Goal: Task Accomplishment & Management: Use online tool/utility

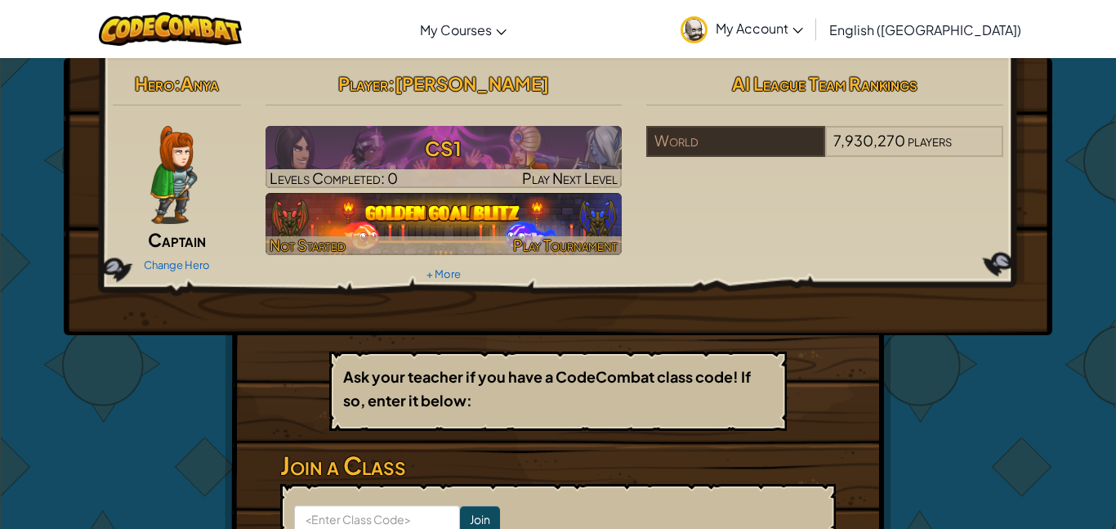
scroll to position [210, 0]
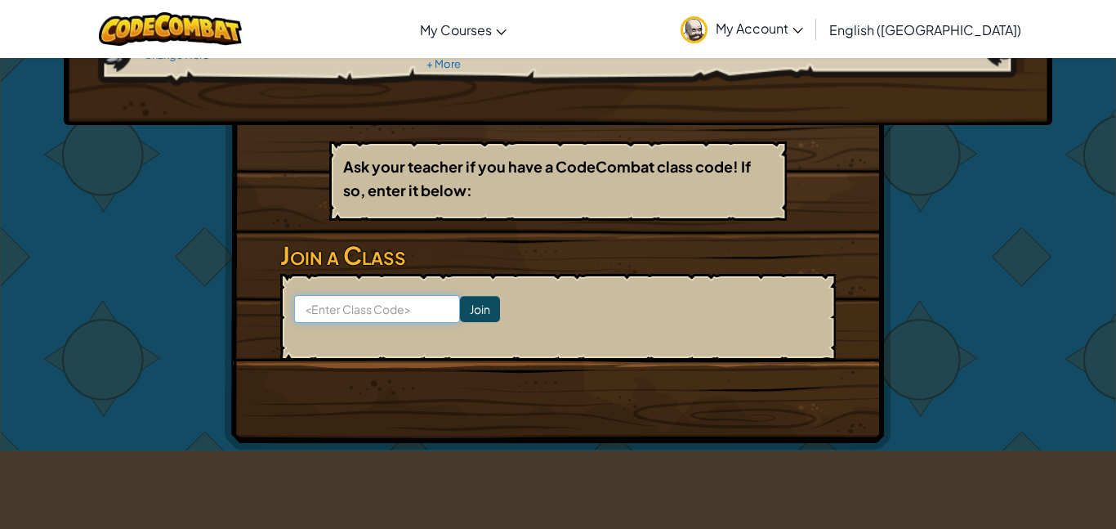
click at [383, 315] on input at bounding box center [377, 309] width 166 height 28
type input "ZooPlaceBig"
click at [492, 301] on input "Join" at bounding box center [480, 309] width 40 height 26
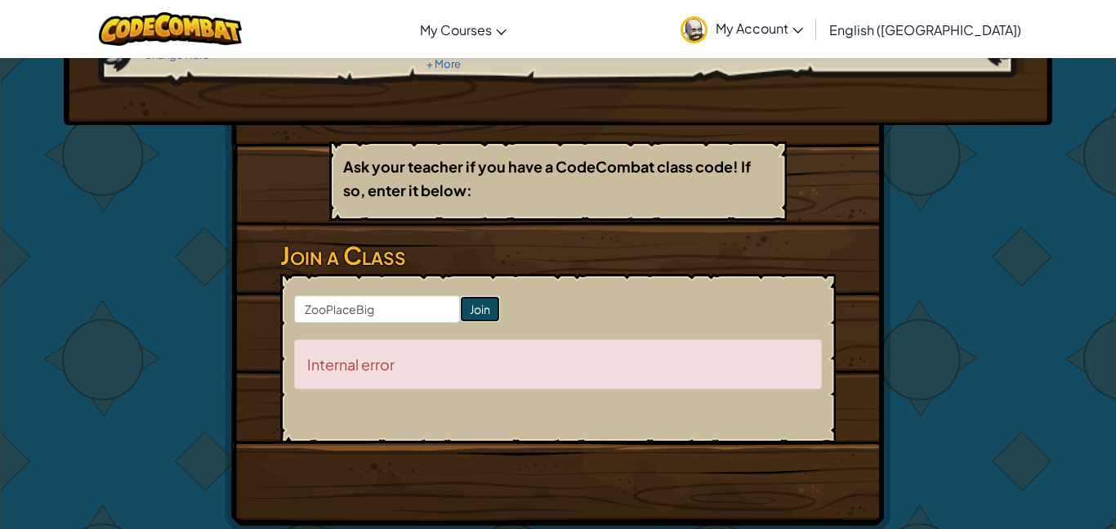
click at [490, 301] on input "Join" at bounding box center [480, 309] width 40 height 26
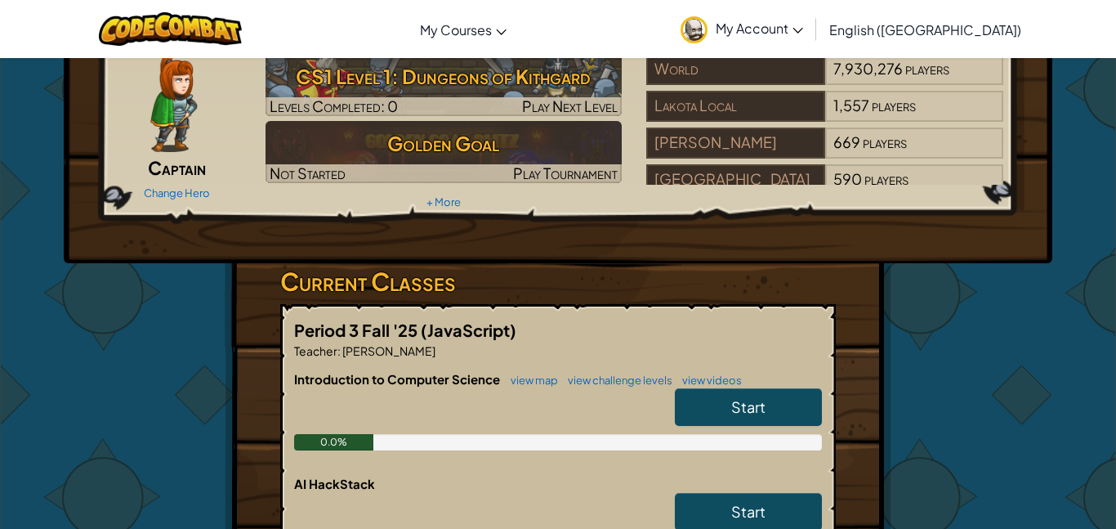
scroll to position [79, 0]
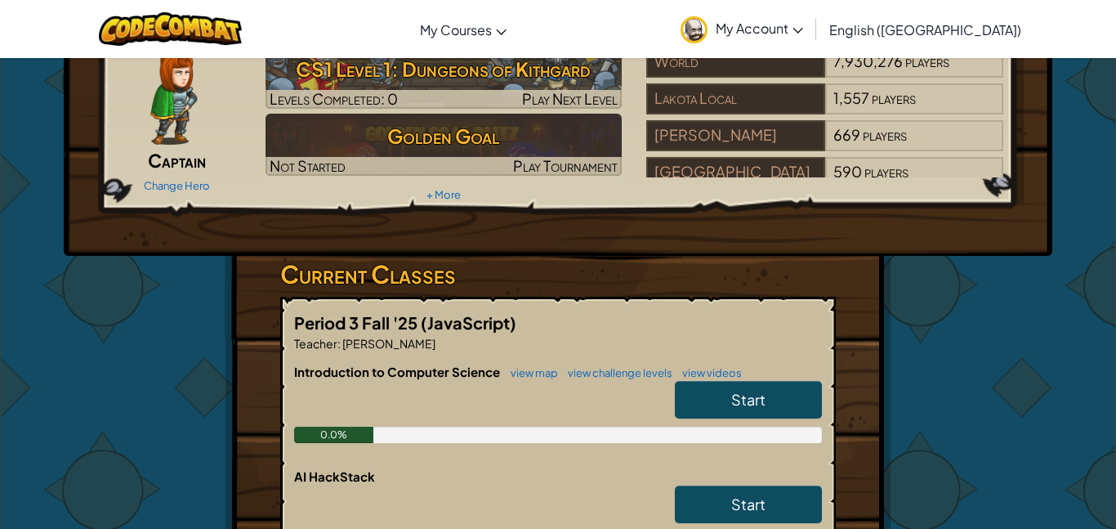
click at [471, 373] on span "Introduction to Computer Science" at bounding box center [398, 372] width 208 height 16
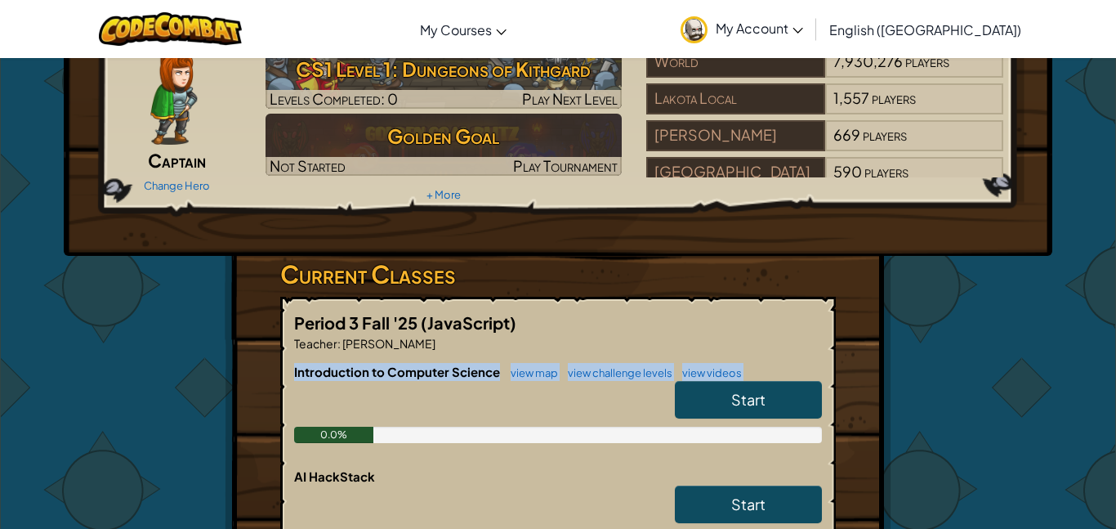
click at [311, 375] on span "Introduction to Computer Science" at bounding box center [398, 372] width 208 height 16
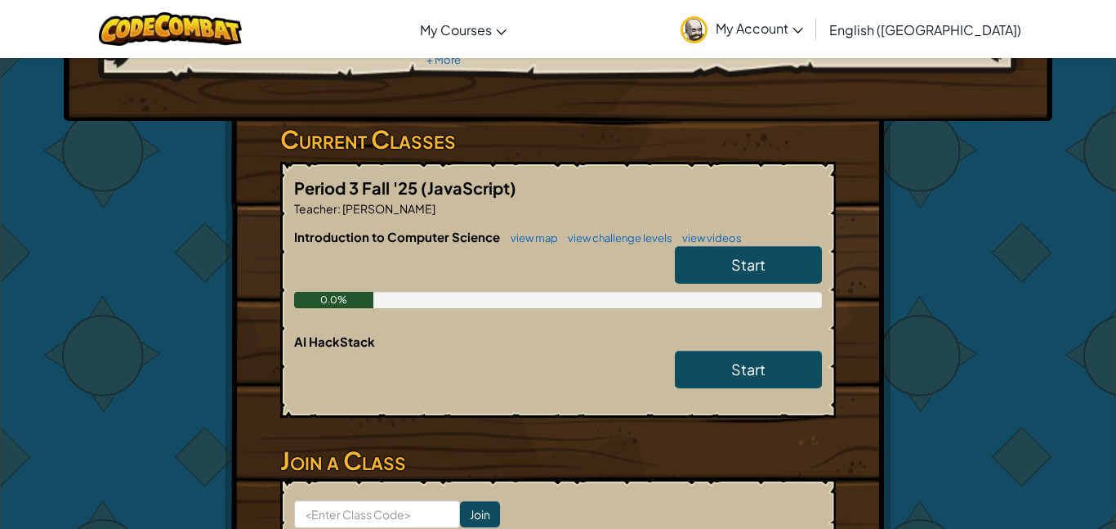
scroll to position [229, 0]
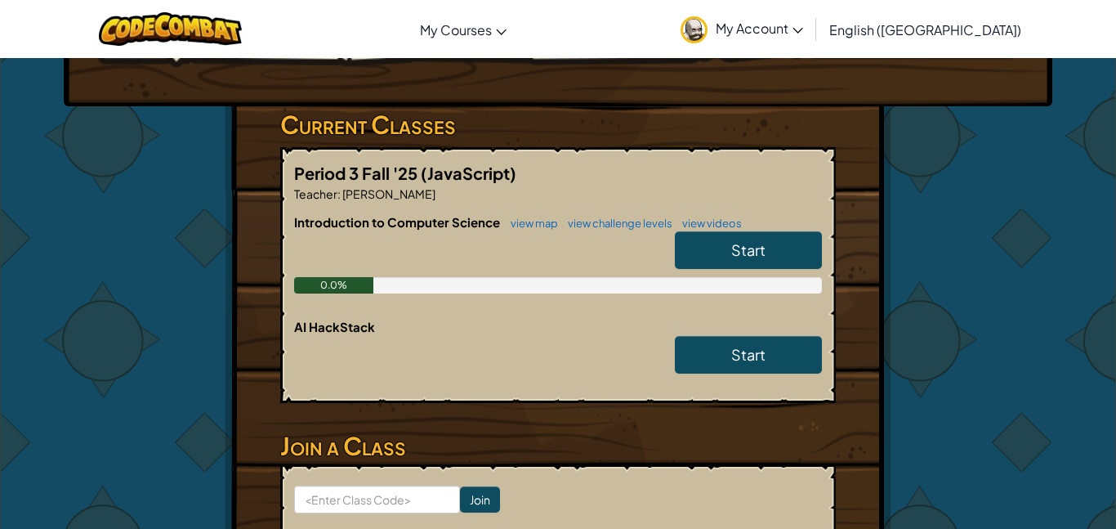
click at [306, 328] on span "AI HackStack" at bounding box center [334, 327] width 81 height 16
click at [333, 329] on span "AI HackStack" at bounding box center [334, 327] width 81 height 16
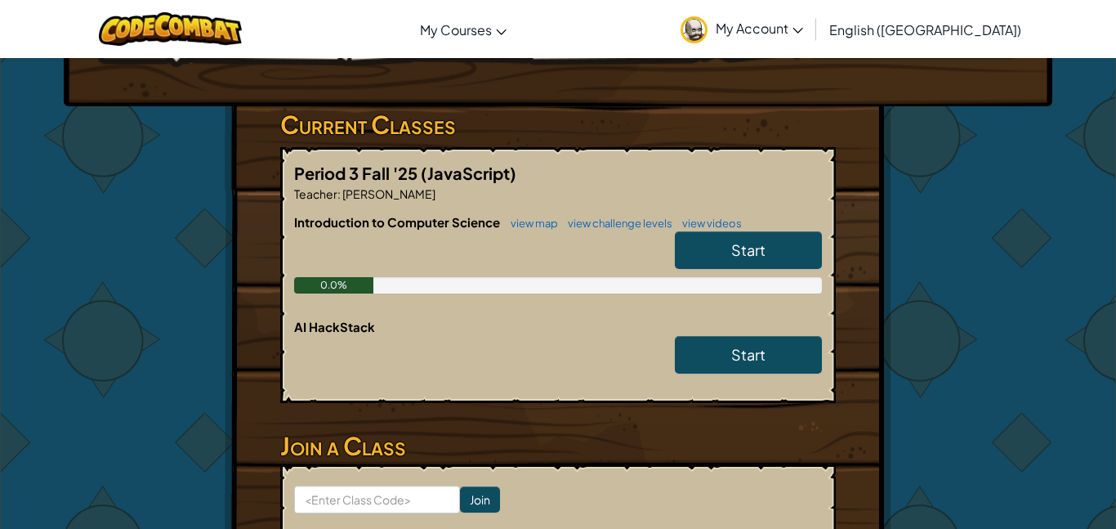
click at [333, 329] on span "AI HackStack" at bounding box center [334, 327] width 81 height 16
click at [330, 282] on div "0.0%" at bounding box center [333, 285] width 79 height 16
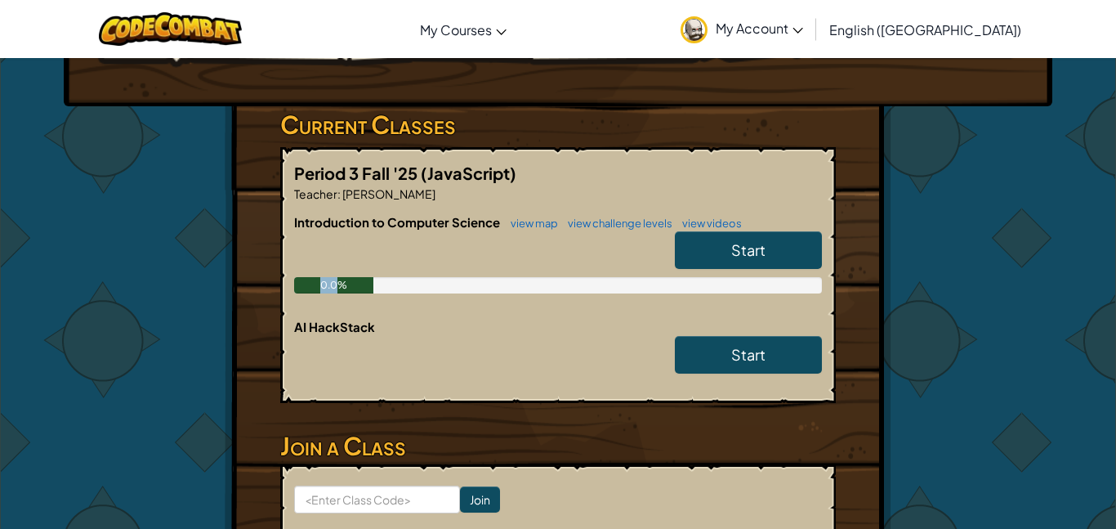
click at [330, 282] on div "0.0%" at bounding box center [333, 285] width 79 height 16
click at [332, 330] on span "AI HackStack" at bounding box center [334, 327] width 81 height 16
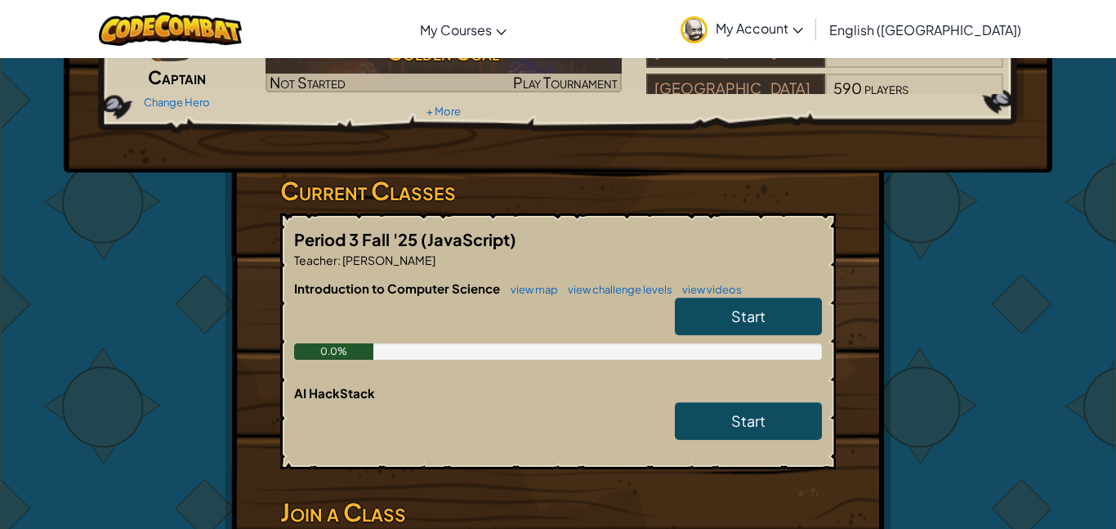
scroll to position [161, 0]
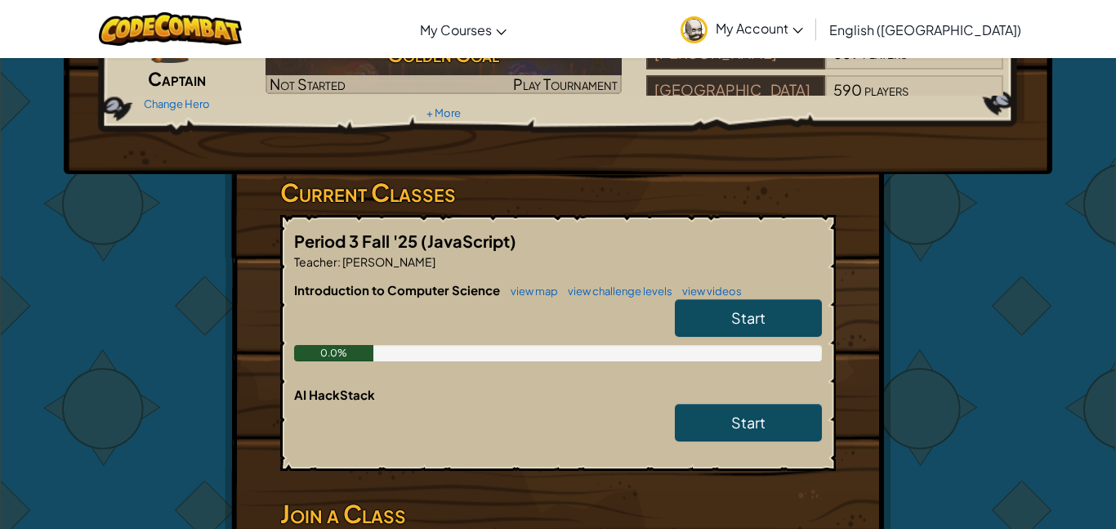
click at [754, 312] on span "Start" at bounding box center [748, 317] width 34 height 19
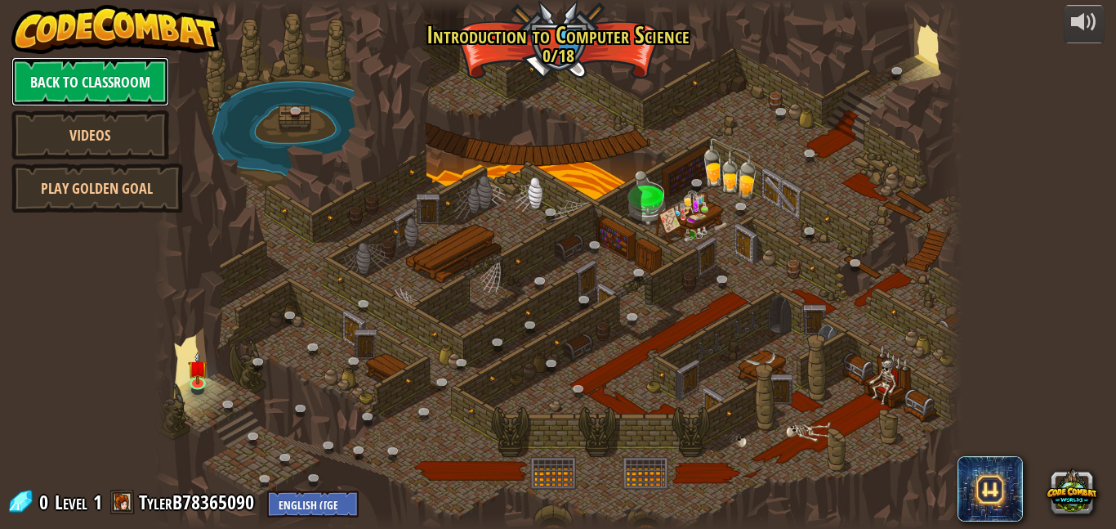
click at [127, 87] on link "Back to Classroom" at bounding box center [90, 81] width 158 height 49
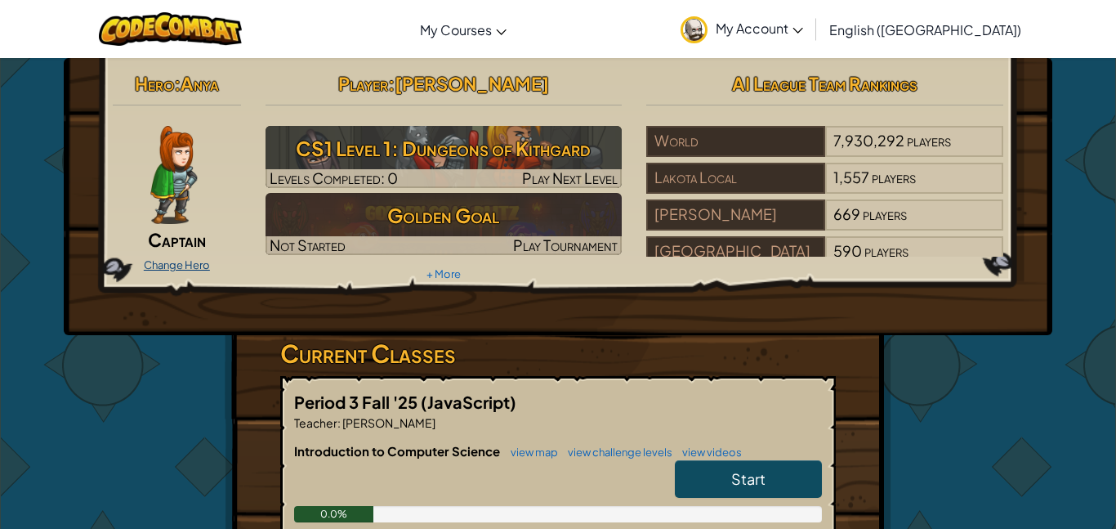
click at [171, 268] on link "Change Hero" at bounding box center [177, 264] width 66 height 13
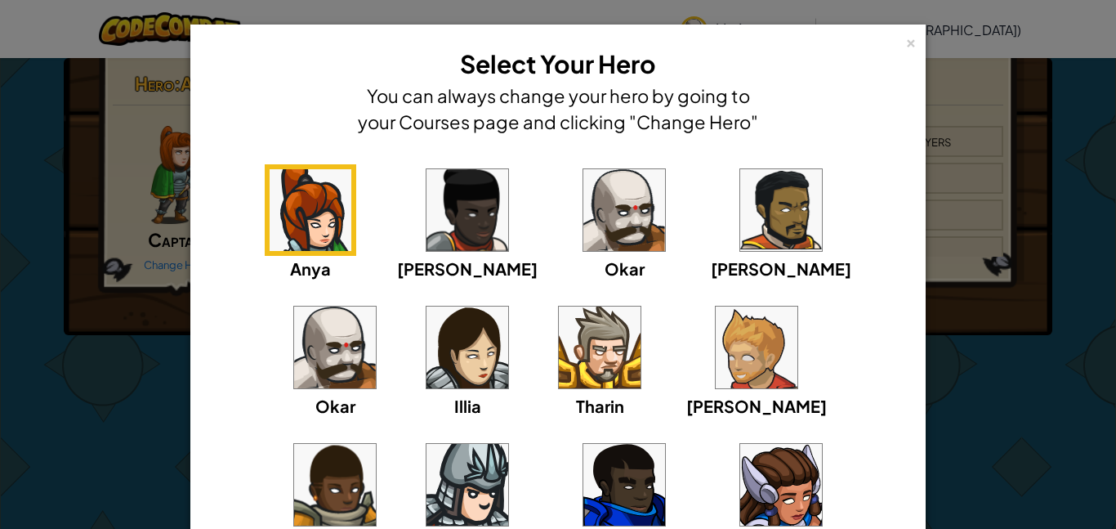
click at [583, 230] on img at bounding box center [624, 210] width 82 height 82
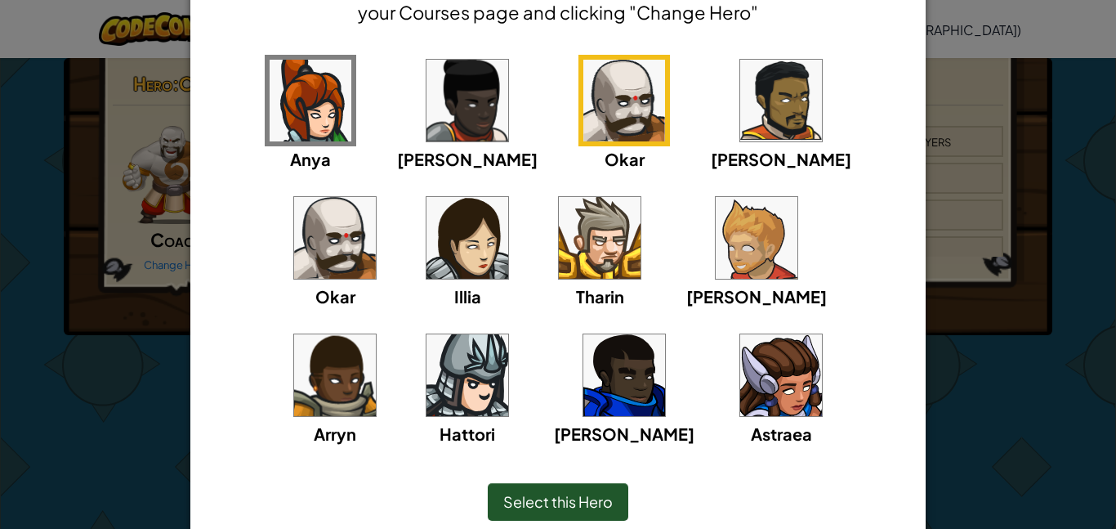
scroll to position [122, 0]
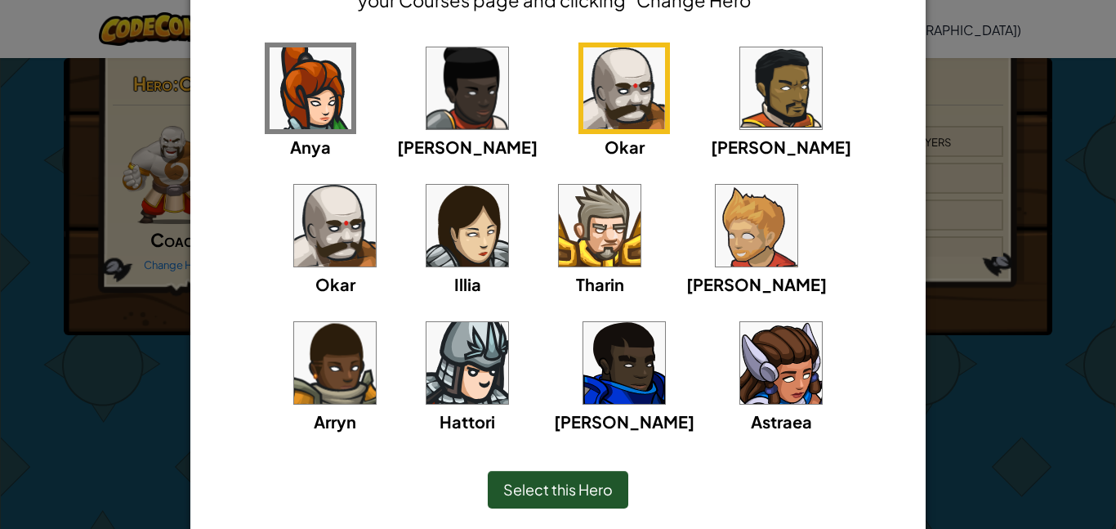
click at [376, 185] on img at bounding box center [335, 226] width 82 height 82
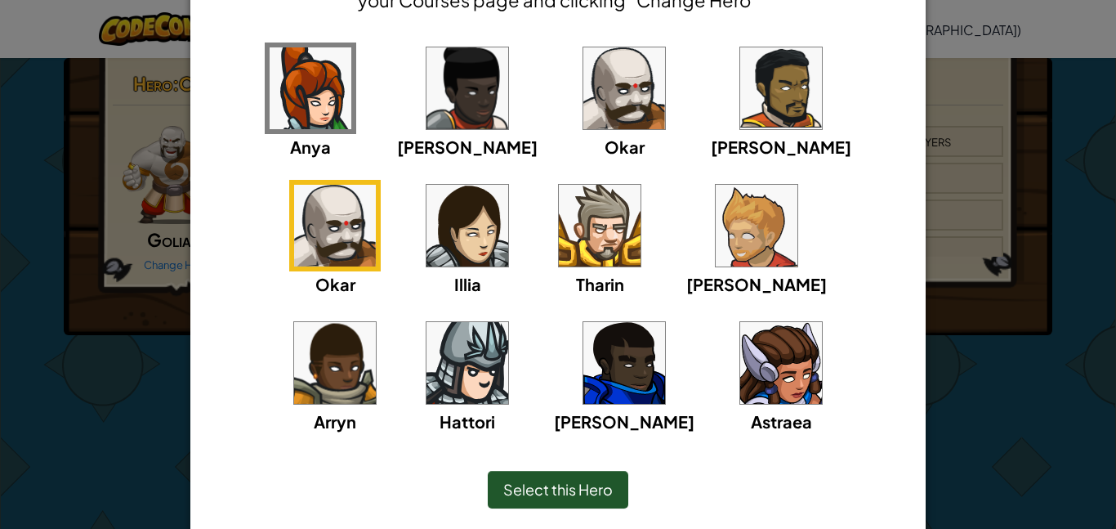
click at [583, 83] on img at bounding box center [624, 88] width 82 height 82
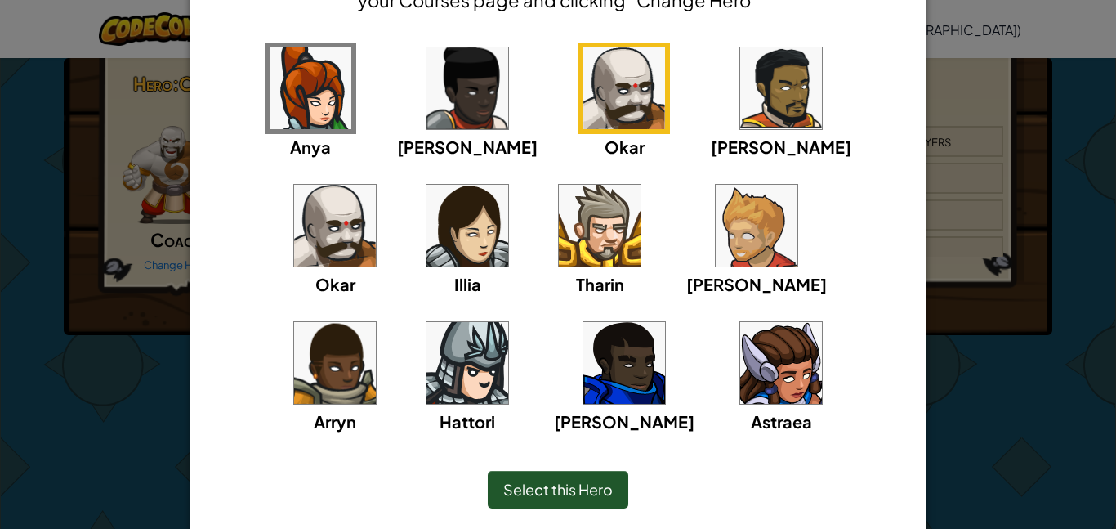
click at [547, 480] on span "Select this Hero" at bounding box center [557, 489] width 109 height 19
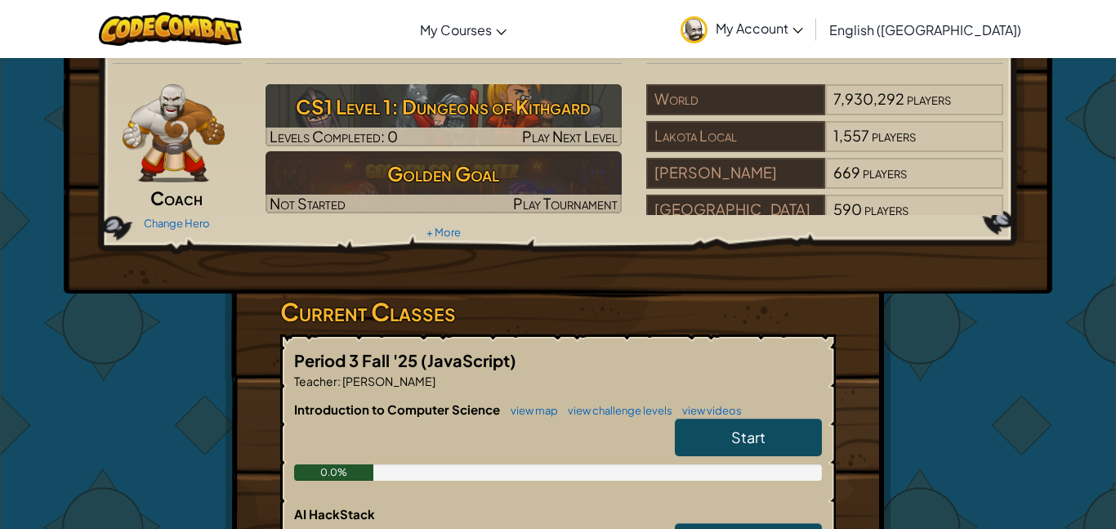
scroll to position [52, 0]
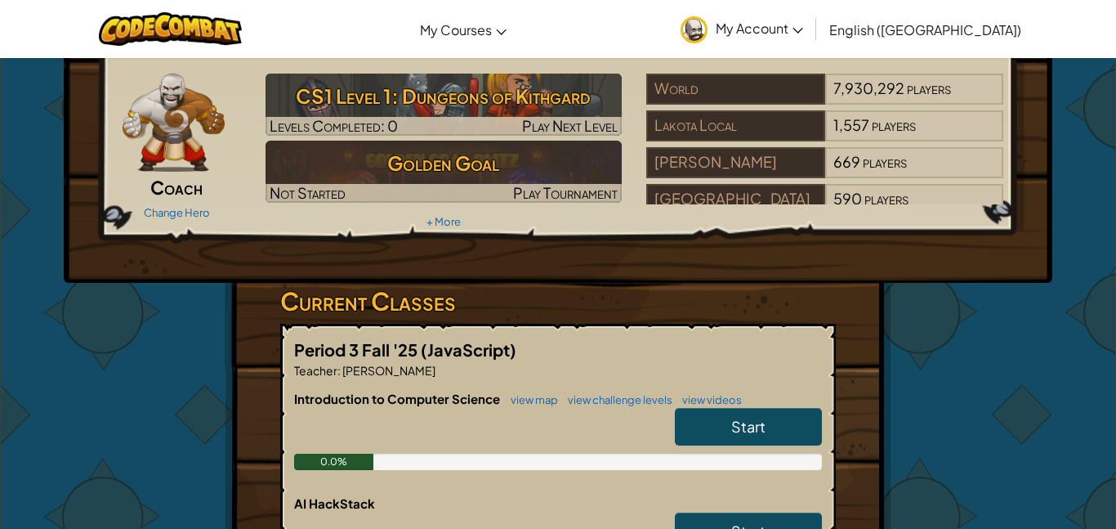
click at [743, 435] on span "Start" at bounding box center [748, 426] width 34 height 19
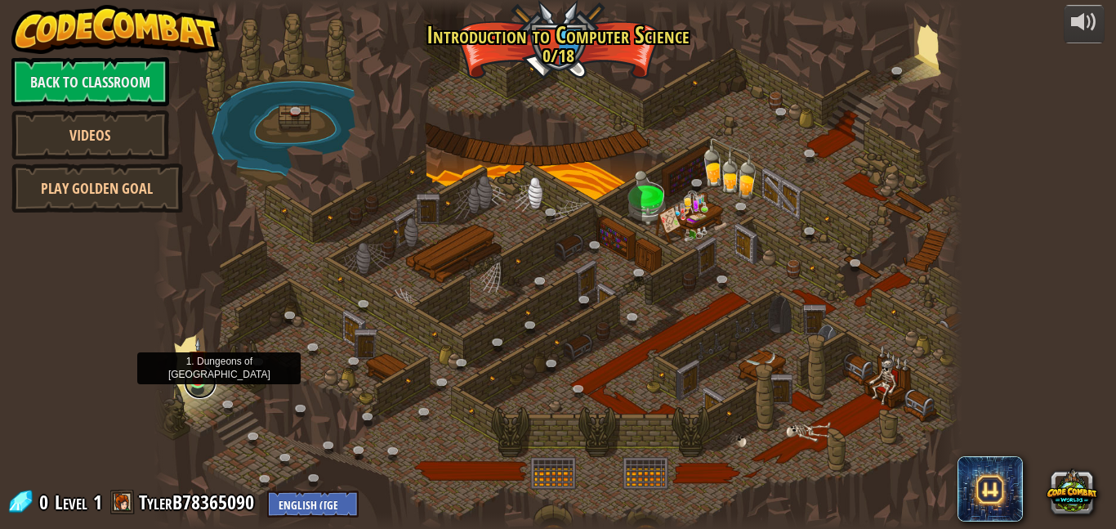
click at [198, 381] on link at bounding box center [200, 382] width 33 height 33
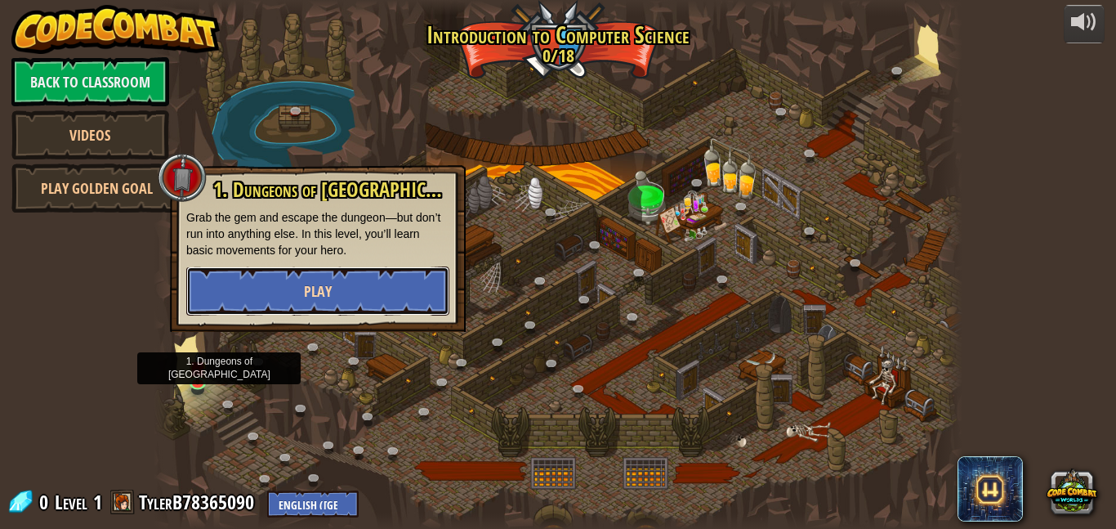
click at [301, 279] on button "Play" at bounding box center [317, 290] width 263 height 49
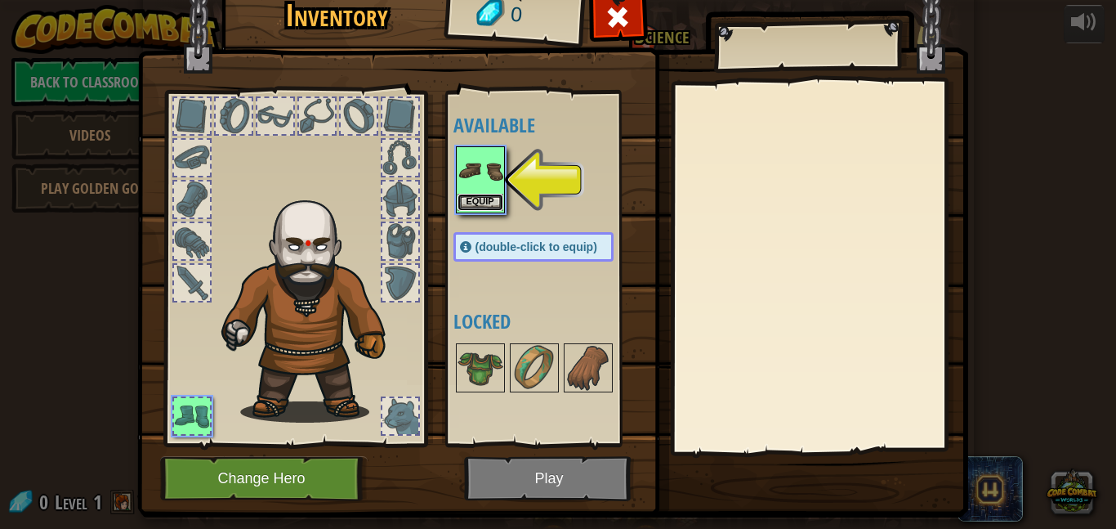
click at [488, 204] on button "Equip" at bounding box center [481, 202] width 46 height 17
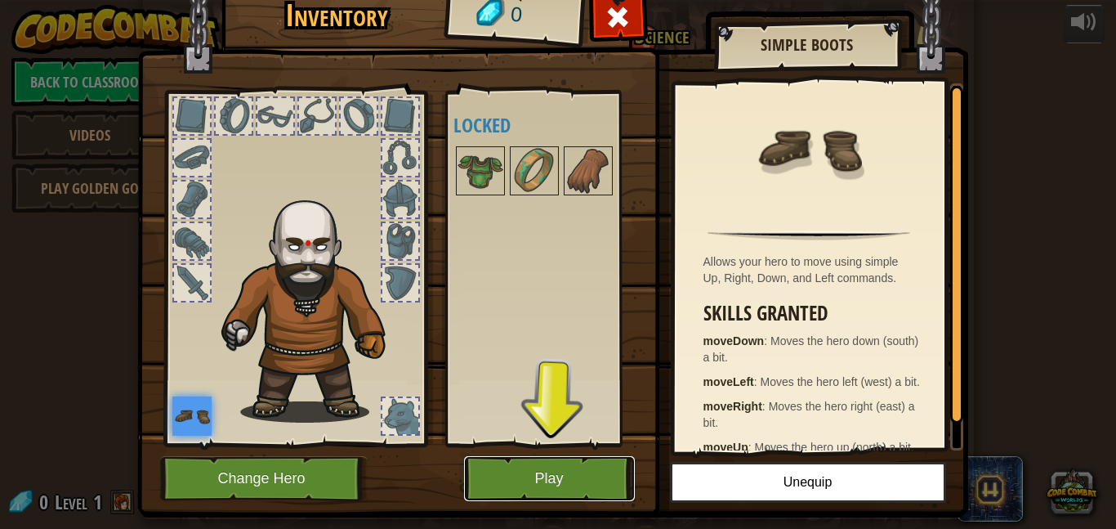
click at [595, 480] on button "Play" at bounding box center [549, 478] width 171 height 45
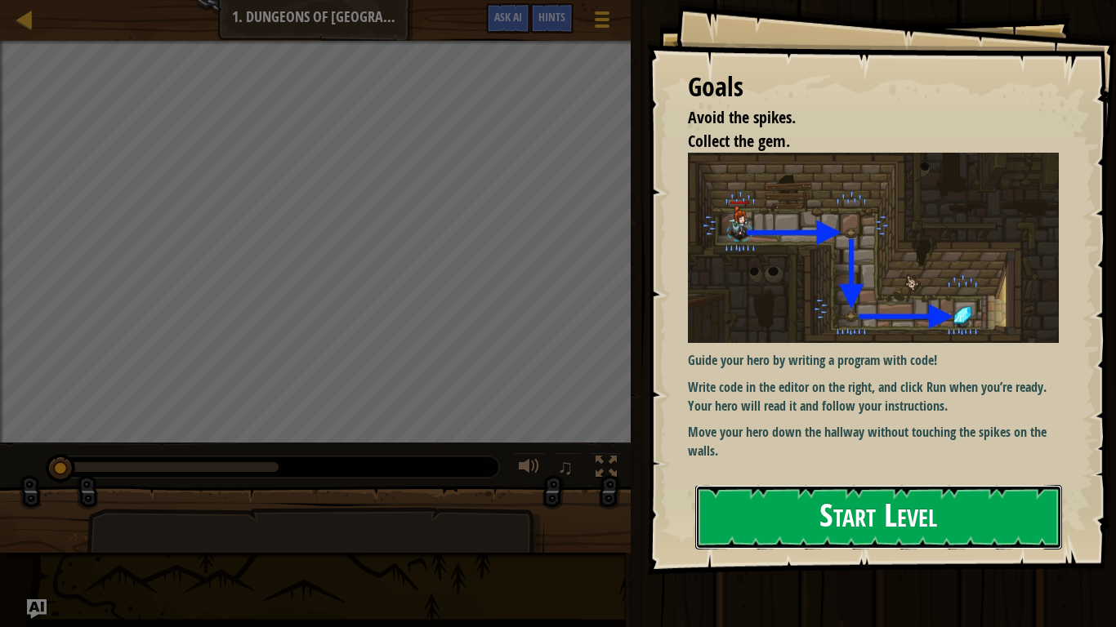
click at [802, 511] on button "Start Level" at bounding box center [878, 517] width 367 height 65
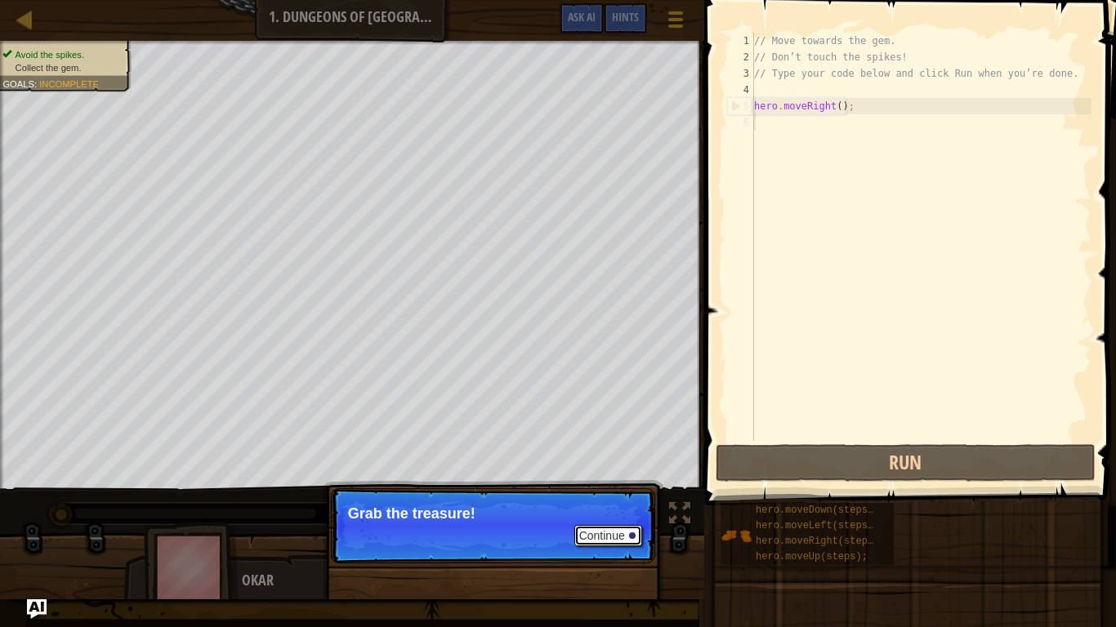
click at [594, 528] on button "Continue" at bounding box center [608, 535] width 68 height 21
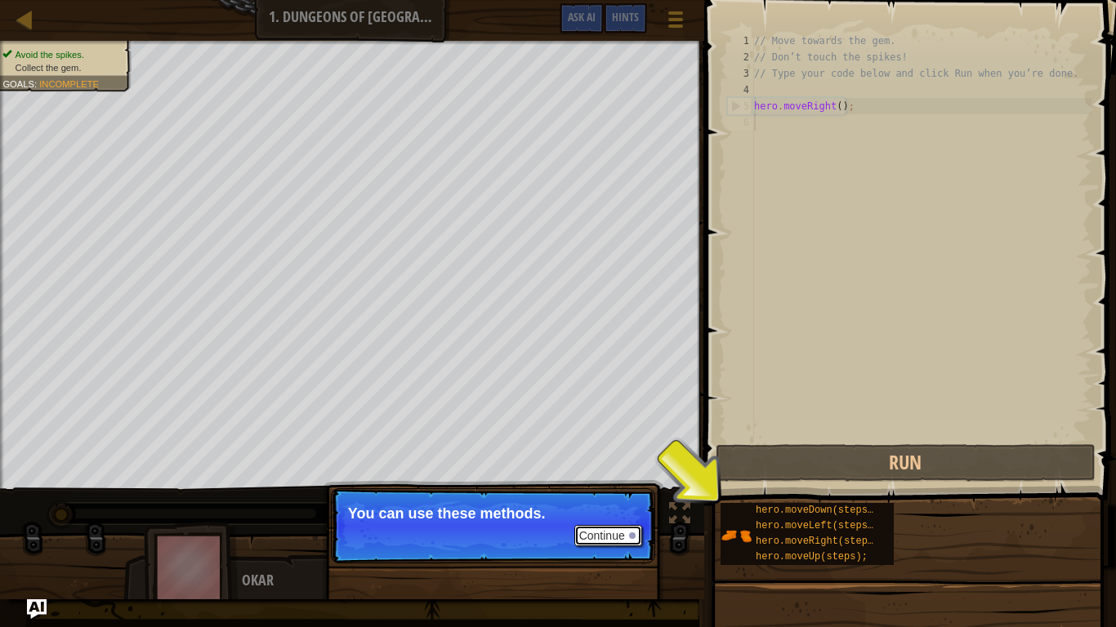
click at [626, 528] on button "Continue" at bounding box center [608, 535] width 68 height 21
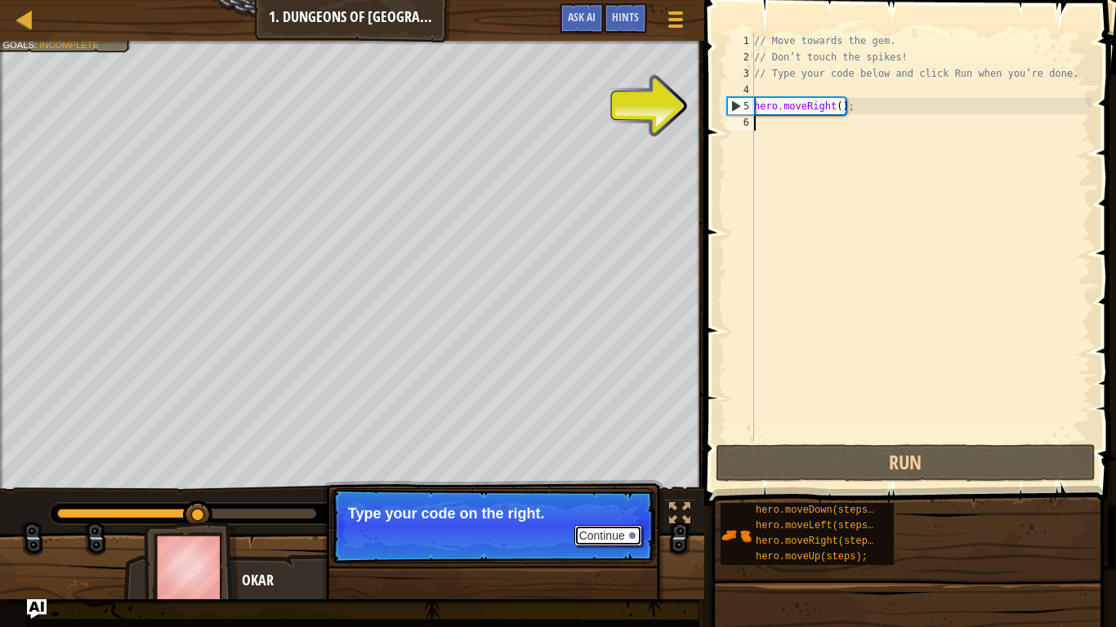
click at [625, 528] on button "Continue" at bounding box center [608, 535] width 68 height 21
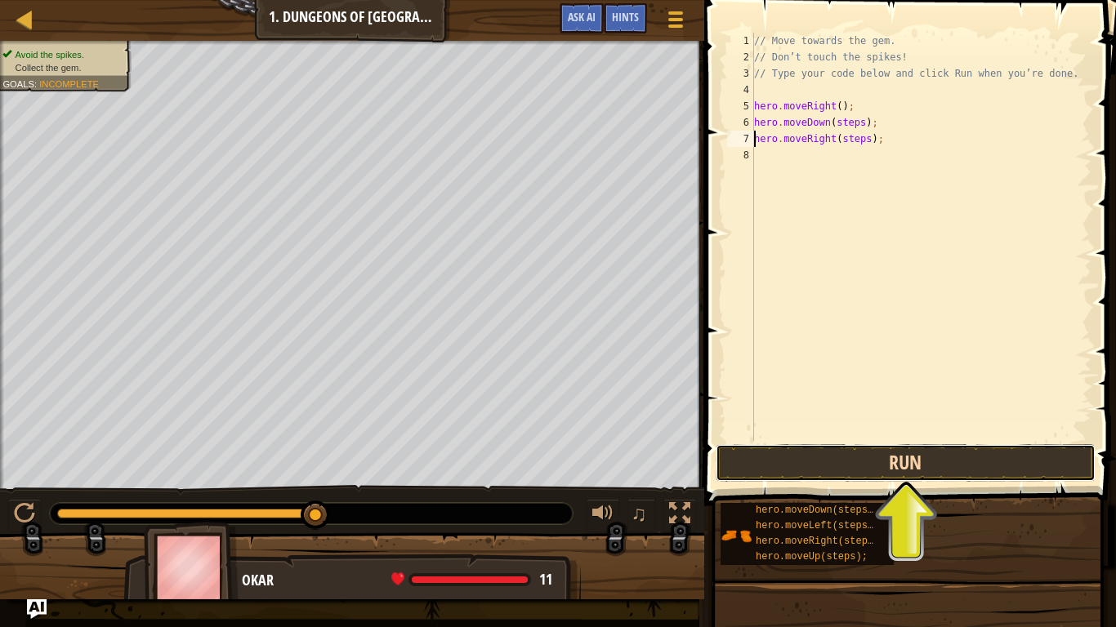
click at [812, 462] on button "Run" at bounding box center [906, 463] width 381 height 38
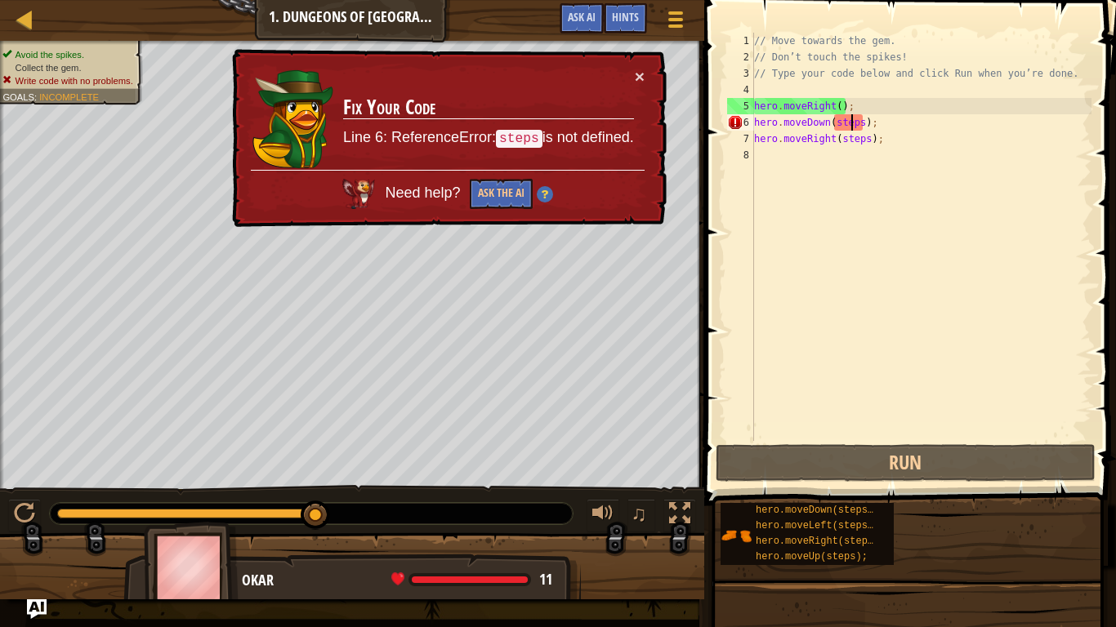
click at [850, 125] on div "// Move towards the gem. // Don’t touch the spikes! // Type your code below and…" at bounding box center [921, 253] width 341 height 441
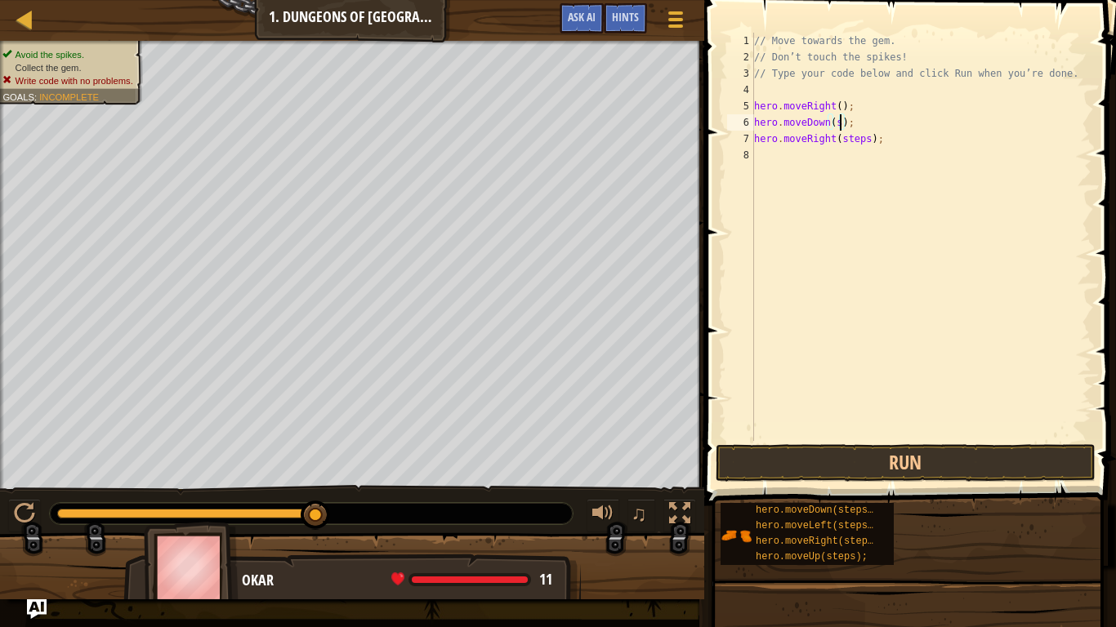
scroll to position [7, 12]
click at [869, 142] on div "// Move towards the gem. // Don’t touch the spikes! // Type your code below and…" at bounding box center [921, 253] width 341 height 441
type textarea "hero.moveRight();"
click at [917, 458] on button "Run" at bounding box center [906, 463] width 381 height 38
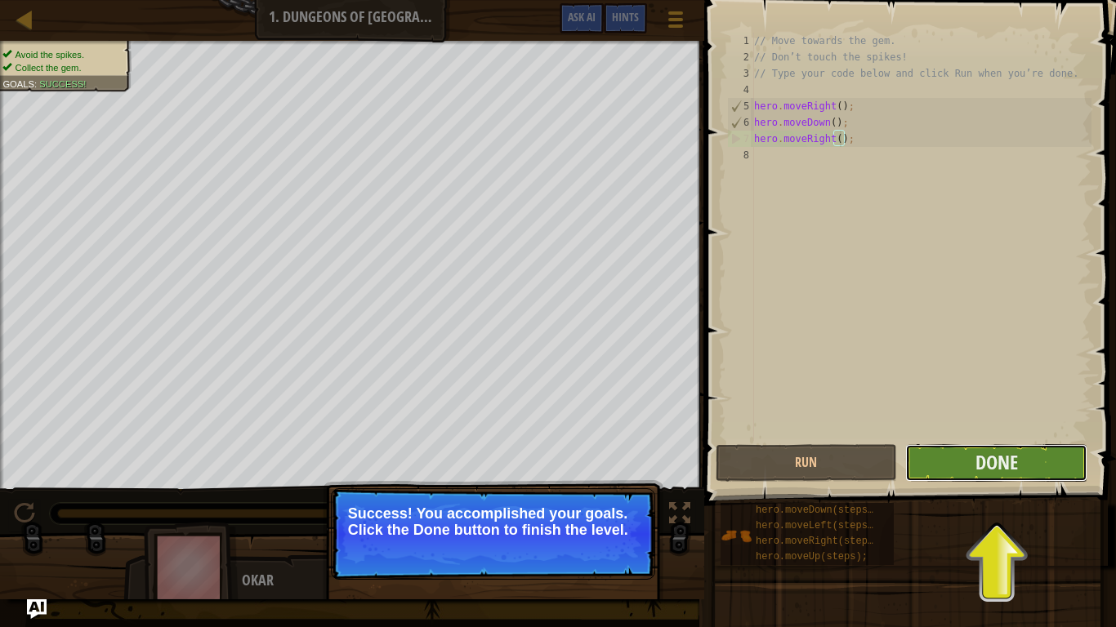
click at [970, 464] on button "Done" at bounding box center [996, 463] width 182 height 38
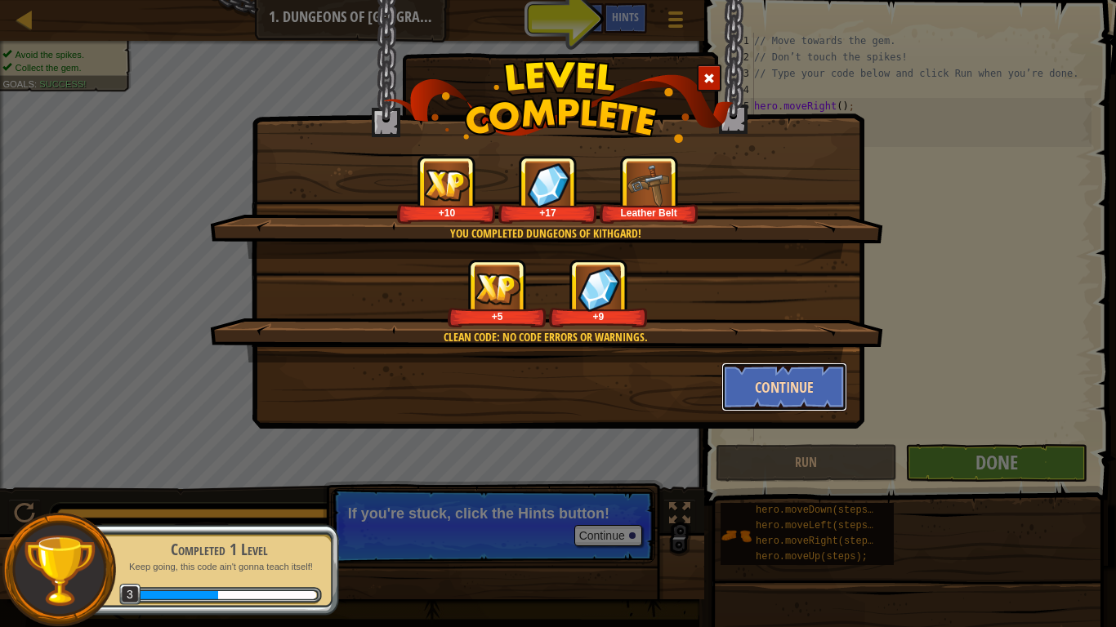
click at [776, 388] on button "Continue" at bounding box center [784, 387] width 127 height 49
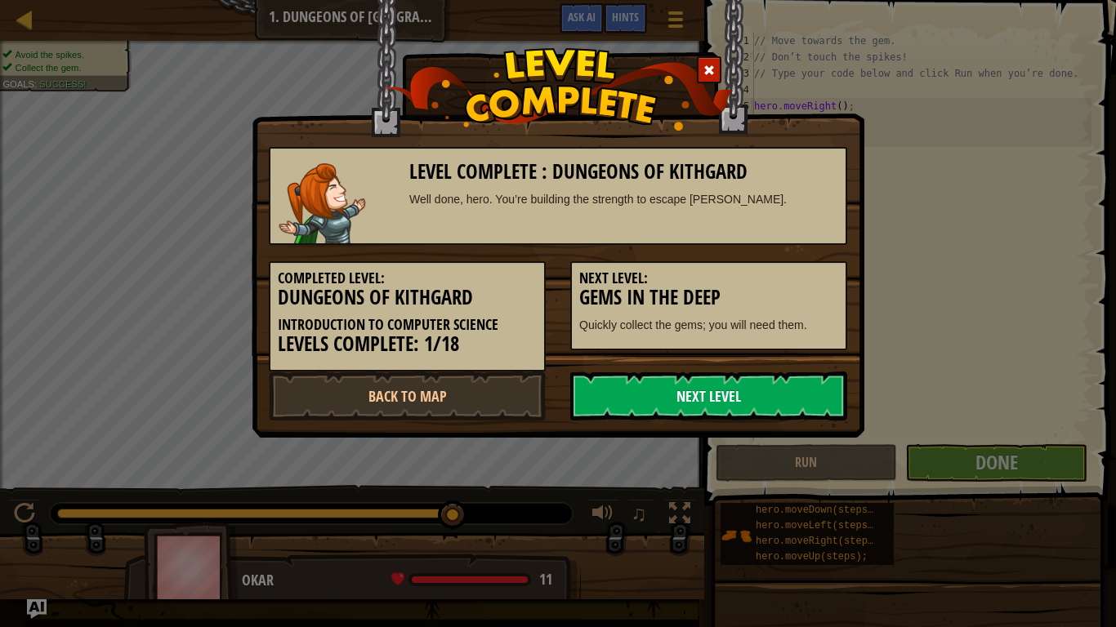
click at [645, 398] on link "Next Level" at bounding box center [708, 396] width 277 height 49
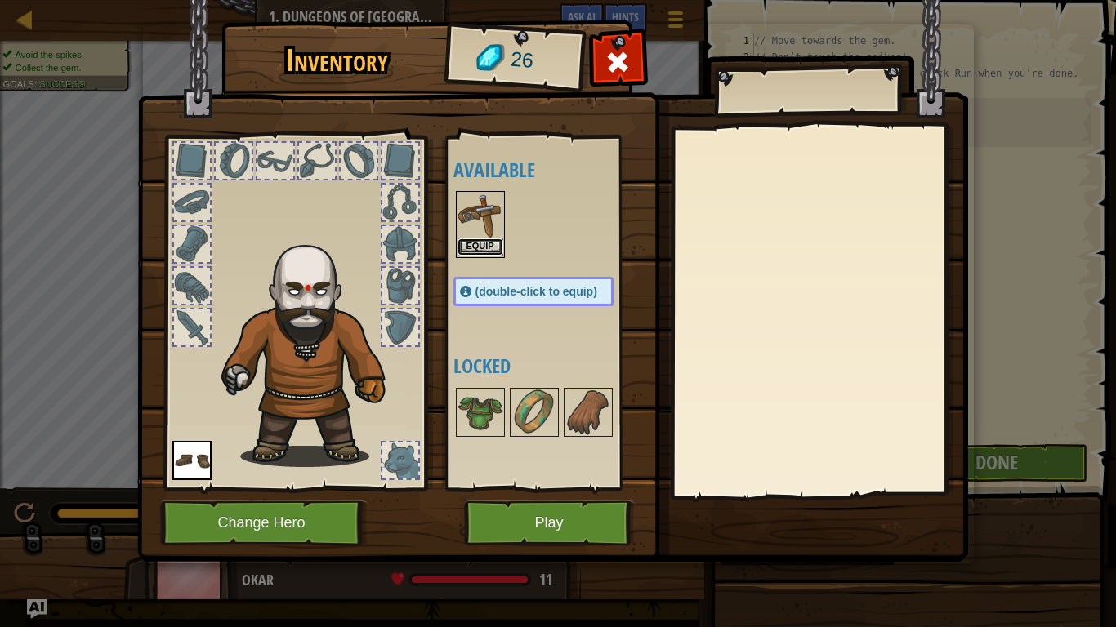
click at [480, 246] on button "Equip" at bounding box center [481, 247] width 46 height 17
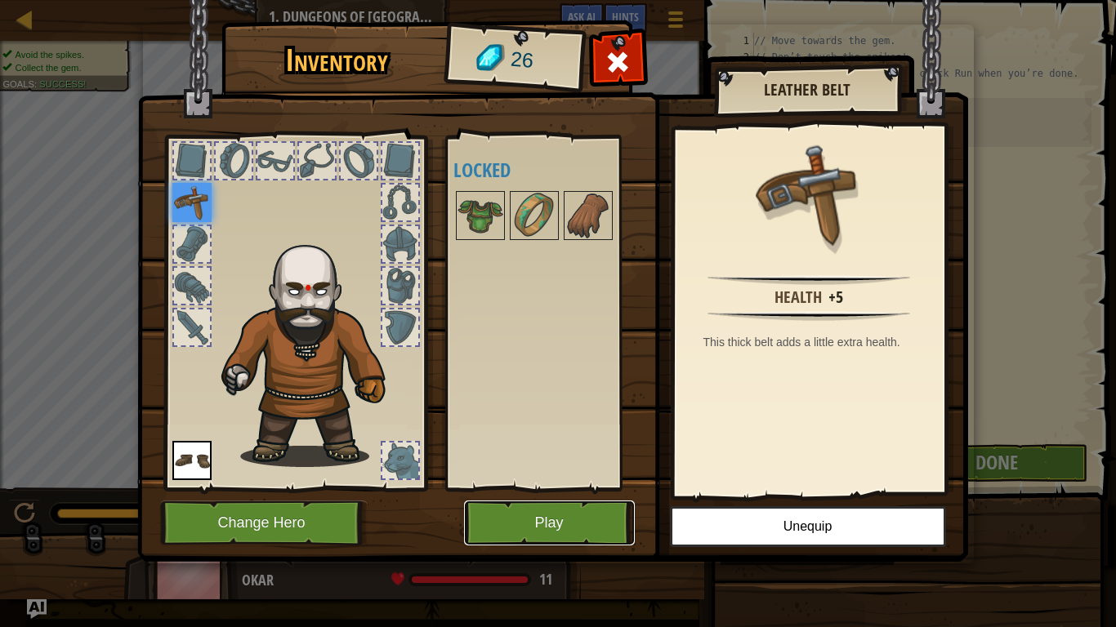
click at [572, 524] on button "Play" at bounding box center [549, 523] width 171 height 45
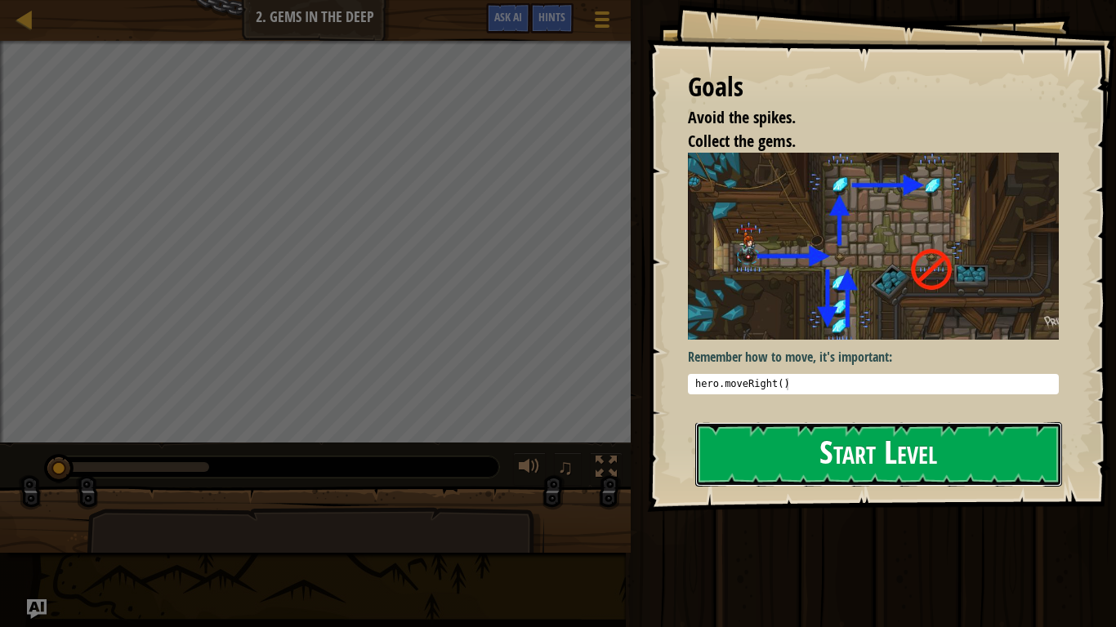
click at [810, 445] on button "Start Level" at bounding box center [878, 454] width 367 height 65
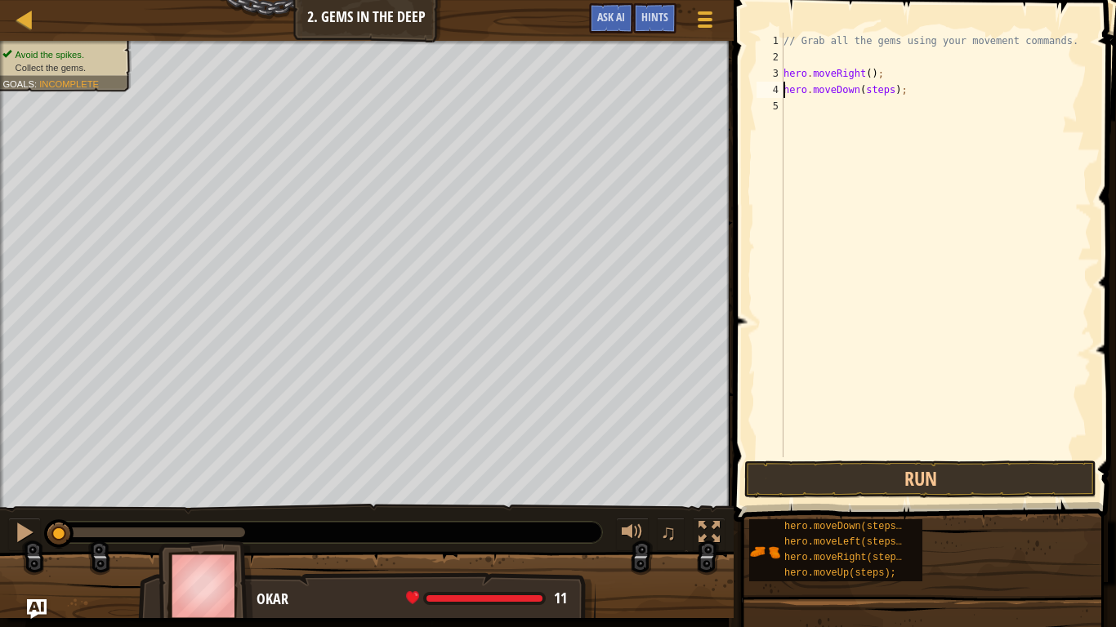
click at [881, 91] on div "// Grab all the gems using your movement commands. hero . moveRight ( ) ; hero …" at bounding box center [935, 262] width 311 height 458
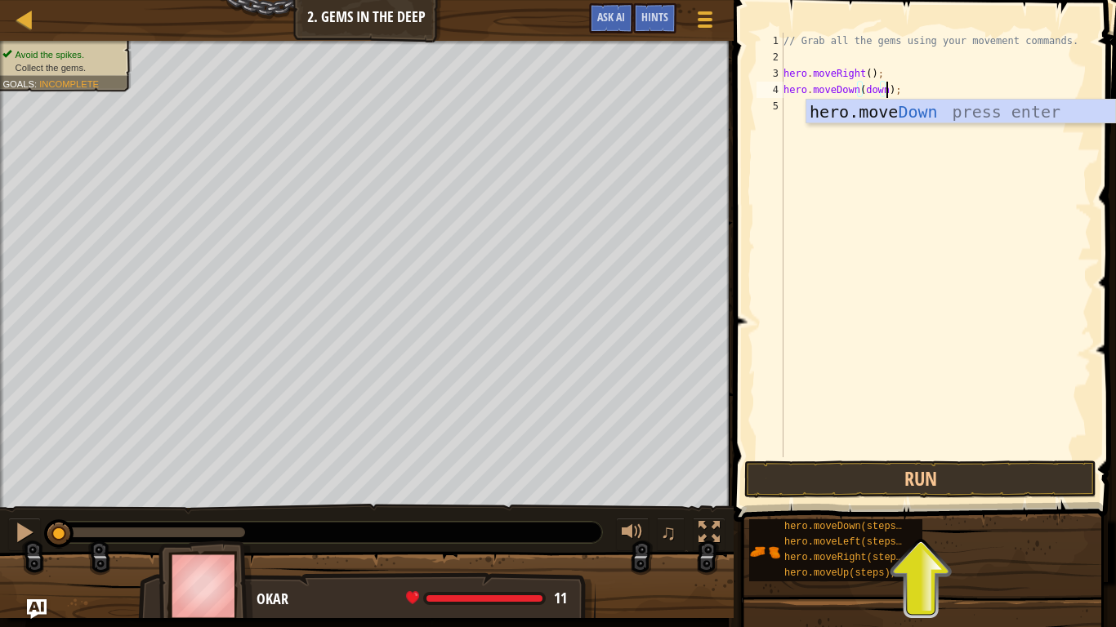
scroll to position [7, 15]
type textarea "hero.moveDown();"
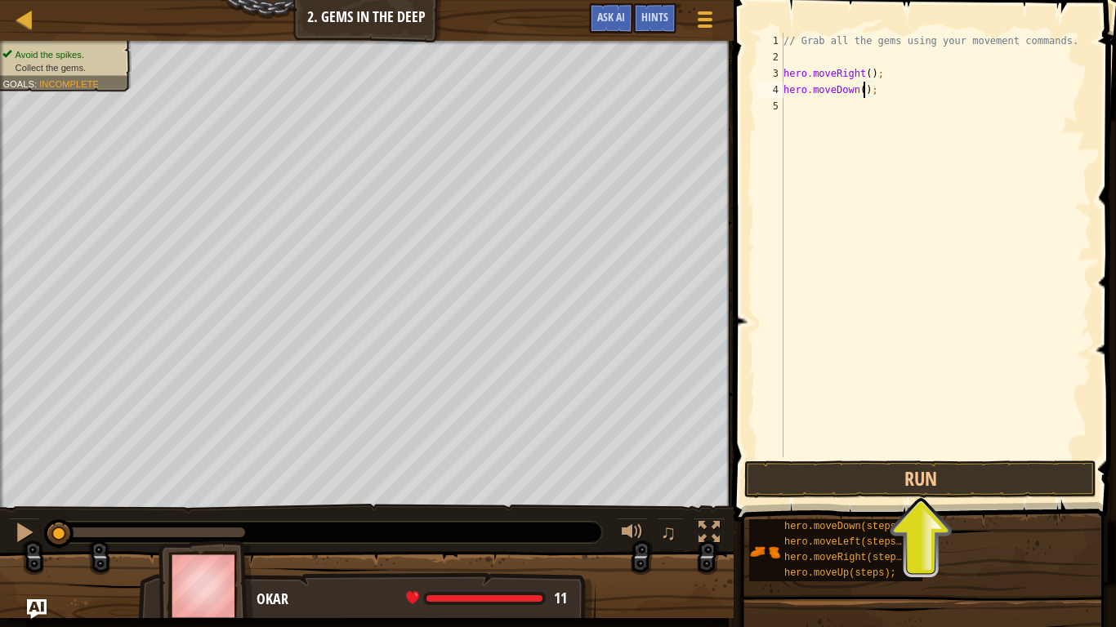
scroll to position [7, 12]
click at [863, 118] on div "// Grab all the gems using your movement commands. hero . moveRight ( ) ; hero …" at bounding box center [935, 262] width 311 height 458
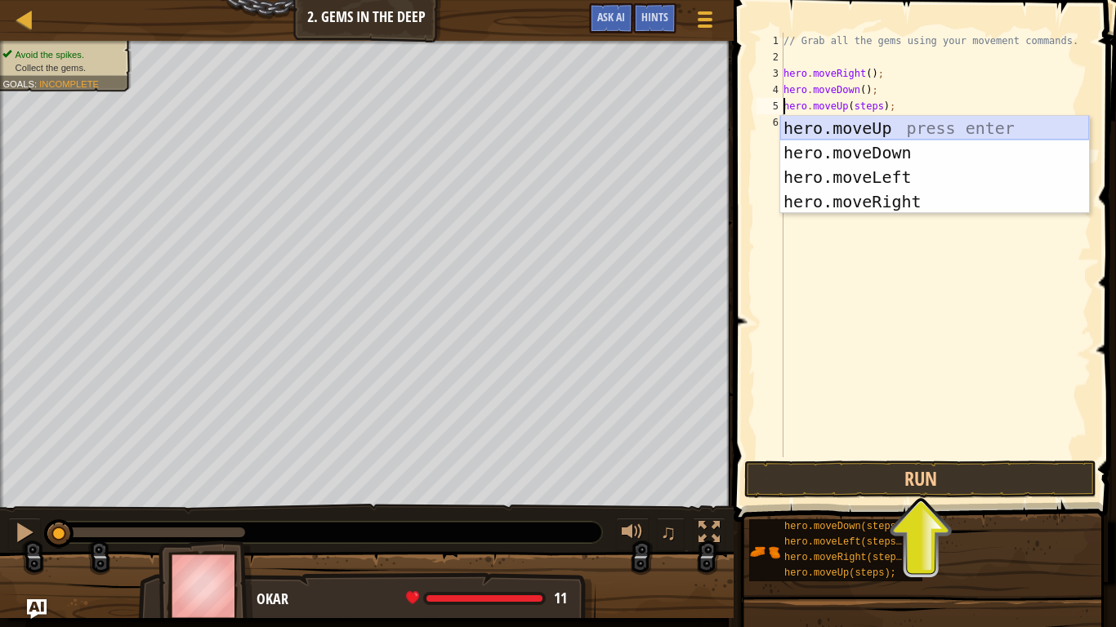
click at [891, 130] on div "hero.moveUp press enter hero.moveDown press enter hero.moveLeft press enter her…" at bounding box center [934, 189] width 309 height 147
type textarea "hero.moveUp().moveUp(steps);"
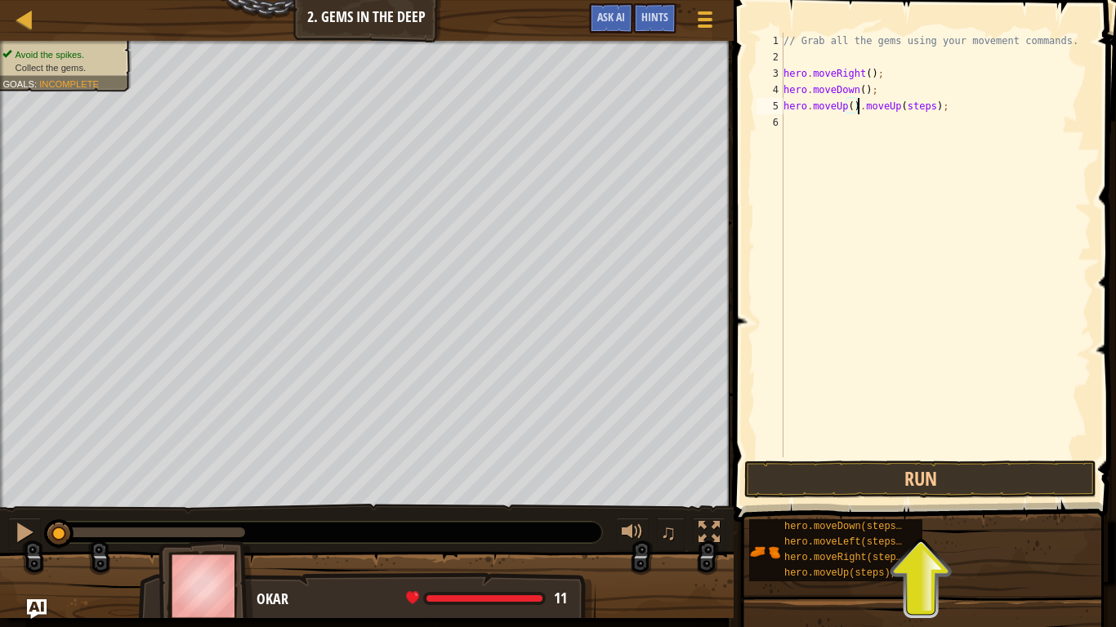
click at [886, 130] on div "// Grab all the gems using your movement commands. hero . moveRight ( ) ; hero …" at bounding box center [935, 262] width 311 height 458
click at [881, 111] on div "// Grab all the gems using your movement commands. hero . moveRight ( ) ; hero …" at bounding box center [935, 262] width 311 height 458
drag, startPoint x: 881, startPoint y: 111, endPoint x: 929, endPoint y: 111, distance: 48.2
click at [929, 111] on div "// Grab all the gems using your movement commands. hero . moveRight ( ) ; hero …" at bounding box center [935, 262] width 311 height 458
type textarea "hero.moveUp();"
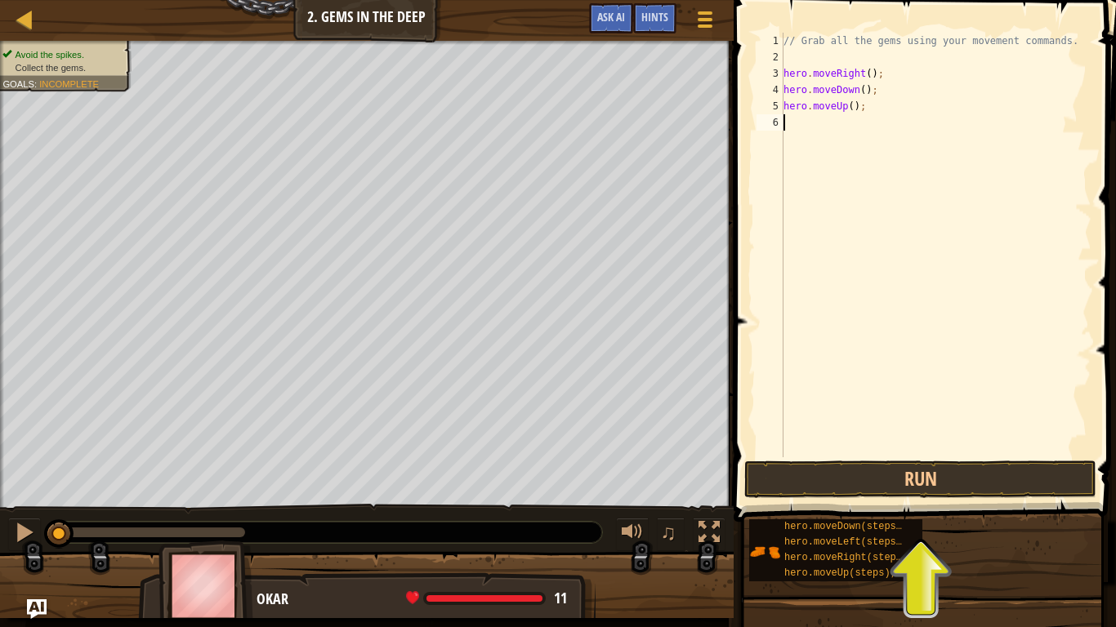
click at [930, 131] on div "// Grab all the gems using your movement commands. hero . moveRight ( ) ; hero …" at bounding box center [935, 262] width 311 height 458
click at [806, 107] on div "// Grab all the gems using your movement commands. hero . moveRight ( ) ; hero …" at bounding box center [935, 262] width 311 height 458
type textarea "hero.moveUp();"
click at [806, 121] on div "// Grab all the gems using your movement commands. hero . moveRight ( ) ; hero …" at bounding box center [935, 262] width 311 height 458
type textarea "h"
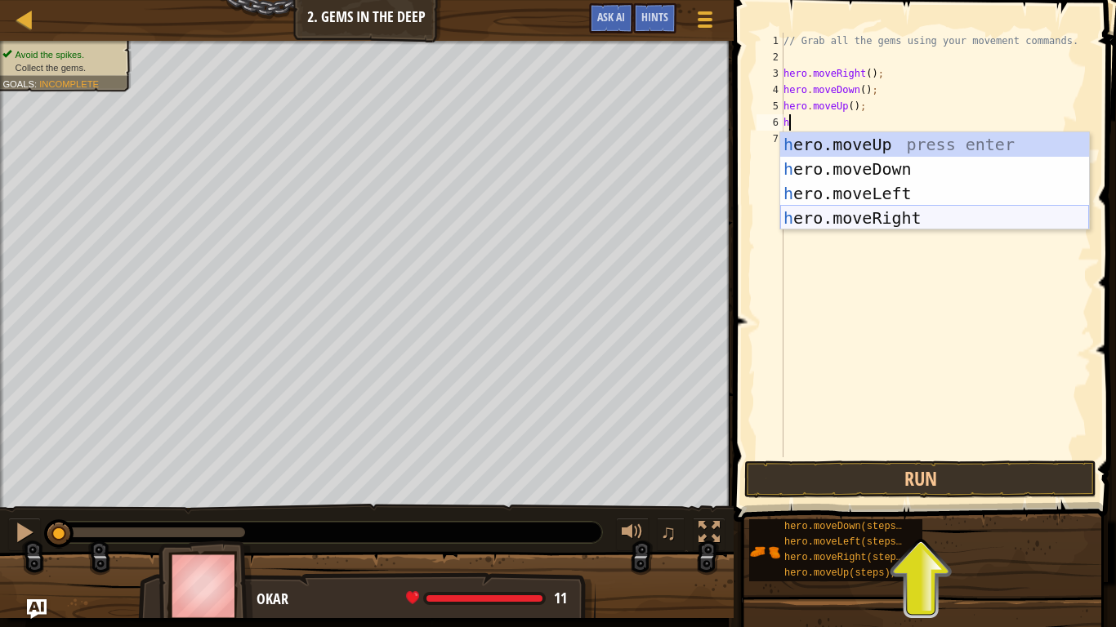
click at [872, 216] on div "h ero.moveUp press enter h ero.moveDown press enter h ero.moveLeft press enter …" at bounding box center [934, 205] width 309 height 147
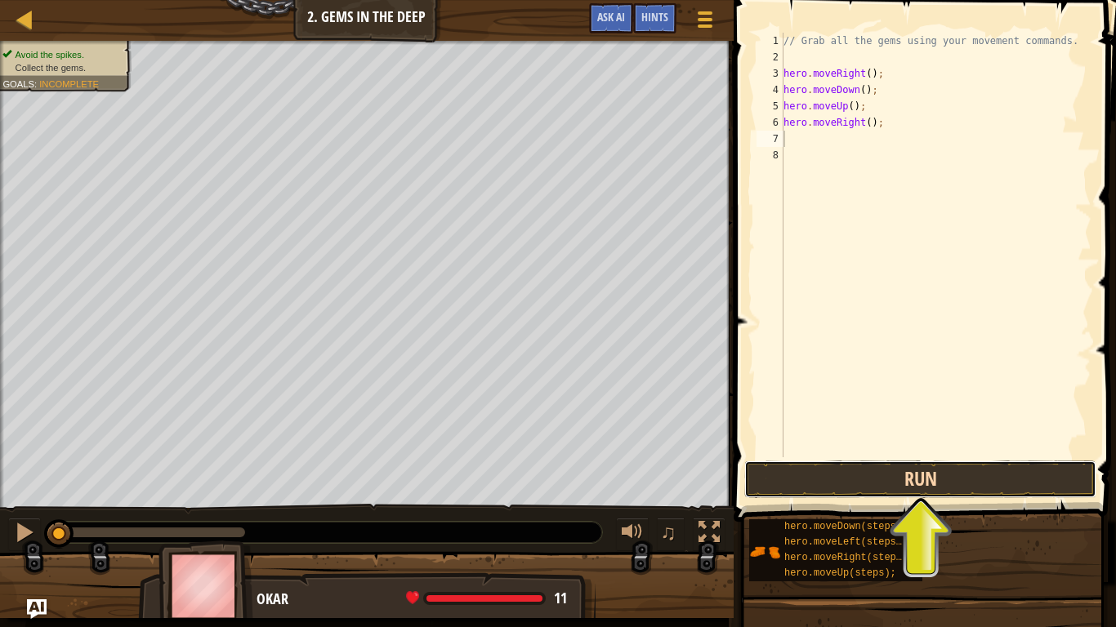
click at [891, 477] on button "Run" at bounding box center [920, 480] width 352 height 38
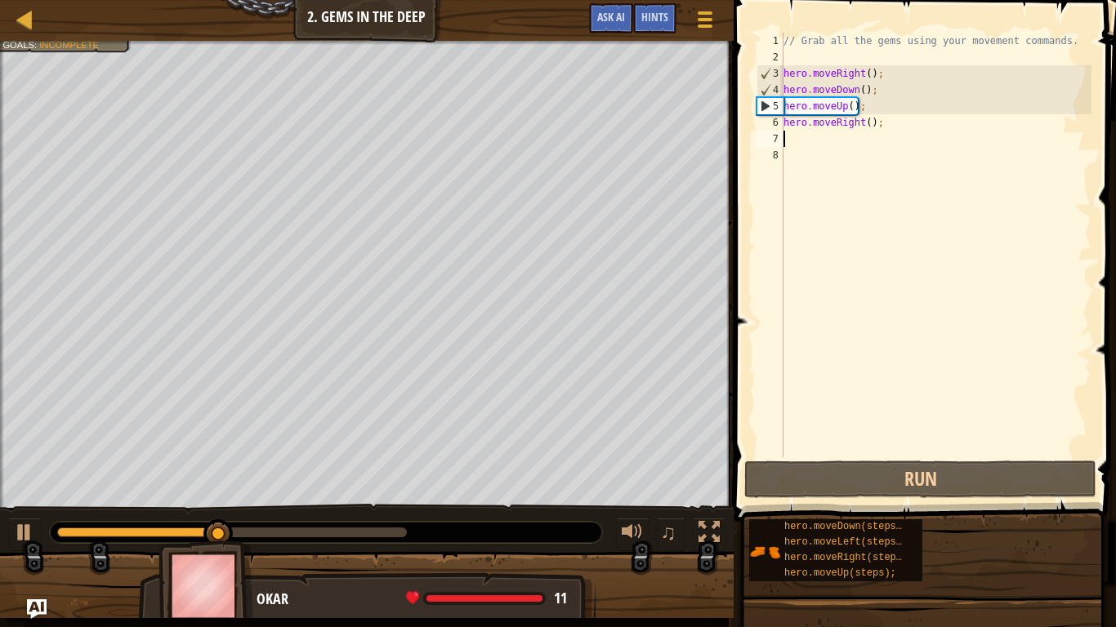
click at [871, 111] on div "// Grab all the gems using your movement commands. hero . moveRight ( ) ; hero …" at bounding box center [935, 262] width 311 height 458
type textarea "hero.moveUp();"
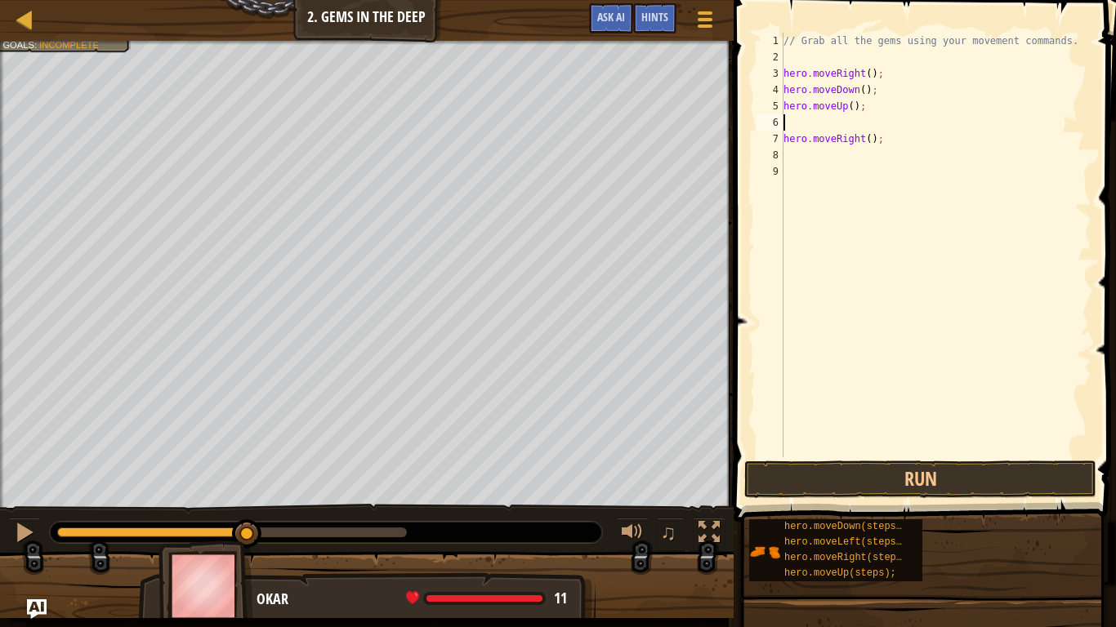
type textarea "h"
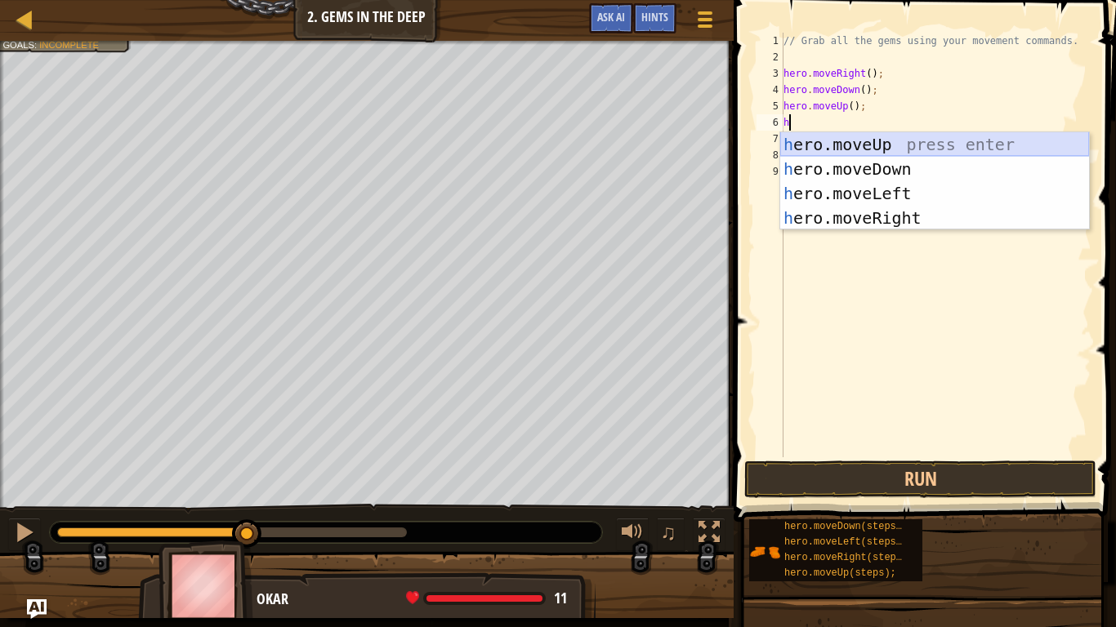
click at [876, 149] on div "h ero.moveUp press enter h ero.moveDown press enter h ero.moveLeft press enter …" at bounding box center [934, 205] width 309 height 147
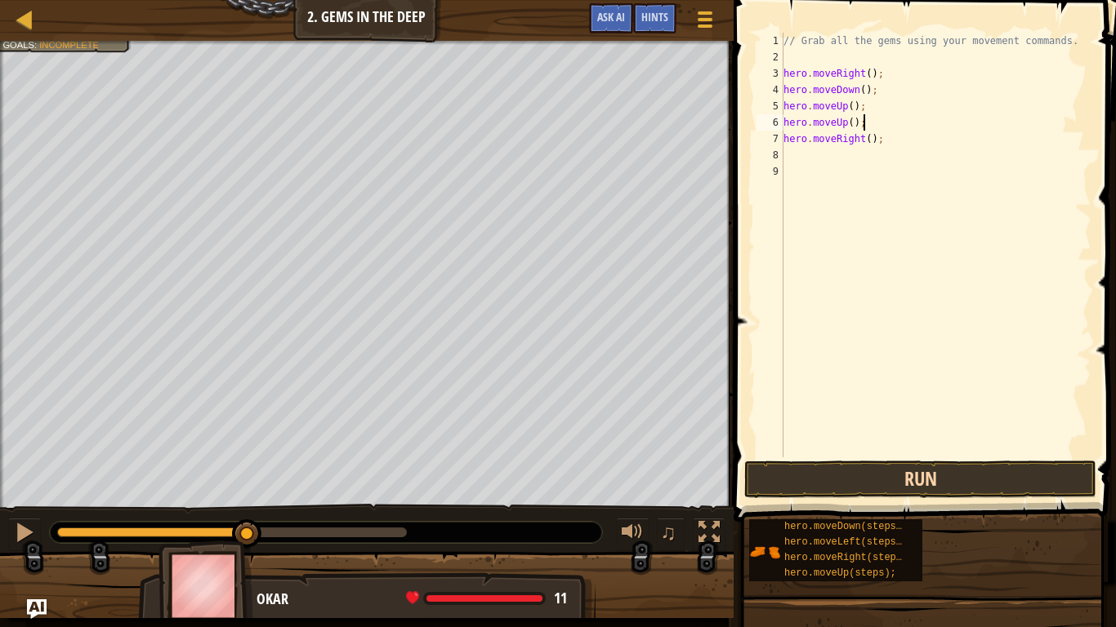
type textarea "hero.moveUp();"
click at [929, 479] on button "Run" at bounding box center [920, 480] width 352 height 38
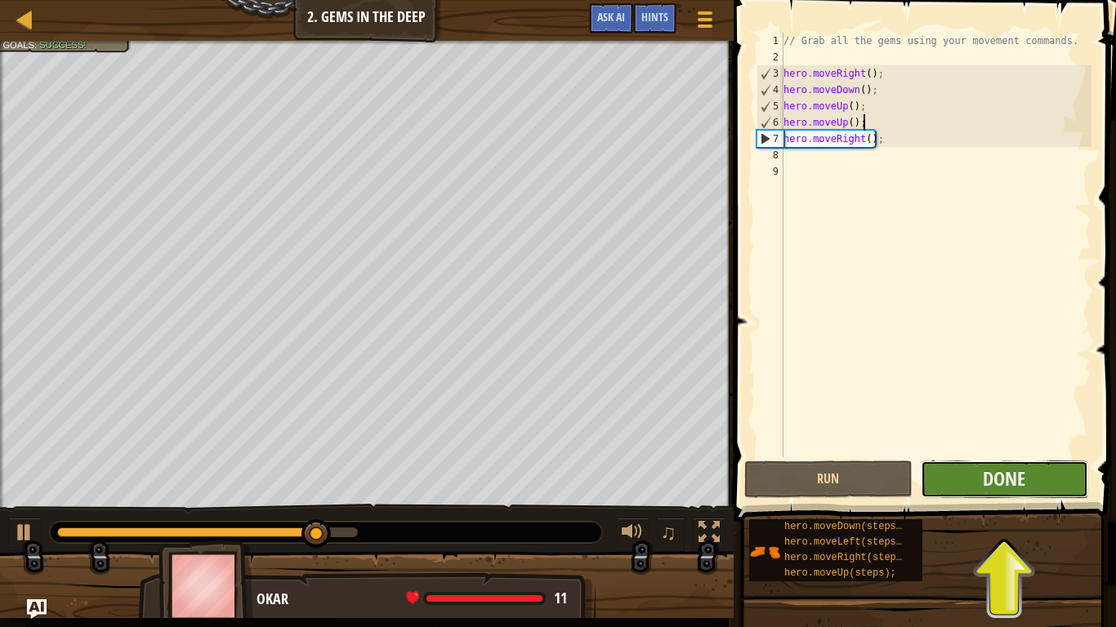
click at [959, 484] on button "Done" at bounding box center [1004, 480] width 167 height 38
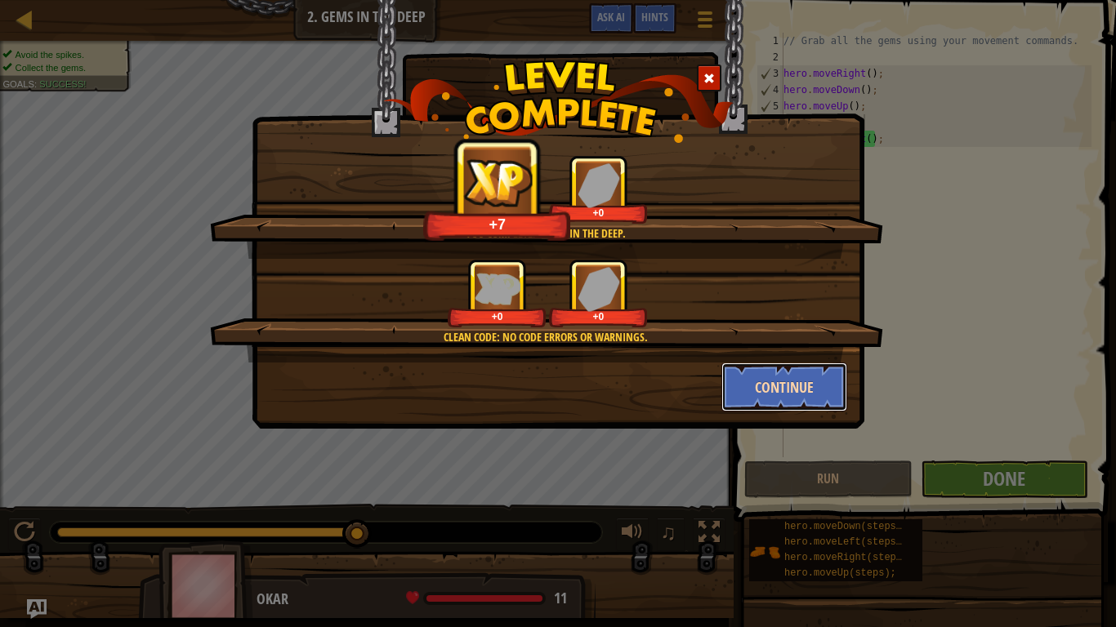
click at [761, 382] on button "Continue" at bounding box center [784, 387] width 127 height 49
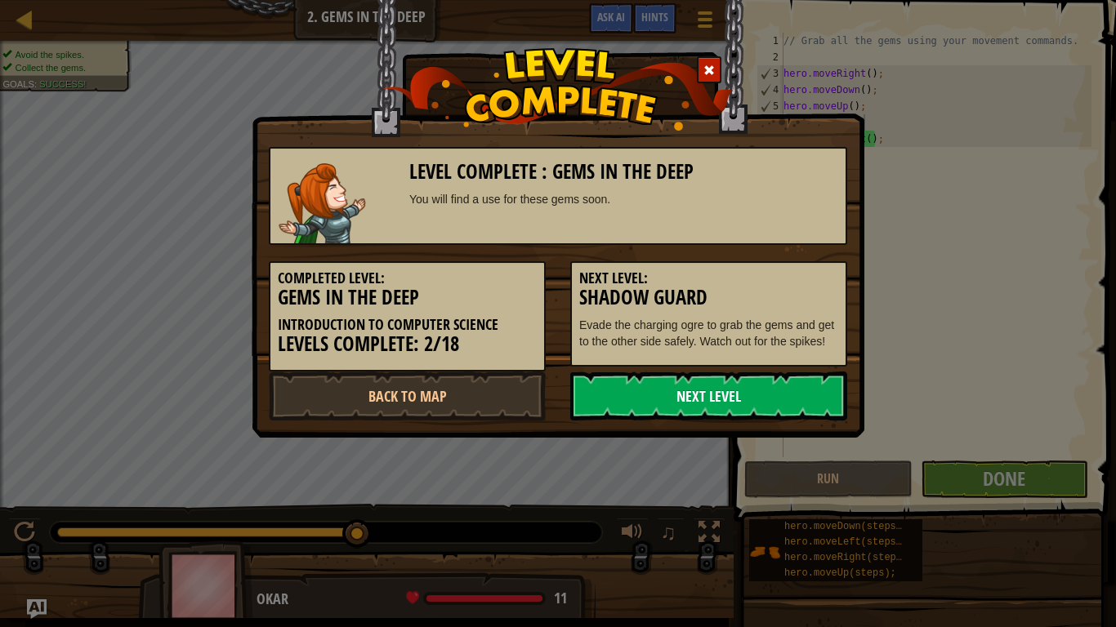
click at [674, 401] on link "Next Level" at bounding box center [708, 396] width 277 height 49
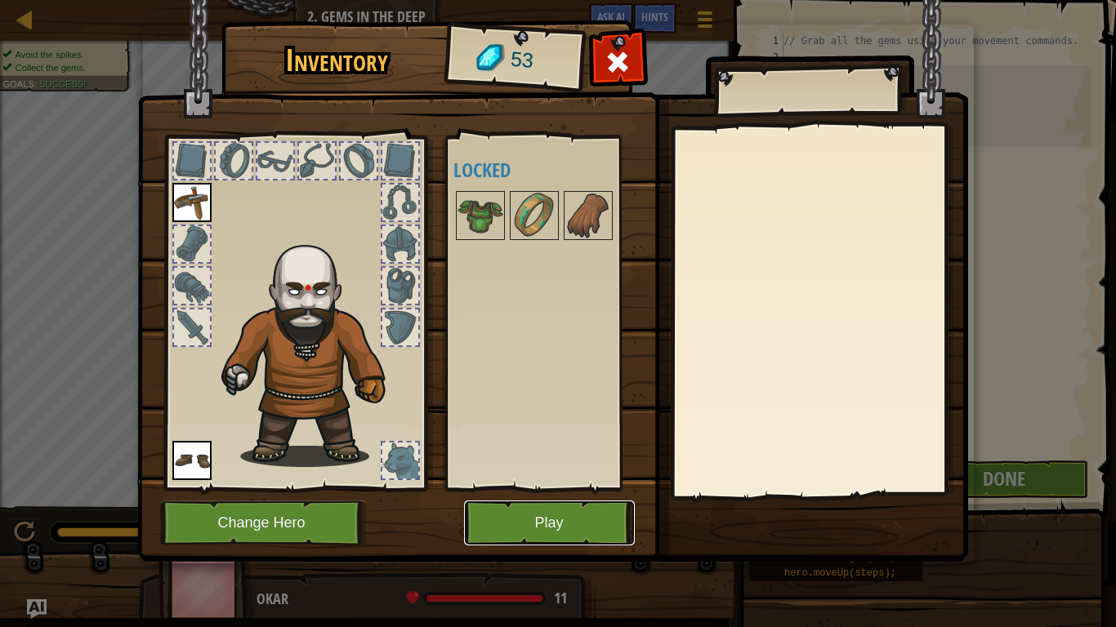
click at [519, 518] on button "Play" at bounding box center [549, 523] width 171 height 45
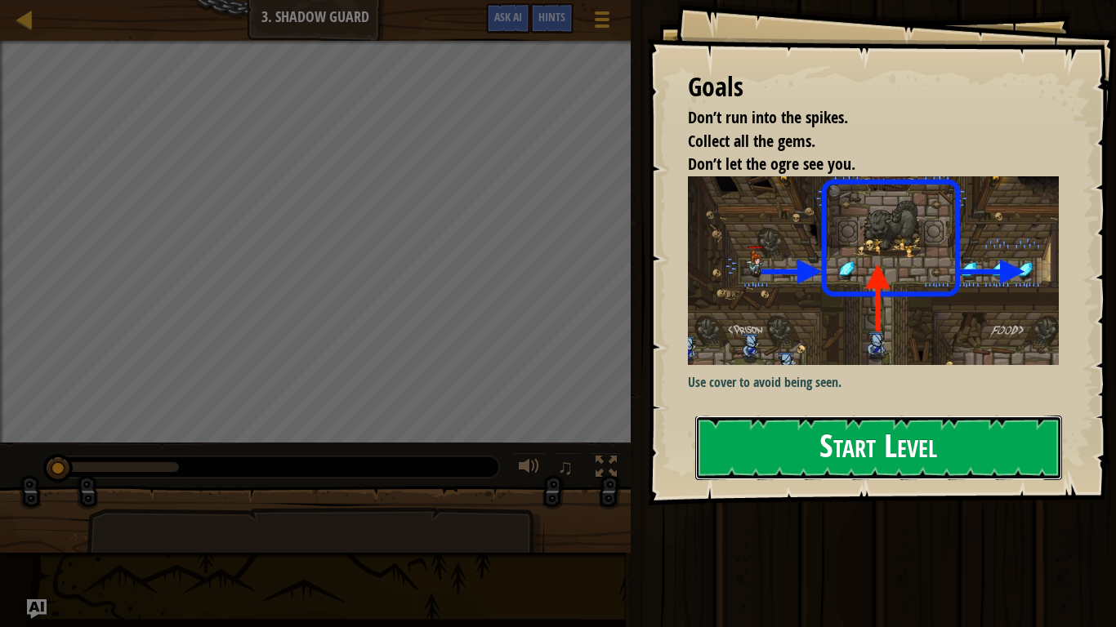
click at [863, 424] on button "Start Level" at bounding box center [878, 448] width 367 height 65
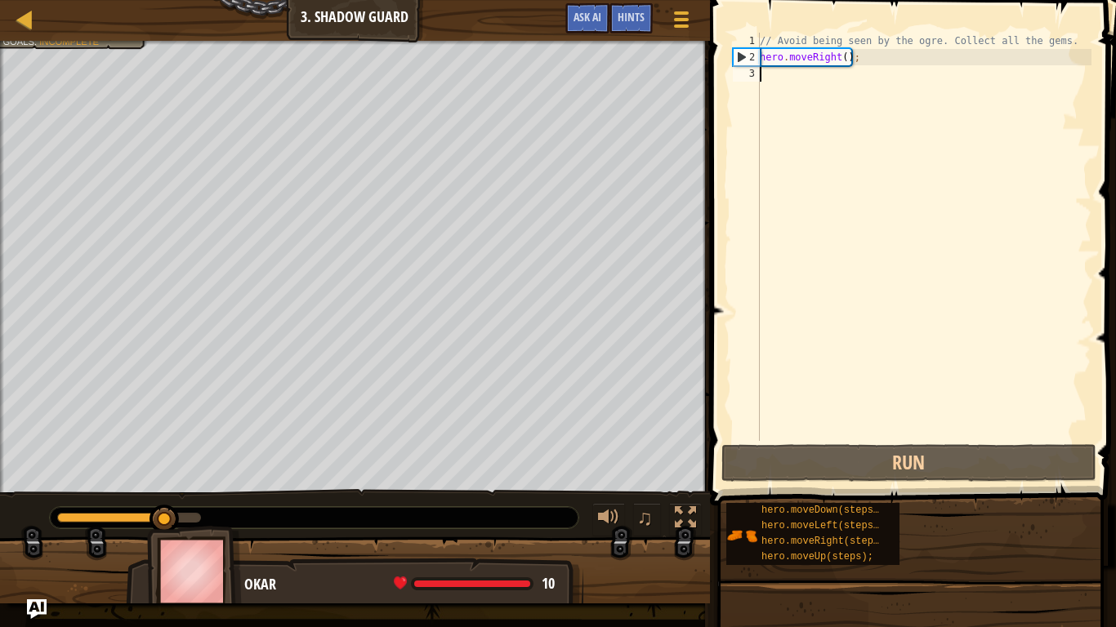
type textarea "h"
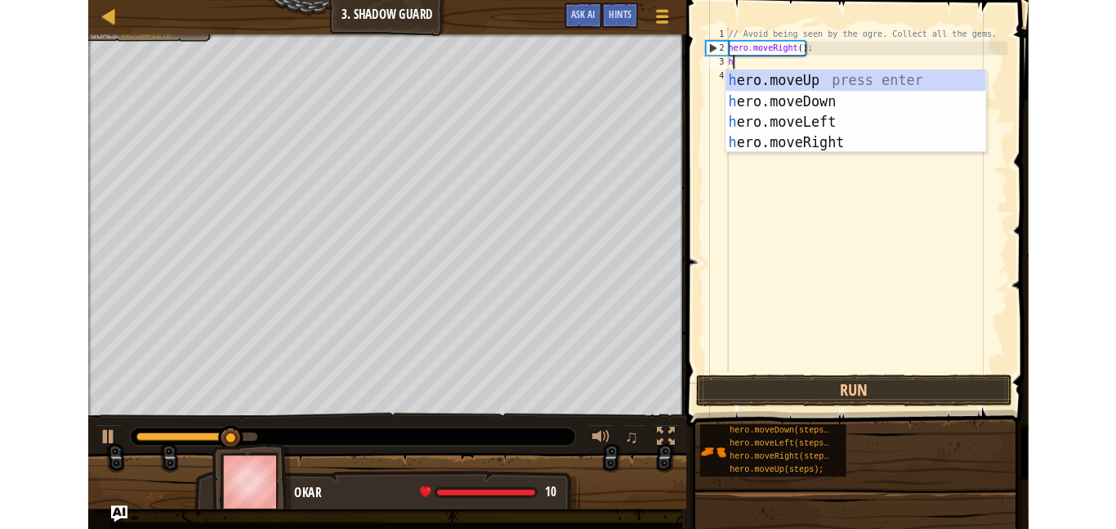
scroll to position [7, 0]
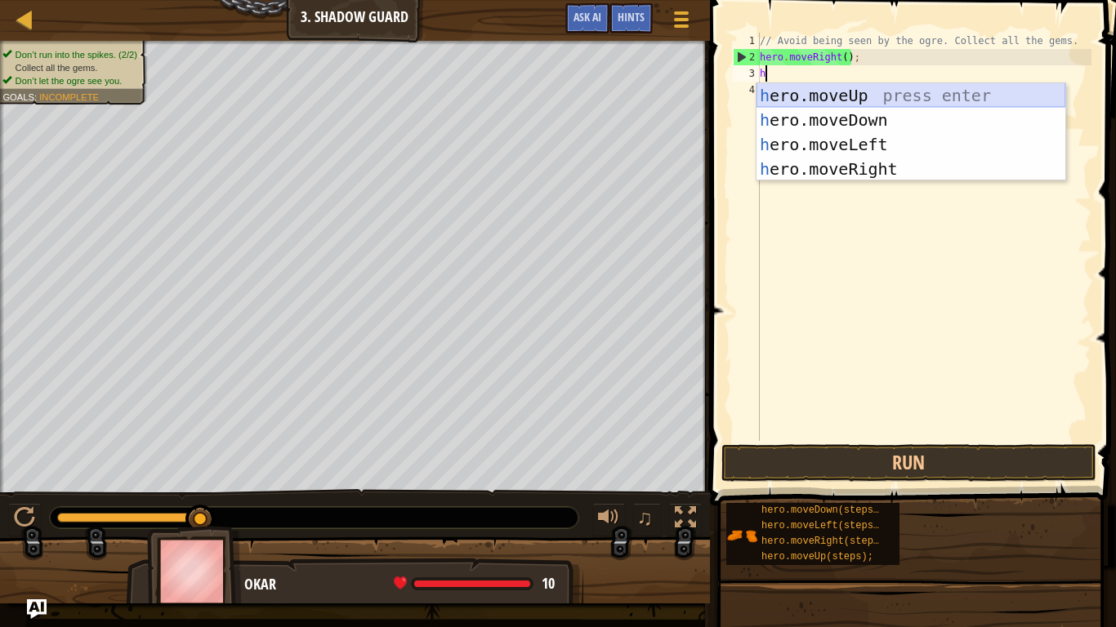
click at [880, 98] on div "h ero.moveUp press enter h ero.moveDown press enter h ero.moveLeft press enter …" at bounding box center [911, 156] width 309 height 147
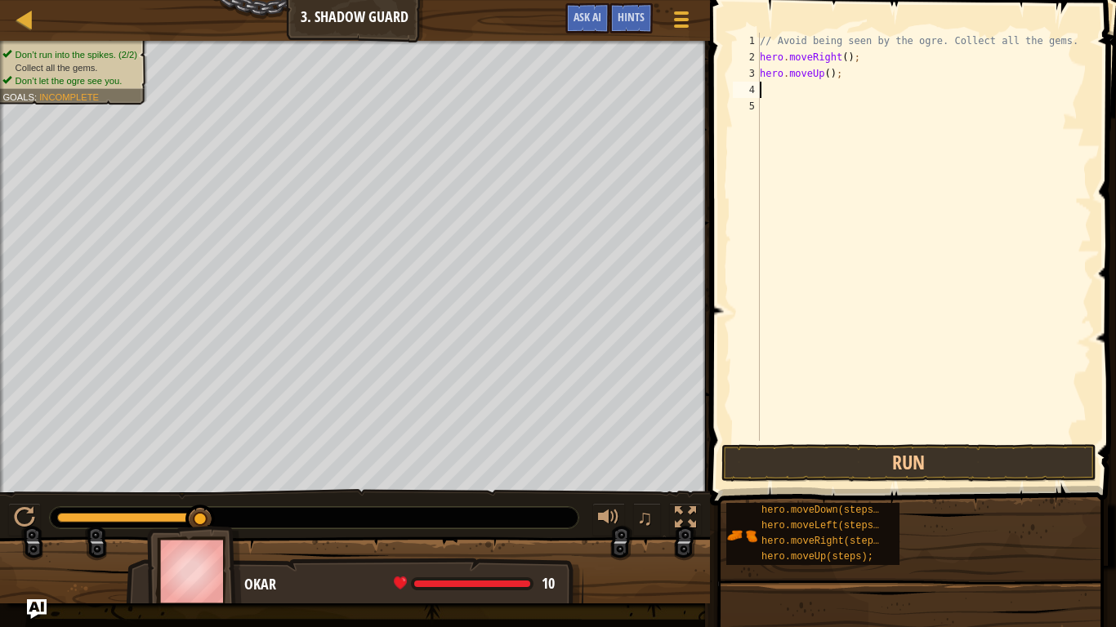
type textarea "h"
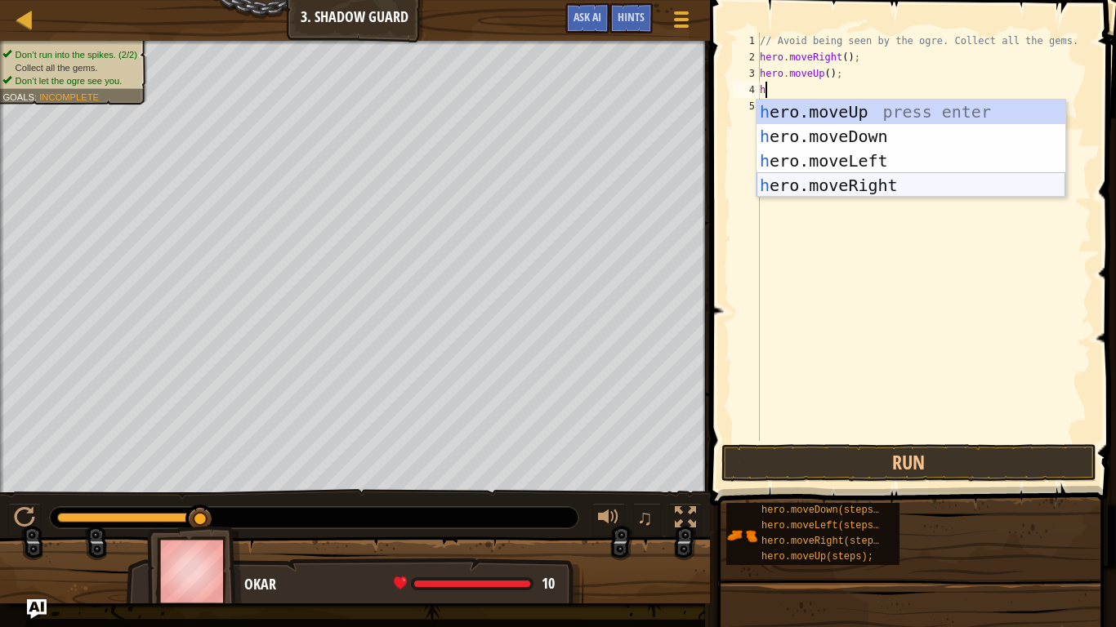
click at [882, 181] on div "h ero.moveUp press enter h ero.moveDown press enter h ero.moveLeft press enter …" at bounding box center [911, 173] width 309 height 147
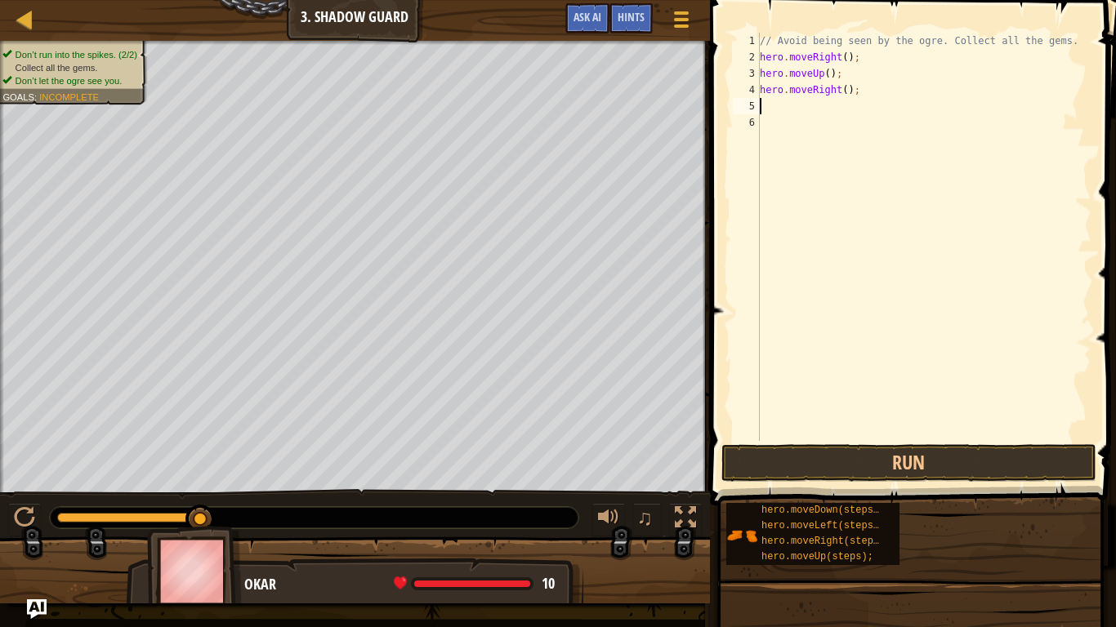
type textarea "h"
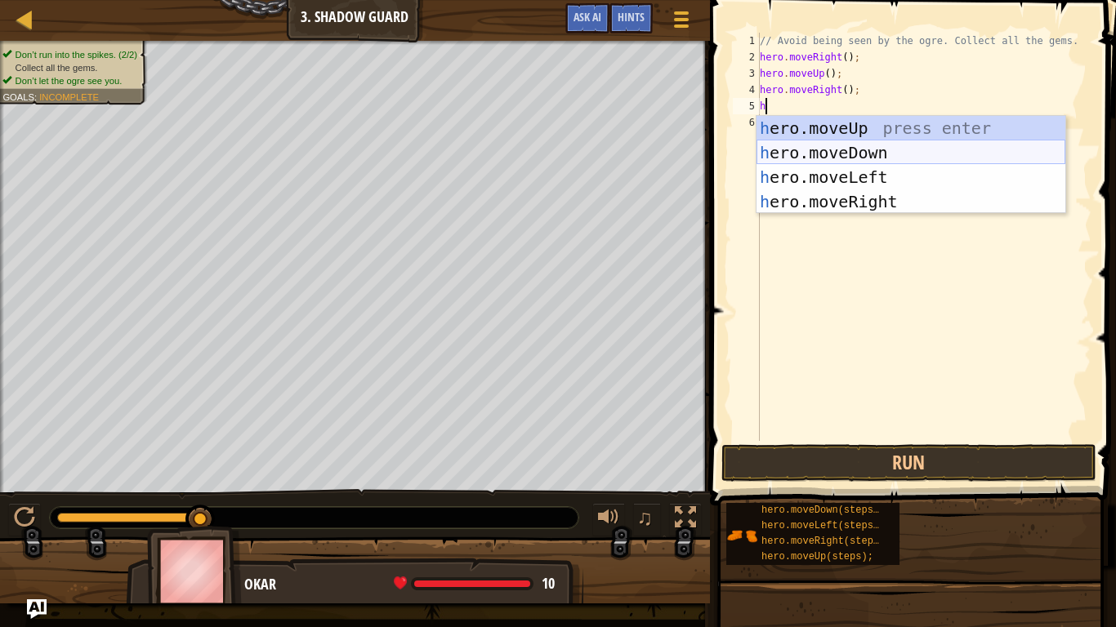
click at [867, 149] on div "h ero.moveUp press enter h ero.moveDown press enter h ero.moveLeft press enter …" at bounding box center [911, 189] width 309 height 147
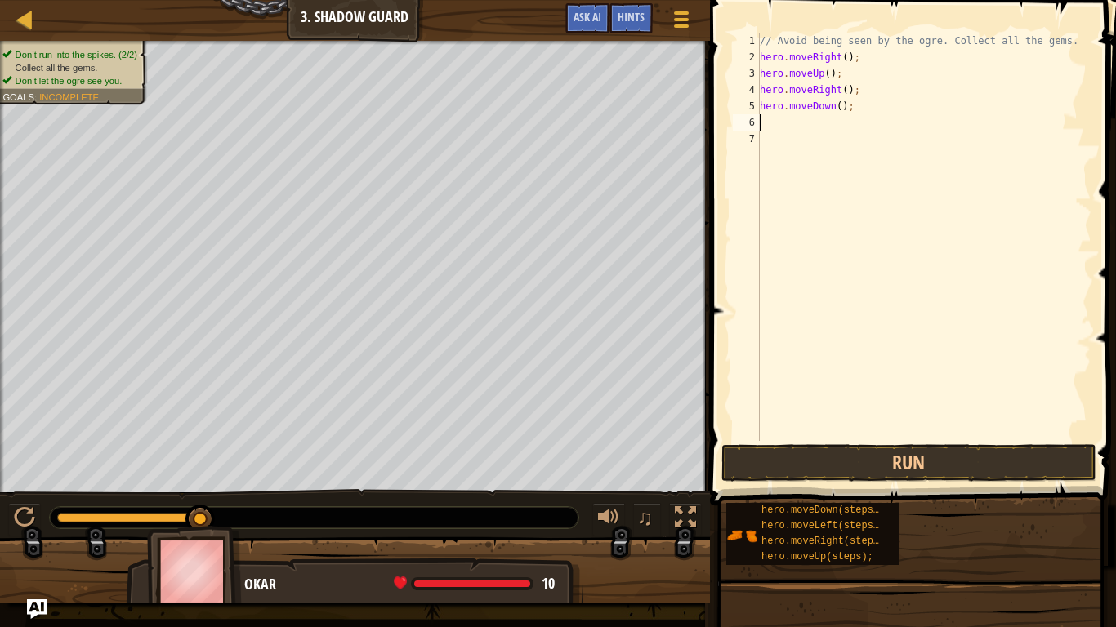
type textarea "h"
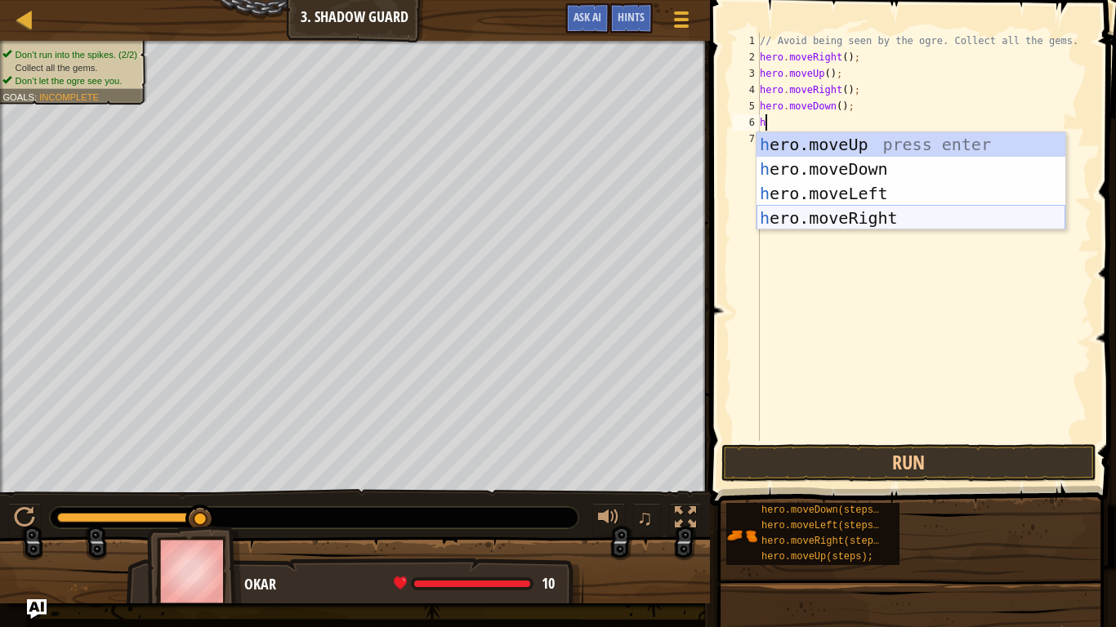
click at [877, 213] on div "h ero.moveUp press enter h ero.moveDown press enter h ero.moveLeft press enter …" at bounding box center [911, 205] width 309 height 147
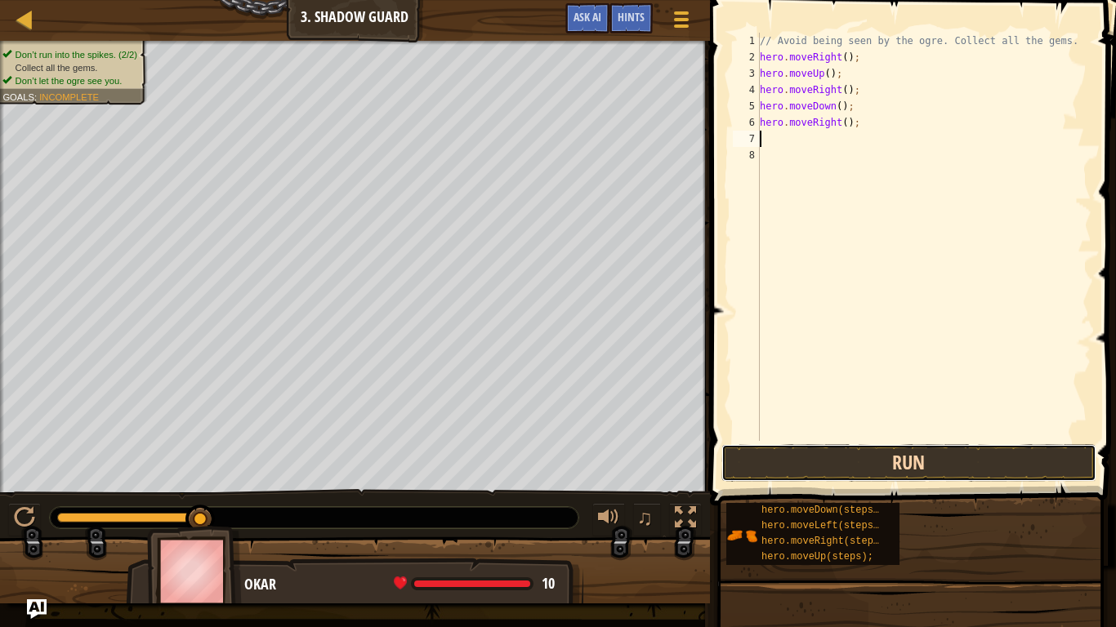
click at [896, 471] on button "Run" at bounding box center [908, 463] width 375 height 38
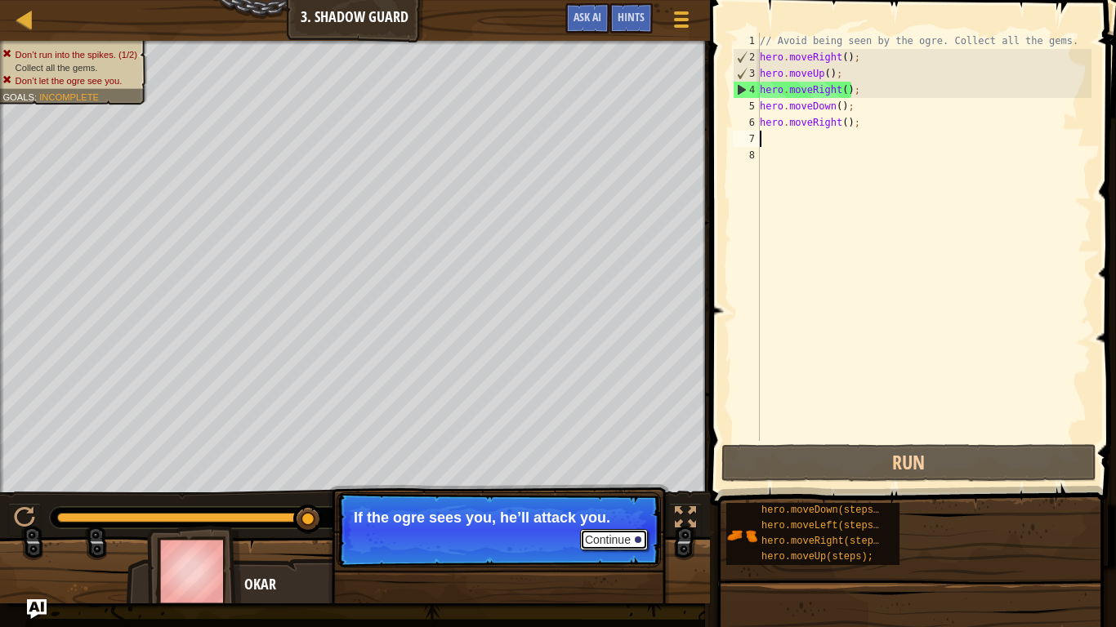
click at [623, 528] on button "Continue" at bounding box center [614, 539] width 68 height 21
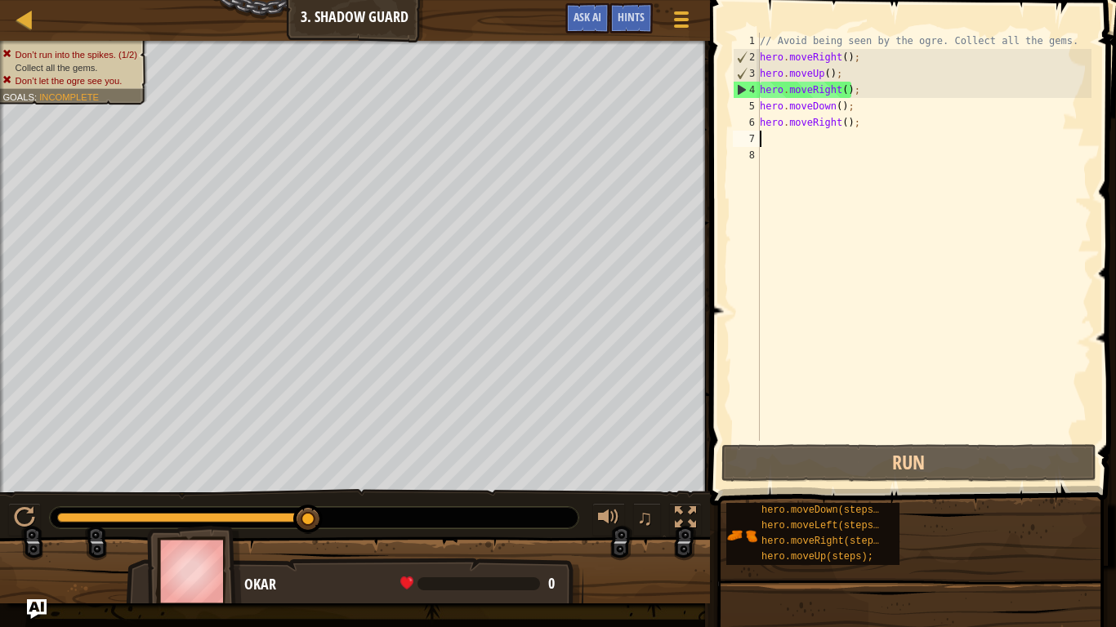
click at [821, 56] on div "// Avoid being seen by the ogre. Collect all the gems. hero . moveRight ( ) ; h…" at bounding box center [924, 253] width 335 height 441
click at [813, 76] on div "// Avoid being seen by the ogre. Collect all the gems. hero . moveRight ( ) ; h…" at bounding box center [924, 253] width 335 height 441
type textarea "hero.moveUp();"
click at [825, 175] on div "// Avoid being seen by the ogre. Collect all the gems. hero . moveRight ( ) ; h…" at bounding box center [924, 253] width 335 height 441
click at [738, 87] on div "4" at bounding box center [747, 90] width 26 height 16
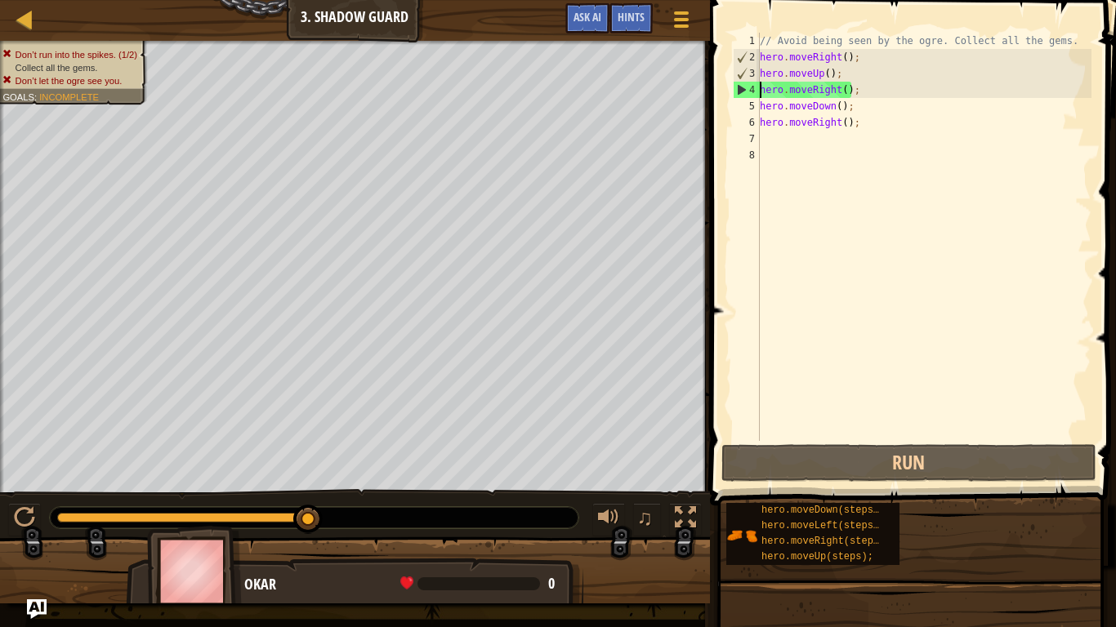
click at [736, 76] on div "3" at bounding box center [747, 73] width 26 height 16
type textarea "hero.moveUp();"
drag, startPoint x: 845, startPoint y: 78, endPoint x: 752, endPoint y: 75, distance: 92.4
click at [752, 75] on div "hero.moveUp(); 1 2 3 4 5 6 7 8 // Avoid being seen by the ogre. Collect all the…" at bounding box center [911, 237] width 362 height 408
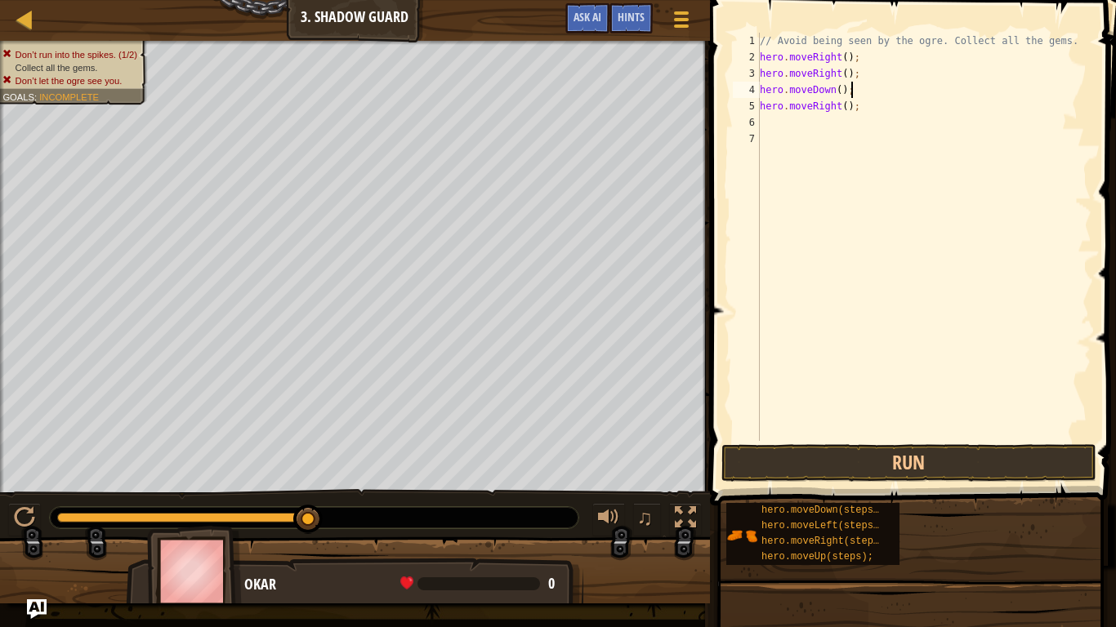
click at [866, 89] on div "// Avoid being seen by the ogre. Collect all the gems. hero . moveRight ( ) ; h…" at bounding box center [924, 253] width 335 height 441
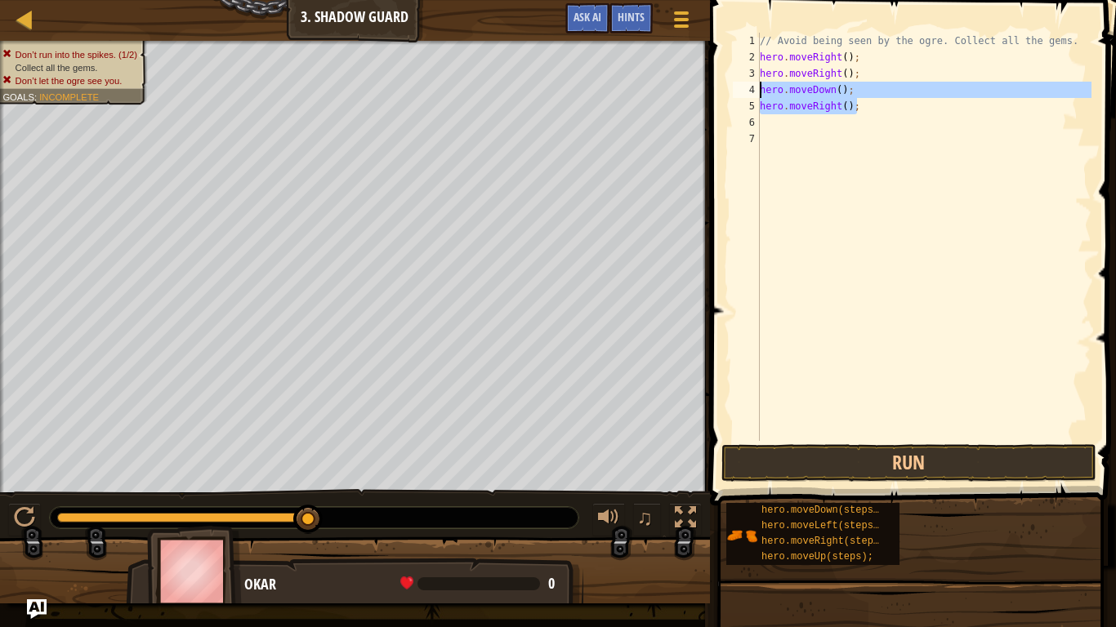
drag, startPoint x: 872, startPoint y: 108, endPoint x: 754, endPoint y: 87, distance: 119.5
click at [754, 87] on div "hero.moveDown(); 1 2 3 4 5 6 7 // Avoid being seen by the ogre. Collect all the…" at bounding box center [911, 237] width 362 height 408
type textarea "h"
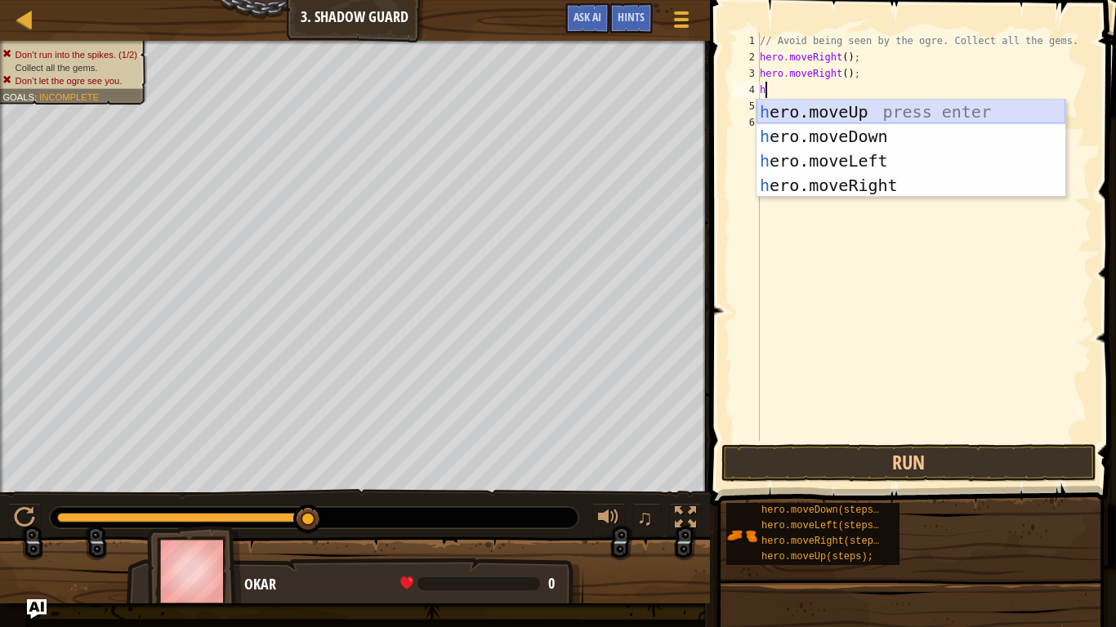
click at [810, 112] on div "h ero.moveUp press enter h ero.moveDown press enter h ero.moveLeft press enter …" at bounding box center [911, 173] width 309 height 147
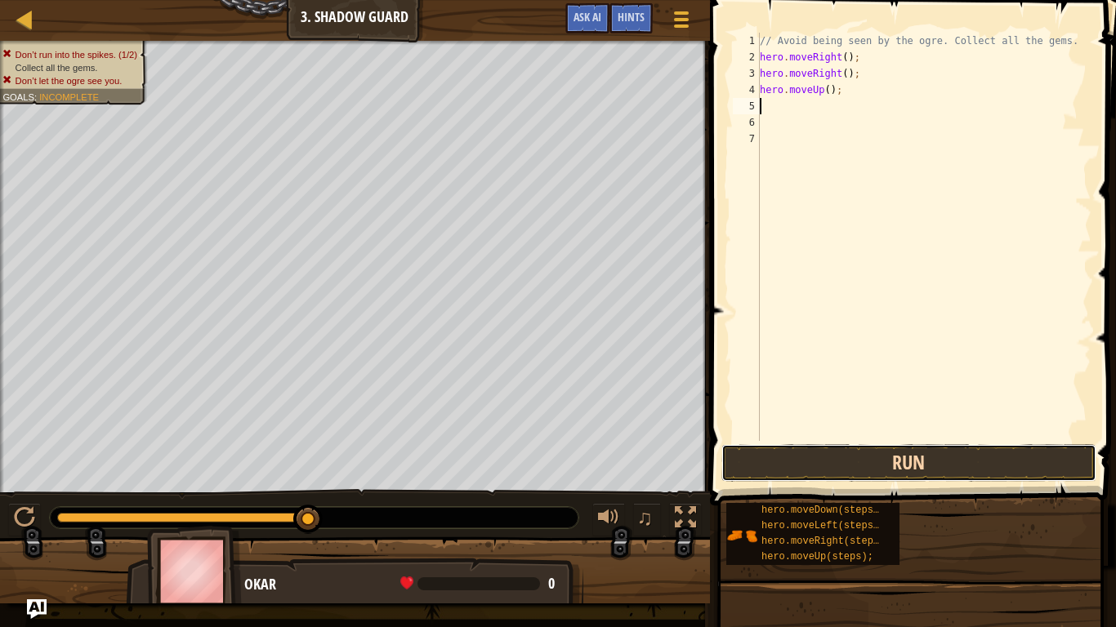
click at [836, 467] on button "Run" at bounding box center [908, 463] width 375 height 38
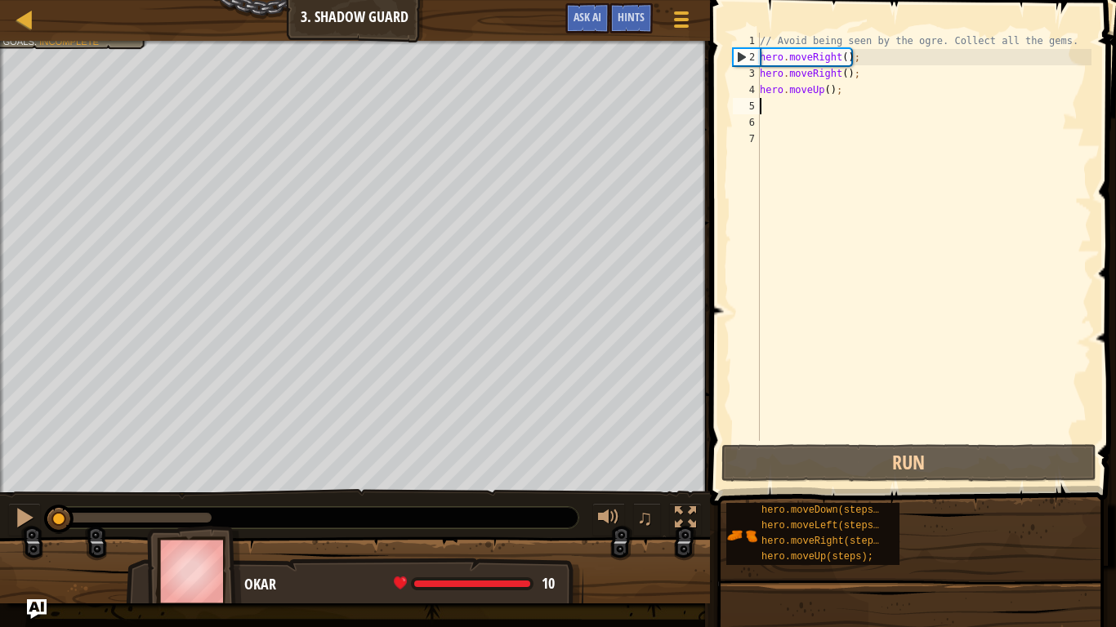
drag, startPoint x: 211, startPoint y: 515, endPoint x: 42, endPoint y: 492, distance: 170.7
click at [42, 492] on div "♫" at bounding box center [355, 513] width 710 height 49
click at [865, 101] on div "// Avoid being seen by the ogre. Collect all the gems. hero . moveRight ( ) ; h…" at bounding box center [924, 253] width 335 height 441
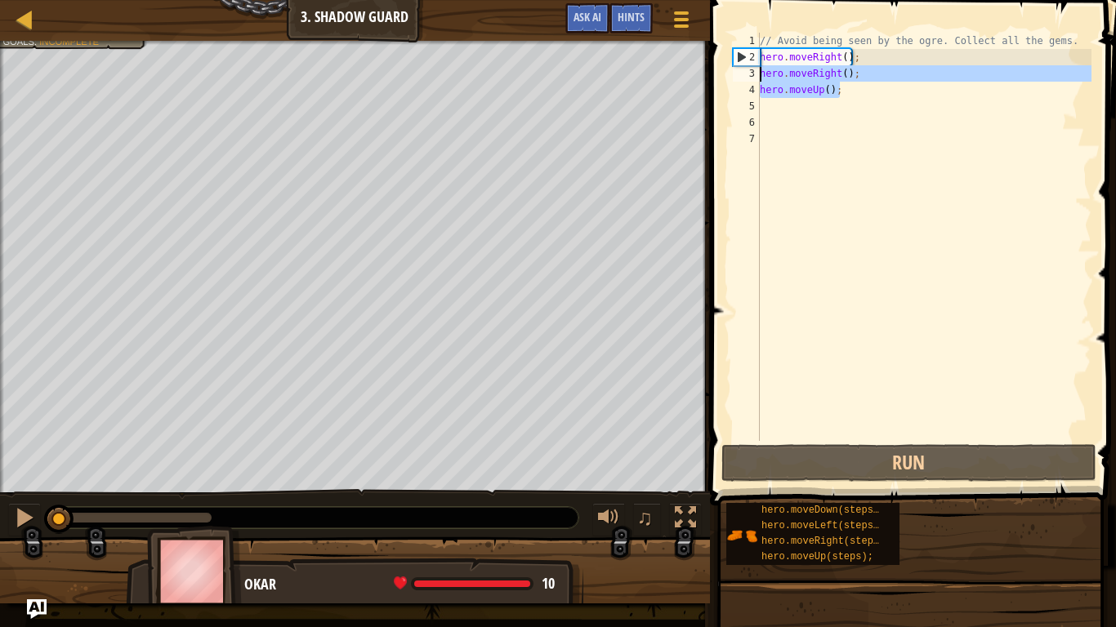
drag, startPoint x: 864, startPoint y: 89, endPoint x: 760, endPoint y: 73, distance: 105.8
click at [760, 73] on div "// Avoid being seen by the ogre. Collect all the gems. hero . moveRight ( ) ; h…" at bounding box center [924, 253] width 335 height 441
type textarea "h"
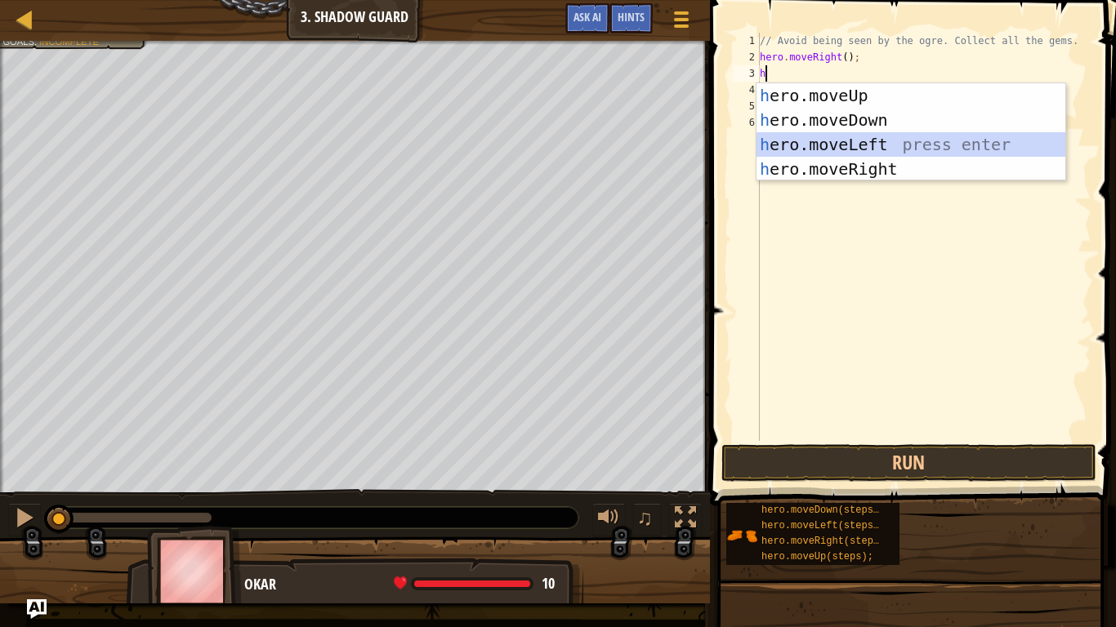
click at [813, 136] on div "h ero.moveUp press enter h ero.moveDown press enter h ero.moveLeft press enter …" at bounding box center [911, 156] width 309 height 147
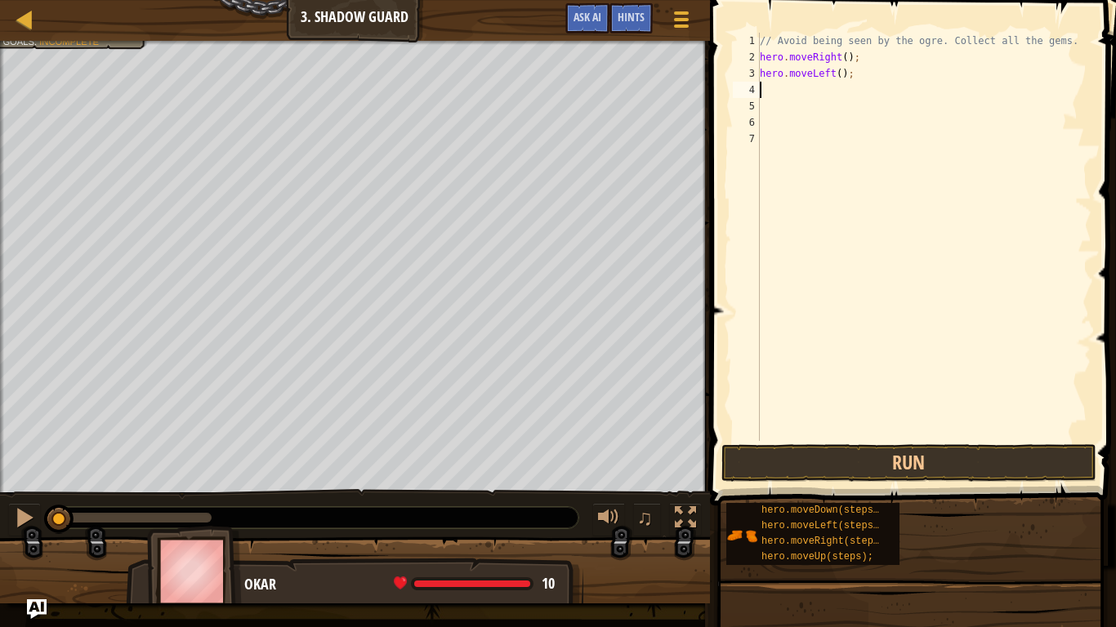
type textarea "h"
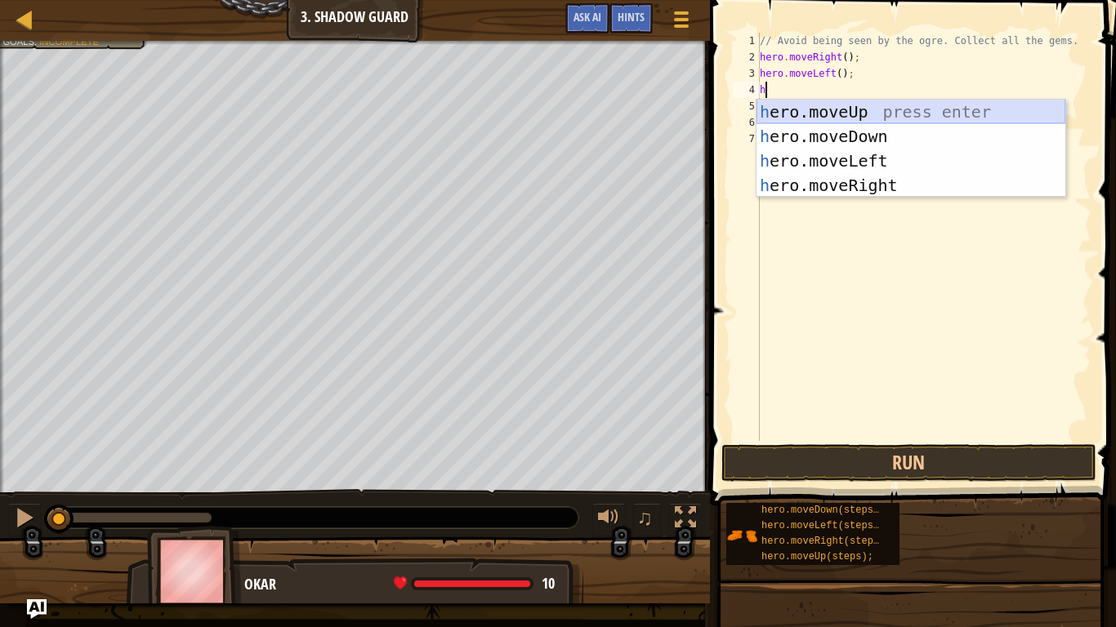
click at [820, 106] on div "h ero.moveUp press enter h ero.moveDown press enter h ero.moveLeft press enter …" at bounding box center [911, 173] width 309 height 147
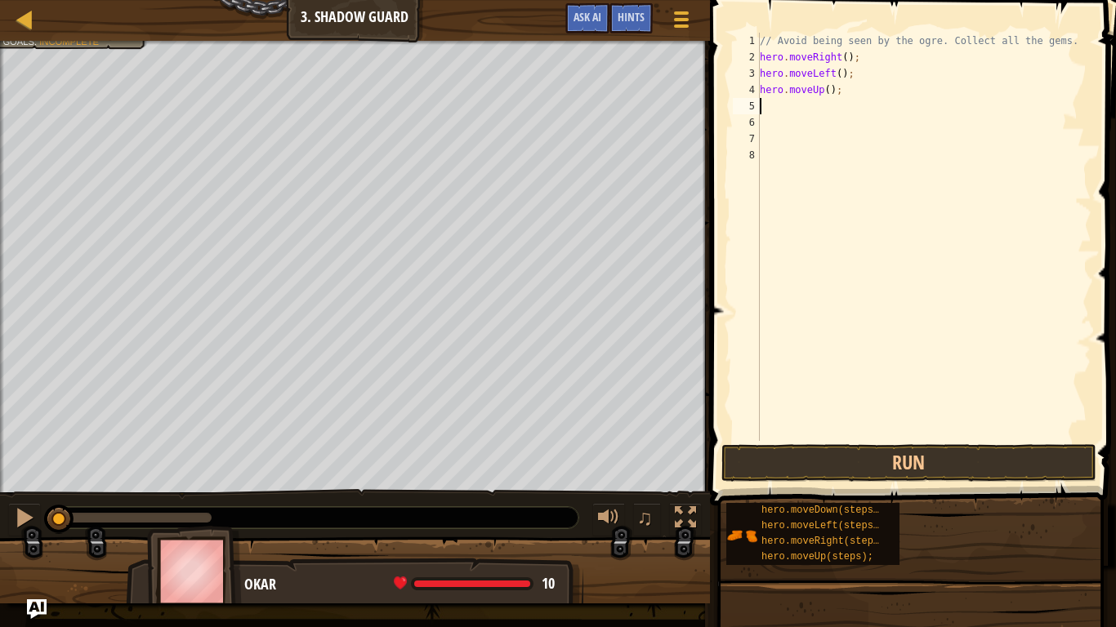
type textarea "h"
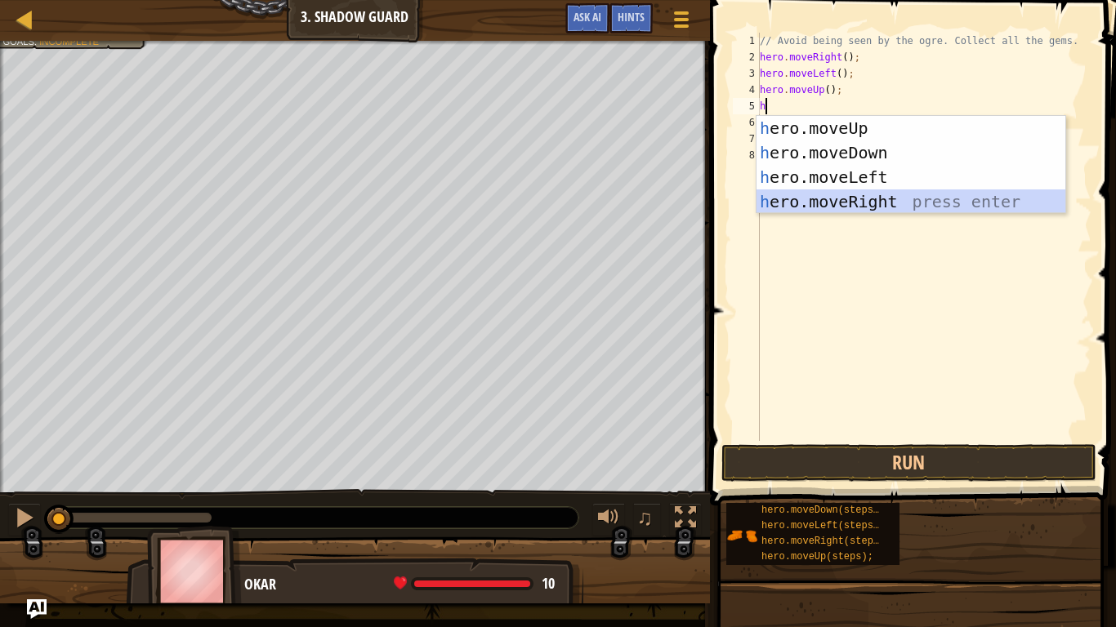
click at [846, 197] on div "h ero.moveUp press enter h ero.moveDown press enter h ero.moveLeft press enter …" at bounding box center [911, 189] width 309 height 147
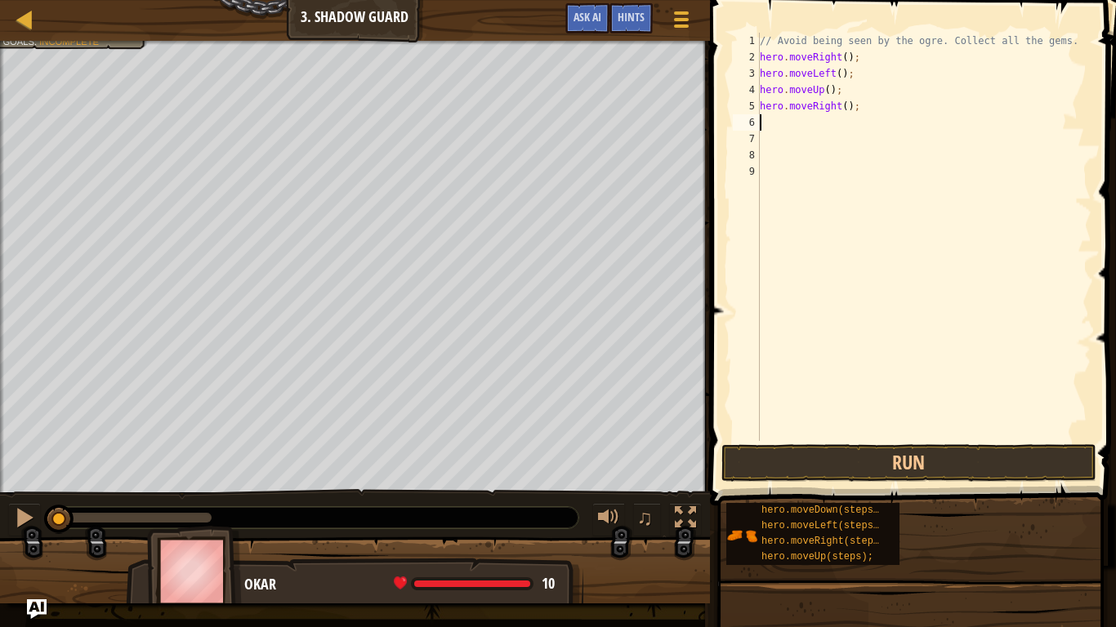
type textarea "h"
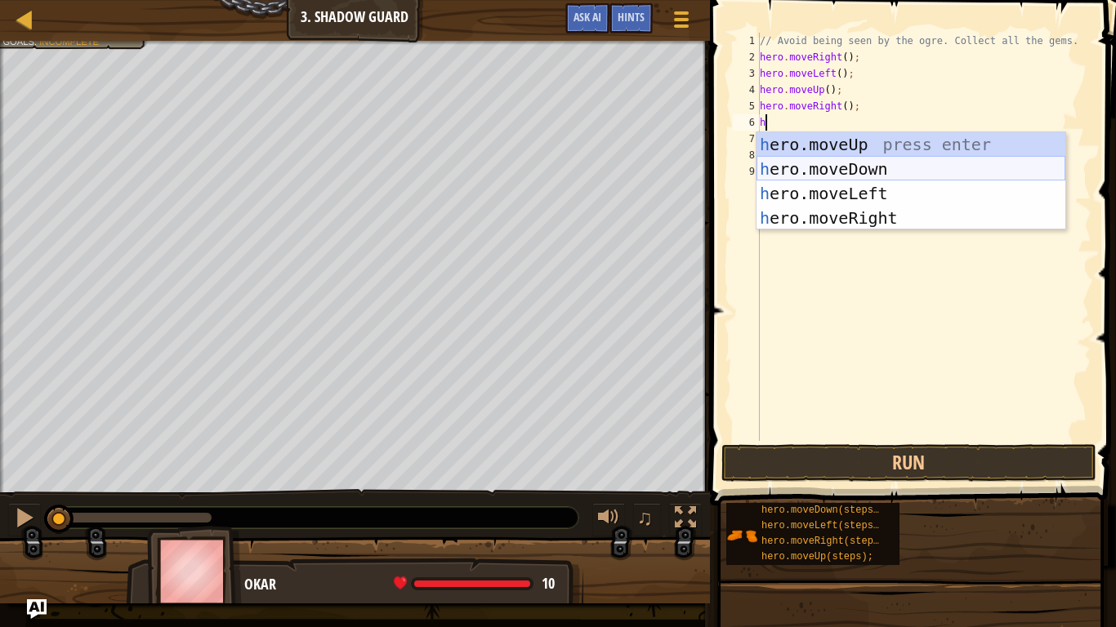
click at [853, 176] on div "h ero.moveUp press enter h ero.moveDown press enter h ero.moveLeft press enter …" at bounding box center [911, 205] width 309 height 147
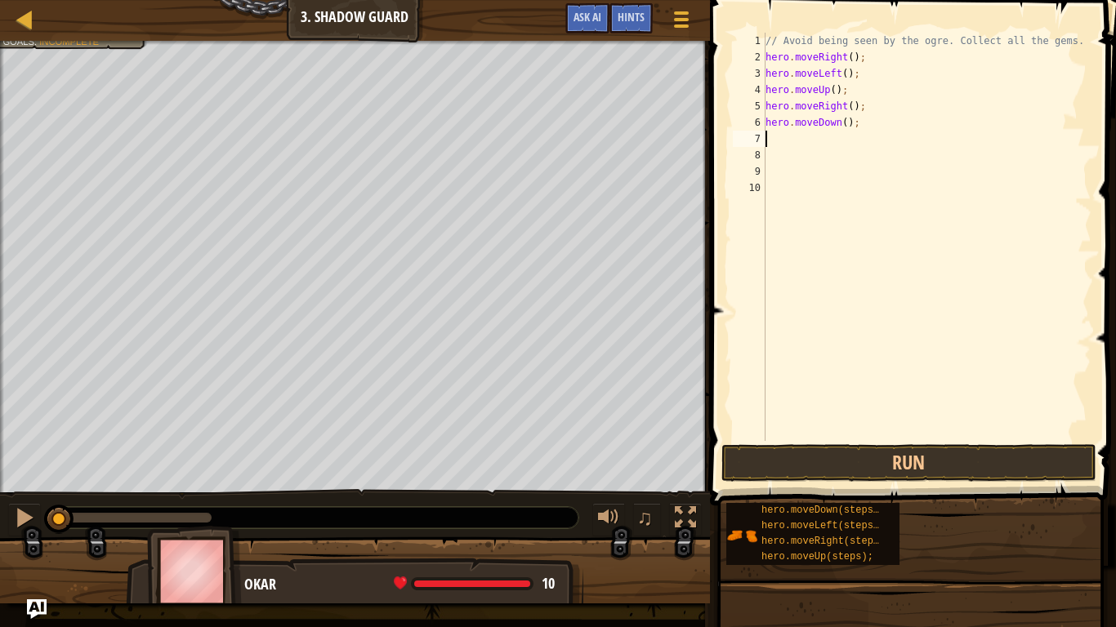
type textarea "h"
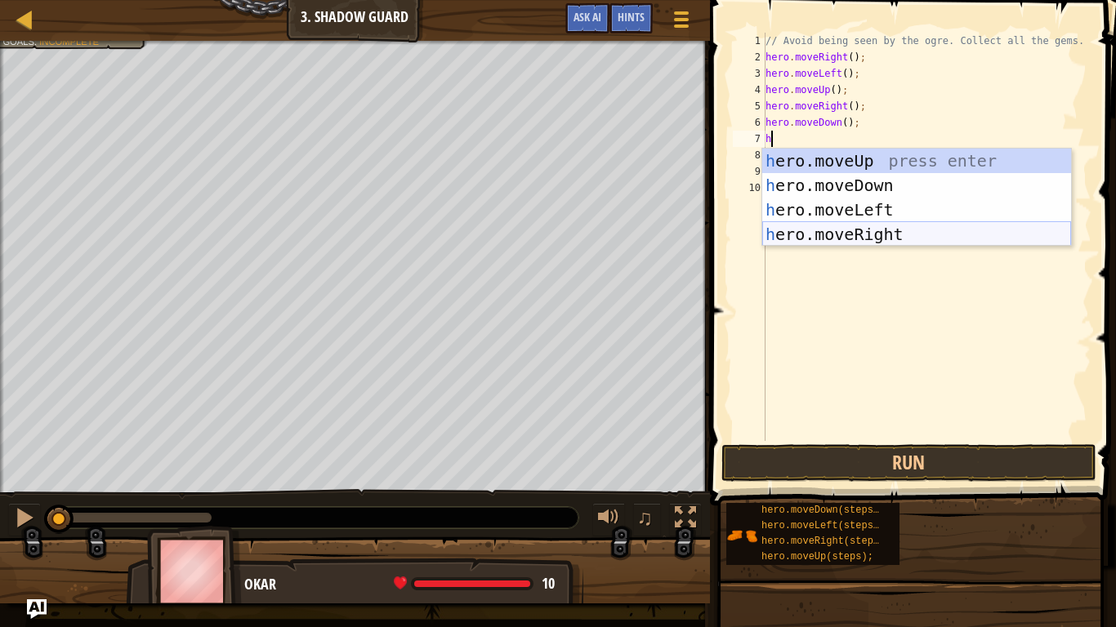
click at [873, 232] on div "h ero.moveUp press enter h ero.moveDown press enter h ero.moveLeft press enter …" at bounding box center [916, 222] width 309 height 147
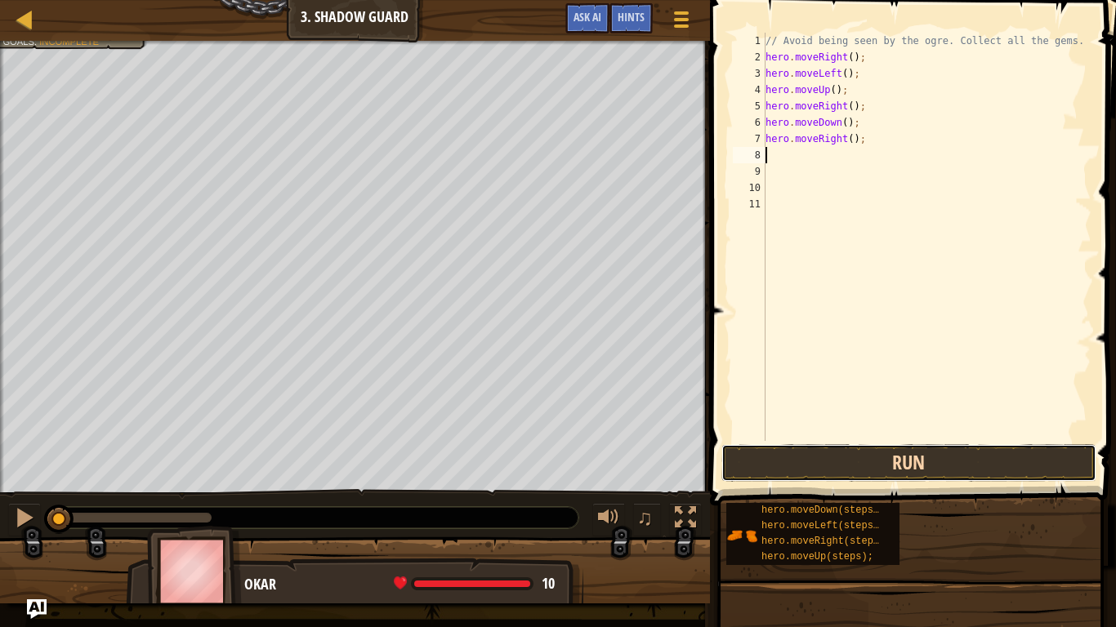
click at [898, 460] on button "Run" at bounding box center [908, 463] width 375 height 38
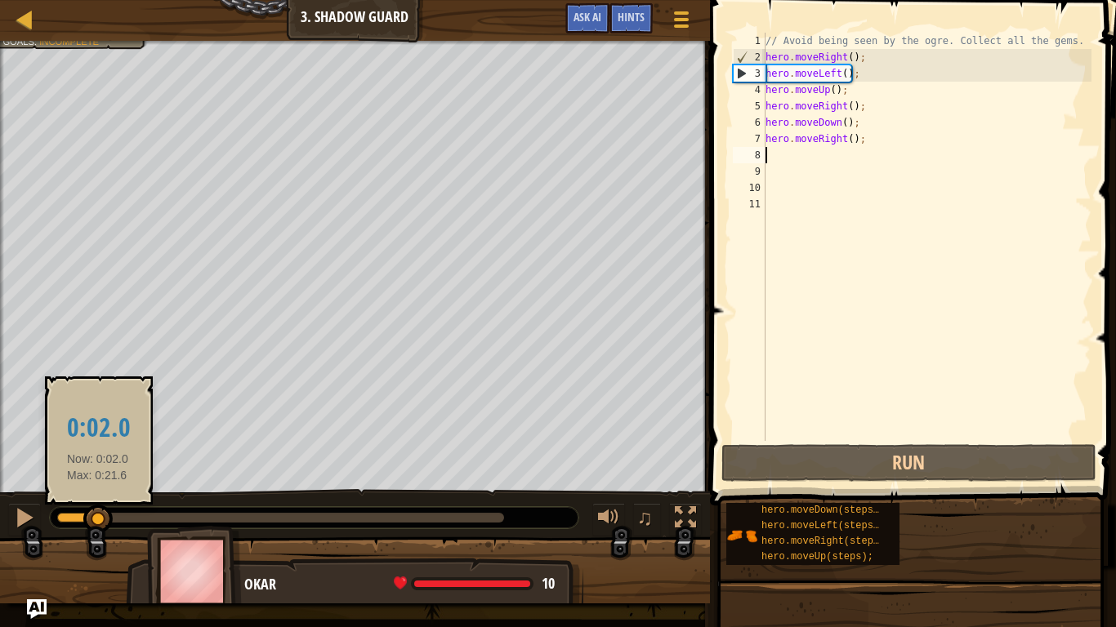
drag, startPoint x: 200, startPoint y: 516, endPoint x: 98, endPoint y: 509, distance: 102.4
click at [98, 509] on div at bounding box center [97, 519] width 29 height 29
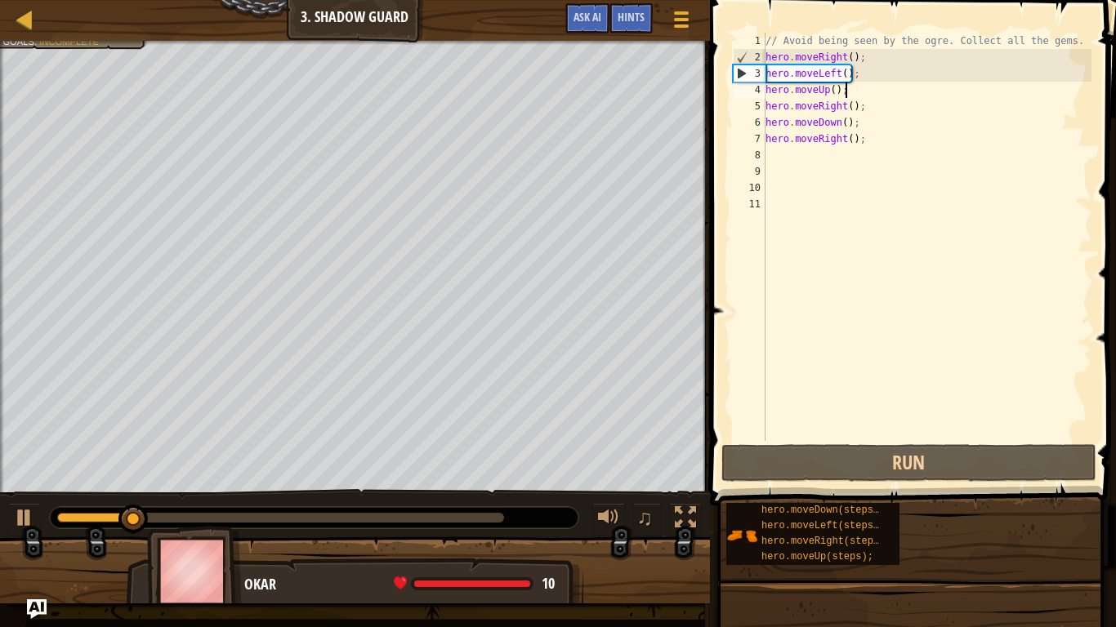
click at [865, 91] on div "// Avoid being seen by the ogre. Collect all the gems. hero . moveRight ( ) ; h…" at bounding box center [926, 253] width 329 height 441
click at [688, 73] on div "Map Introduction to Computer Science 3. Shadow Guard Game Menu Done Hints Ask A…" at bounding box center [558, 313] width 1116 height 627
type textarea "hero.moveLeft();"
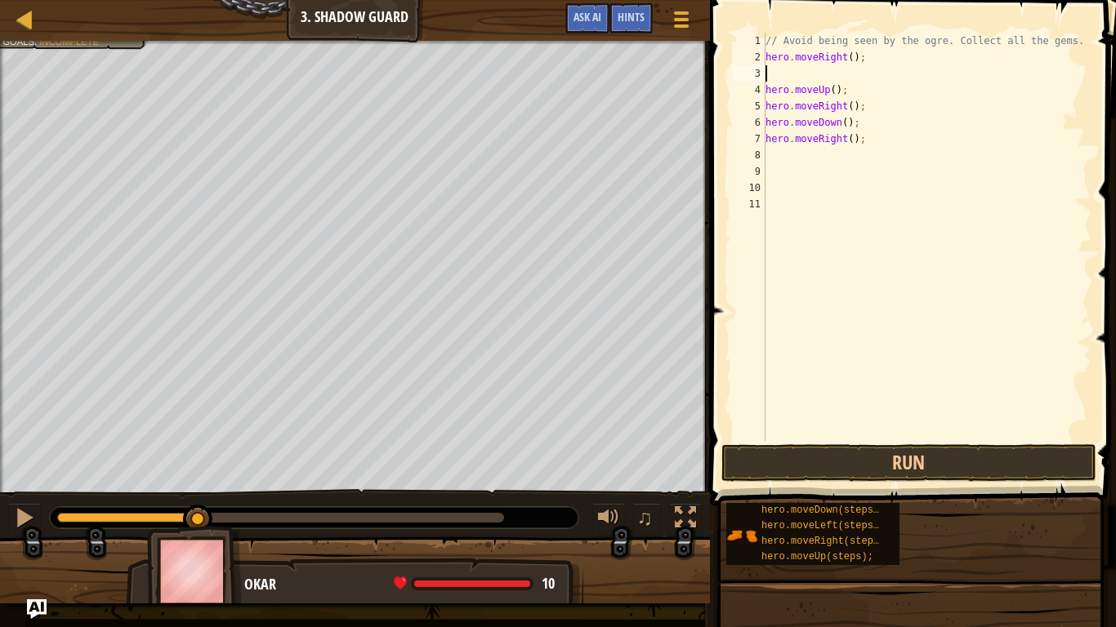
click at [767, 88] on div "// Avoid being seen by the ogre. Collect all the gems. hero . moveRight ( ) ; h…" at bounding box center [926, 253] width 329 height 441
type textarea "hero.moveUp();"
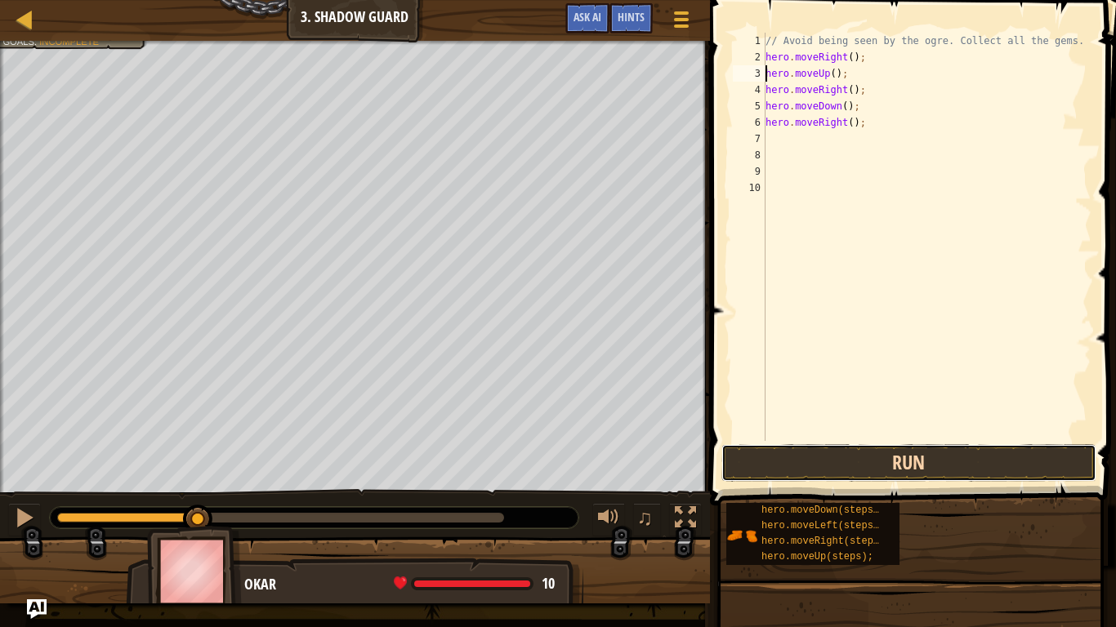
click at [944, 463] on button "Run" at bounding box center [908, 463] width 375 height 38
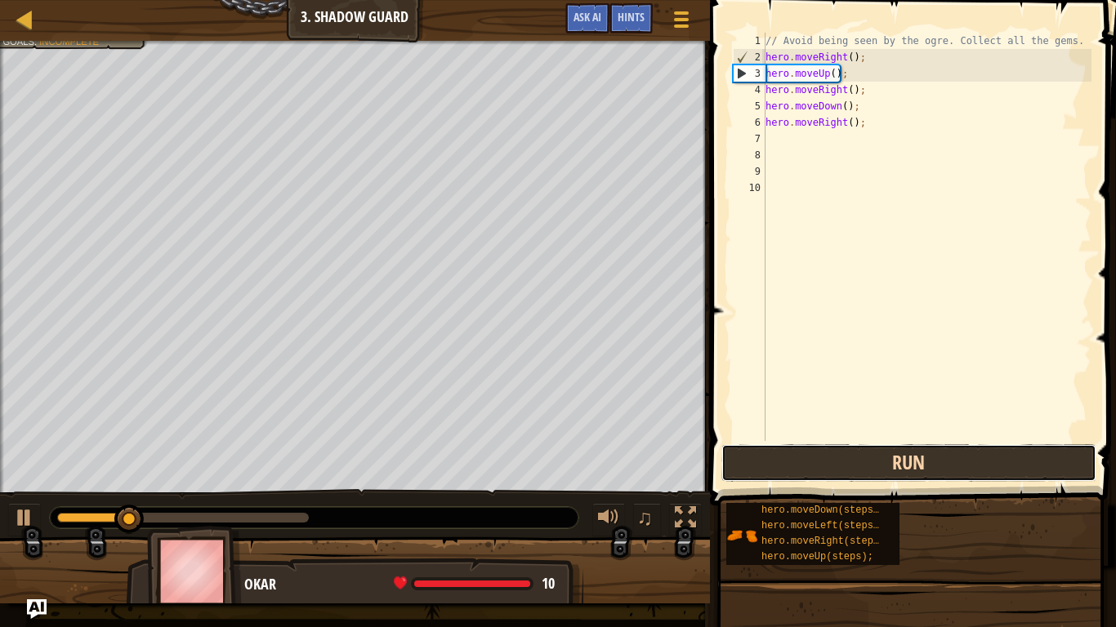
click at [943, 462] on button "Run" at bounding box center [908, 463] width 375 height 38
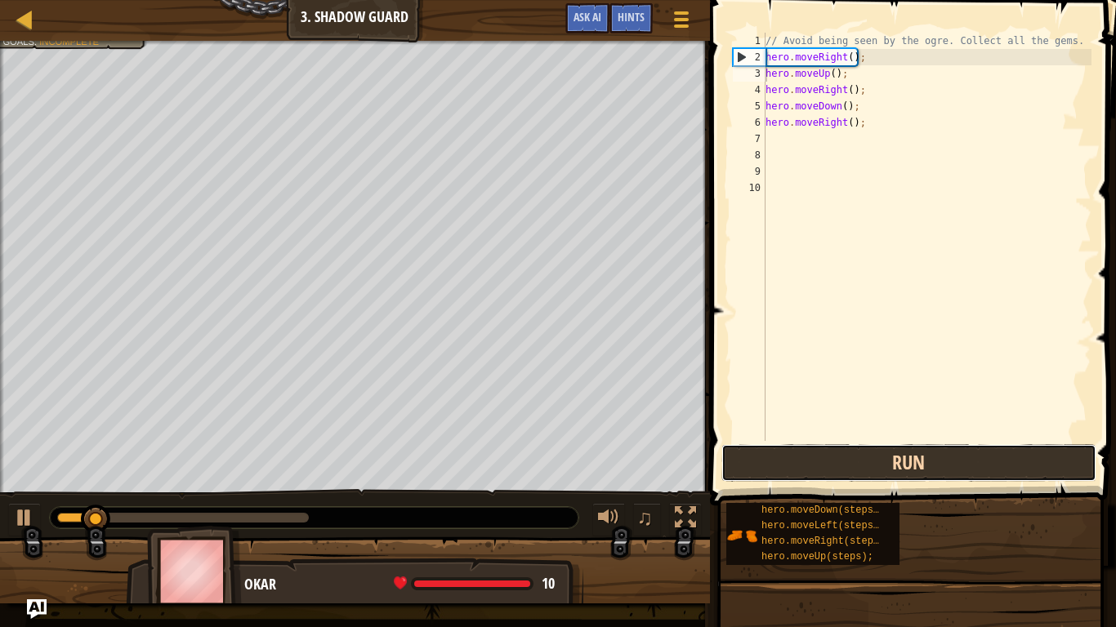
click at [943, 462] on button "Run" at bounding box center [908, 463] width 375 height 38
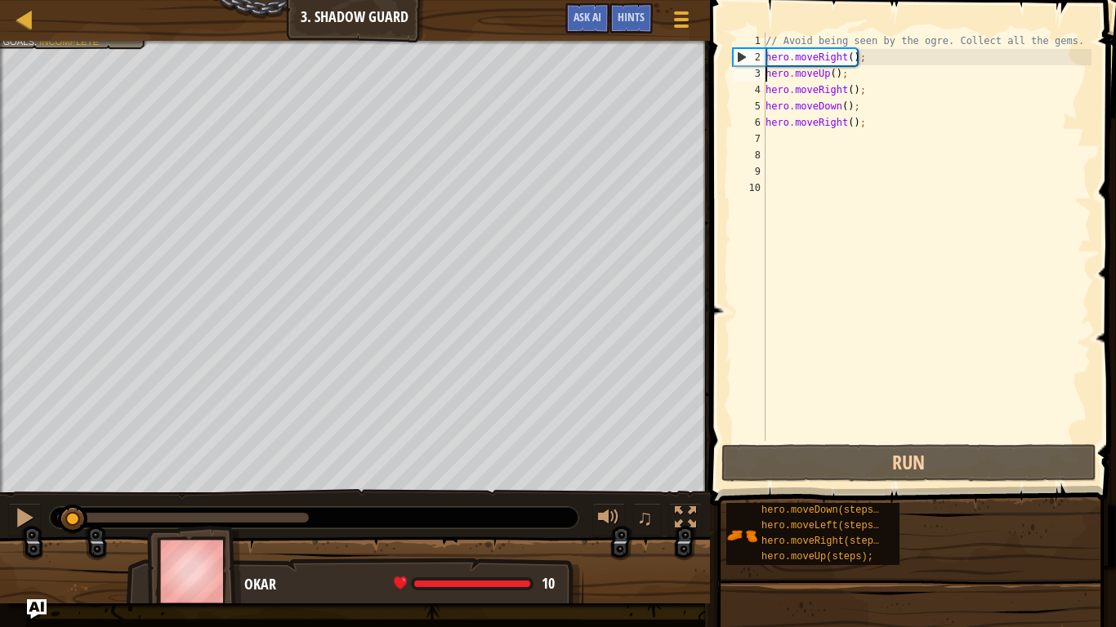
drag, startPoint x: 121, startPoint y: 515, endPoint x: 64, endPoint y: 510, distance: 57.4
click at [64, 510] on div at bounding box center [72, 519] width 29 height 29
click at [639, 28] on div "Hints" at bounding box center [630, 18] width 43 height 30
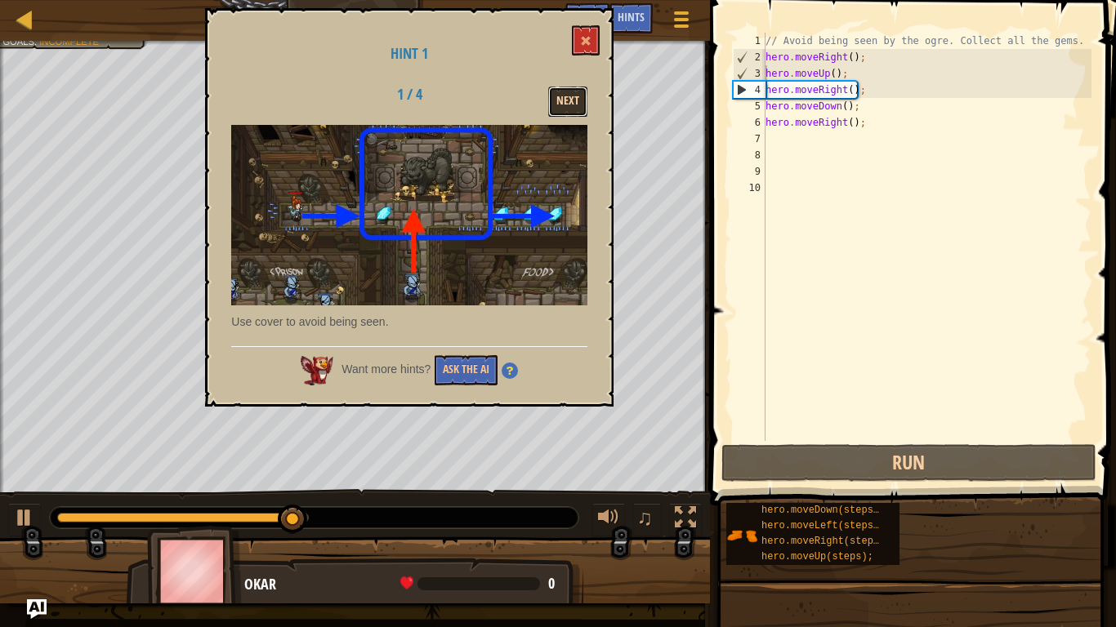
click at [575, 101] on button "Next" at bounding box center [567, 102] width 39 height 30
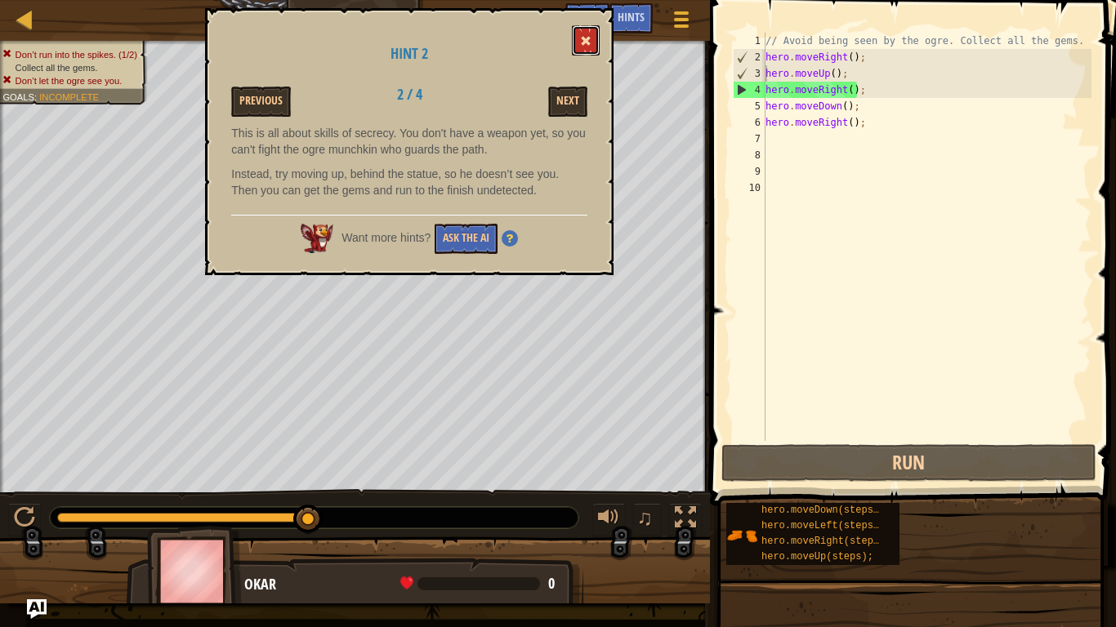
click at [586, 48] on button at bounding box center [586, 40] width 28 height 30
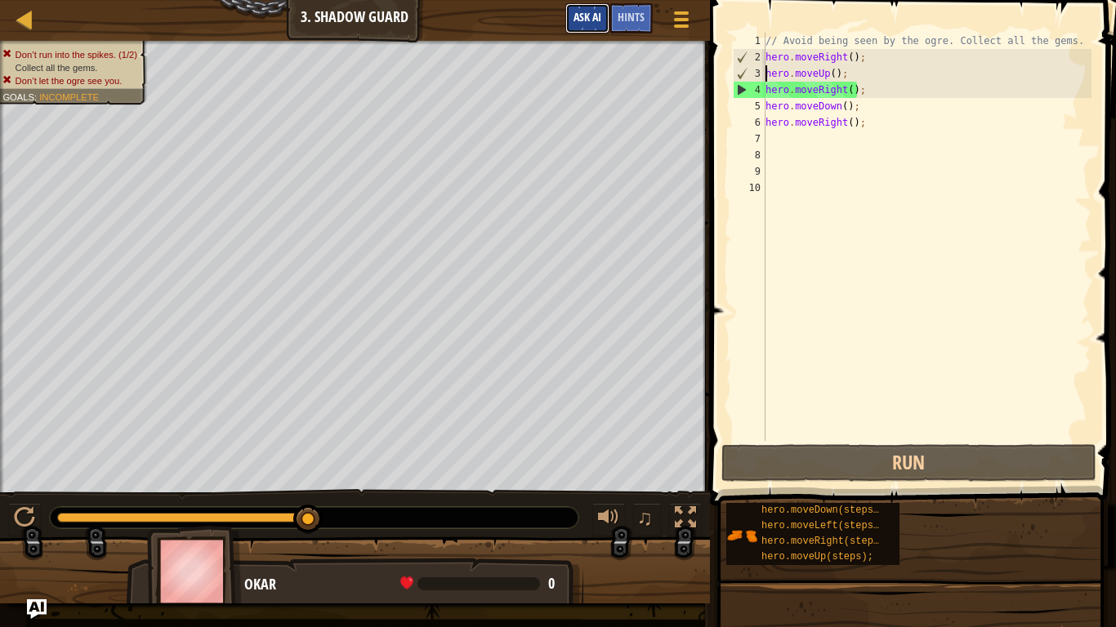
click at [593, 20] on span "Ask AI" at bounding box center [588, 17] width 28 height 16
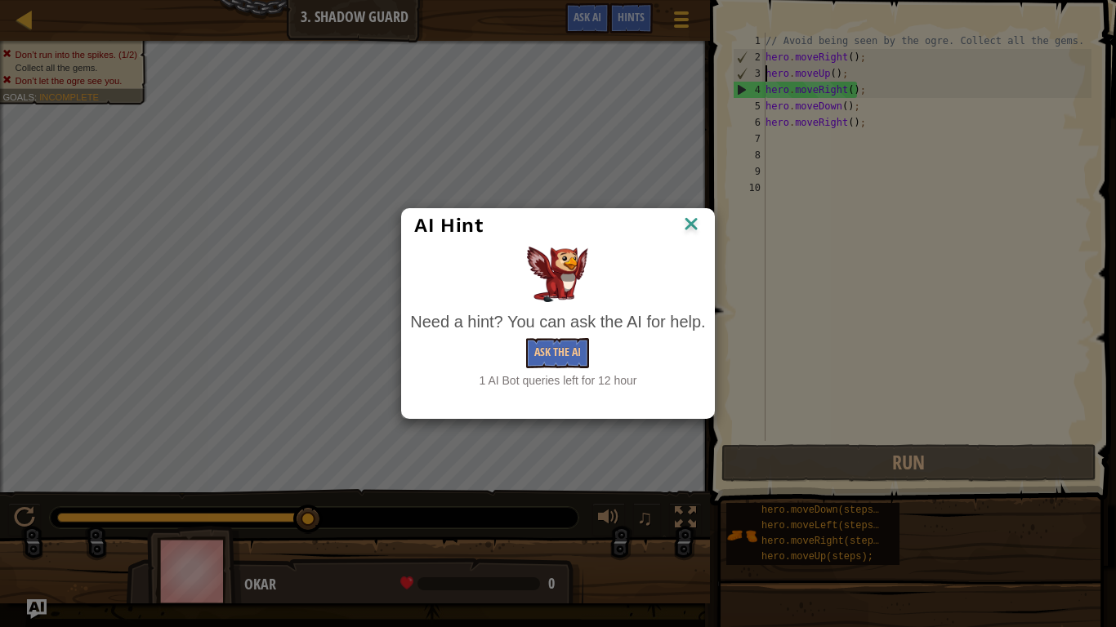
click at [699, 228] on img at bounding box center [691, 225] width 21 height 25
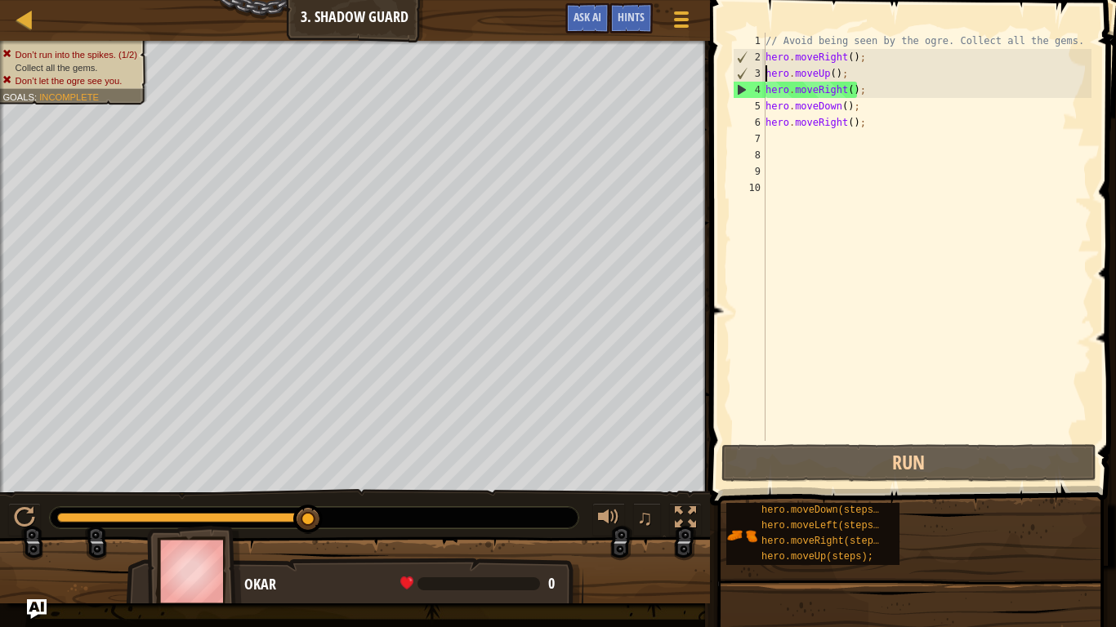
click at [639, 36] on div "Game Menu Done Hints Ask AI" at bounding box center [629, 22] width 145 height 38
click at [632, 19] on span "Hints" at bounding box center [631, 17] width 27 height 16
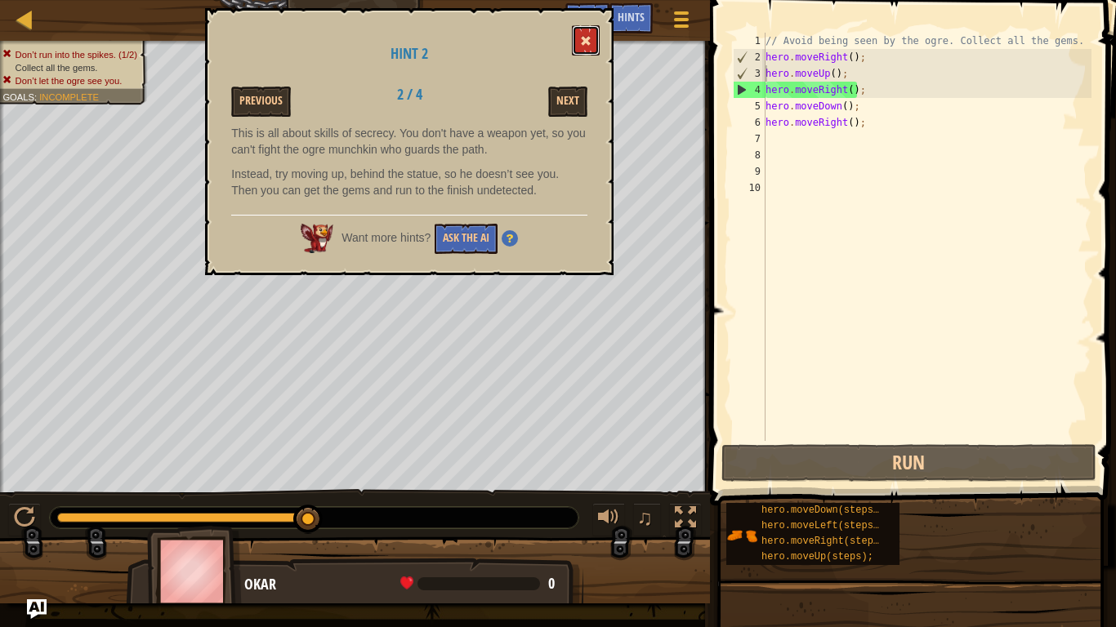
click at [580, 34] on button at bounding box center [586, 40] width 28 height 30
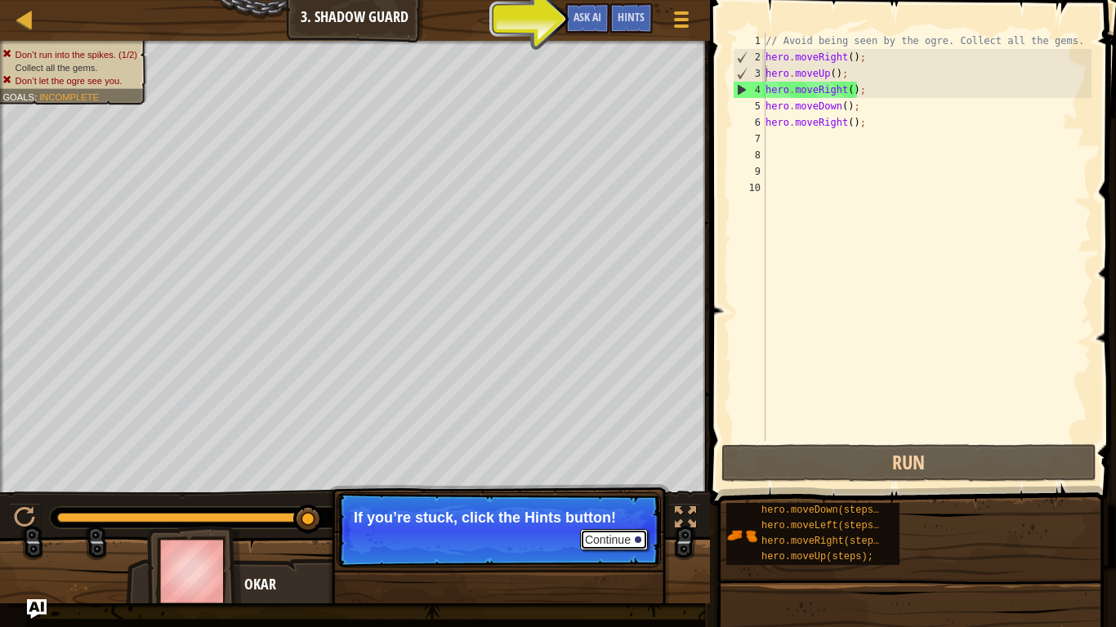
click at [618, 528] on button "Continue" at bounding box center [614, 539] width 68 height 21
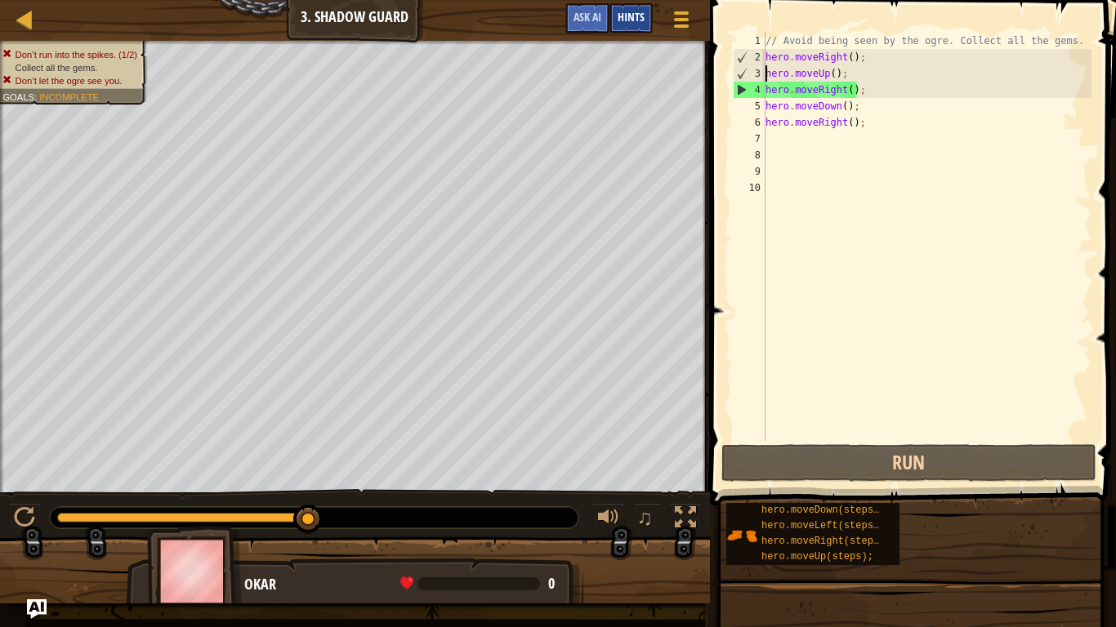
click at [623, 20] on span "Hints" at bounding box center [631, 17] width 27 height 16
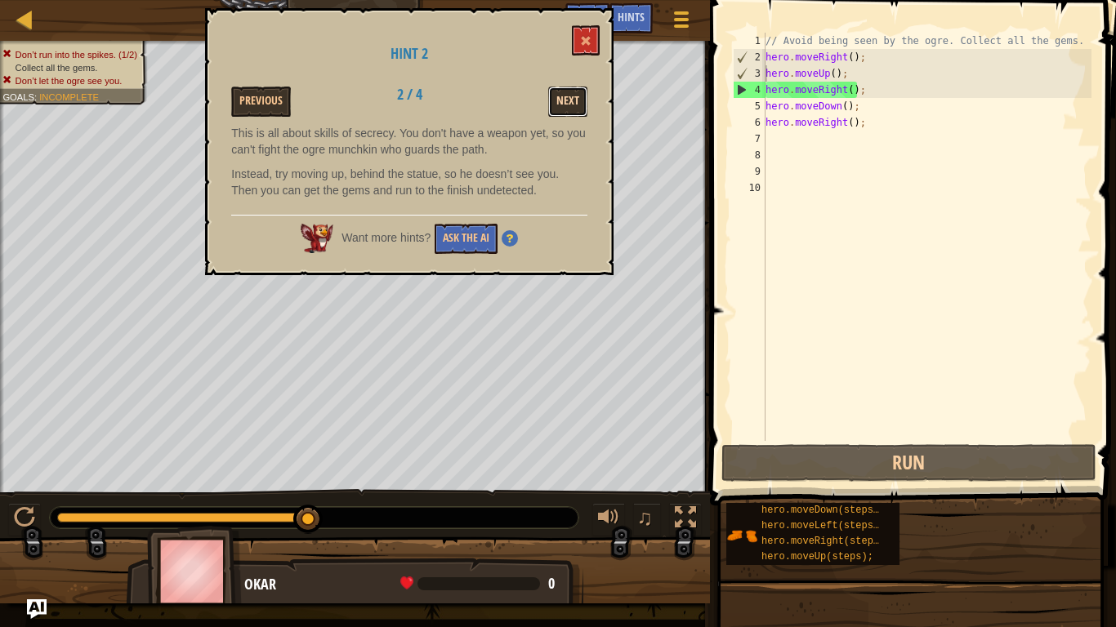
click at [571, 99] on button "Next" at bounding box center [567, 102] width 39 height 30
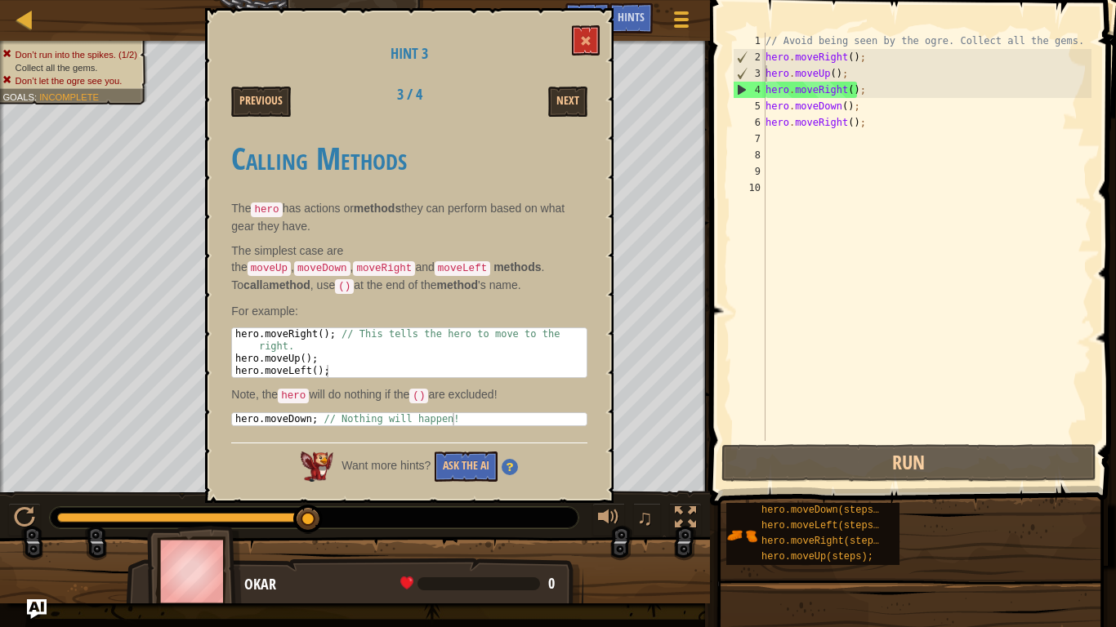
click at [326, 361] on div "hero . moveRight ( ) ; // This tells the hero to move to the right. hero . move…" at bounding box center [409, 371] width 355 height 86
click at [332, 373] on div "hero . moveRight ( ) ; // This tells the hero to move to the right. hero . move…" at bounding box center [409, 371] width 355 height 86
type textarea "hero.moveLeft();"
click at [590, 42] on span at bounding box center [585, 40] width 11 height 11
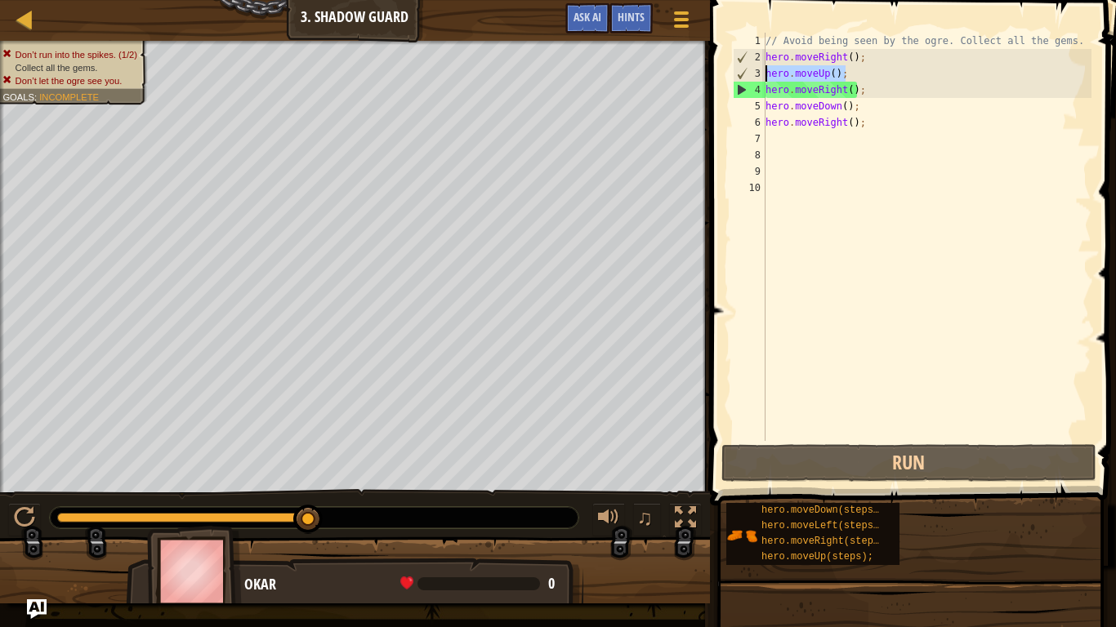
drag, startPoint x: 872, startPoint y: 70, endPoint x: 747, endPoint y: 70, distance: 125.0
click at [747, 70] on div "hero.moveUp(); 1 2 3 4 5 6 7 8 9 10 // Avoid being seen by the ogre. Collect al…" at bounding box center [911, 237] width 362 height 408
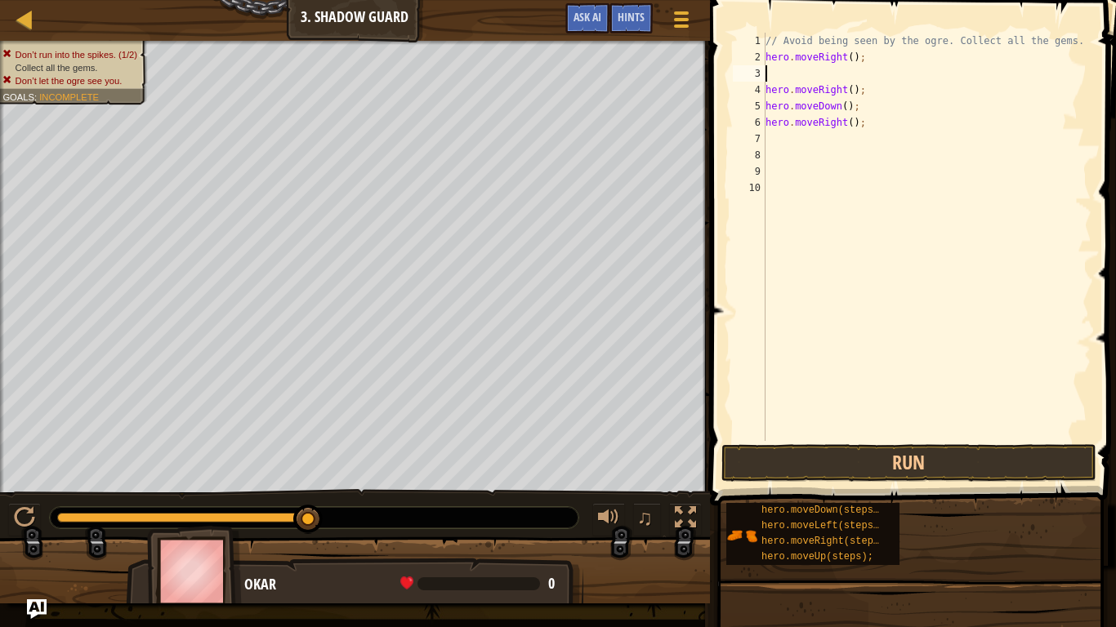
click at [766, 86] on div "// Avoid being seen by the ogre. Collect all the gems. hero . moveRight ( ) ; h…" at bounding box center [926, 253] width 329 height 441
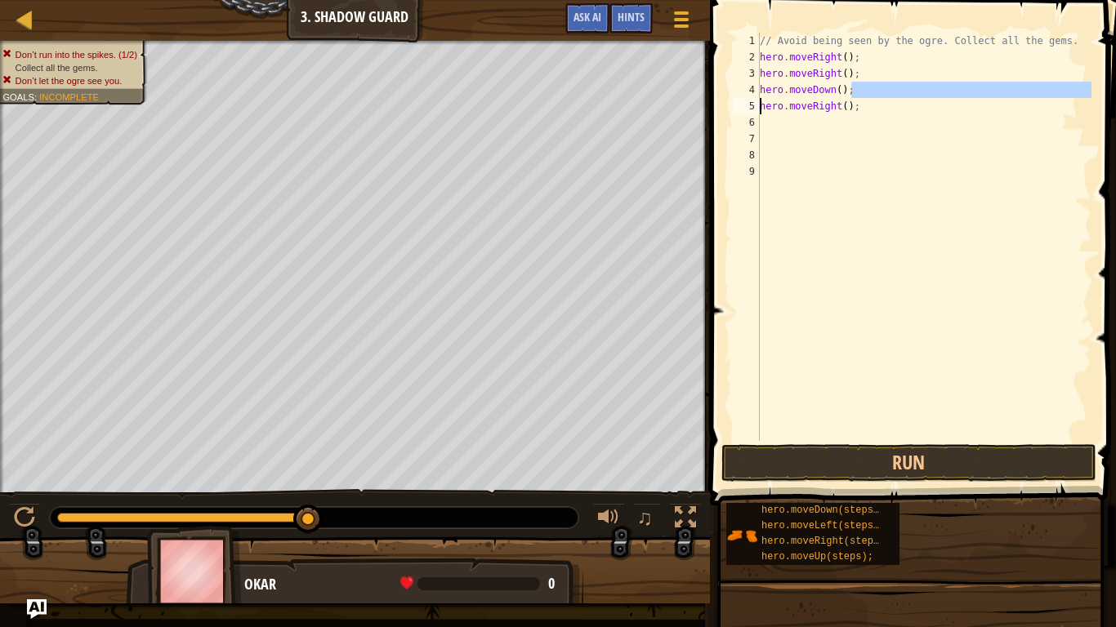
drag, startPoint x: 867, startPoint y: 91, endPoint x: 758, endPoint y: 102, distance: 109.3
click at [758, 102] on div "hero.moveRight(); 1 2 3 4 5 6 7 8 9 // Avoid being seen by the ogre. Collect al…" at bounding box center [911, 237] width 362 height 408
drag, startPoint x: 761, startPoint y: 92, endPoint x: 917, endPoint y: 113, distance: 157.5
click at [917, 113] on div "// Avoid being seen by the ogre. Collect all the gems. hero . moveRight ( ) ; h…" at bounding box center [924, 253] width 335 height 441
type textarea "h"
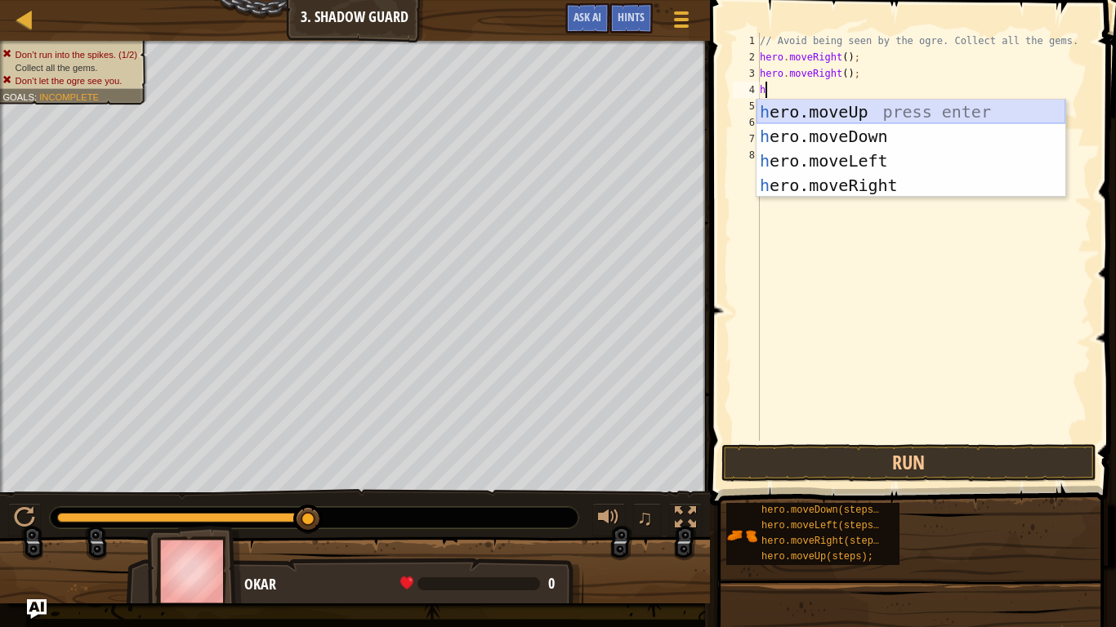
click at [871, 117] on div "h ero.moveUp press enter h ero.moveDown press enter h ero.moveLeft press enter …" at bounding box center [911, 173] width 309 height 147
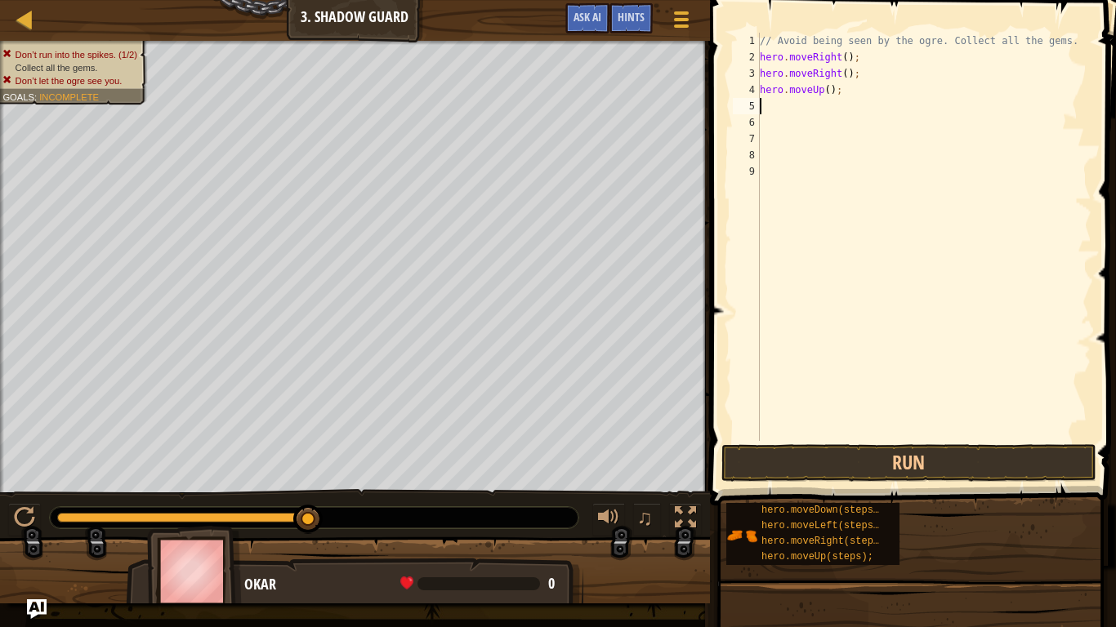
type textarea "h"
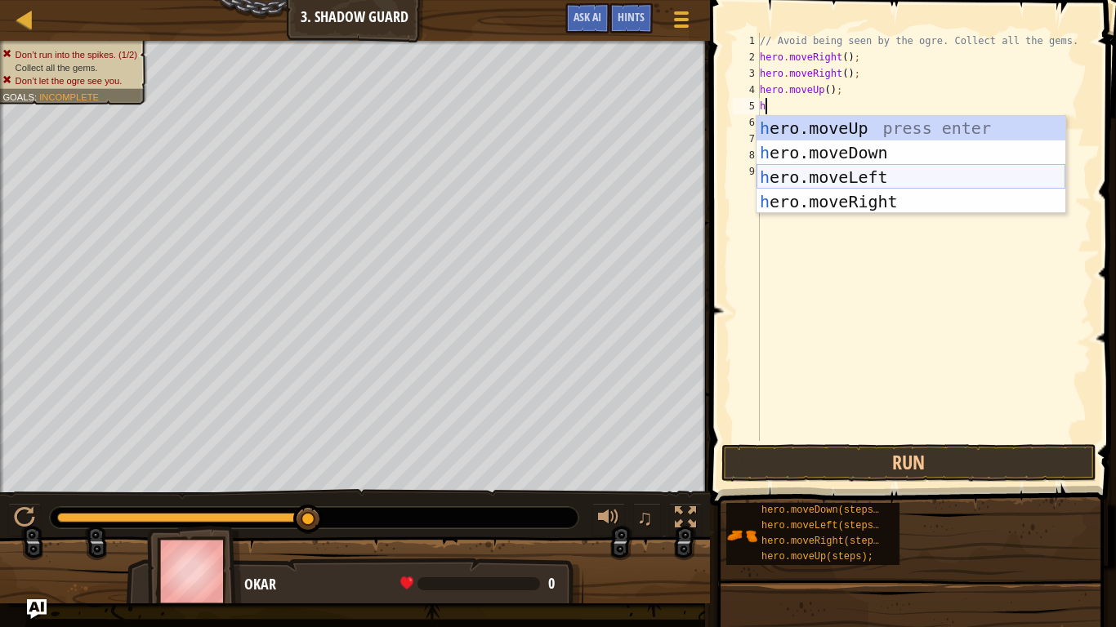
click at [873, 169] on div "h ero.moveUp press enter h ero.moveDown press enter h ero.moveLeft press enter …" at bounding box center [911, 189] width 309 height 147
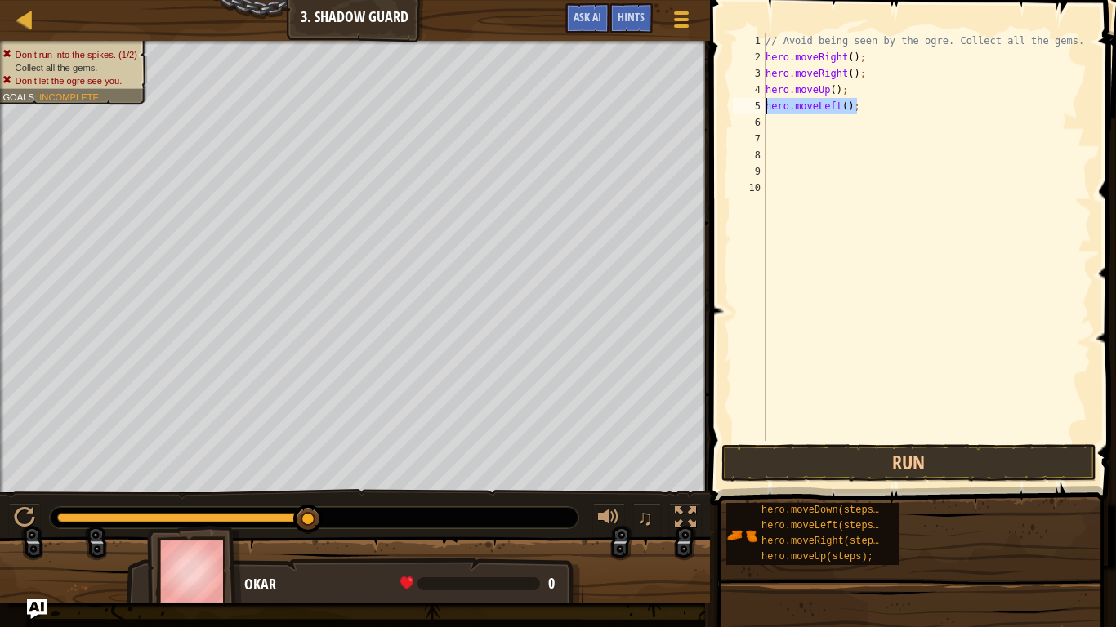
drag, startPoint x: 882, startPoint y: 103, endPoint x: 755, endPoint y: 108, distance: 127.5
click at [755, 108] on div "1 2 3 4 5 6 7 8 9 10 // Avoid being seen by the ogre. Collect all the gems. her…" at bounding box center [911, 237] width 362 height 408
type textarea "hero.moveLeft();"
click at [872, 467] on button "Run" at bounding box center [908, 463] width 375 height 38
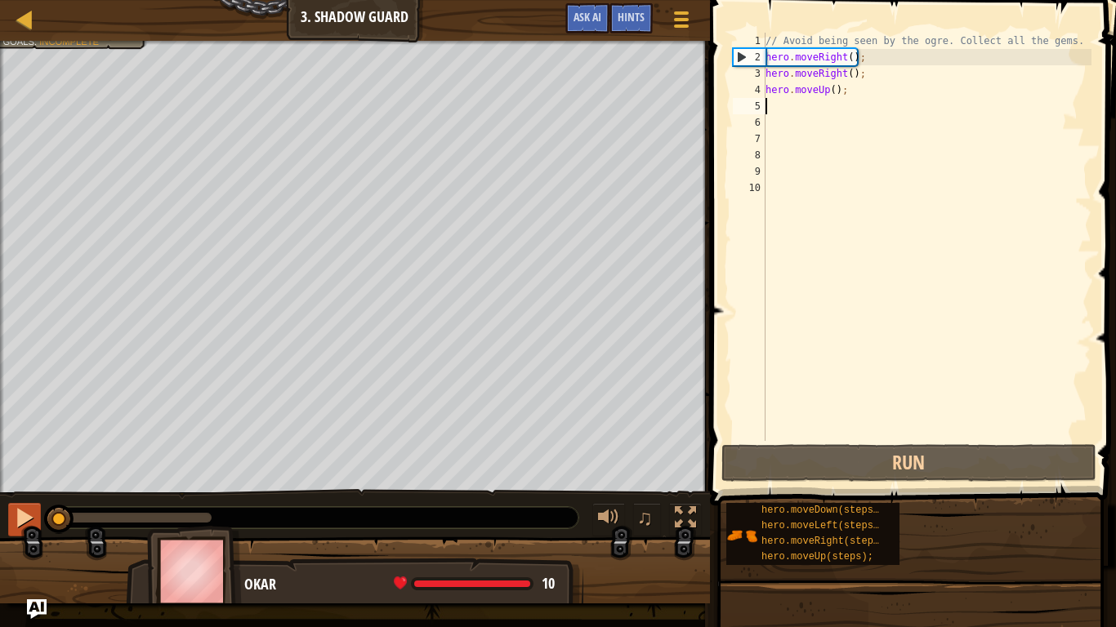
drag, startPoint x: 221, startPoint y: 523, endPoint x: 35, endPoint y: 505, distance: 187.1
click at [35, 505] on div "♫" at bounding box center [355, 513] width 710 height 49
click at [881, 76] on div "// Avoid being seen by the ogre. Collect all the gems. hero . moveRight ( ) ; h…" at bounding box center [926, 253] width 329 height 441
click at [878, 83] on div "// Avoid being seen by the ogre. Collect all the gems. hero . moveRight ( ) ; h…" at bounding box center [926, 253] width 329 height 441
click at [874, 74] on div "// Avoid being seen by the ogre. Collect all the gems. hero . moveRight ( ) ; h…" at bounding box center [926, 253] width 329 height 441
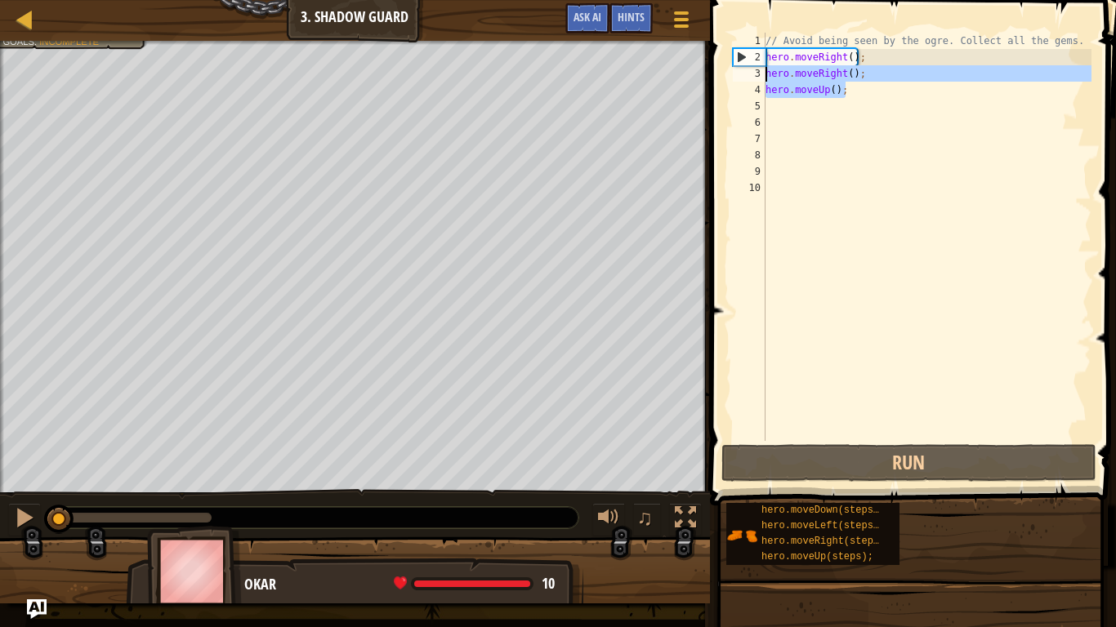
drag, startPoint x: 872, startPoint y: 89, endPoint x: 720, endPoint y: 69, distance: 153.3
click at [720, 69] on div "hero.moveRight(); 1 2 3 4 5 6 7 8 9 10 // Avoid being seen by the ogre. Collect…" at bounding box center [910, 285] width 411 height 554
type textarea "h"
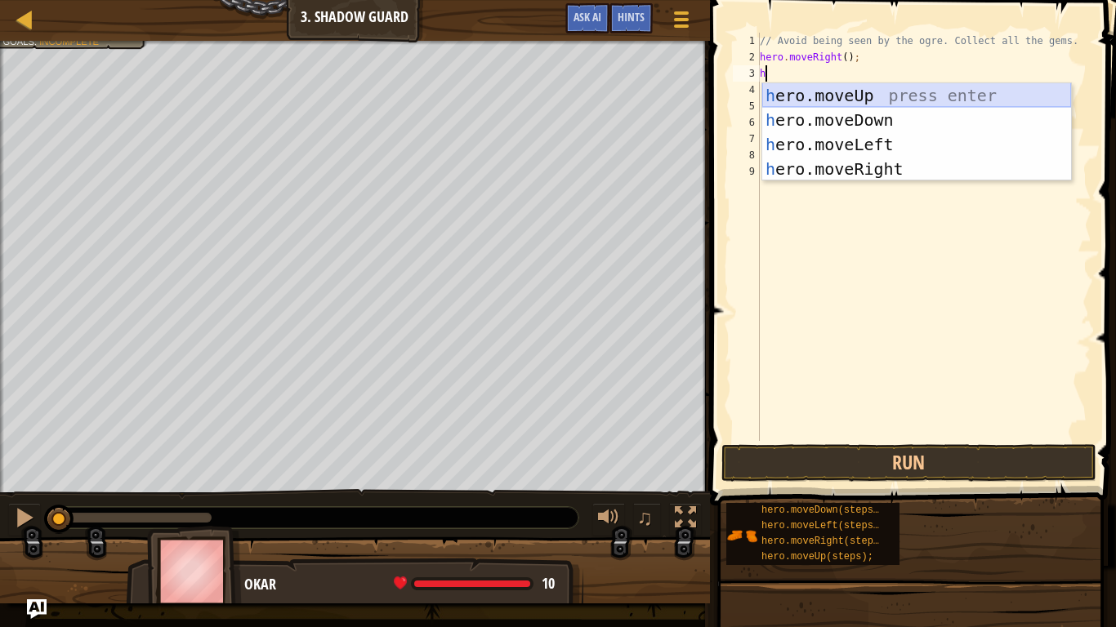
click at [851, 94] on div "h ero.moveUp press enter h ero.moveDown press enter h ero.moveLeft press enter …" at bounding box center [916, 156] width 309 height 147
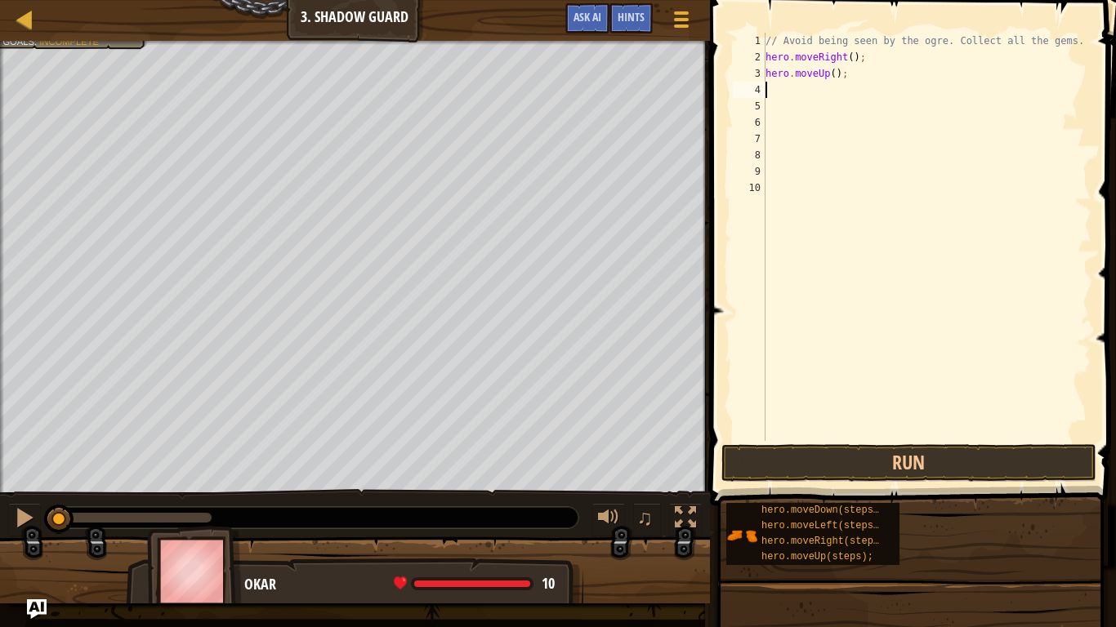
type textarea "h"
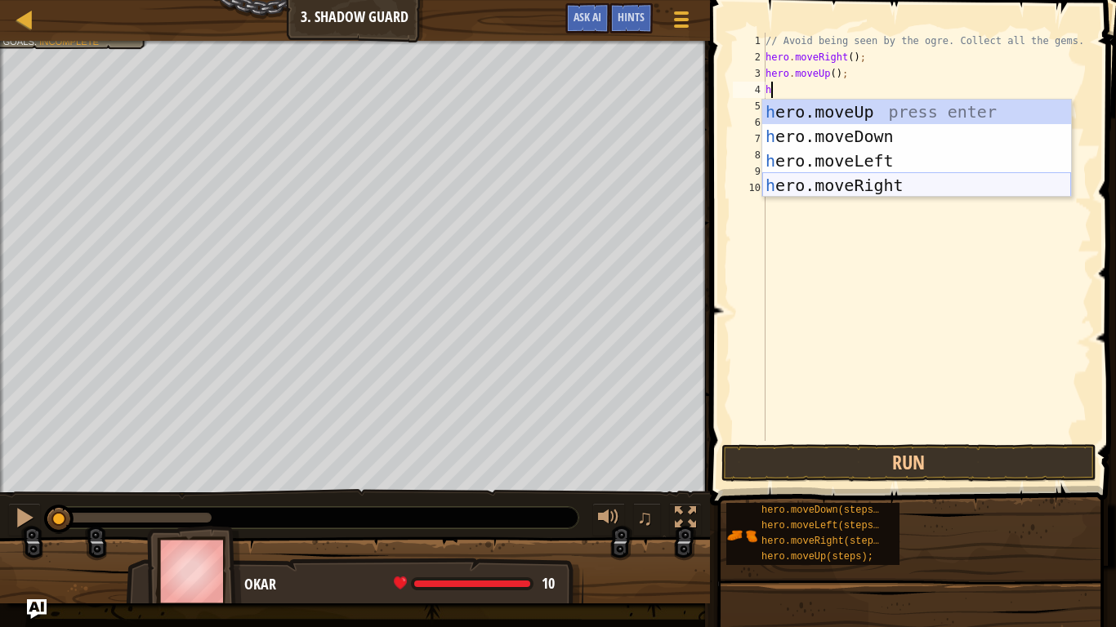
click at [867, 181] on div "h ero.moveUp press enter h ero.moveDown press enter h ero.moveLeft press enter …" at bounding box center [916, 173] width 309 height 147
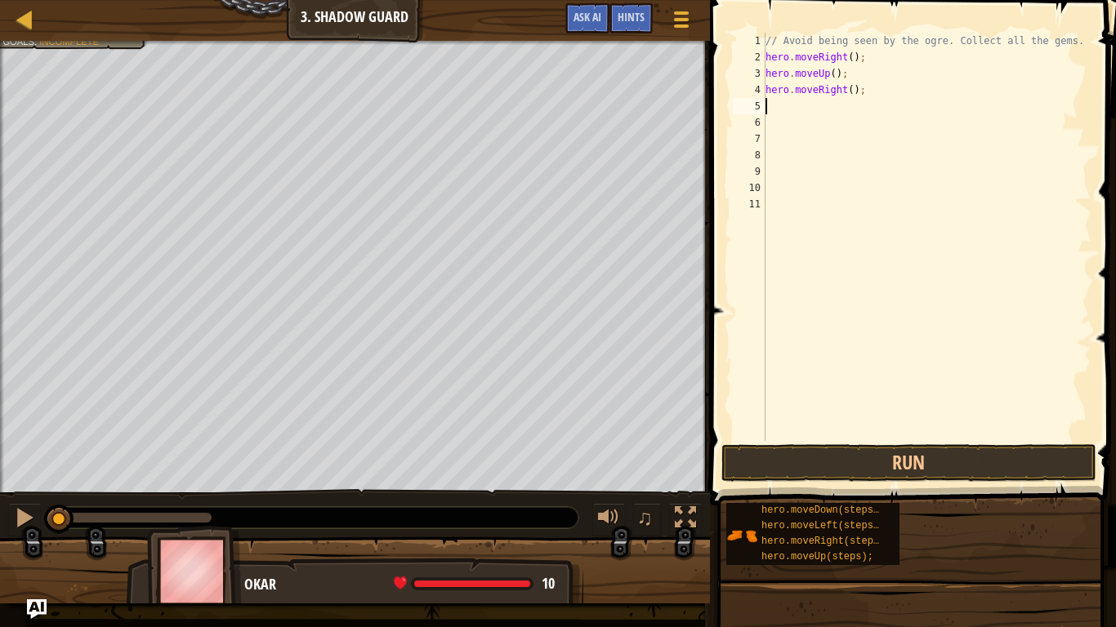
type textarea "h"
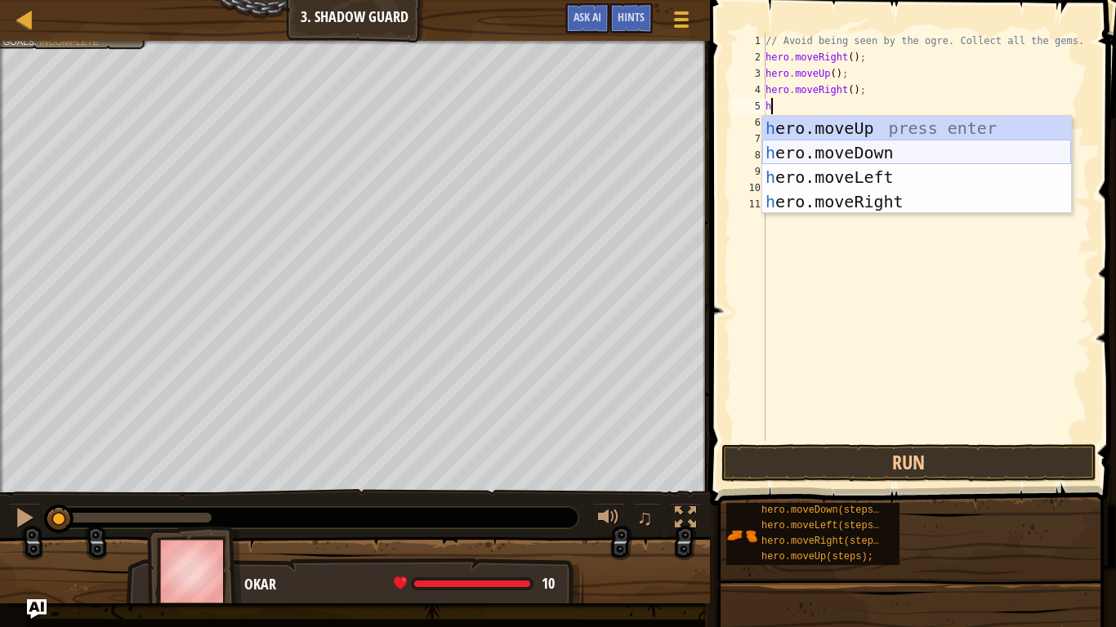
click at [861, 158] on div "h ero.moveUp press enter h ero.moveDown press enter h ero.moveLeft press enter …" at bounding box center [916, 189] width 309 height 147
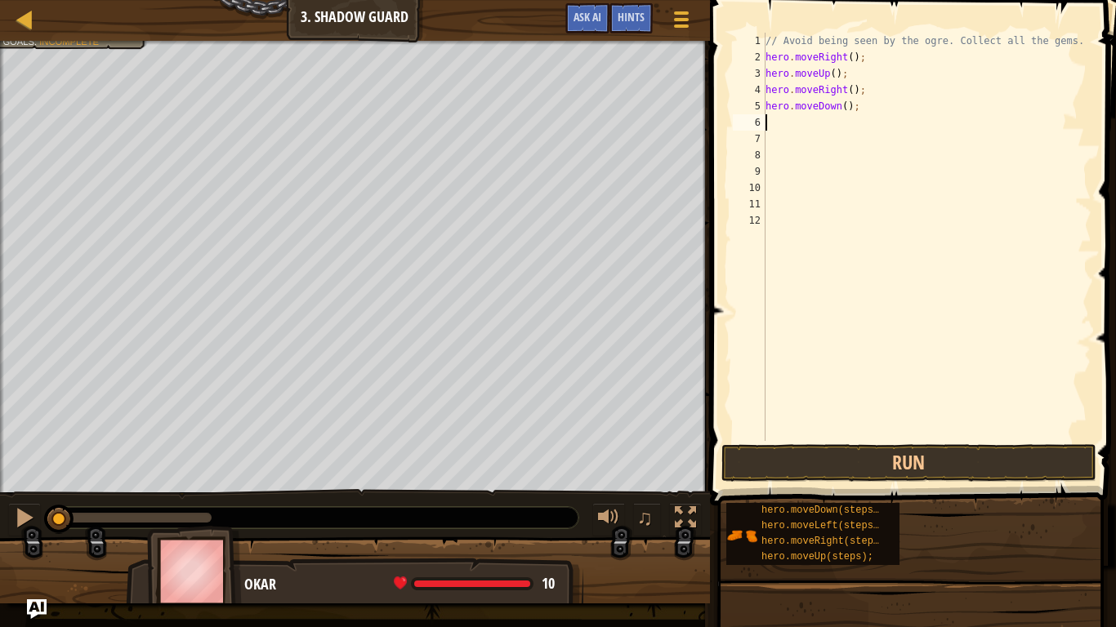
type textarea "h"
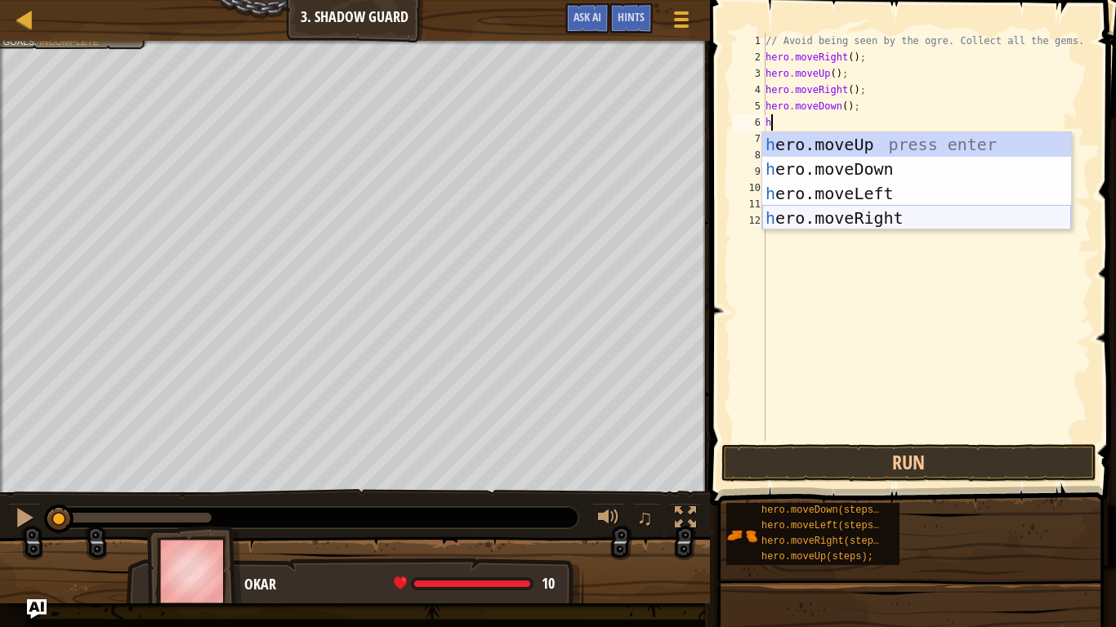
click at [886, 212] on div "h ero.moveUp press enter h ero.moveDown press enter h ero.moveLeft press enter …" at bounding box center [916, 205] width 309 height 147
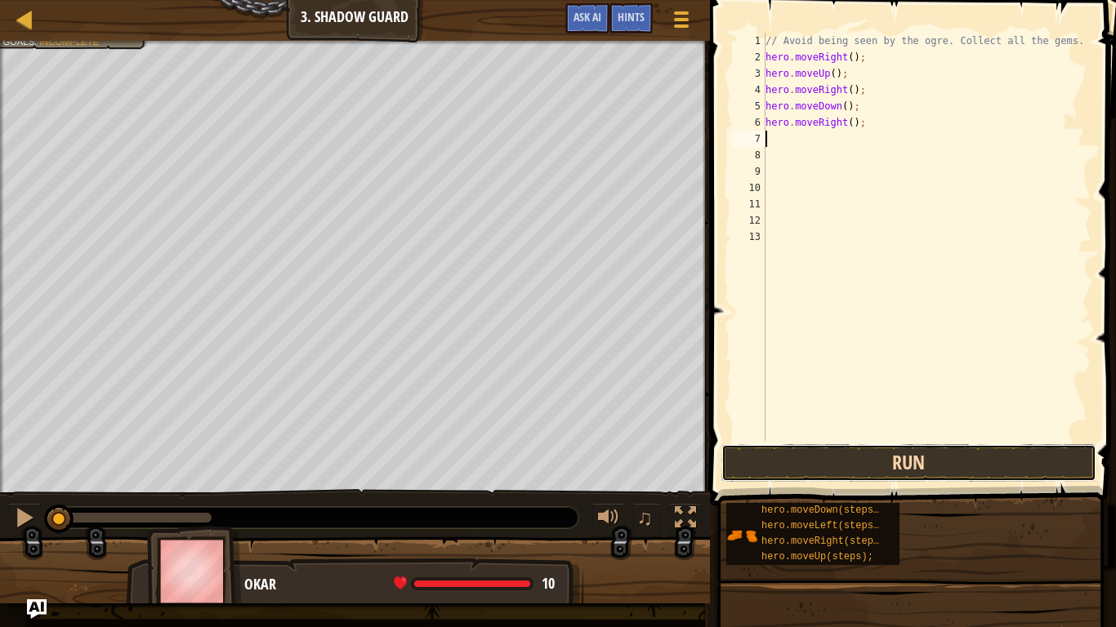
click at [865, 453] on button "Run" at bounding box center [908, 463] width 375 height 38
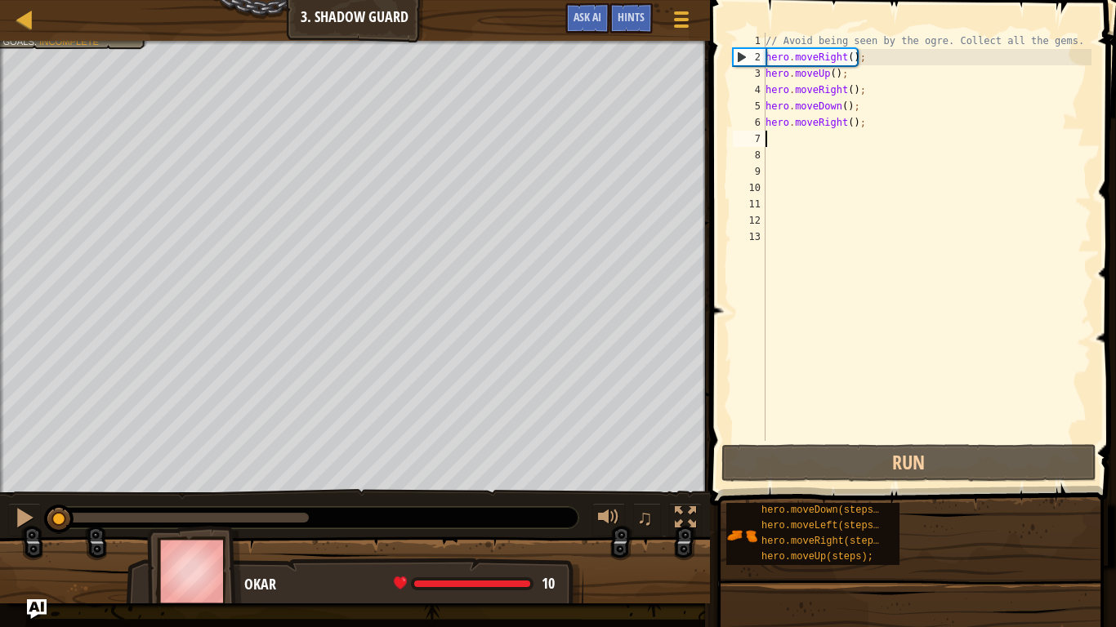
drag, startPoint x: 302, startPoint y: 520, endPoint x: 38, endPoint y: 498, distance: 265.7
click at [38, 498] on div "♫" at bounding box center [355, 513] width 710 height 49
click at [873, 77] on div "// Avoid being seen by the ogre. Collect all the gems. hero . moveRight ( ) ; h…" at bounding box center [926, 253] width 329 height 441
drag, startPoint x: 878, startPoint y: 94, endPoint x: 764, endPoint y: 95, distance: 114.4
click at [764, 95] on div "hero.moveUp(); 1 2 3 4 5 6 7 8 9 10 11 12 13 // Avoid being seen by the ogre. C…" at bounding box center [911, 237] width 362 height 408
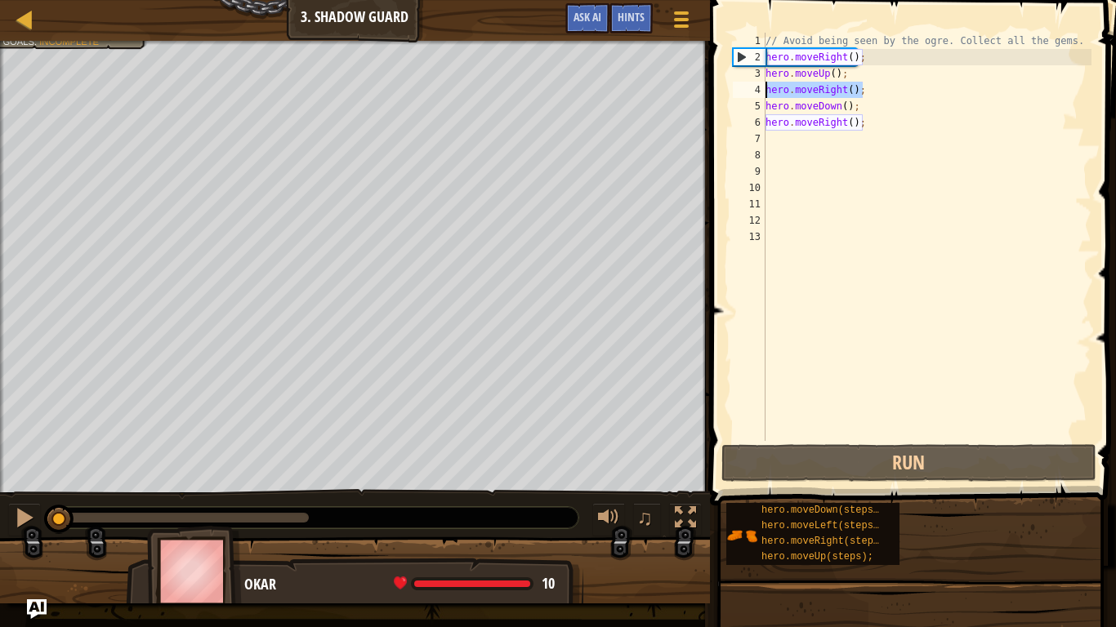
click at [764, 90] on div "4" at bounding box center [749, 90] width 33 height 16
click at [834, 85] on div "// Avoid being seen by the ogre. Collect all the gems. hero . moveRight ( ) ; h…" at bounding box center [926, 253] width 329 height 441
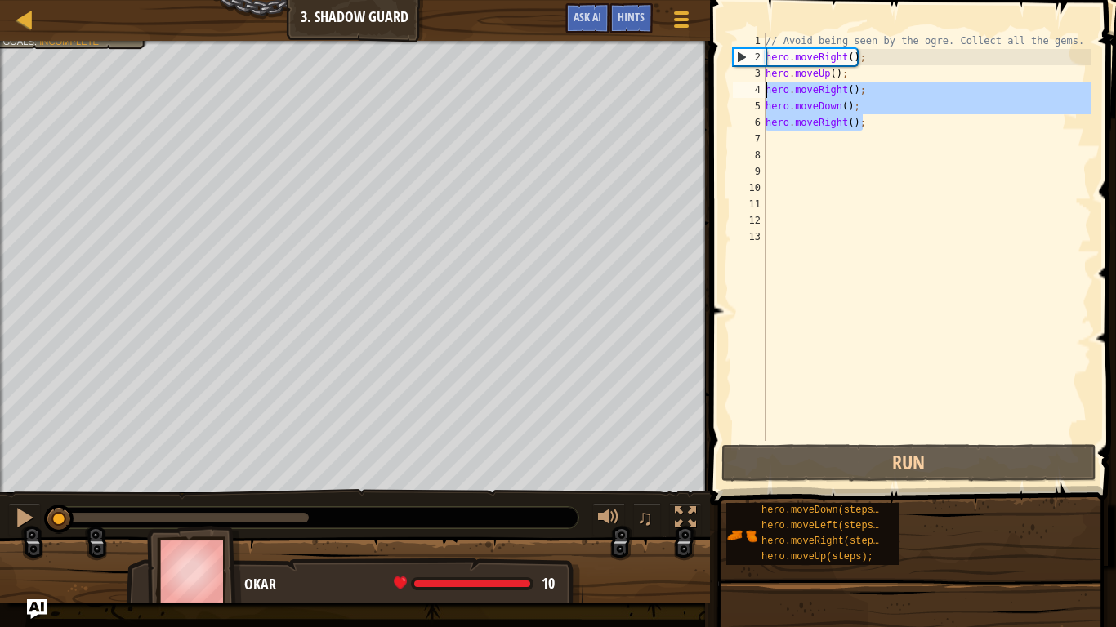
drag, startPoint x: 882, startPoint y: 123, endPoint x: 751, endPoint y: 89, distance: 135.9
click at [751, 89] on div "hero.moveRight(); 1 2 3 4 5 6 7 8 9 10 11 12 13 // Avoid being seen by the ogre…" at bounding box center [911, 237] width 362 height 408
type textarea "h"
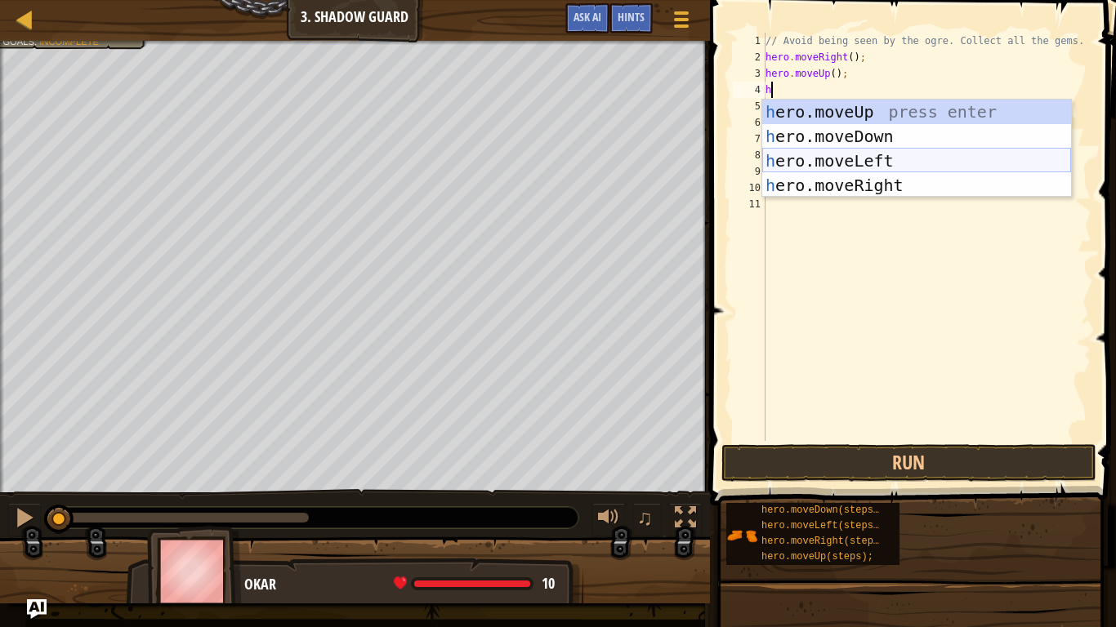
click at [805, 163] on div "h ero.moveUp press enter h ero.moveDown press enter h ero.moveLeft press enter …" at bounding box center [916, 173] width 309 height 147
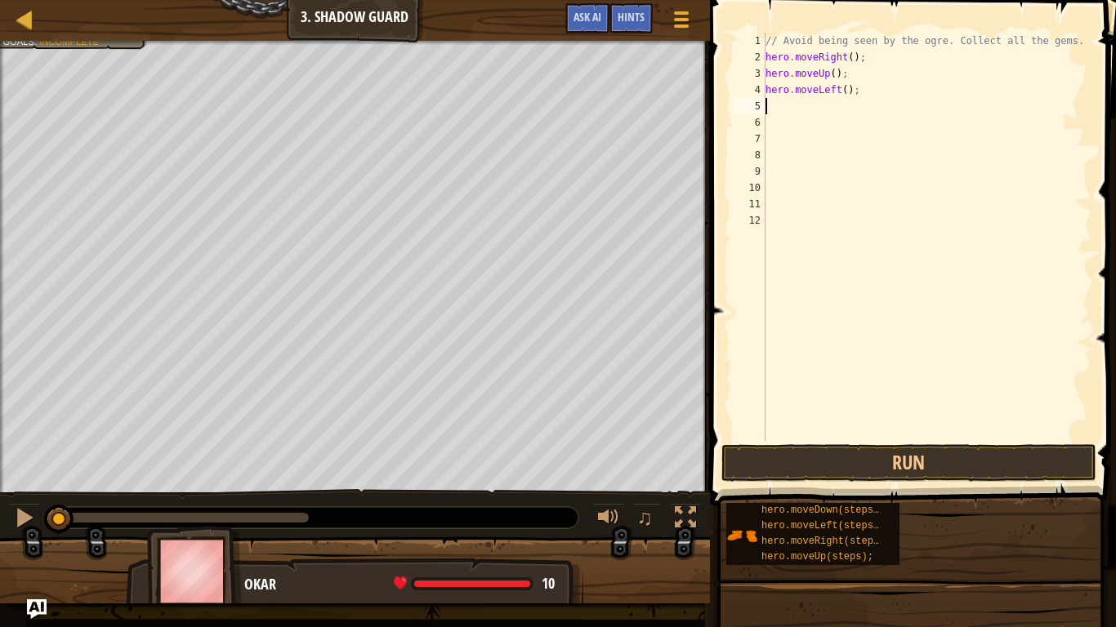
type textarea "h"
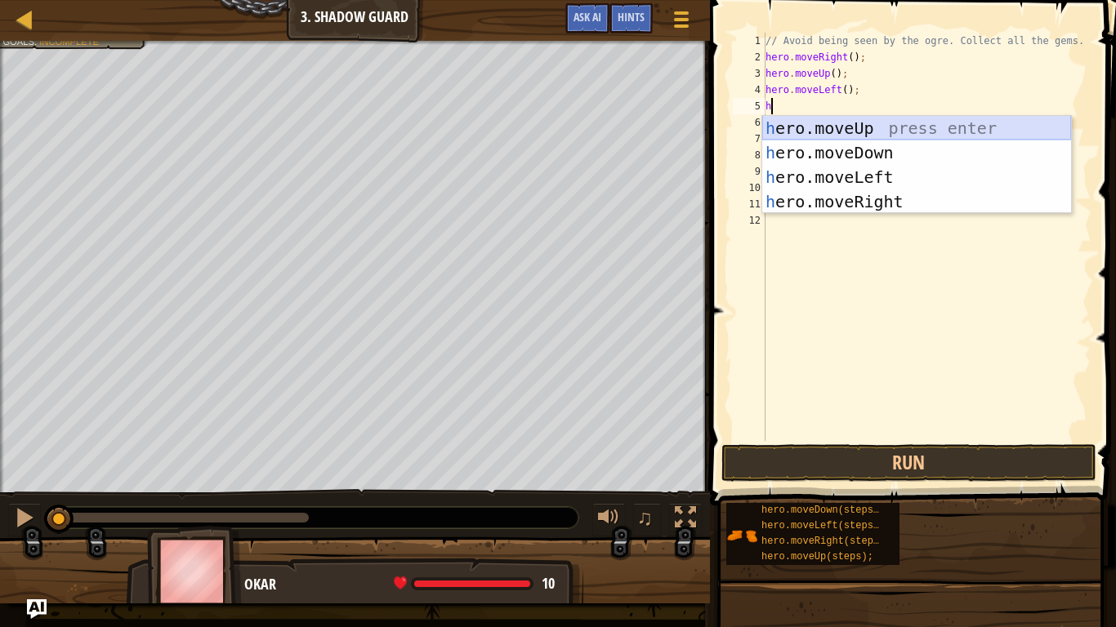
click at [809, 130] on div "h ero.moveUp press enter h ero.moveDown press enter h ero.moveLeft press enter …" at bounding box center [916, 189] width 309 height 147
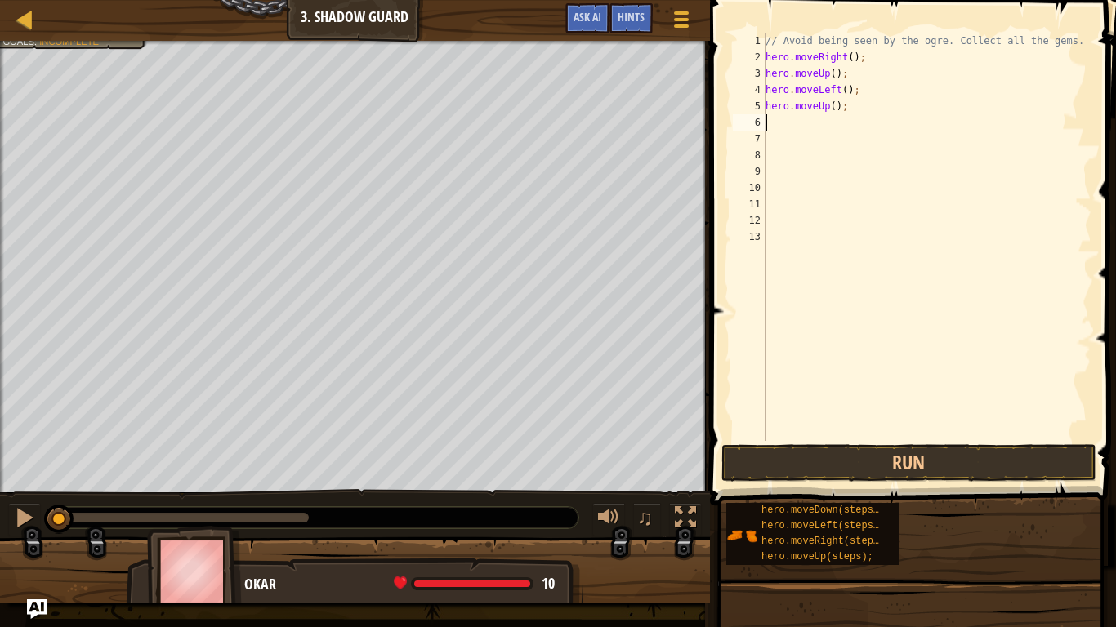
type textarea "h"
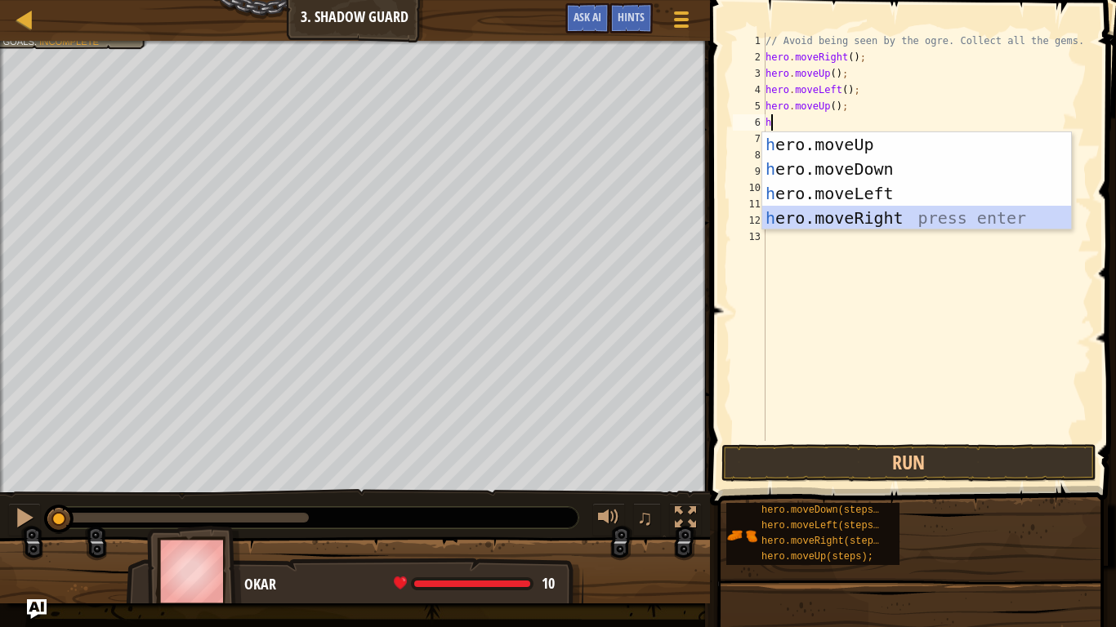
click at [834, 216] on div "h ero.moveUp press enter h ero.moveDown press enter h ero.moveLeft press enter …" at bounding box center [916, 205] width 309 height 147
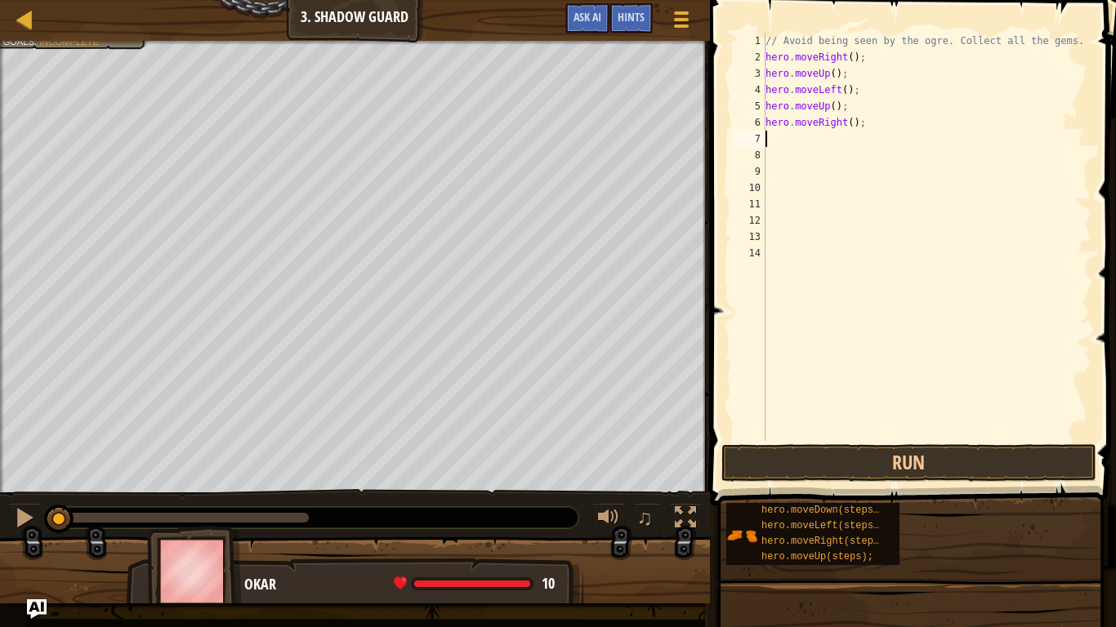
type textarea "h"
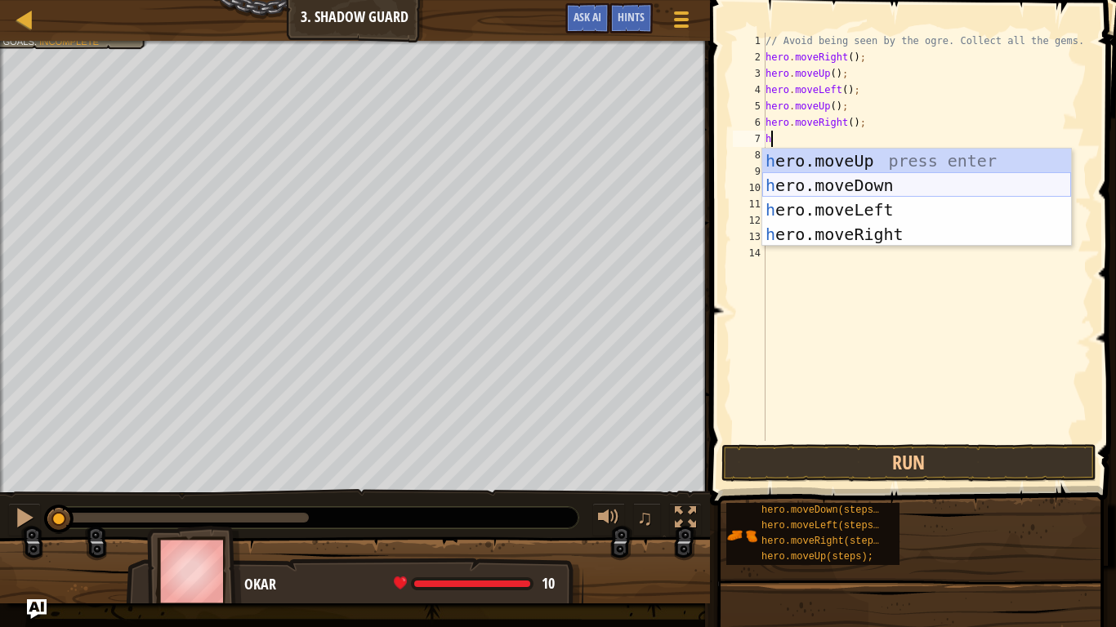
click at [834, 189] on div "h ero.moveUp press enter h ero.moveDown press enter h ero.moveLeft press enter …" at bounding box center [916, 222] width 309 height 147
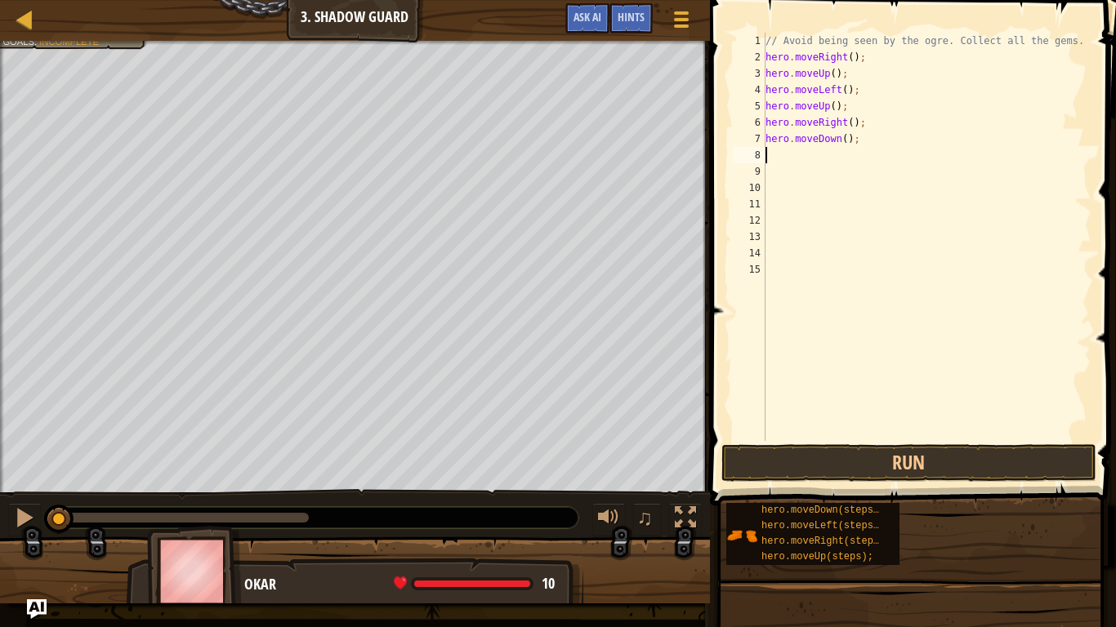
type textarea "h"
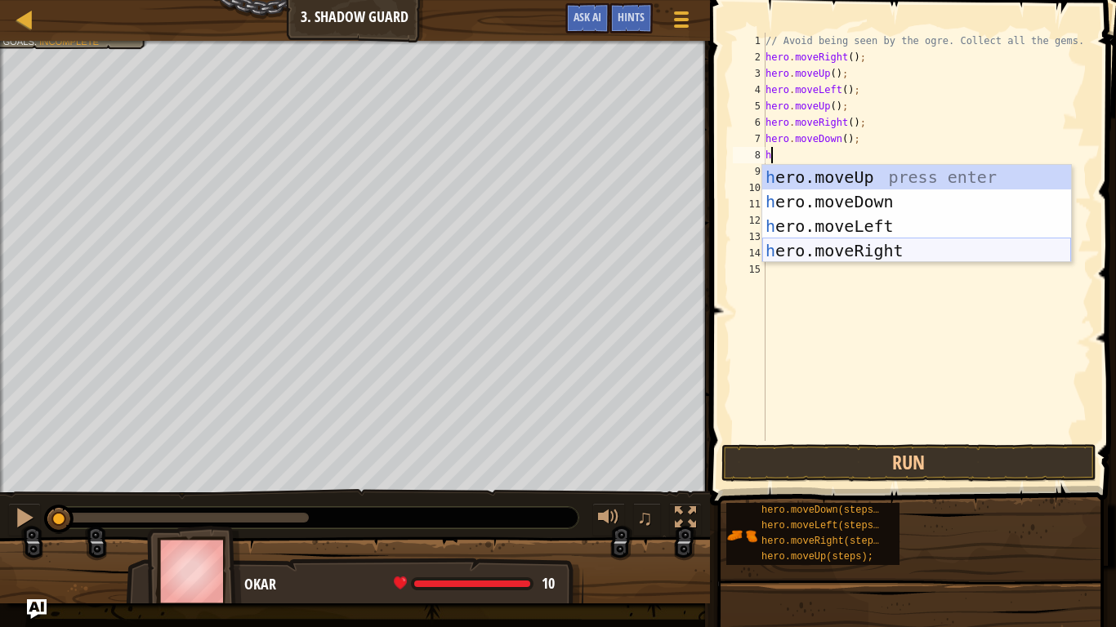
click at [856, 252] on div "h ero.moveUp press enter h ero.moveDown press enter h ero.moveLeft press enter …" at bounding box center [916, 238] width 309 height 147
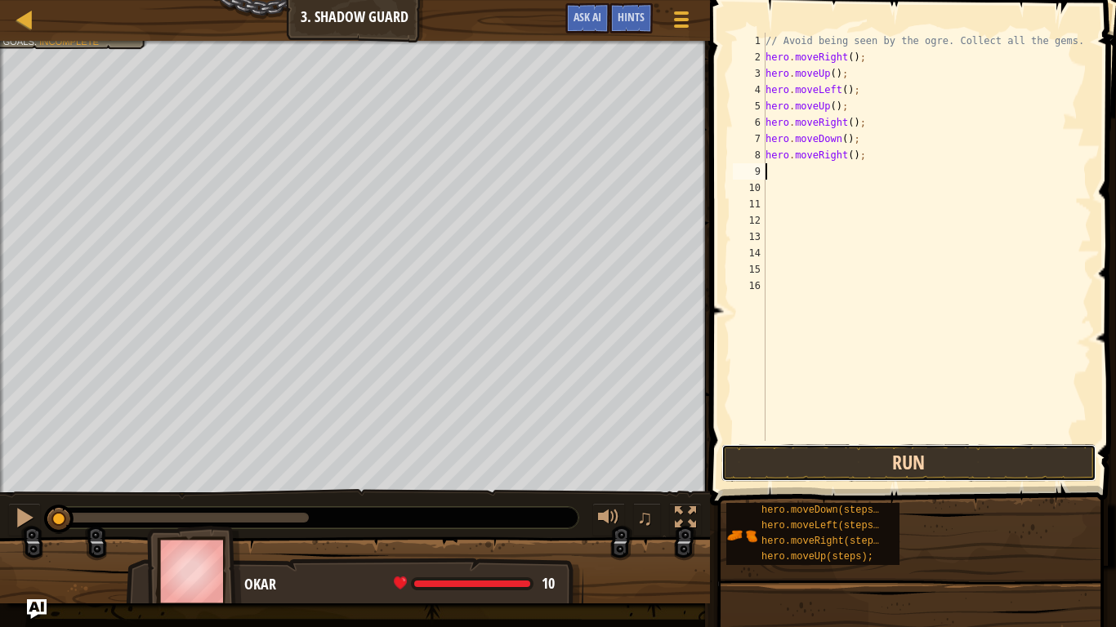
click at [882, 453] on button "Run" at bounding box center [908, 463] width 375 height 38
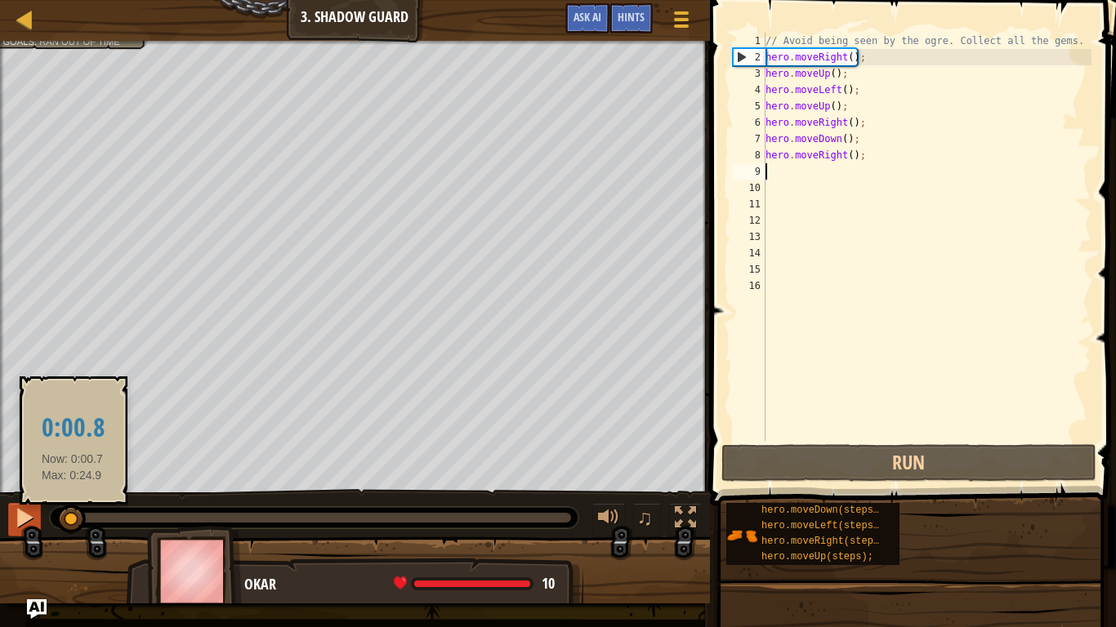
drag, startPoint x: 118, startPoint y: 520, endPoint x: 26, endPoint y: 511, distance: 92.8
click at [26, 511] on div "♫" at bounding box center [355, 513] width 710 height 49
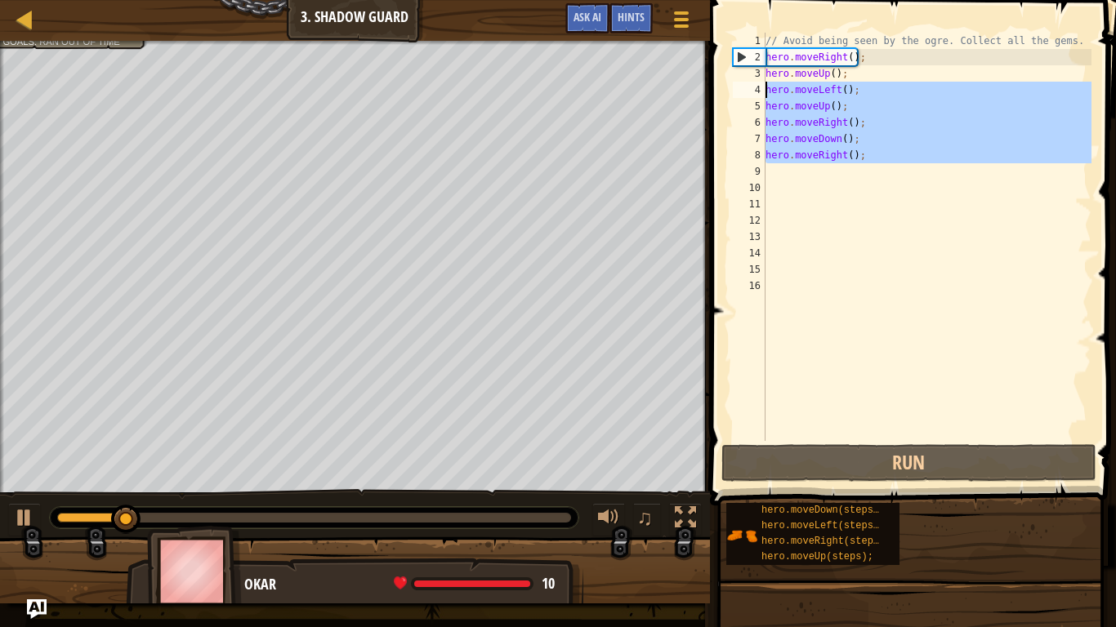
drag, startPoint x: 886, startPoint y: 168, endPoint x: 765, endPoint y: 89, distance: 144.6
click at [765, 89] on div "1 2 3 4 5 6 7 8 9 10 11 12 13 14 15 16 // Avoid being seen by the ogre. Collect…" at bounding box center [911, 237] width 362 height 408
type textarea "h"
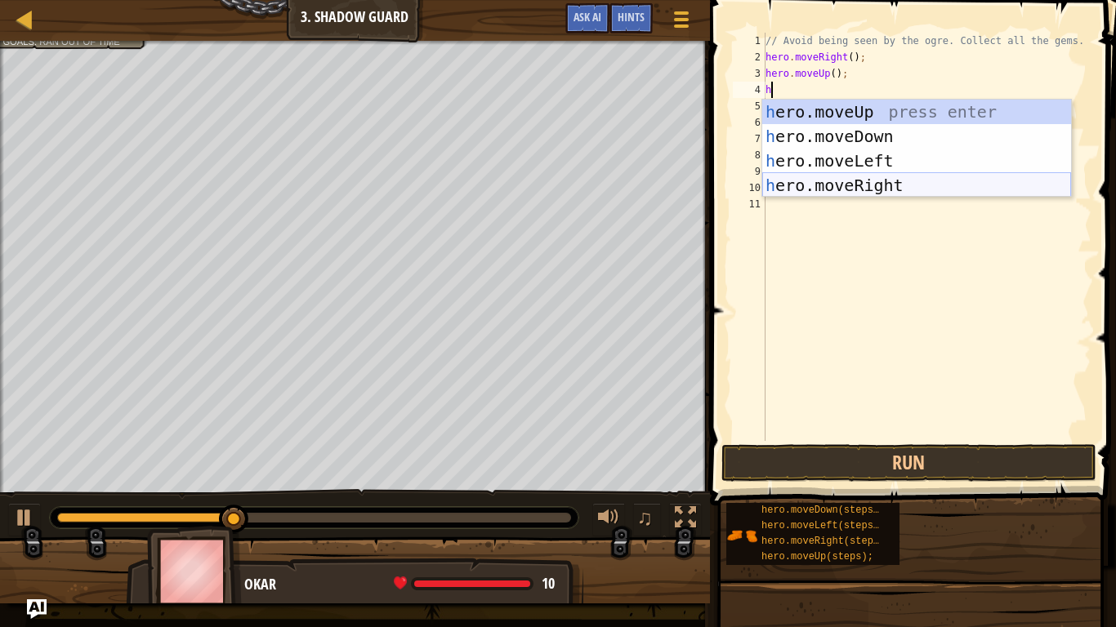
click at [855, 190] on div "h ero.moveUp press enter h ero.moveDown press enter h ero.moveLeft press enter …" at bounding box center [916, 173] width 309 height 147
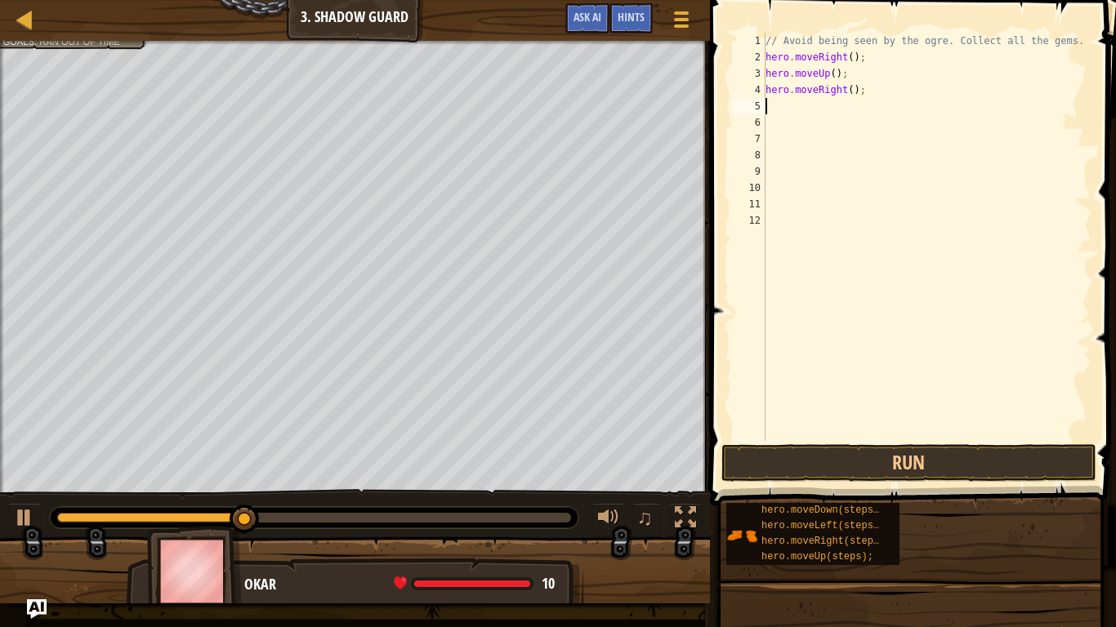
type textarea "h"
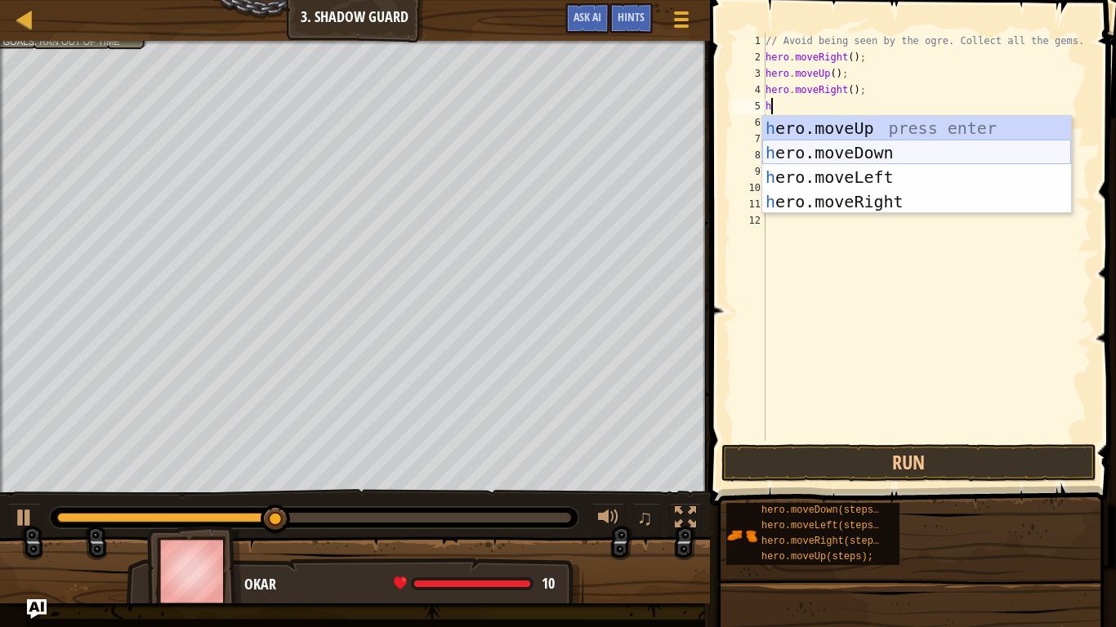
click at [842, 152] on div "h ero.moveUp press enter h ero.moveDown press enter h ero.moveLeft press enter …" at bounding box center [916, 189] width 309 height 147
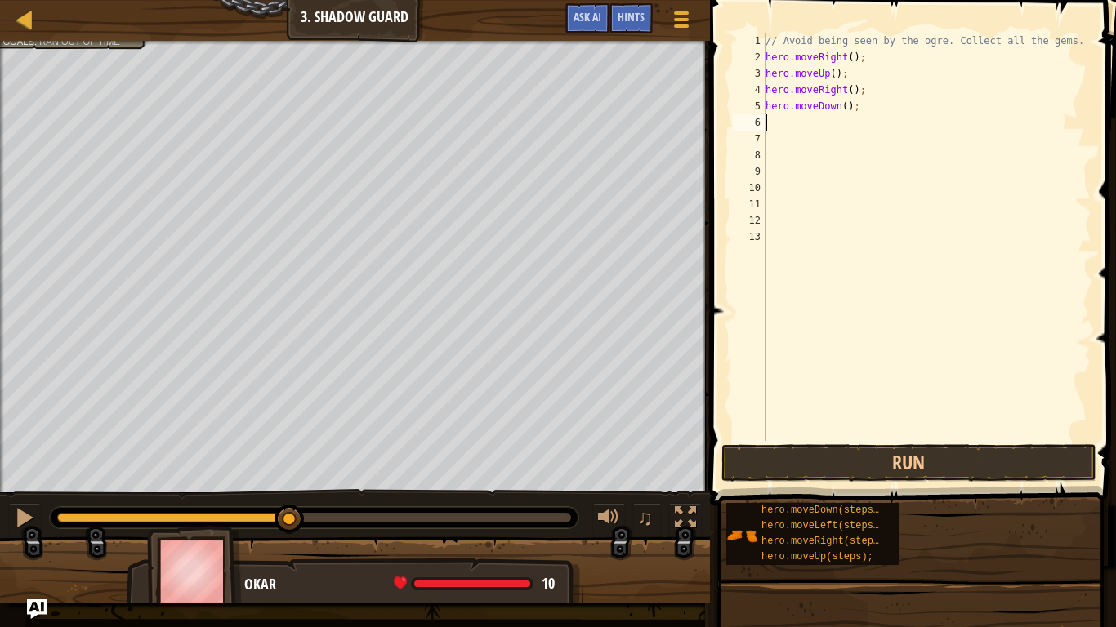
type textarea "h"
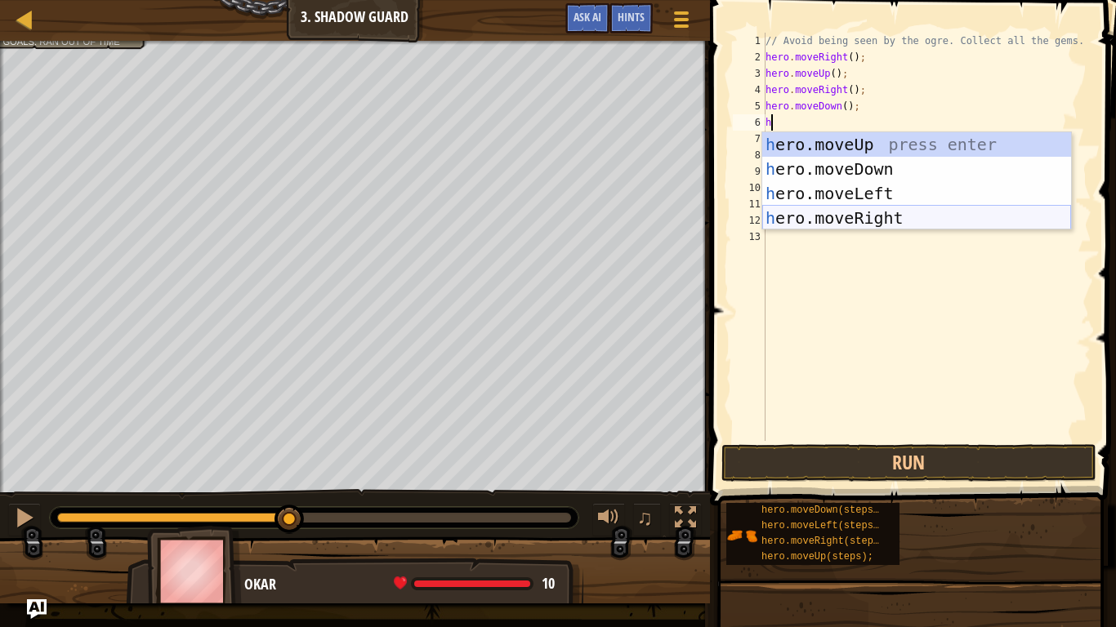
click at [858, 212] on div "h ero.moveUp press enter h ero.moveDown press enter h ero.moveLeft press enter …" at bounding box center [916, 205] width 309 height 147
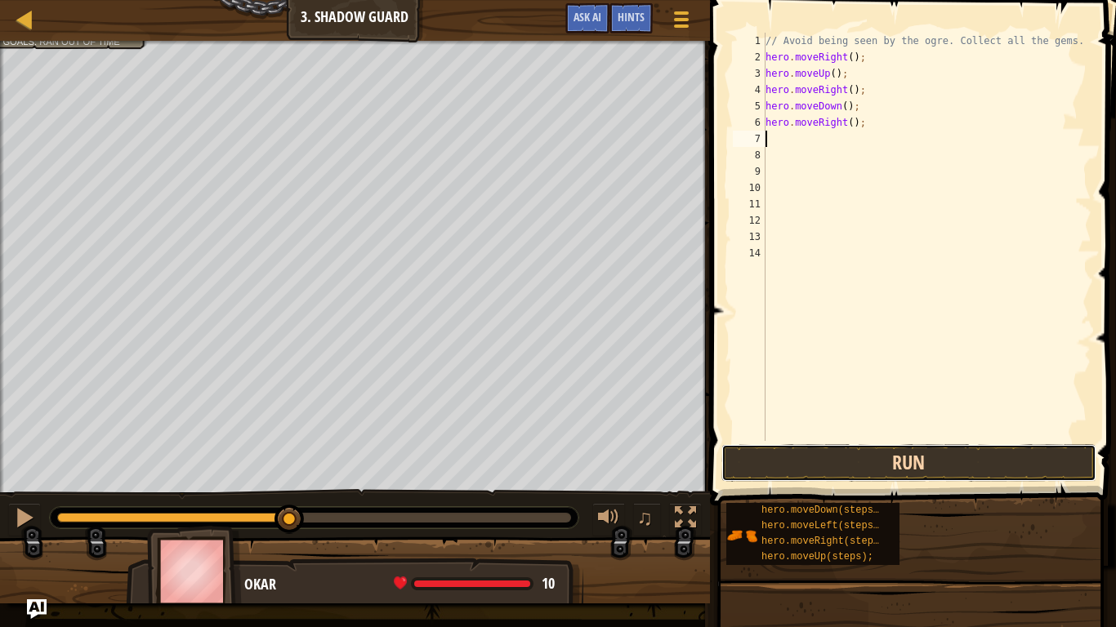
click at [826, 456] on button "Run" at bounding box center [908, 463] width 375 height 38
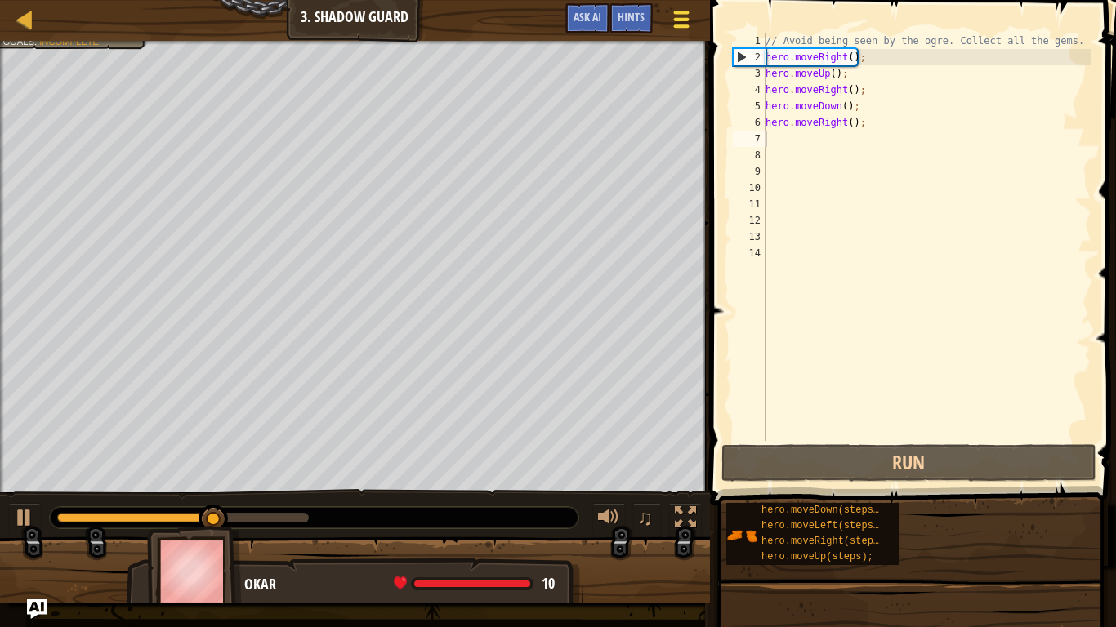
click at [676, 10] on div at bounding box center [681, 19] width 22 height 24
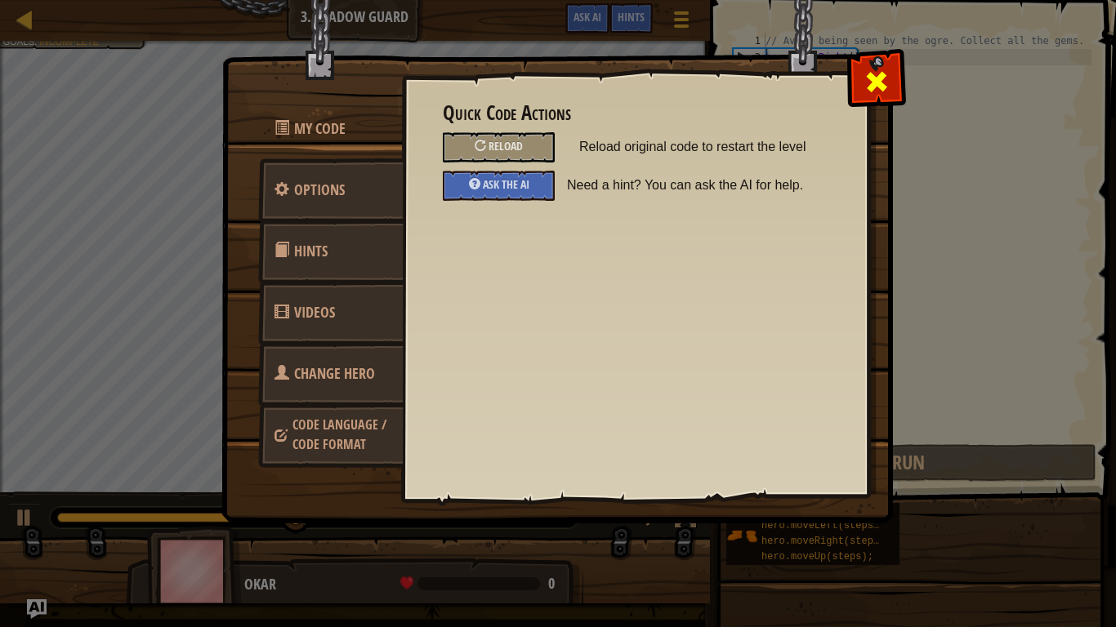
click at [890, 81] on div at bounding box center [875, 77] width 51 height 51
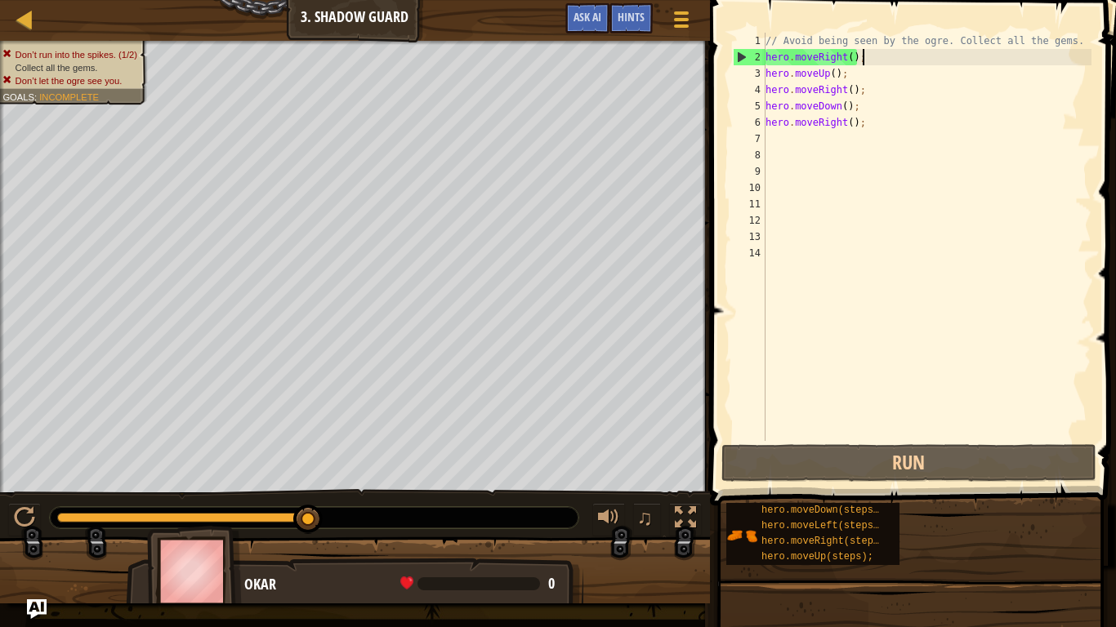
click at [876, 57] on div "// Avoid being seen by the ogre. Collect all the gems. hero . moveRight ( ) ; h…" at bounding box center [926, 253] width 329 height 441
type textarea "hero.moveRight();"
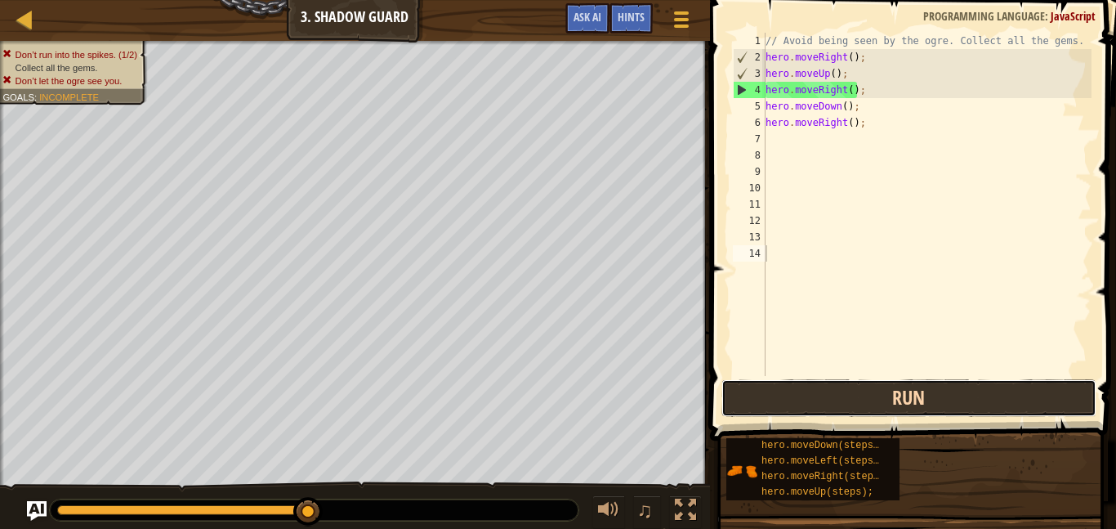
click at [849, 409] on button "Run" at bounding box center [908, 398] width 375 height 38
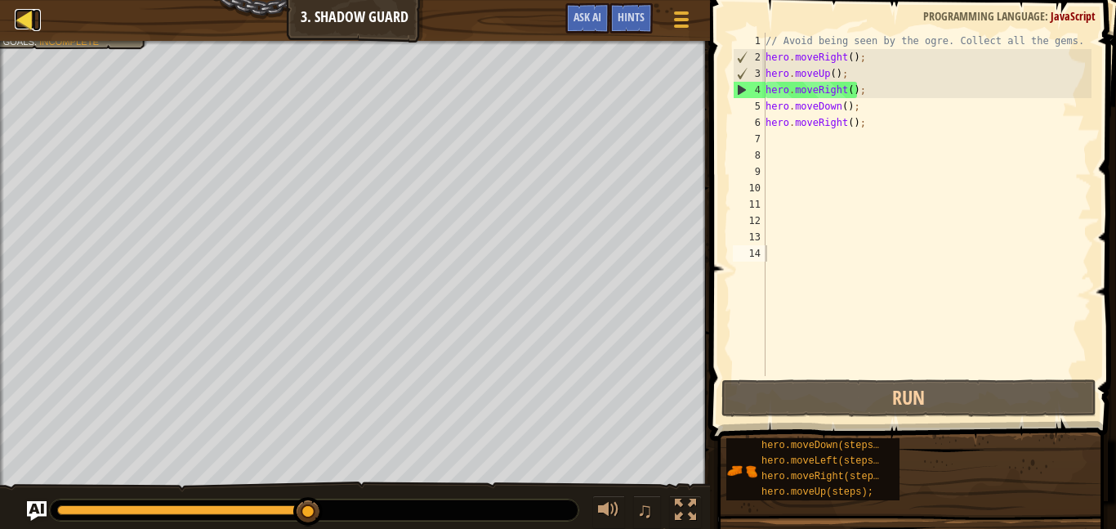
click at [29, 16] on div at bounding box center [25, 19] width 20 height 20
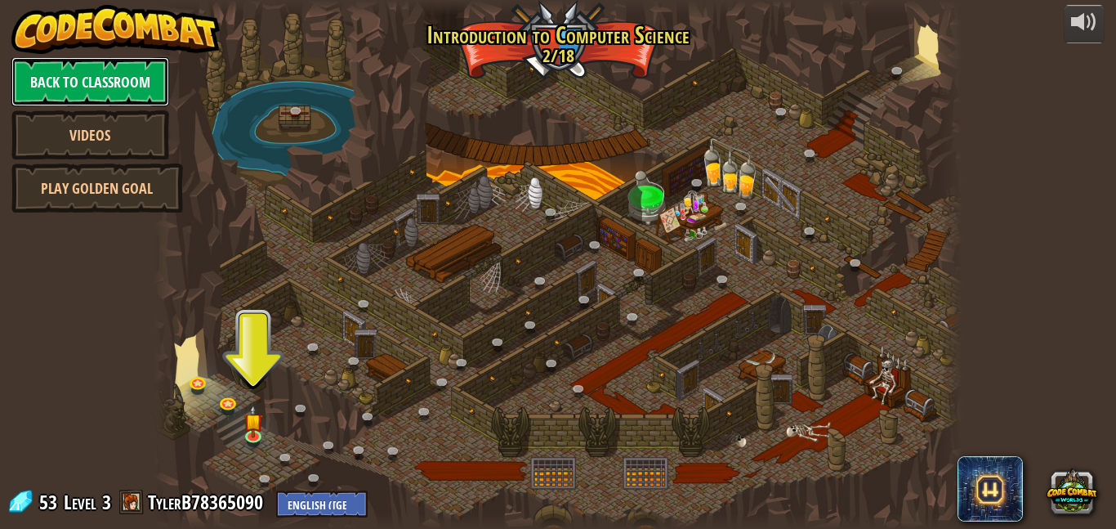
click at [114, 90] on link "Back to Classroom" at bounding box center [90, 81] width 158 height 49
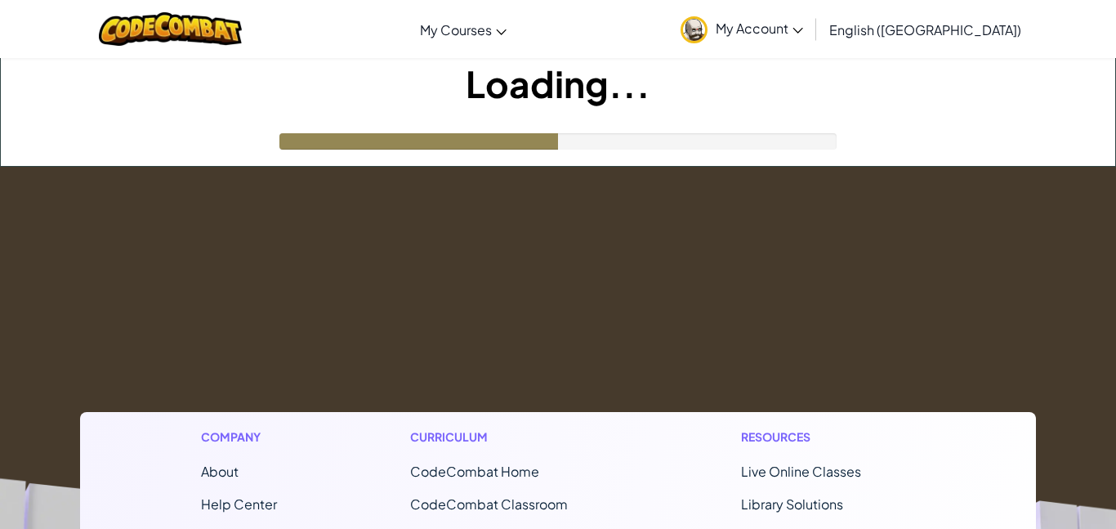
click at [67, 76] on h1 "Loading..." at bounding box center [558, 83] width 1114 height 51
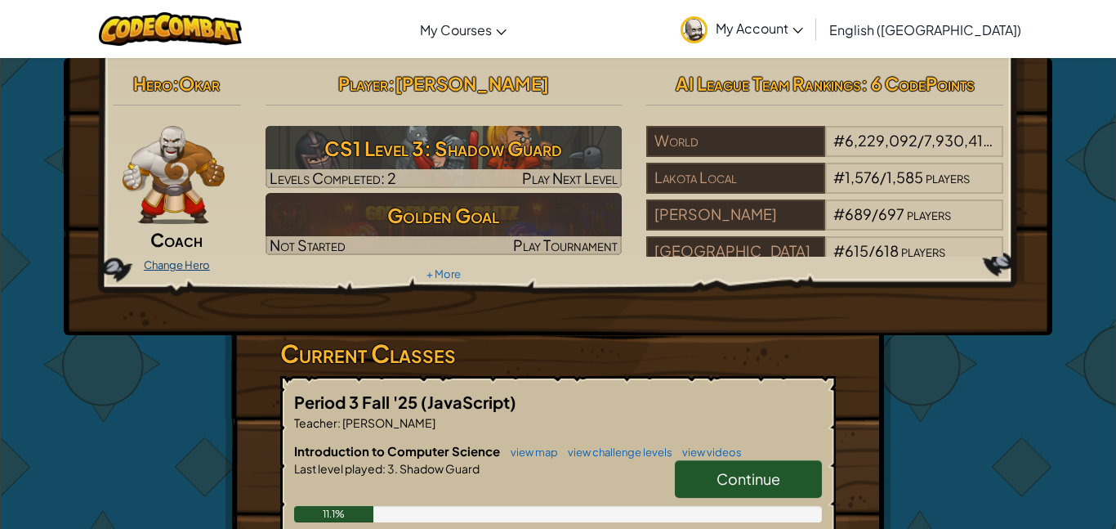
click at [168, 266] on link "Change Hero" at bounding box center [177, 264] width 66 height 13
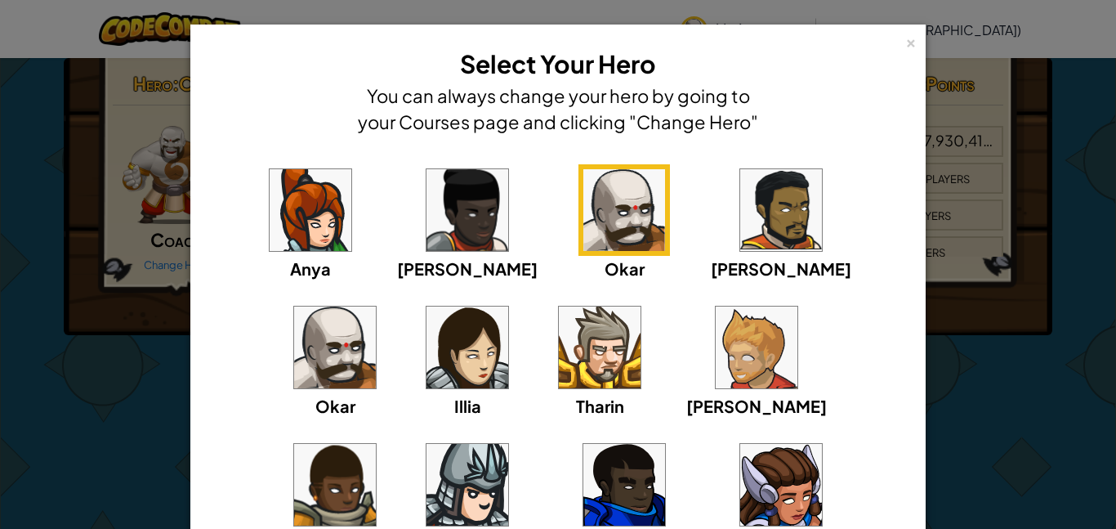
click at [559, 355] on img at bounding box center [600, 347] width 82 height 82
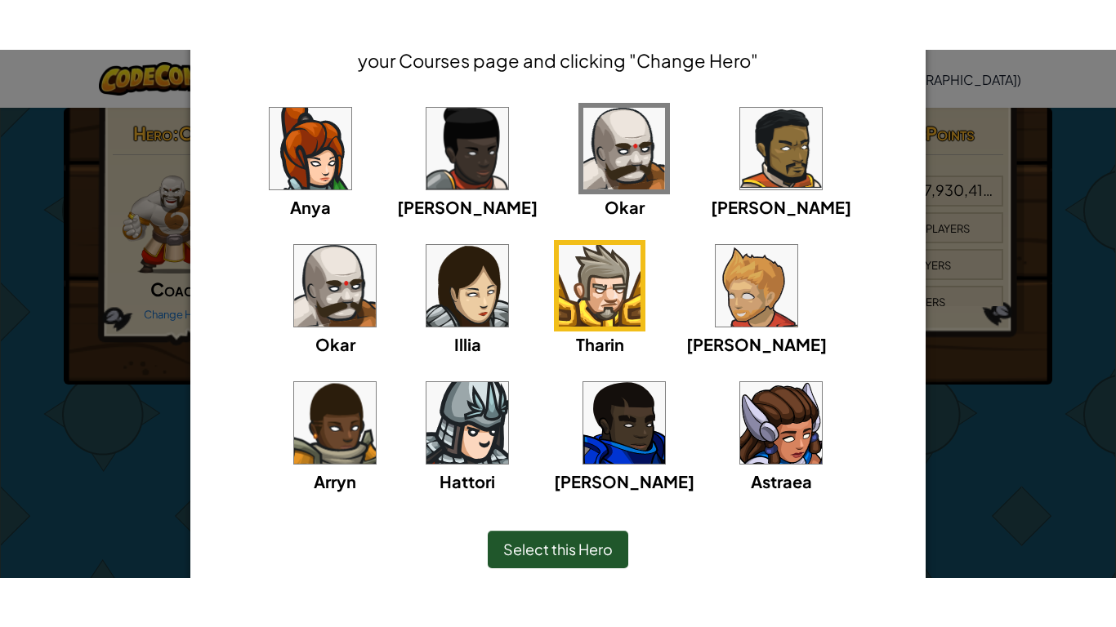
scroll to position [114, 0]
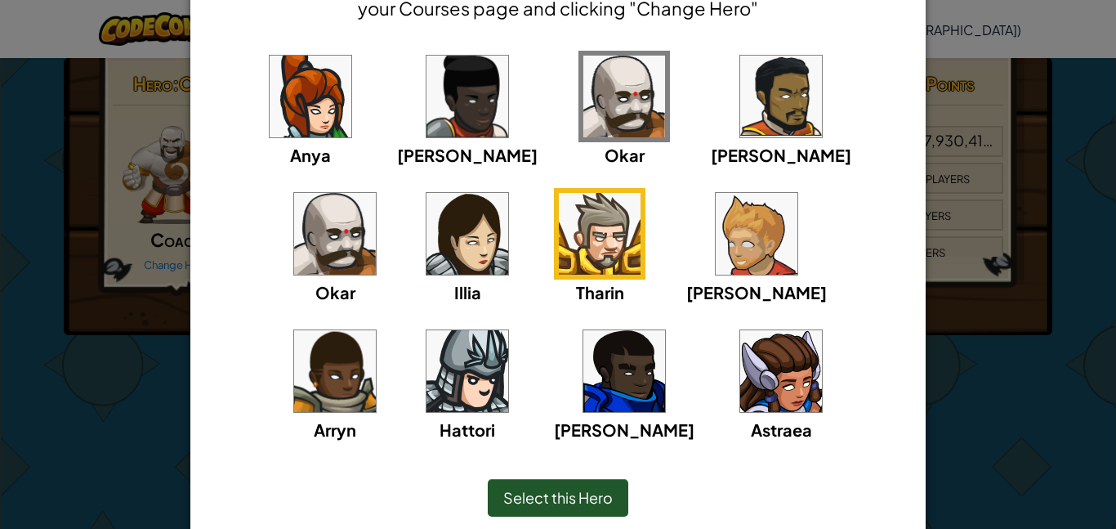
click at [556, 502] on span "Select this Hero" at bounding box center [557, 497] width 109 height 19
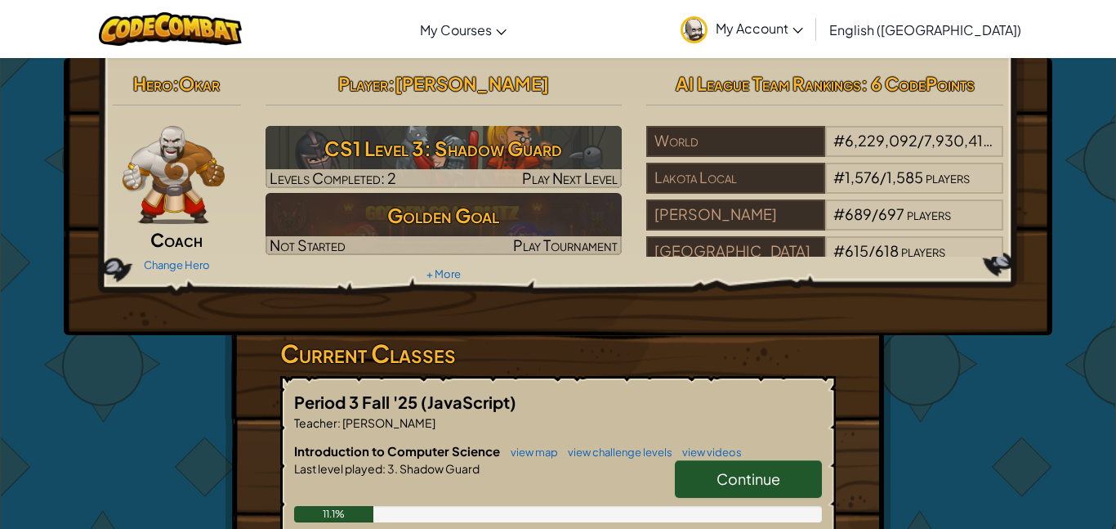
click at [757, 475] on span "Continue" at bounding box center [749, 478] width 64 height 19
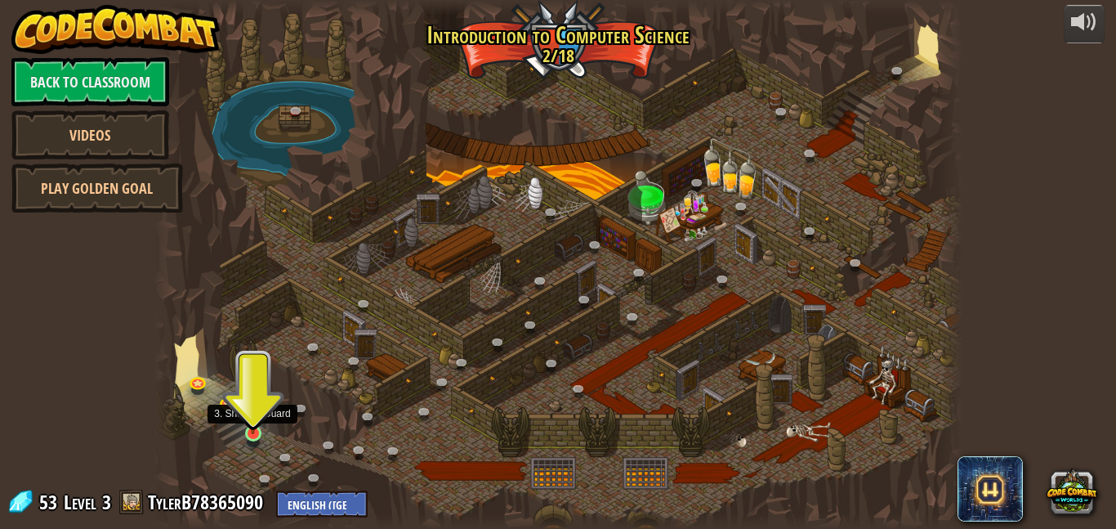
click at [257, 431] on img at bounding box center [252, 412] width 19 height 44
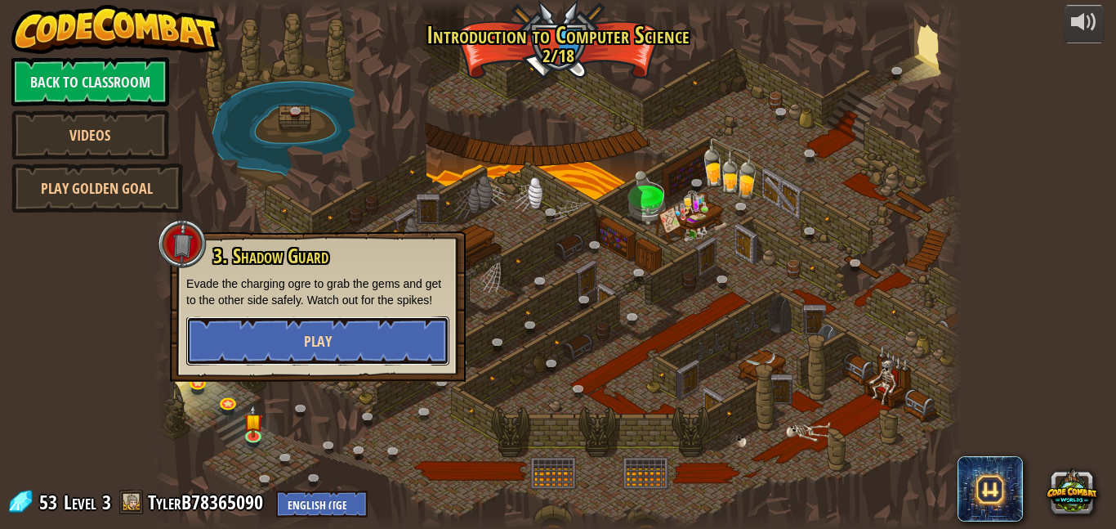
click at [350, 331] on button "Play" at bounding box center [317, 340] width 263 height 49
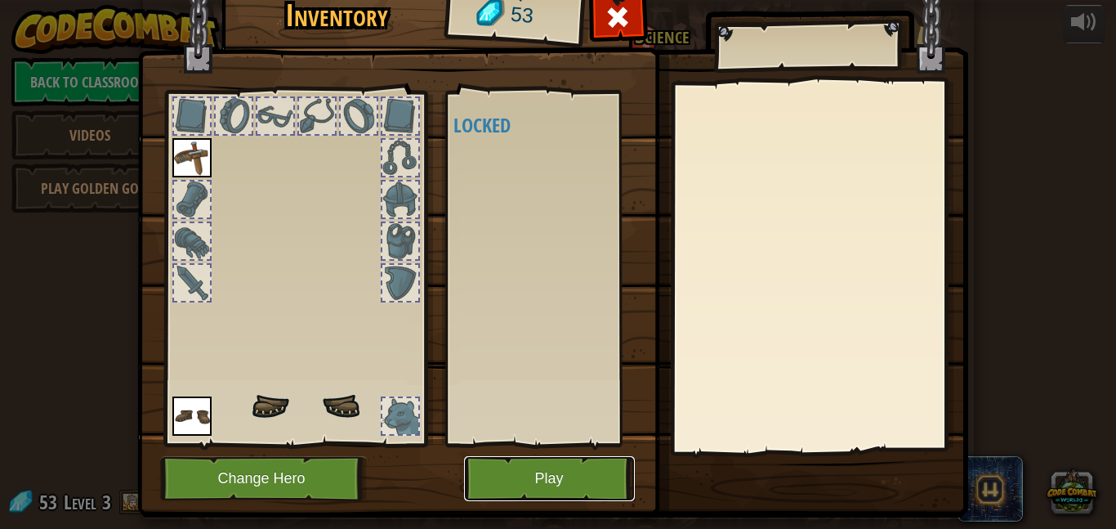
click at [518, 464] on button "Play" at bounding box center [549, 478] width 171 height 45
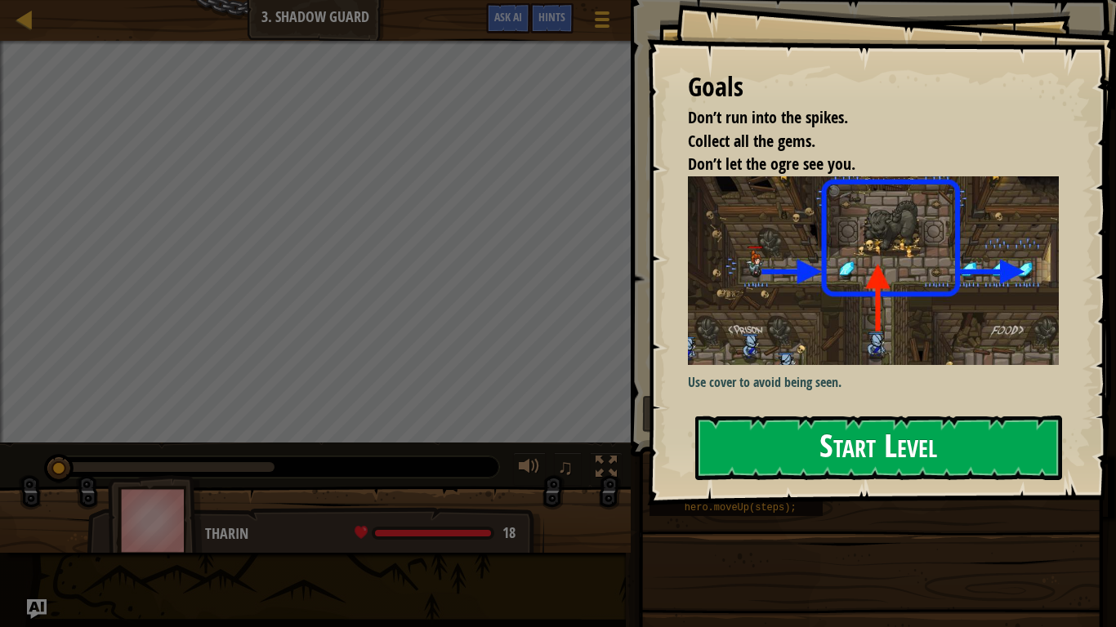
click at [794, 433] on button "Start Level" at bounding box center [878, 448] width 367 height 65
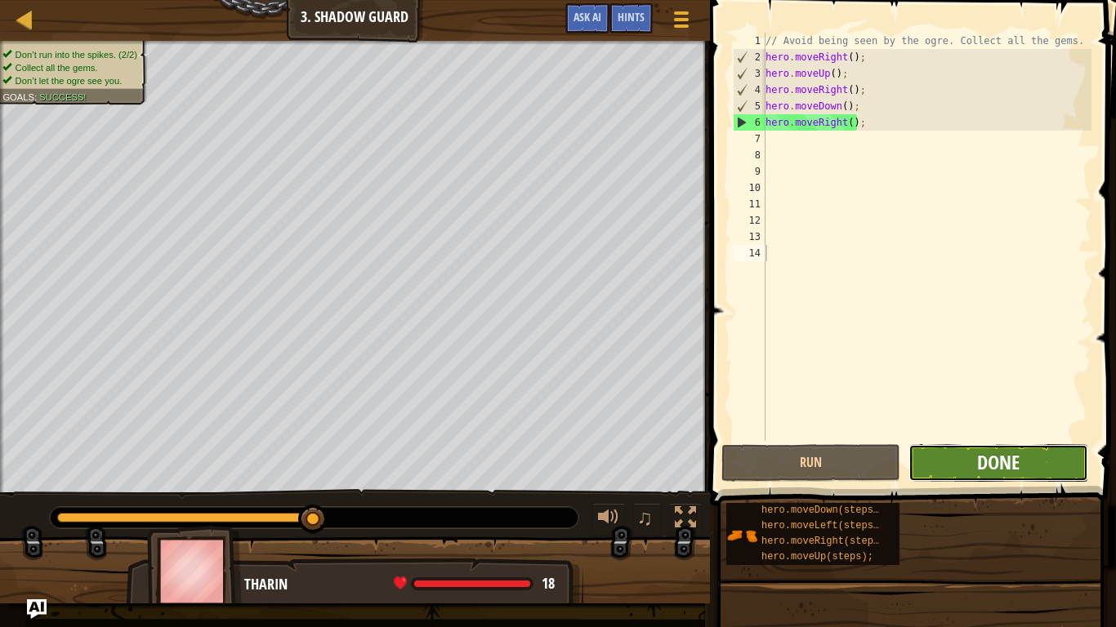
click at [986, 458] on span "Done" at bounding box center [998, 462] width 42 height 26
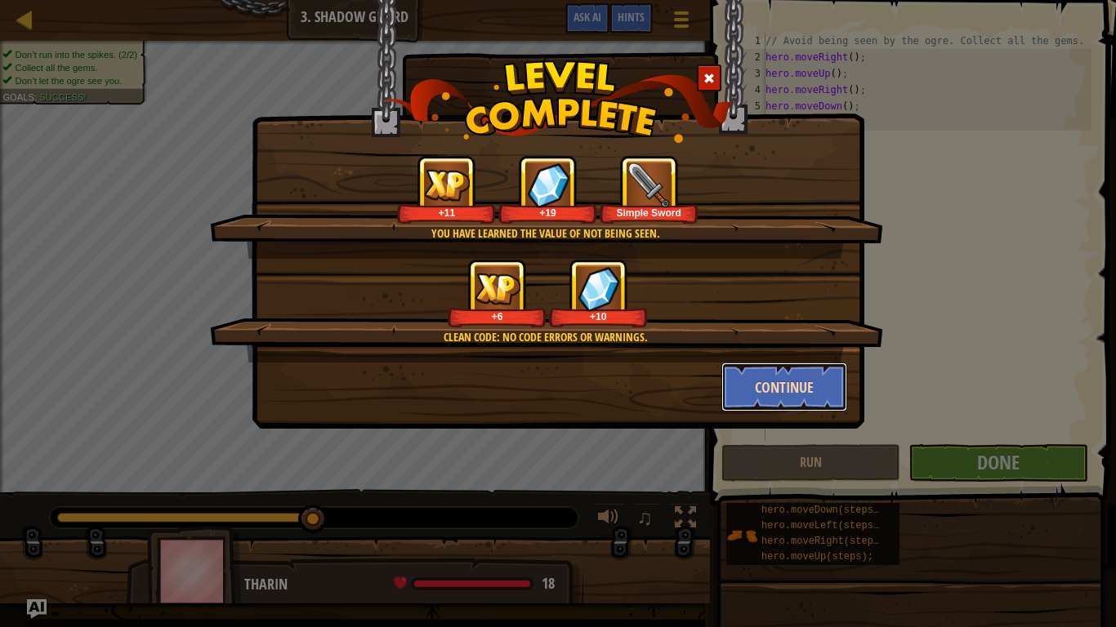
click at [816, 400] on button "Continue" at bounding box center [784, 387] width 127 height 49
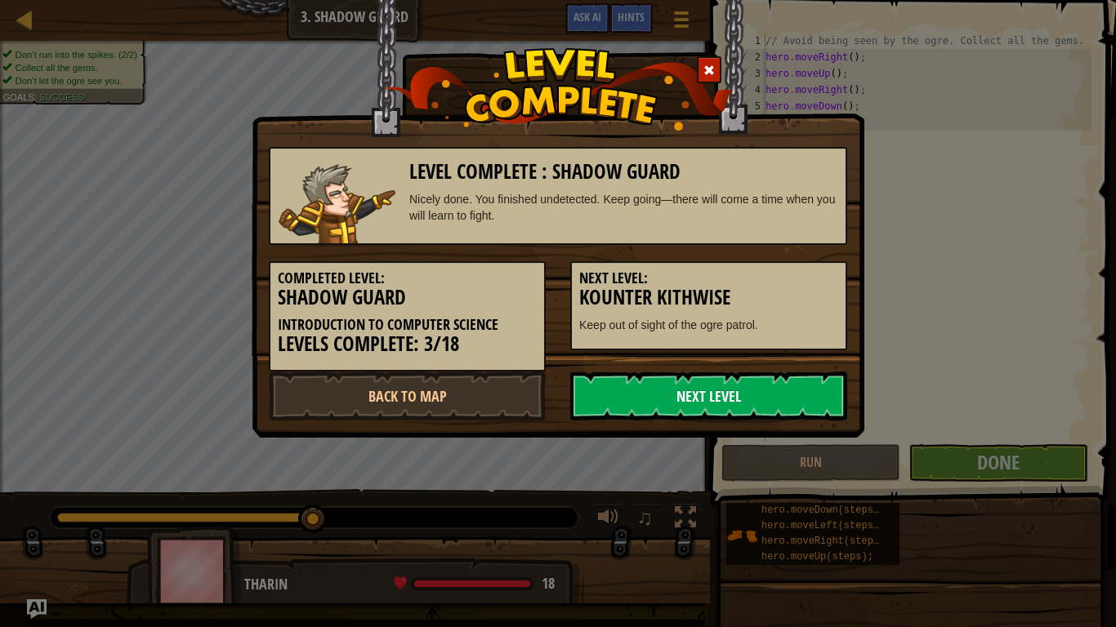
click at [764, 391] on link "Next Level" at bounding box center [708, 396] width 277 height 49
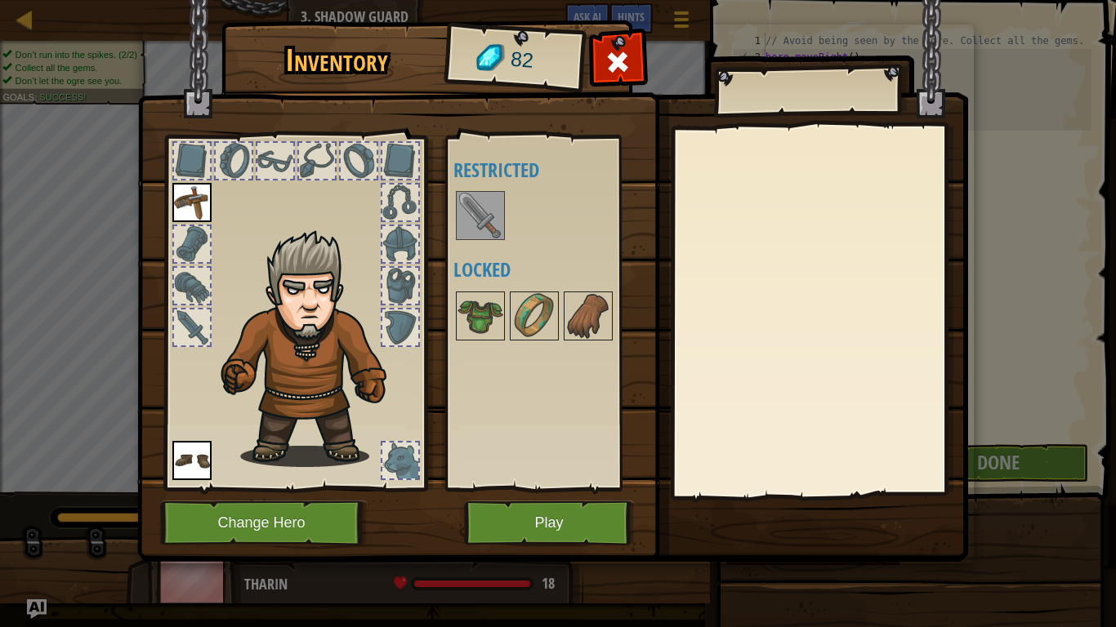
click at [474, 203] on img at bounding box center [481, 216] width 46 height 46
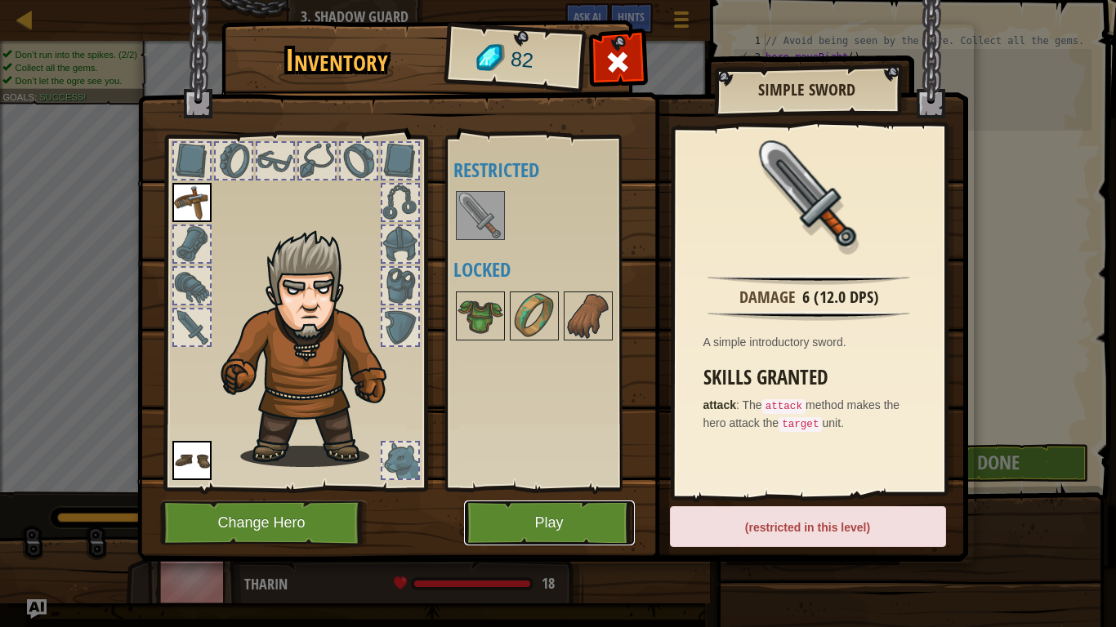
click at [569, 526] on button "Play" at bounding box center [549, 523] width 171 height 45
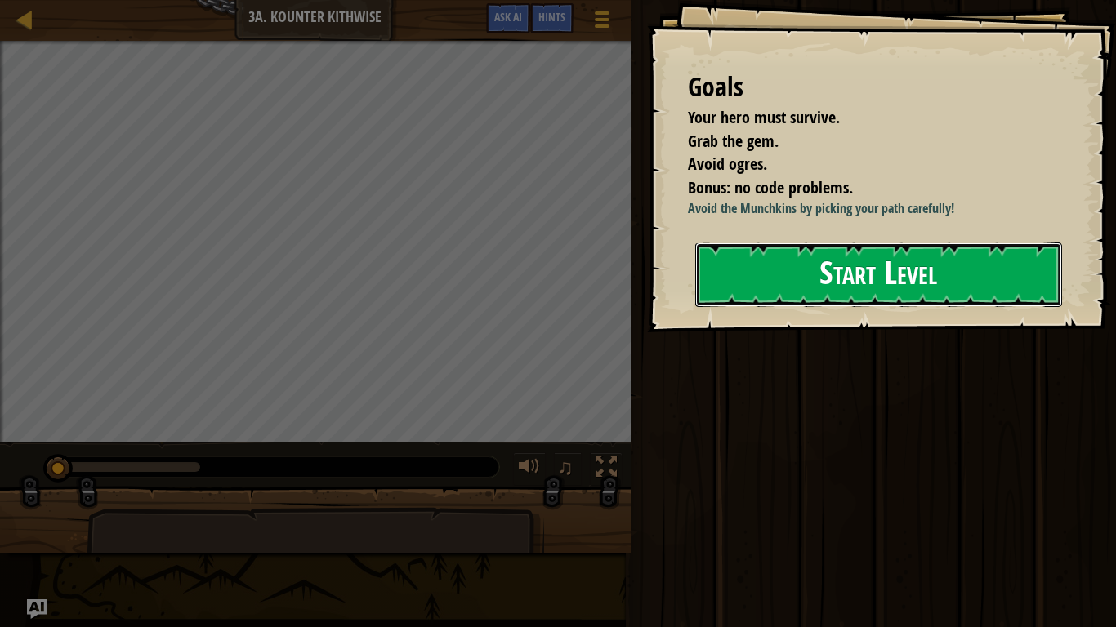
click at [769, 254] on button "Start Level" at bounding box center [878, 275] width 367 height 65
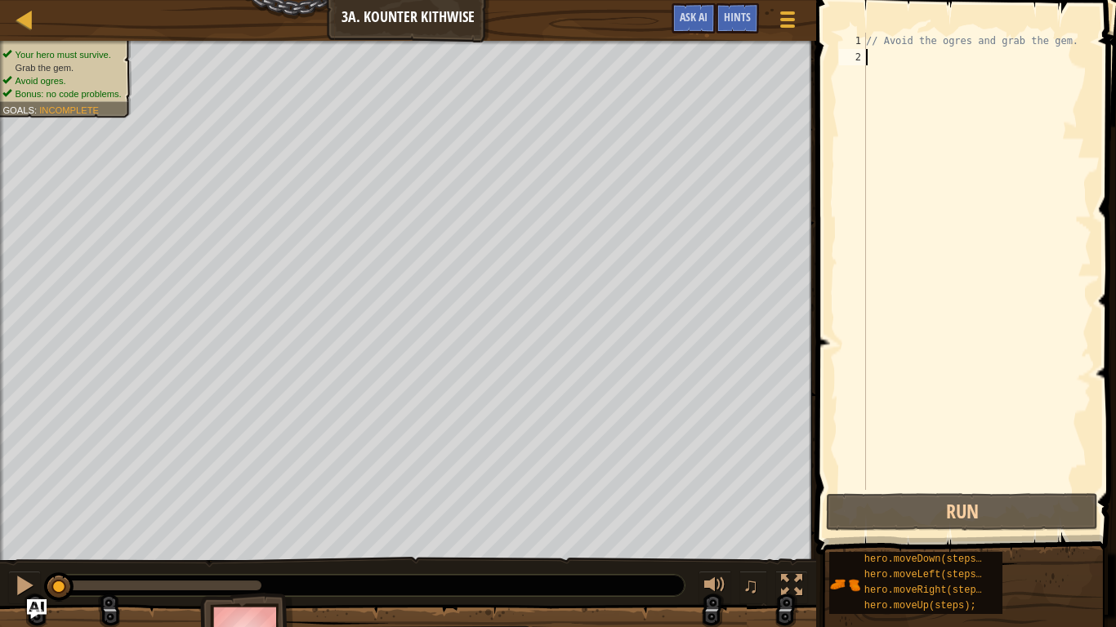
type textarea "h"
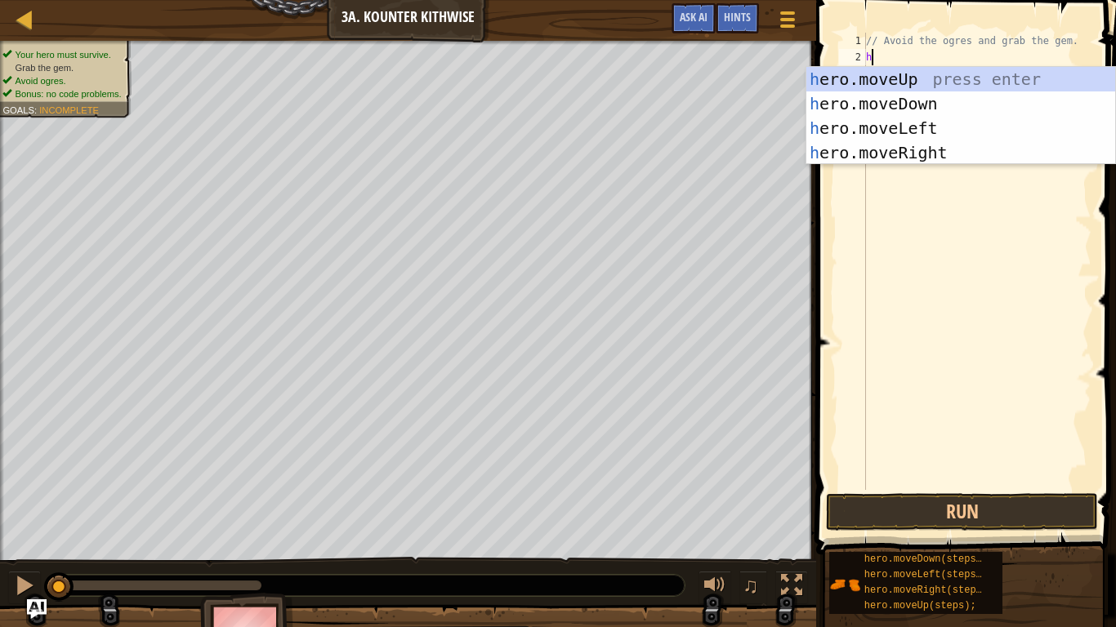
scroll to position [7, 0]
click at [910, 100] on div "h ero.moveUp press enter h ero.moveDown press enter h ero.moveLeft press enter …" at bounding box center [960, 140] width 309 height 147
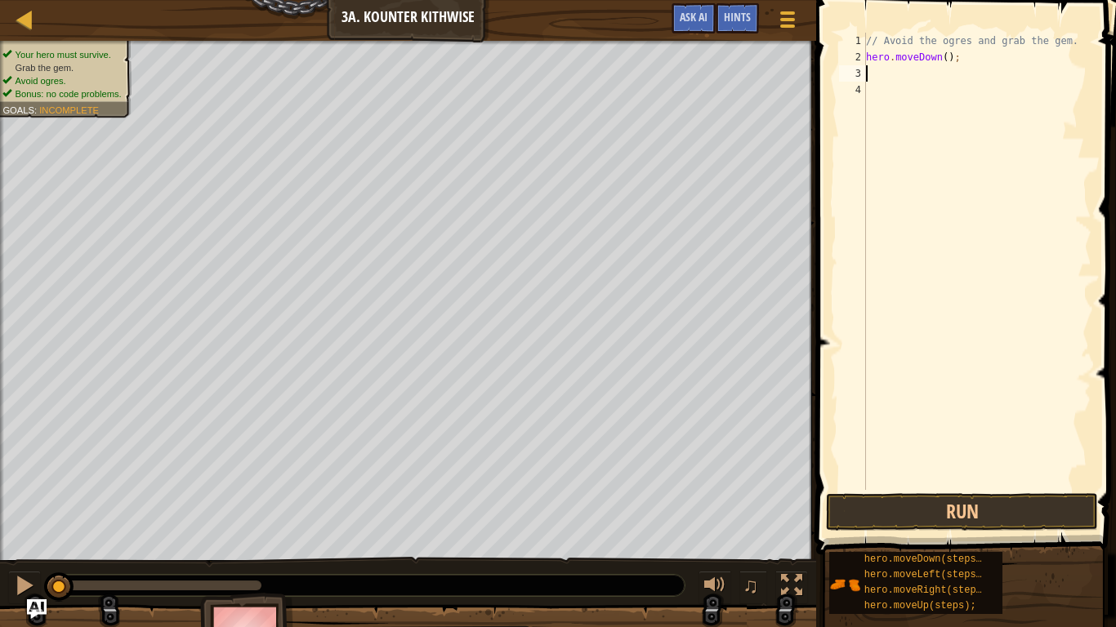
type textarea "h"
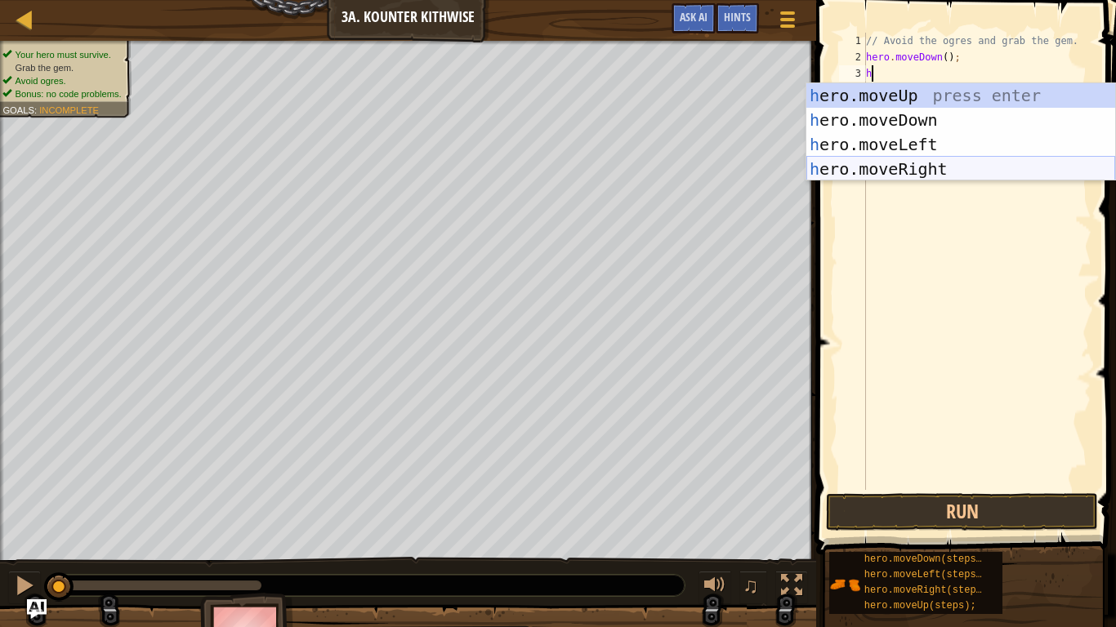
click at [932, 167] on div "h ero.moveUp press enter h ero.moveDown press enter h ero.moveLeft press enter …" at bounding box center [960, 156] width 309 height 147
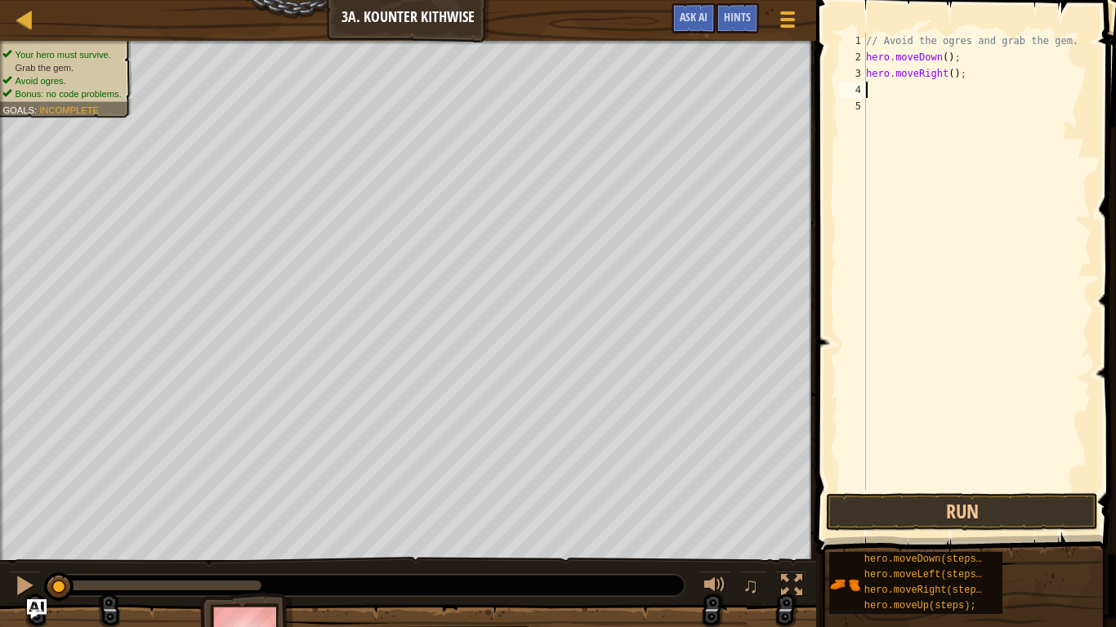
type textarea "h"
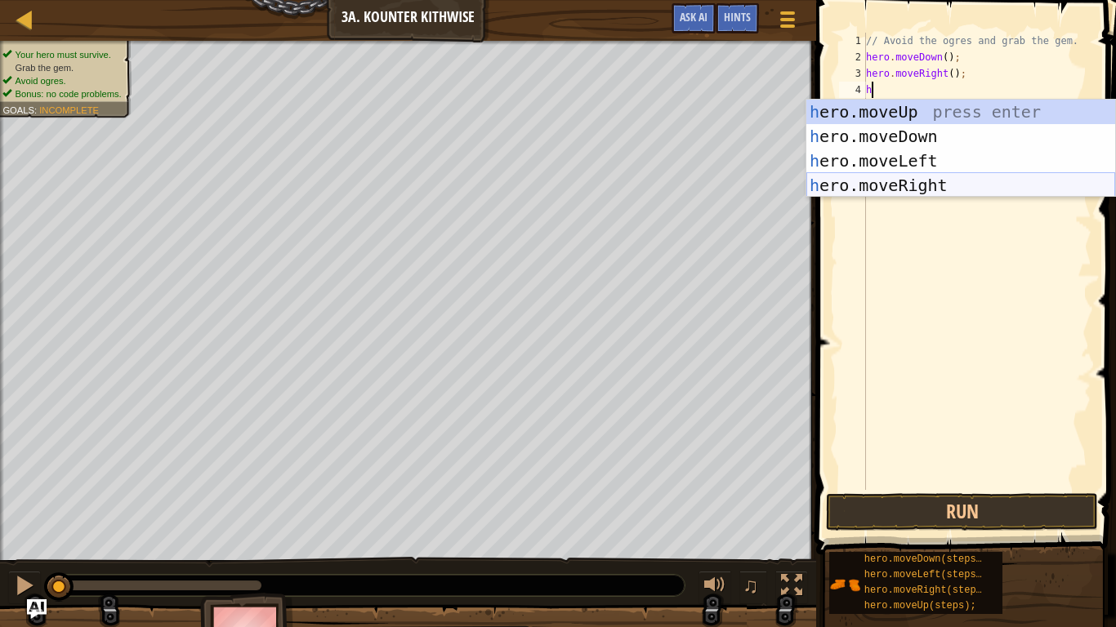
click at [953, 183] on div "h ero.moveUp press enter h ero.moveDown press enter h ero.moveLeft press enter …" at bounding box center [960, 173] width 309 height 147
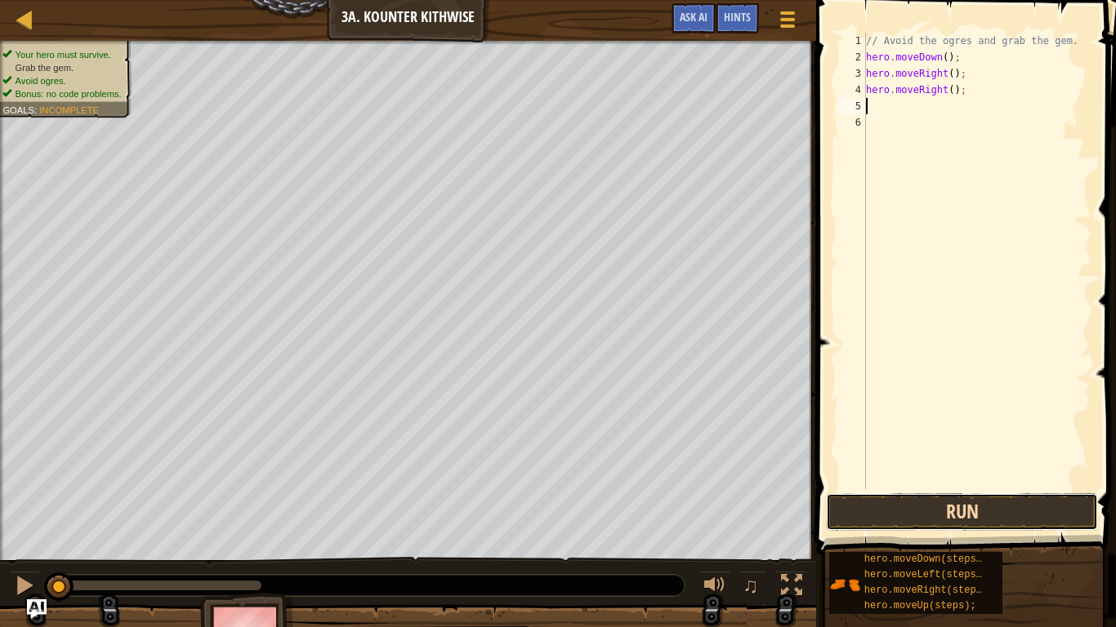
click at [951, 502] on button "Run" at bounding box center [962, 512] width 272 height 38
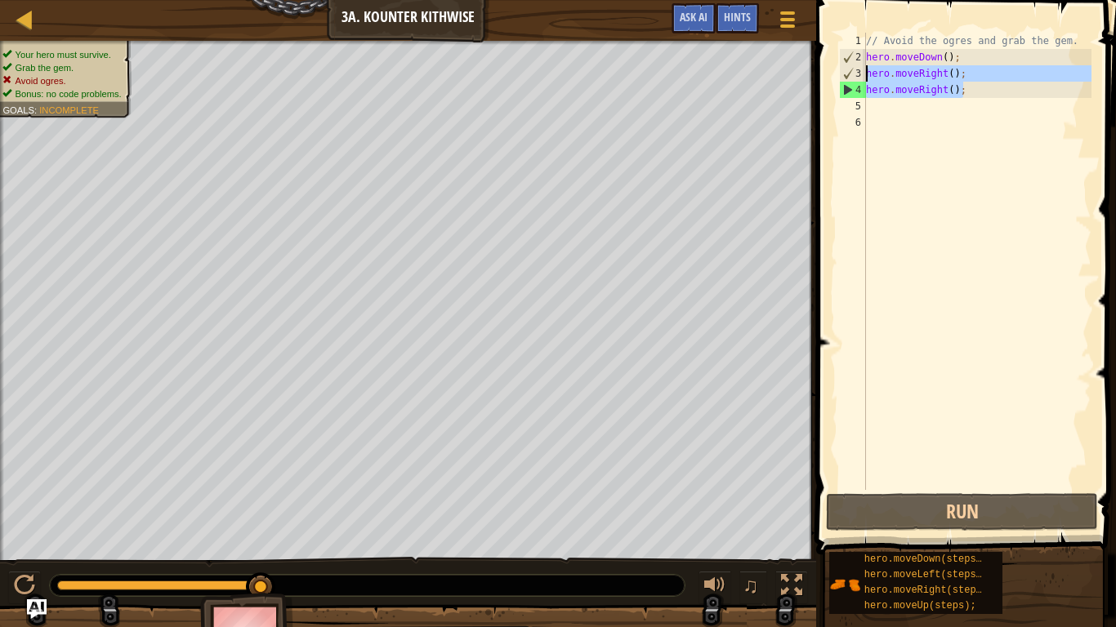
drag, startPoint x: 963, startPoint y: 87, endPoint x: 859, endPoint y: 74, distance: 104.6
click at [859, 74] on div "1 2 3 4 5 6 // Avoid the ogres and grab the gem. hero . moveDown ( ) ; hero . m…" at bounding box center [964, 262] width 256 height 458
type textarea "h"
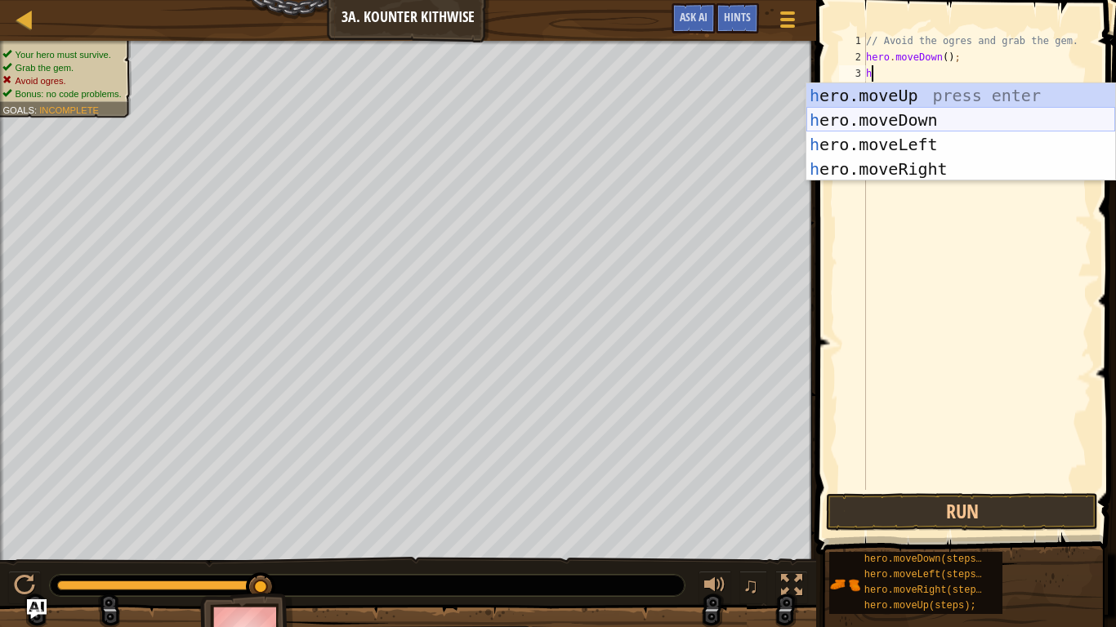
click at [873, 120] on div "h ero.moveUp press enter h ero.moveDown press enter h ero.moveLeft press enter …" at bounding box center [960, 156] width 309 height 147
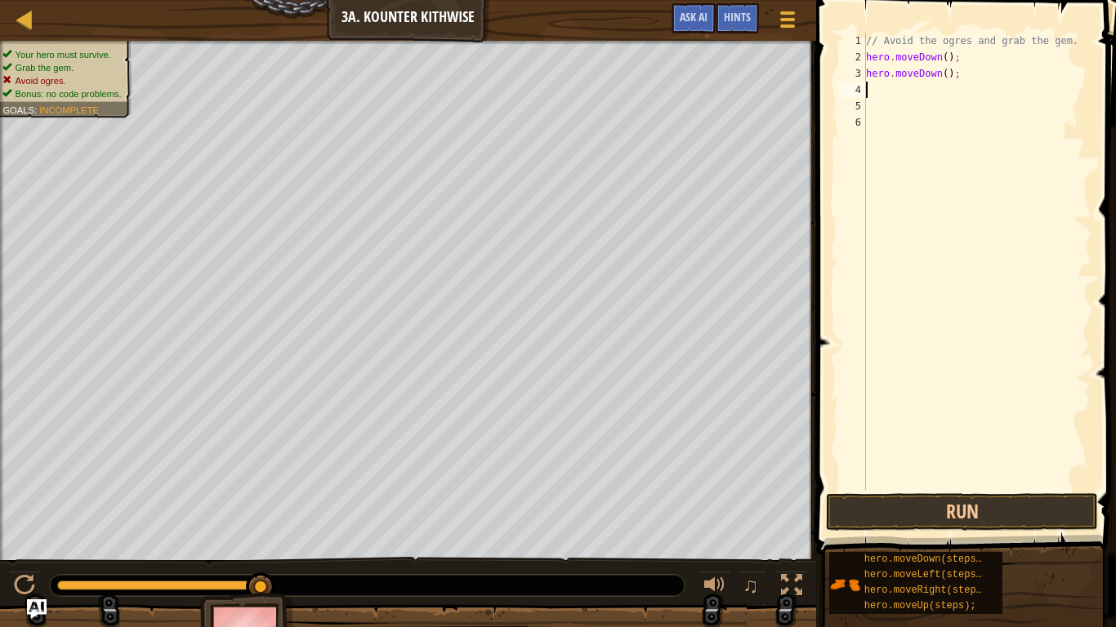
type textarea "h"
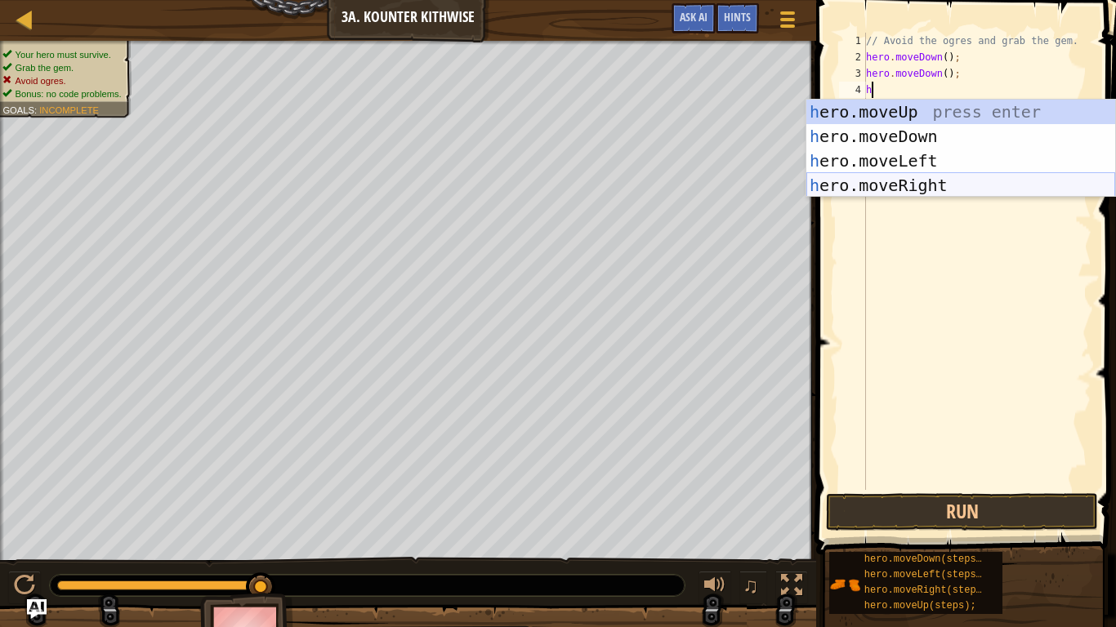
click at [895, 181] on div "h ero.moveUp press enter h ero.moveDown press enter h ero.moveLeft press enter …" at bounding box center [960, 173] width 309 height 147
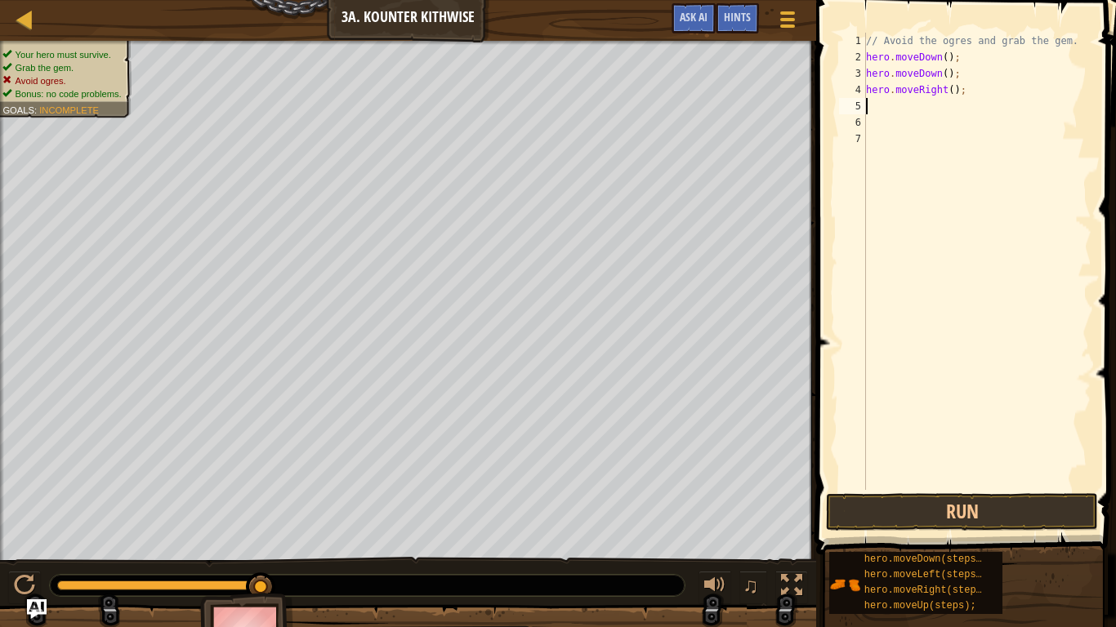
type textarea "h"
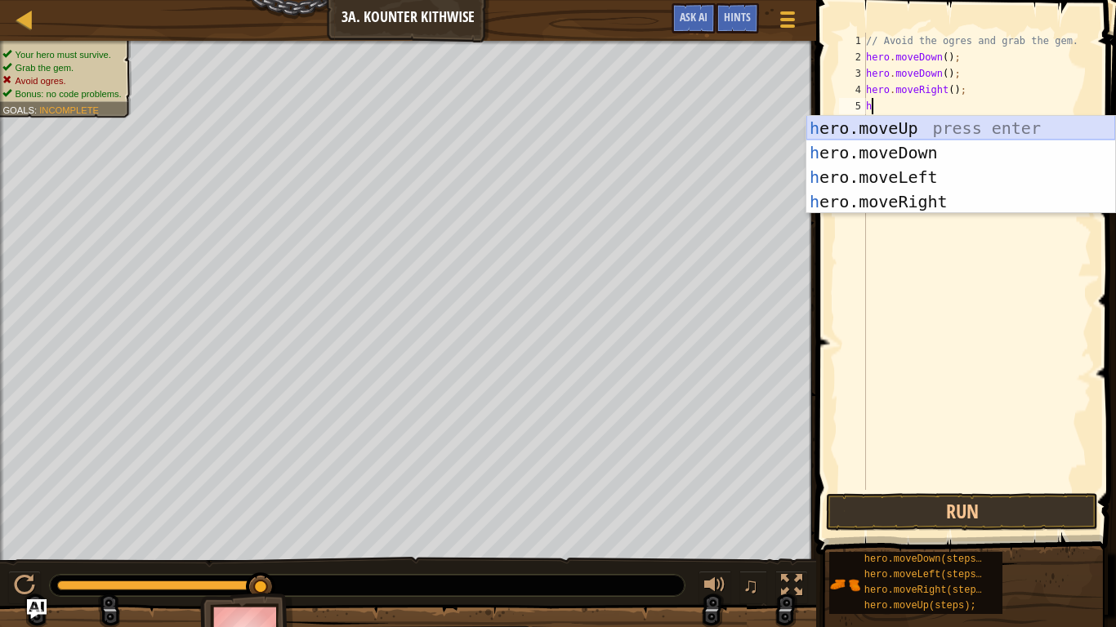
click at [895, 135] on div "h ero.moveUp press enter h ero.moveDown press enter h ero.moveLeft press enter …" at bounding box center [960, 189] width 309 height 147
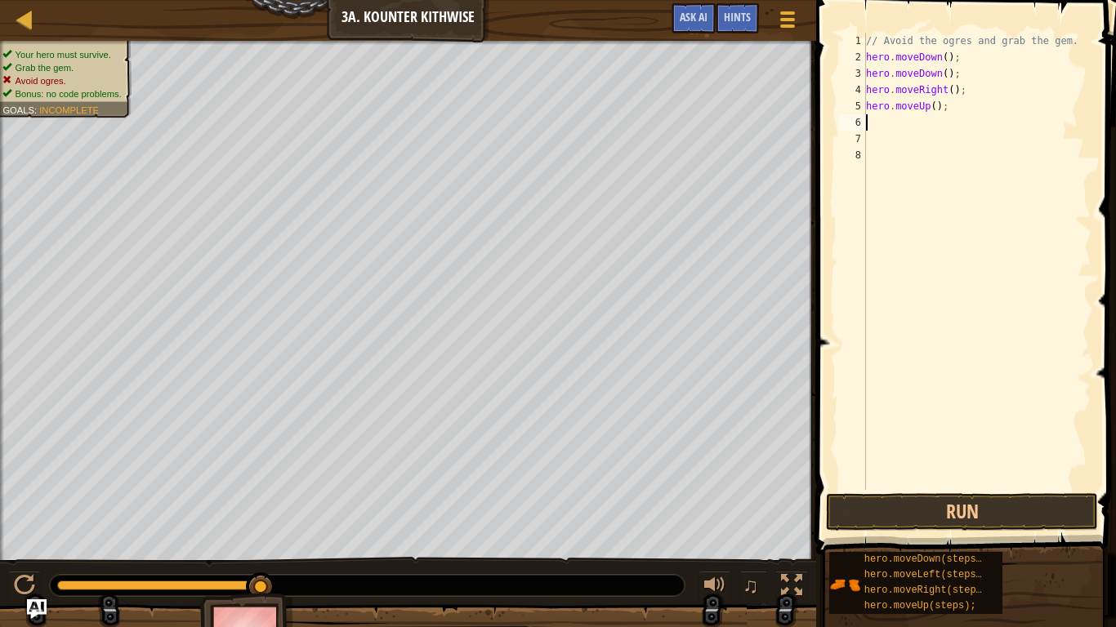
type textarea "h"
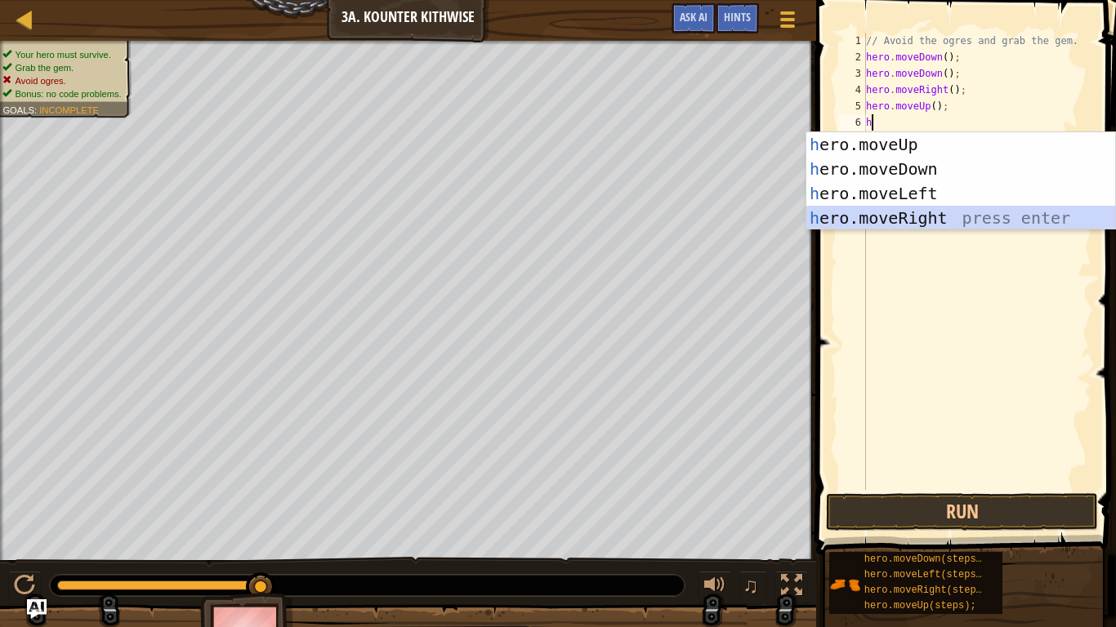
click at [913, 218] on div "h ero.moveUp press enter h ero.moveDown press enter h ero.moveLeft press enter …" at bounding box center [960, 205] width 309 height 147
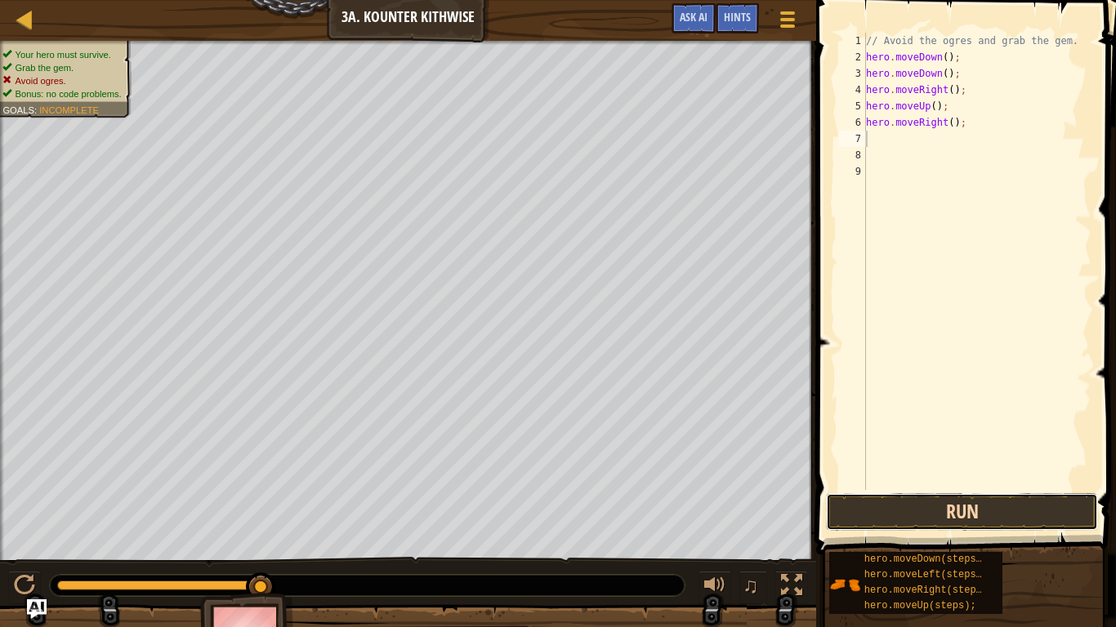
click at [939, 520] on button "Run" at bounding box center [962, 512] width 272 height 38
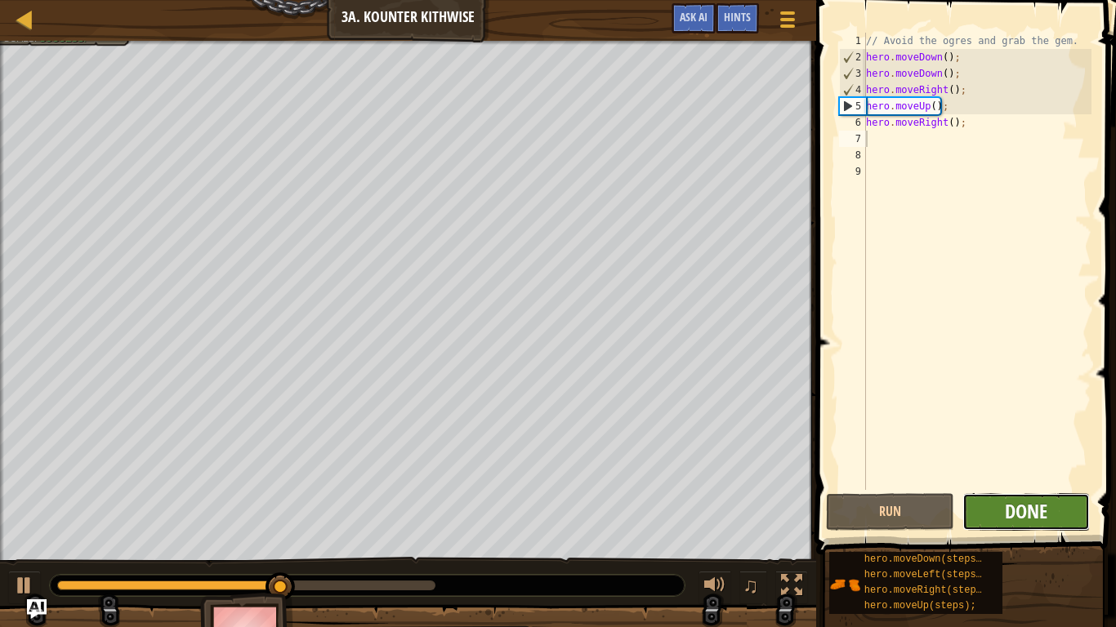
click at [1025, 522] on span "Done" at bounding box center [1026, 511] width 42 height 26
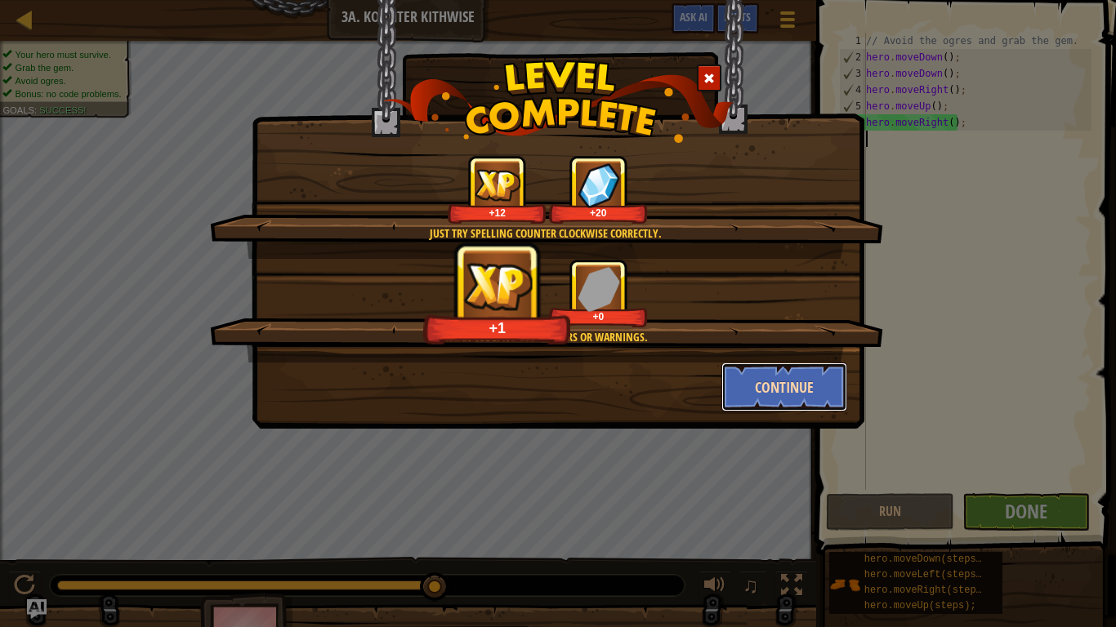
click at [769, 386] on button "Continue" at bounding box center [784, 387] width 127 height 49
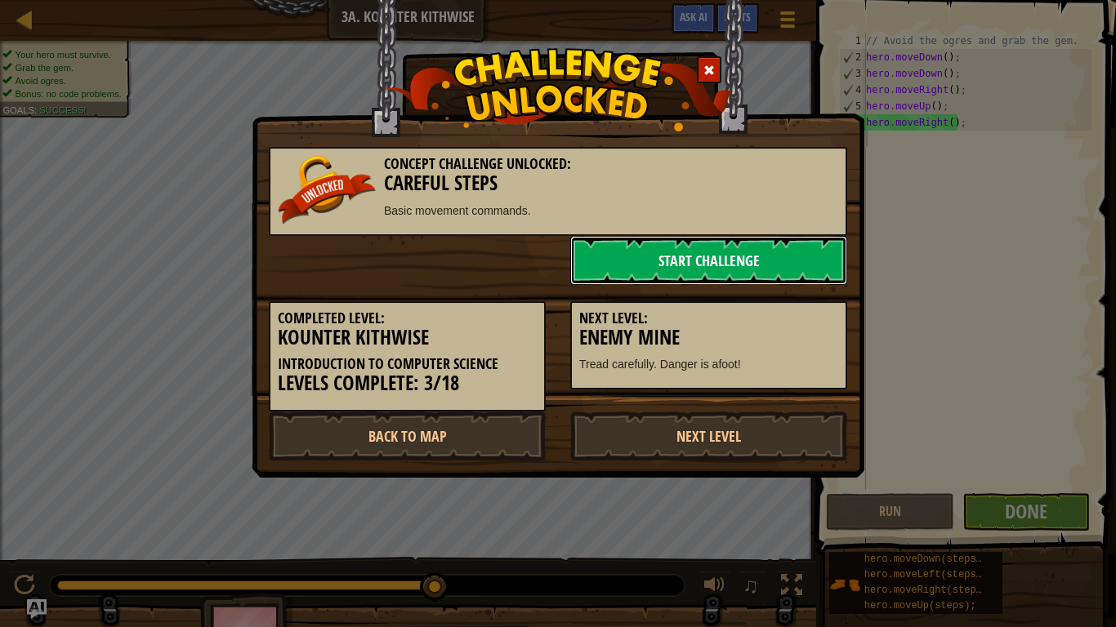
click at [673, 282] on link "Start Challenge" at bounding box center [708, 260] width 277 height 49
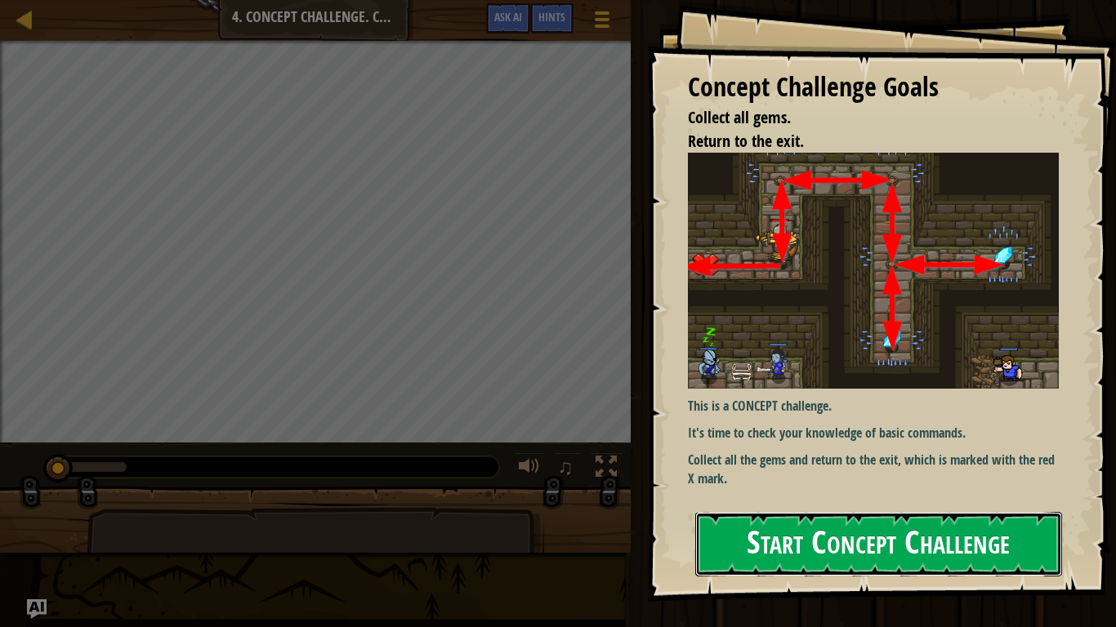
click at [773, 528] on button "Start Concept Challenge" at bounding box center [878, 544] width 367 height 65
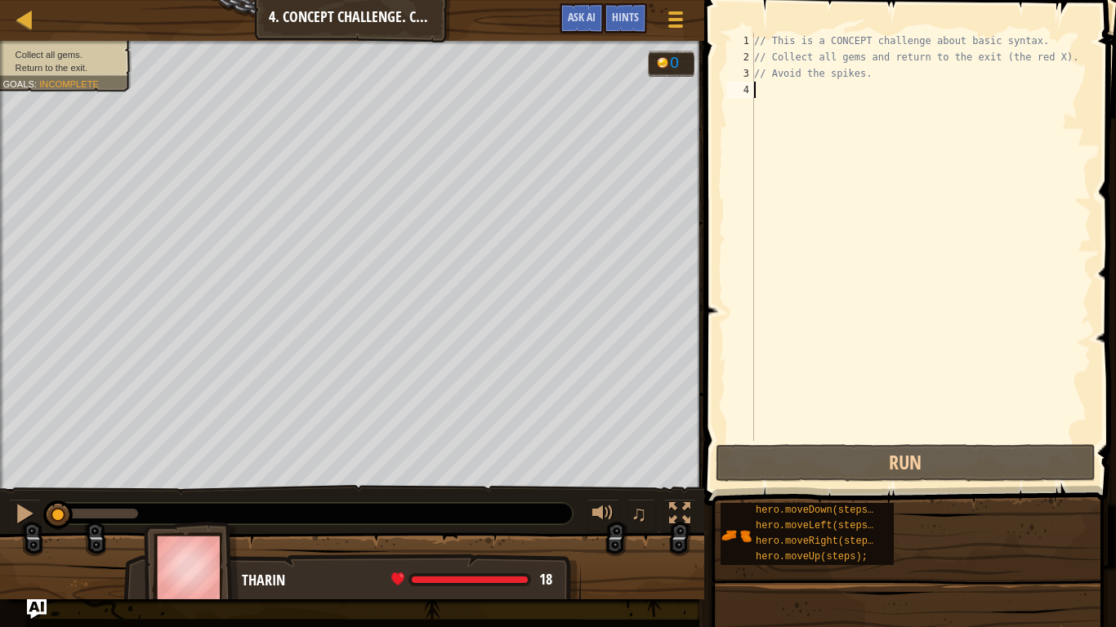
type textarea "h"
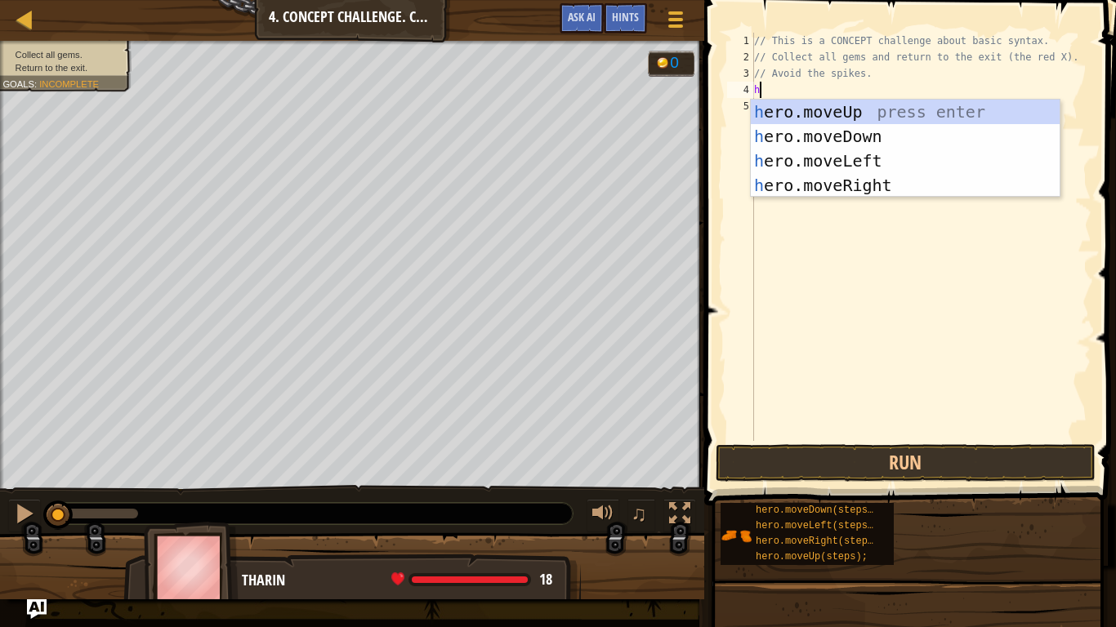
scroll to position [7, 0]
click at [839, 114] on div "h ero.moveUp press enter h ero.moveDown press enter h ero.moveLeft press enter …" at bounding box center [905, 173] width 309 height 147
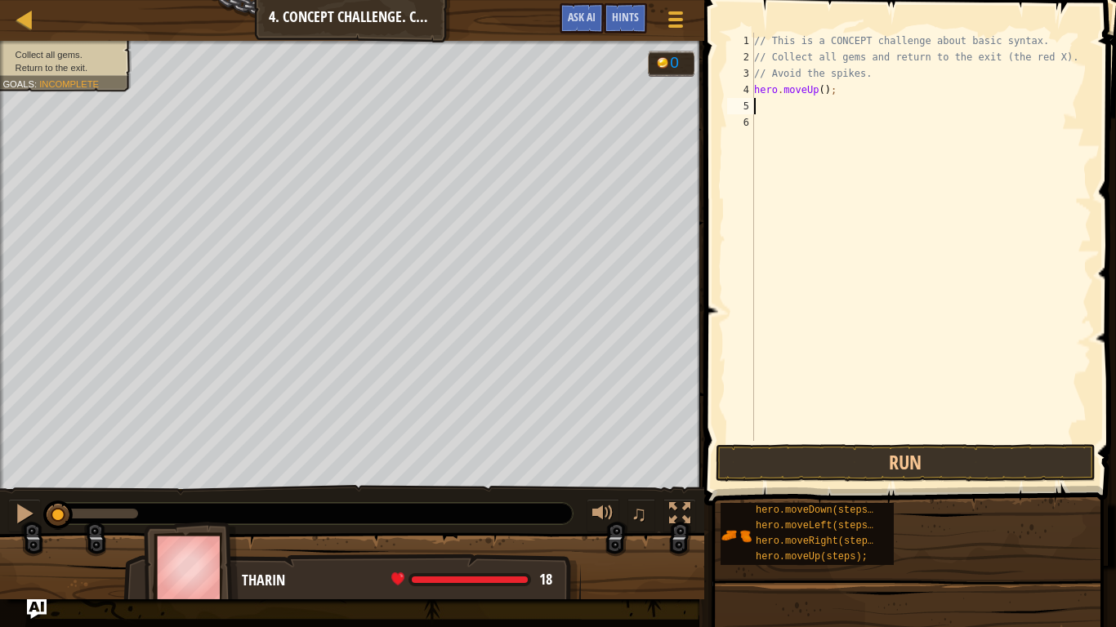
type textarea "h"
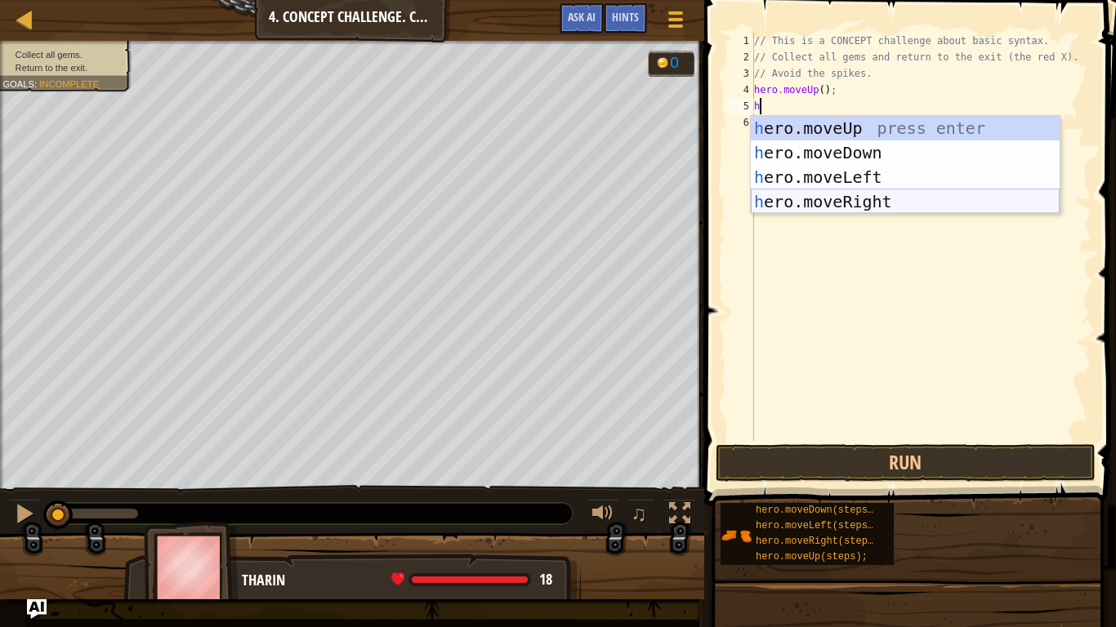
click at [854, 202] on div "h ero.moveUp press enter h ero.moveDown press enter h ero.moveLeft press enter …" at bounding box center [905, 189] width 309 height 147
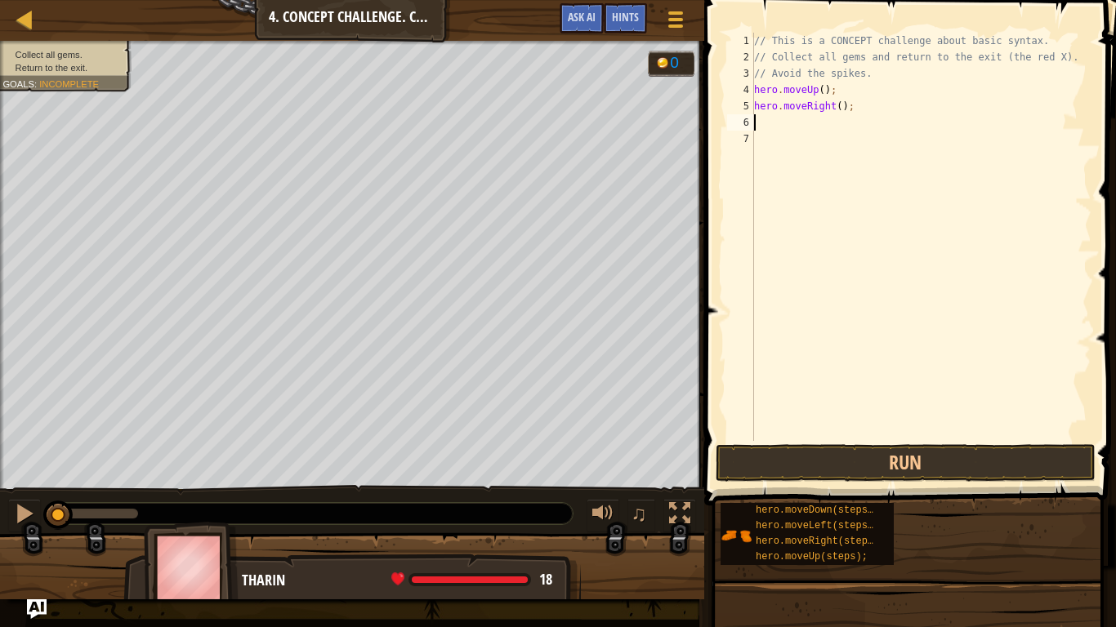
type textarea "h"
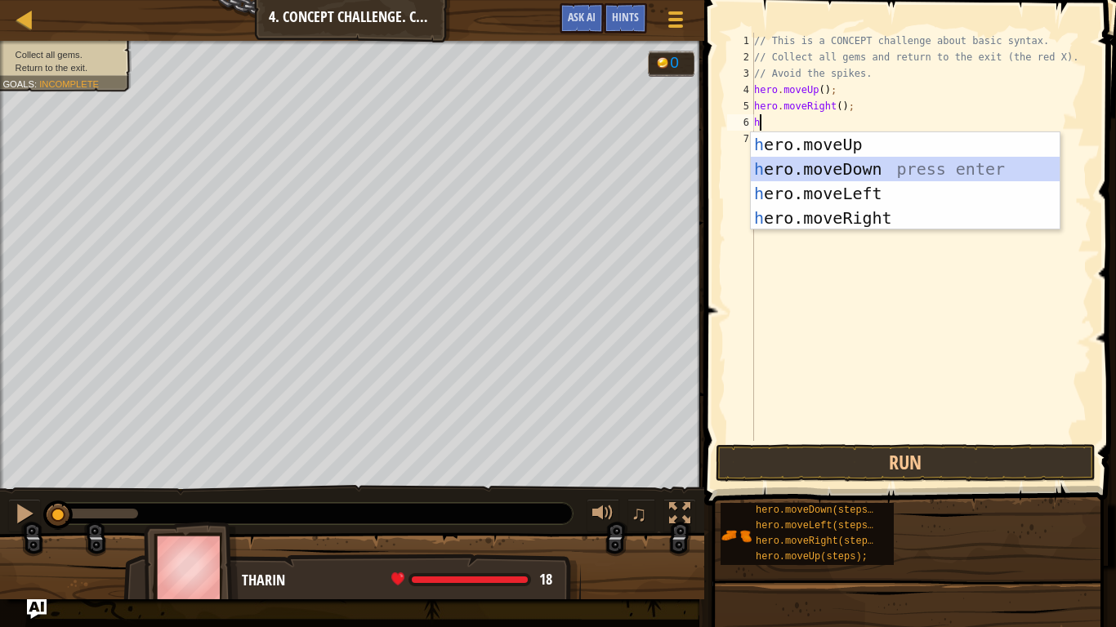
click at [877, 172] on div "h ero.moveUp press enter h ero.moveDown press enter h ero.moveLeft press enter …" at bounding box center [905, 205] width 309 height 147
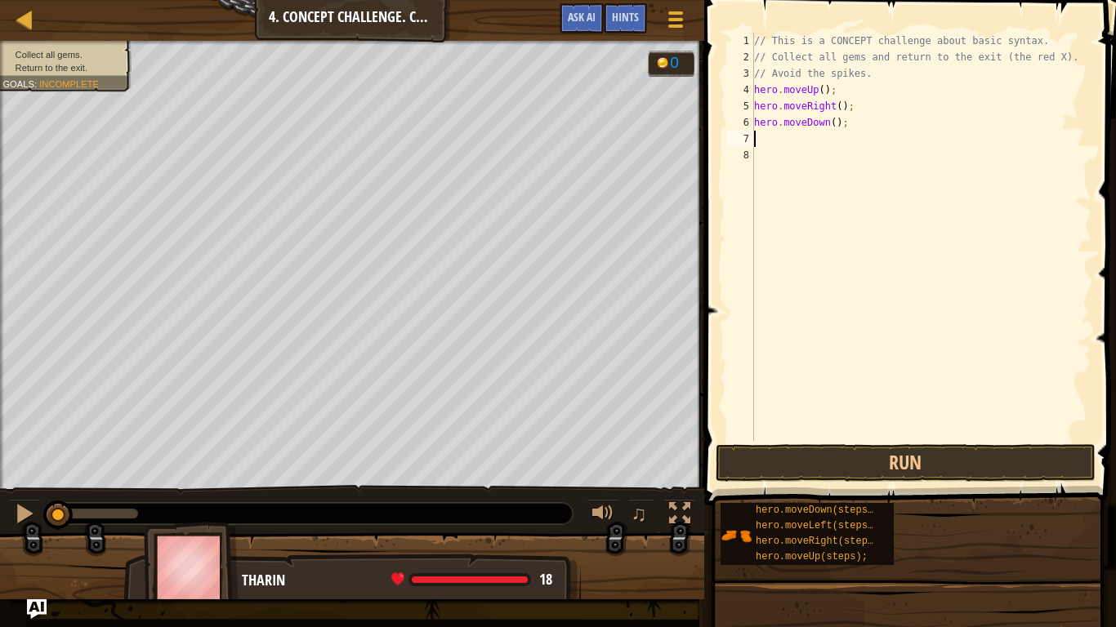
type textarea "h"
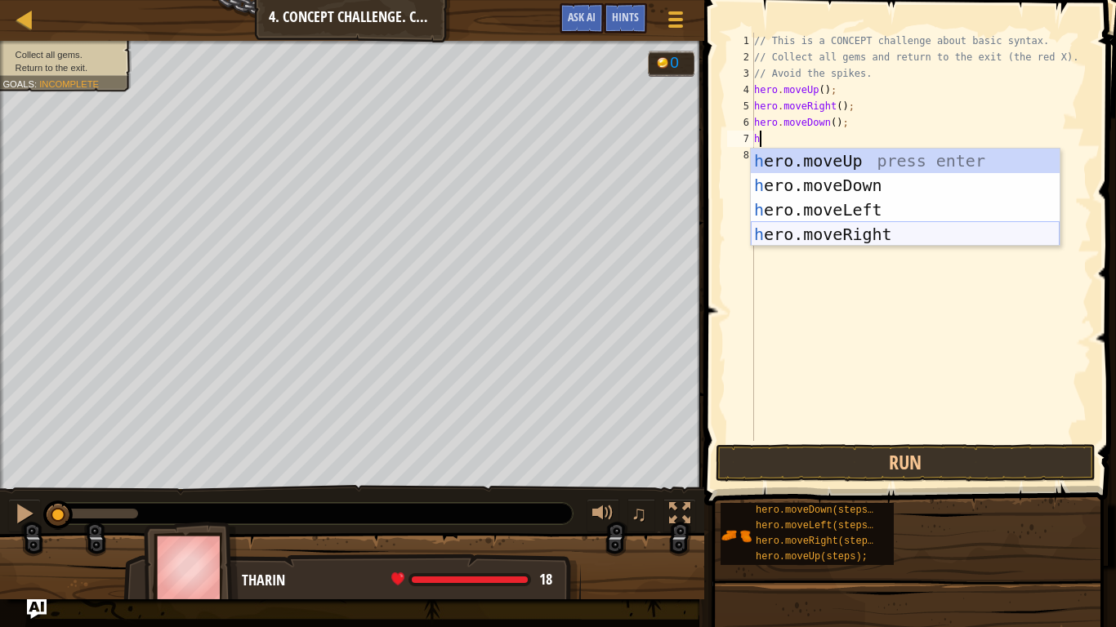
click at [875, 234] on div "h ero.moveUp press enter h ero.moveDown press enter h ero.moveLeft press enter …" at bounding box center [905, 222] width 309 height 147
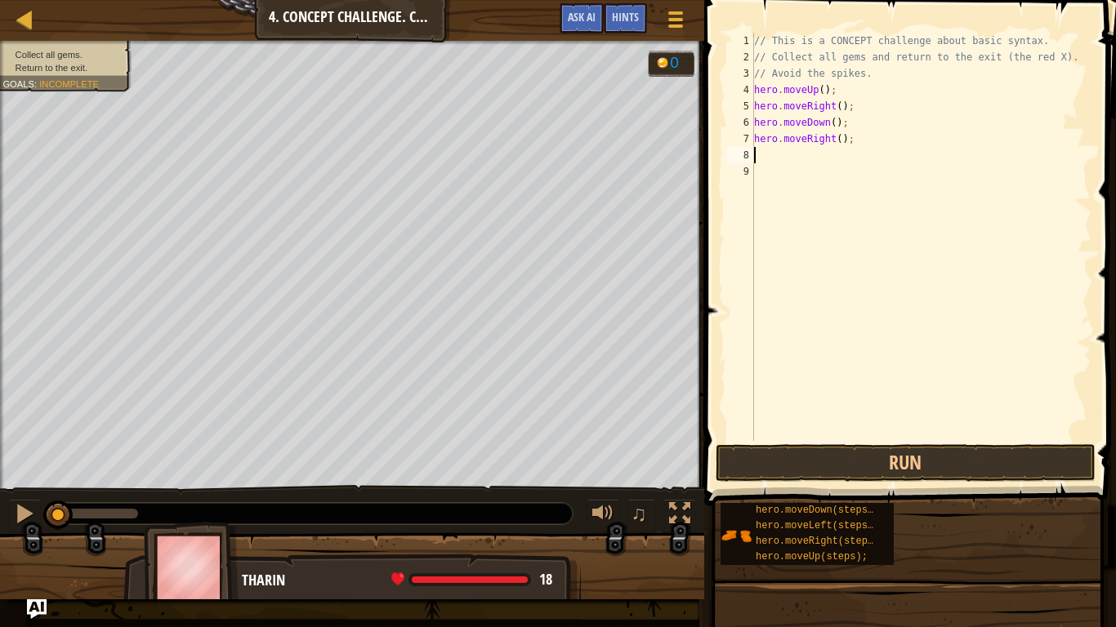
type textarea "h"
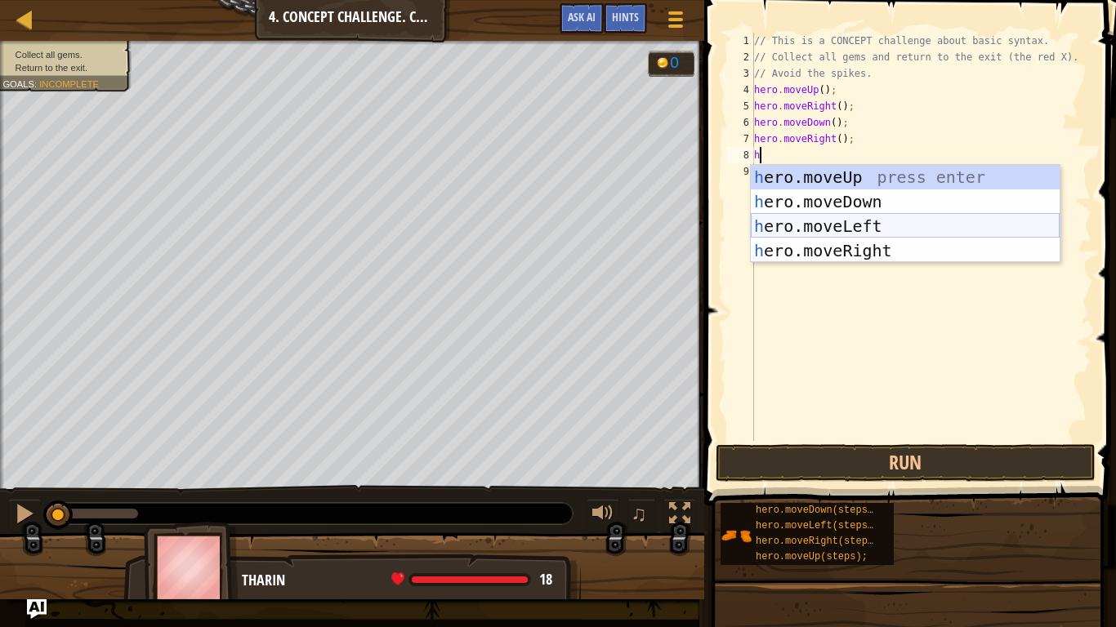
click at [861, 221] on div "h ero.moveUp press enter h ero.moveDown press enter h ero.moveLeft press enter …" at bounding box center [905, 238] width 309 height 147
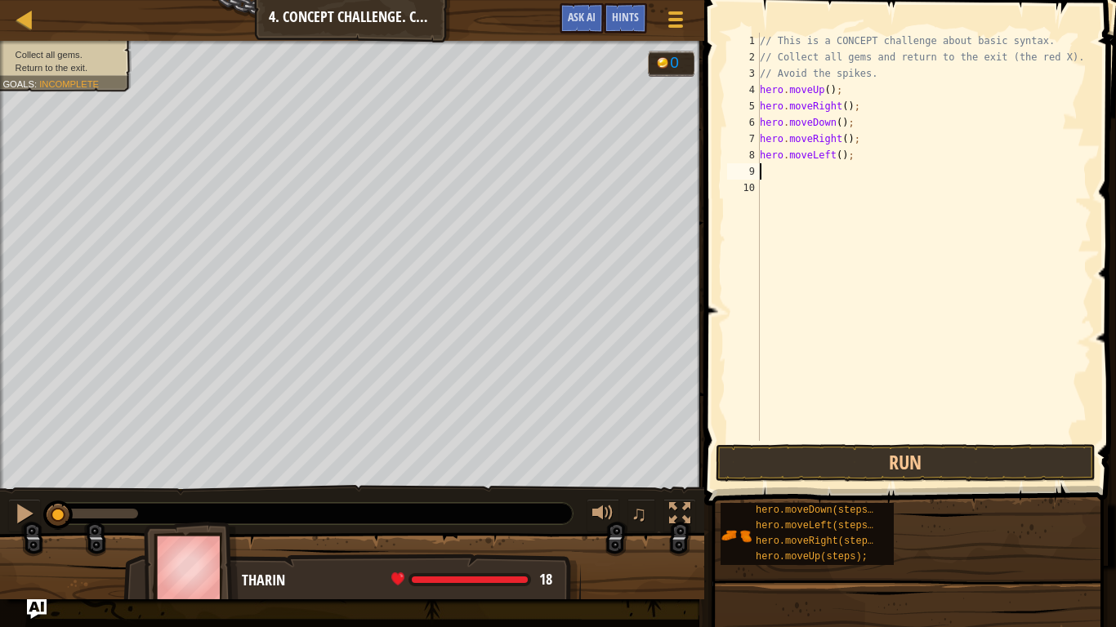
type textarea "h"
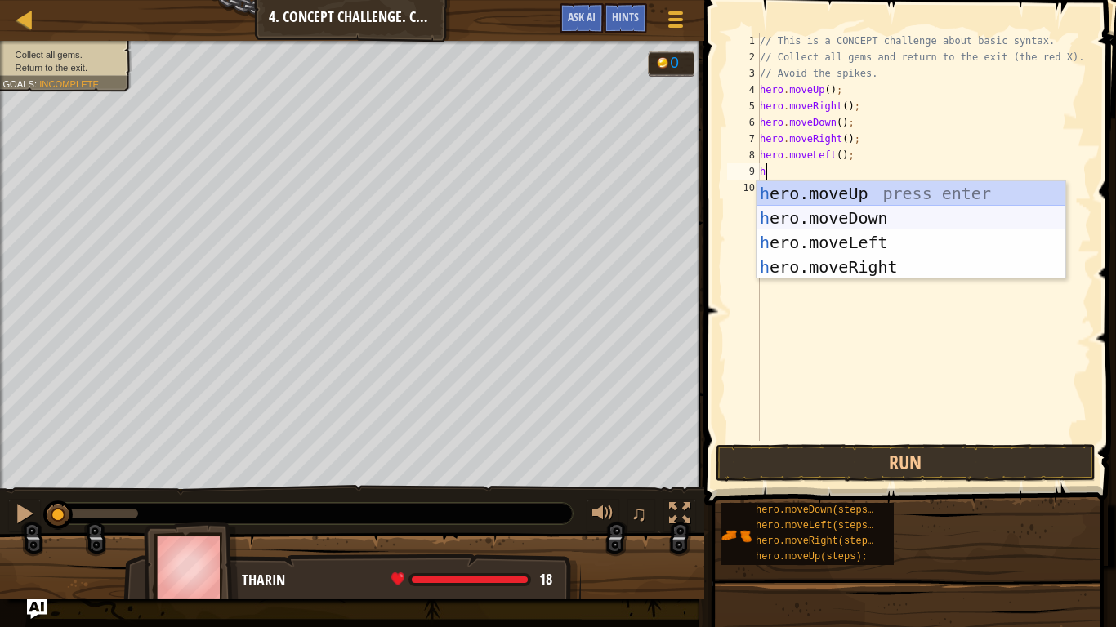
click at [860, 212] on div "h ero.moveUp press enter h ero.moveDown press enter h ero.moveLeft press enter …" at bounding box center [911, 254] width 309 height 147
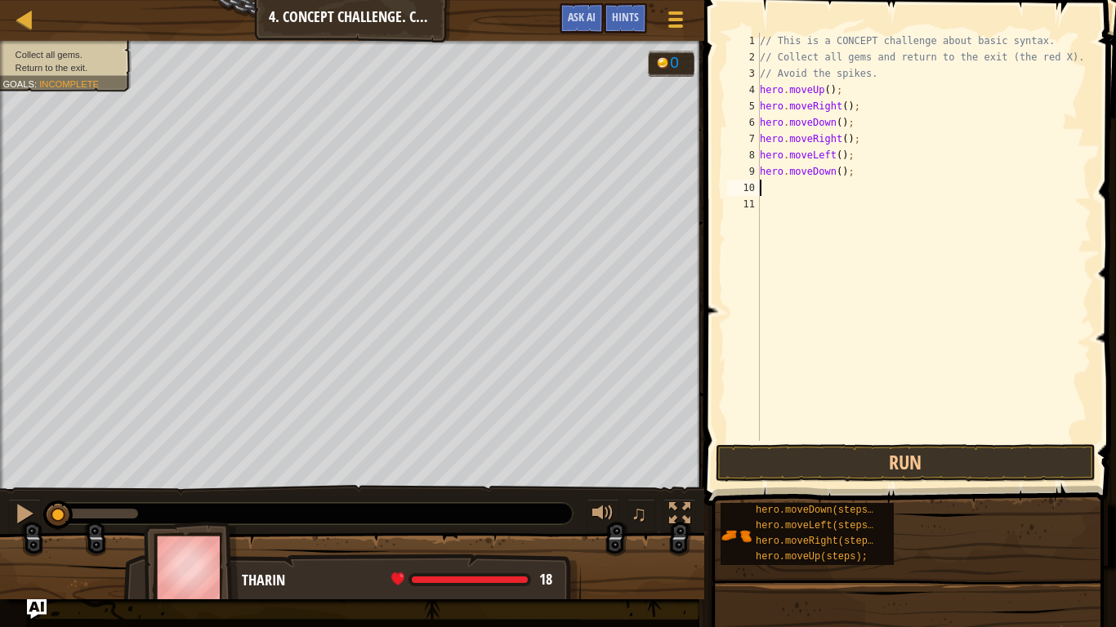
type textarea "h"
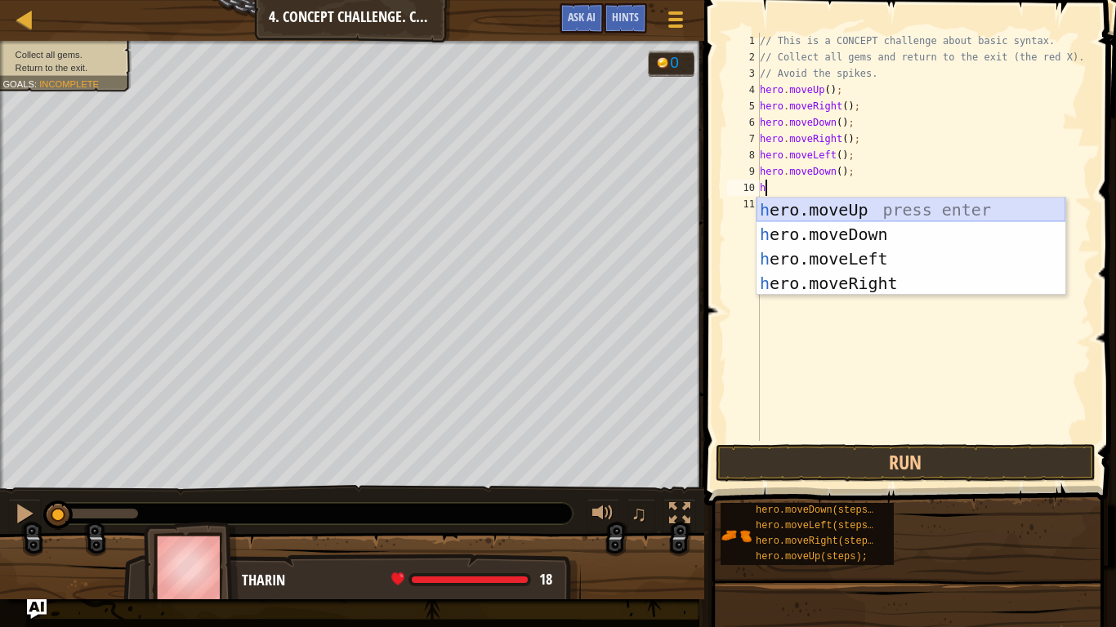
click at [982, 215] on div "h ero.moveUp press enter h ero.moveDown press enter h ero.moveLeft press enter …" at bounding box center [911, 271] width 309 height 147
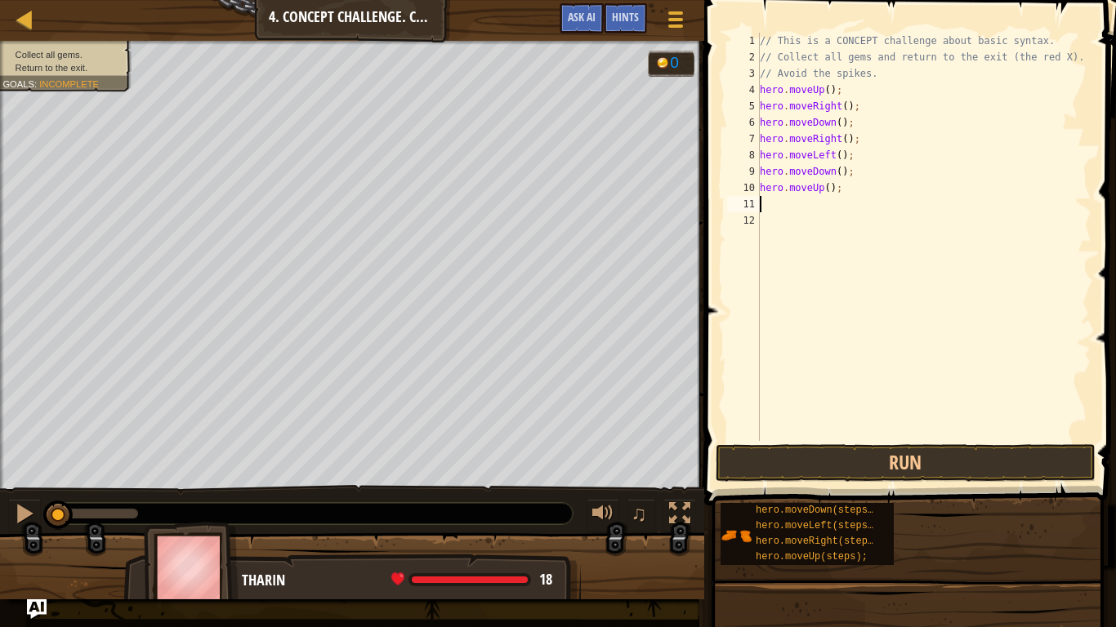
type textarea "h"
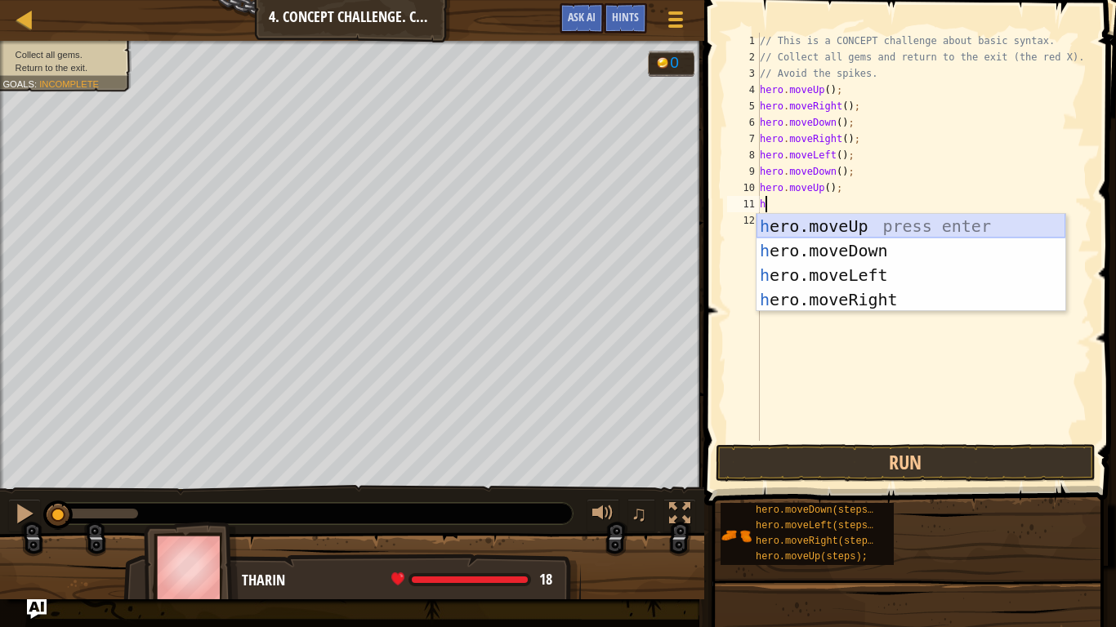
click at [967, 217] on div "h ero.moveUp press enter h ero.moveDown press enter h ero.moveLeft press enter …" at bounding box center [911, 287] width 309 height 147
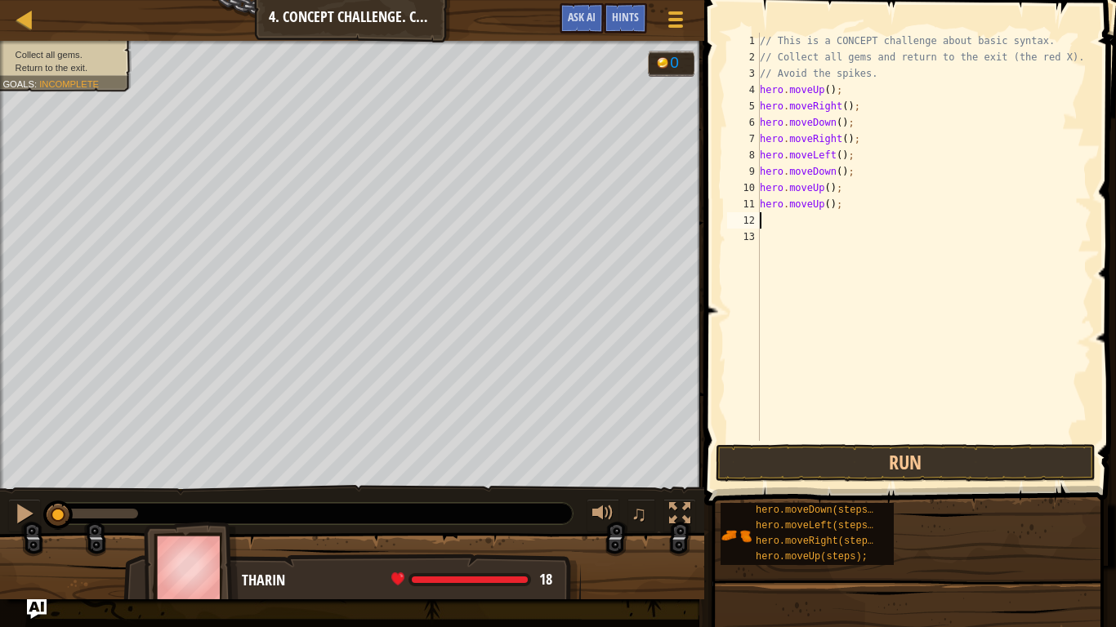
type textarea "h"
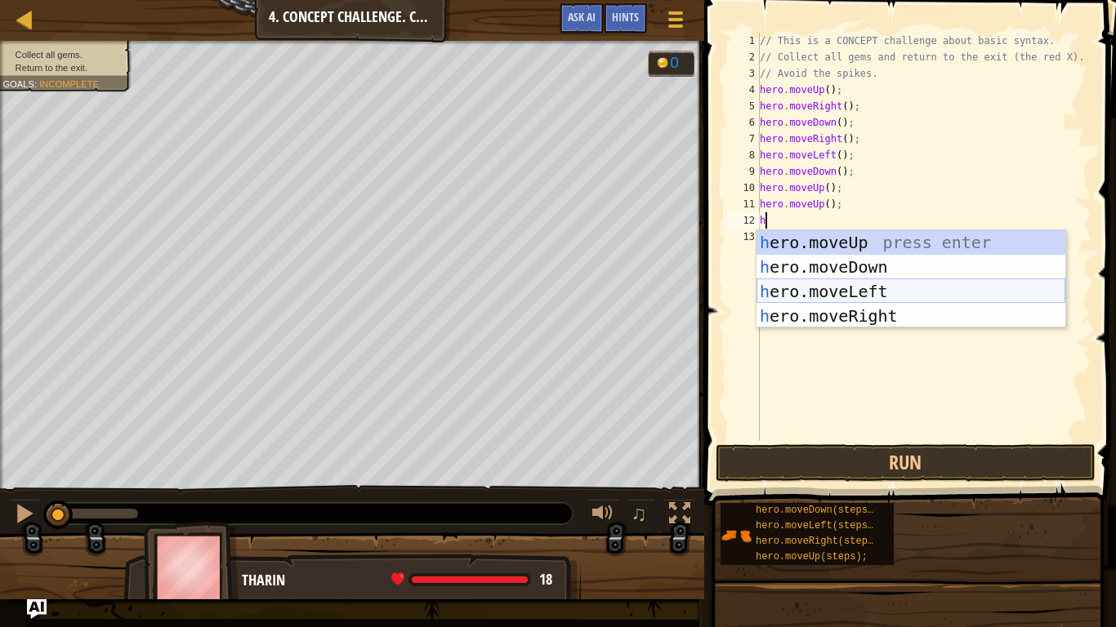
click at [955, 289] on div "h ero.moveUp press enter h ero.moveDown press enter h ero.moveLeft press enter …" at bounding box center [911, 303] width 309 height 147
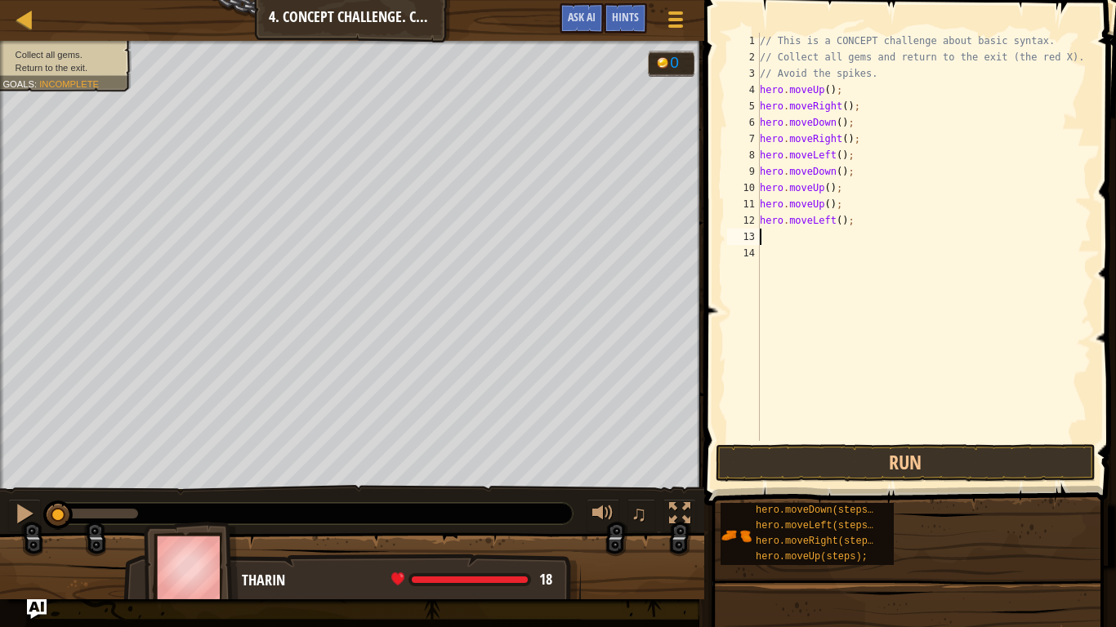
type textarea "h"
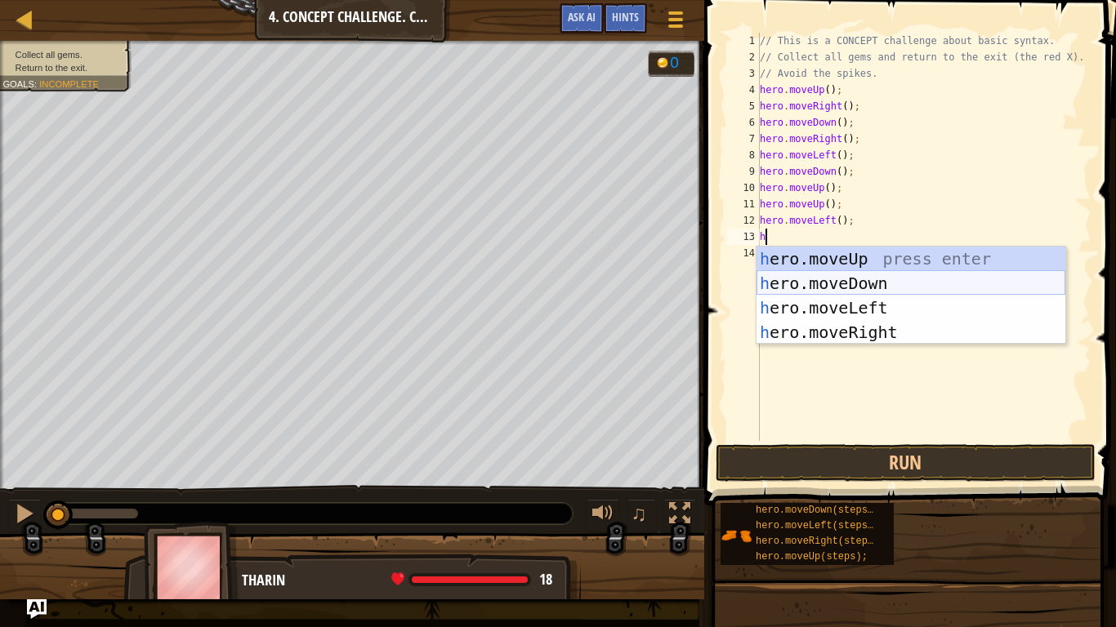
click at [886, 287] on div "h ero.moveUp press enter h ero.moveDown press enter h ero.moveLeft press enter …" at bounding box center [911, 320] width 309 height 147
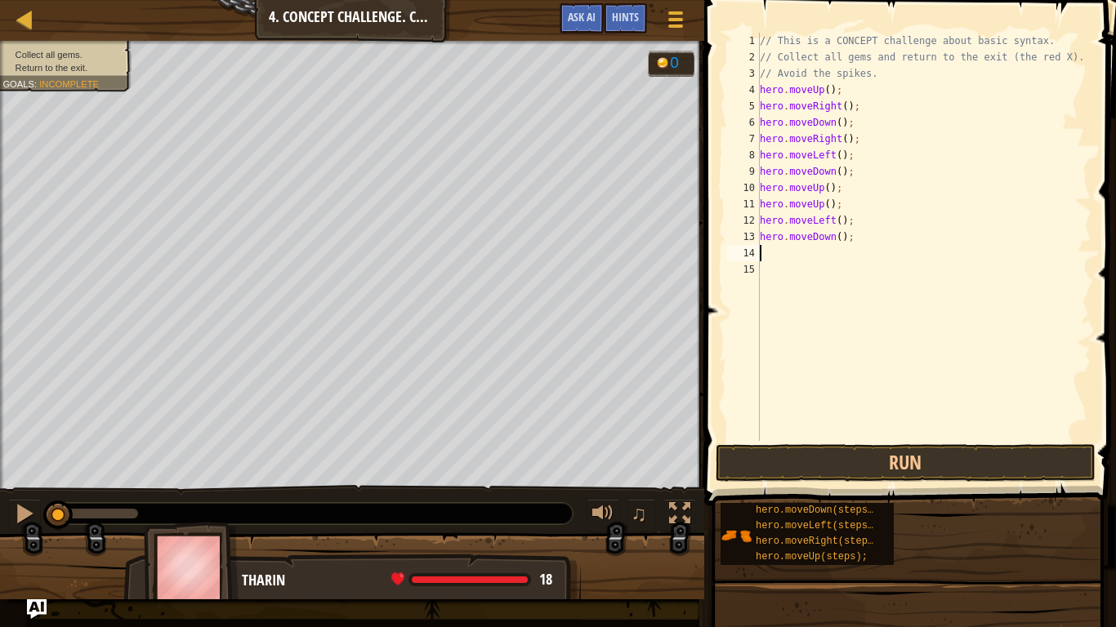
type textarea "h"
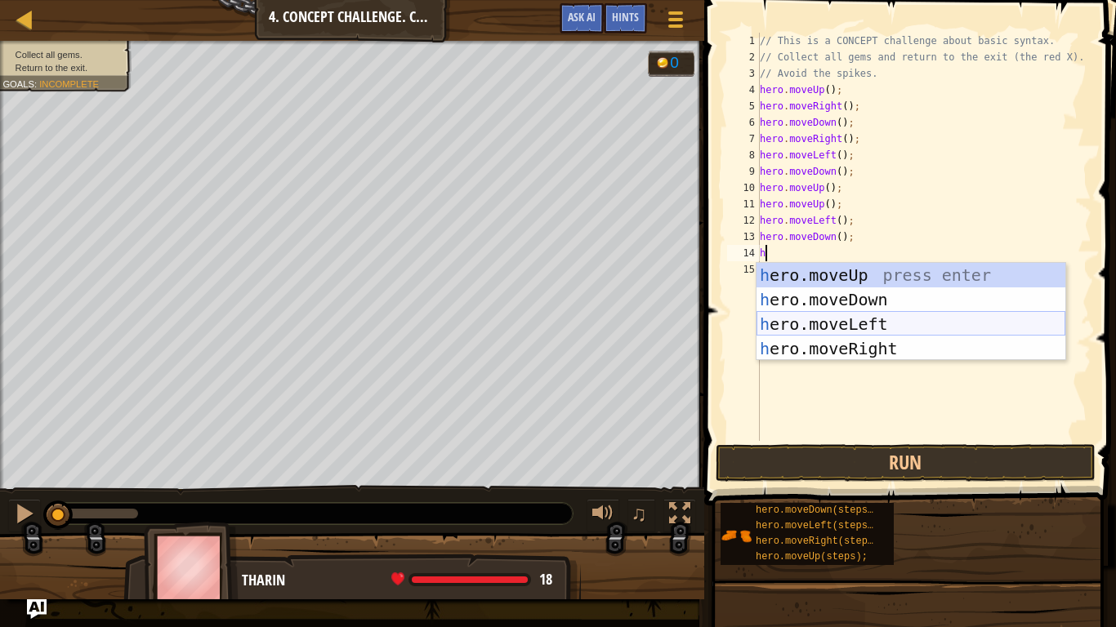
click at [887, 319] on div "h ero.moveUp press enter h ero.moveDown press enter h ero.moveLeft press enter …" at bounding box center [911, 336] width 309 height 147
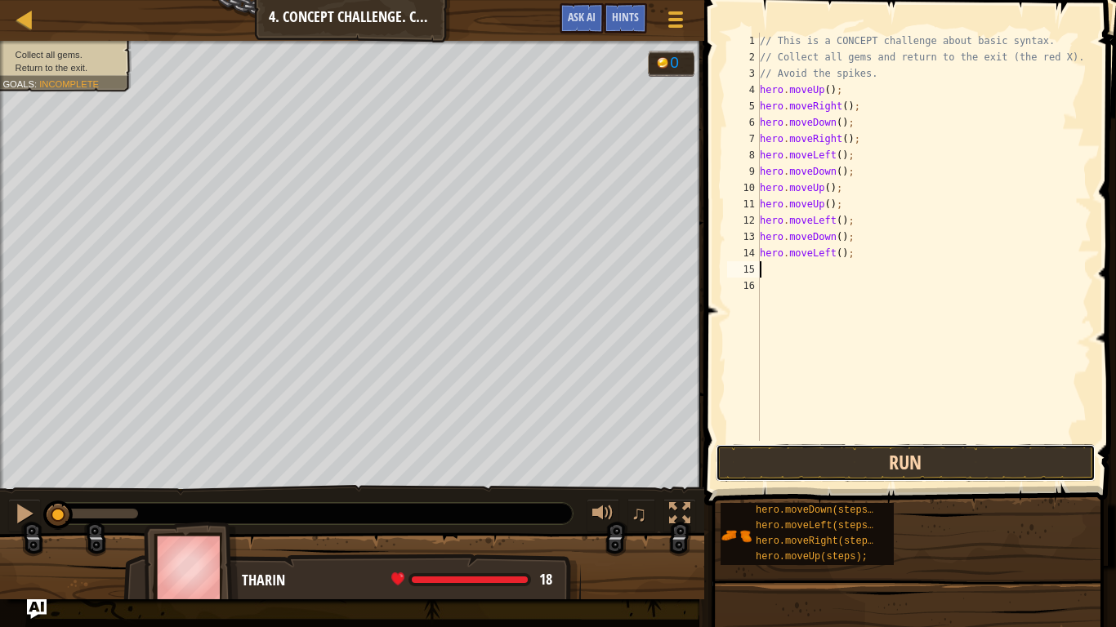
click at [880, 460] on button "Run" at bounding box center [906, 463] width 381 height 38
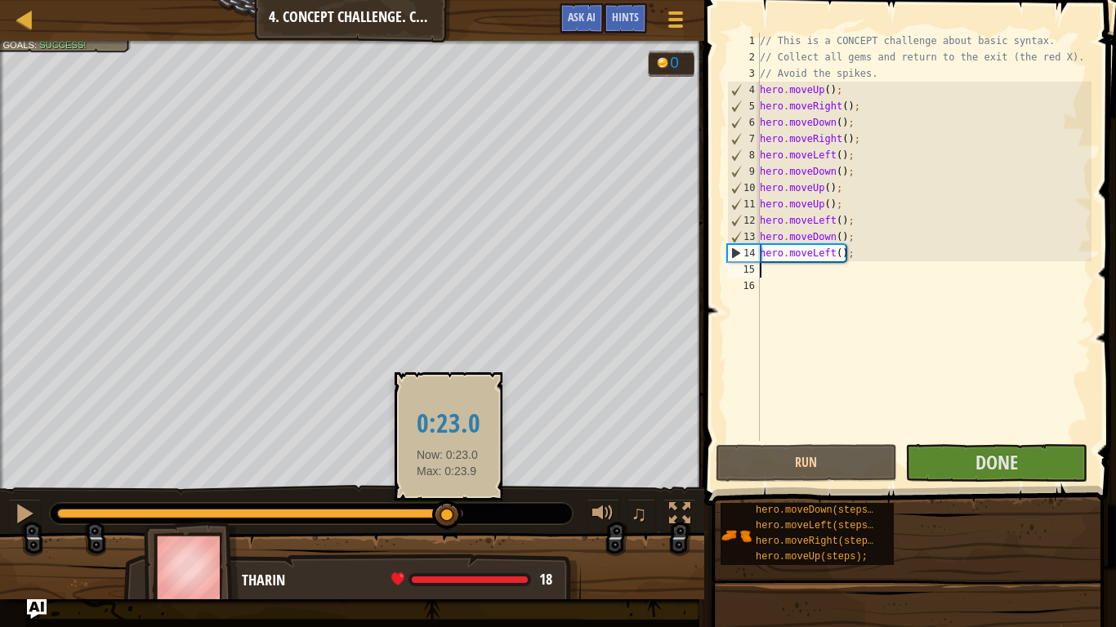
drag, startPoint x: 94, startPoint y: 523, endPoint x: 479, endPoint y: 532, distance: 384.9
click at [479, 528] on div "Collect all gems. Return to the exit. Goals : Success! 0 ♫ [PERSON_NAME] 18 x: …" at bounding box center [558, 320] width 1116 height 559
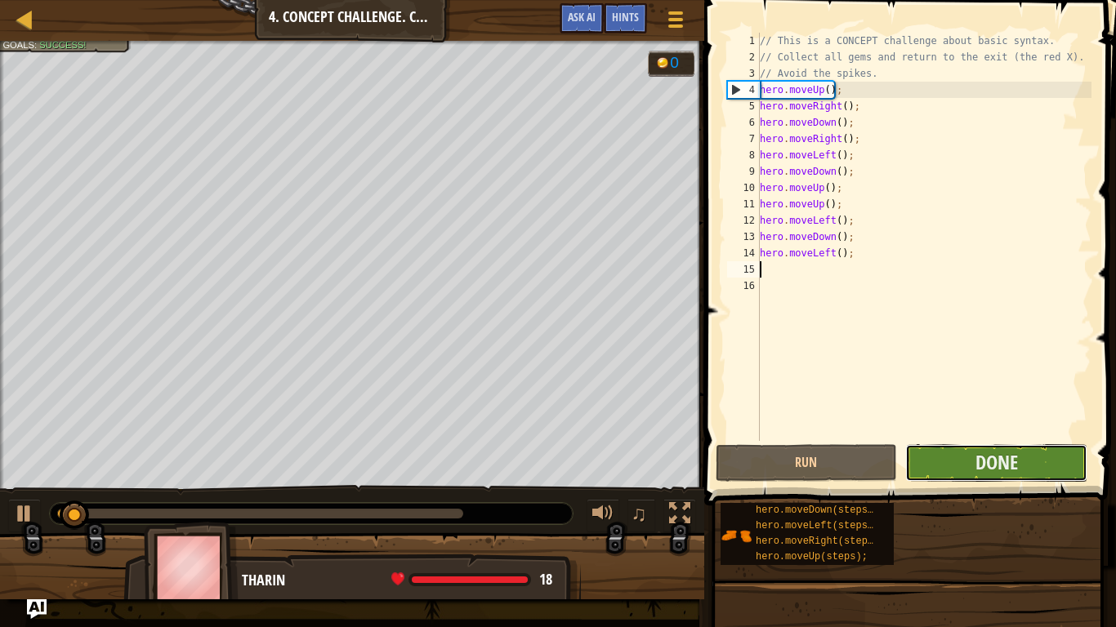
click at [944, 454] on button "Done" at bounding box center [996, 463] width 182 height 38
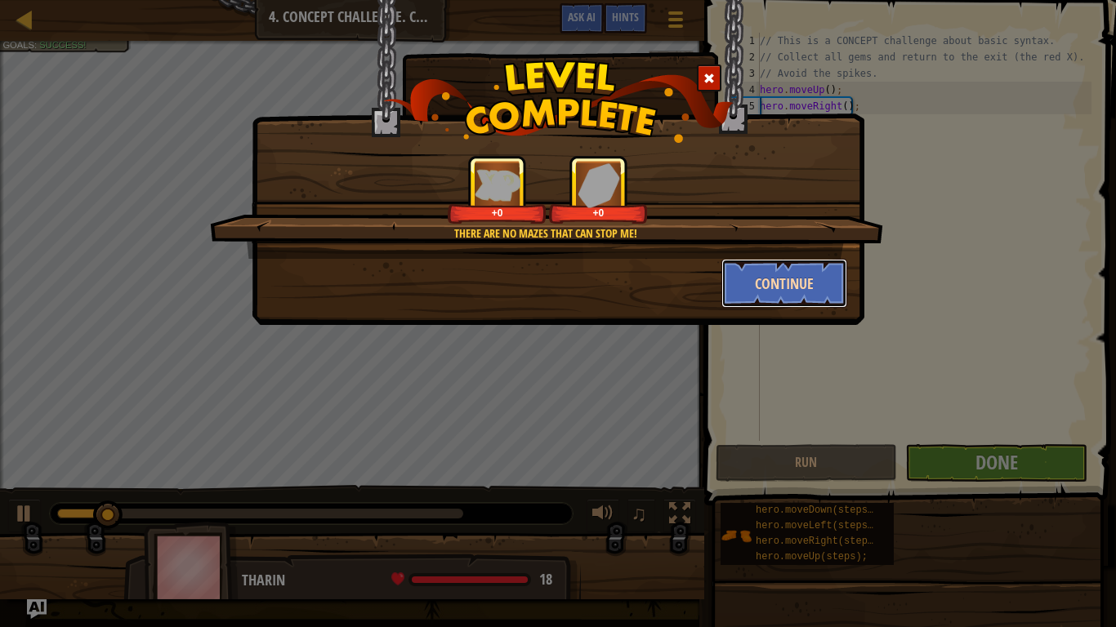
click at [792, 271] on button "Continue" at bounding box center [784, 283] width 127 height 49
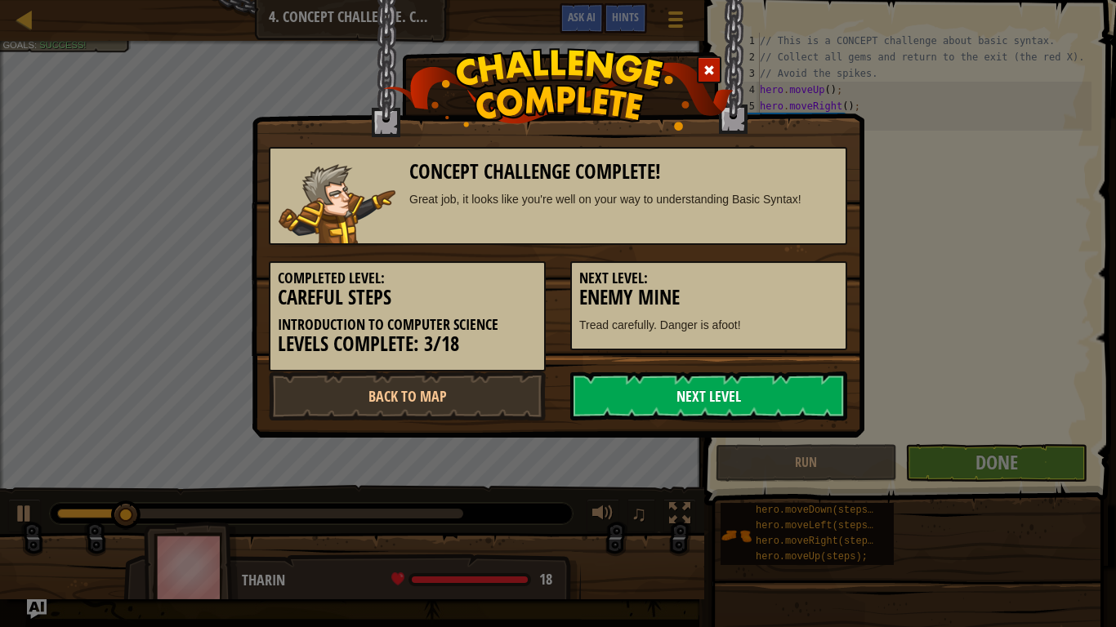
click at [723, 404] on link "Next Level" at bounding box center [708, 396] width 277 height 49
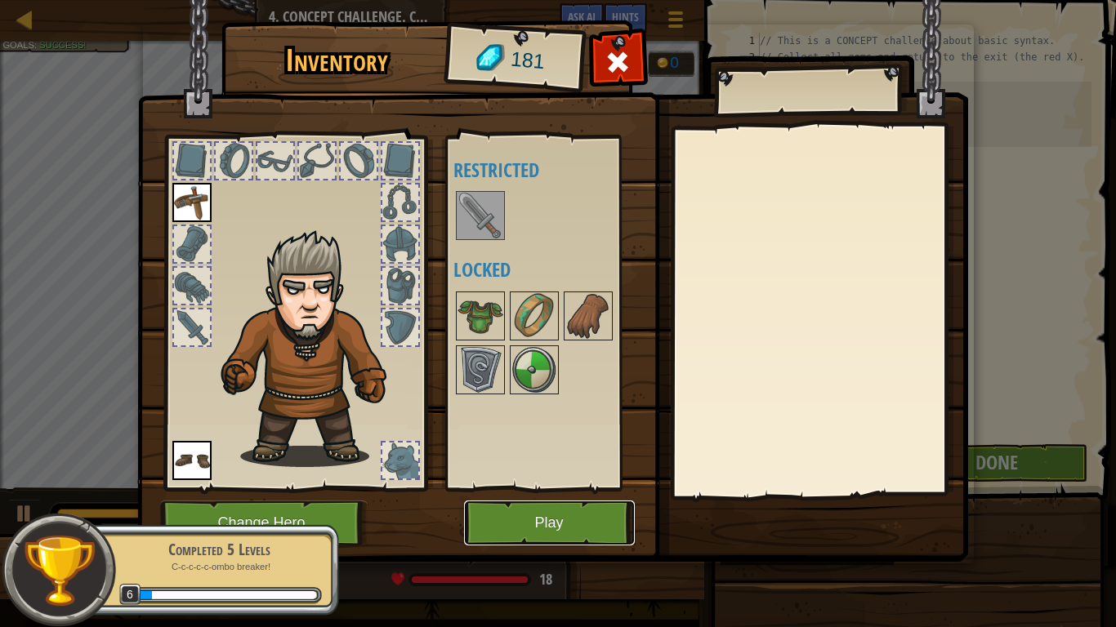
click at [554, 528] on button "Play" at bounding box center [549, 523] width 171 height 45
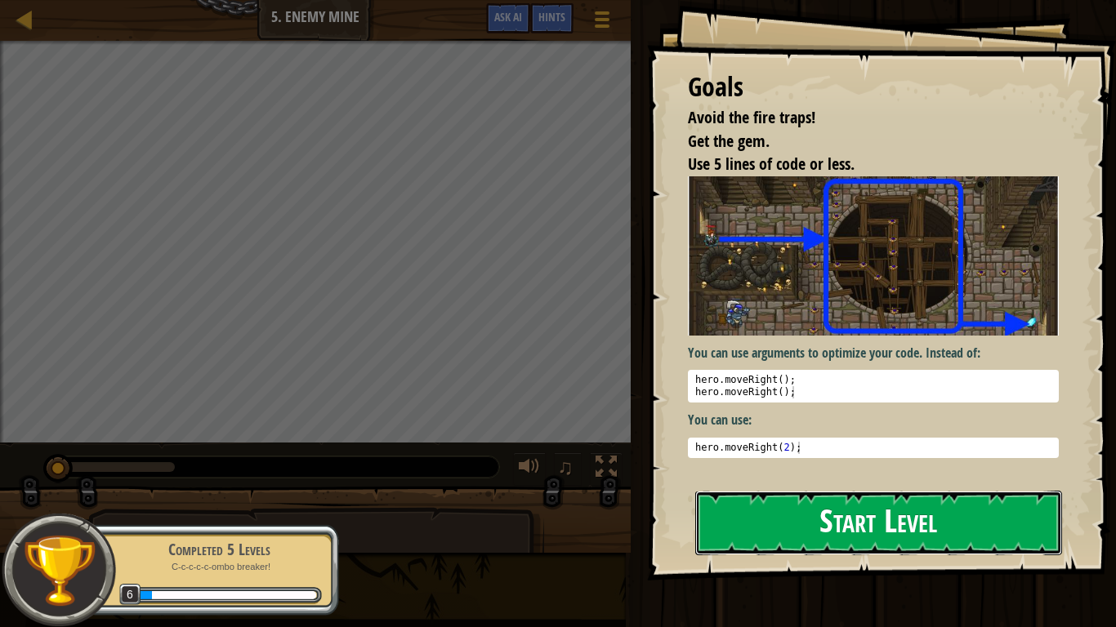
click at [812, 528] on button "Start Level" at bounding box center [878, 523] width 367 height 65
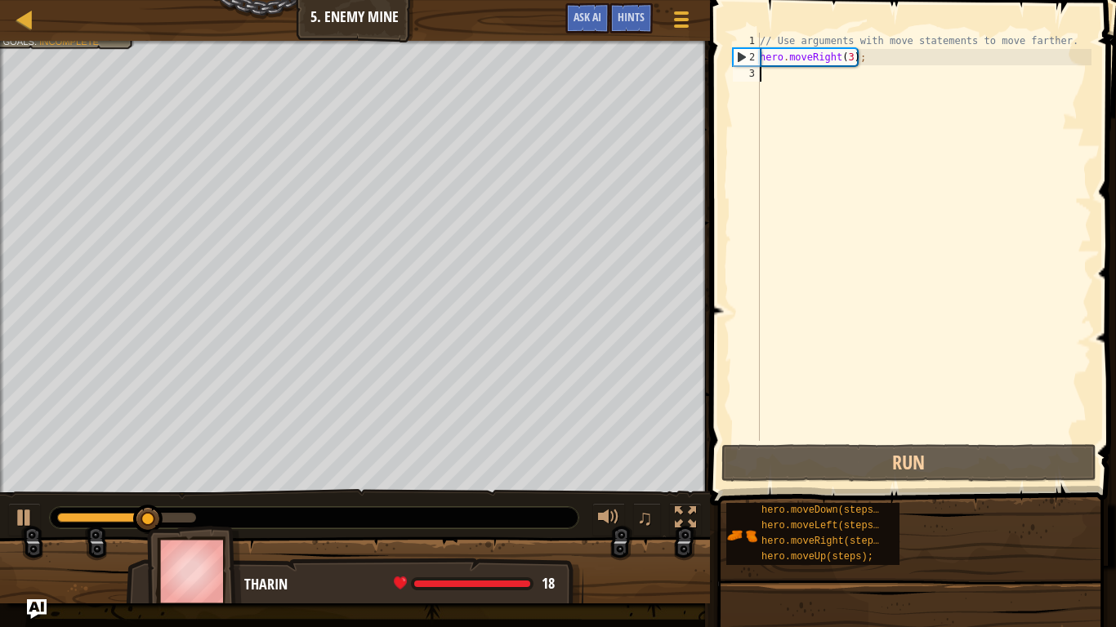
type textarea "h"
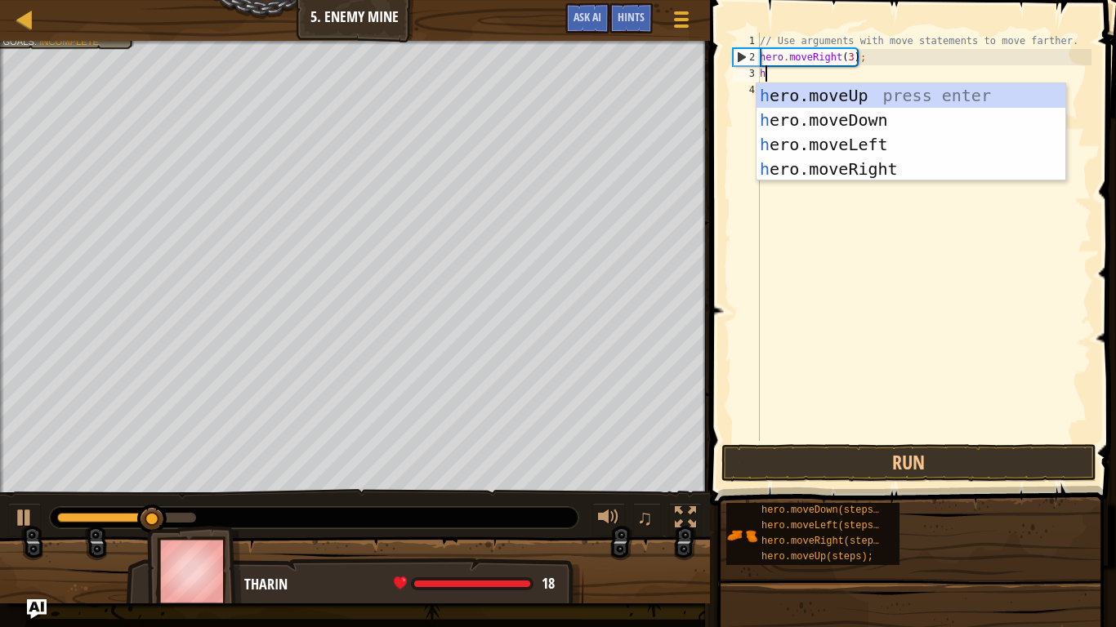
scroll to position [7, 0]
click at [807, 93] on div "h ero.moveUp press enter h ero.moveDown press enter h ero.moveLeft press enter …" at bounding box center [911, 156] width 309 height 147
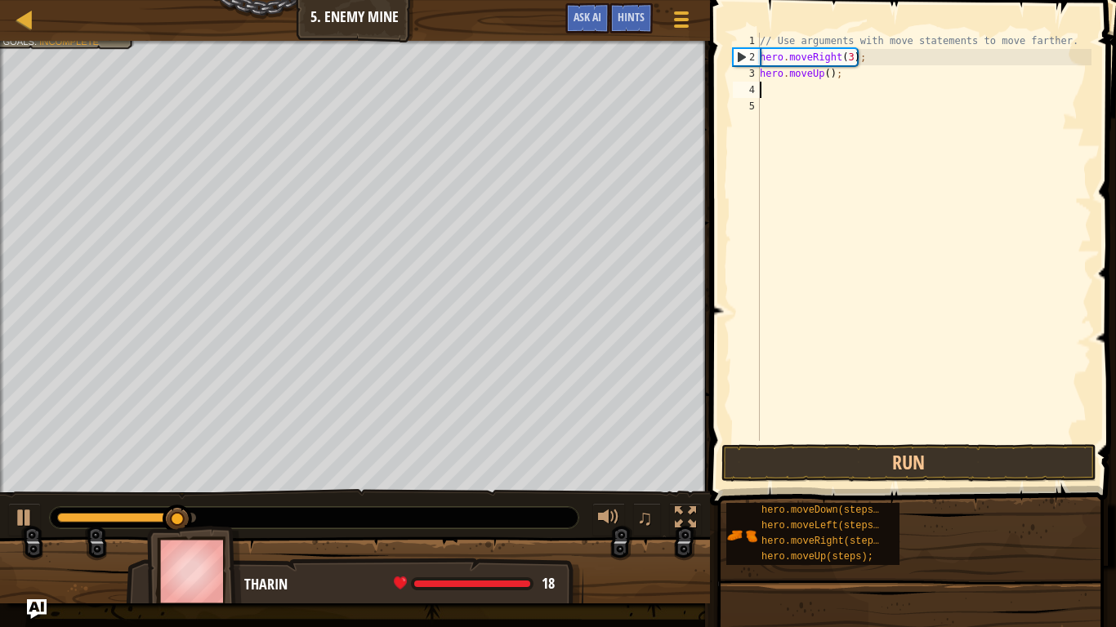
type textarea "h"
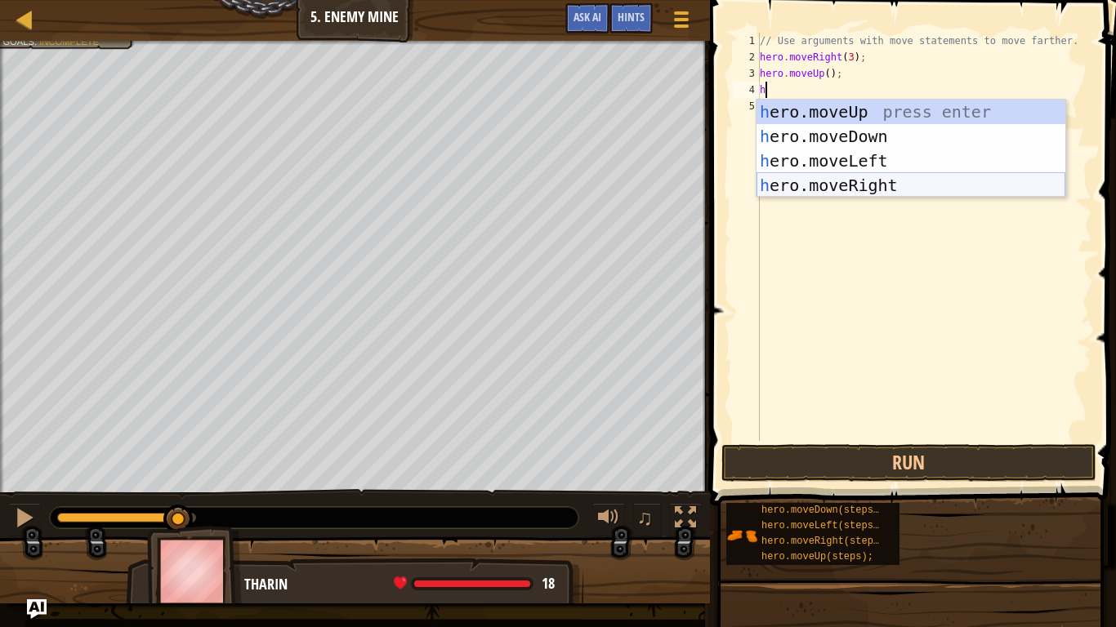
click at [855, 187] on div "h ero.moveUp press enter h ero.moveDown press enter h ero.moveLeft press enter …" at bounding box center [911, 173] width 309 height 147
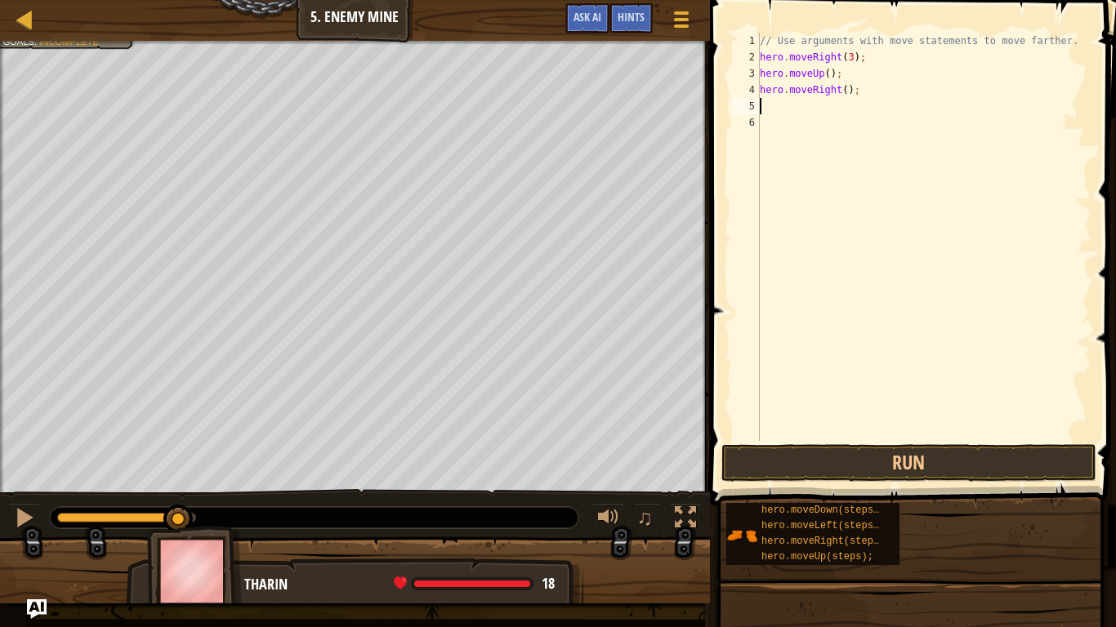
type textarea "h"
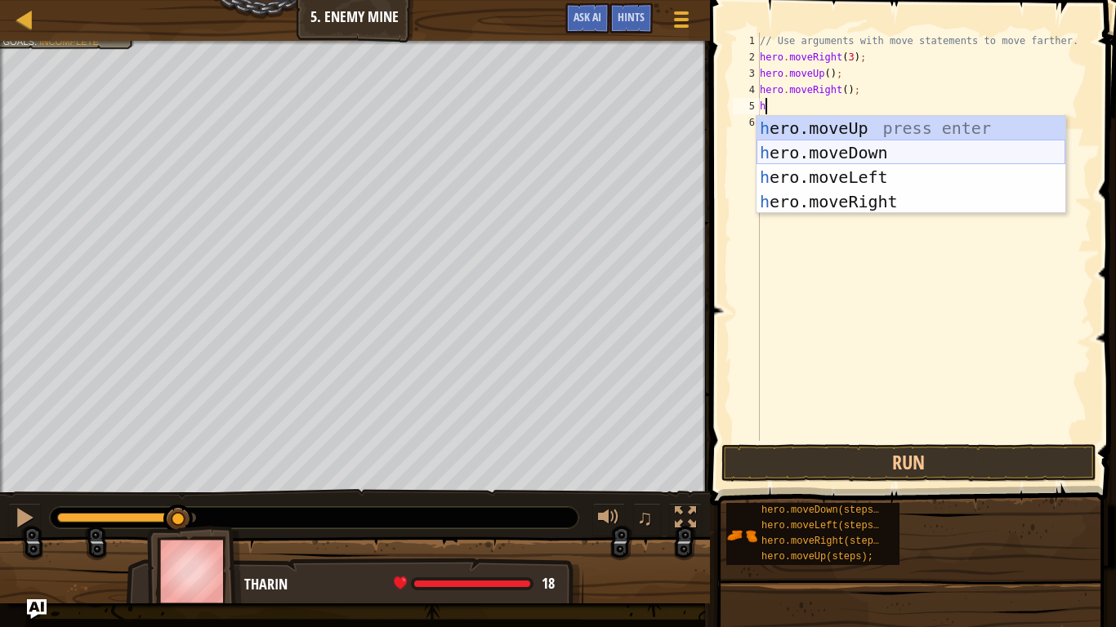
click at [852, 157] on div "h ero.moveUp press enter h ero.moveDown press enter h ero.moveLeft press enter …" at bounding box center [911, 189] width 309 height 147
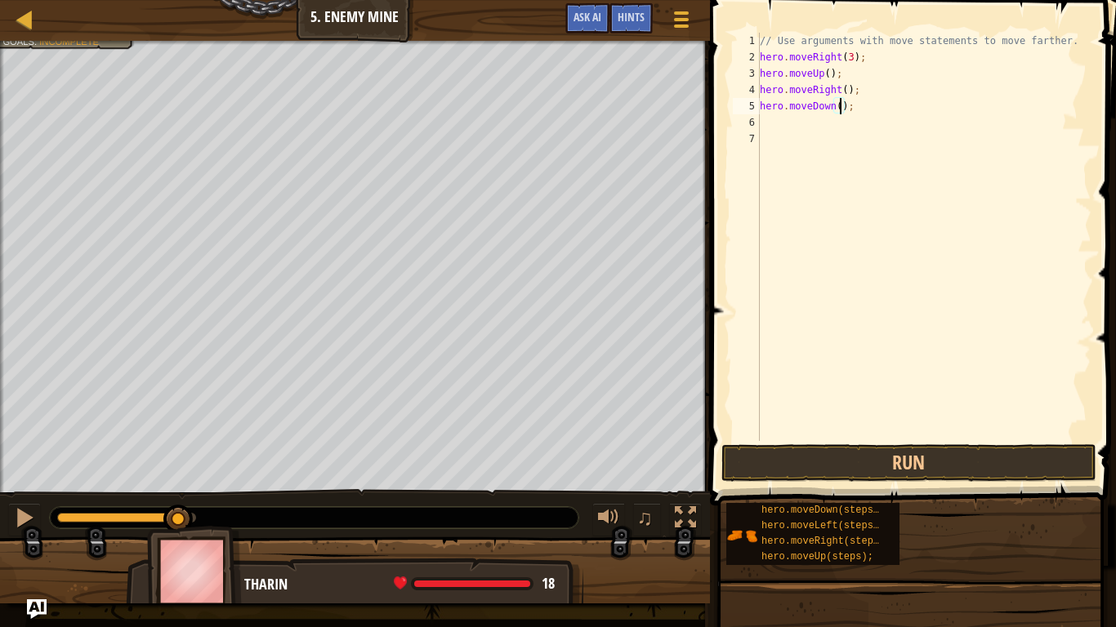
click at [839, 107] on div "// Use arguments with move statements to move farther. hero . moveRight ( 3 ) ;…" at bounding box center [924, 253] width 335 height 441
type textarea "hero.moveDown(3);"
click at [827, 135] on div "// Use arguments with move statements to move farther. hero . moveRight ( 3 ) ;…" at bounding box center [924, 253] width 335 height 441
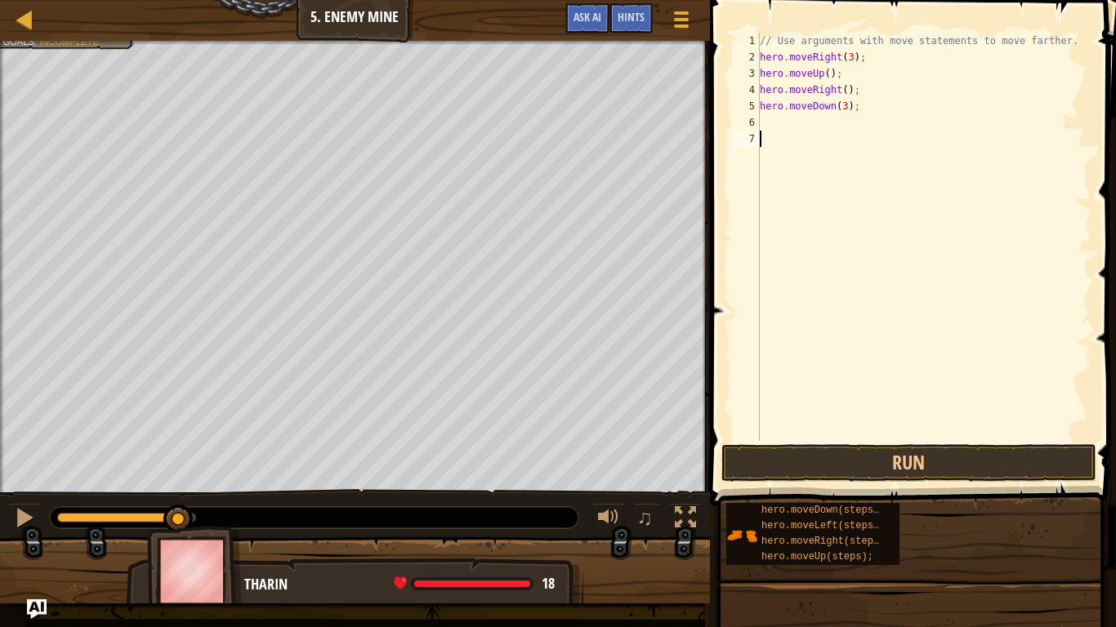
click at [817, 119] on div "// Use arguments with move statements to move farther. hero . moveRight ( 3 ) ;…" at bounding box center [924, 253] width 335 height 441
type textarea "h"
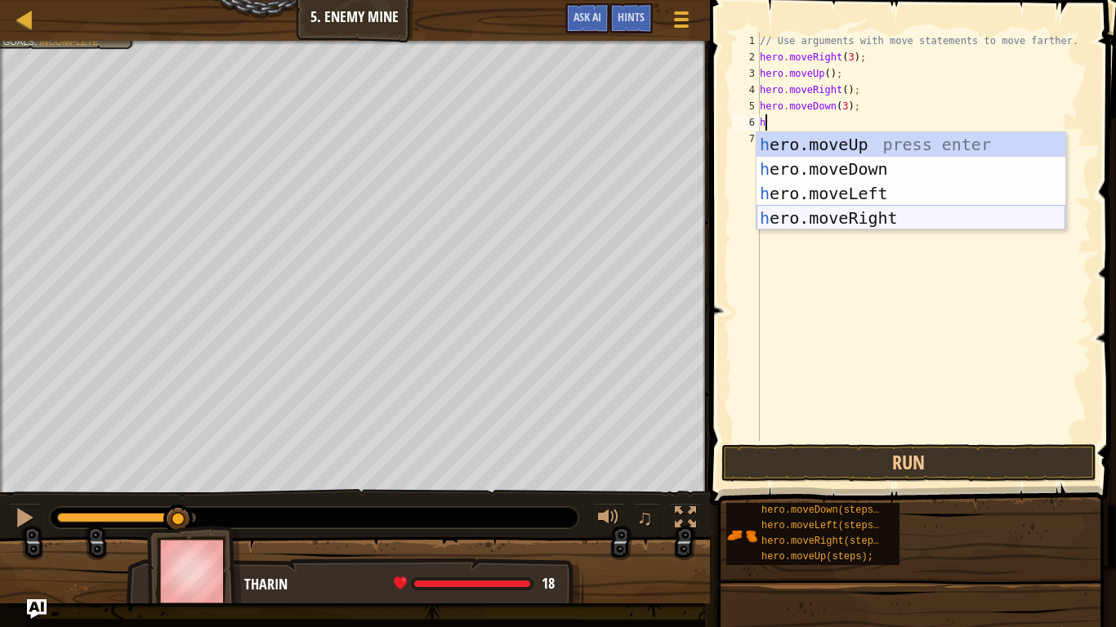
click at [873, 217] on div "h ero.moveUp press enter h ero.moveDown press enter h ero.moveLeft press enter …" at bounding box center [911, 205] width 309 height 147
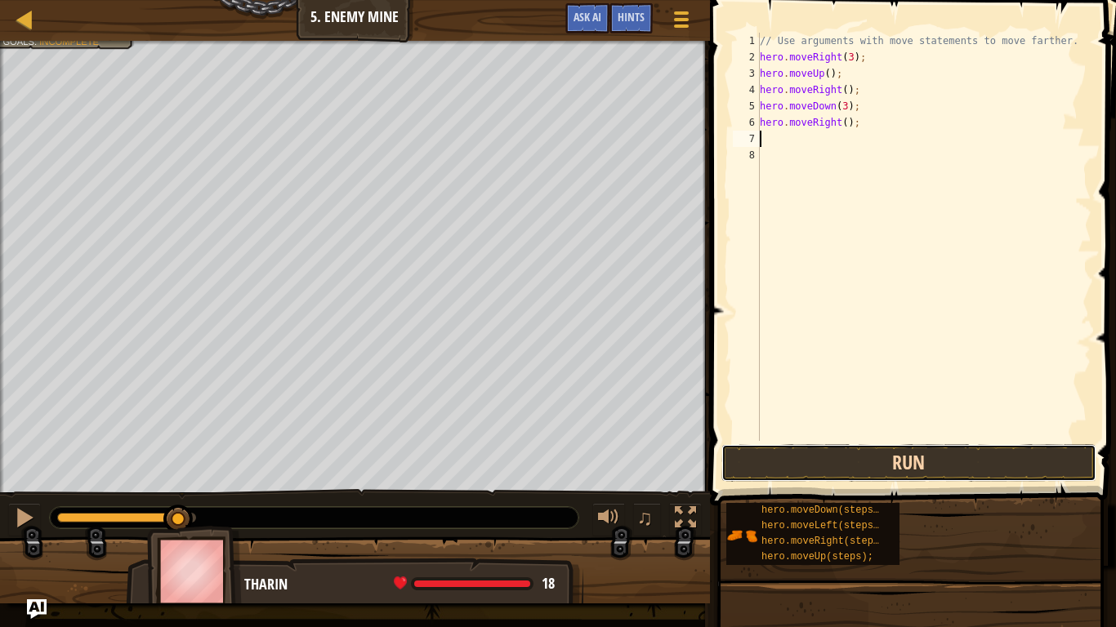
click at [858, 462] on button "Run" at bounding box center [908, 463] width 375 height 38
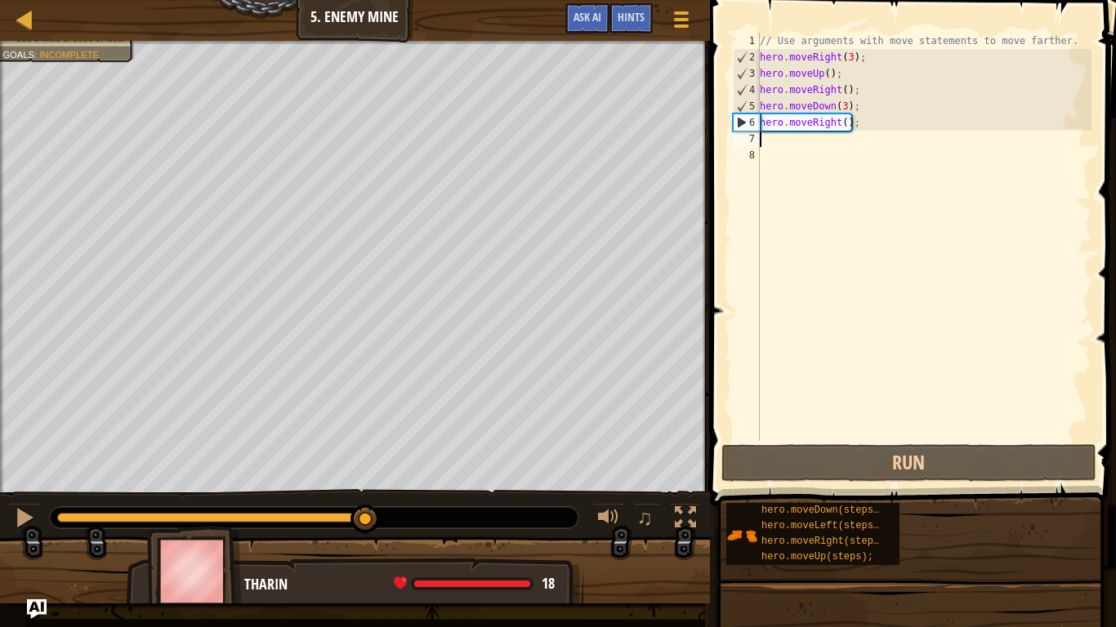
drag, startPoint x: 160, startPoint y: 519, endPoint x: 381, endPoint y: 538, distance: 221.4
click at [381, 528] on div "Avoid the fire traps! Lure the ogre to its doom. Get the gem. Use 5 lines of co…" at bounding box center [558, 322] width 1116 height 563
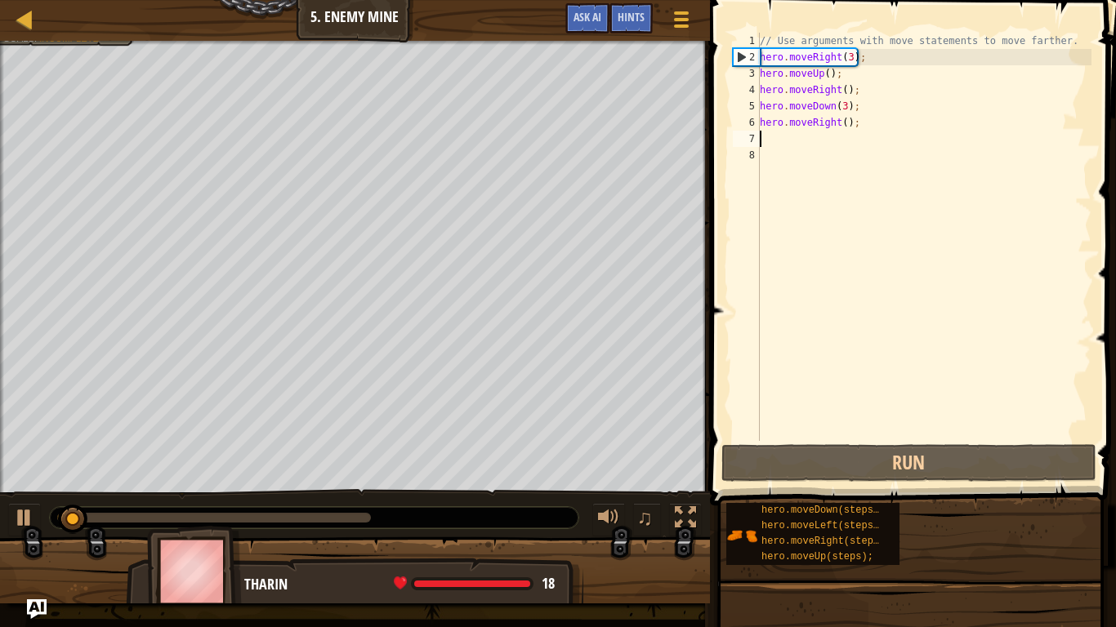
click at [845, 128] on div "// Use arguments with move statements to move farther. hero . moveRight ( 3 ) ;…" at bounding box center [924, 253] width 335 height 441
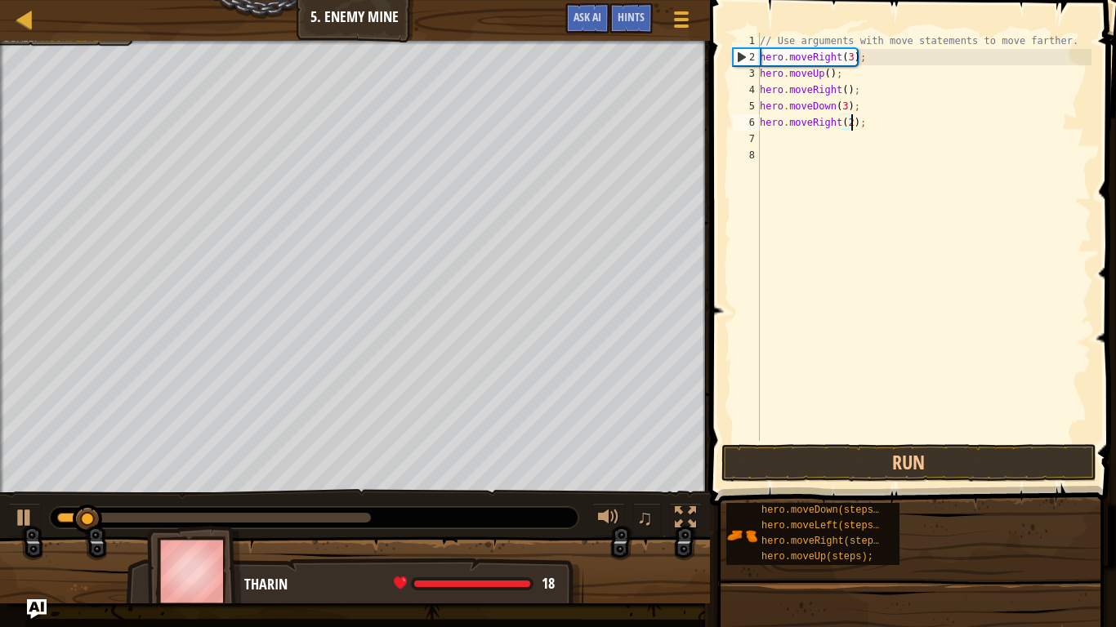
scroll to position [7, 13]
type textarea "hero.moveRight(2);"
click at [928, 468] on button "Run" at bounding box center [908, 463] width 375 height 38
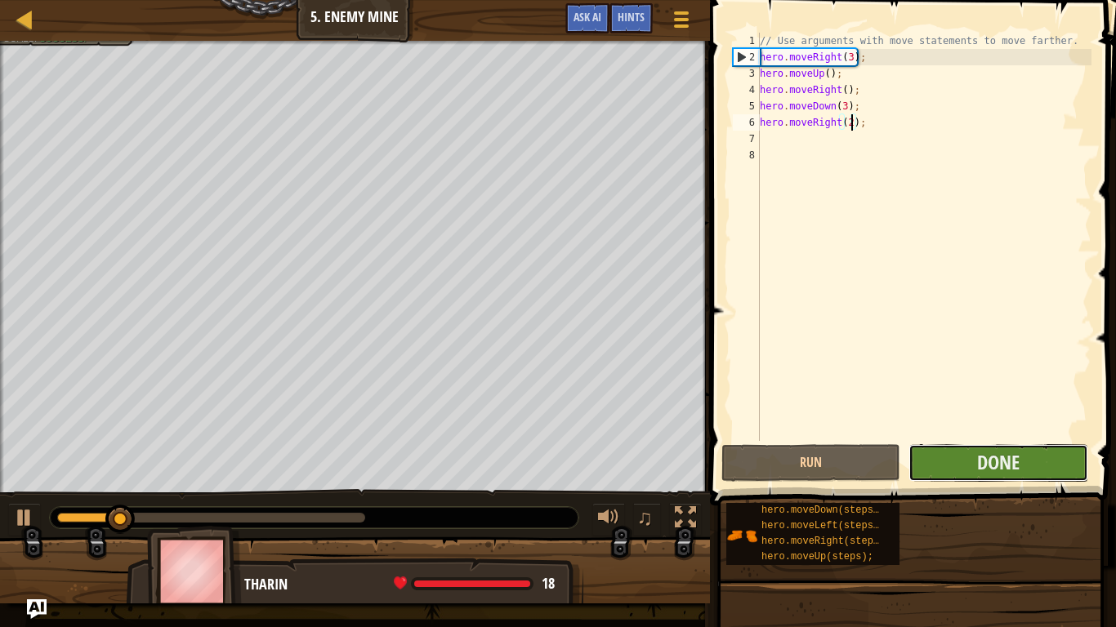
click at [969, 470] on button "Done" at bounding box center [997, 463] width 179 height 38
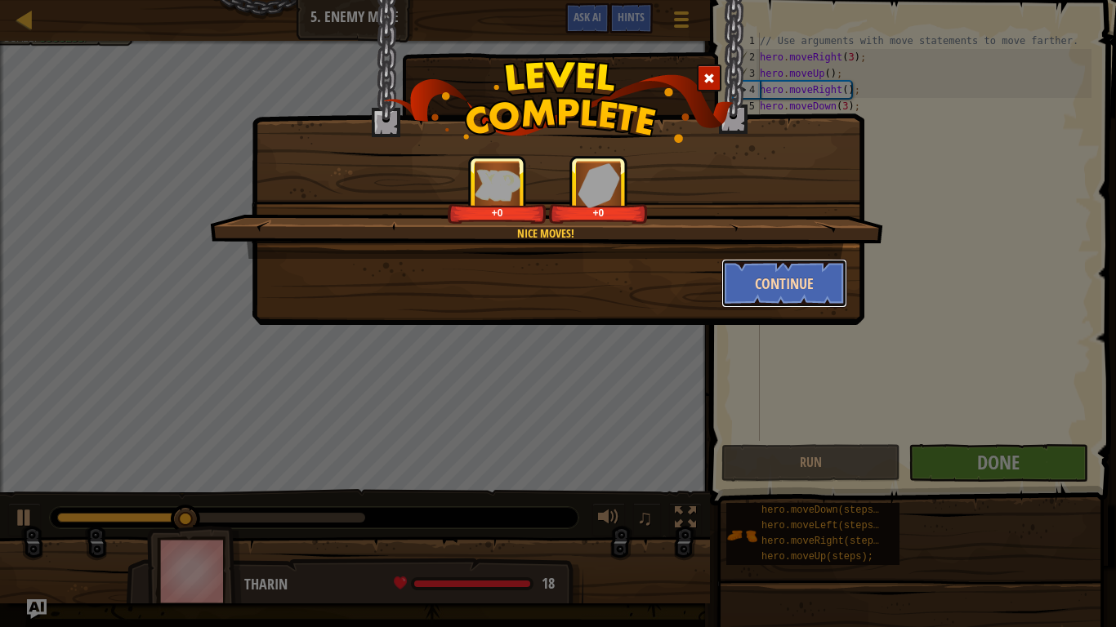
click at [759, 292] on button "Continue" at bounding box center [784, 283] width 127 height 49
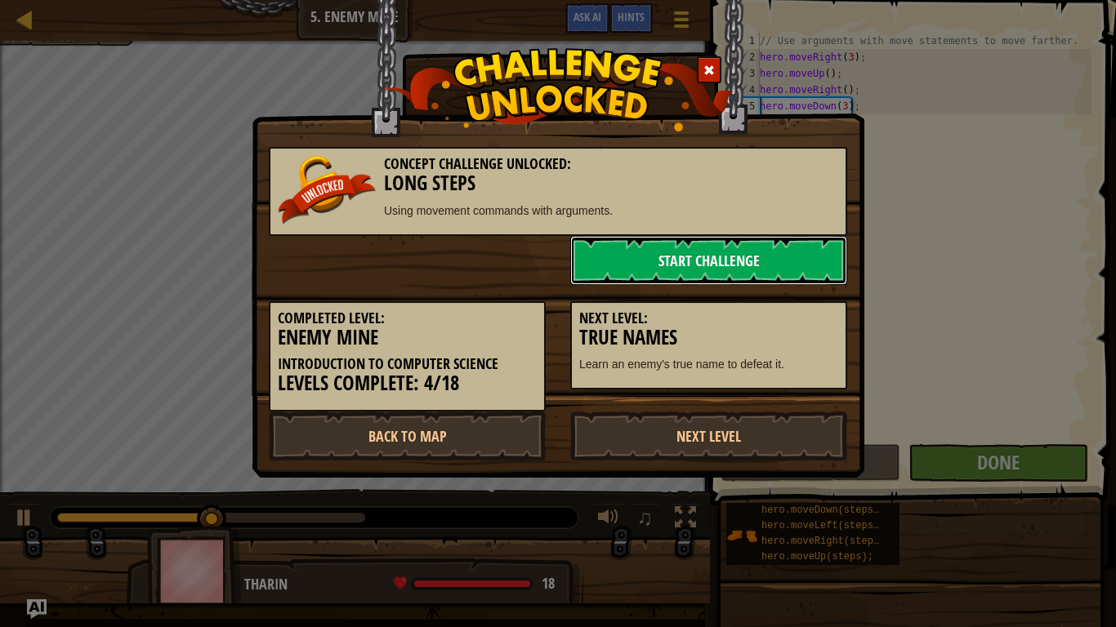
click at [676, 256] on link "Start Challenge" at bounding box center [708, 260] width 277 height 49
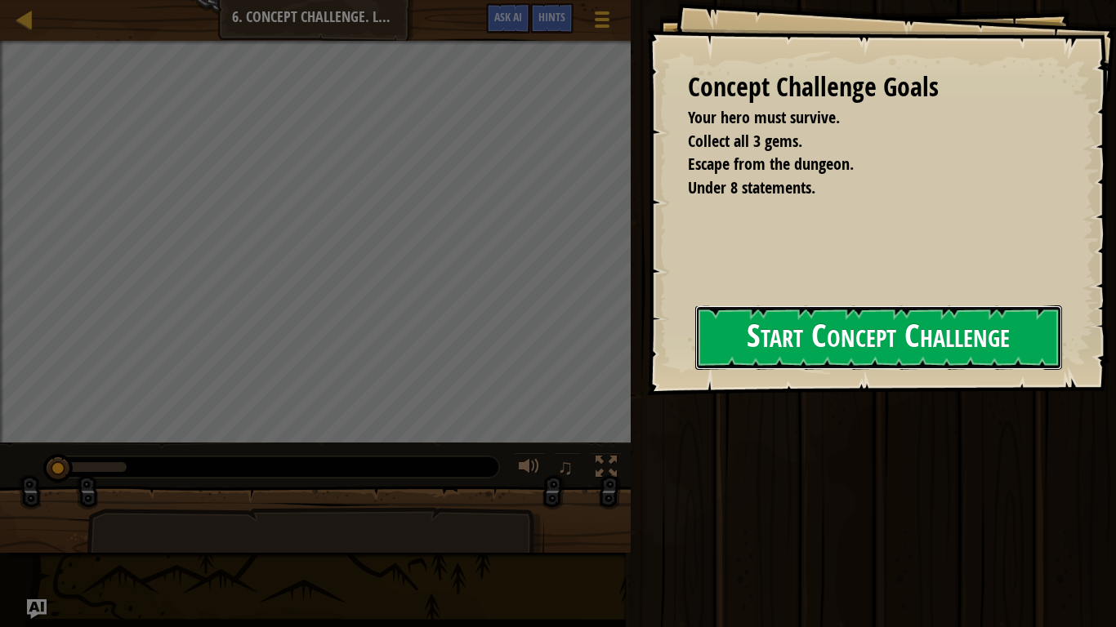
click at [817, 323] on button "Start Concept Challenge" at bounding box center [878, 338] width 367 height 65
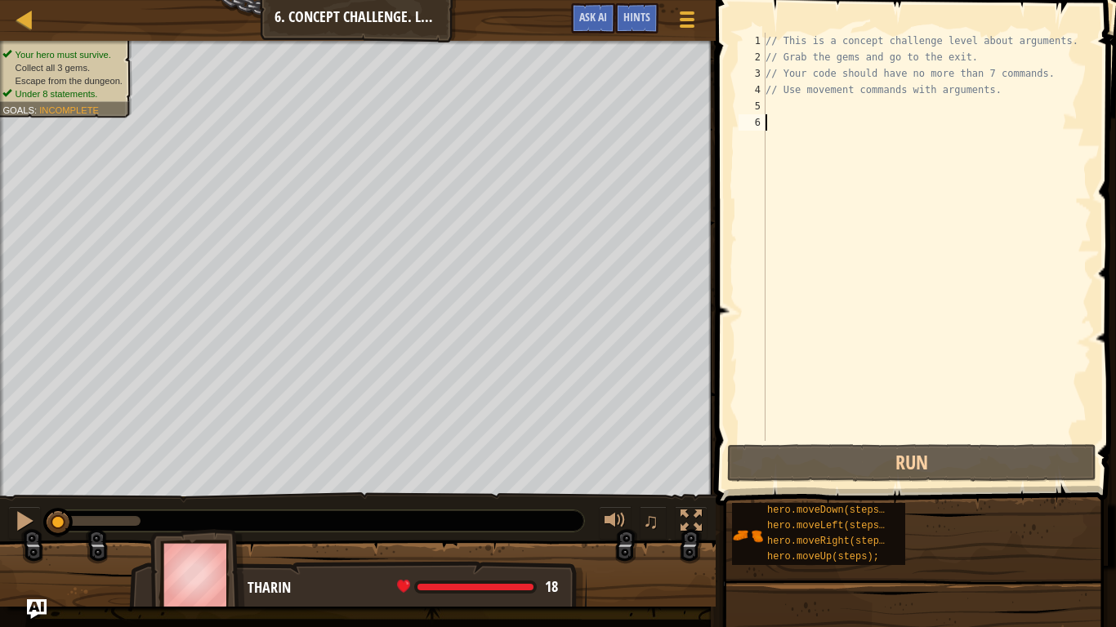
click at [813, 101] on div "// This is a concept challenge level about arguments. // Grab the gems and go t…" at bounding box center [926, 253] width 329 height 441
type textarea "h"
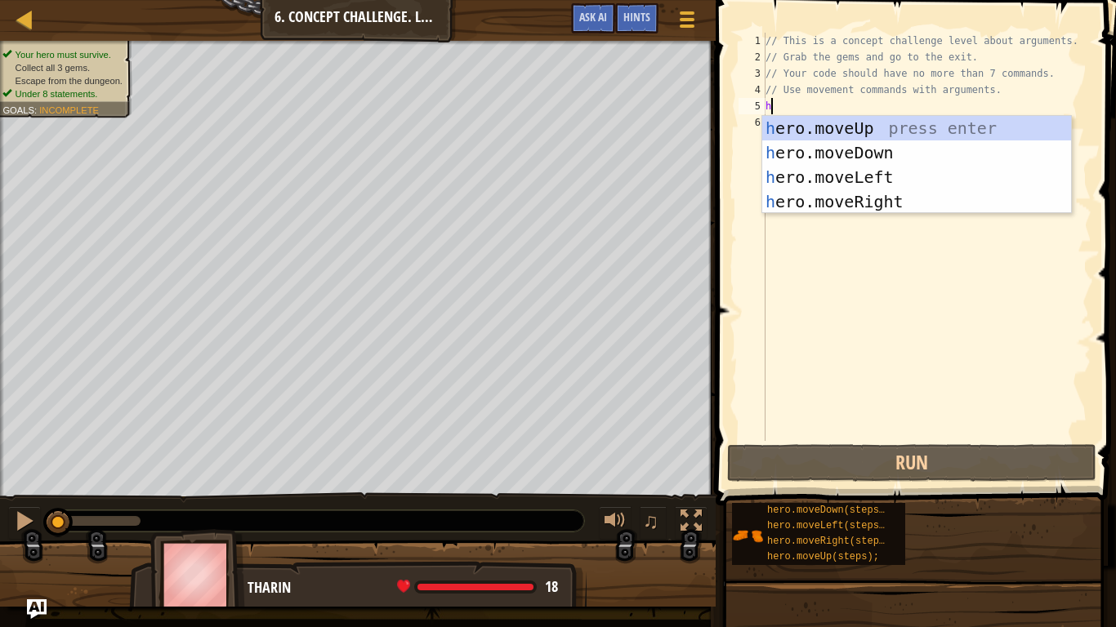
scroll to position [7, 0]
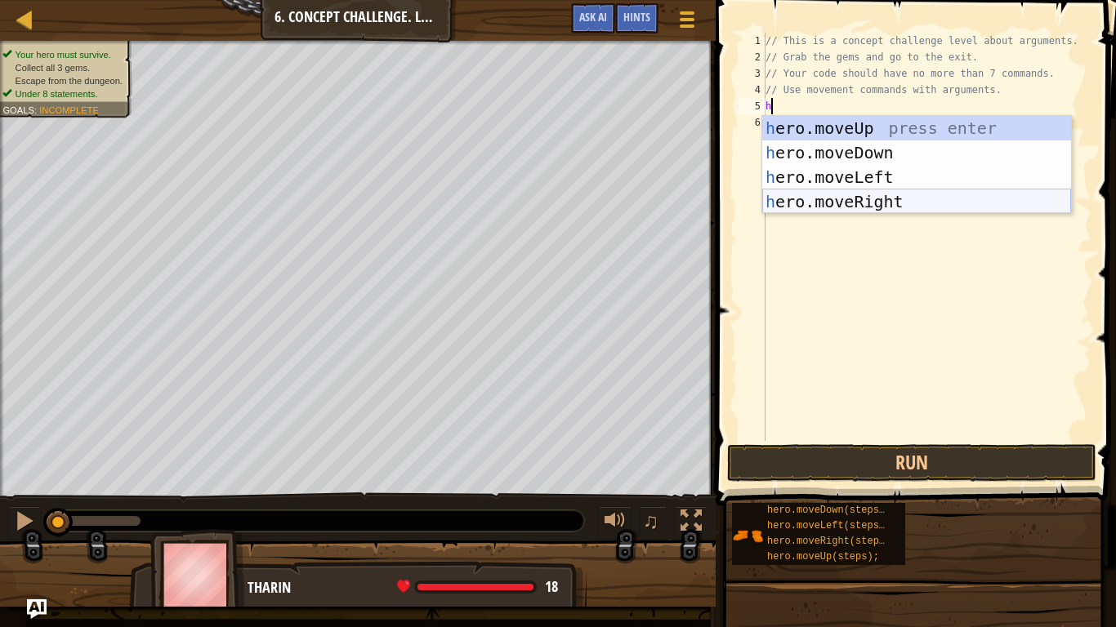
click at [839, 203] on div "h ero.moveUp press enter h ero.moveDown press enter h ero.moveLeft press enter …" at bounding box center [916, 189] width 309 height 147
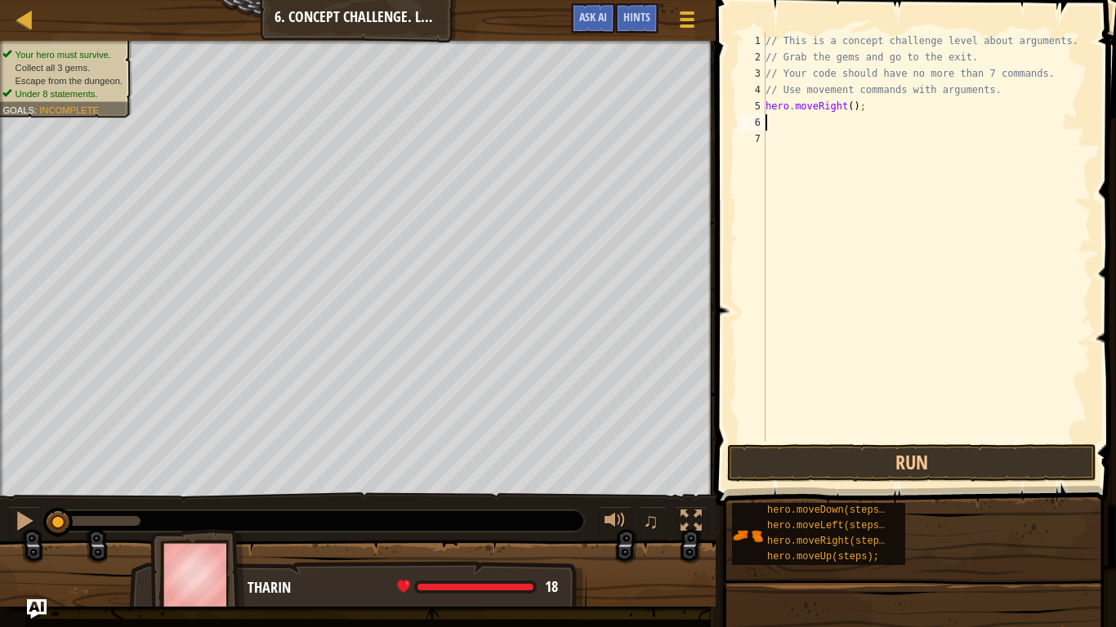
type textarea "h"
click at [833, 124] on div "// This is a concept challenge level about arguments. // Grab the gems and go t…" at bounding box center [926, 253] width 329 height 441
type textarea "hero.moveUp(3);"
click at [859, 163] on div "// This is a concept challenge level about arguments. // Grab the gems and go t…" at bounding box center [926, 253] width 329 height 441
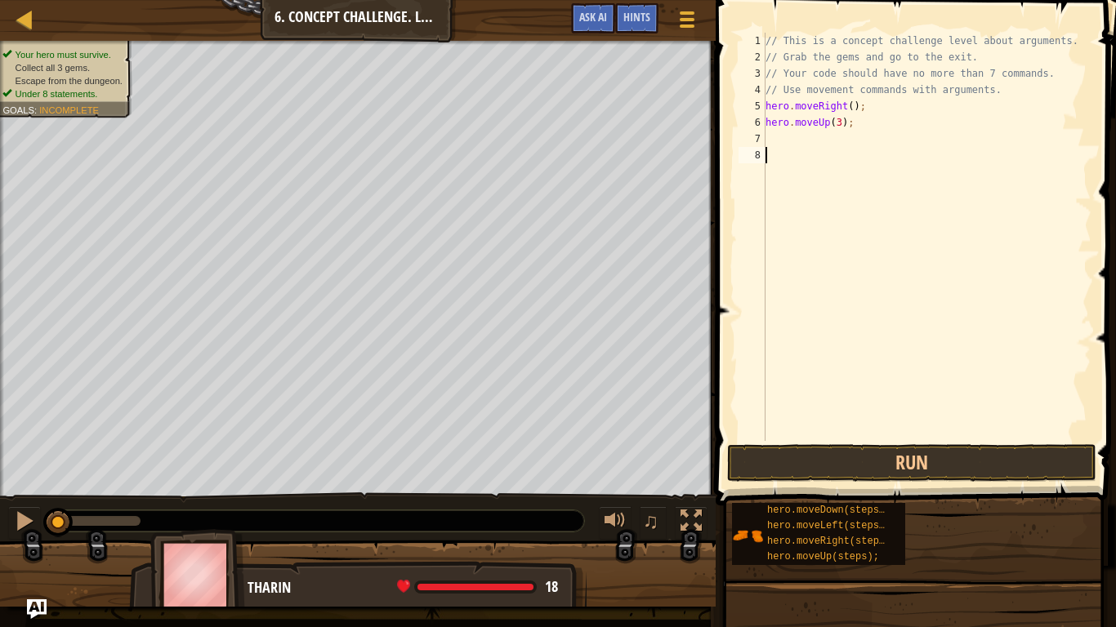
scroll to position [7, 0]
click at [844, 132] on div "// This is a concept challenge level about arguments. // Grab the gems and go t…" at bounding box center [926, 253] width 329 height 441
type textarea "h"
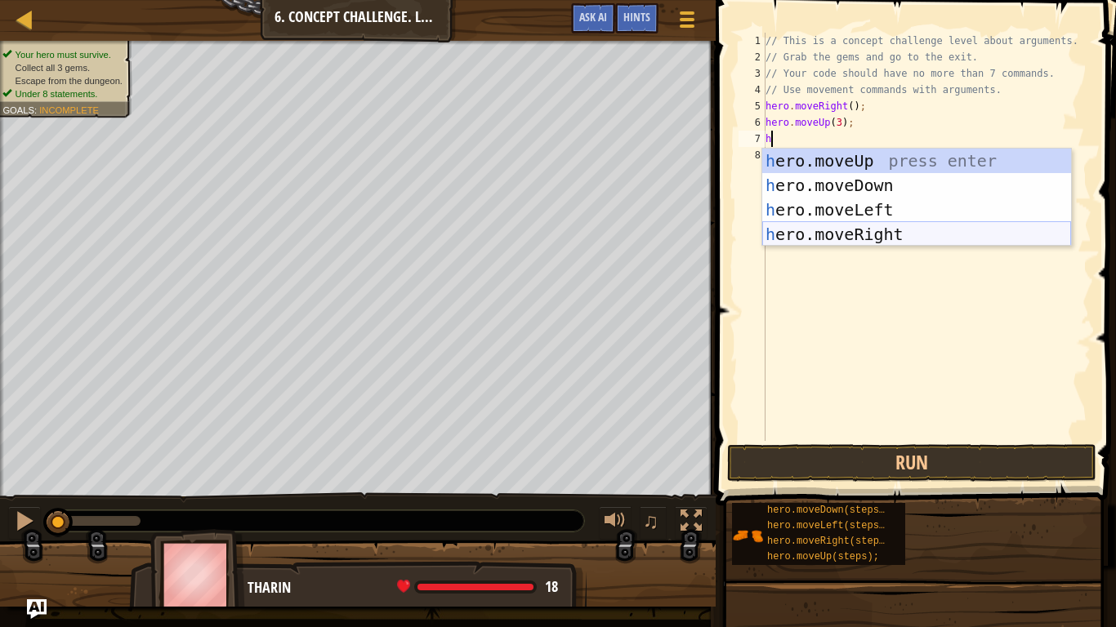
click at [863, 230] on div "h ero.moveUp press enter h ero.moveDown press enter h ero.moveLeft press enter …" at bounding box center [916, 222] width 309 height 147
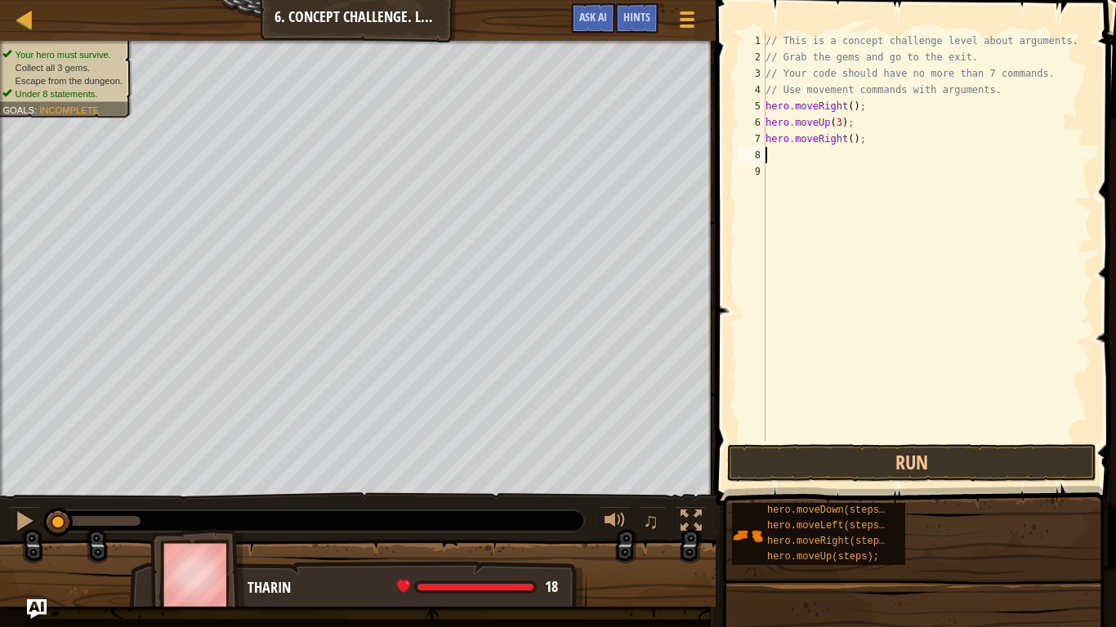
click at [852, 140] on div "// This is a concept challenge level about arguments. // Grab the gems and go t…" at bounding box center [926, 253] width 329 height 441
type textarea "hero.moveRight(2);"
click at [843, 158] on div "// This is a concept challenge level about arguments. // Grab the gems and go t…" at bounding box center [926, 253] width 329 height 441
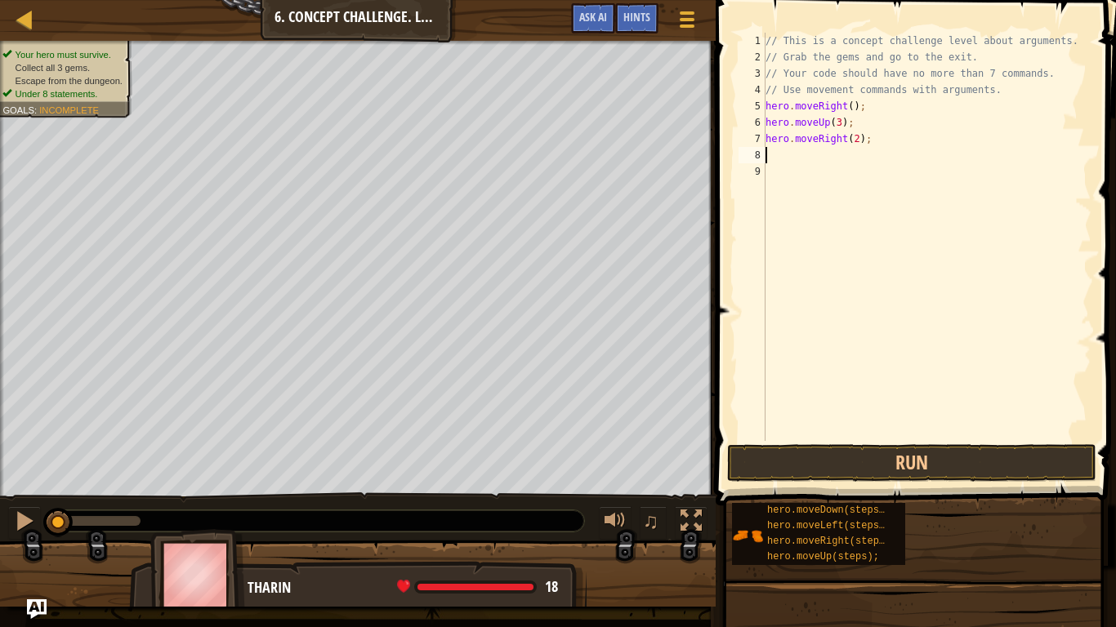
type textarea "h"
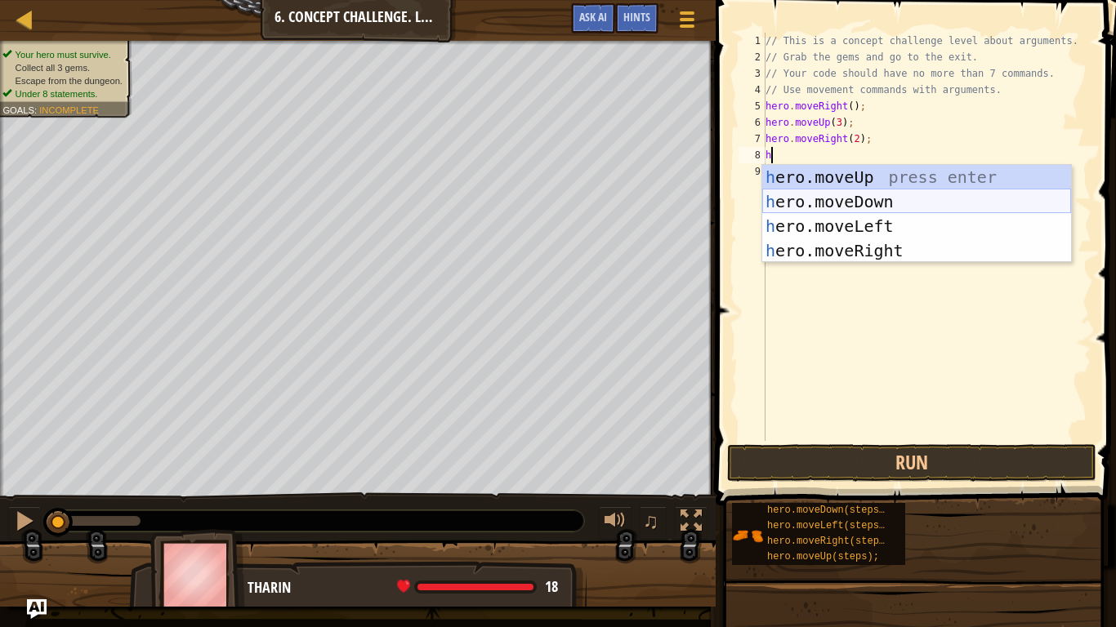
click at [859, 206] on div "h ero.moveUp press enter h ero.moveDown press enter h ero.moveLeft press enter …" at bounding box center [916, 238] width 309 height 147
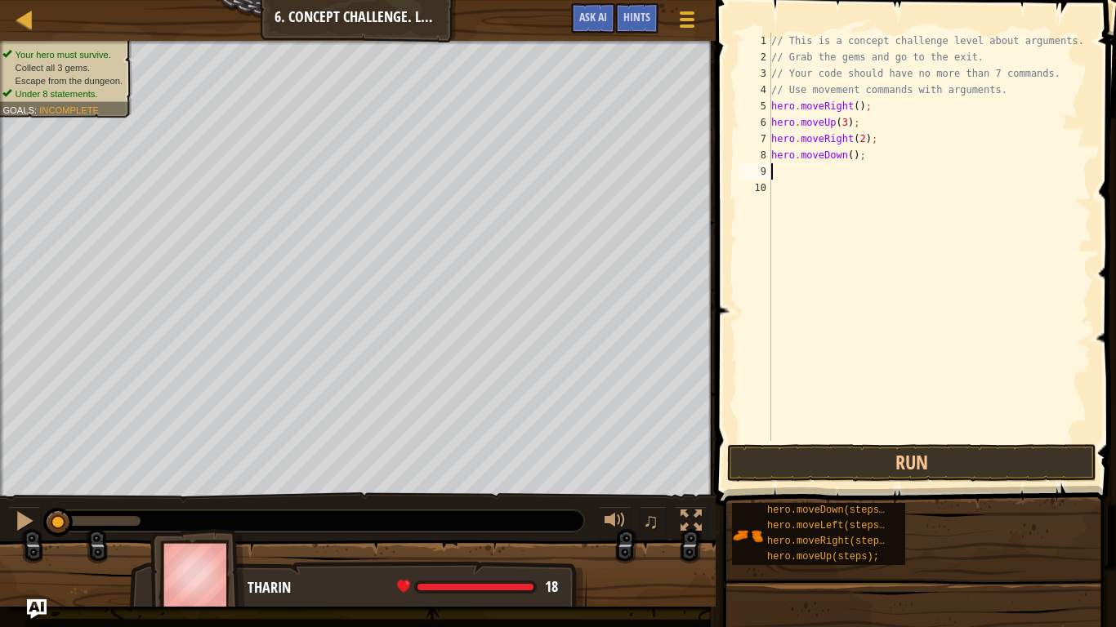
type textarea "h"
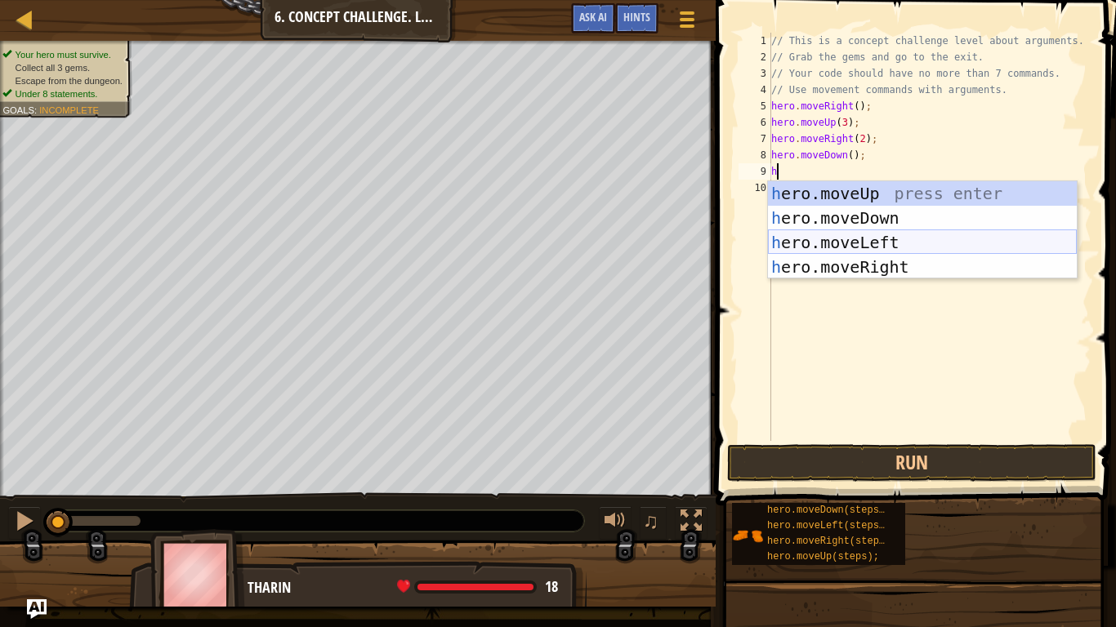
click at [853, 239] on div "h ero.moveUp press enter h ero.moveDown press enter h ero.moveLeft press enter …" at bounding box center [922, 254] width 309 height 147
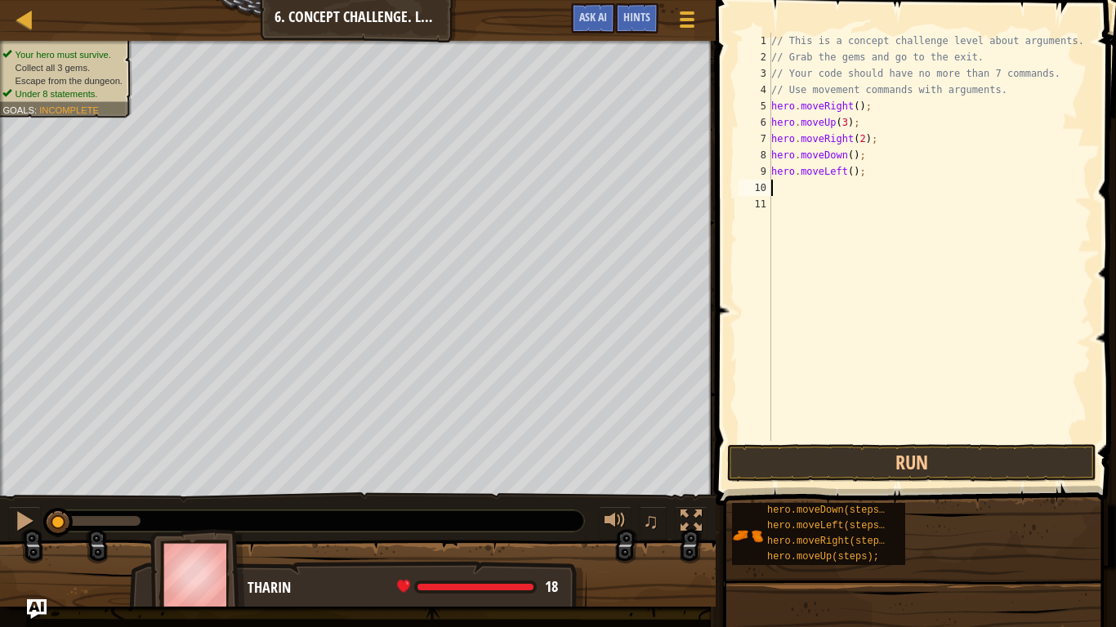
type textarea "h"
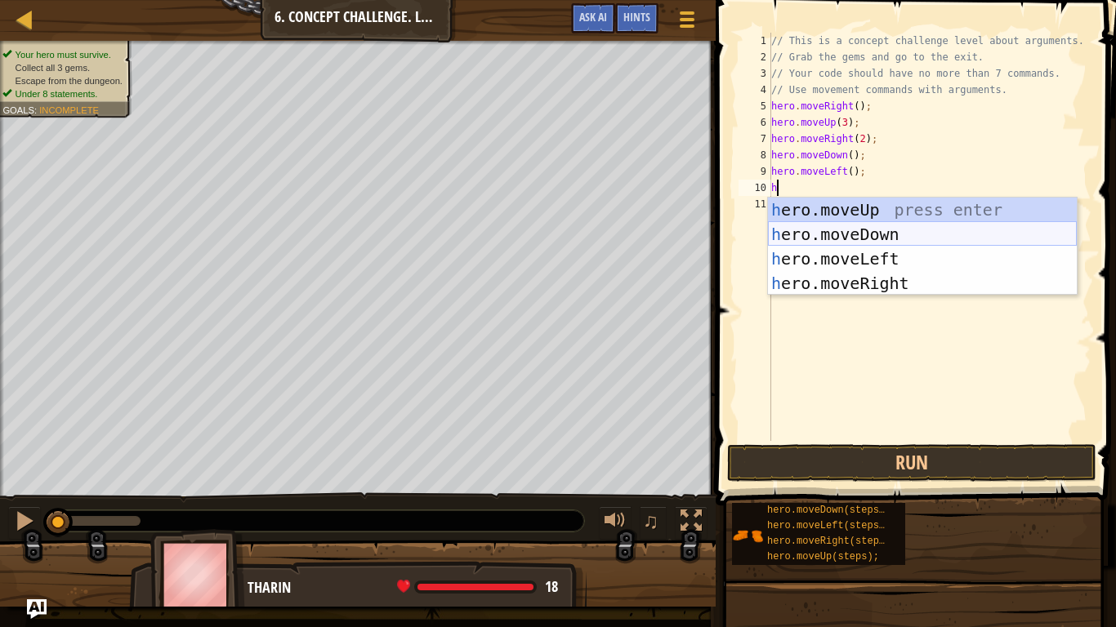
click at [862, 234] on div "h ero.moveUp press enter h ero.moveDown press enter h ero.moveLeft press enter …" at bounding box center [922, 271] width 309 height 147
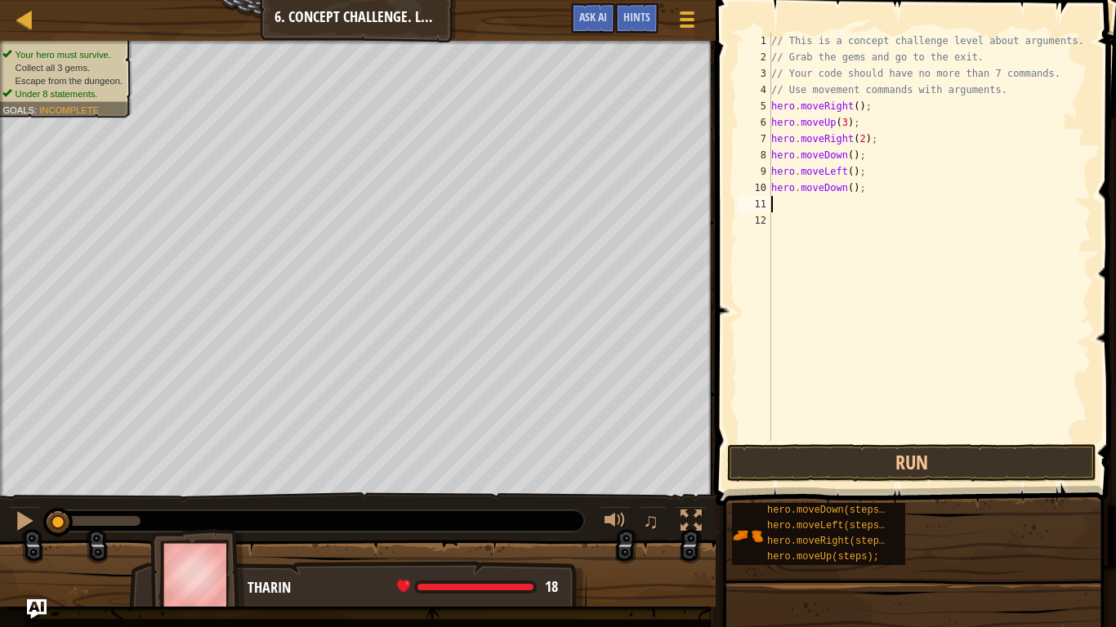
click at [852, 189] on div "// This is a concept challenge level about arguments. // Grab the gems and go t…" at bounding box center [930, 253] width 324 height 441
type textarea "hero.moveDown(2);"
click at [856, 210] on div "// This is a concept challenge level about arguments. // Grab the gems and go t…" at bounding box center [930, 253] width 324 height 441
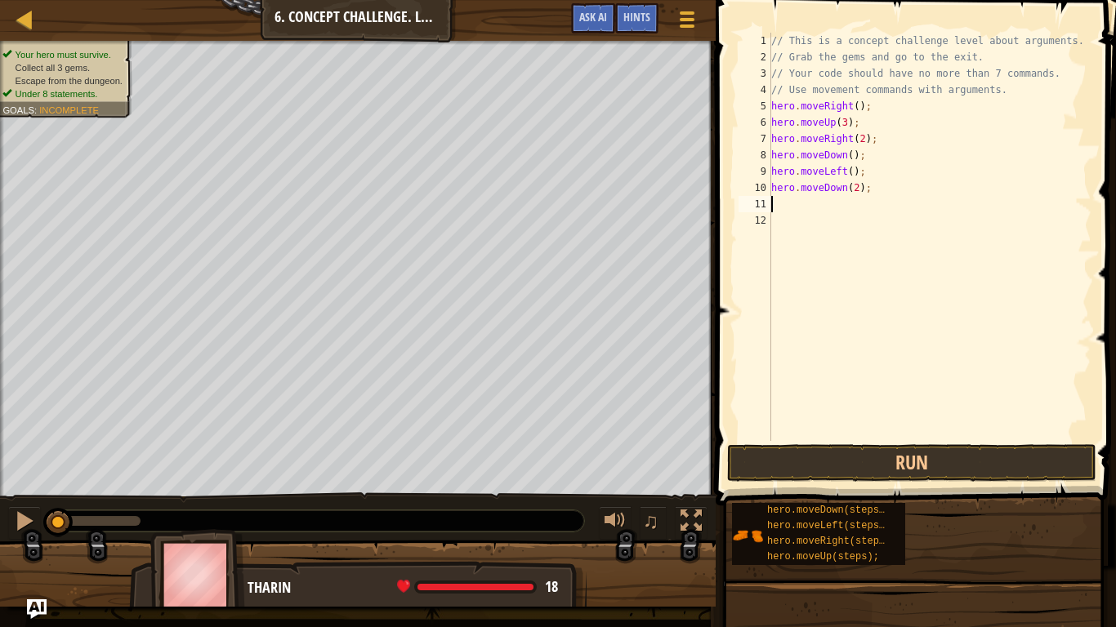
type textarea "h"
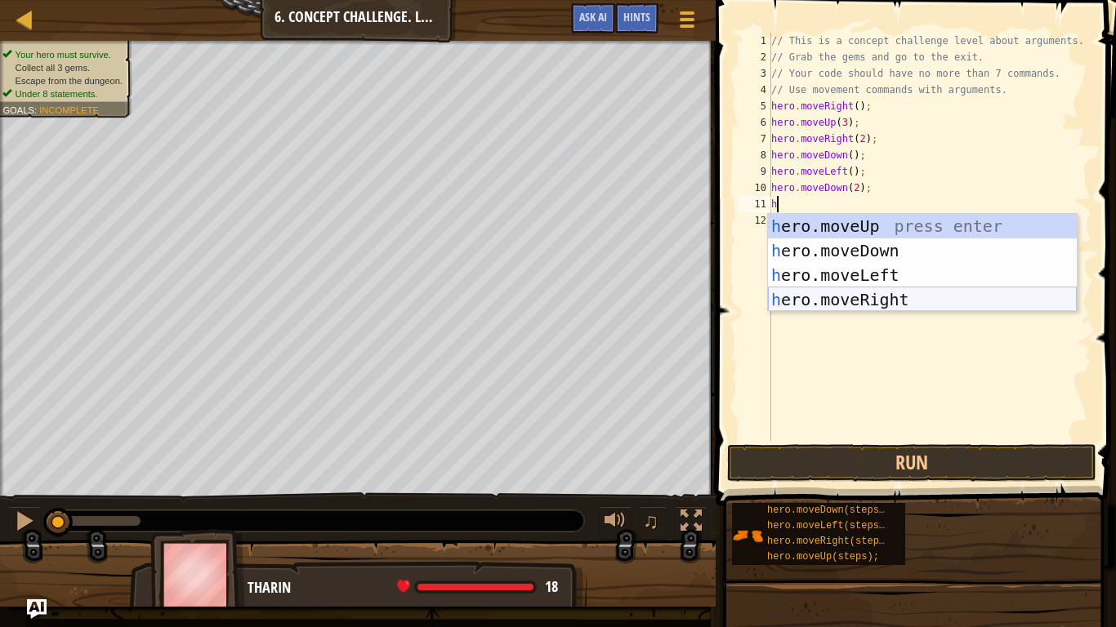
click at [891, 298] on div "h ero.moveUp press enter h ero.moveDown press enter h ero.moveLeft press enter …" at bounding box center [922, 287] width 309 height 147
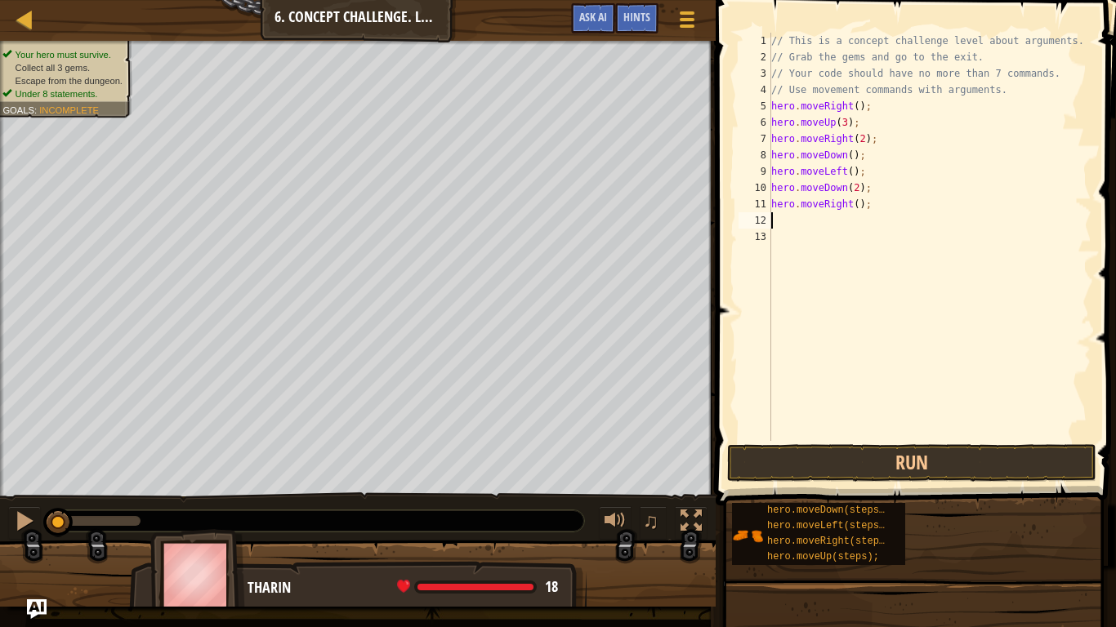
click at [855, 206] on div "// This is a concept challenge level about arguments. // Grab the gems and go t…" at bounding box center [930, 253] width 324 height 441
type textarea "hero.moveRight(2);"
click at [851, 219] on div "// This is a concept challenge level about arguments. // Grab the gems and go t…" at bounding box center [930, 253] width 324 height 441
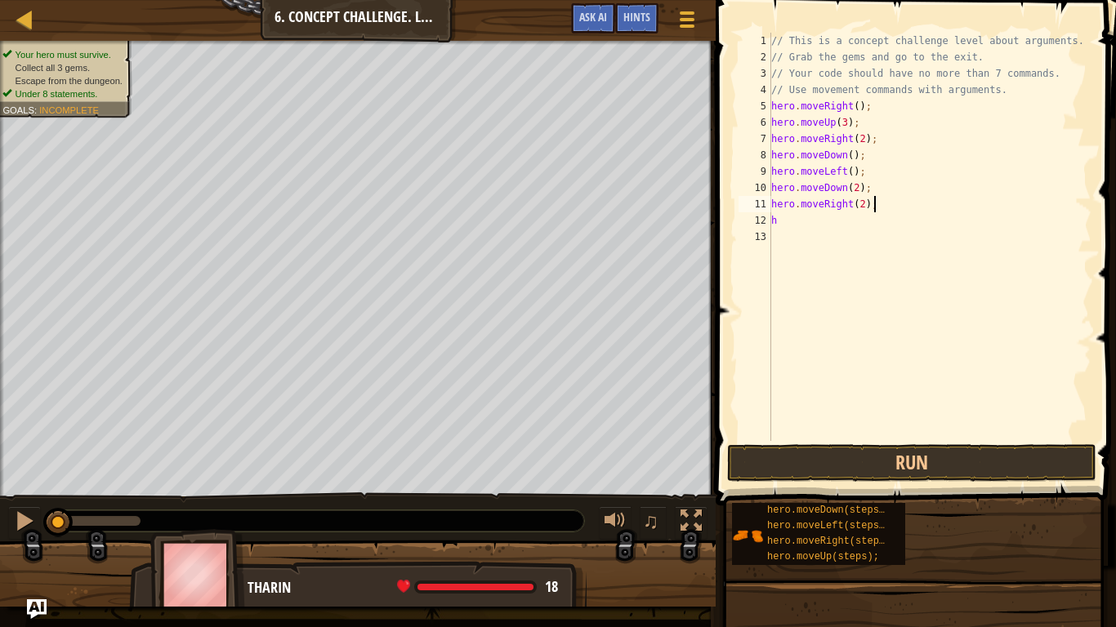
click at [884, 208] on div "// This is a concept challenge level about arguments. // Grab the gems and go t…" at bounding box center [930, 253] width 324 height 441
click at [836, 218] on div "// This is a concept challenge level about arguments. // Grab the gems and go t…" at bounding box center [930, 253] width 324 height 441
type textarea "h"
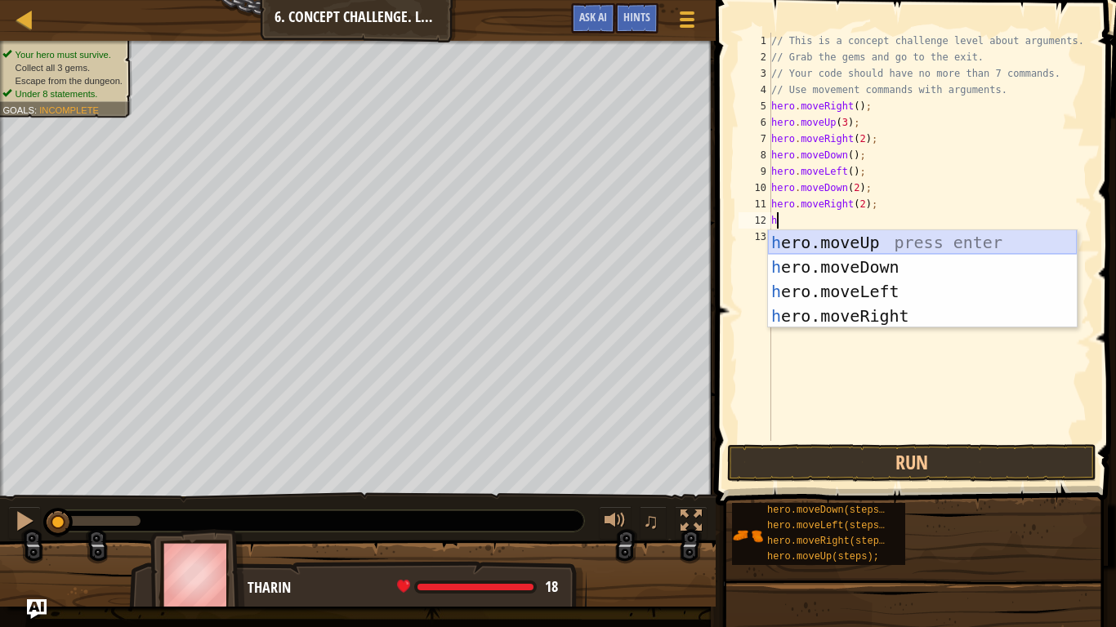
click at [841, 246] on div "h ero.moveUp press enter h ero.moveDown press enter h ero.moveLeft press enter …" at bounding box center [922, 303] width 309 height 147
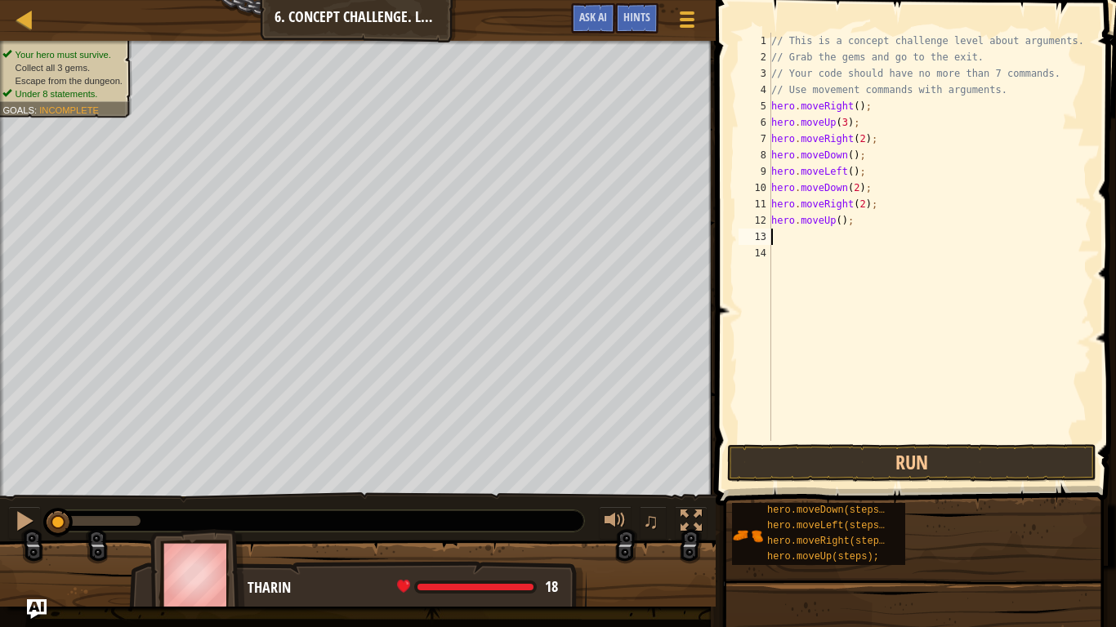
click at [840, 222] on div "// This is a concept challenge level about arguments. // Grab the gems and go t…" at bounding box center [930, 253] width 324 height 441
type textarea "hero.moveUp(2);"
click at [833, 239] on div "// This is a concept challenge level about arguments. // Grab the gems and go t…" at bounding box center [930, 253] width 324 height 441
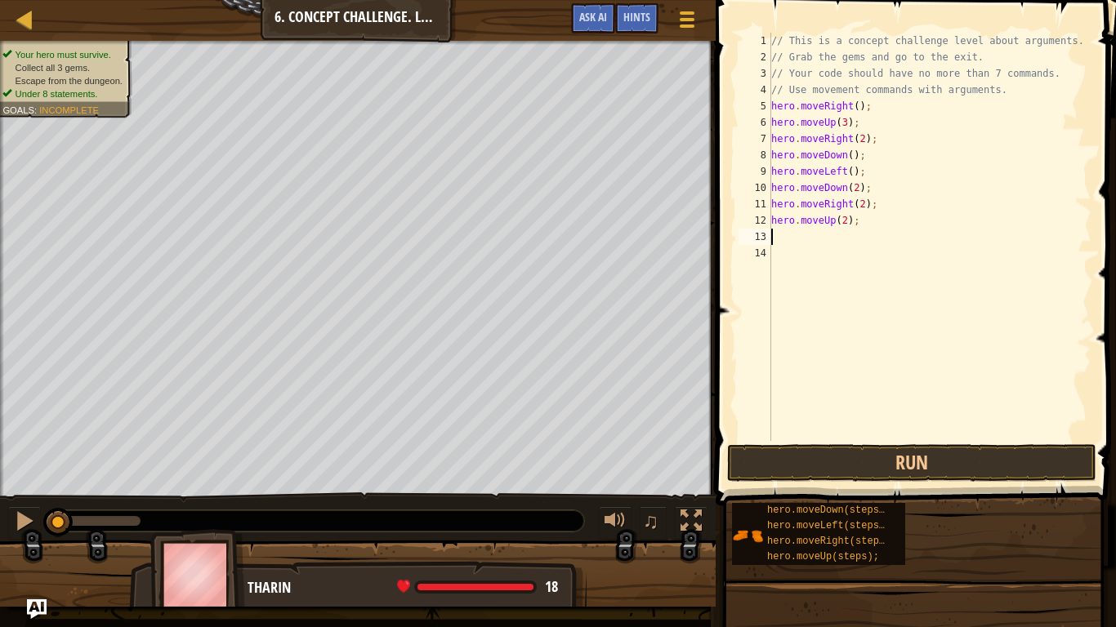
type textarea "h"
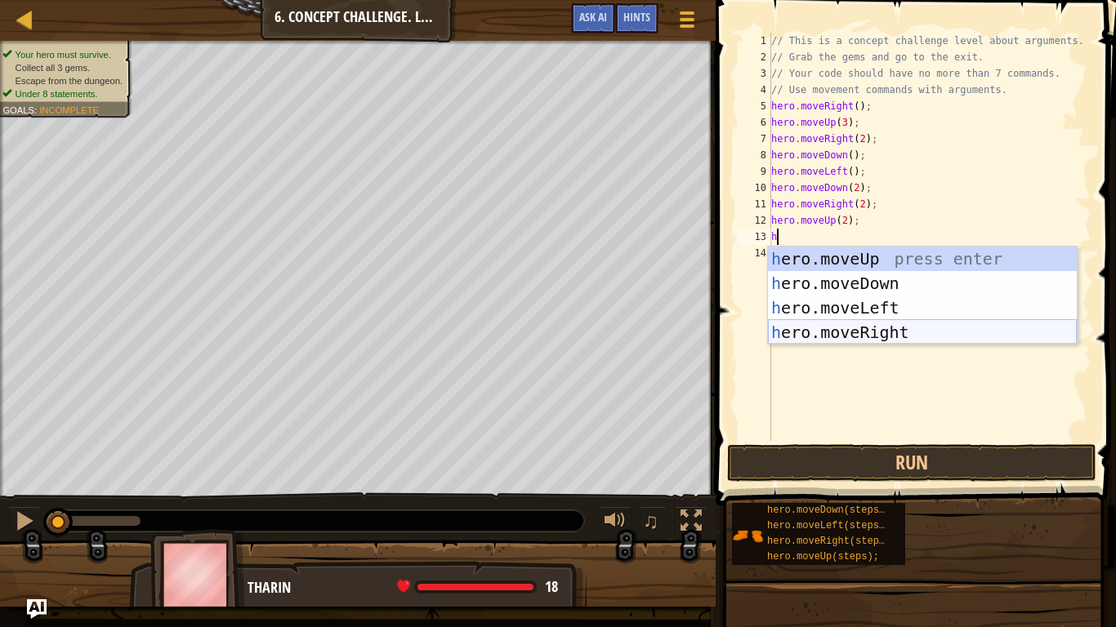
click at [873, 328] on div "h ero.moveUp press enter h ero.moveDown press enter h ero.moveLeft press enter …" at bounding box center [922, 320] width 309 height 147
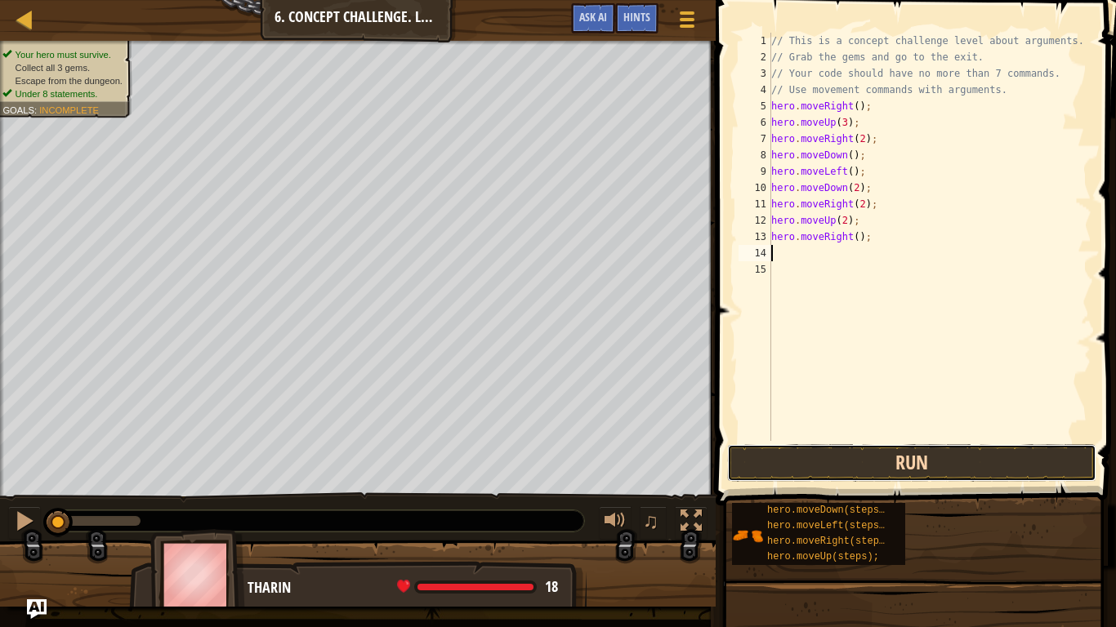
click at [897, 462] on button "Run" at bounding box center [911, 463] width 369 height 38
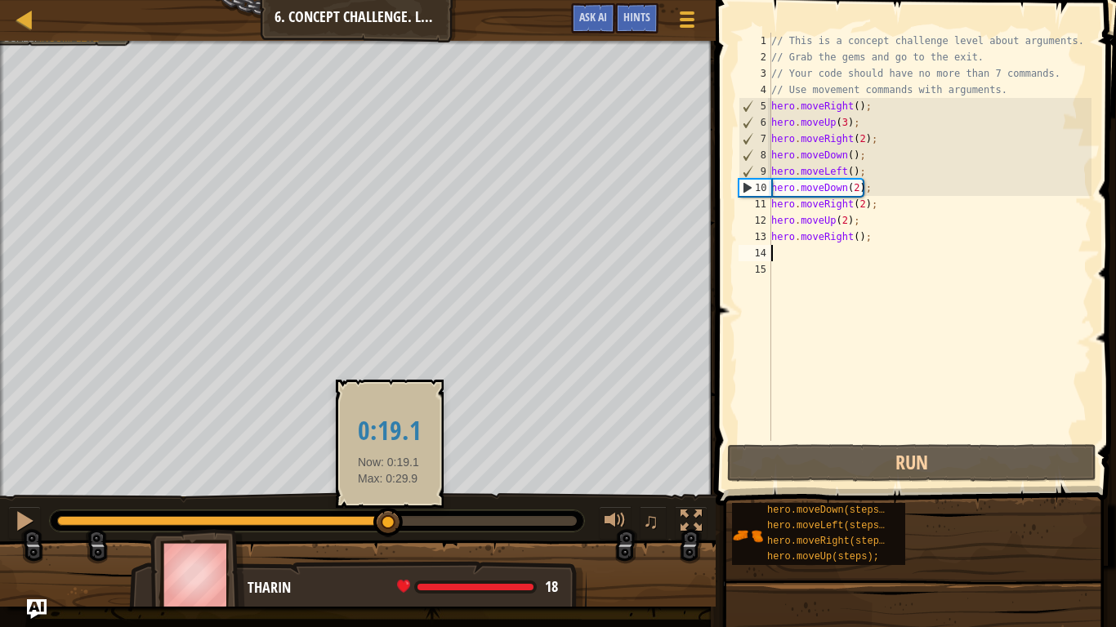
drag, startPoint x: 91, startPoint y: 521, endPoint x: 393, endPoint y: 535, distance: 302.6
click at [393, 528] on div at bounding box center [387, 522] width 29 height 29
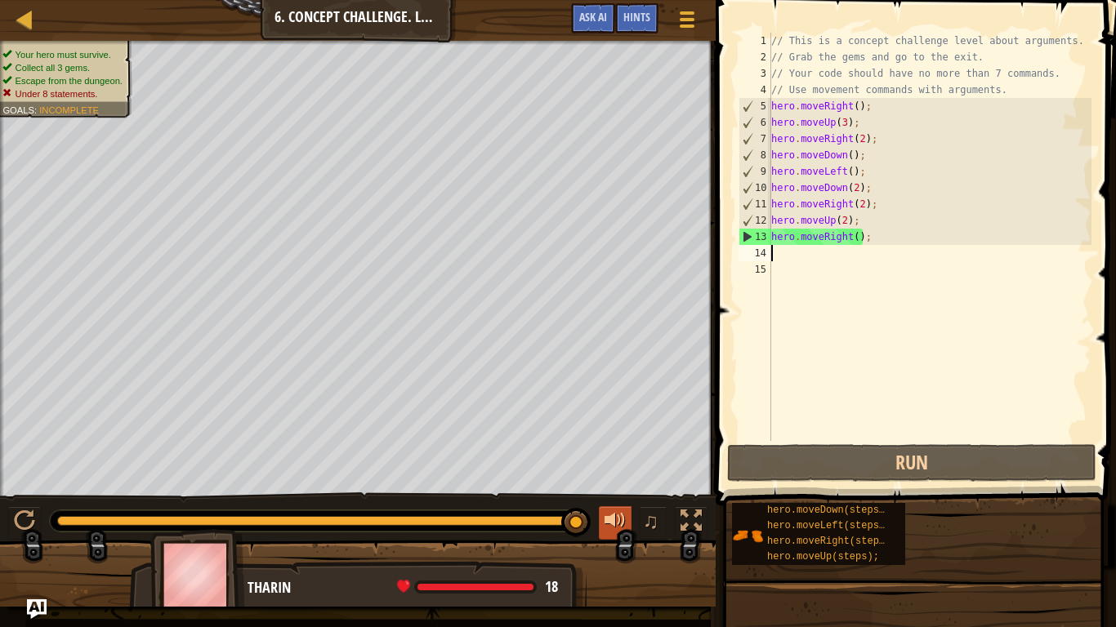
drag, startPoint x: 391, startPoint y: 528, endPoint x: 600, endPoint y: 525, distance: 209.2
click at [600, 525] on div "♫" at bounding box center [358, 517] width 716 height 49
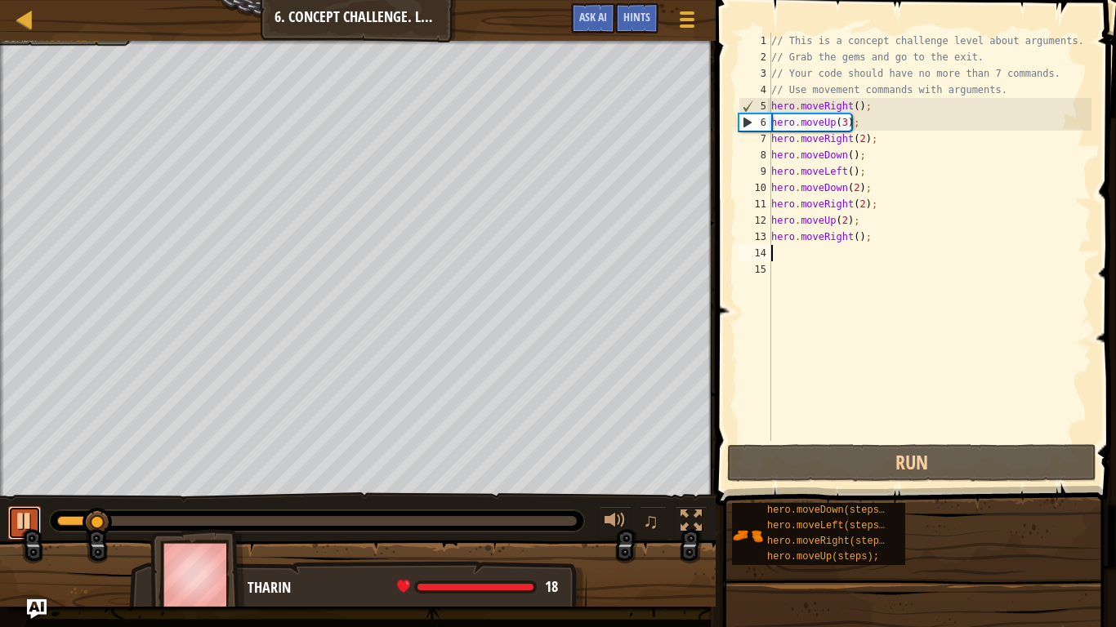
click at [21, 525] on div at bounding box center [24, 521] width 21 height 21
click at [864, 139] on div "// This is a concept challenge level about arguments. // Grab the gems and go t…" at bounding box center [930, 253] width 324 height 441
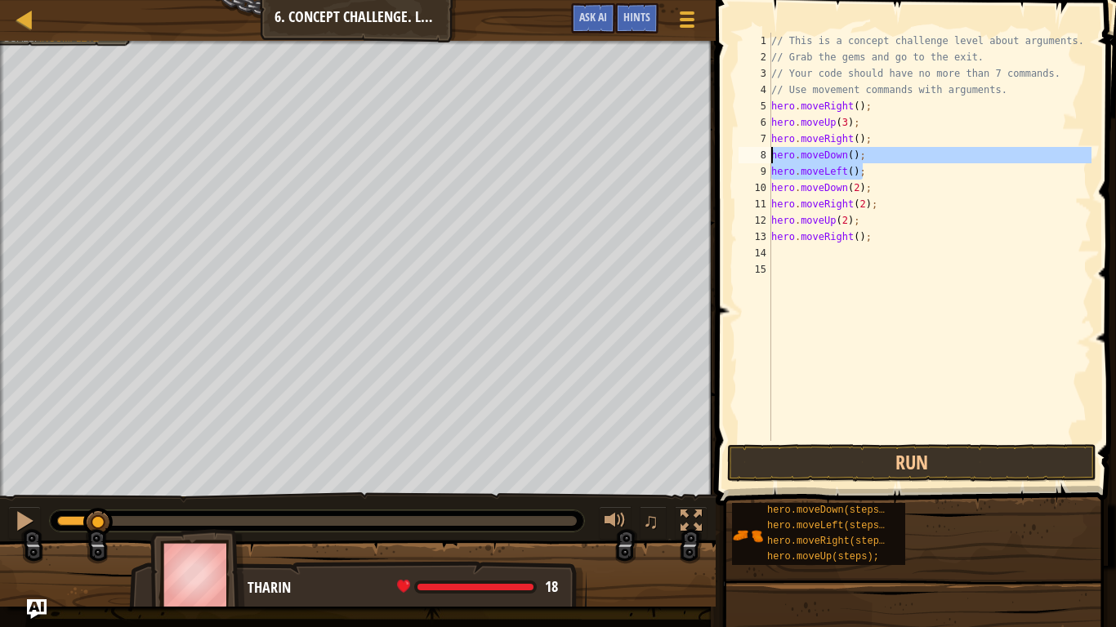
drag, startPoint x: 874, startPoint y: 174, endPoint x: 768, endPoint y: 155, distance: 107.9
click at [768, 155] on div "hero.moveRight(); 1 2 3 4 5 6 7 8 9 10 11 12 13 14 15 // This is a concept chal…" at bounding box center [913, 237] width 356 height 408
type textarea "hero.moveDown(); hero.moveLeft();"
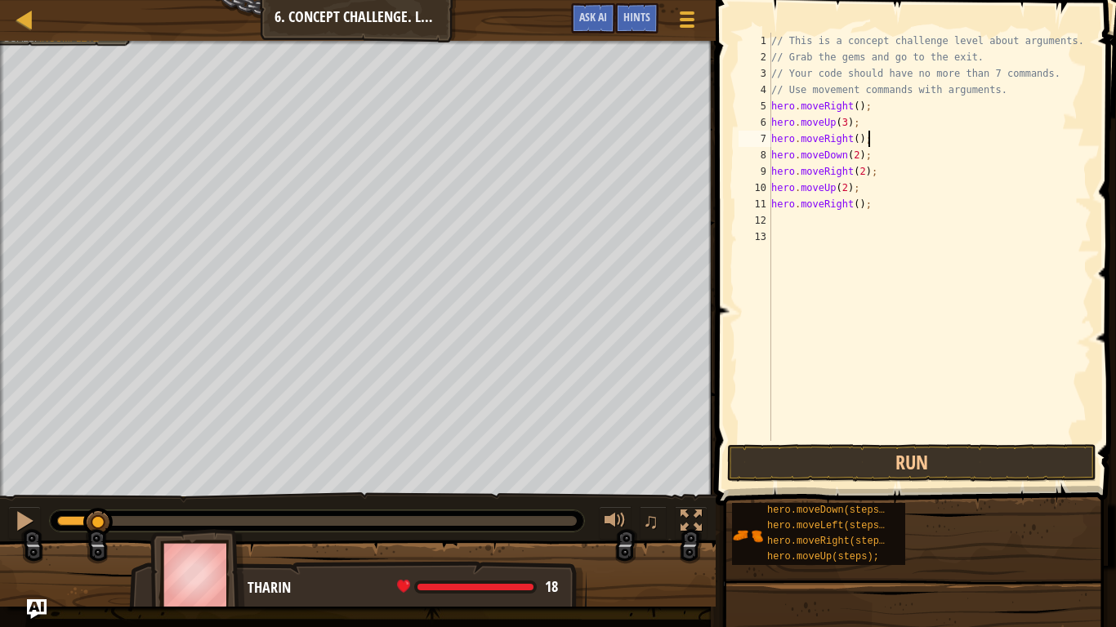
click at [858, 155] on div "// This is a concept challenge level about arguments. // Grab the gems and go t…" at bounding box center [930, 253] width 324 height 441
click at [904, 459] on button "Run" at bounding box center [911, 463] width 369 height 38
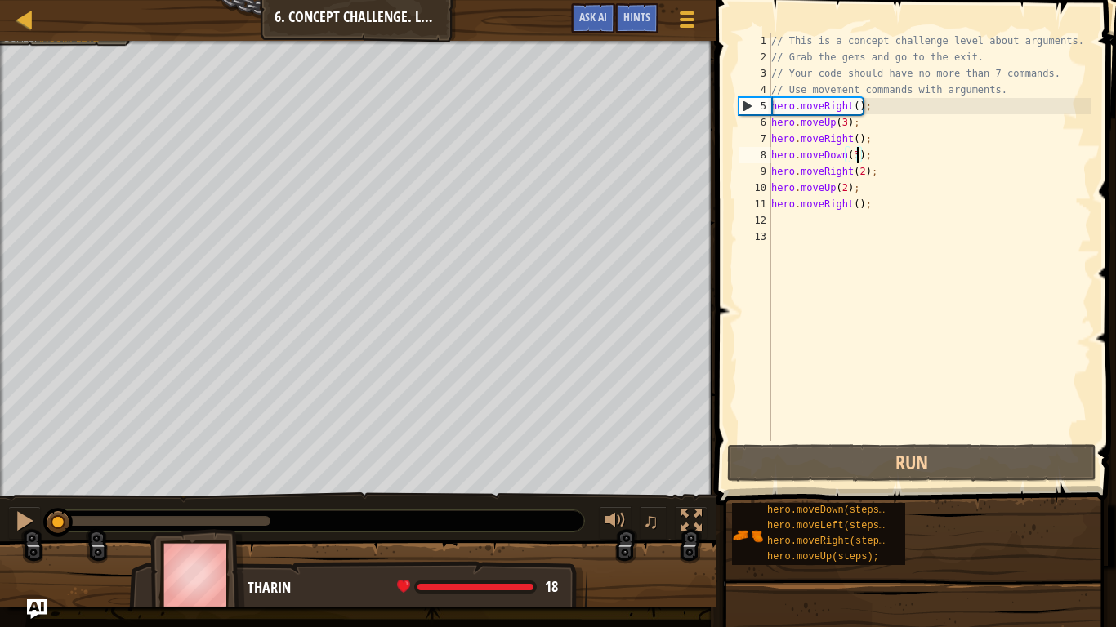
drag, startPoint x: 120, startPoint y: 522, endPoint x: 49, endPoint y: 503, distance: 73.5
click at [49, 503] on div "♫" at bounding box center [358, 517] width 716 height 49
click at [20, 527] on div at bounding box center [24, 521] width 21 height 21
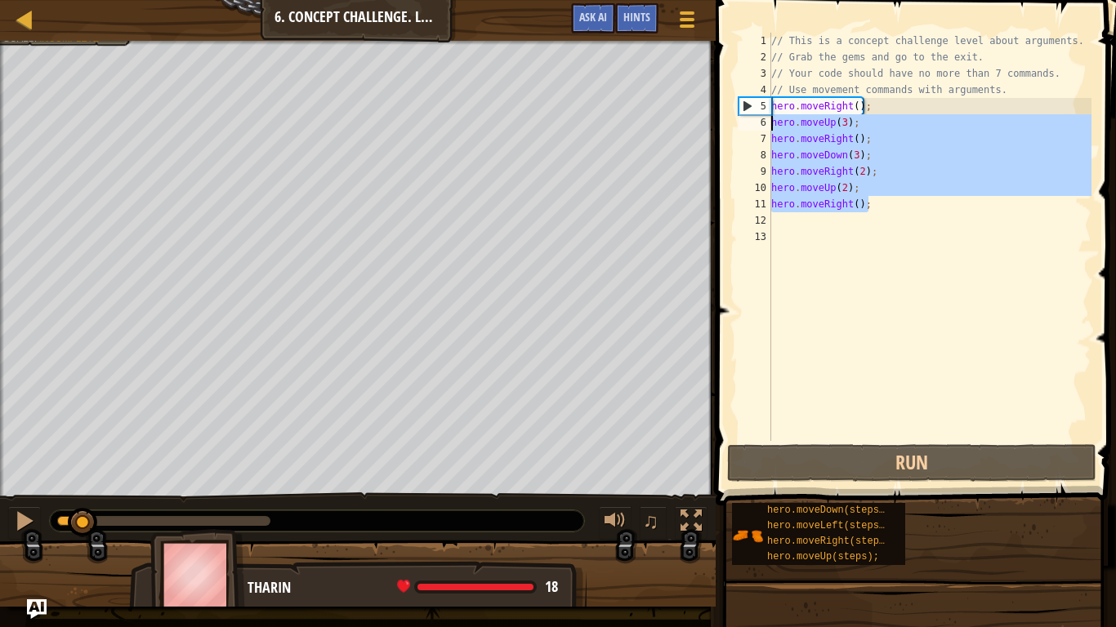
drag, startPoint x: 906, startPoint y: 203, endPoint x: 771, endPoint y: 121, distance: 158.1
click at [771, 121] on div "// This is a concept challenge level about arguments. // Grab the gems and go t…" at bounding box center [930, 253] width 324 height 441
type textarea "hero.moveUp(3); hero.moveRight();"
click at [888, 215] on div "// This is a concept challenge level about arguments. // Grab the gems and go t…" at bounding box center [930, 253] width 324 height 441
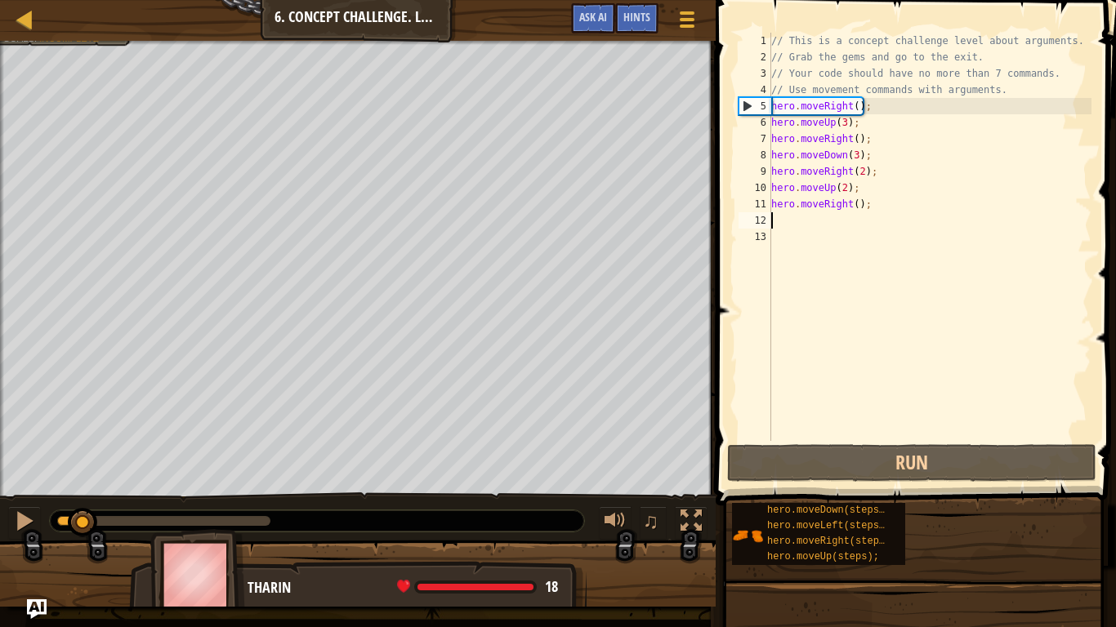
scroll to position [7, 0]
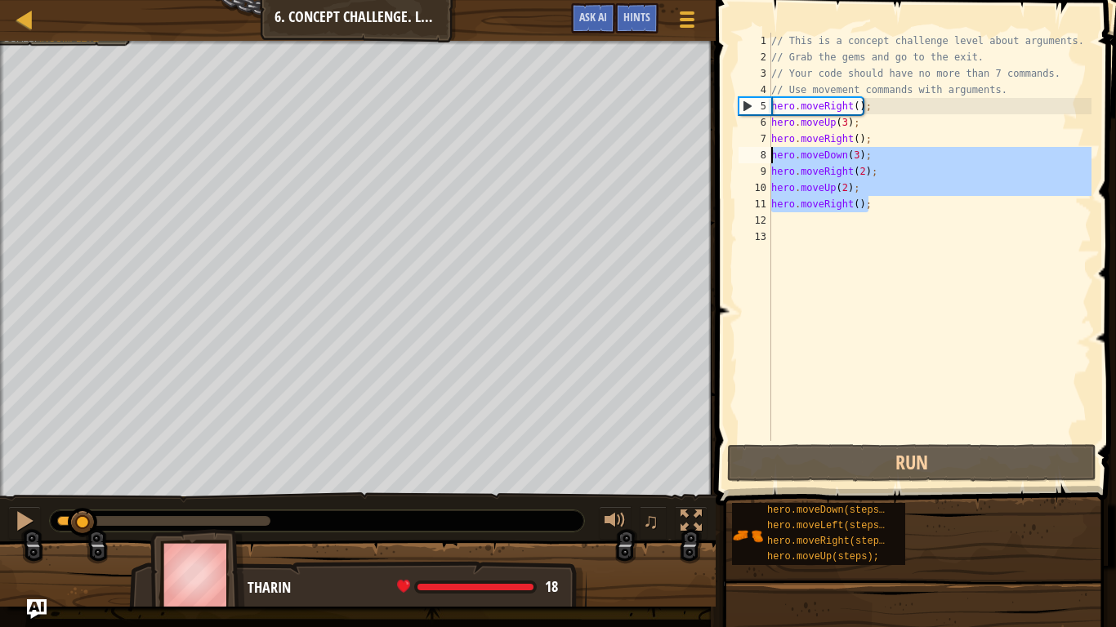
drag, startPoint x: 887, startPoint y: 199, endPoint x: 769, endPoint y: 151, distance: 127.9
click at [769, 151] on div "1 2 3 4 5 6 7 8 9 10 11 12 13 // This is a concept challenge level about argume…" at bounding box center [913, 237] width 356 height 408
type textarea "hero.moveDown(3); hero.moveRight(2);"
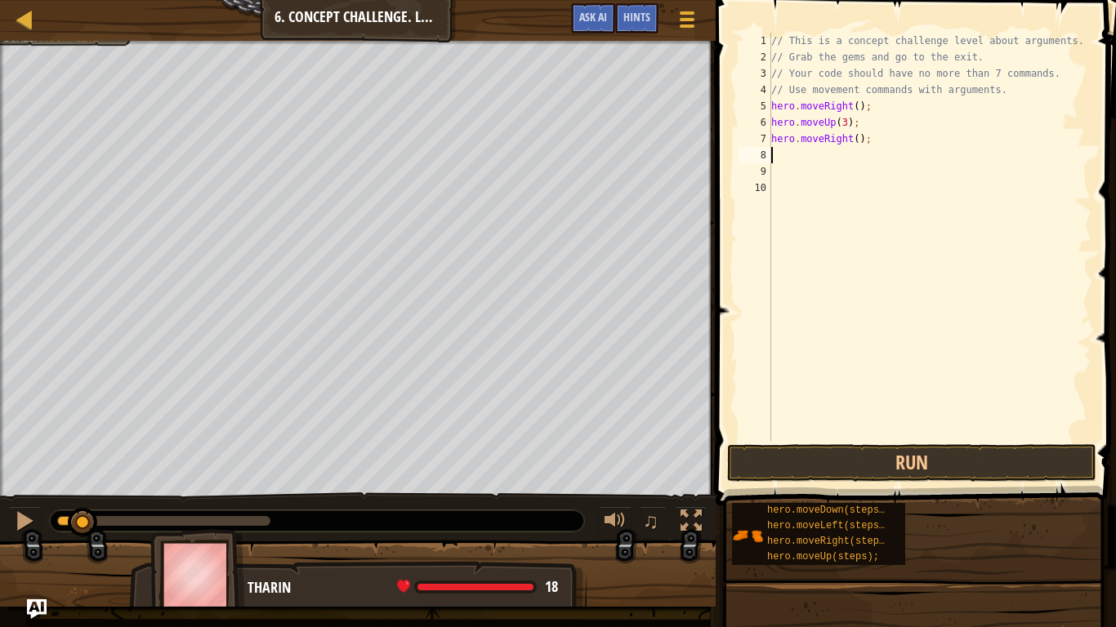
click at [856, 140] on div "// This is a concept challenge level about arguments. // Grab the gems and go t…" at bounding box center [930, 253] width 324 height 441
type textarea "hero.moveRight(2);"
click at [877, 154] on div "// This is a concept challenge level about arguments. // Grab the gems and go t…" at bounding box center [930, 253] width 324 height 441
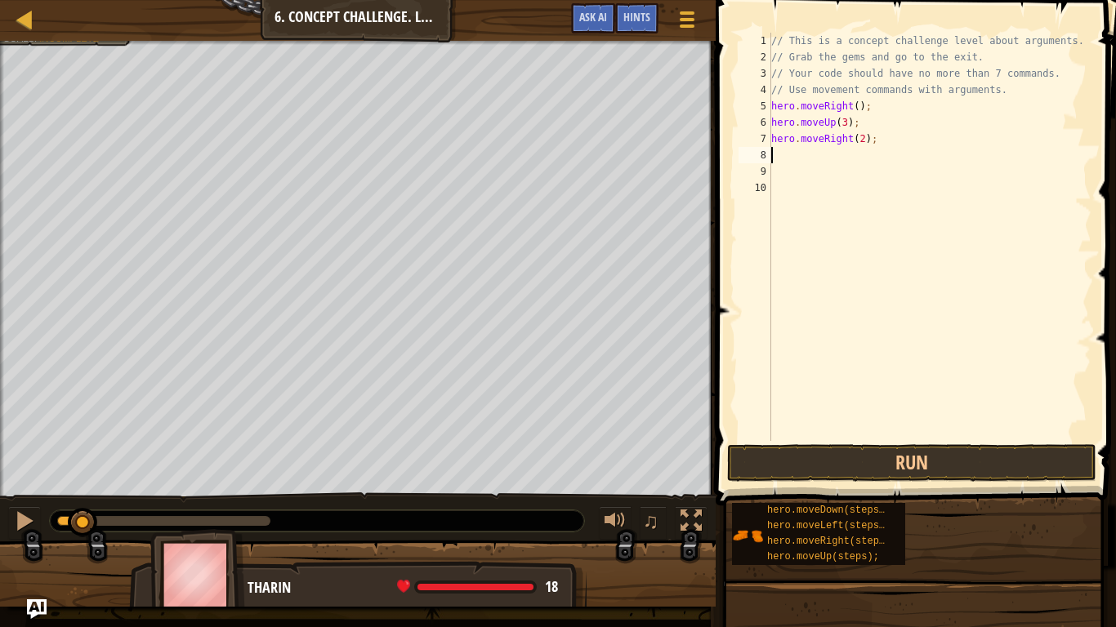
type textarea "h"
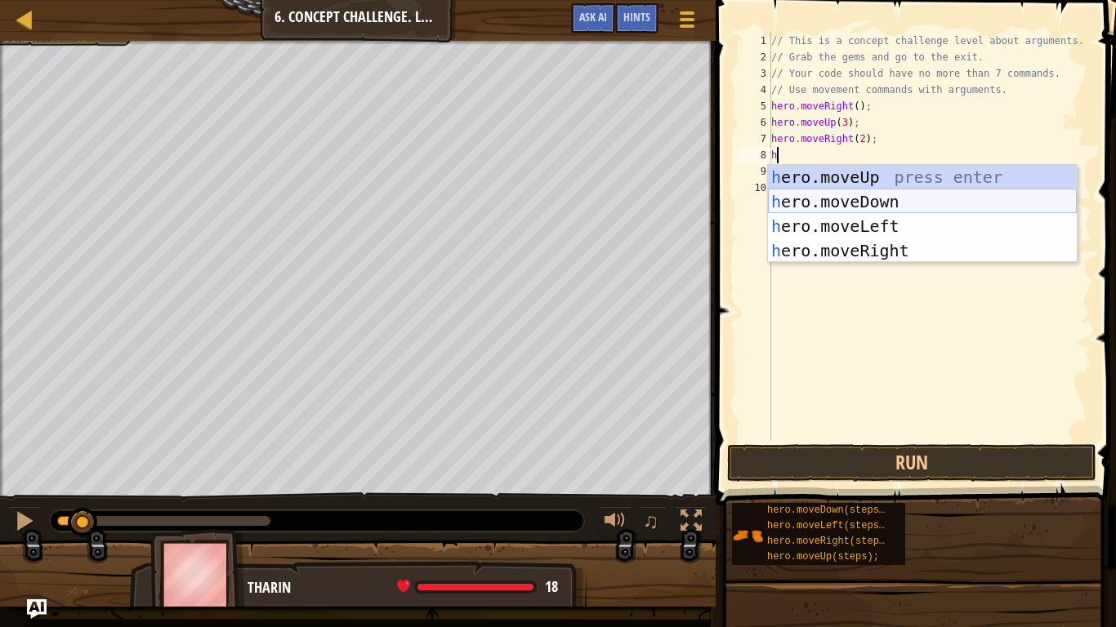
click at [874, 203] on div "h ero.moveUp press enter h ero.moveDown press enter h ero.moveLeft press enter …" at bounding box center [922, 238] width 309 height 147
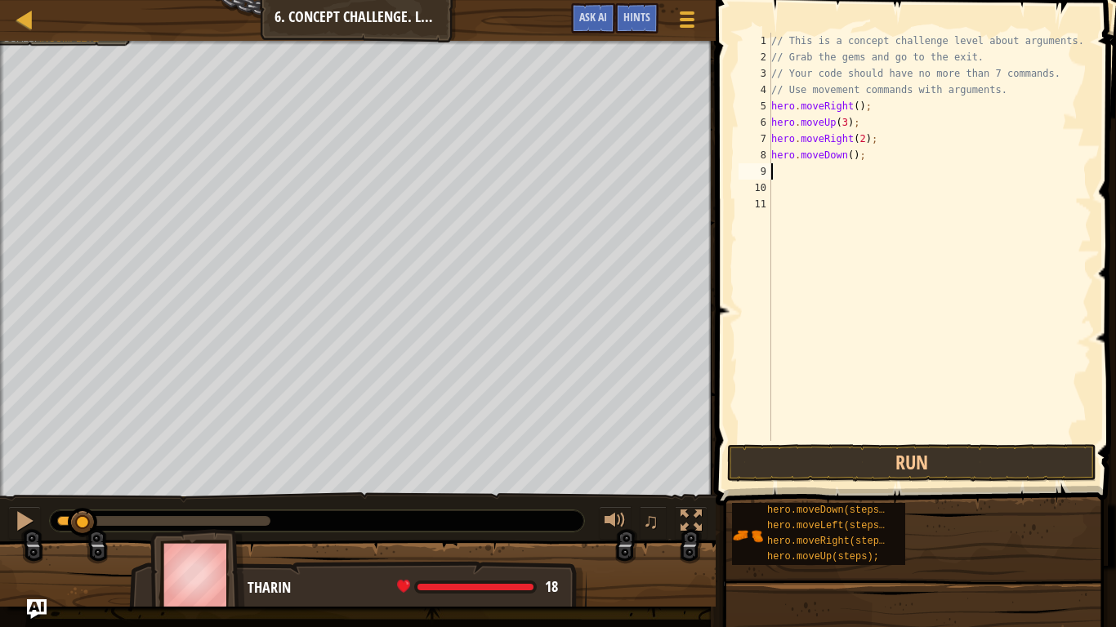
click at [853, 156] on div "// This is a concept challenge level about arguments. // Grab the gems and go t…" at bounding box center [930, 253] width 324 height 441
type textarea "hero.moveDown(3);"
click at [864, 172] on div "// This is a concept challenge level about arguments. // Grab the gems and go t…" at bounding box center [930, 253] width 324 height 441
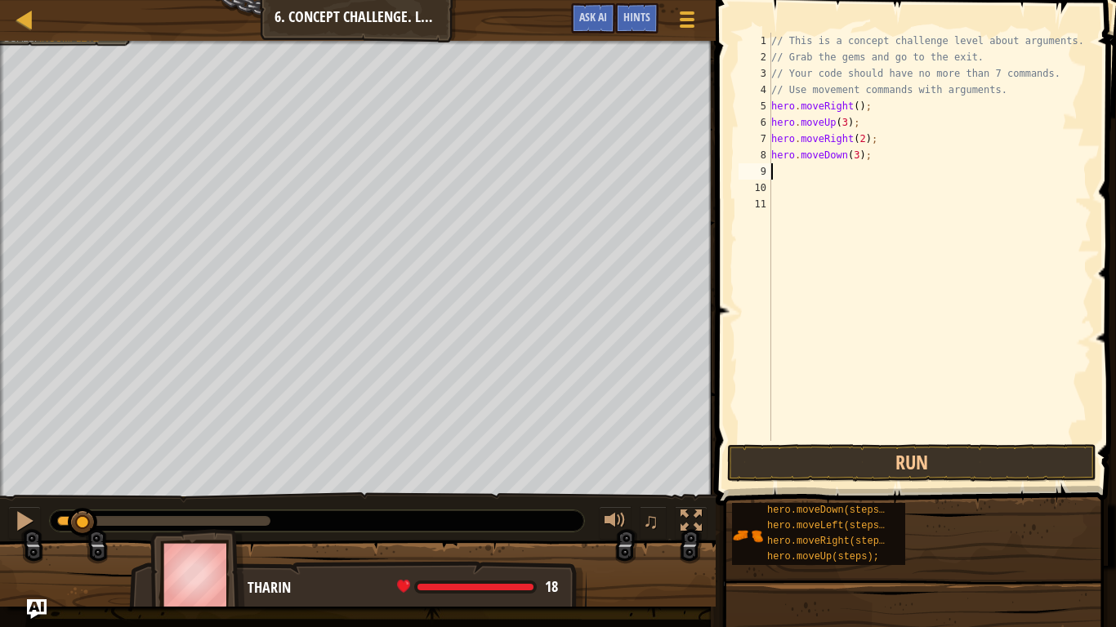
type textarea "h"
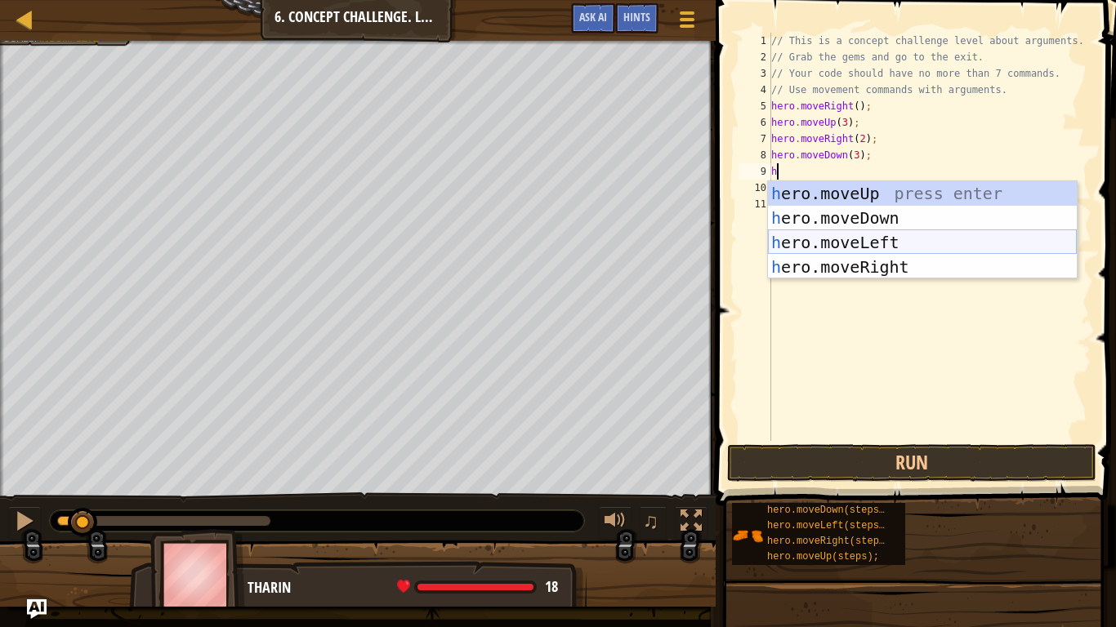
click at [852, 239] on div "h ero.moveUp press enter h ero.moveDown press enter h ero.moveLeft press enter …" at bounding box center [922, 254] width 309 height 147
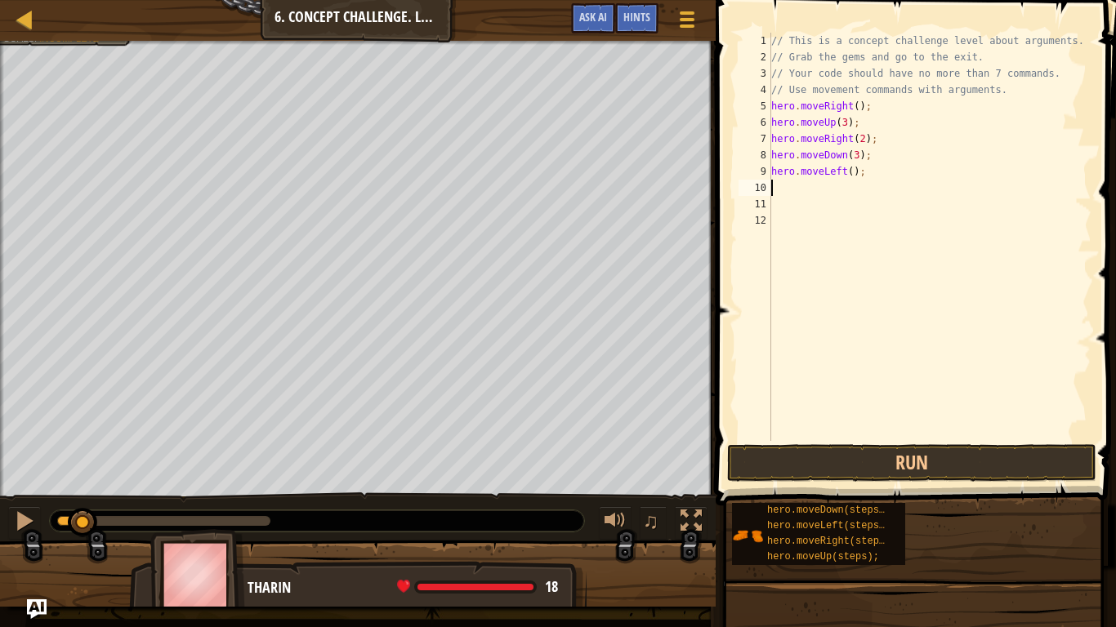
type textarea "h"
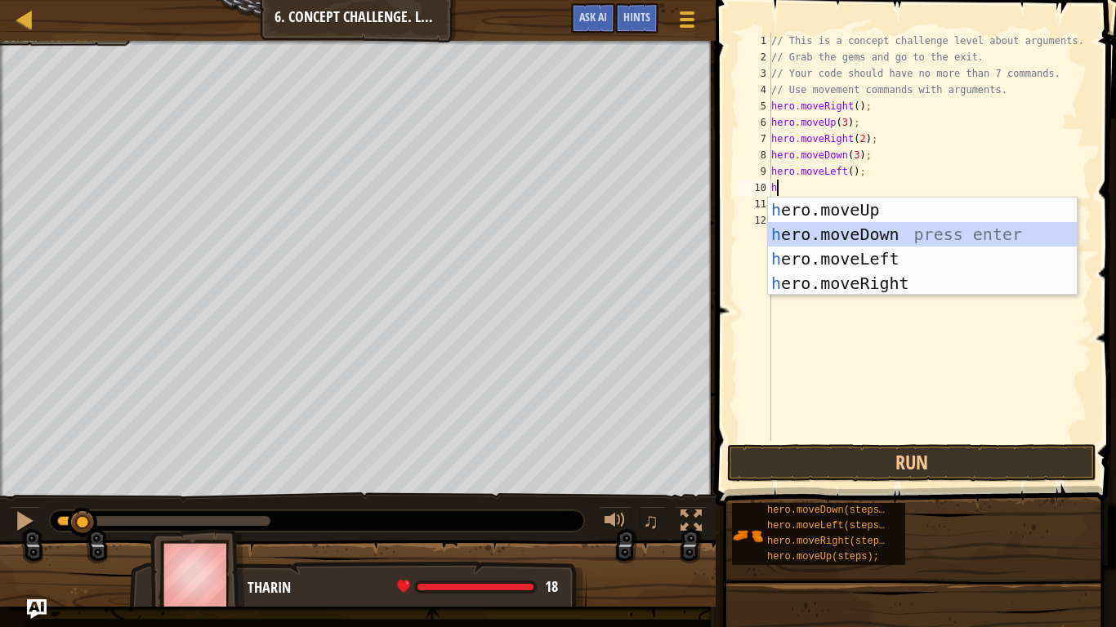
click at [879, 234] on div "h ero.moveUp press enter h ero.moveDown press enter h ero.moveLeft press enter …" at bounding box center [922, 271] width 309 height 147
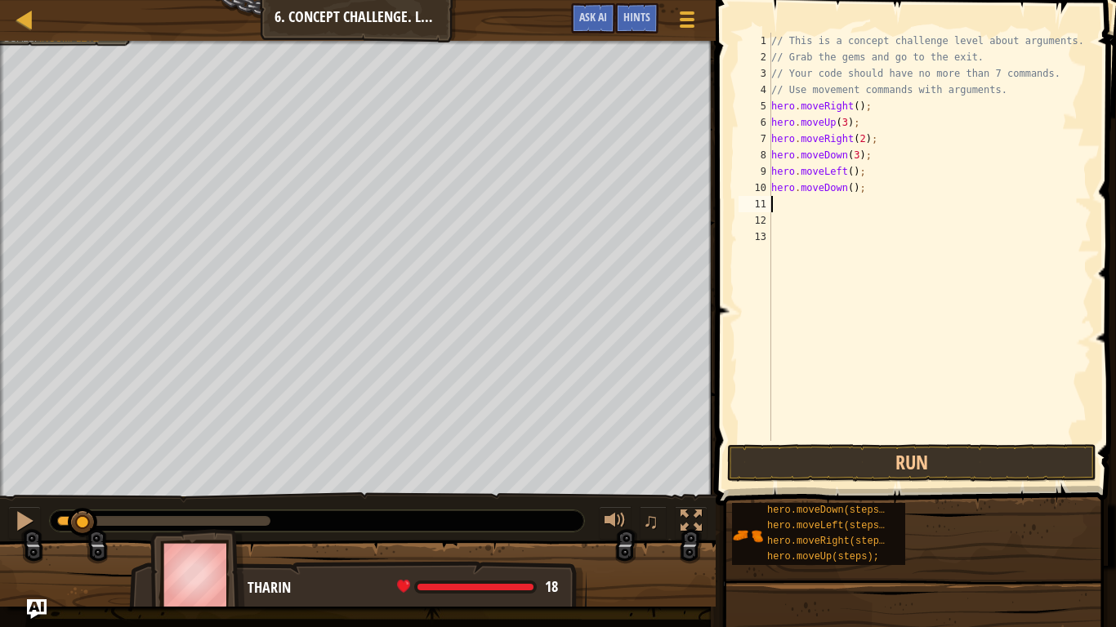
click at [849, 190] on div "// This is a concept challenge level about arguments. // Grab the gems and go t…" at bounding box center [930, 253] width 324 height 441
type textarea "hero.moveDown(2);"
click at [852, 207] on div "// This is a concept challenge level about arguments. // Grab the gems and go t…" at bounding box center [930, 253] width 324 height 441
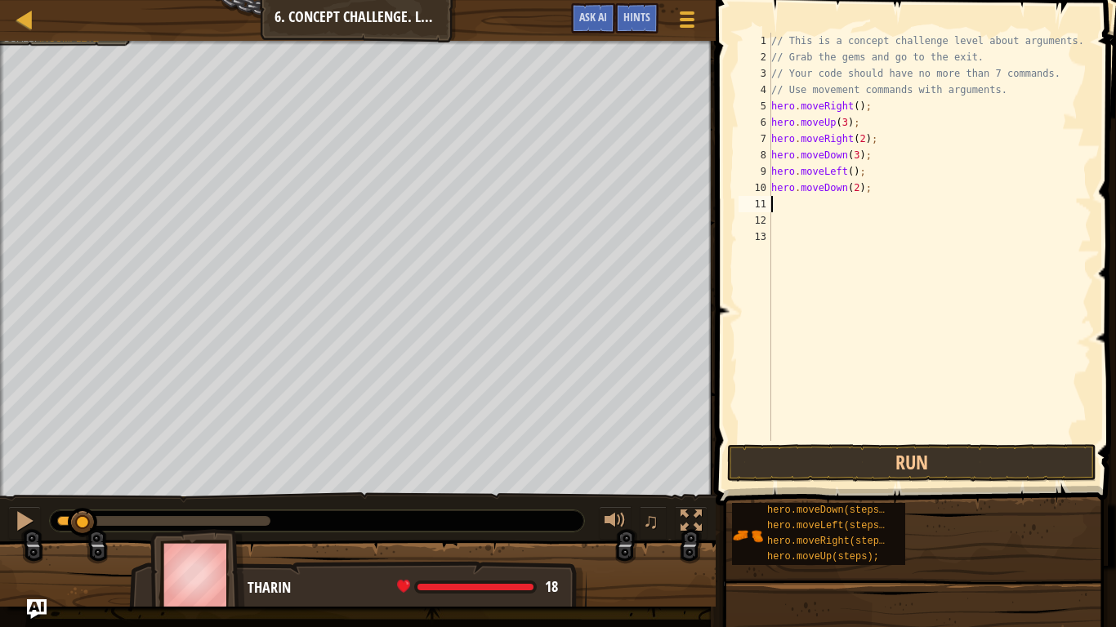
type textarea "h"
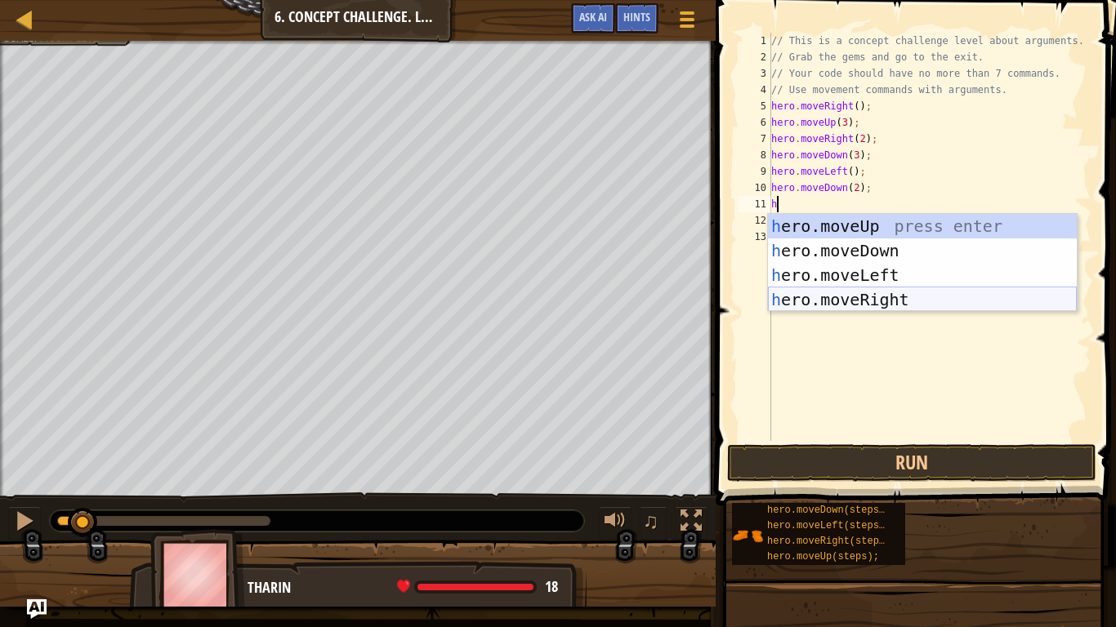
click at [882, 304] on div "h ero.moveUp press enter h ero.moveDown press enter h ero.moveLeft press enter …" at bounding box center [922, 287] width 309 height 147
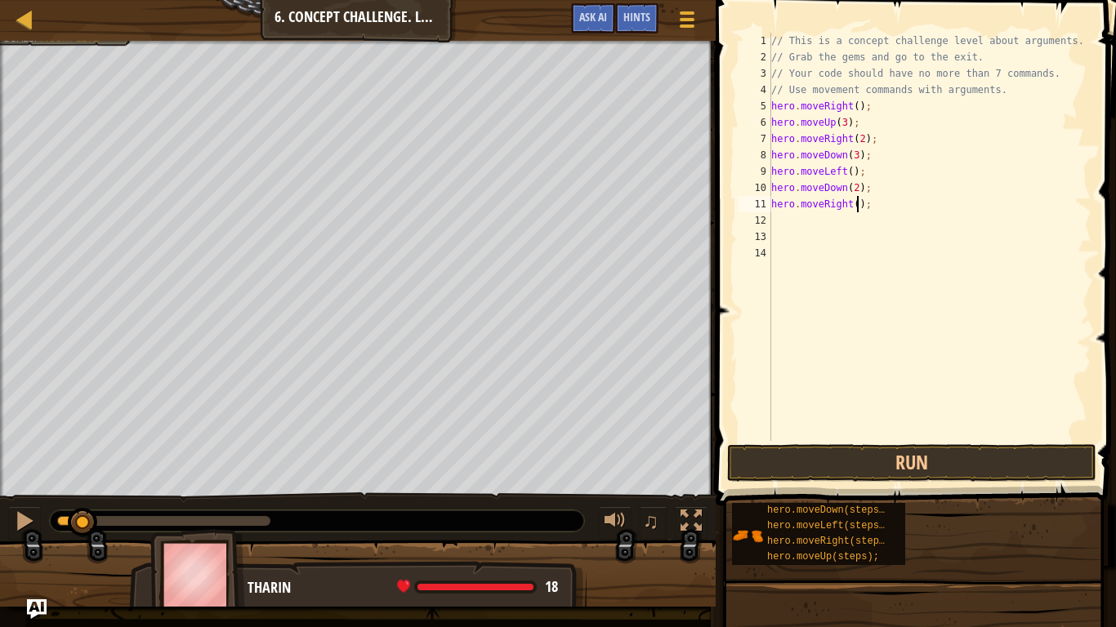
click at [856, 201] on div "// This is a concept challenge level about arguments. // Grab the gems and go t…" at bounding box center [930, 253] width 324 height 441
click at [926, 448] on button "Run" at bounding box center [911, 463] width 369 height 38
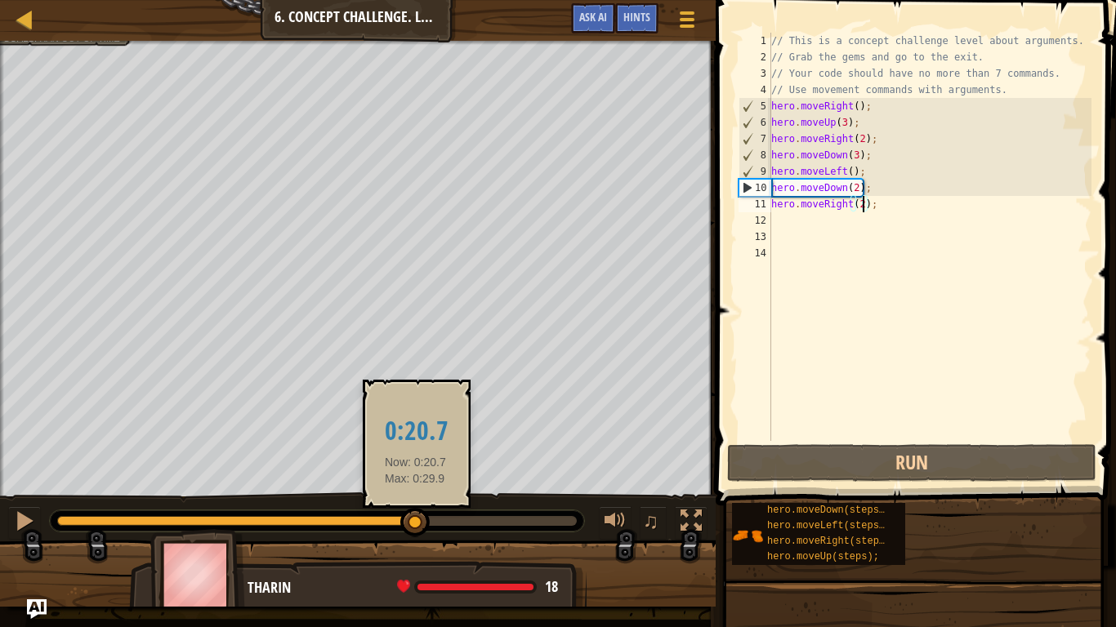
drag, startPoint x: 168, startPoint y: 525, endPoint x: 416, endPoint y: 524, distance: 247.6
click at [416, 524] on div at bounding box center [414, 522] width 29 height 29
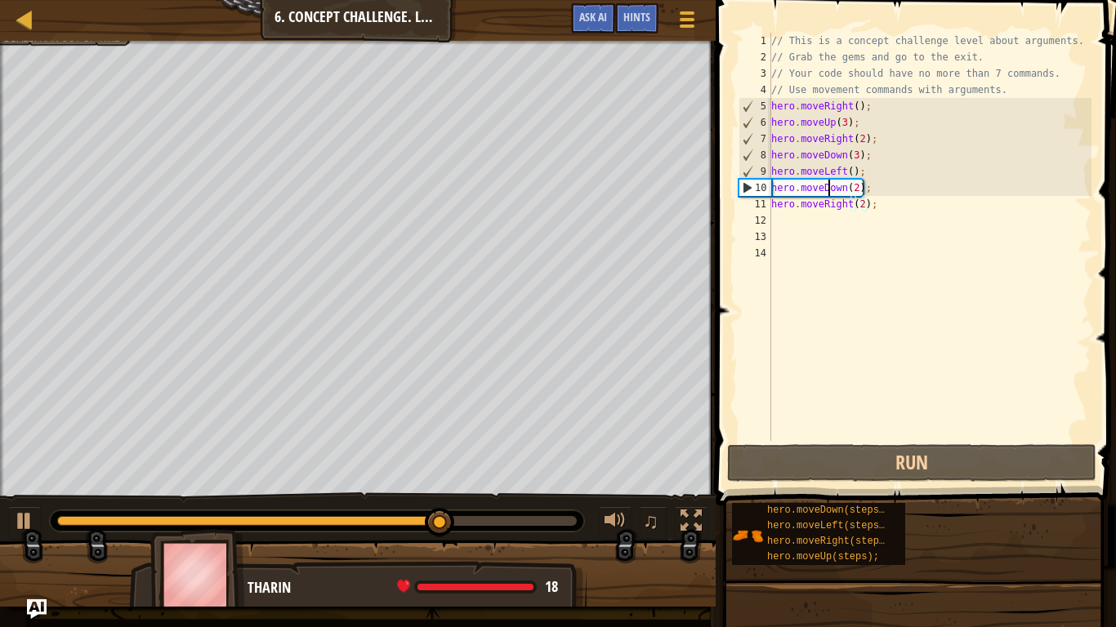
click at [828, 190] on div "// This is a concept challenge level about arguments. // Grab the gems and go t…" at bounding box center [930, 253] width 324 height 441
click at [824, 187] on div "// This is a concept challenge level about arguments. // Grab the gems and go t…" at bounding box center [930, 237] width 324 height 408
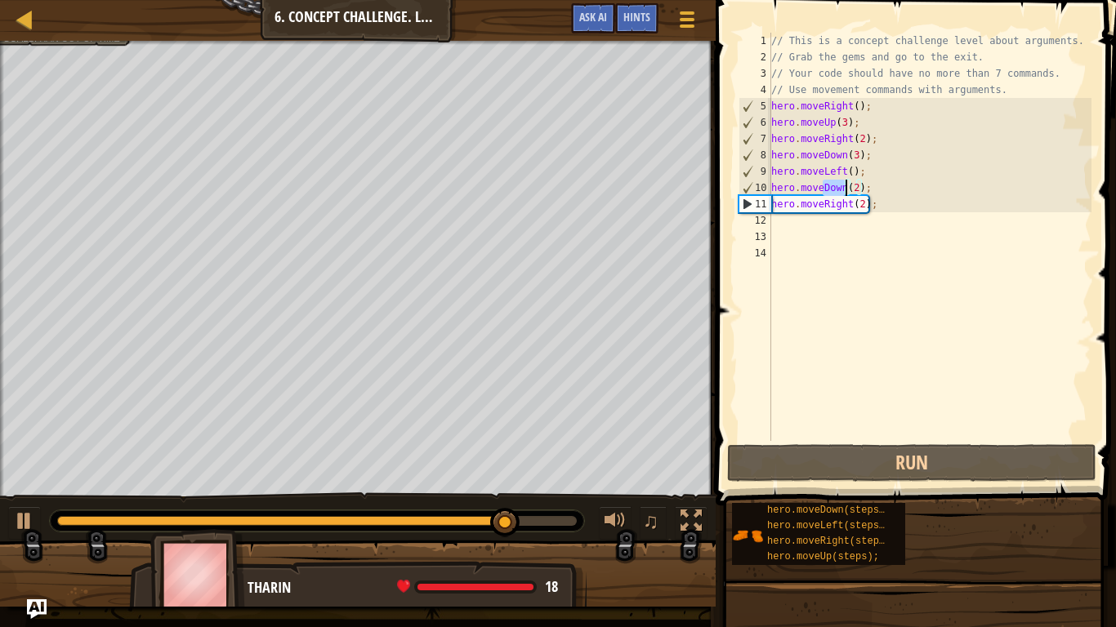
drag, startPoint x: 824, startPoint y: 190, endPoint x: 847, endPoint y: 190, distance: 22.9
click at [847, 190] on div "// This is a concept challenge level about arguments. // Grab the gems and go t…" at bounding box center [930, 253] width 324 height 441
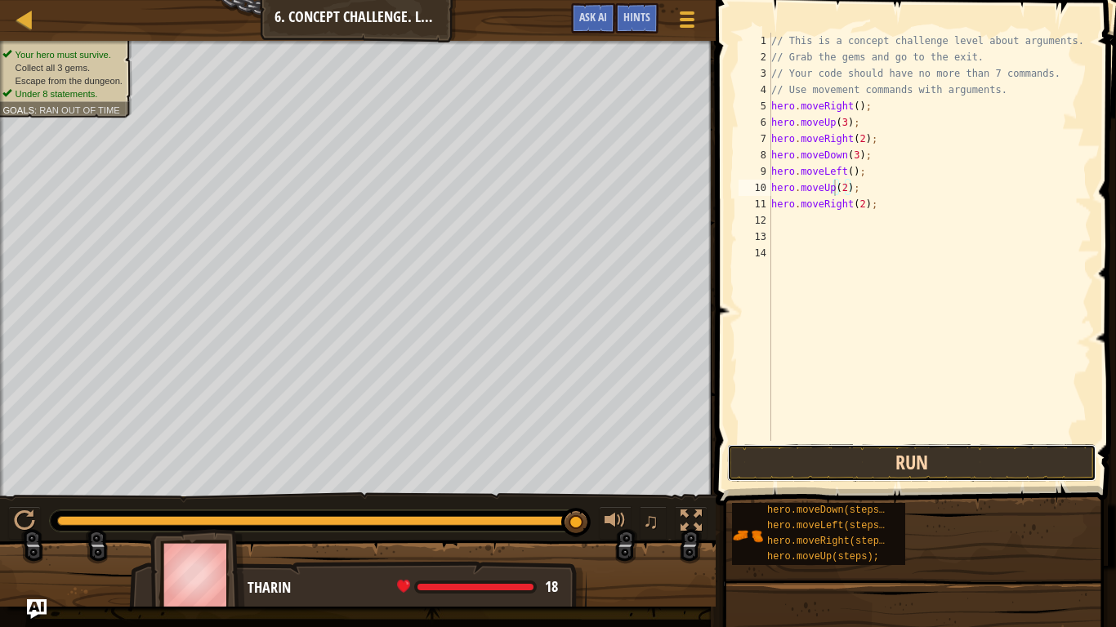
click at [909, 469] on button "Run" at bounding box center [911, 463] width 369 height 38
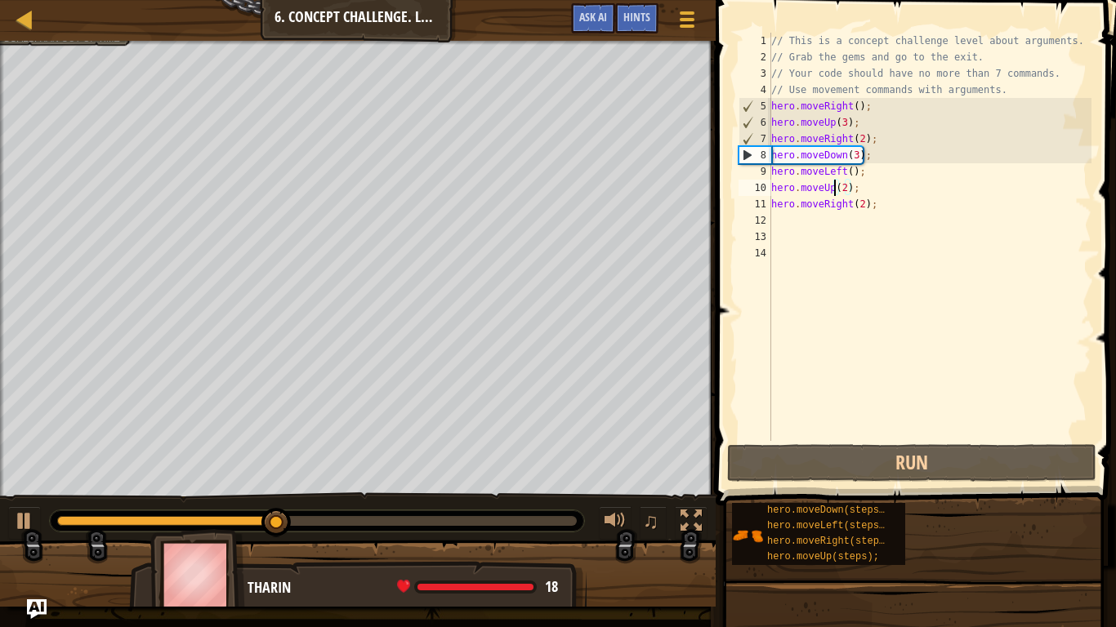
click at [862, 202] on div "// This is a concept challenge level about arguments. // Grab the gems and go t…" at bounding box center [930, 253] width 324 height 441
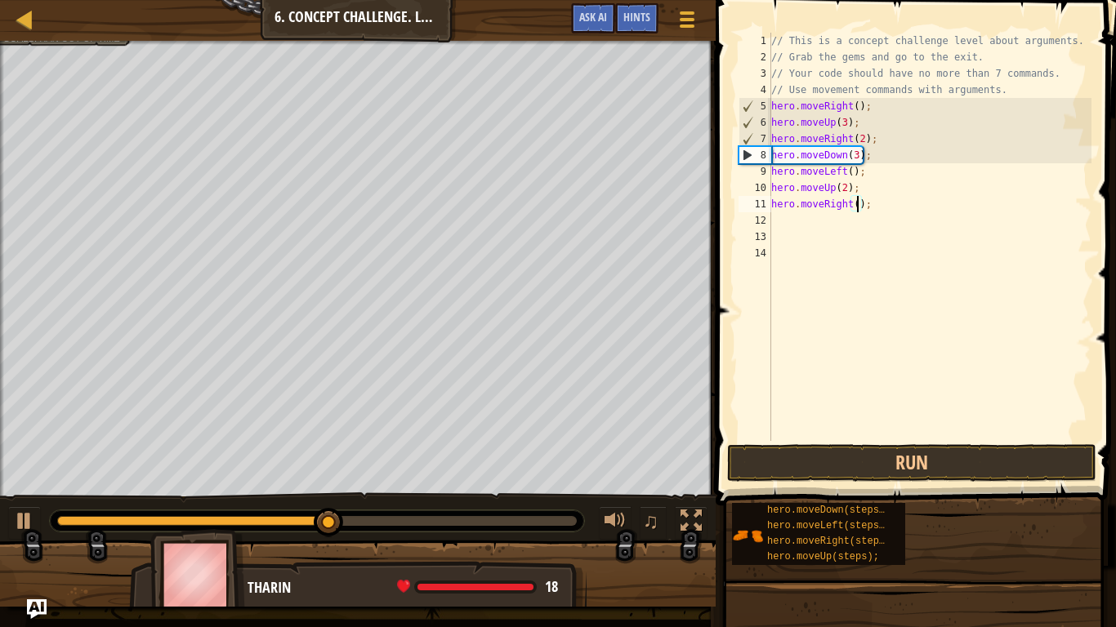
scroll to position [7, 14]
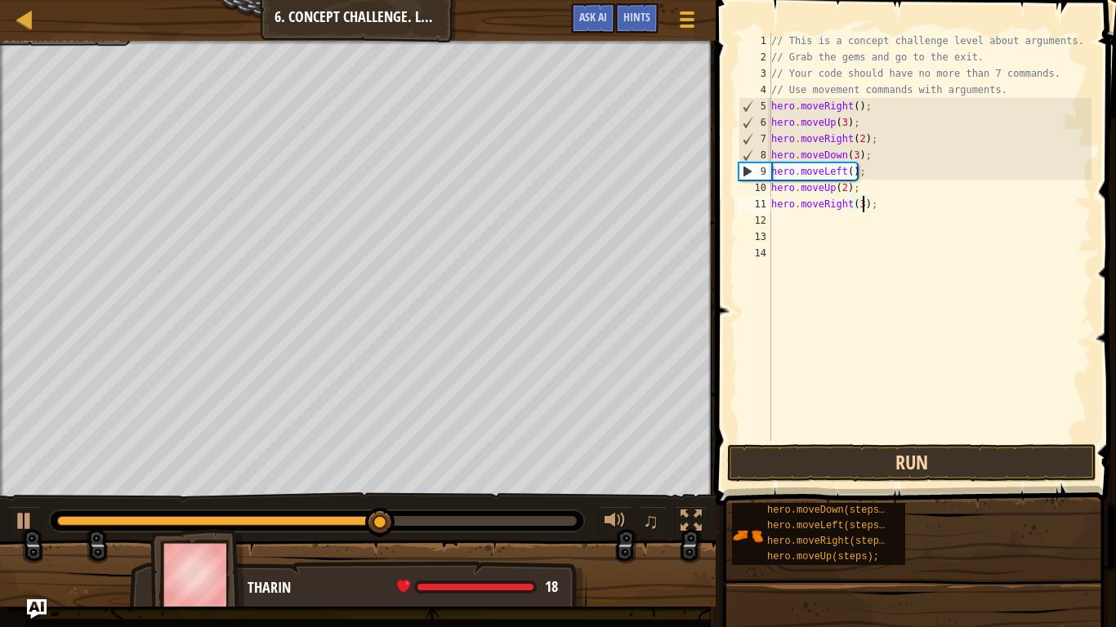
type textarea "hero.moveRight(3);"
click at [962, 473] on button "Run" at bounding box center [911, 463] width 369 height 38
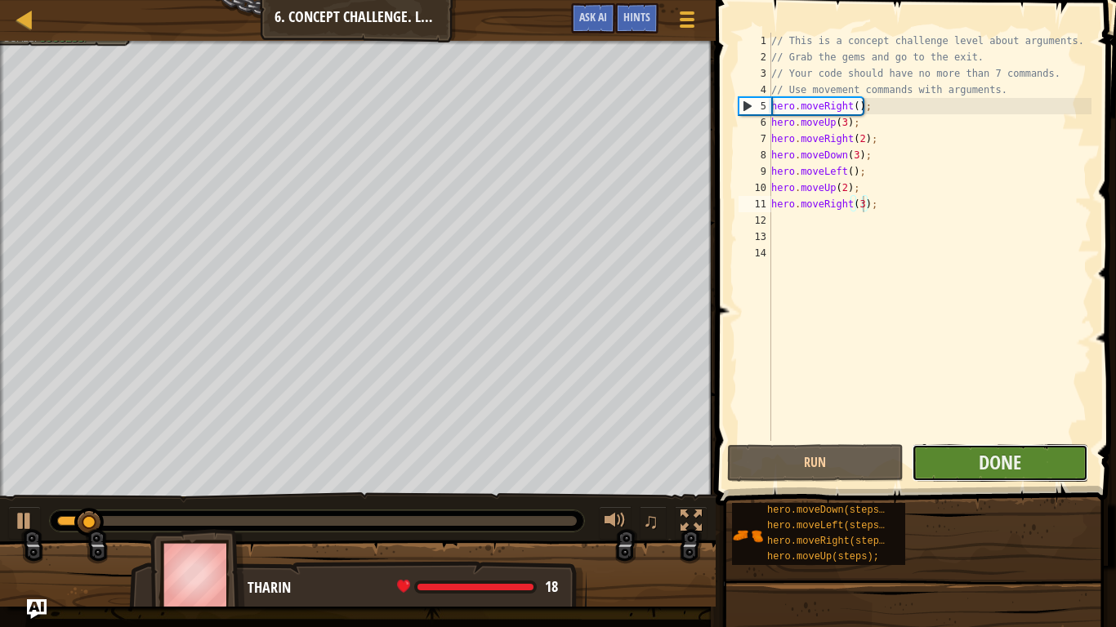
click at [967, 462] on button "Done" at bounding box center [1000, 463] width 176 height 38
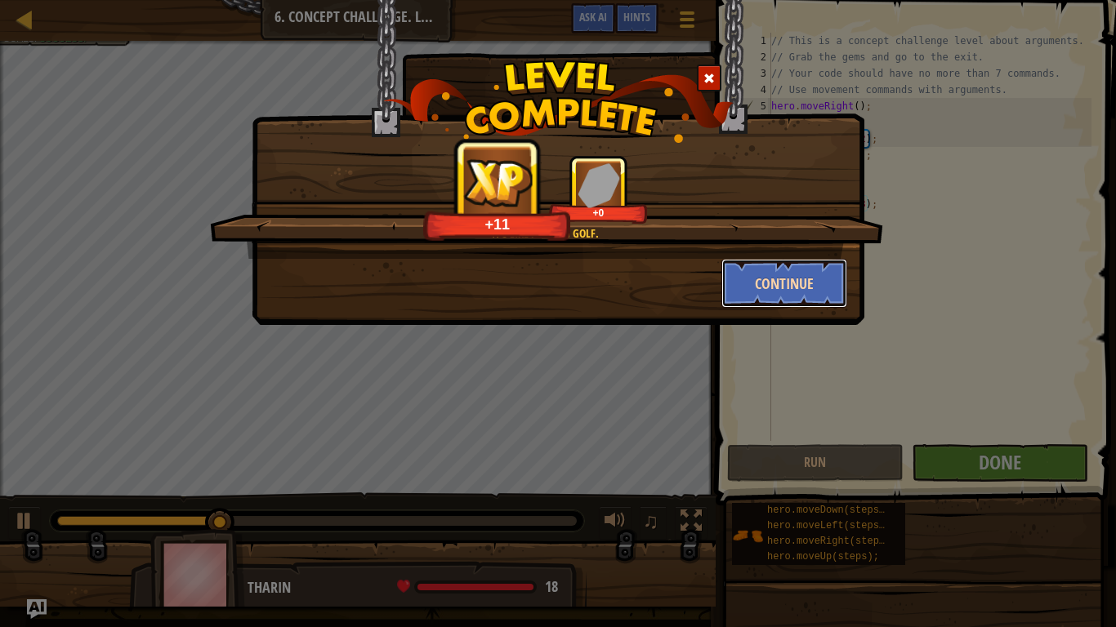
click at [767, 284] on button "Continue" at bounding box center [784, 283] width 127 height 49
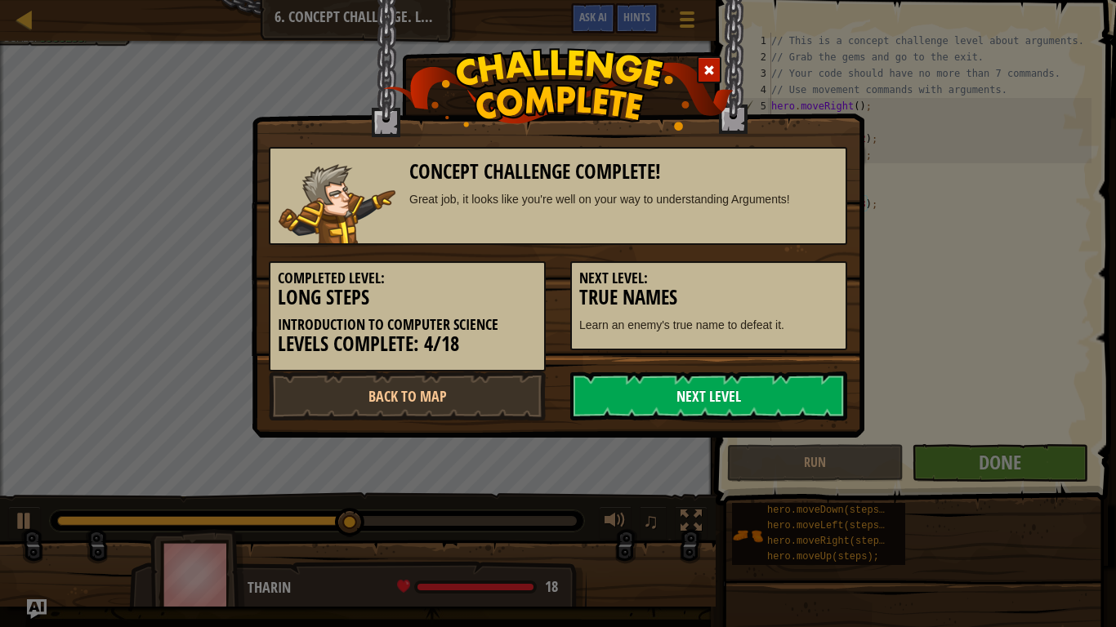
click at [734, 393] on link "Next Level" at bounding box center [708, 396] width 277 height 49
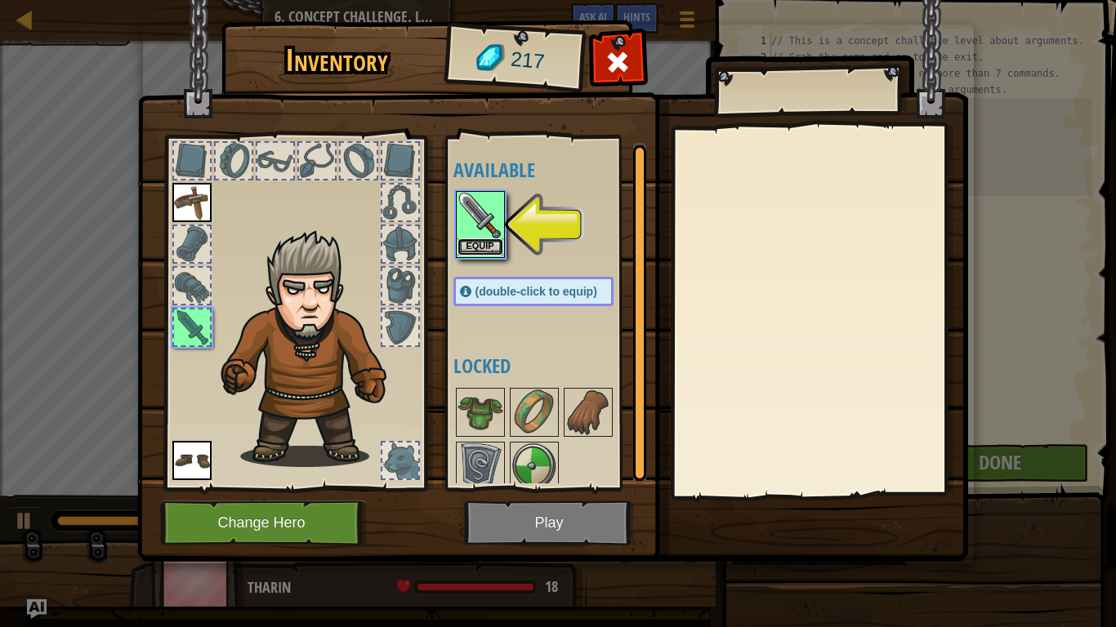
click at [475, 244] on button "Equip" at bounding box center [481, 247] width 46 height 17
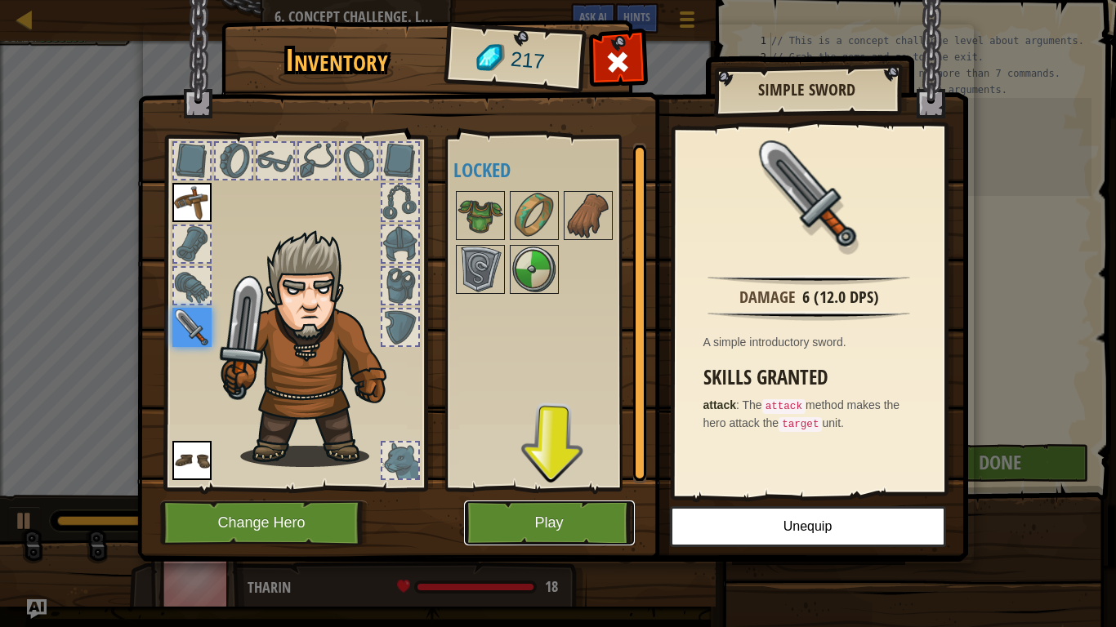
click at [584, 525] on button "Play" at bounding box center [549, 523] width 171 height 45
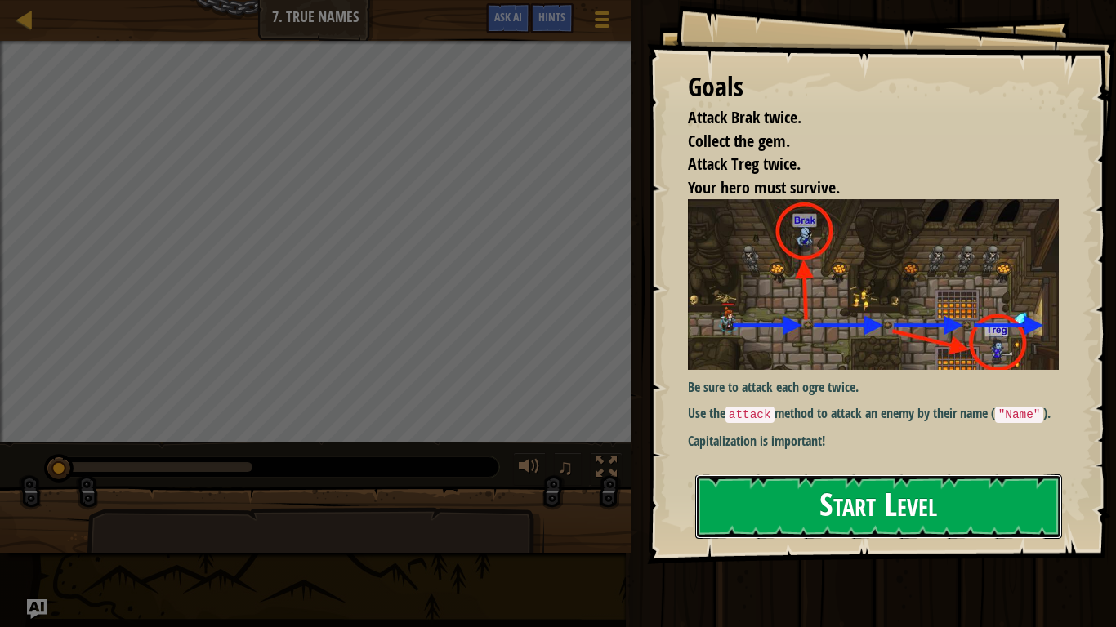
click at [851, 503] on button "Start Level" at bounding box center [878, 507] width 367 height 65
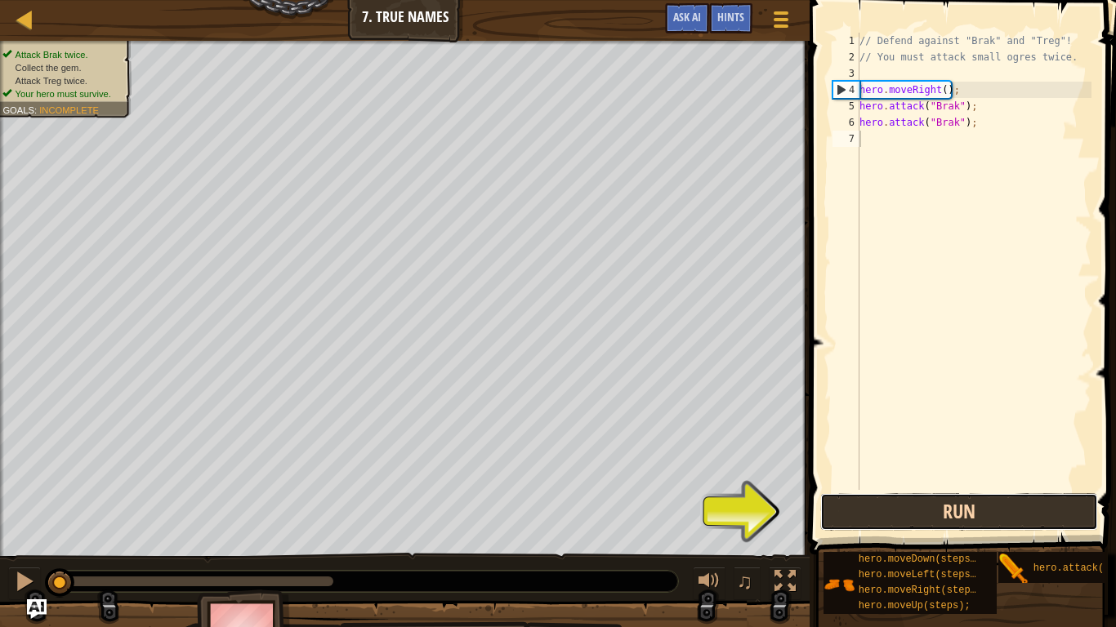
click at [928, 525] on button "Run" at bounding box center [959, 512] width 278 height 38
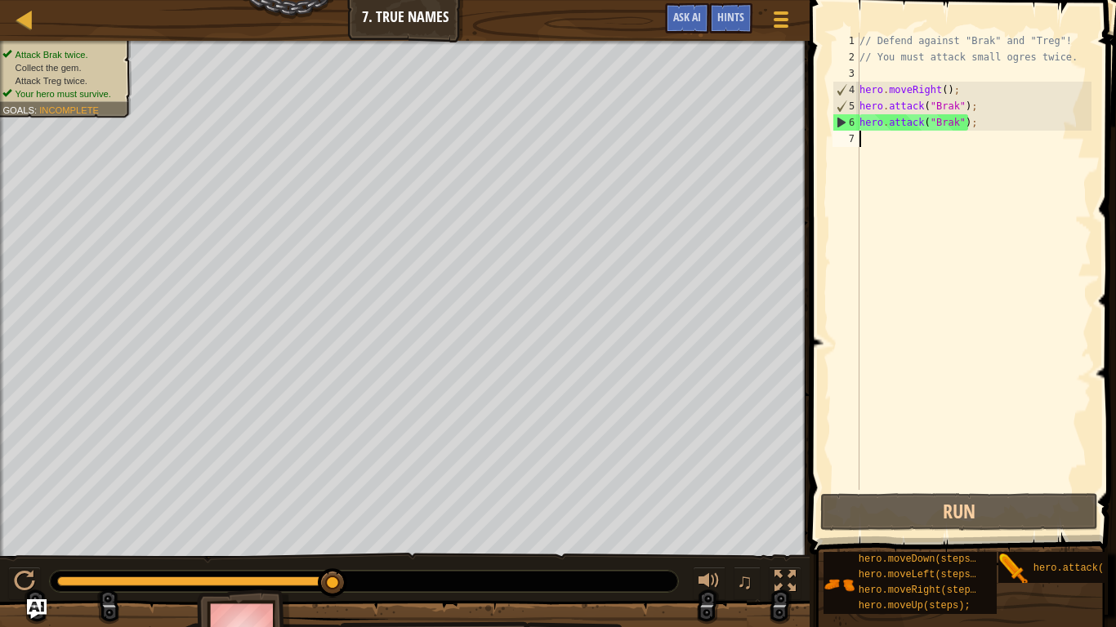
type textarea "h"
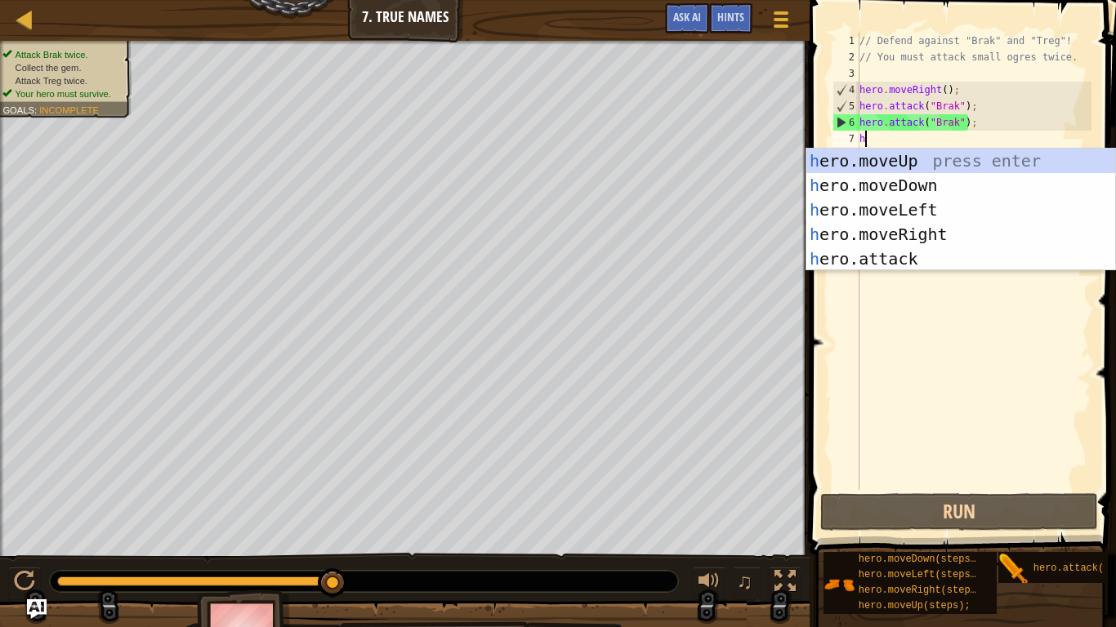
scroll to position [7, 0]
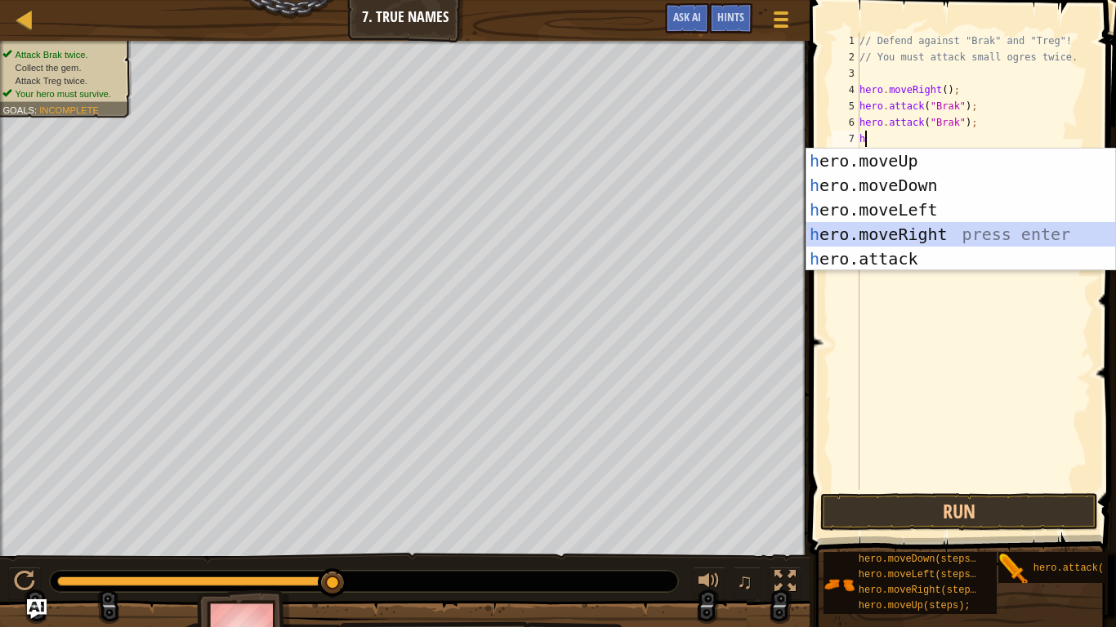
click at [924, 229] on div "h ero.moveUp press enter h ero.moveDown press enter h ero.moveLeft press enter …" at bounding box center [960, 235] width 309 height 172
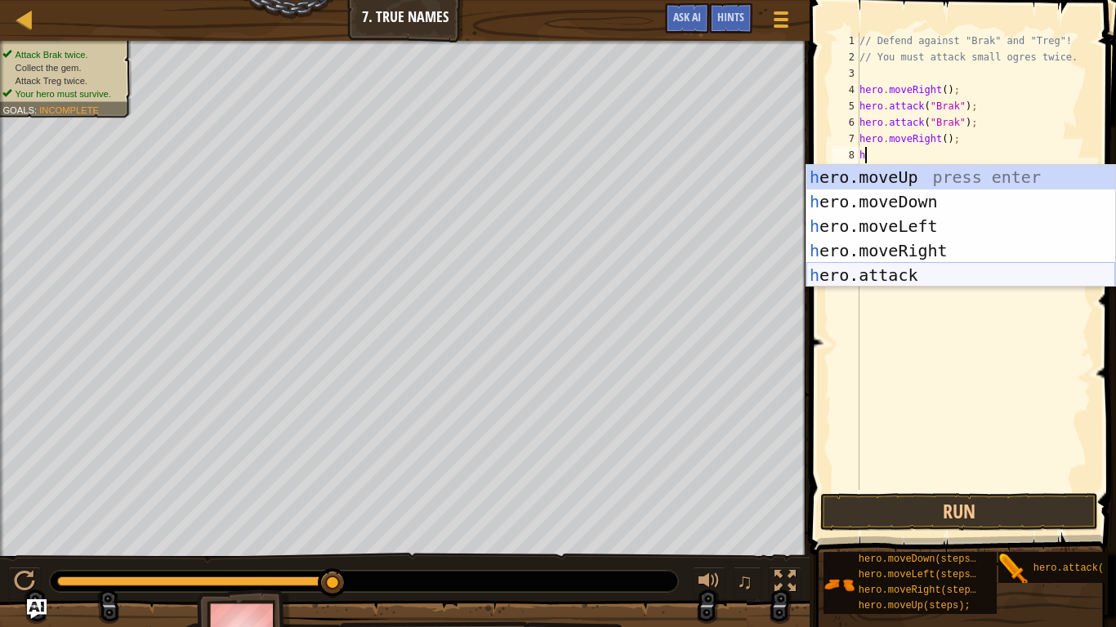
click at [921, 275] on div "h ero.moveUp press enter h ero.moveDown press enter h ero.moveLeft press enter …" at bounding box center [960, 251] width 309 height 172
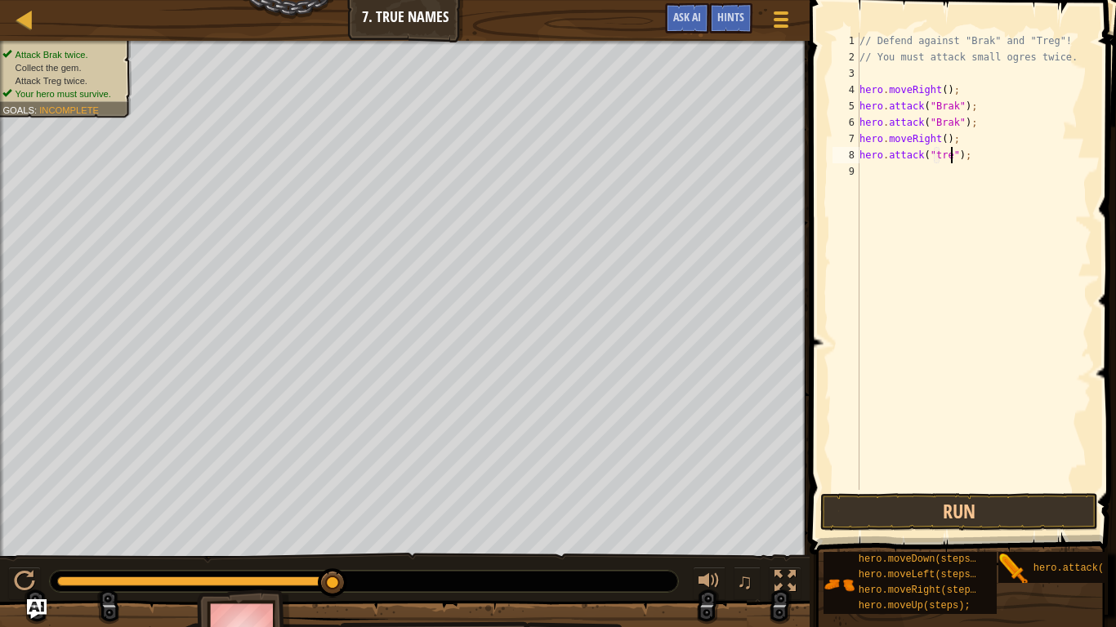
scroll to position [7, 15]
type textarea "hero.attack("Treg");"
click at [972, 174] on div "// Defend against "Brak" and "Treg"! // You must attack small ogres twice. hero…" at bounding box center [973, 278] width 235 height 490
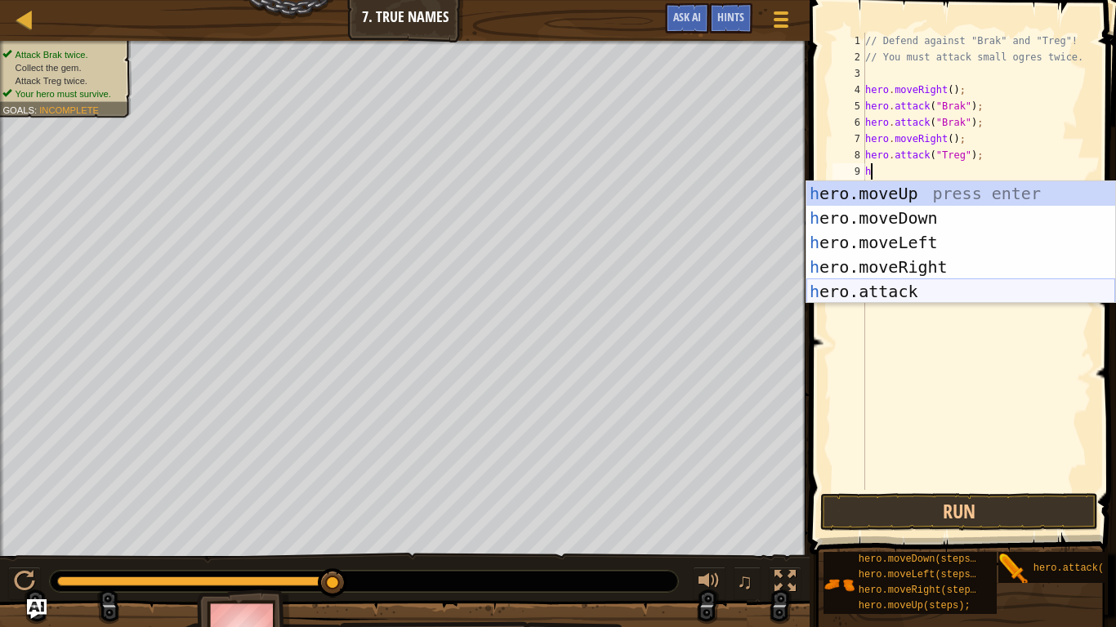
click at [922, 288] on div "h ero.moveUp press enter h ero.moveDown press enter h ero.moveLeft press enter …" at bounding box center [960, 267] width 309 height 172
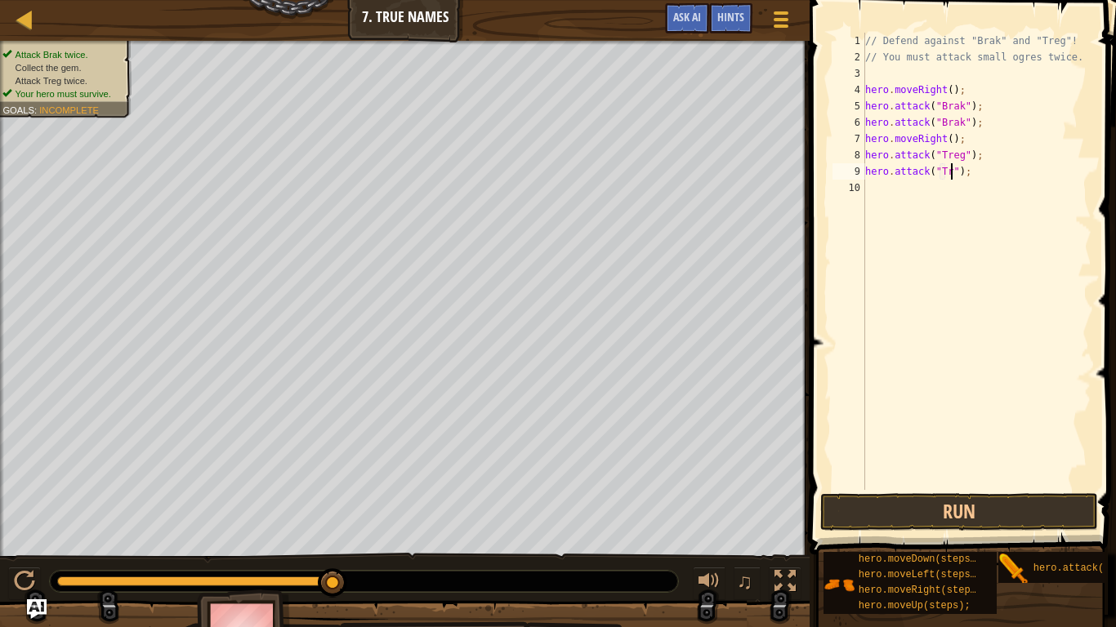
type textarea "hero.attack("Treg");"
click at [886, 190] on div "// Defend against "Brak" and "Treg"! // You must attack small ogres twice. hero…" at bounding box center [977, 278] width 230 height 490
type textarea "h"
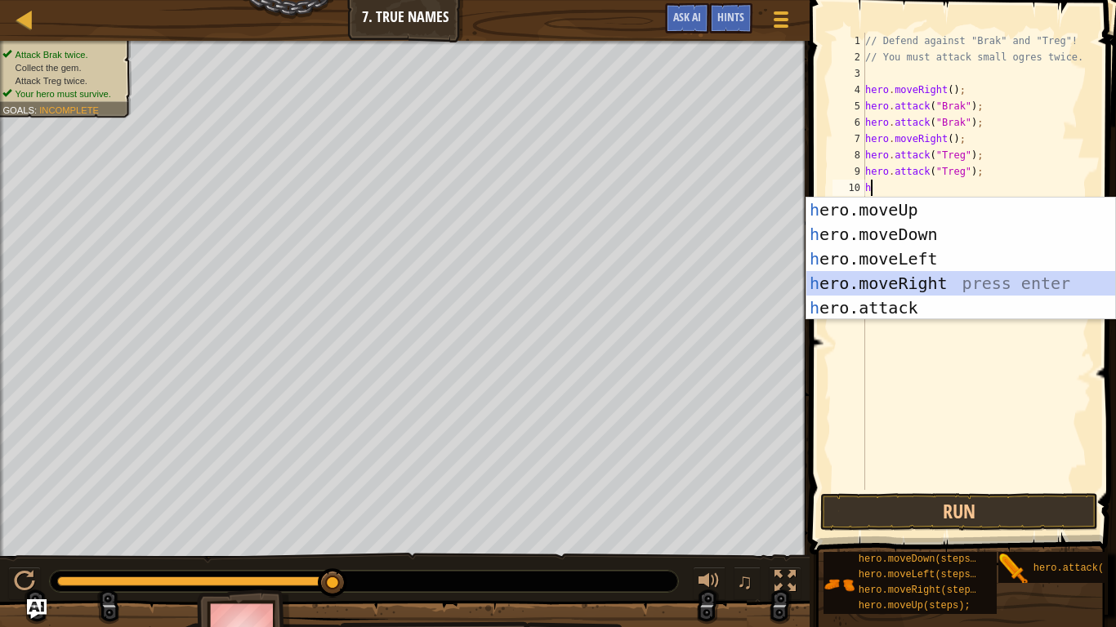
click at [915, 280] on div "h ero.moveUp press enter h ero.moveDown press enter h ero.moveLeft press enter …" at bounding box center [960, 284] width 309 height 172
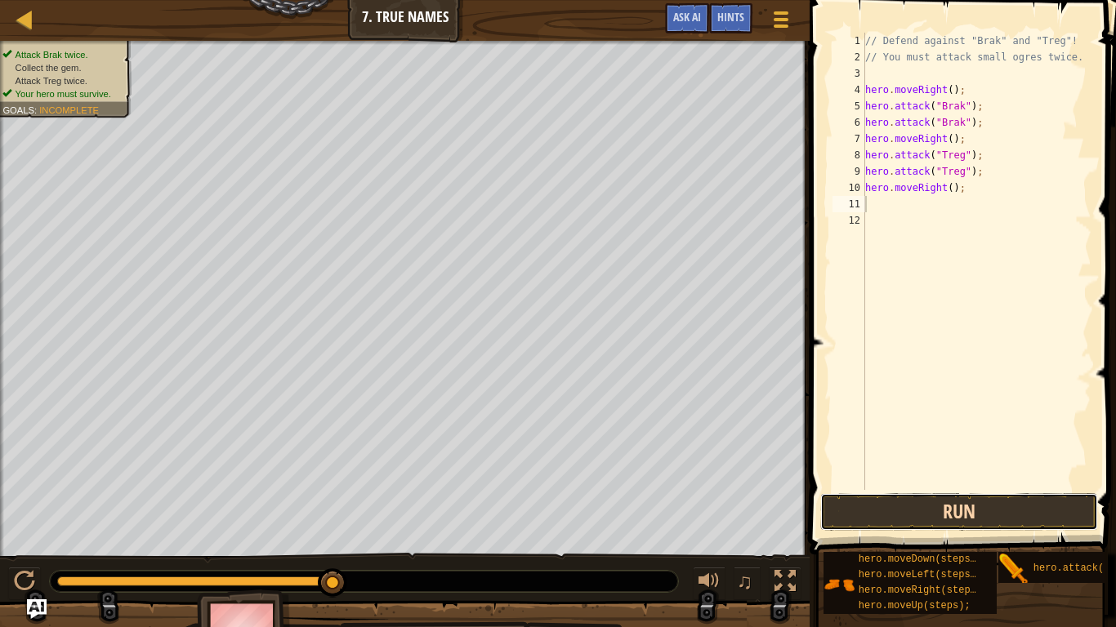
click at [938, 504] on button "Run" at bounding box center [959, 512] width 278 height 38
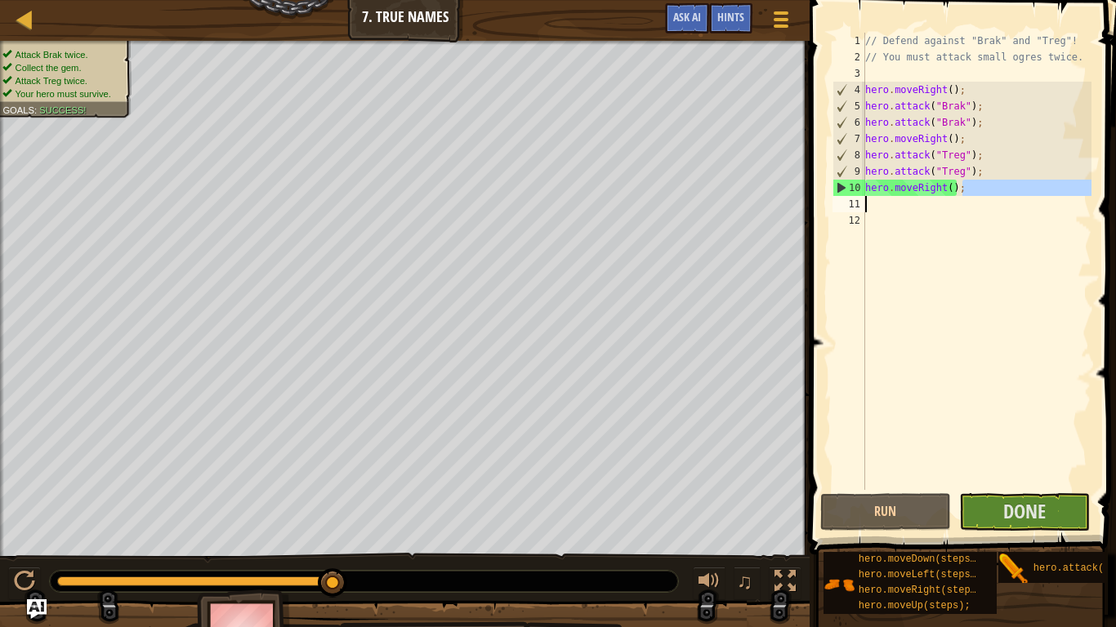
drag, startPoint x: 972, startPoint y: 190, endPoint x: 829, endPoint y: 196, distance: 143.1
click at [829, 196] on div "1 2 3 4 5 6 7 8 9 10 11 12 // Defend against "Brak" and "Treg"! // You must att…" at bounding box center [960, 262] width 262 height 458
type textarea "hero.moveRight();"
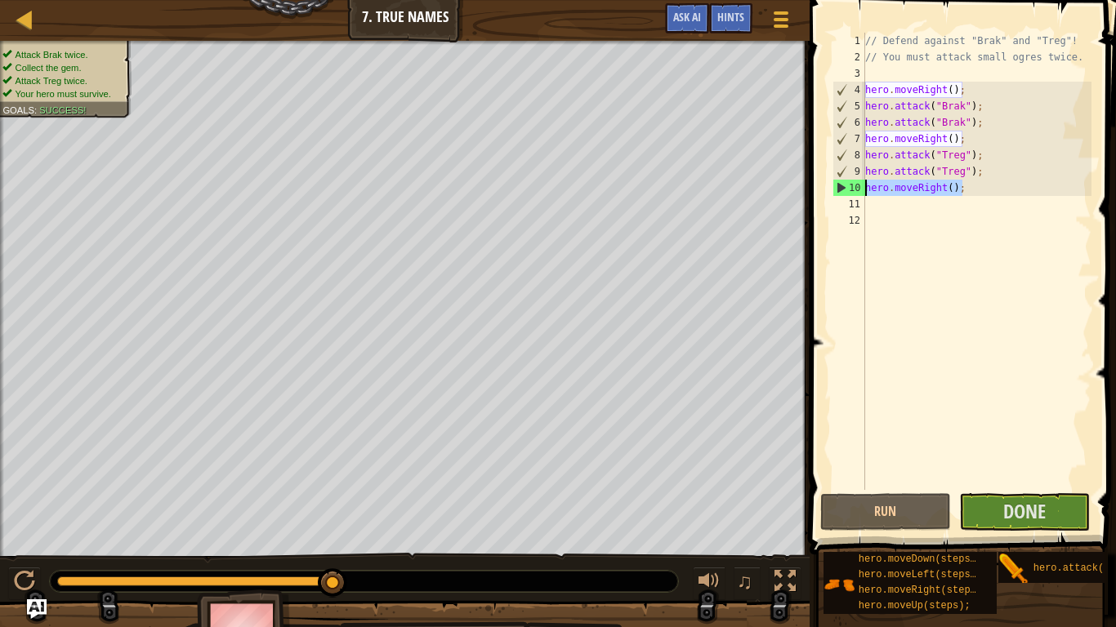
drag, startPoint x: 969, startPoint y: 187, endPoint x: 850, endPoint y: 190, distance: 119.3
click at [850, 190] on div "hero.moveRight(); 1 2 3 4 5 6 7 8 9 10 11 12 // Defend against "Brak" and "Treg…" at bounding box center [960, 262] width 262 height 458
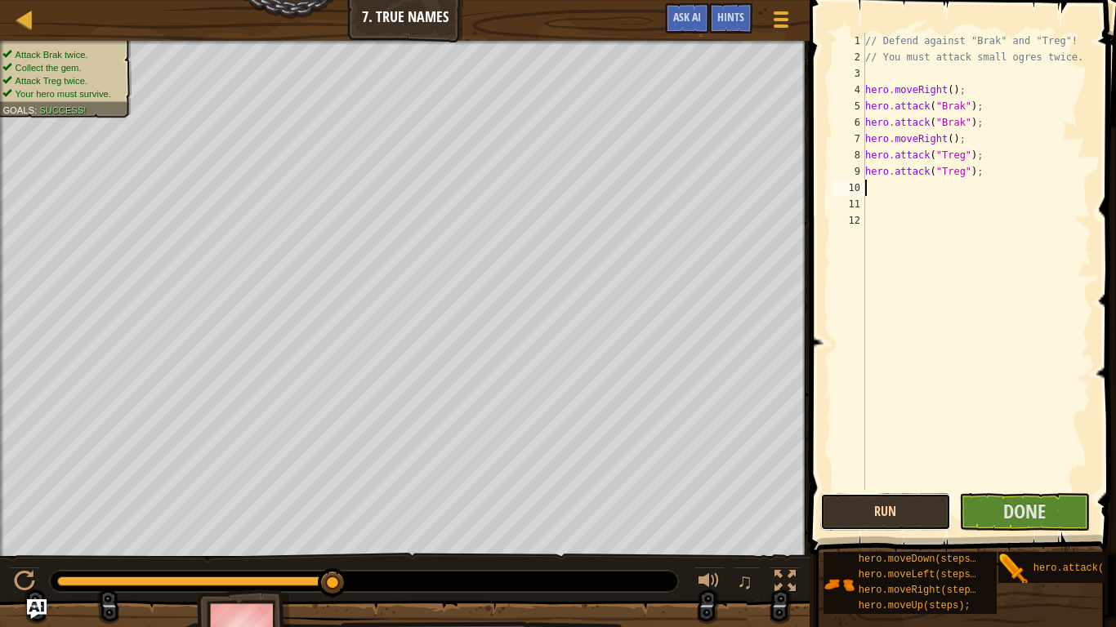
click at [921, 519] on button "Run" at bounding box center [885, 512] width 131 height 38
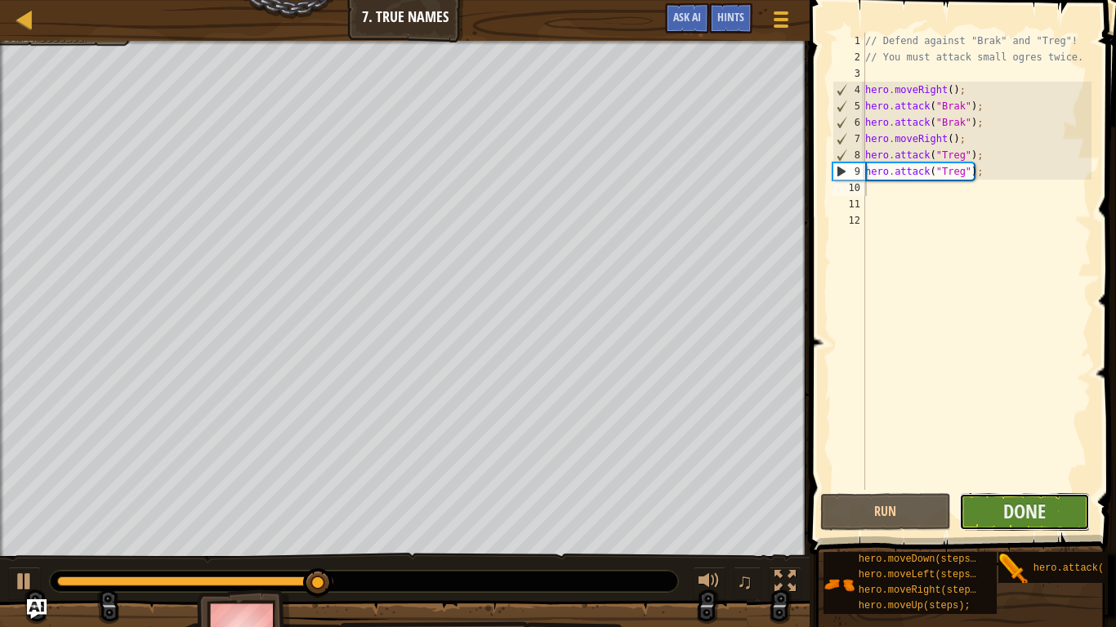
click at [996, 512] on button "Done" at bounding box center [1024, 512] width 131 height 38
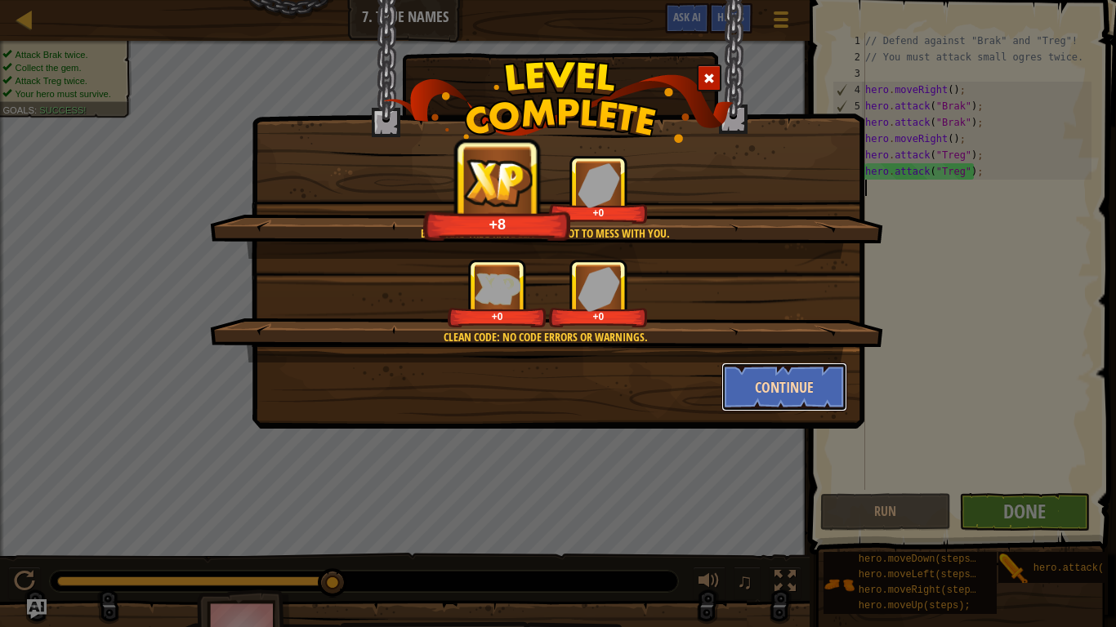
click at [769, 381] on button "Continue" at bounding box center [784, 387] width 127 height 49
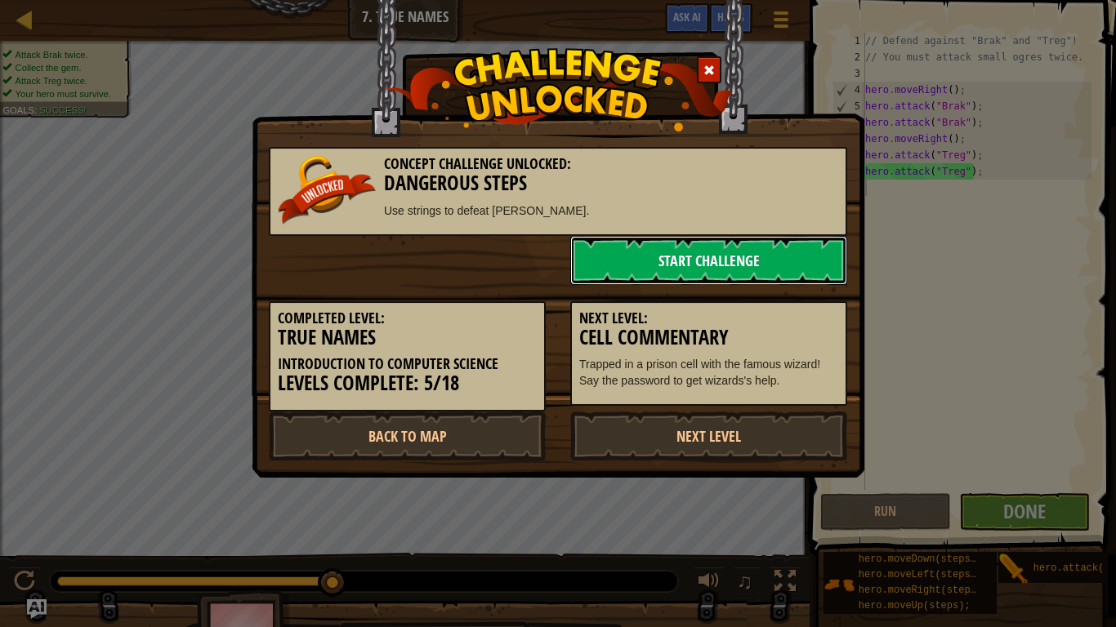
click at [672, 257] on link "Start Challenge" at bounding box center [708, 260] width 277 height 49
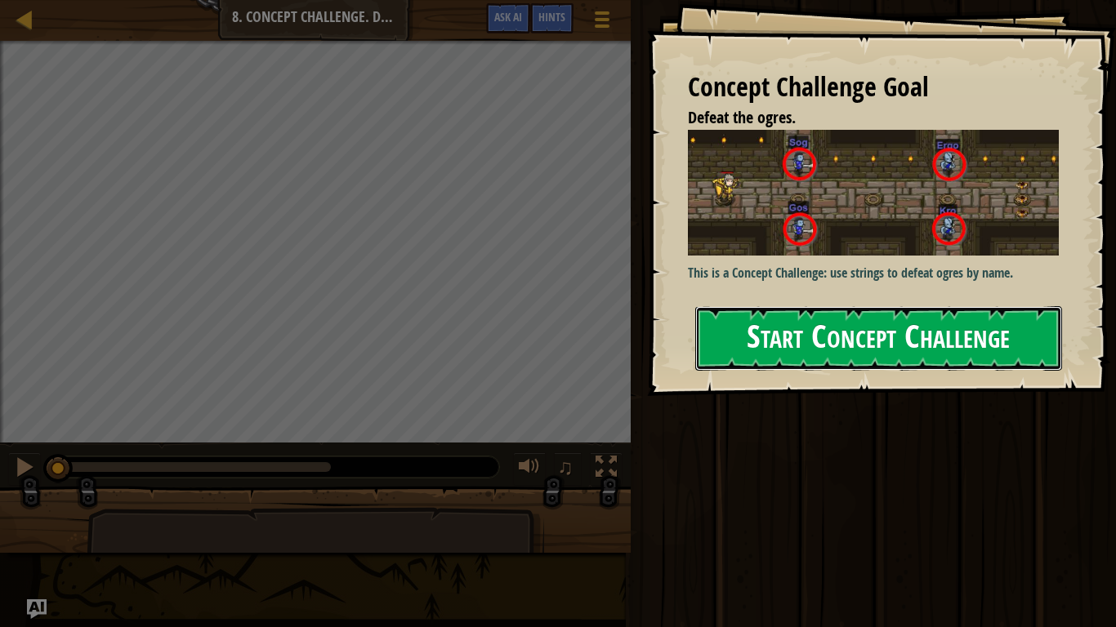
click at [761, 306] on button "Start Concept Challenge" at bounding box center [878, 338] width 367 height 65
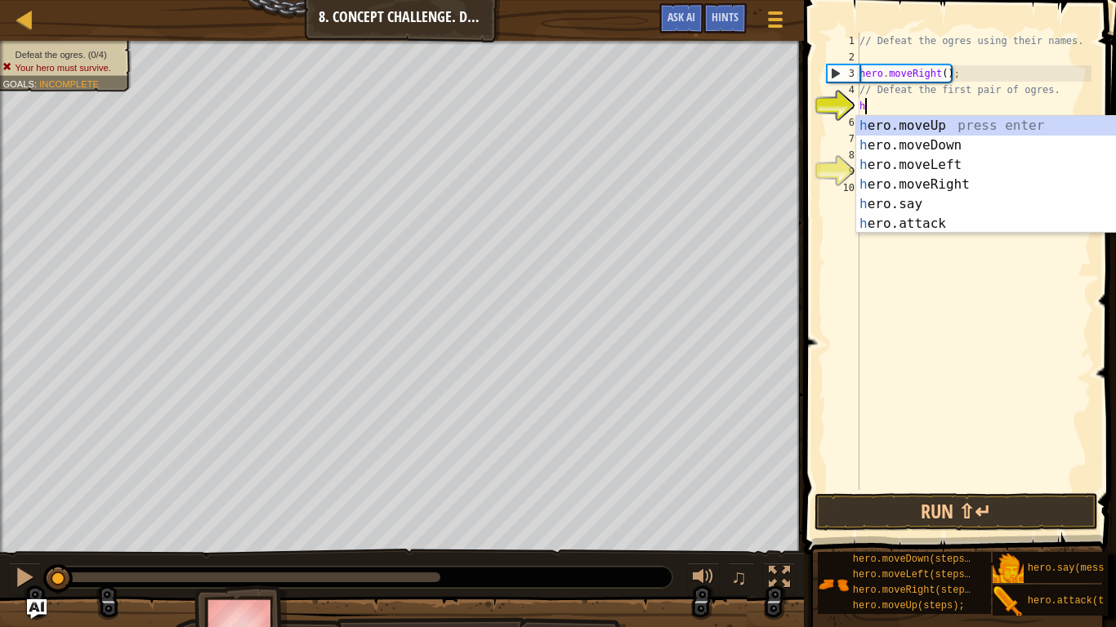
scroll to position [7, 0]
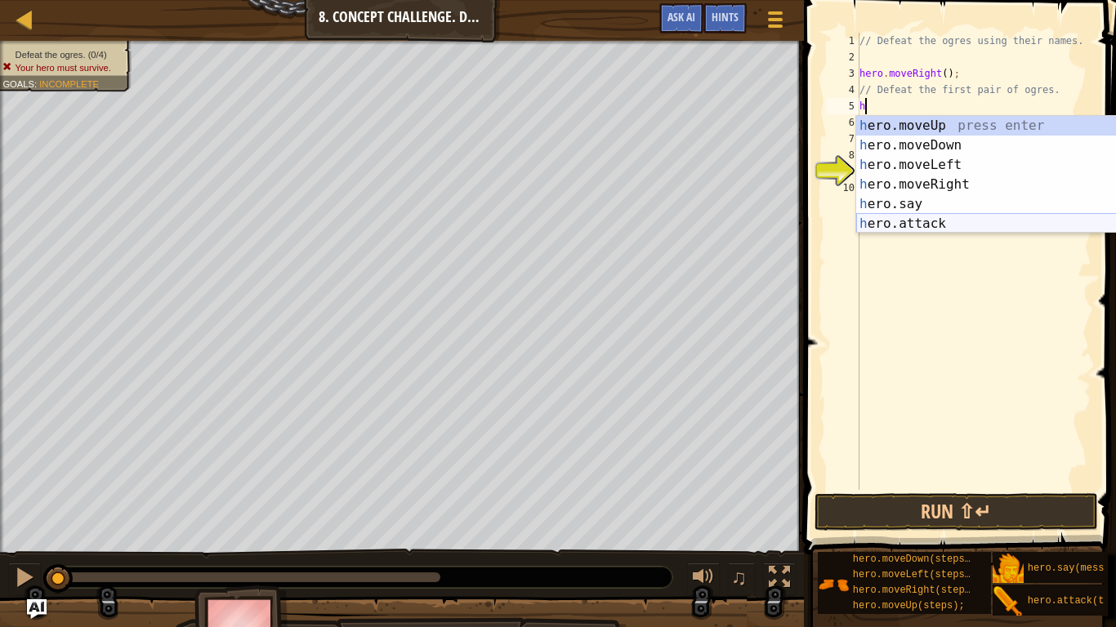
click at [911, 218] on div "h ero.moveUp press enter h ero.moveDown press enter h ero.moveLeft press enter …" at bounding box center [1010, 194] width 309 height 157
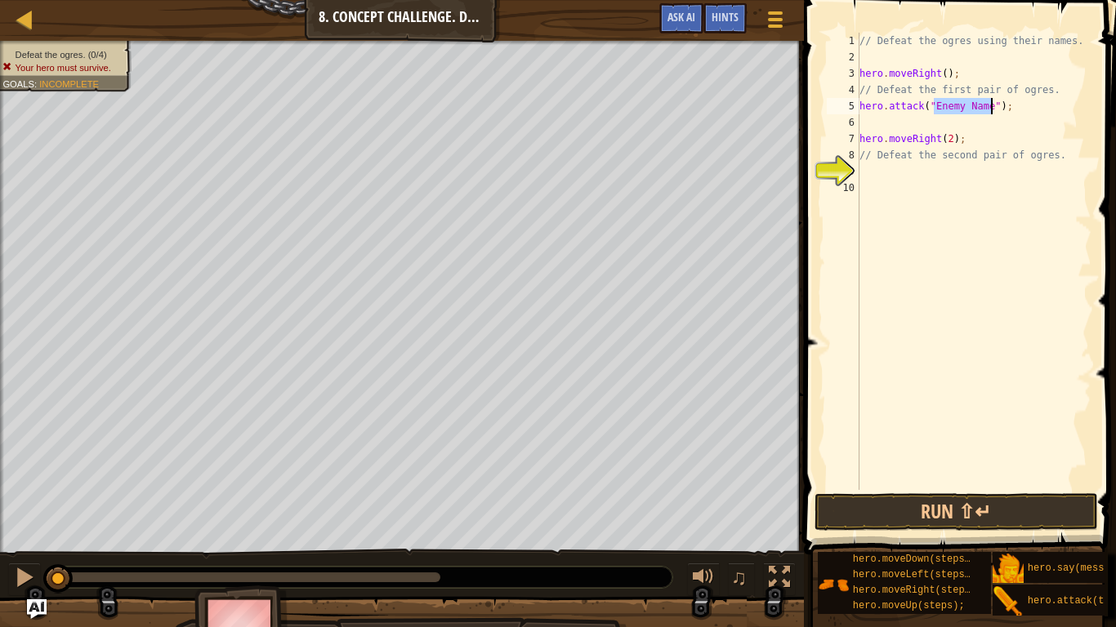
scroll to position [7, 12]
type textarea "hero.attack("sog");"
click at [956, 123] on div "// Defeat the ogres using their names. hero . moveRight ( ) ; // Defeat the fir…" at bounding box center [973, 278] width 235 height 490
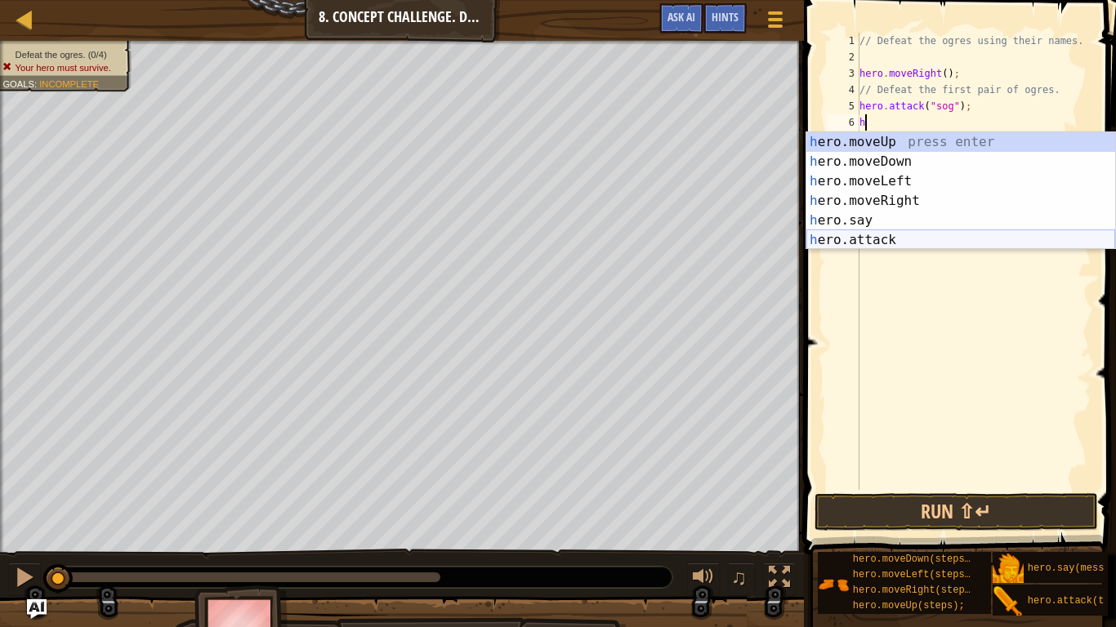
click at [987, 241] on div "h ero.moveUp press enter h ero.moveDown press enter h ero.moveLeft press enter …" at bounding box center [960, 210] width 309 height 157
type textarea "hero.attack("Enemy Name");"
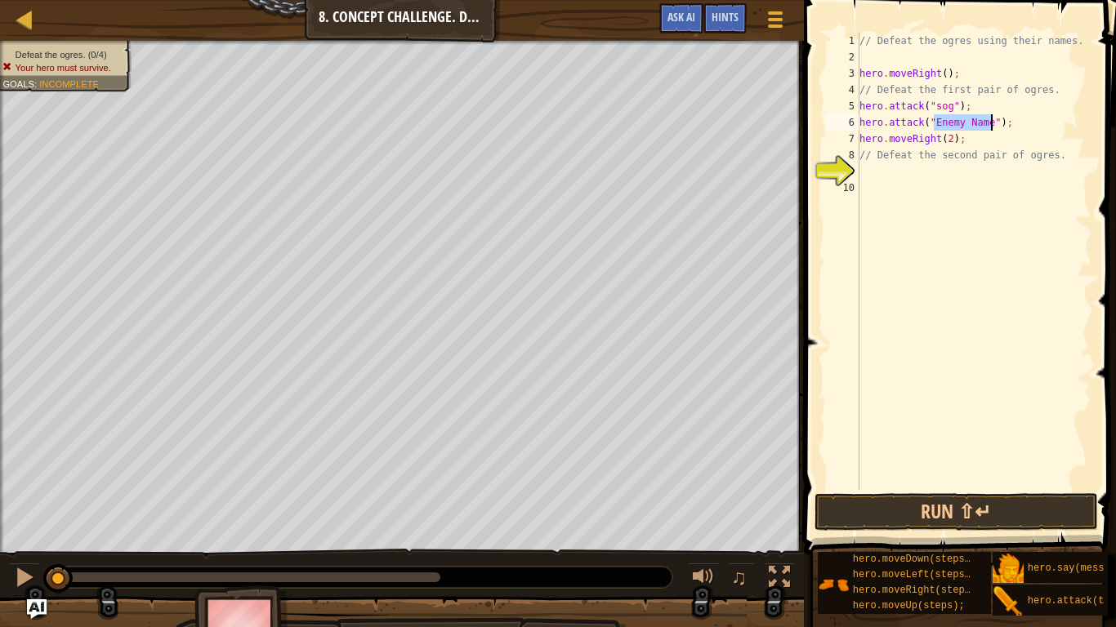
click at [987, 237] on div "// Defeat the ogres using their names. hero . moveRight ( ) ; // Defeat the fir…" at bounding box center [973, 278] width 235 height 490
type textarea "g"
click at [959, 123] on div "// Defeat the ogres using their names. hero . moveRight ( ) ; // Defeat the fir…" at bounding box center [973, 278] width 235 height 490
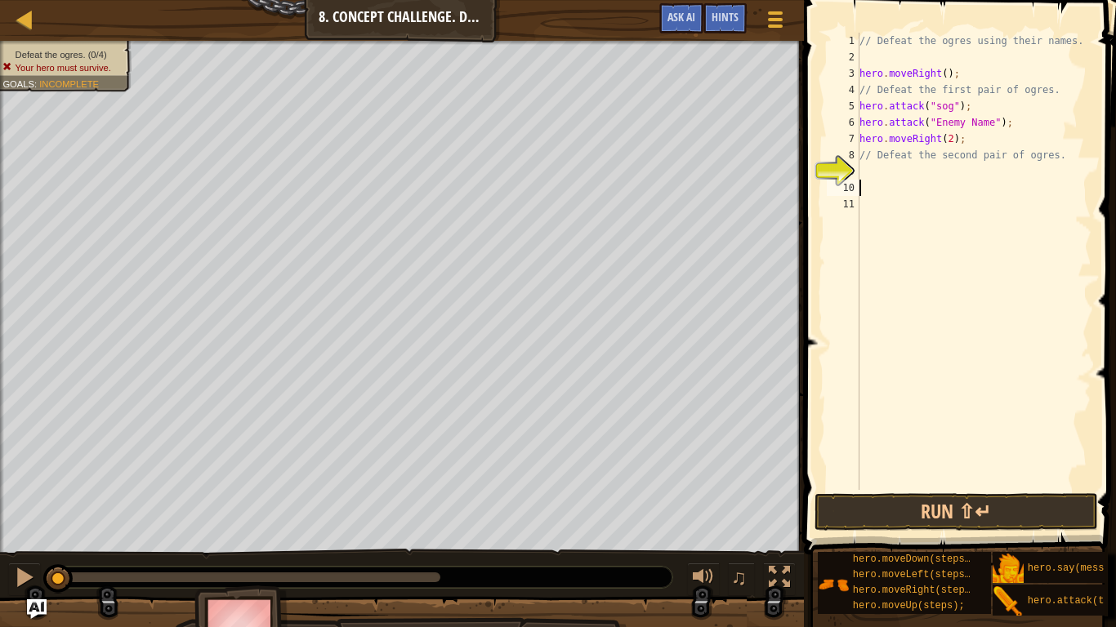
click at [959, 123] on div "// Defeat the ogres using their names. hero . moveRight ( ) ; // Defeat the fir…" at bounding box center [973, 278] width 235 height 490
click at [959, 123] on div "// Defeat the ogres using their names. hero . moveRight ( ) ; // Defeat the fir…" at bounding box center [973, 262] width 235 height 458
drag, startPoint x: 959, startPoint y: 123, endPoint x: 977, endPoint y: 126, distance: 18.3
click at [977, 126] on div "// Defeat the ogres using their names. hero . moveRight ( ) ; // Defeat the fir…" at bounding box center [973, 278] width 235 height 490
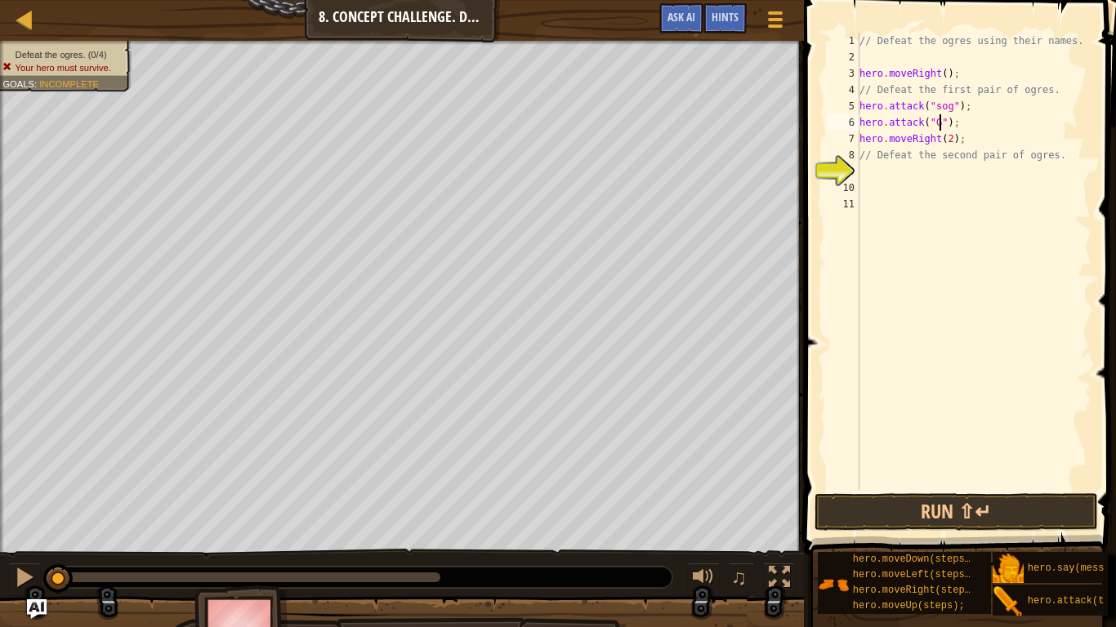
scroll to position [7, 14]
click at [938, 106] on div "// Defeat the ogres using their names. hero . moveRight ( ) ; // Defeat the fir…" at bounding box center [973, 278] width 235 height 490
type textarea "hero.attack("Sog");"
click at [934, 167] on div "// Defeat the ogres using their names. hero . moveRight ( ) ; // Defeat the fir…" at bounding box center [973, 278] width 235 height 490
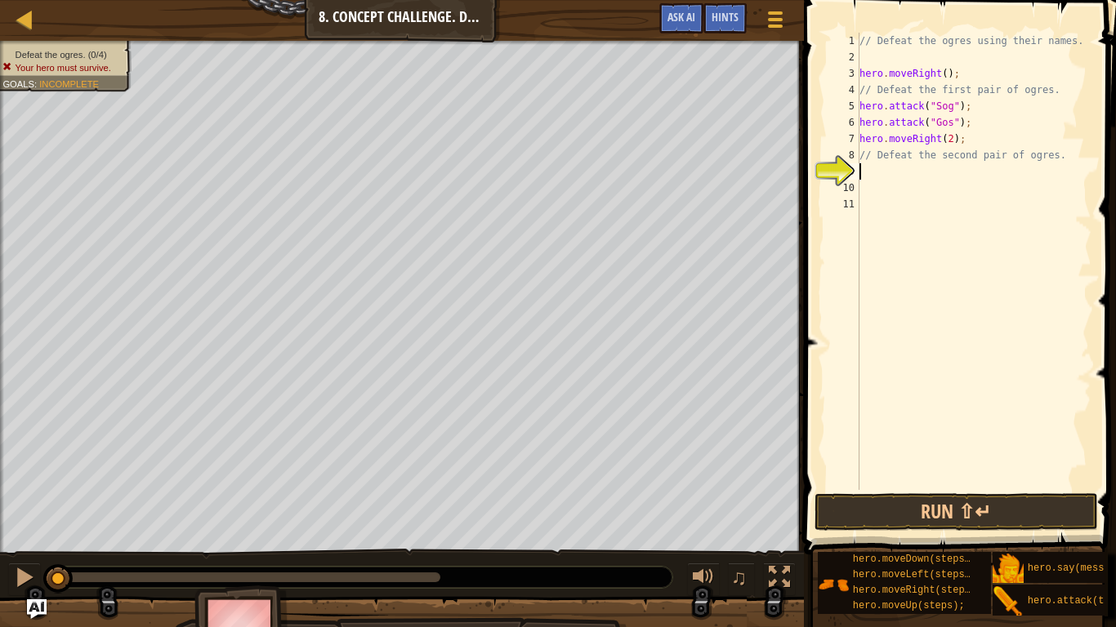
scroll to position [7, 0]
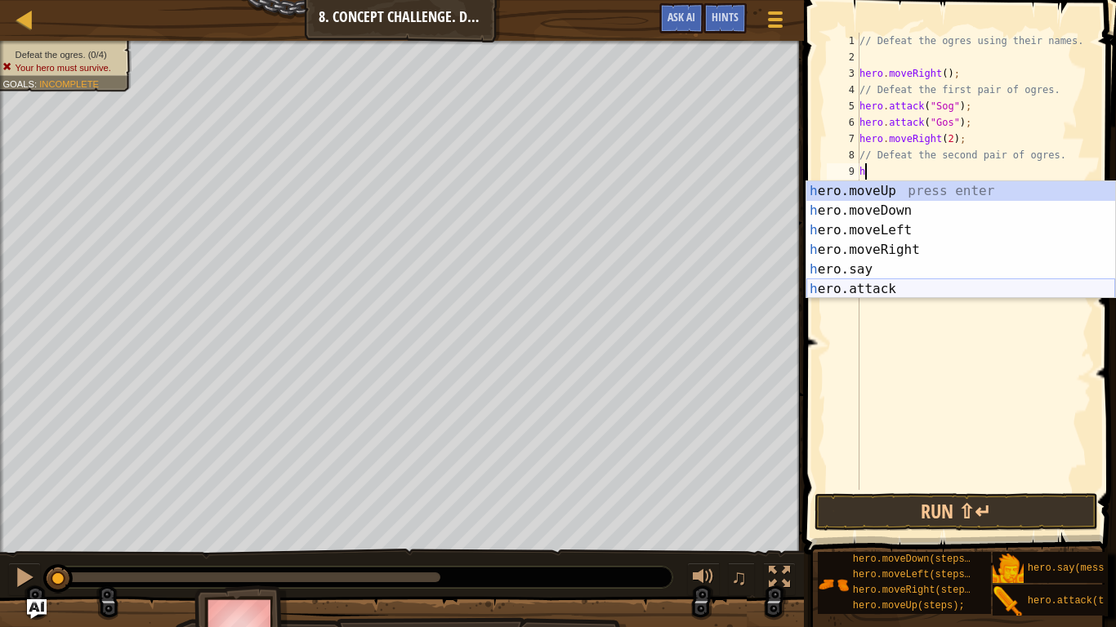
click at [941, 284] on div "h ero.moveUp press enter h ero.moveDown press enter h ero.moveLeft press enter …" at bounding box center [960, 259] width 309 height 157
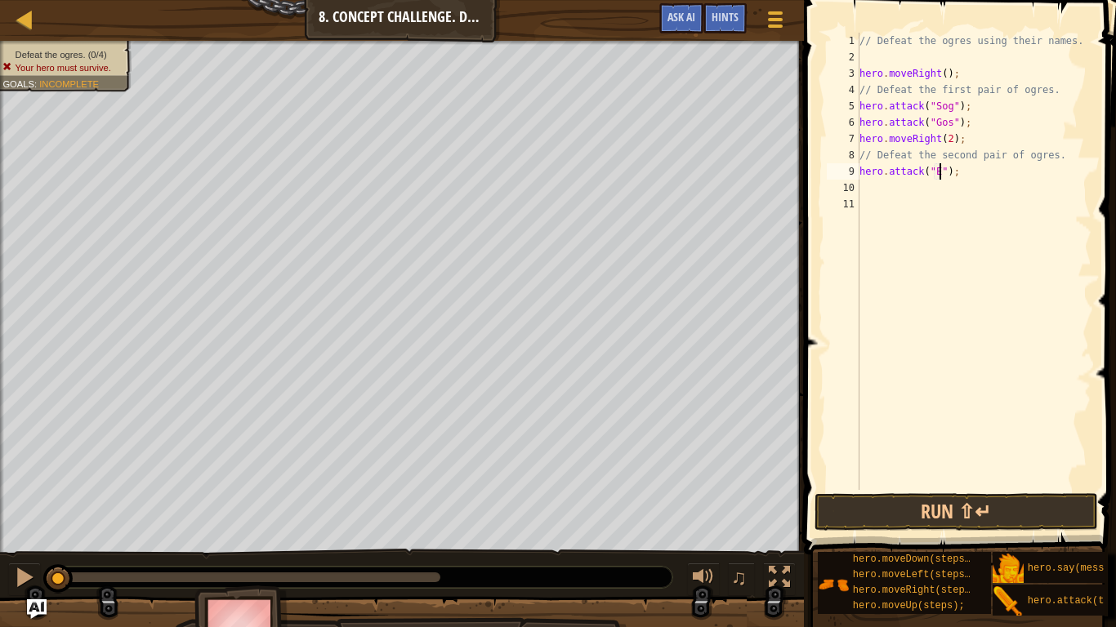
scroll to position [7, 13]
type textarea "hero.attack("Ergo");"
click at [877, 187] on div "// Defeat the ogres using their names. hero . moveRight ( ) ; // Defeat the fir…" at bounding box center [973, 278] width 235 height 490
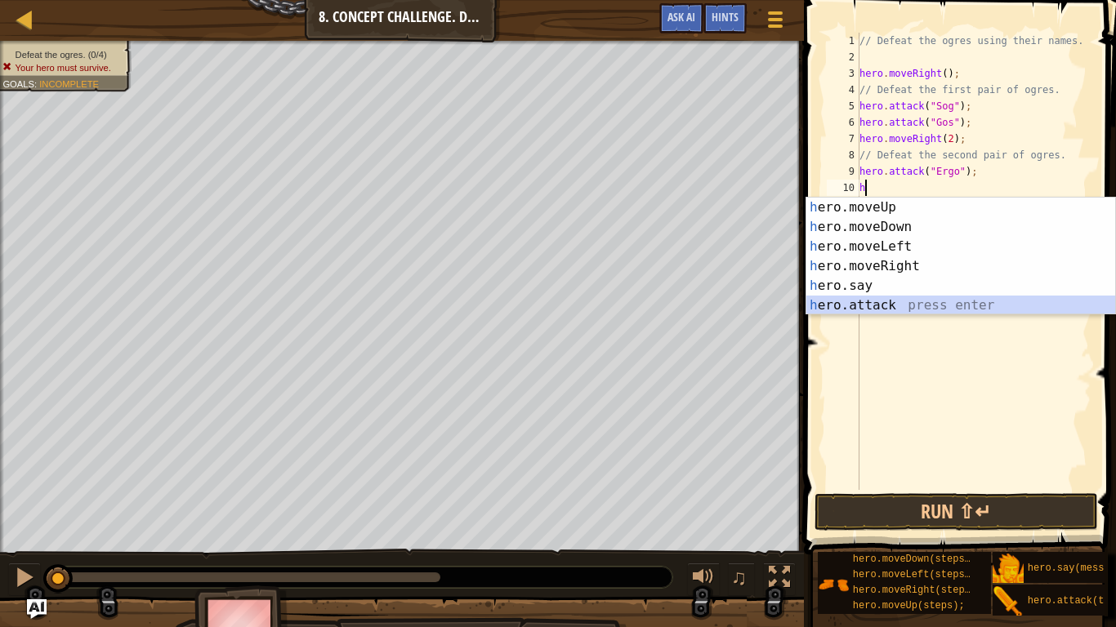
click at [895, 306] on div "h ero.moveUp press enter h ero.moveDown press enter h ero.moveLeft press enter …" at bounding box center [960, 276] width 309 height 157
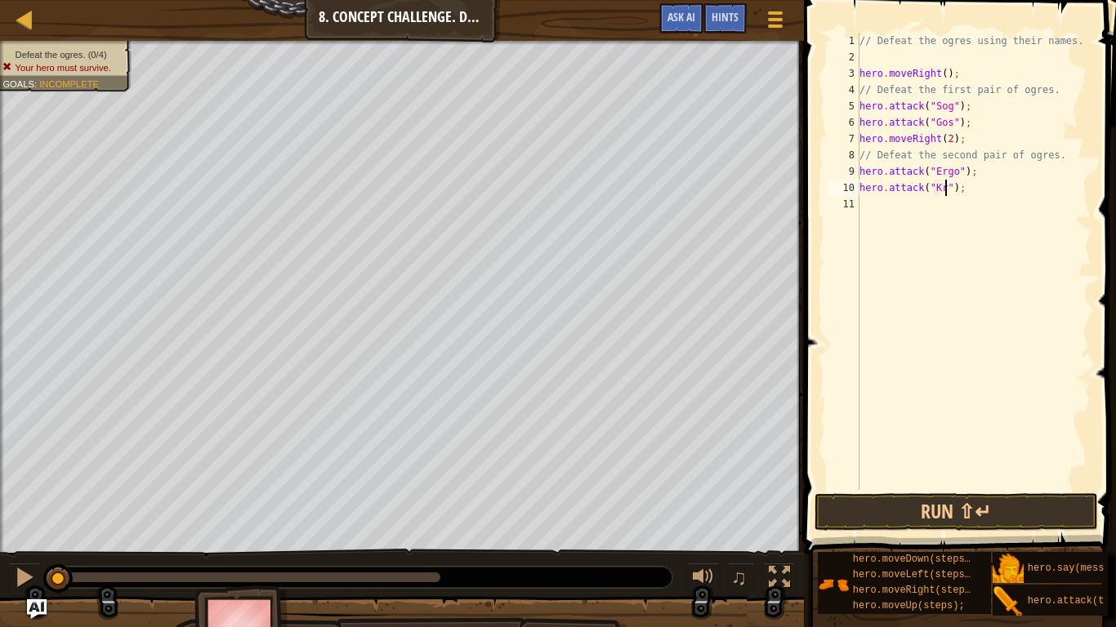
scroll to position [7, 14]
click at [917, 516] on button "Run ⇧↵" at bounding box center [956, 512] width 283 height 38
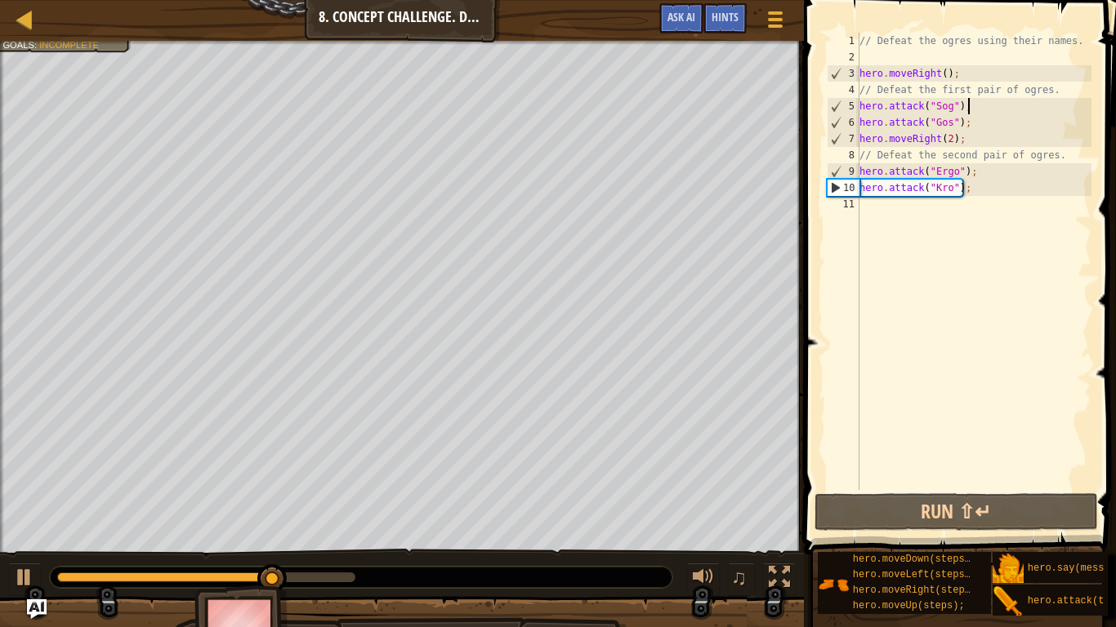
click at [980, 109] on div "// Defeat the ogres using their names. hero . moveRight ( ) ; // Defeat the fir…" at bounding box center [973, 278] width 235 height 490
type textarea "hero.attack("Sog");"
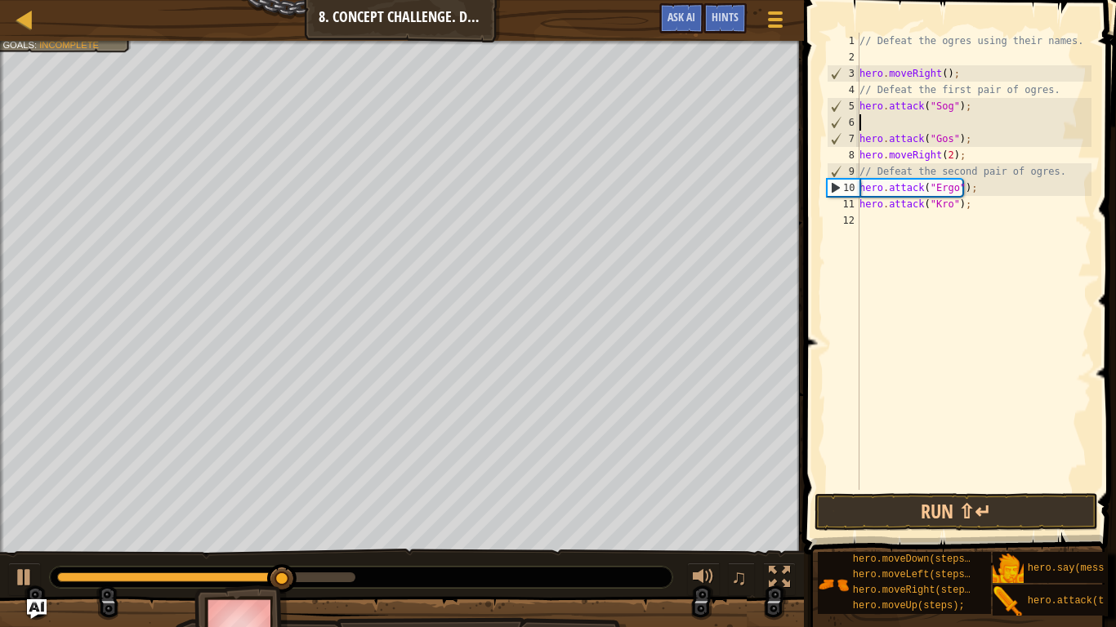
scroll to position [7, 0]
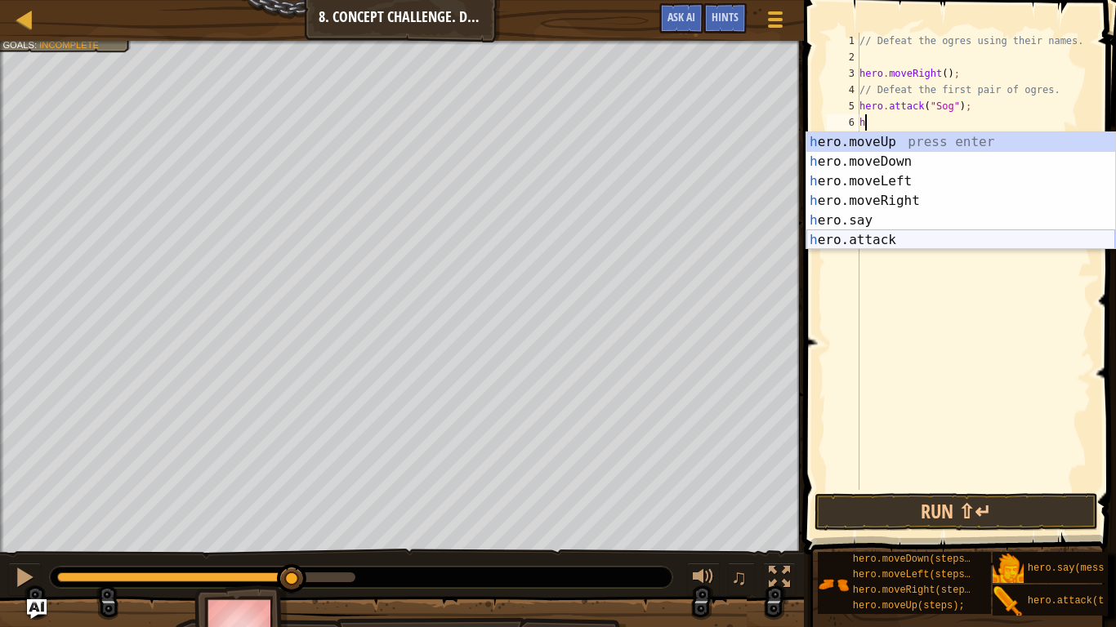
click at [988, 239] on div "h ero.moveUp press enter h ero.moveDown press enter h ero.moveLeft press enter …" at bounding box center [960, 210] width 309 height 157
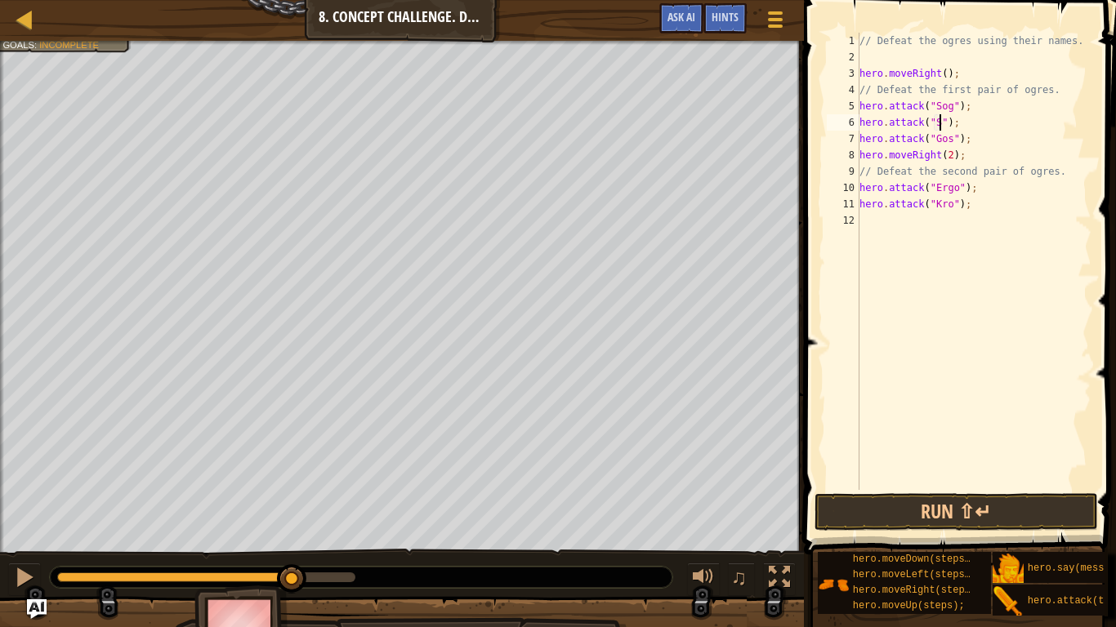
scroll to position [7, 14]
click at [974, 141] on div "// Defeat the ogres using their names. hero . moveRight ( ) ; // Defeat the fir…" at bounding box center [973, 278] width 235 height 490
type textarea "hero.attack("Gos");"
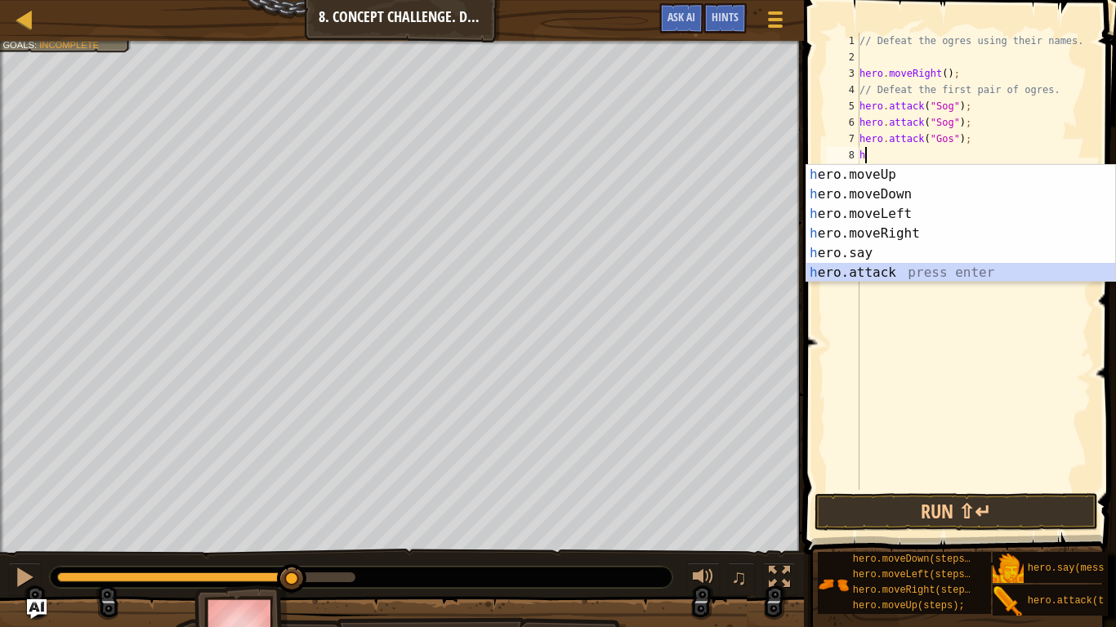
click at [914, 269] on div "h ero.moveUp press enter h ero.moveDown press enter h ero.moveLeft press enter …" at bounding box center [960, 243] width 309 height 157
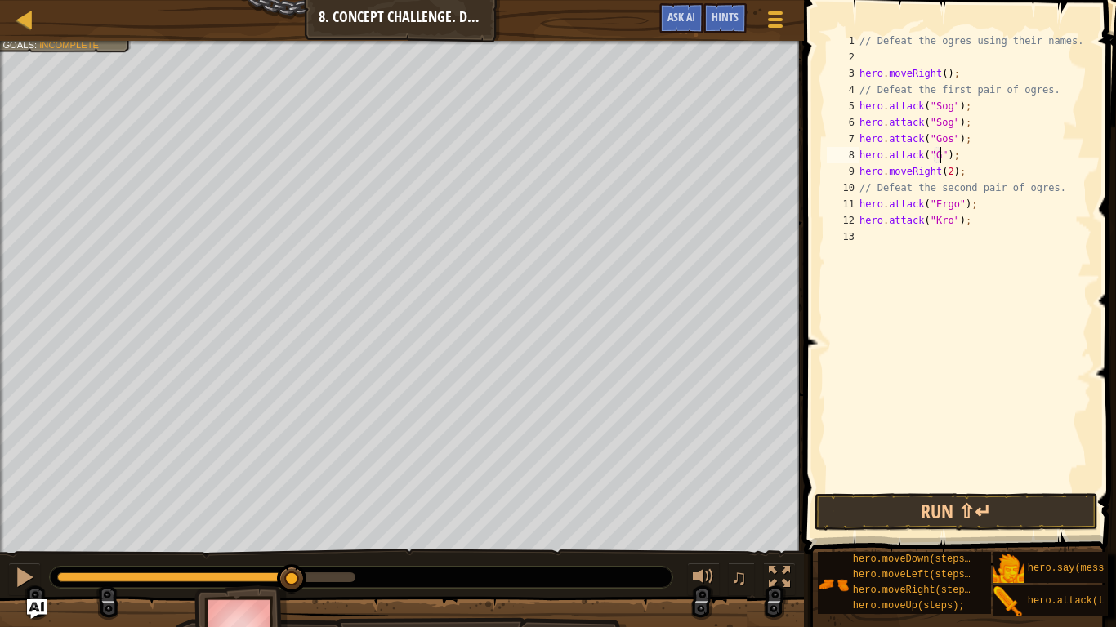
scroll to position [7, 14]
click at [982, 204] on div "// Defeat the ogres using their names. hero . moveRight ( ) ; // Defeat the fir…" at bounding box center [973, 278] width 235 height 490
type textarea "hero.attack("Ergo");"
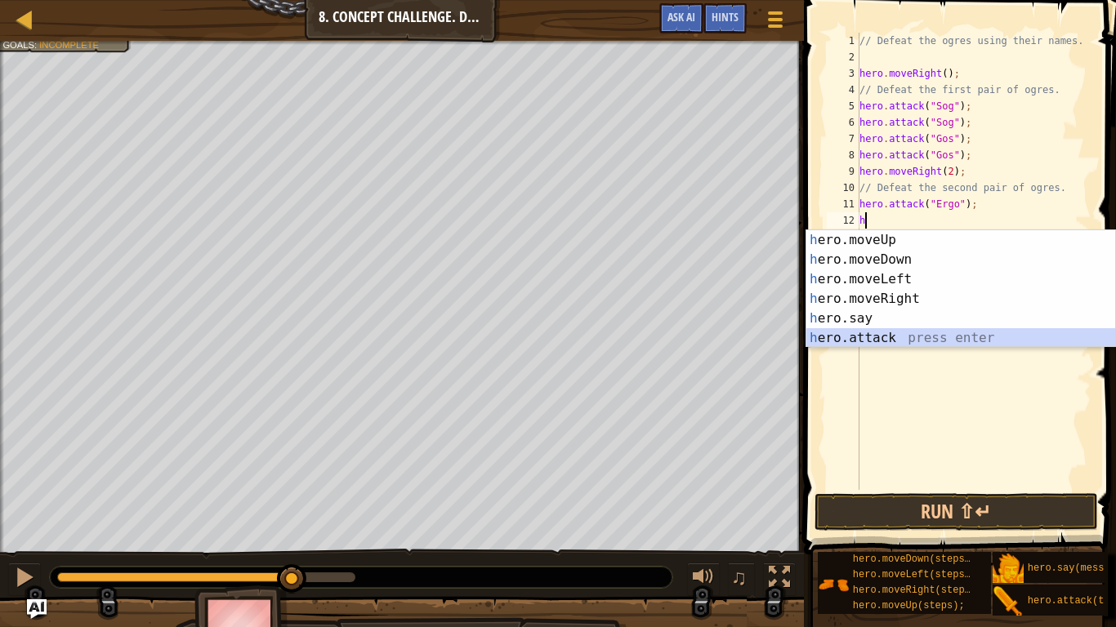
click at [970, 340] on div "h ero.moveUp press enter h ero.moveDown press enter h ero.moveLeft press enter …" at bounding box center [960, 308] width 309 height 157
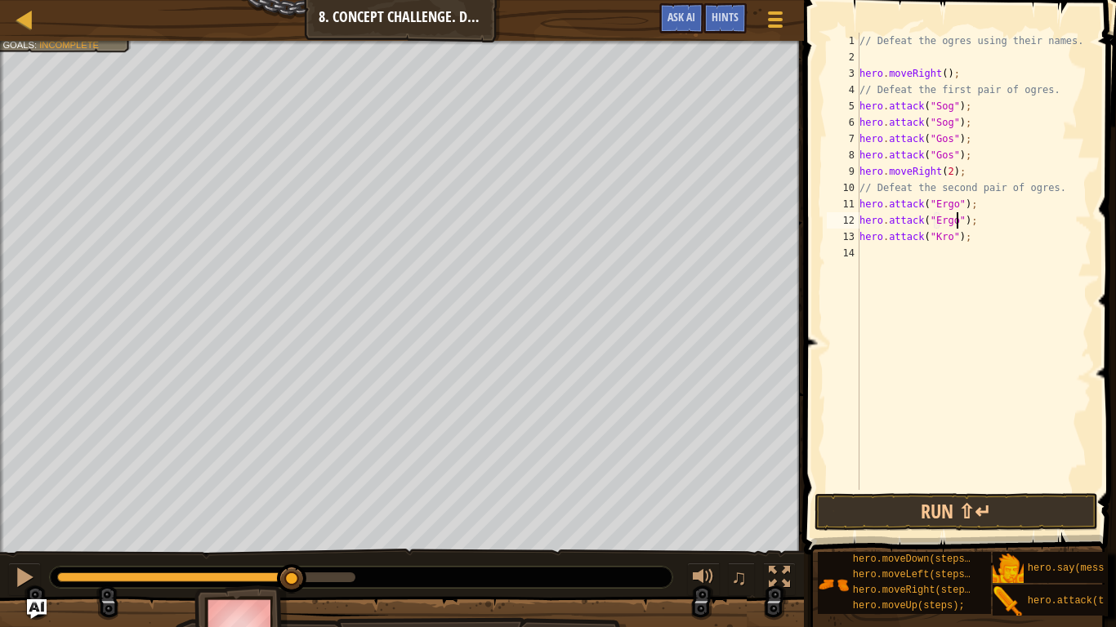
scroll to position [7, 15]
click at [984, 238] on div "// Defeat the ogres using their names. hero . moveRight ( ) ; // Defeat the fir…" at bounding box center [973, 278] width 235 height 490
type textarea "hero.attack("Kro");"
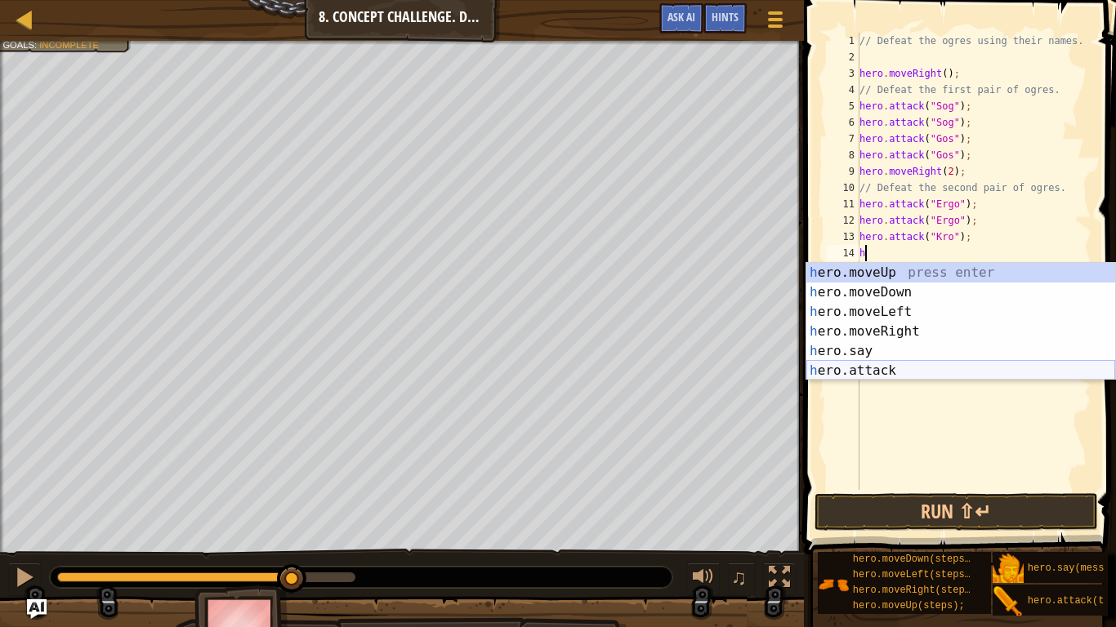
click at [989, 368] on div "h ero.moveUp press enter h ero.moveDown press enter h ero.moveLeft press enter …" at bounding box center [960, 341] width 309 height 157
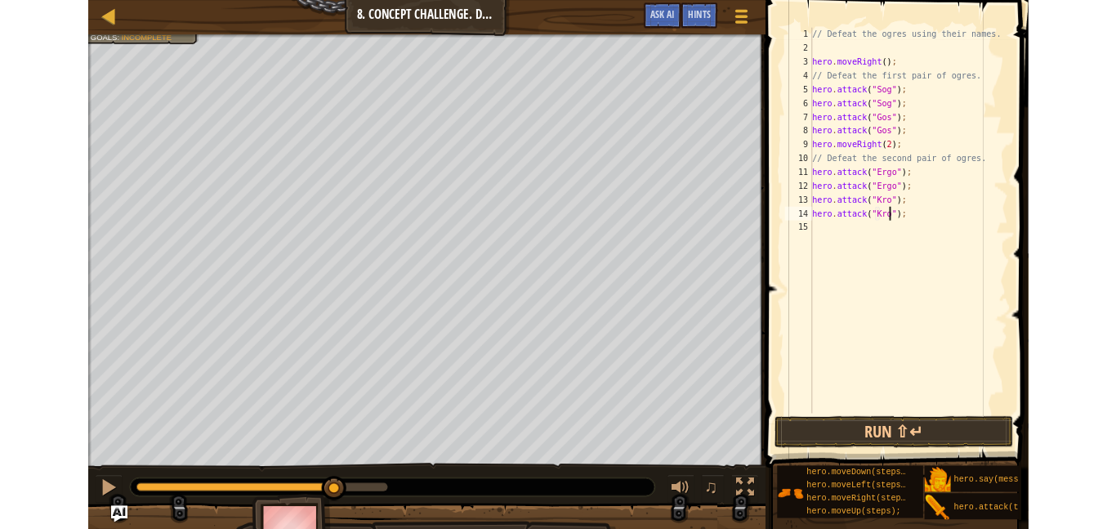
scroll to position [7, 14]
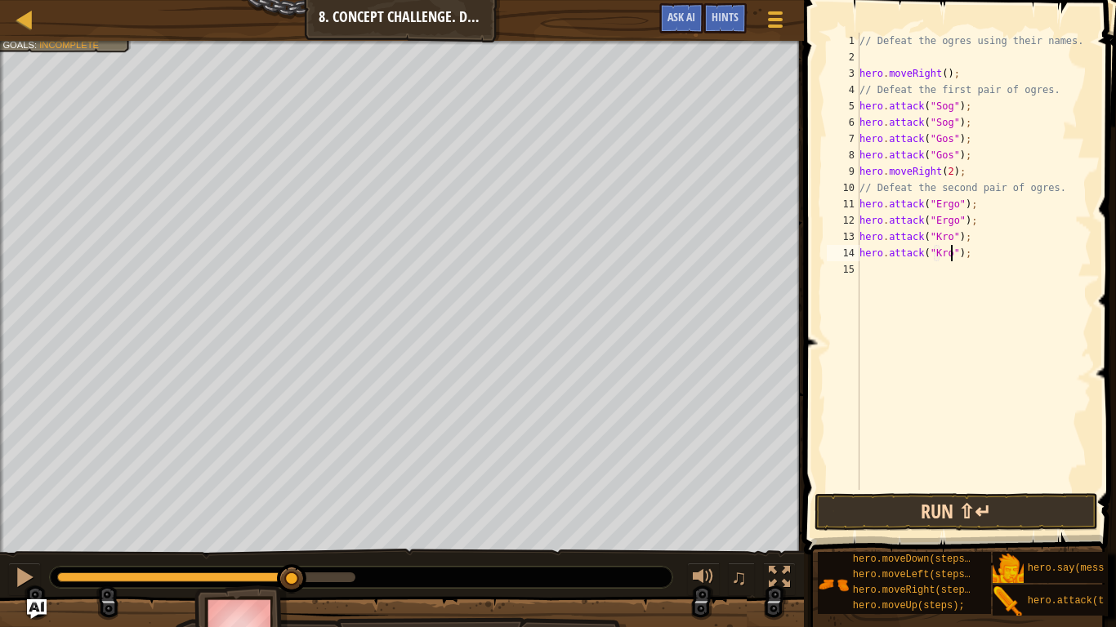
type textarea "hero.attack("Kro");"
click at [1016, 504] on button "Run ⇧↵" at bounding box center [956, 512] width 283 height 38
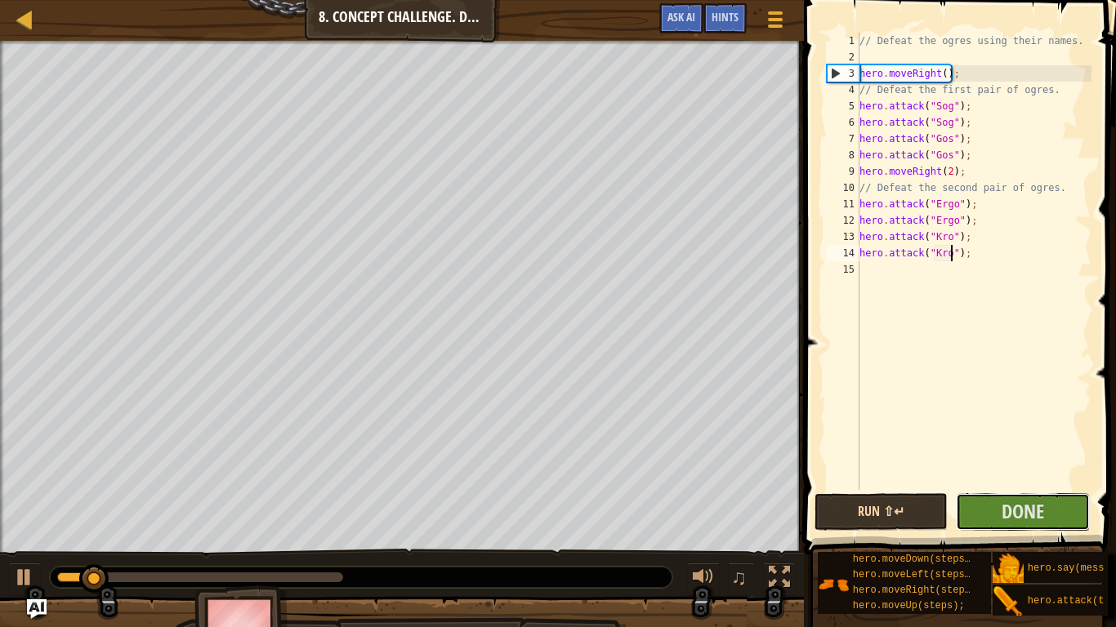
click at [1016, 504] on span "Done" at bounding box center [1023, 511] width 42 height 26
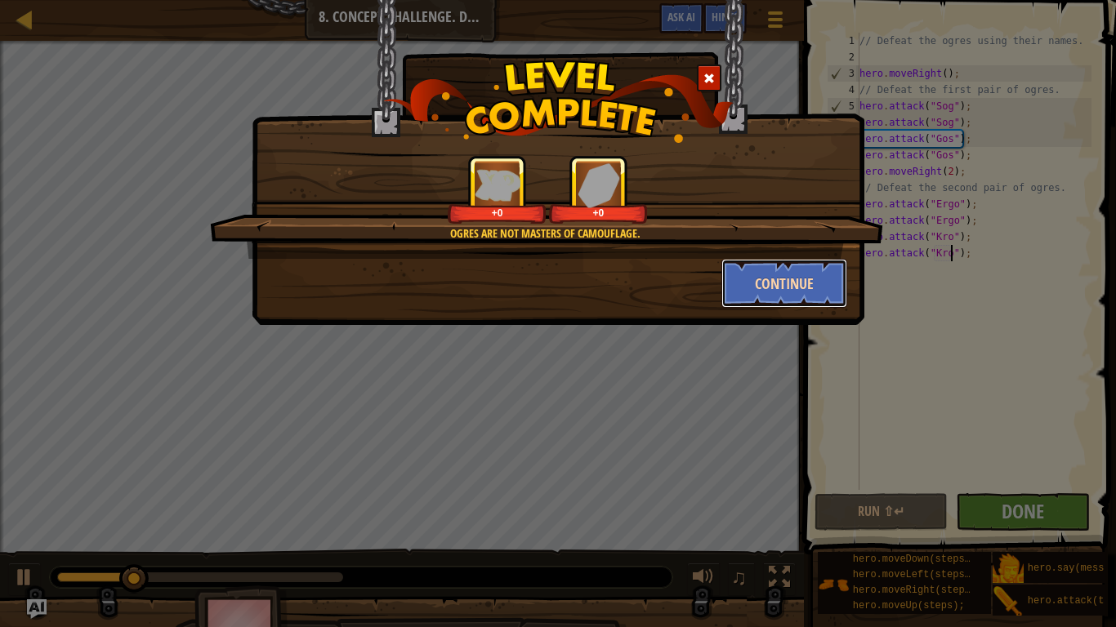
click at [789, 264] on button "Continue" at bounding box center [784, 283] width 127 height 49
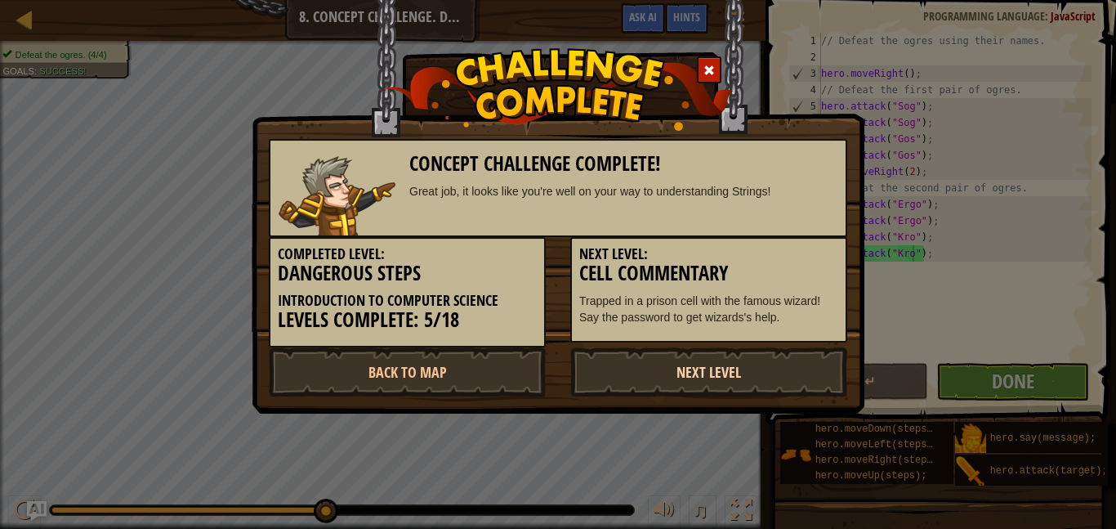
click at [685, 355] on link "Next Level" at bounding box center [708, 371] width 277 height 49
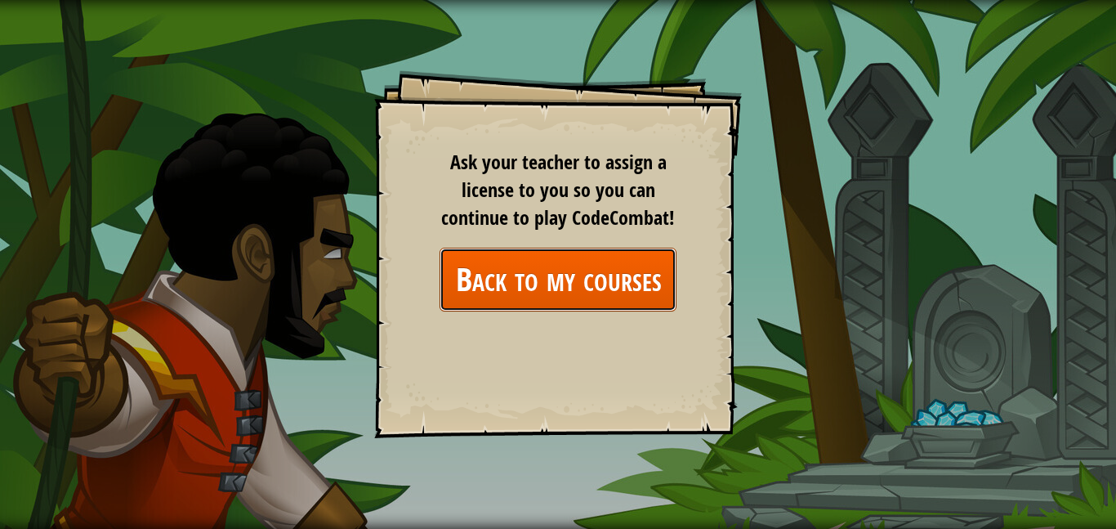
click at [595, 280] on link "Back to my courses" at bounding box center [558, 279] width 237 height 63
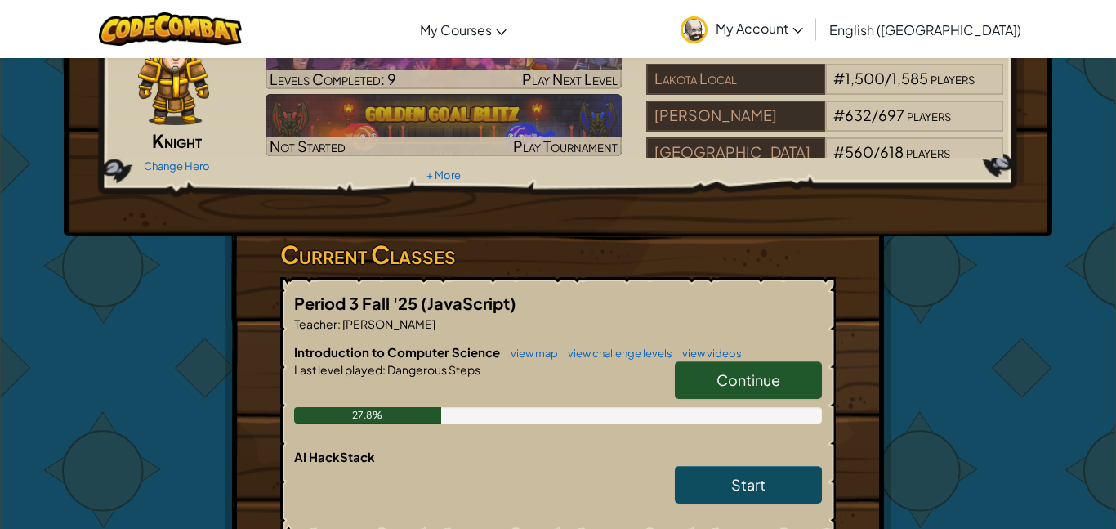
scroll to position [100, 0]
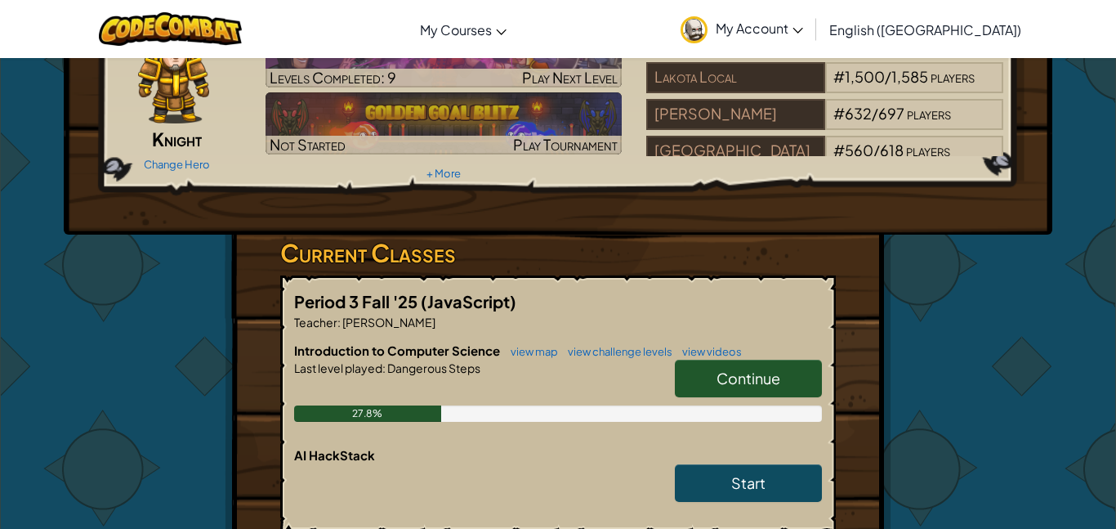
click at [476, 302] on span "(JavaScript)" at bounding box center [469, 301] width 96 height 20
click at [751, 385] on span "Continue" at bounding box center [749, 377] width 64 height 19
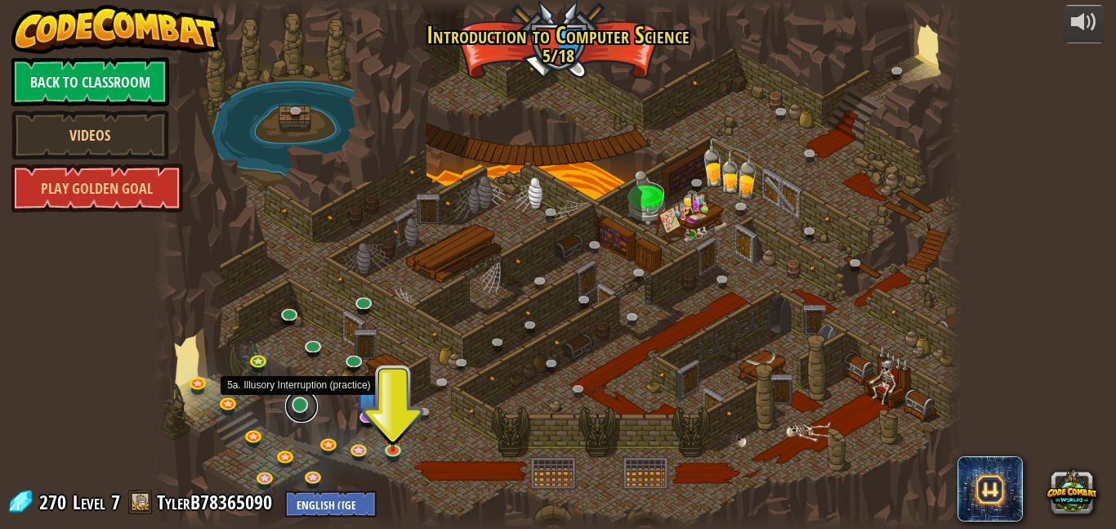
click at [303, 409] on link at bounding box center [301, 406] width 33 height 33
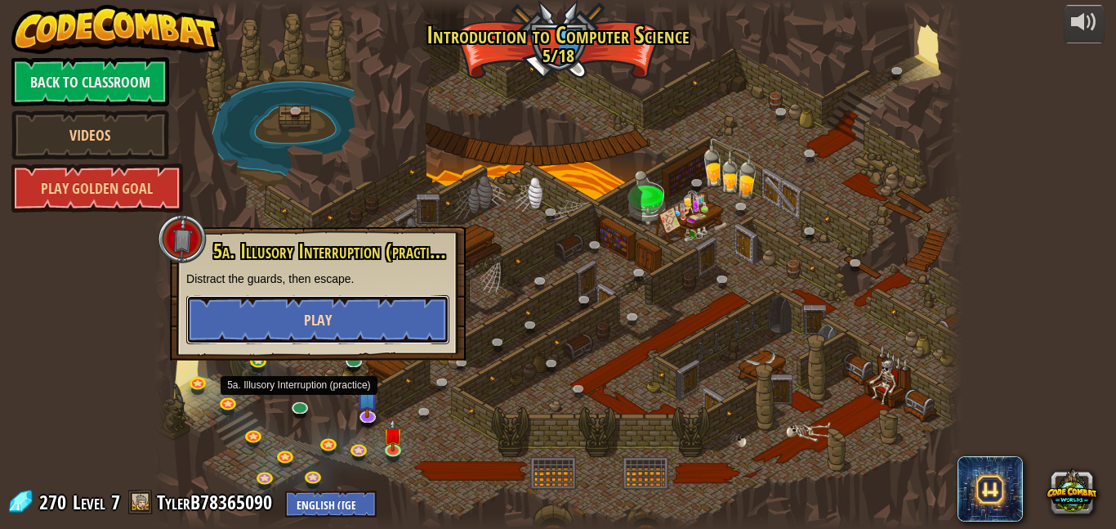
click at [326, 318] on span "Play" at bounding box center [318, 320] width 28 height 20
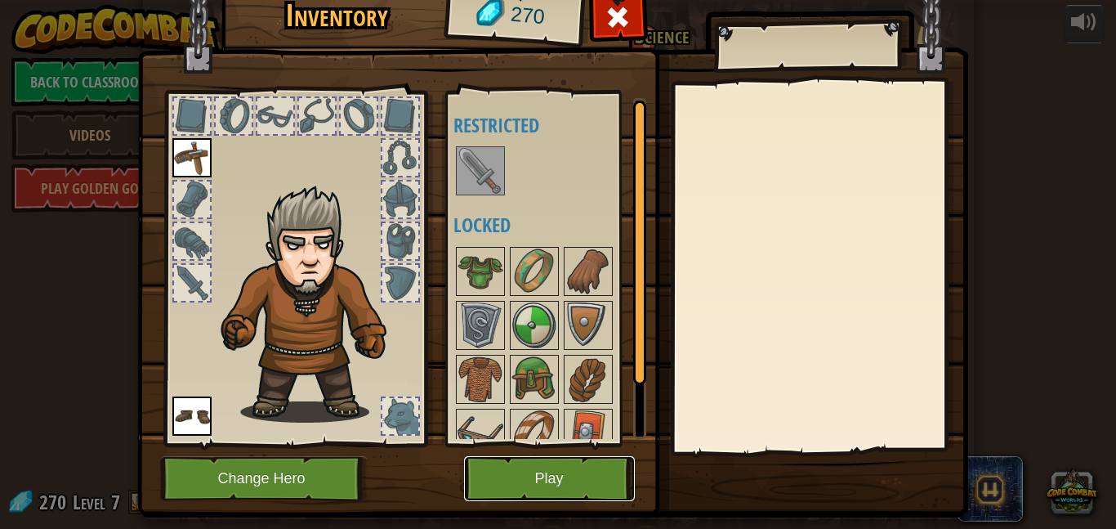
click at [536, 480] on button "Play" at bounding box center [549, 478] width 171 height 45
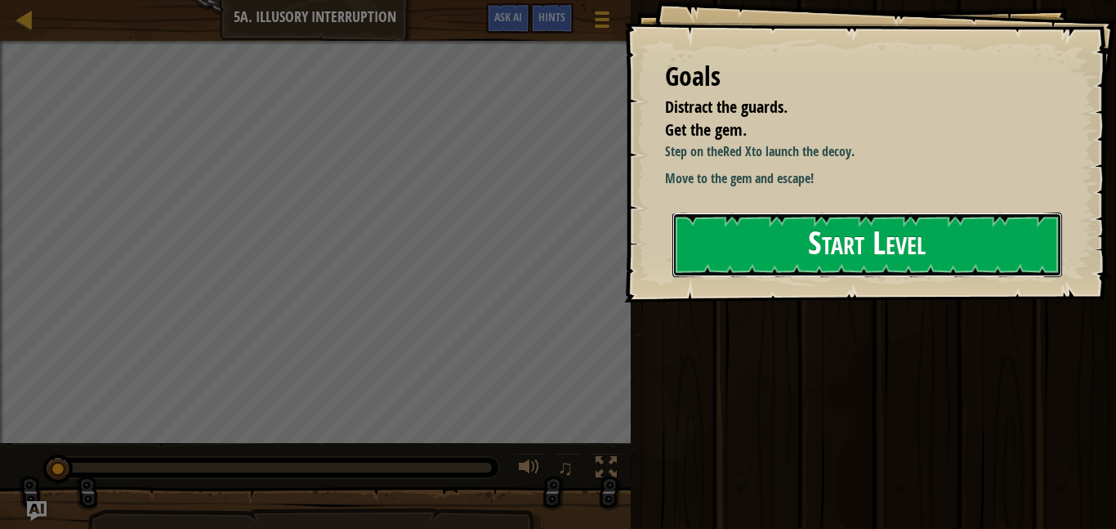
click at [789, 274] on button "Start Level" at bounding box center [867, 244] width 390 height 65
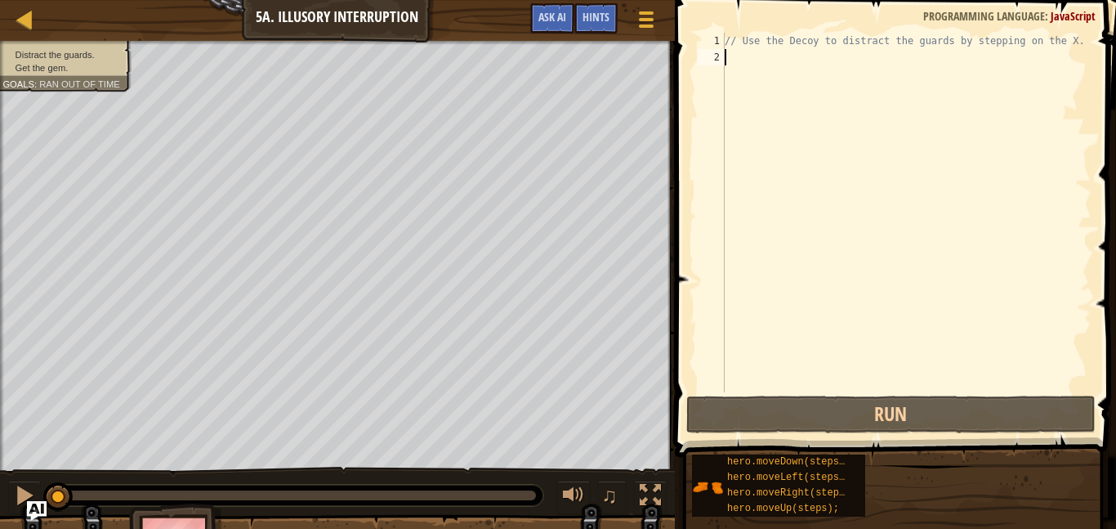
type textarea "h"
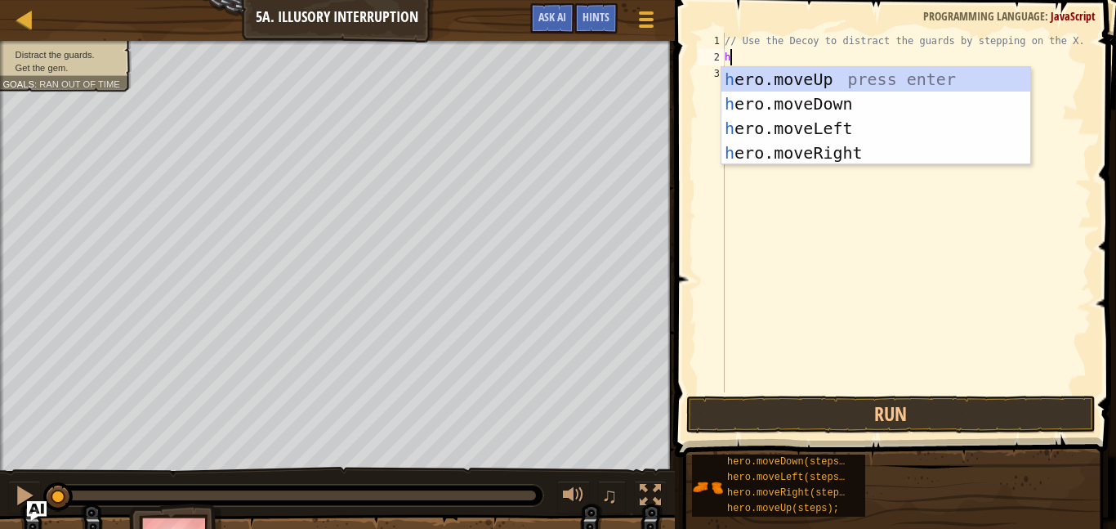
scroll to position [7, 0]
click at [844, 151] on div "h ero.moveUp press enter h ero.moveDown press enter h ero.moveLeft press enter …" at bounding box center [875, 140] width 309 height 147
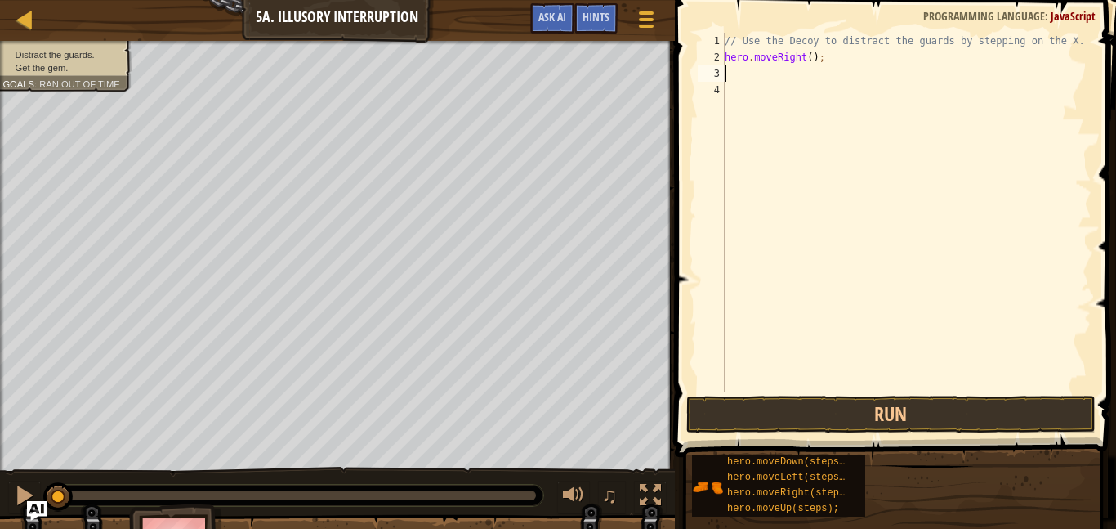
type textarea "h"
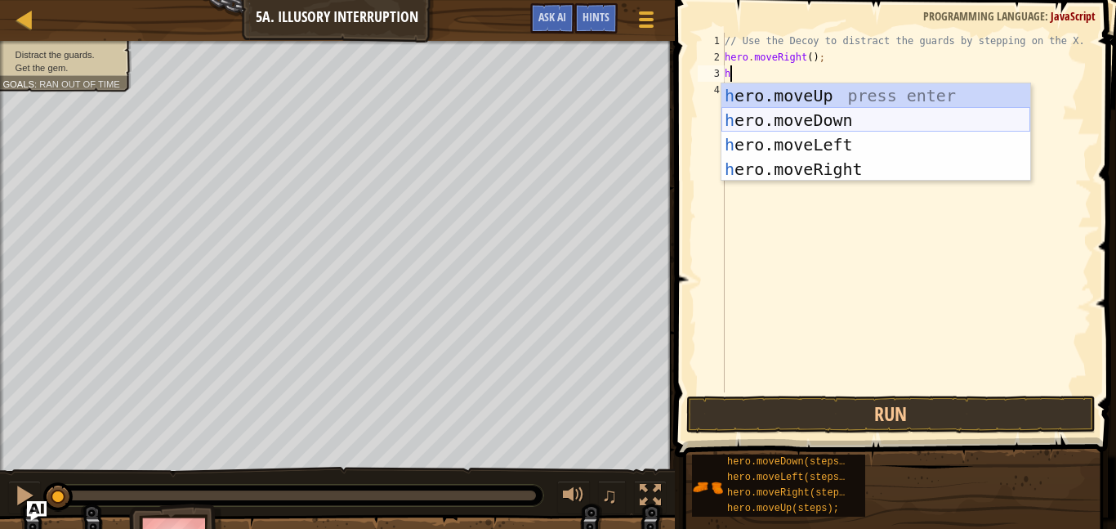
click at [830, 121] on div "h ero.moveUp press enter h ero.moveDown press enter h ero.moveLeft press enter …" at bounding box center [875, 156] width 309 height 147
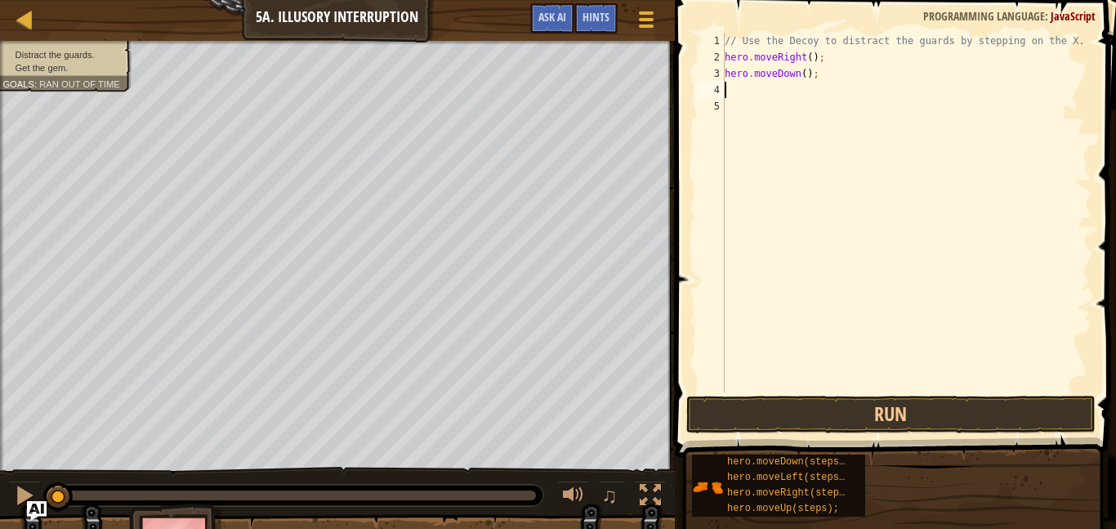
click at [804, 72] on div "// Use the Decoy to distract the guards by stepping on the X. hero . moveRight …" at bounding box center [906, 229] width 370 height 392
type textarea "hero.moveDown(2);"
click at [813, 90] on div "// Use the Decoy to distract the guards by stepping on the X. hero . moveRight …" at bounding box center [906, 229] width 370 height 392
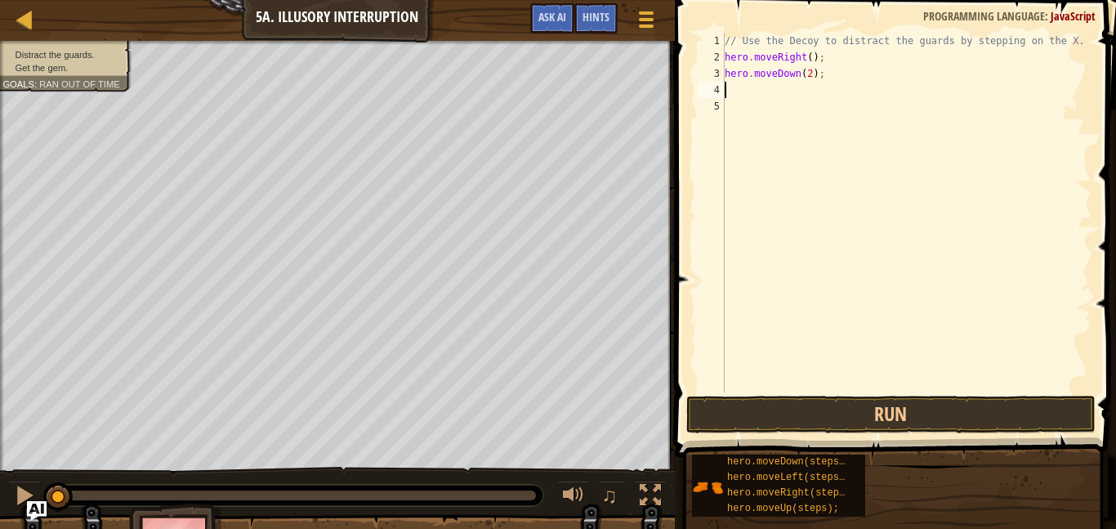
type textarea "h"
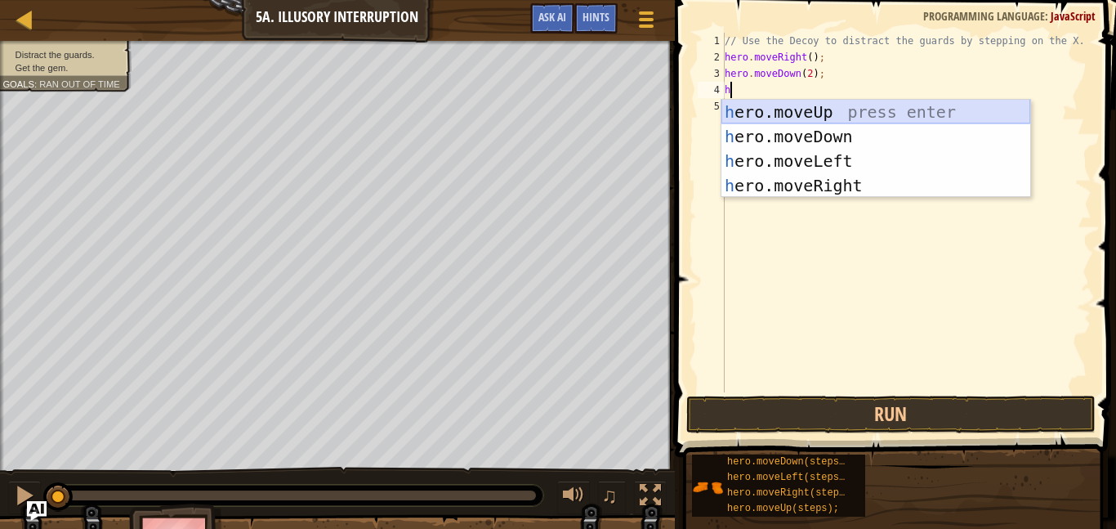
click at [809, 100] on div "h ero.moveUp press enter h ero.moveDown press enter h ero.moveLeft press enter …" at bounding box center [875, 173] width 309 height 147
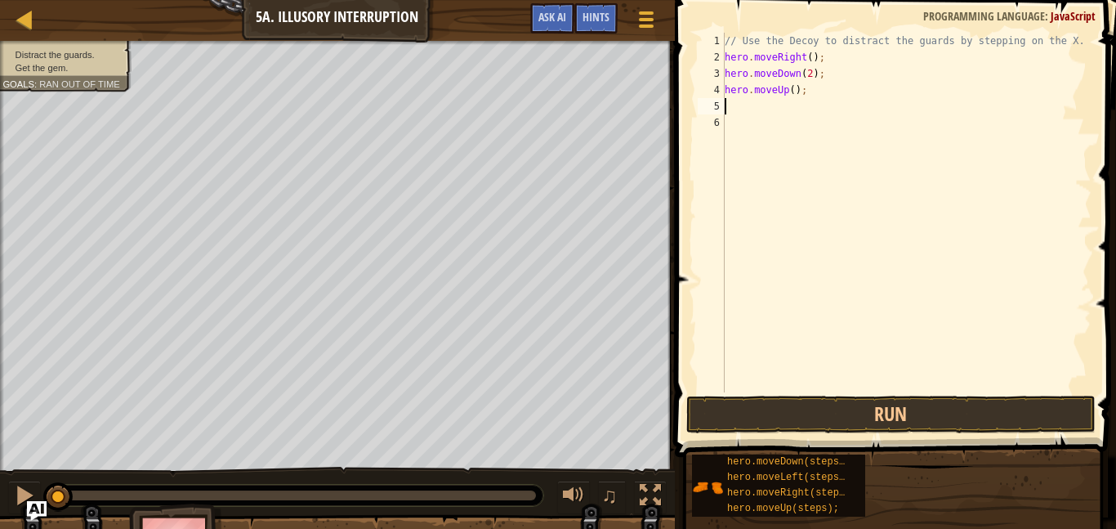
click at [793, 92] on div "// Use the Decoy to distract the guards by stepping on the X. hero . moveRight …" at bounding box center [906, 229] width 370 height 392
type textarea "hero.moveUp(2);"
click at [809, 106] on div "// Use the Decoy to distract the guards by stepping on the X. hero . moveRight …" at bounding box center [906, 229] width 370 height 392
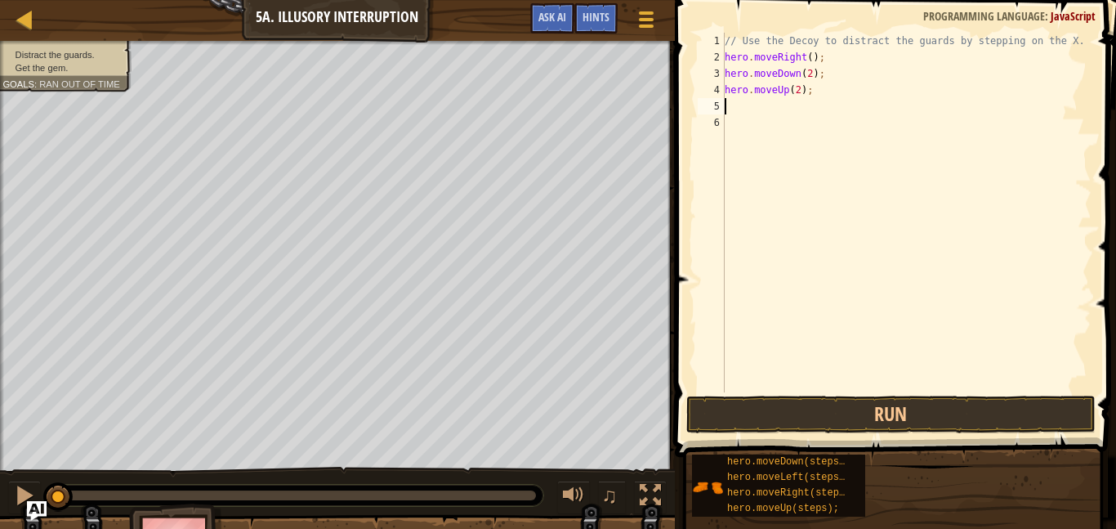
type textarea "h"
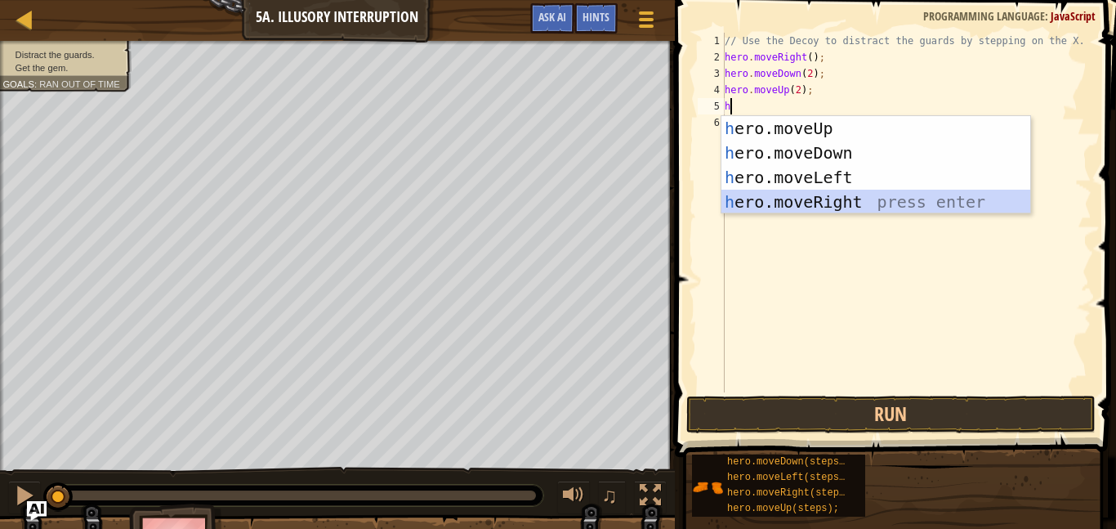
click at [842, 198] on div "h ero.moveUp press enter h ero.moveDown press enter h ero.moveLeft press enter …" at bounding box center [875, 189] width 309 height 147
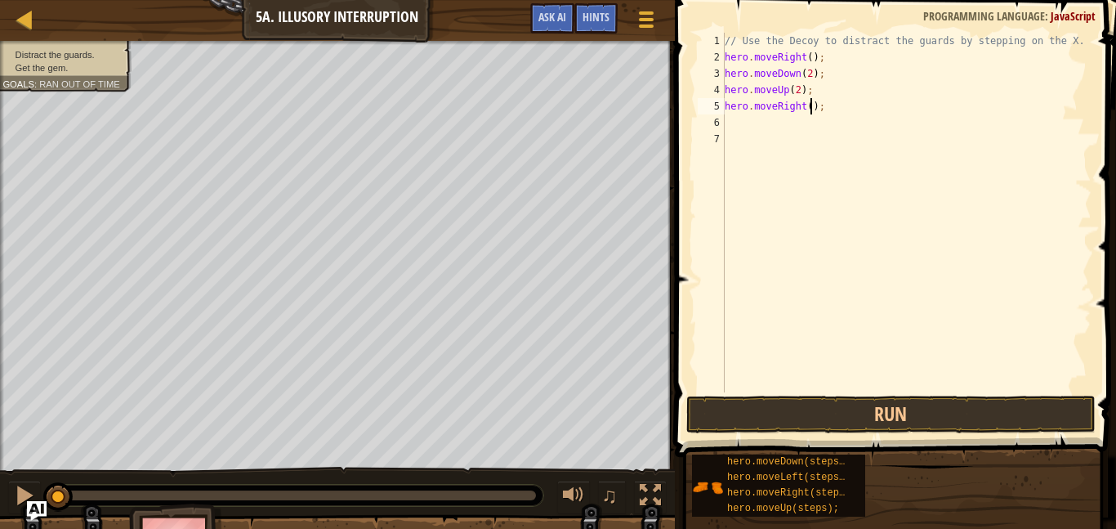
click at [811, 105] on div "// Use the Decoy to distract the guards by stepping on the X. hero . moveRight …" at bounding box center [906, 229] width 370 height 392
type textarea "hero.moveRight(3);"
click at [935, 413] on button "Run" at bounding box center [890, 414] width 409 height 38
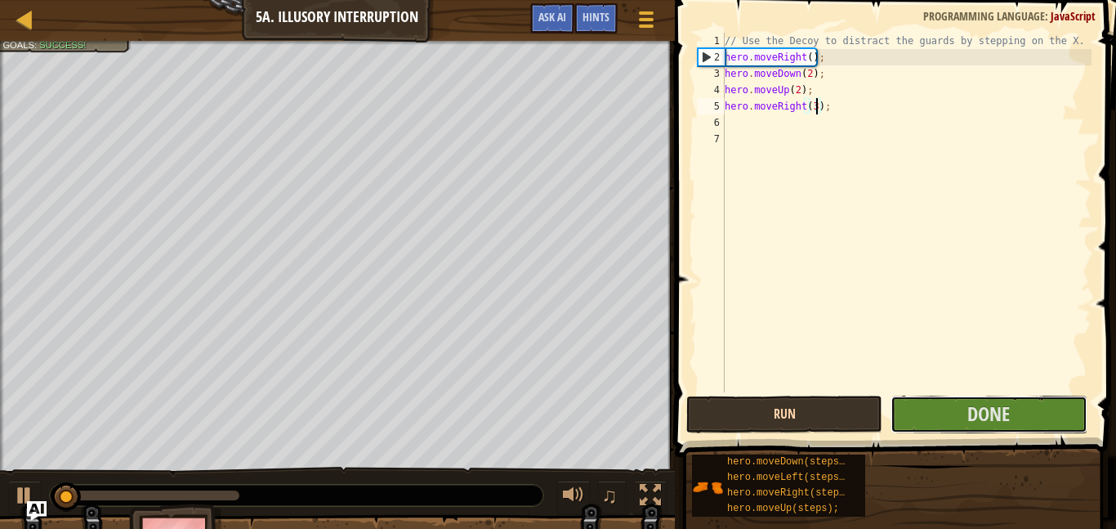
click at [935, 413] on button "Done" at bounding box center [989, 414] width 196 height 38
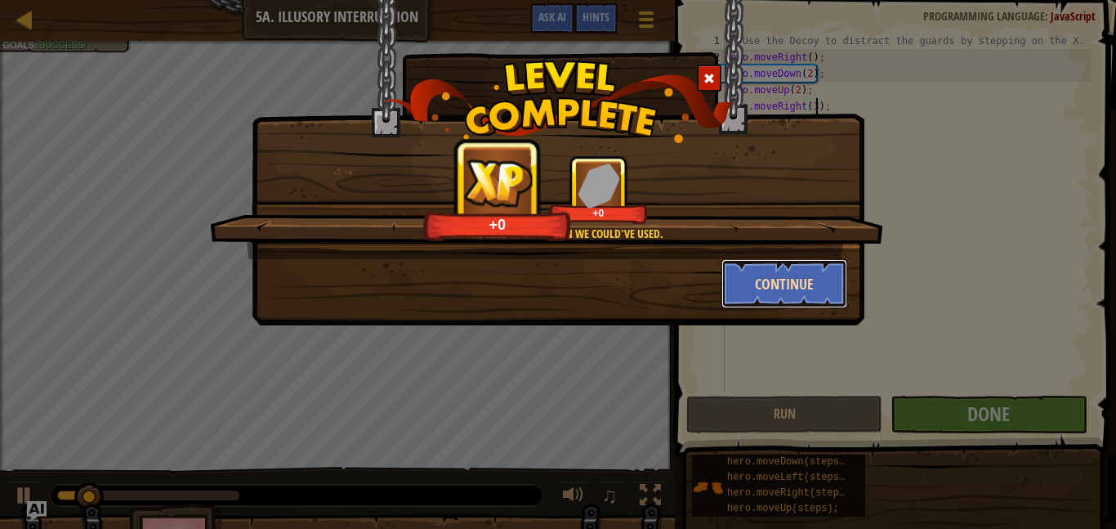
click at [802, 291] on button "Continue" at bounding box center [784, 283] width 127 height 49
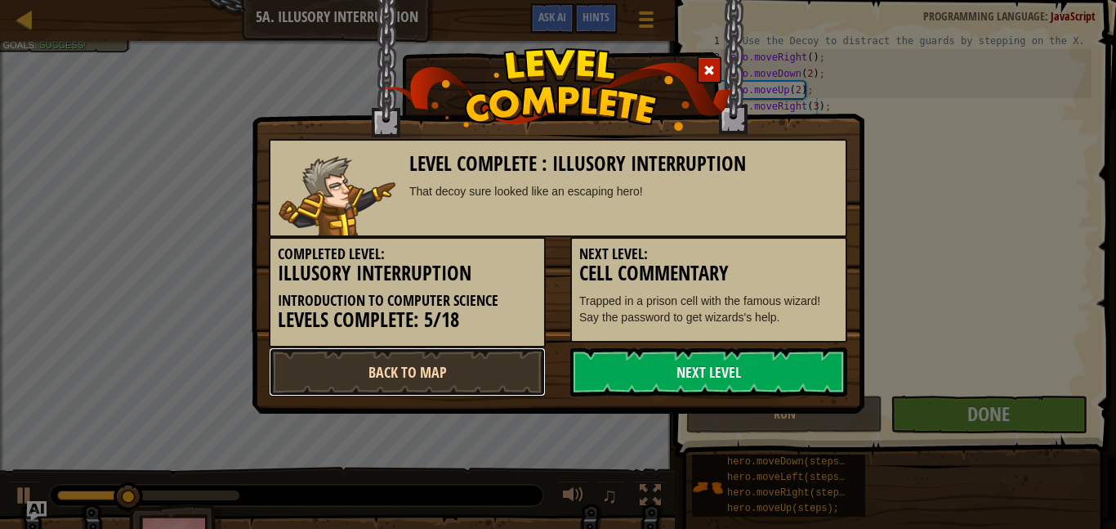
click at [501, 372] on link "Back to Map" at bounding box center [407, 371] width 277 height 49
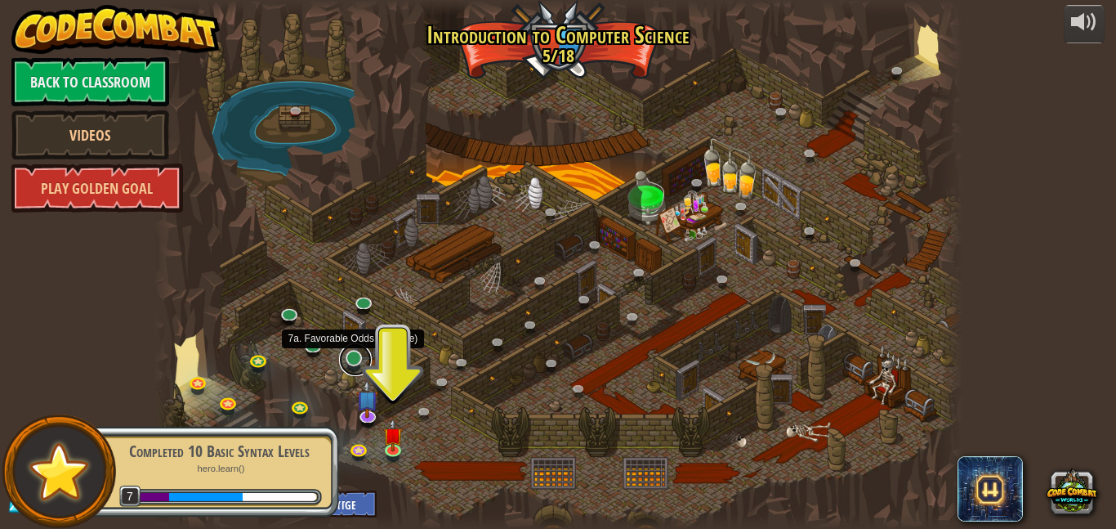
click at [356, 355] on link at bounding box center [355, 359] width 33 height 33
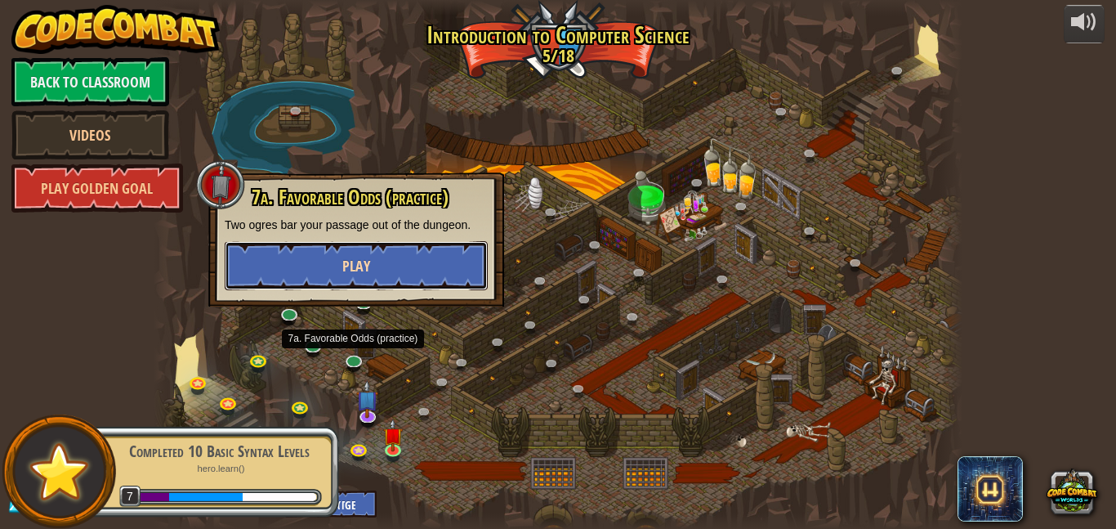
click at [303, 258] on button "Play" at bounding box center [356, 265] width 263 height 49
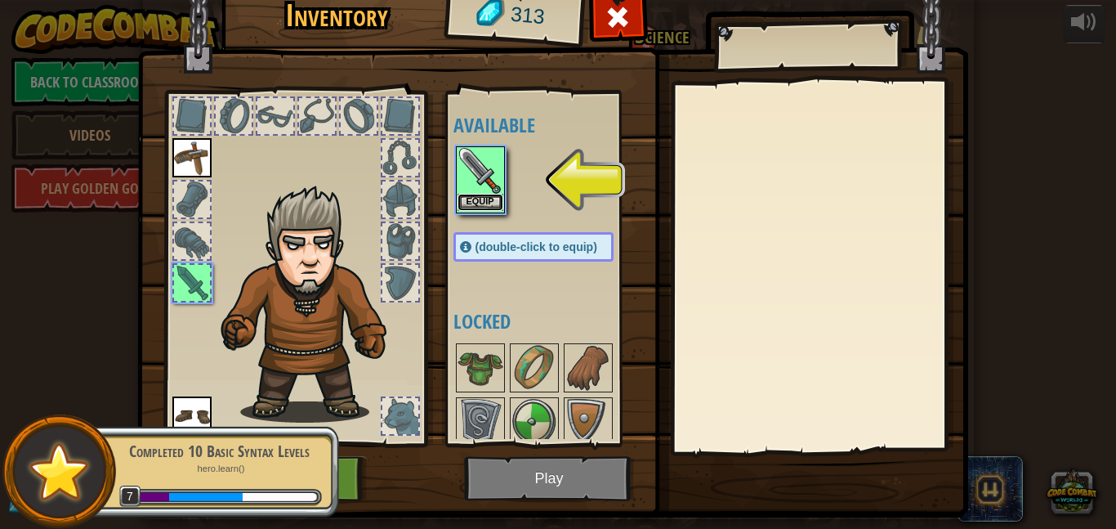
click at [483, 199] on button "Equip" at bounding box center [481, 202] width 46 height 17
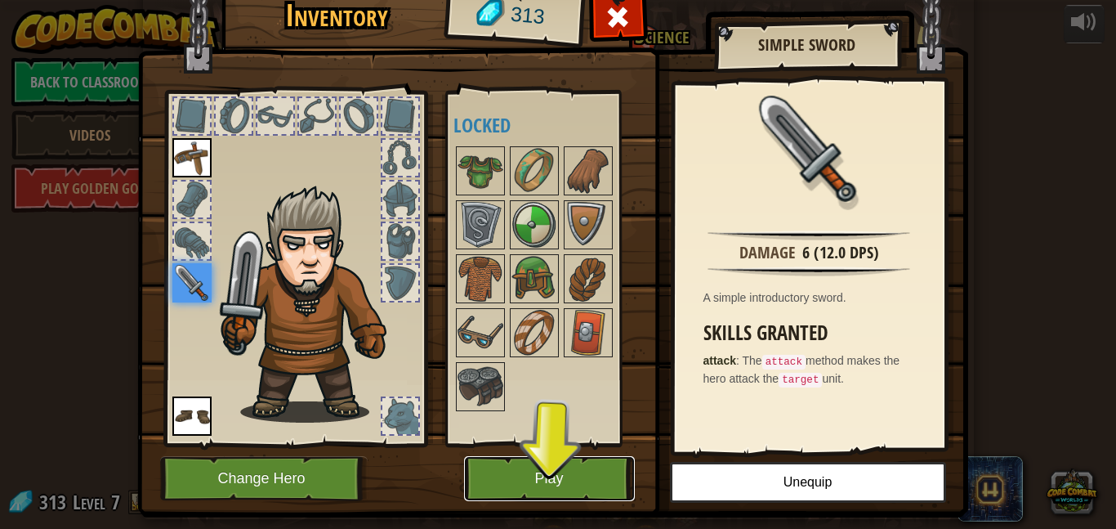
click at [569, 460] on button "Play" at bounding box center [549, 478] width 171 height 45
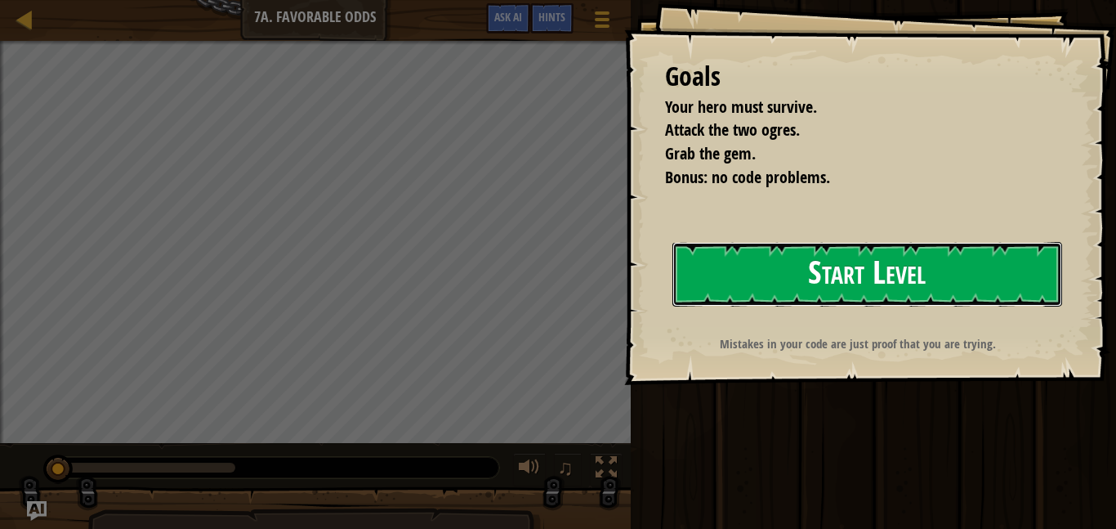
click at [735, 283] on button "Start Level" at bounding box center [867, 274] width 390 height 65
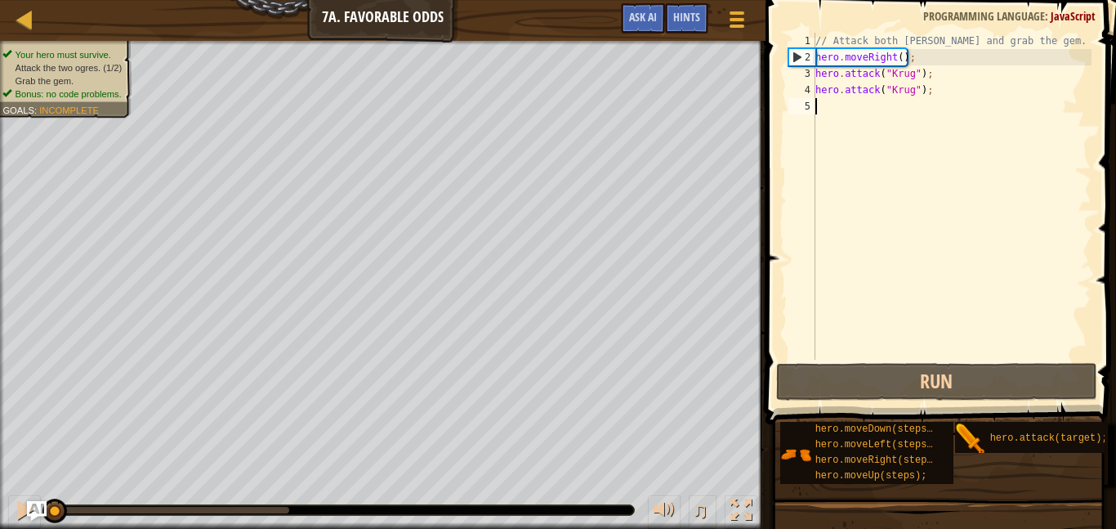
click at [865, 108] on div "// Attack both [PERSON_NAME] and grab the gem. hero . moveRight ( ) ; hero . at…" at bounding box center [951, 212] width 279 height 359
type textarea "h"
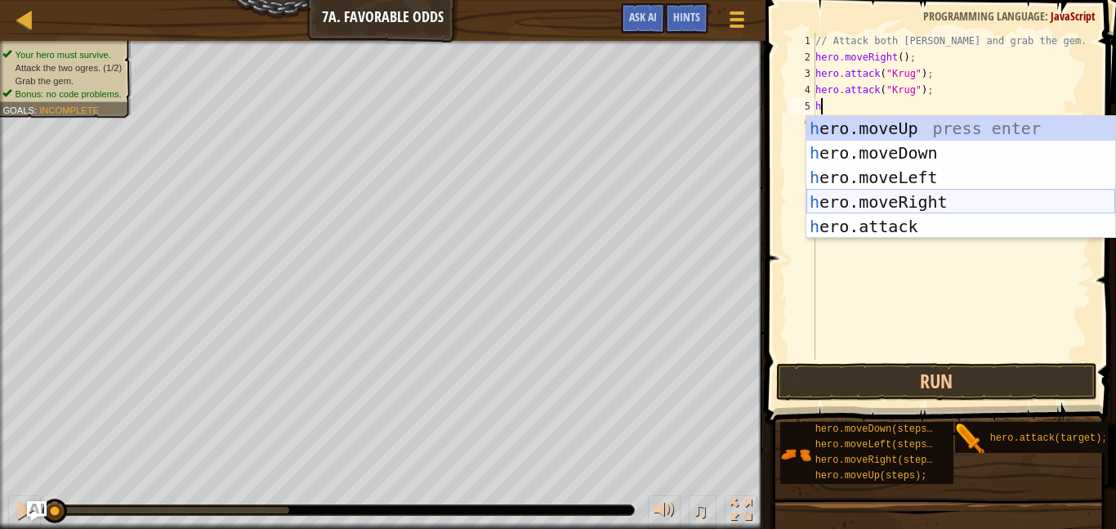
click at [901, 203] on div "h ero.moveUp press enter h ero.moveDown press enter h ero.moveLeft press enter …" at bounding box center [960, 202] width 309 height 172
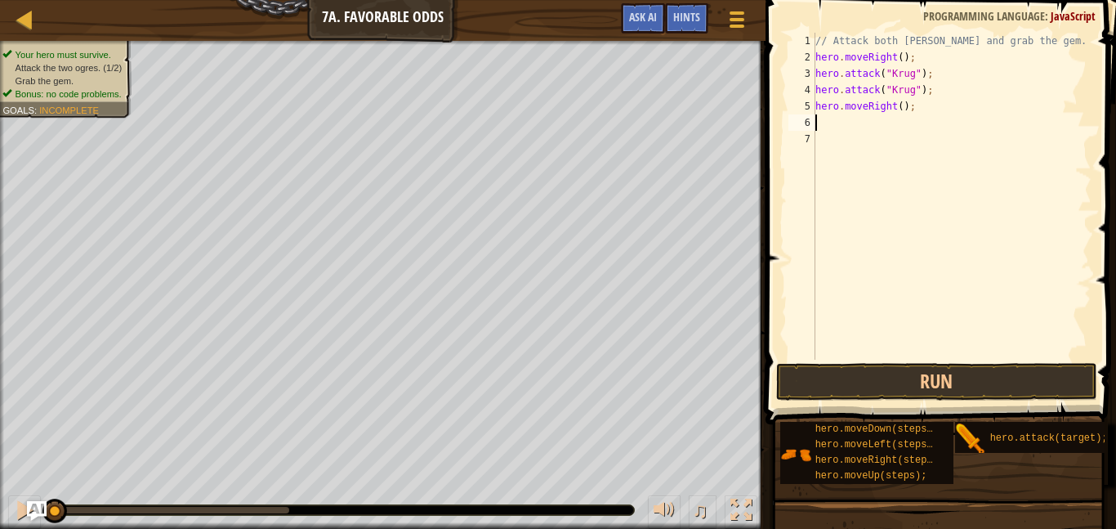
type textarea "h"
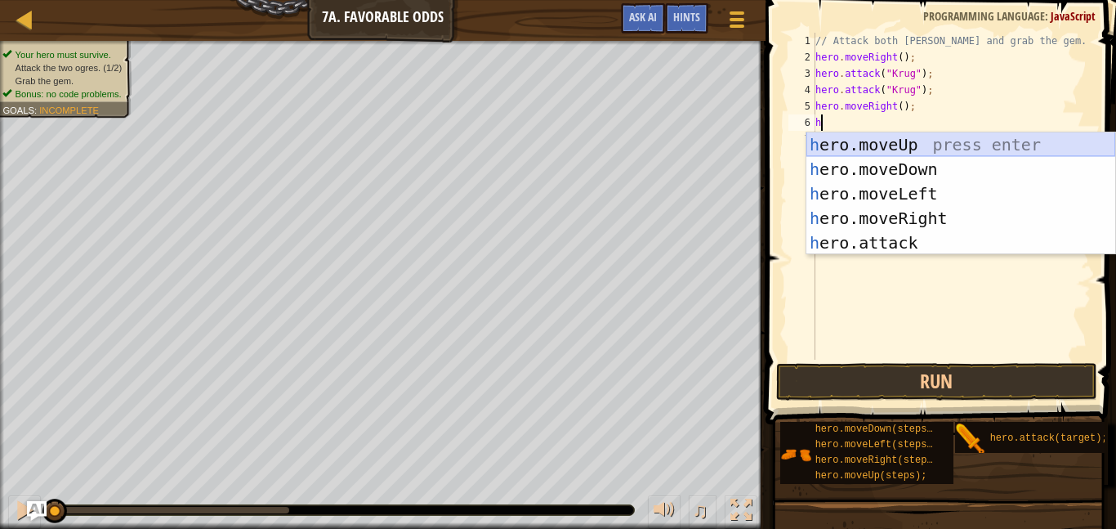
click at [910, 141] on div "h ero.moveUp press enter h ero.moveDown press enter h ero.moveLeft press enter …" at bounding box center [960, 218] width 309 height 172
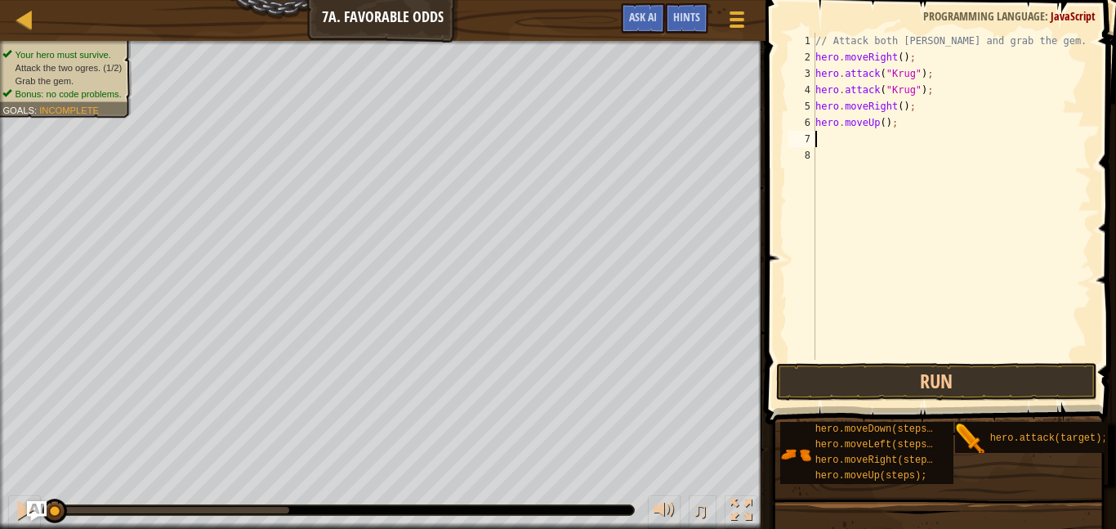
type textarea "h"
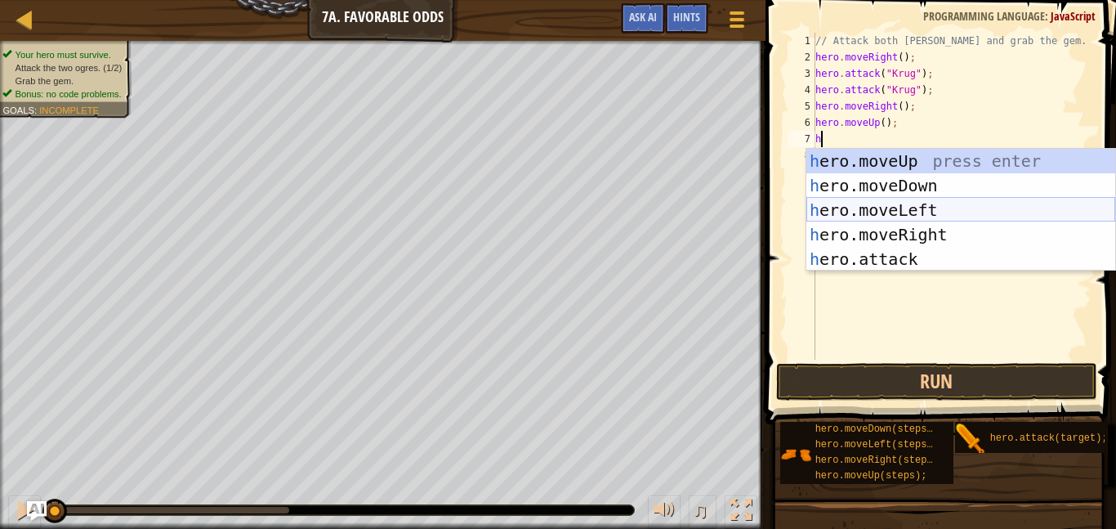
click at [922, 215] on div "h ero.moveUp press enter h ero.moveDown press enter h ero.moveLeft press enter …" at bounding box center [960, 235] width 309 height 172
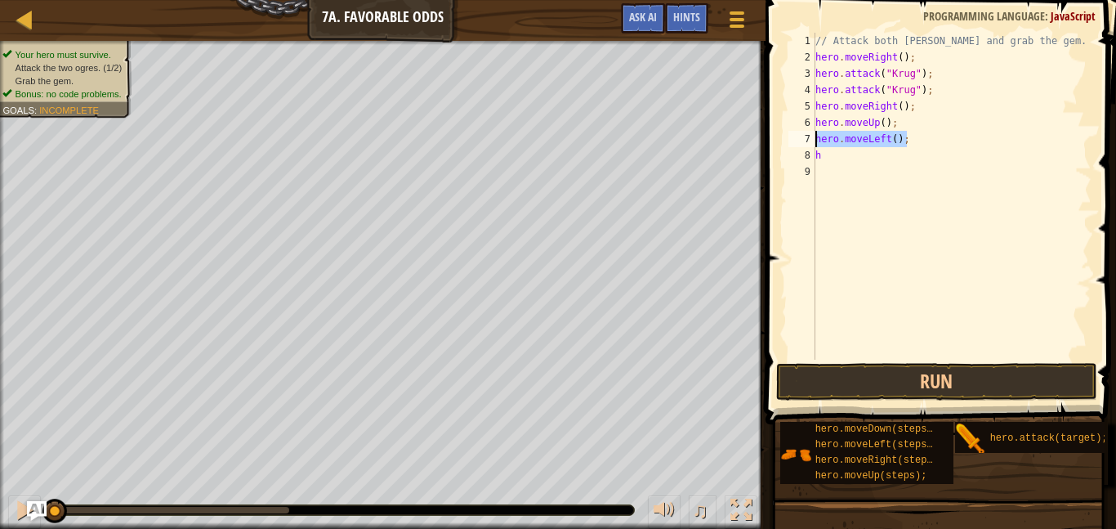
drag, startPoint x: 927, startPoint y: 141, endPoint x: 801, endPoint y: 143, distance: 125.8
click at [801, 143] on div "h 1 2 3 4 5 6 7 8 9 // Attack both [PERSON_NAME] and grab the gem. hero . moveR…" at bounding box center [938, 196] width 306 height 327
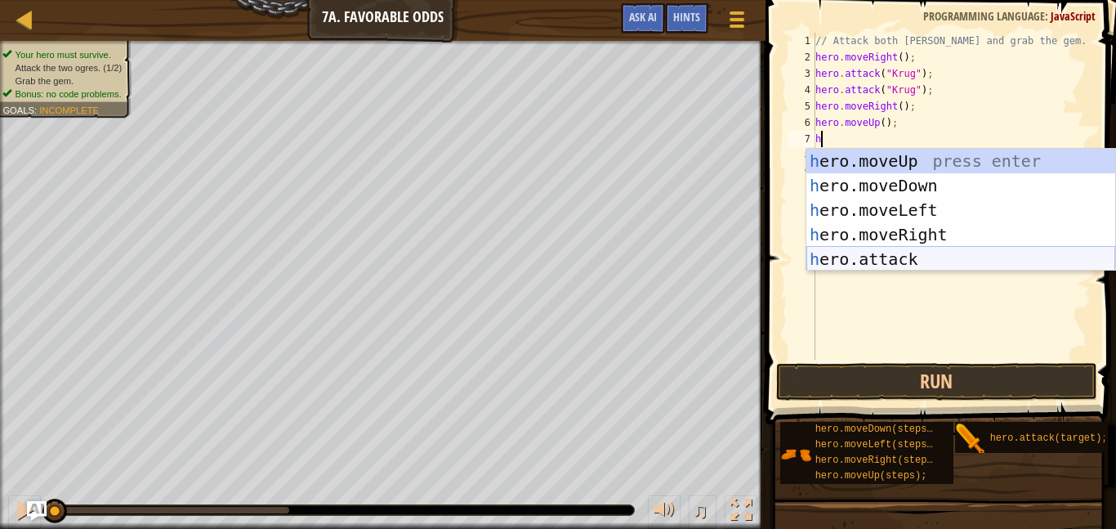
click at [851, 254] on div "h ero.moveUp press enter h ero.moveDown press enter h ero.moveLeft press enter …" at bounding box center [960, 235] width 309 height 172
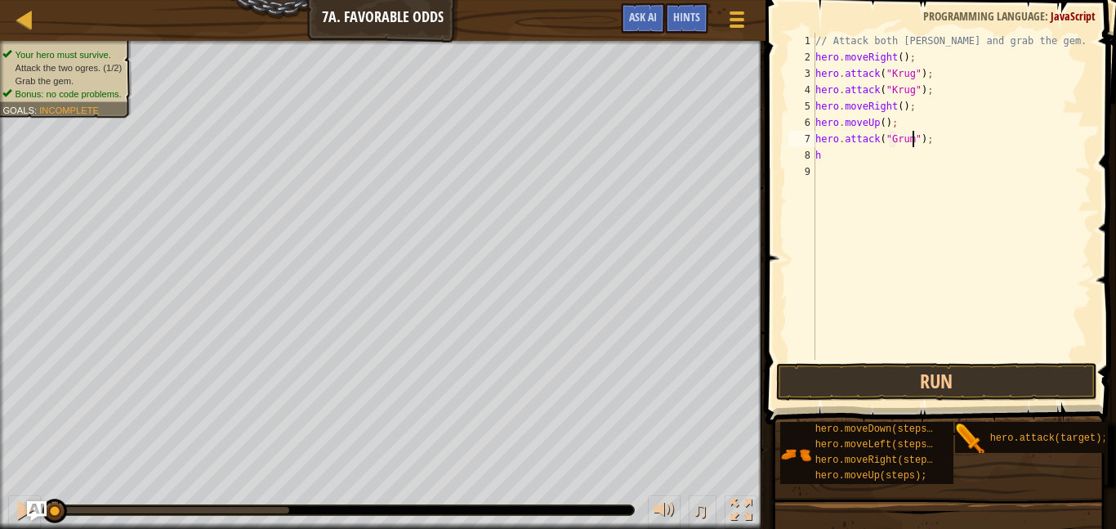
scroll to position [7, 15]
click at [858, 157] on div "// Attack both [PERSON_NAME] and grab the gem. hero . moveRight ( ) ; hero . at…" at bounding box center [951, 212] width 279 height 359
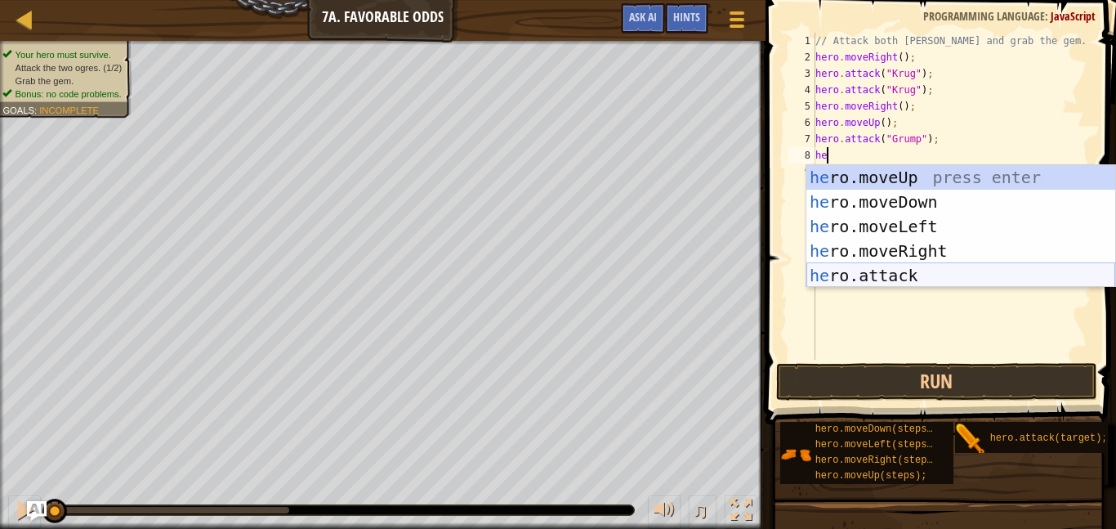
click at [875, 267] on div "he ro.moveUp press enter he ro.moveDown press enter he ro.moveLeft press enter …" at bounding box center [960, 251] width 309 height 172
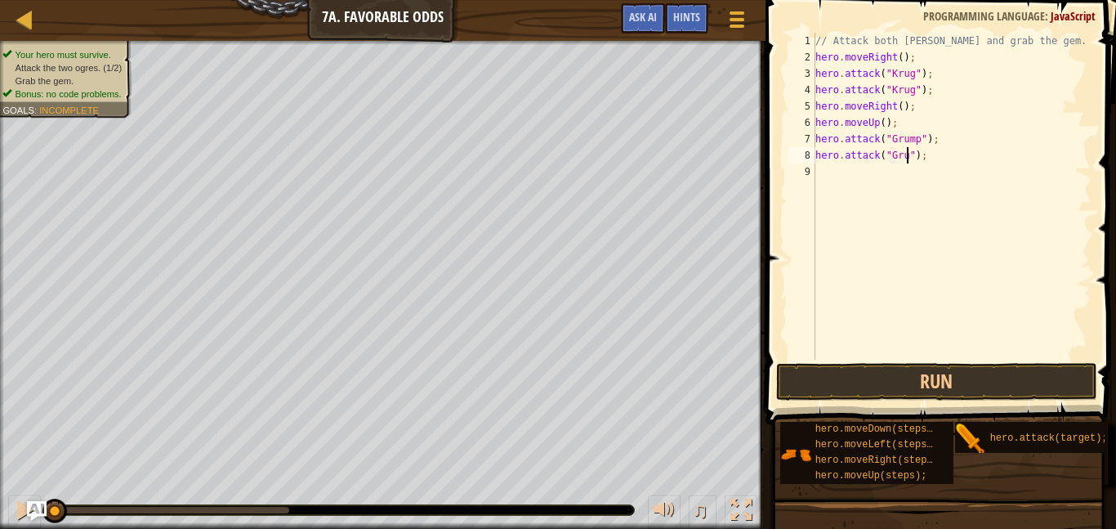
type textarea "hero.attack("Grump");"
click at [851, 174] on div "// Attack both [PERSON_NAME] and grab the gem. hero . moveRight ( ) ; hero . at…" at bounding box center [951, 212] width 279 height 359
type textarea "h"
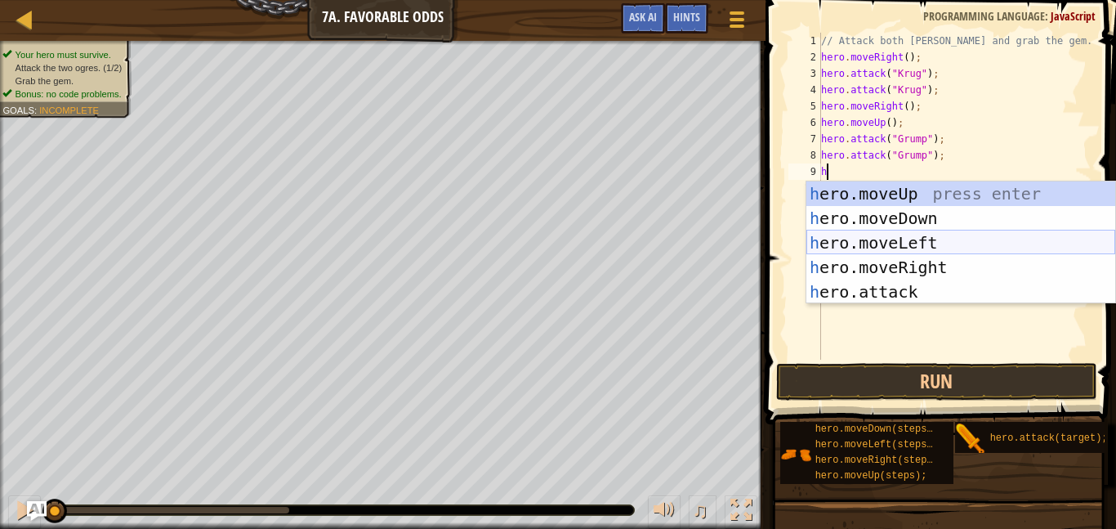
click at [901, 242] on div "h ero.moveUp press enter h ero.moveDown press enter h ero.moveLeft press enter …" at bounding box center [960, 267] width 309 height 172
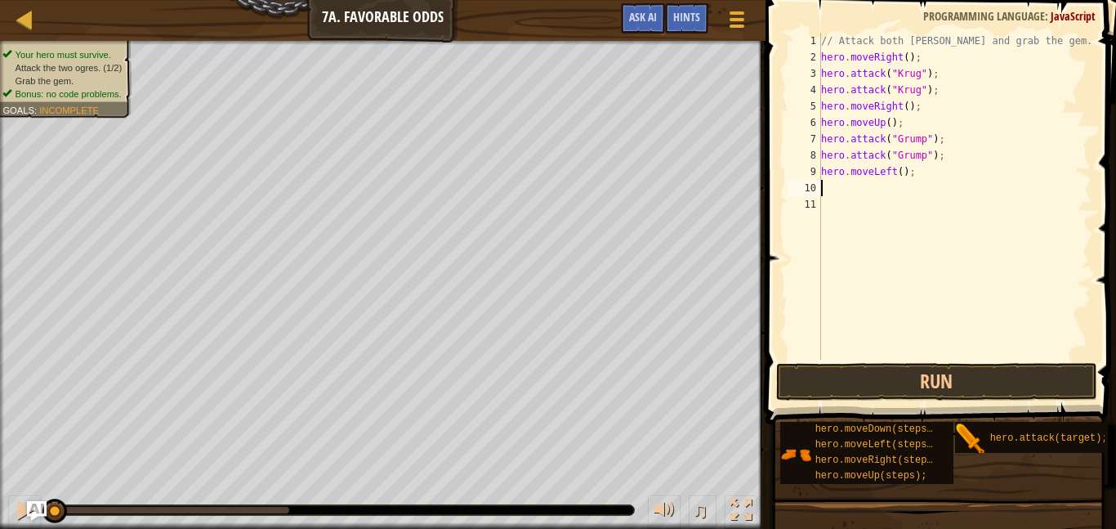
click at [899, 175] on div "// Attack both [PERSON_NAME] and grab the gem. hero . moveRight ( ) ; hero . at…" at bounding box center [955, 212] width 274 height 359
type textarea "hero.moveLeft(2);"
click at [917, 369] on button "Run" at bounding box center [936, 382] width 321 height 38
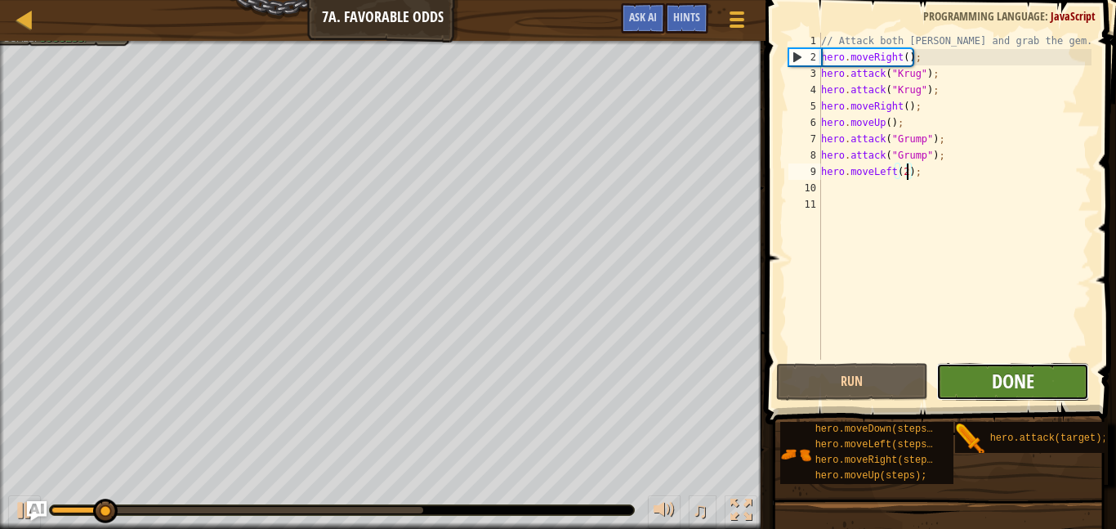
click at [1030, 375] on span "Done" at bounding box center [1013, 381] width 42 height 26
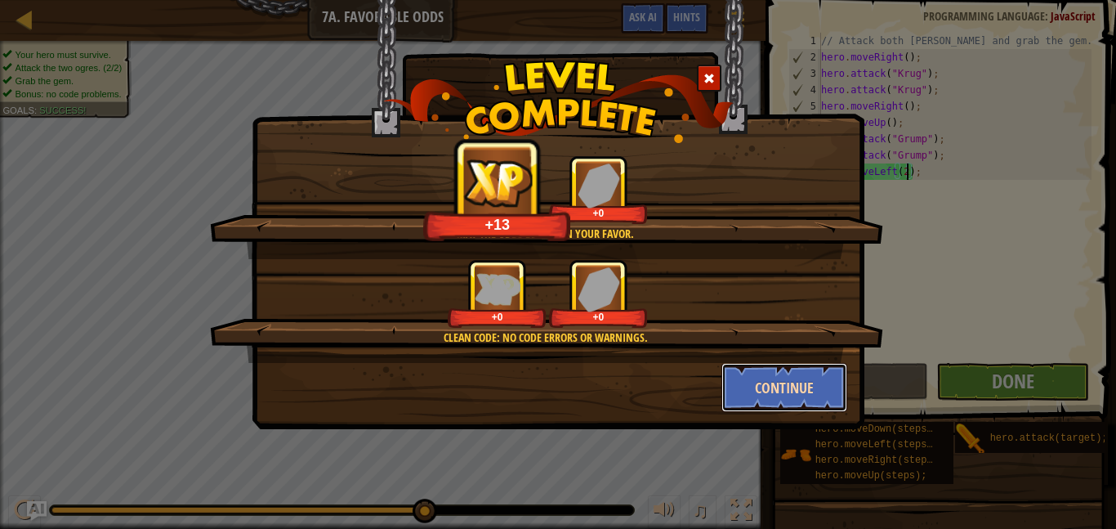
click at [797, 404] on button "Continue" at bounding box center [784, 387] width 127 height 49
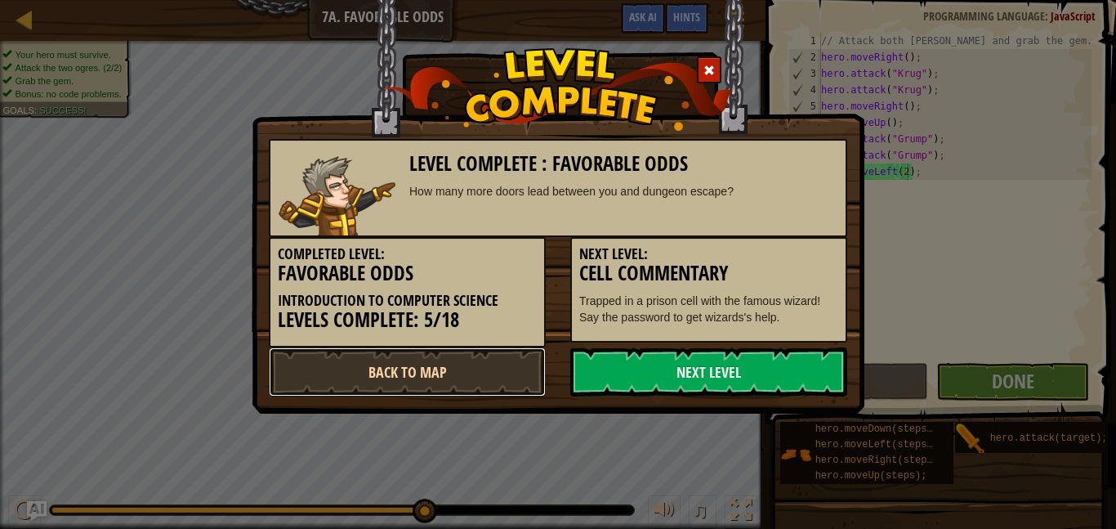
click at [483, 363] on link "Back to Map" at bounding box center [407, 371] width 277 height 49
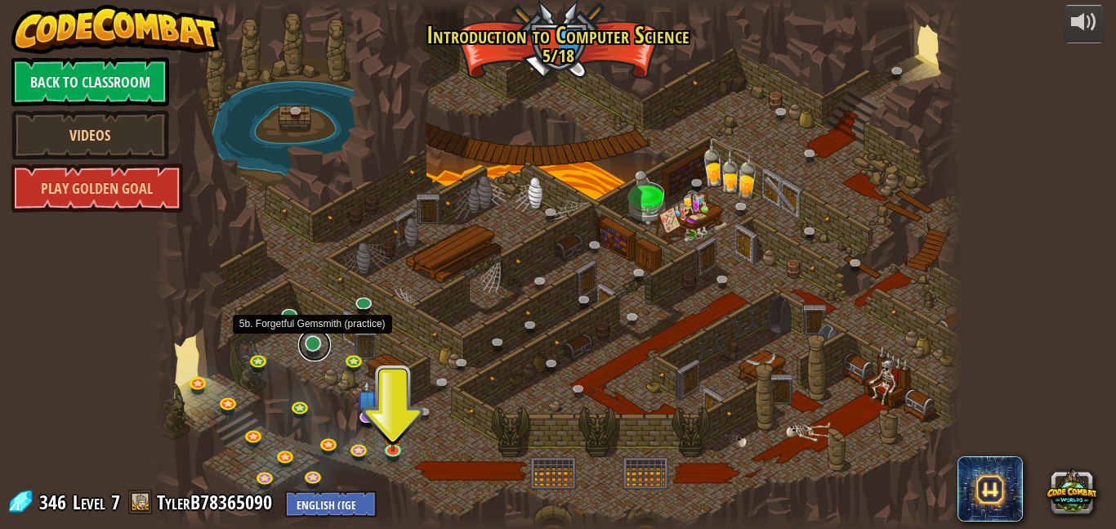
click at [322, 346] on link at bounding box center [314, 344] width 33 height 33
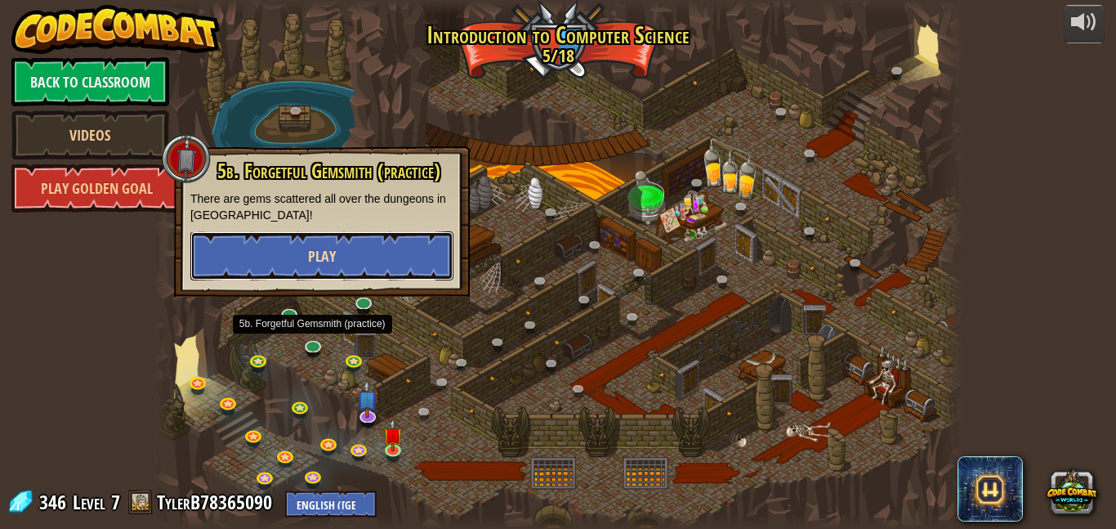
click at [331, 260] on span "Play" at bounding box center [322, 256] width 28 height 20
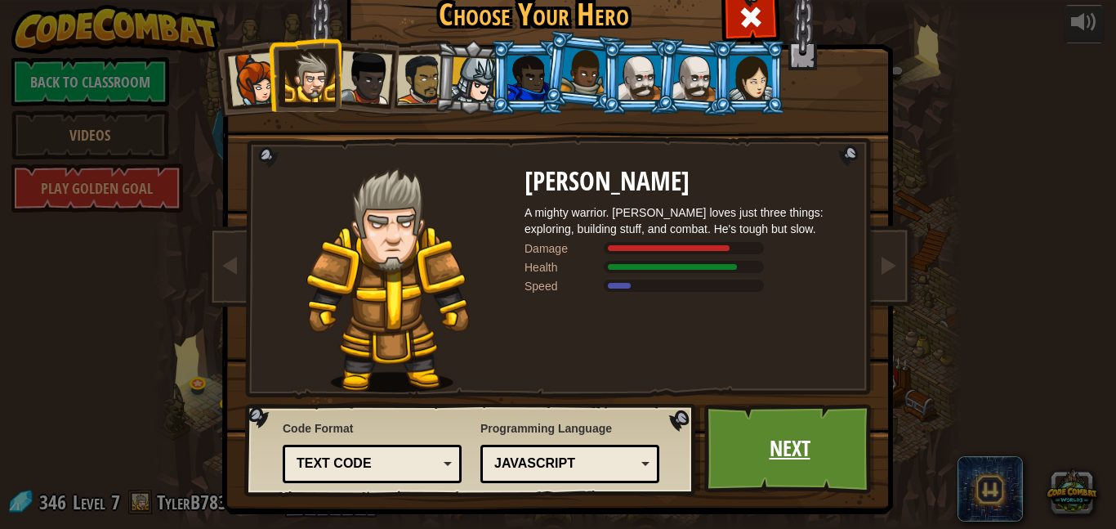
click at [815, 436] on link "Next" at bounding box center [789, 449] width 171 height 90
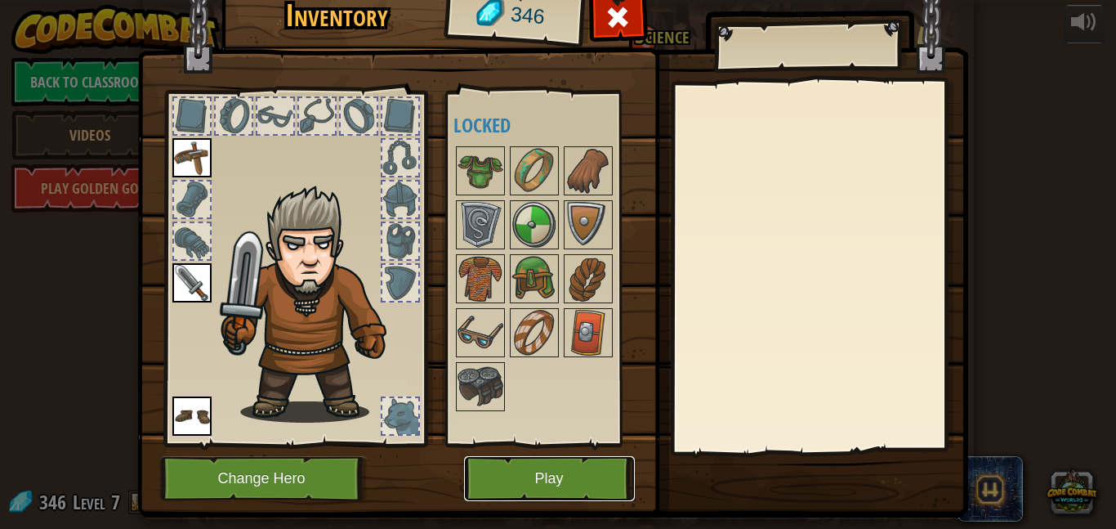
click at [540, 484] on button "Play" at bounding box center [549, 478] width 171 height 45
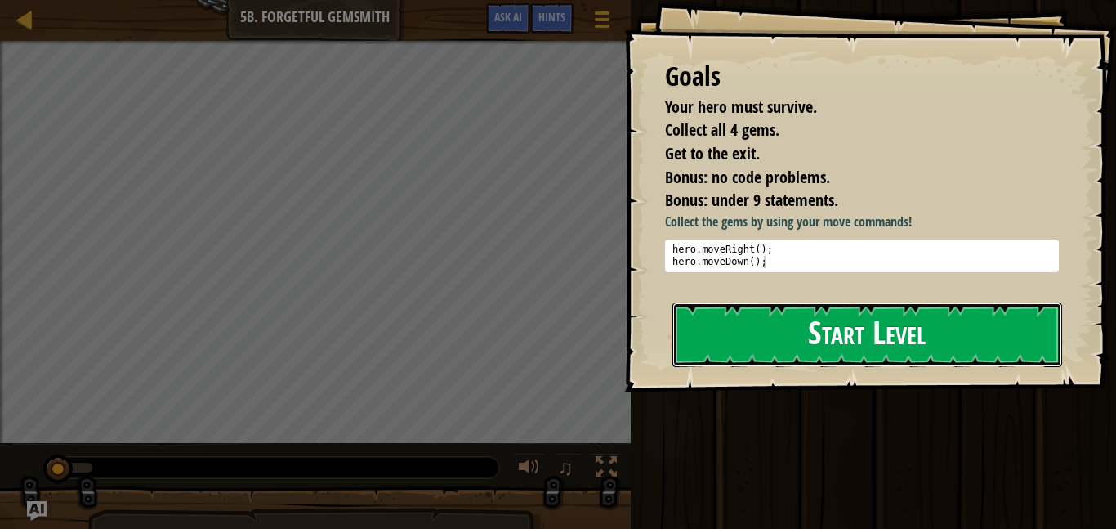
click at [768, 346] on button "Start Level" at bounding box center [867, 334] width 390 height 65
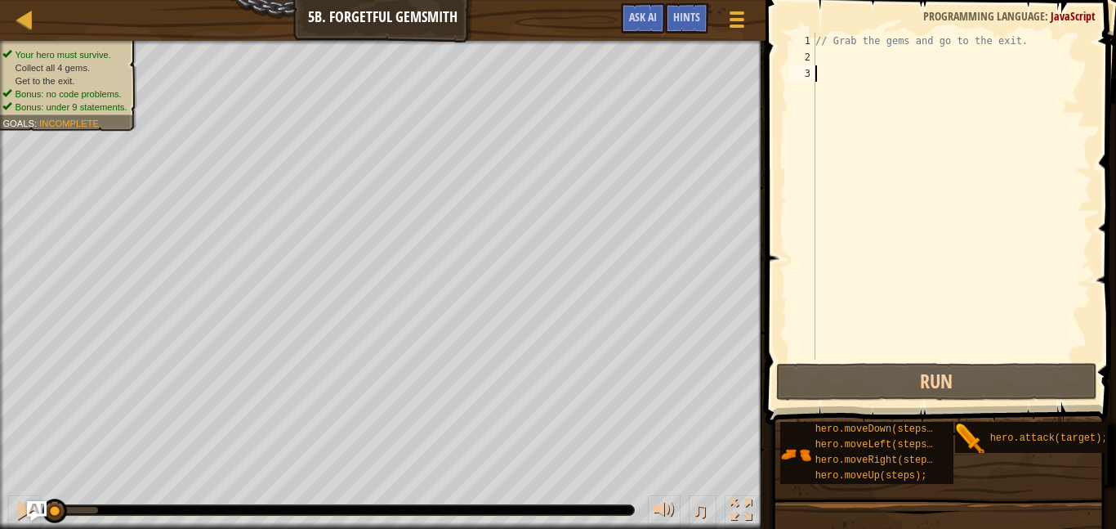
click at [832, 59] on div "// Grab the gems and go to the exit." at bounding box center [951, 212] width 279 height 359
type textarea "h"
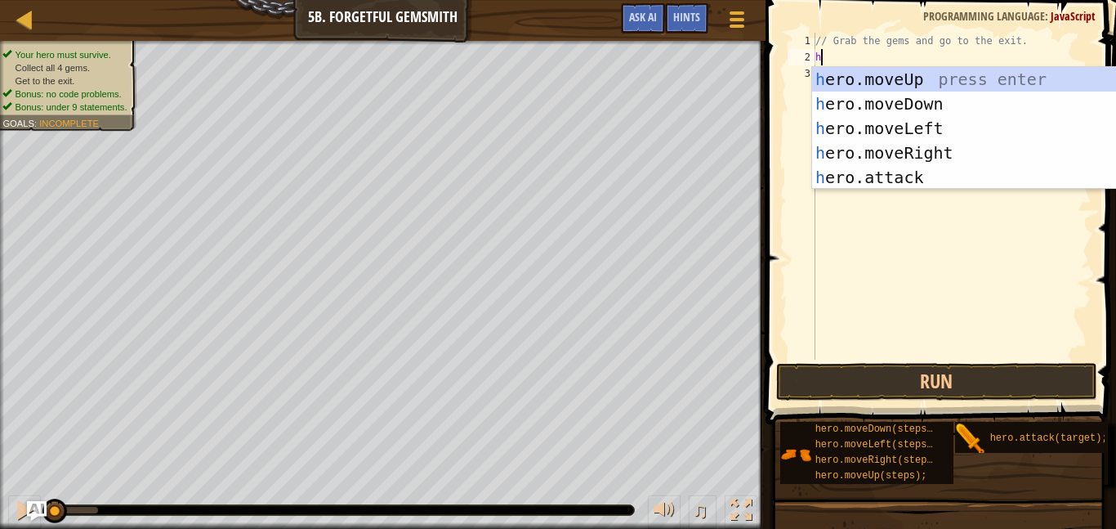
scroll to position [7, 0]
click at [860, 154] on div "h ero.moveUp press enter h ero.moveDown press enter h ero.moveLeft press enter …" at bounding box center [966, 153] width 309 height 172
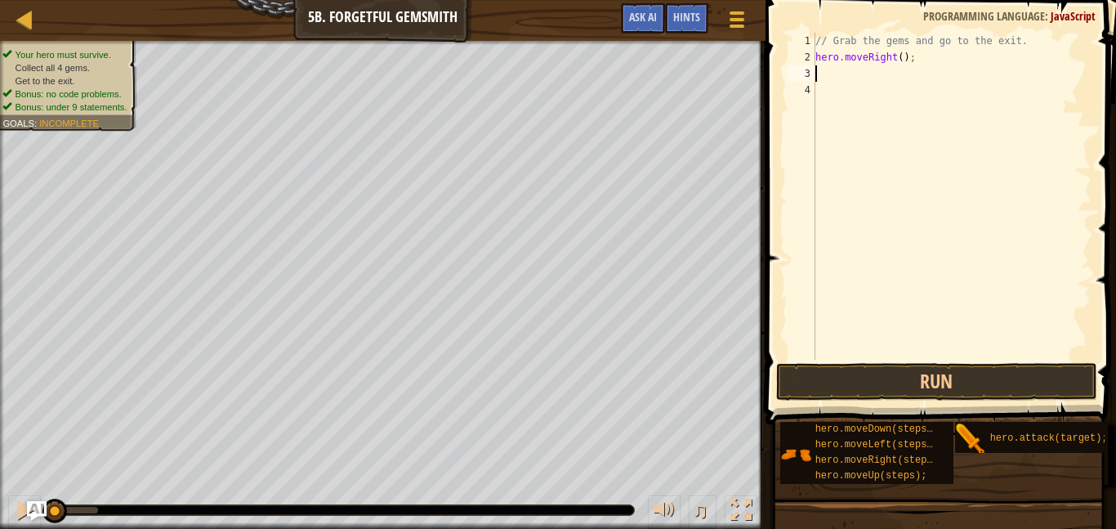
type textarea "h"
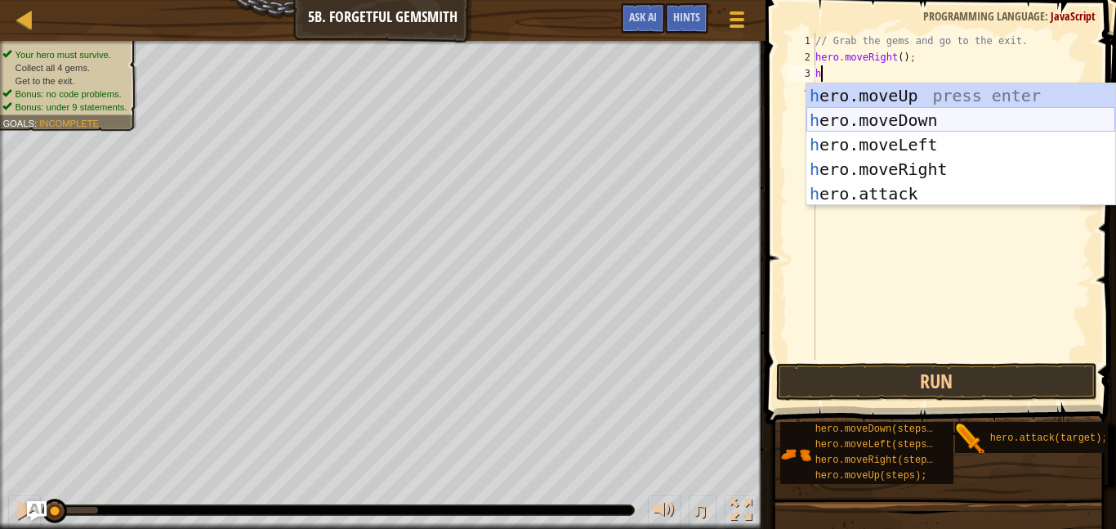
click at [898, 120] on div "h ero.moveUp press enter h ero.moveDown press enter h ero.moveLeft press enter …" at bounding box center [960, 169] width 309 height 172
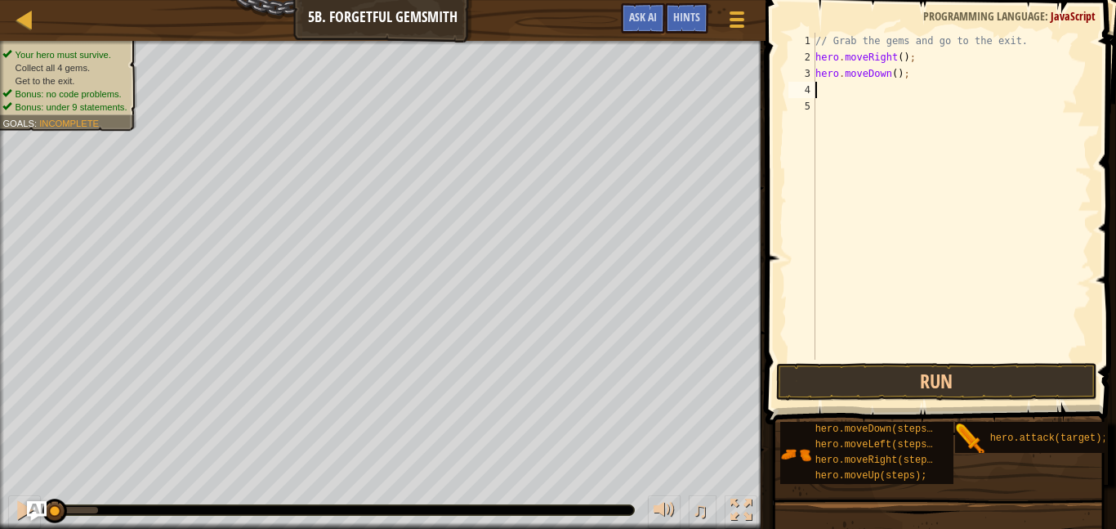
type textarea "h"
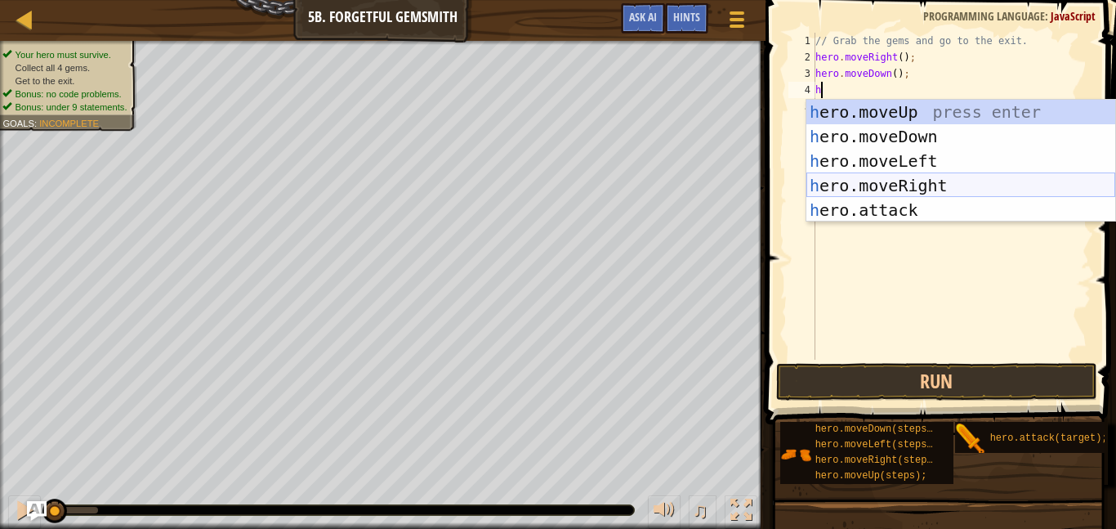
click at [907, 187] on div "h ero.moveUp press enter h ero.moveDown press enter h ero.moveLeft press enter …" at bounding box center [960, 186] width 309 height 172
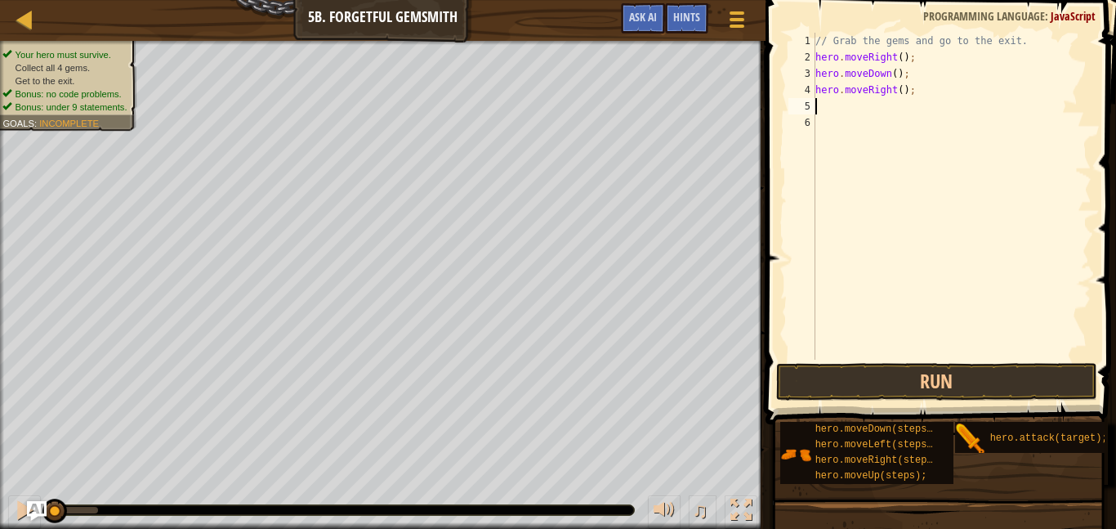
click at [903, 89] on div "// Grab the gems and go to the exit. hero . moveRight ( ) ; hero . moveDown ( )…" at bounding box center [951, 212] width 279 height 359
type textarea "hero.moveRight(2);"
click at [866, 100] on div "// Grab the gems and go to the exit. hero . moveRight ( ) ; hero . moveDown ( )…" at bounding box center [951, 212] width 279 height 359
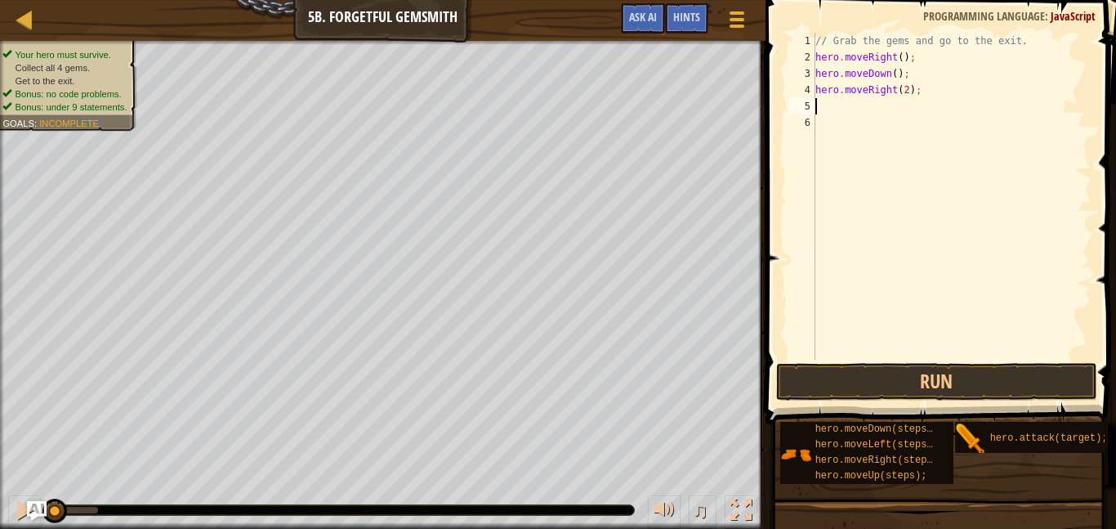
type textarea "h"
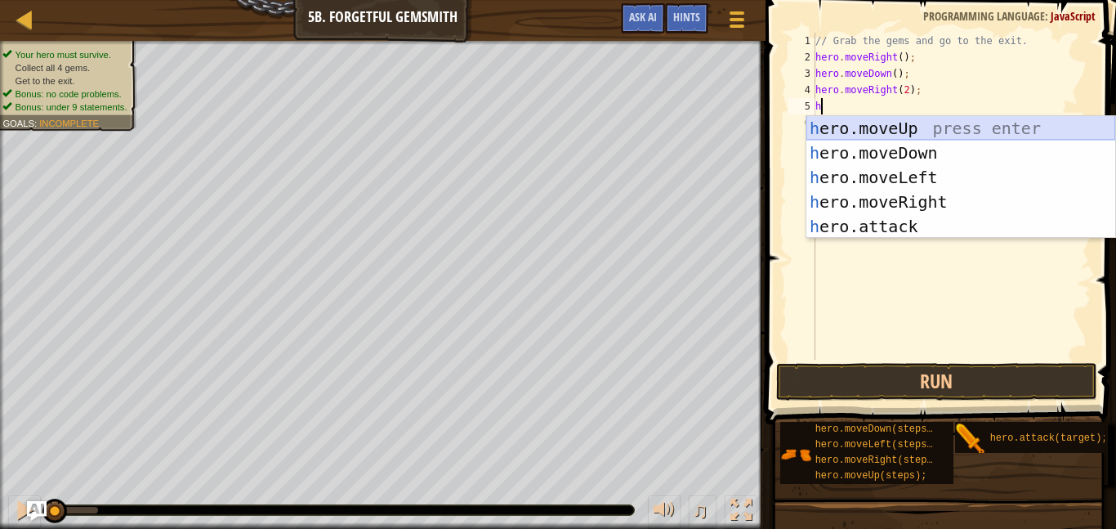
click at [882, 129] on div "h ero.moveUp press enter h ero.moveDown press enter h ero.moveLeft press enter …" at bounding box center [960, 202] width 309 height 172
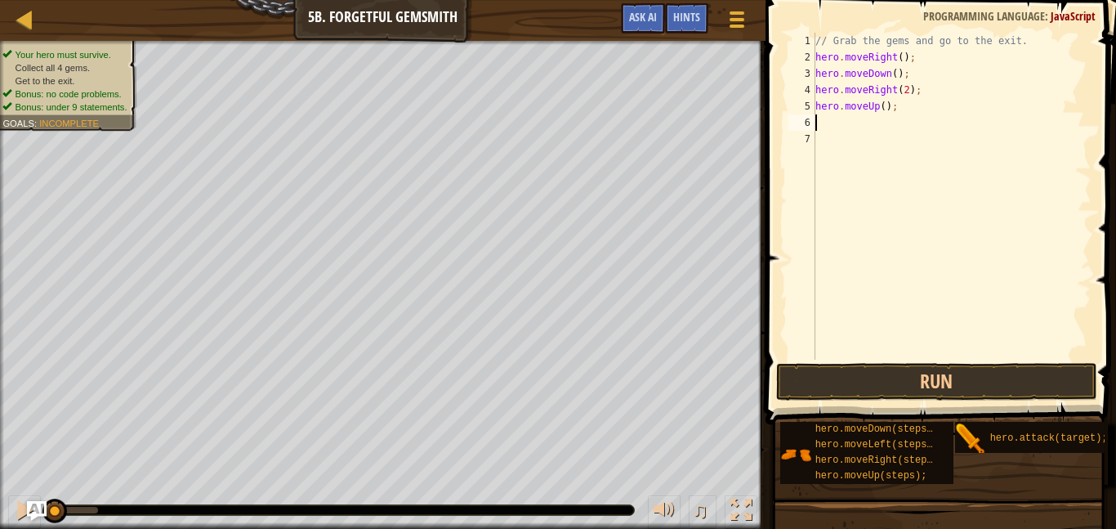
type textarea "h"
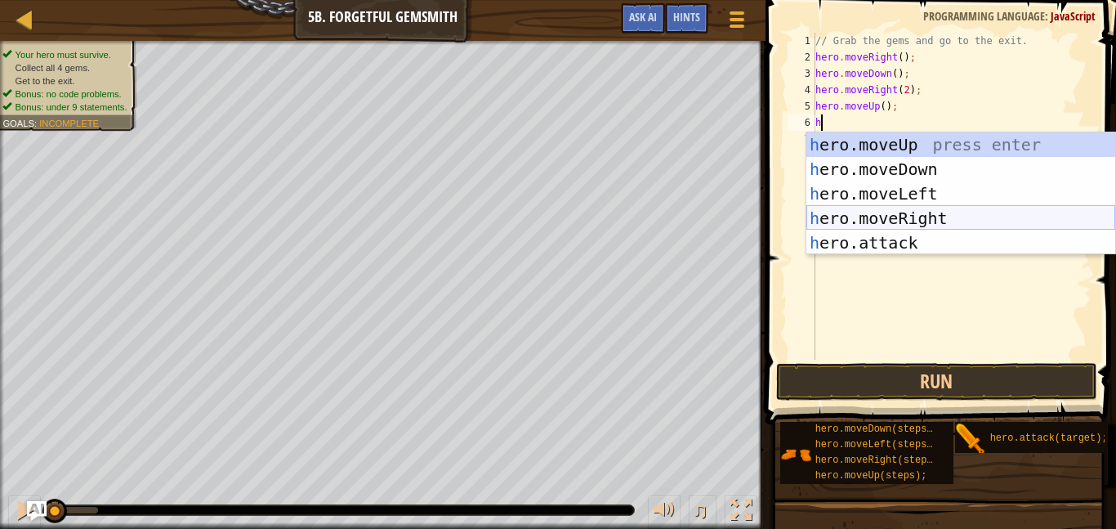
click at [895, 214] on div "h ero.moveUp press enter h ero.moveDown press enter h ero.moveLeft press enter …" at bounding box center [960, 218] width 309 height 172
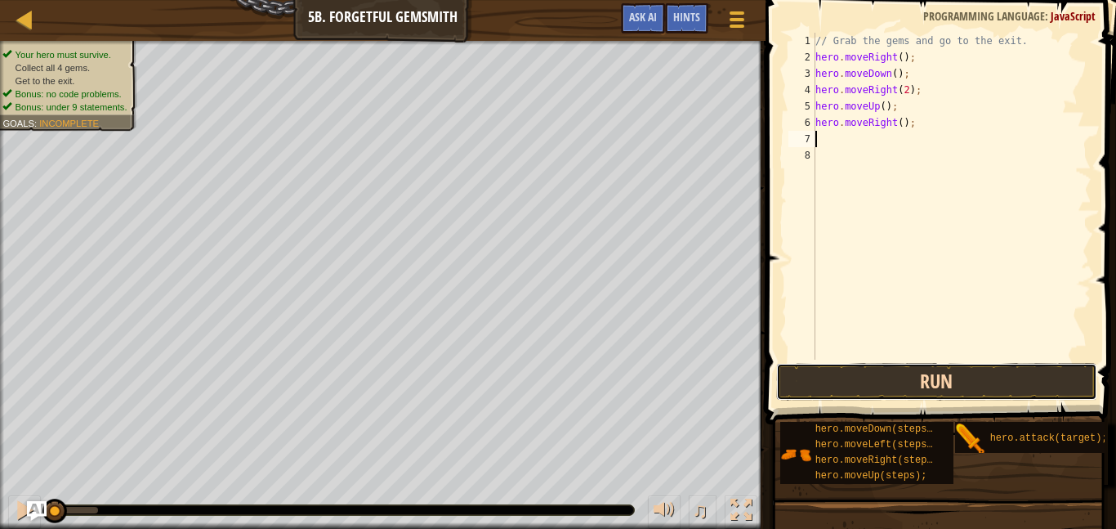
click at [901, 377] on button "Run" at bounding box center [936, 382] width 321 height 38
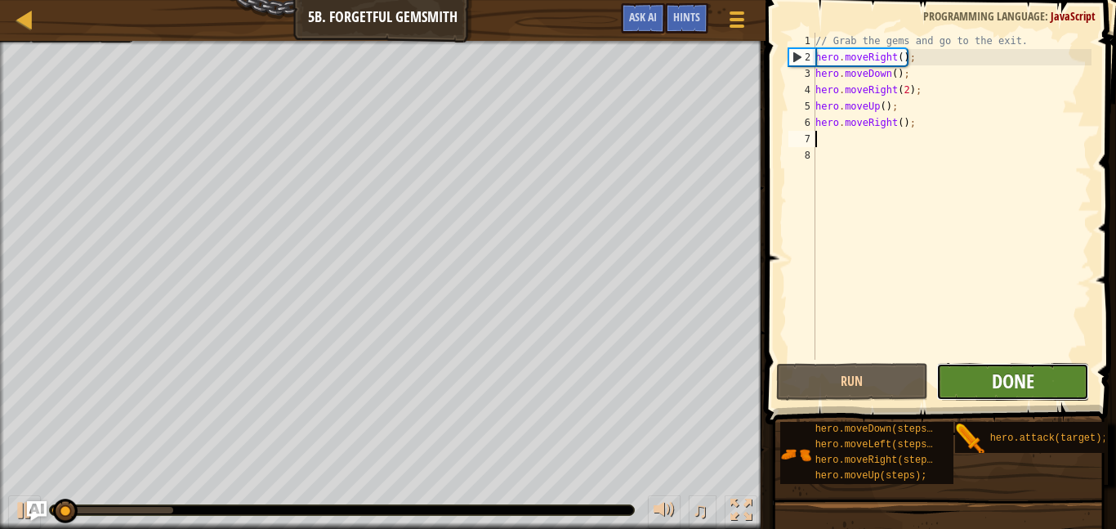
click at [997, 392] on span "Done" at bounding box center [1013, 381] width 42 height 26
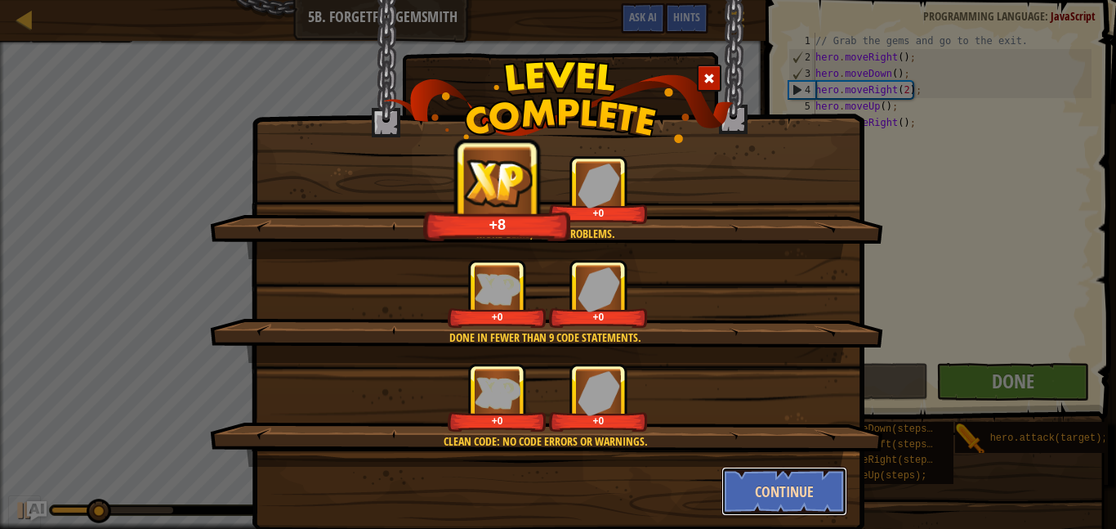
click at [766, 484] on button "Continue" at bounding box center [784, 491] width 127 height 49
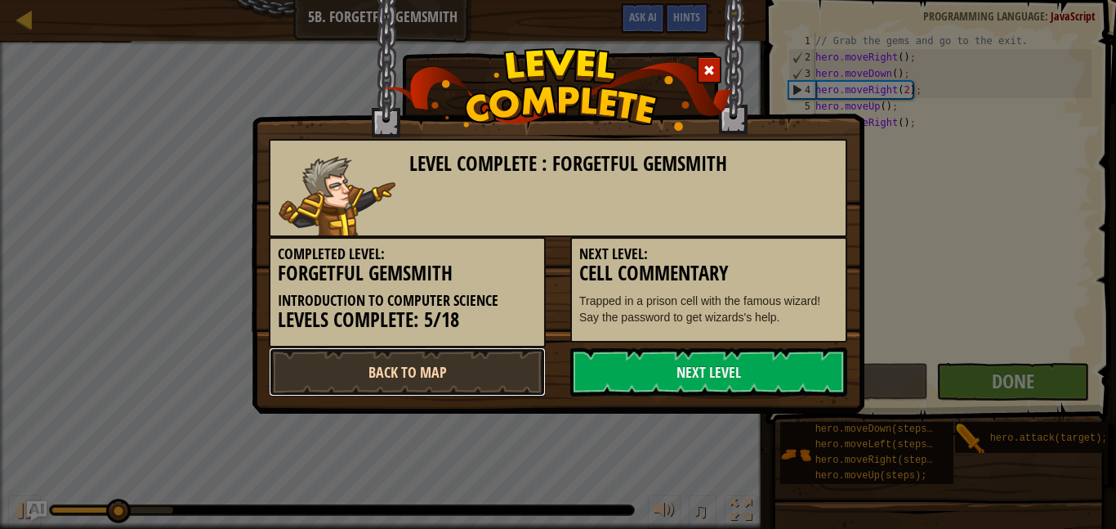
click at [422, 356] on link "Back to Map" at bounding box center [407, 371] width 277 height 49
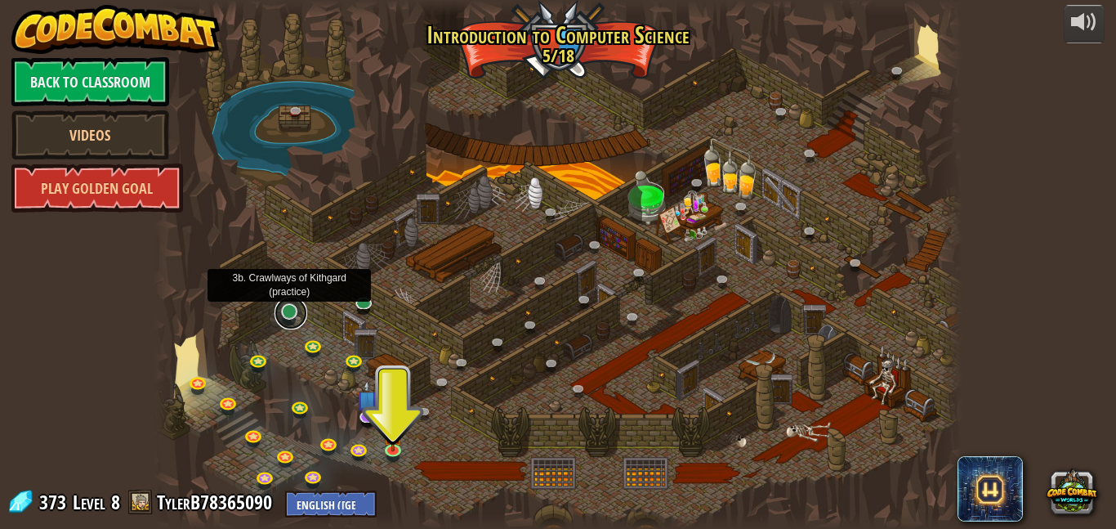
click at [293, 319] on link at bounding box center [291, 313] width 33 height 33
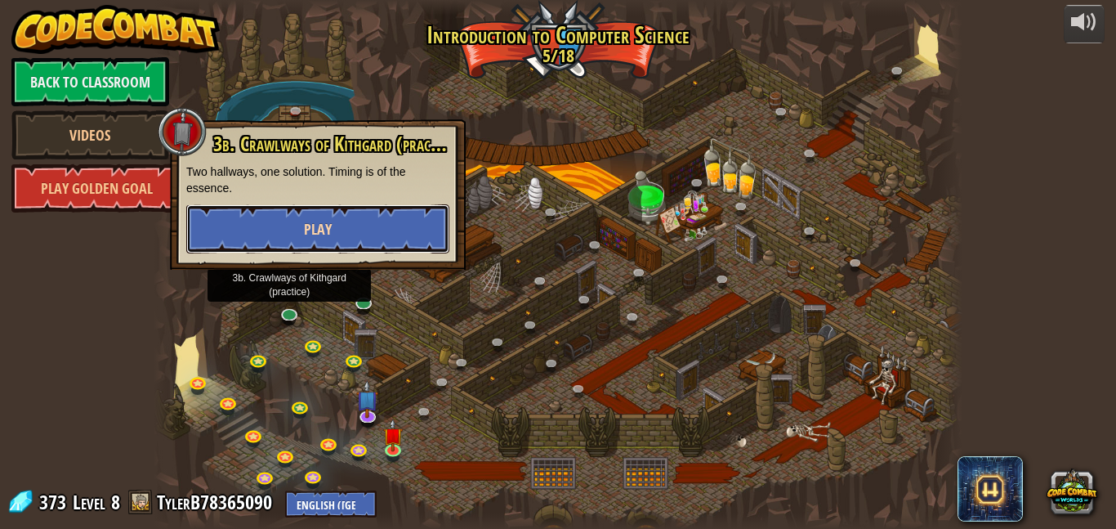
click at [304, 234] on span "Play" at bounding box center [318, 229] width 28 height 20
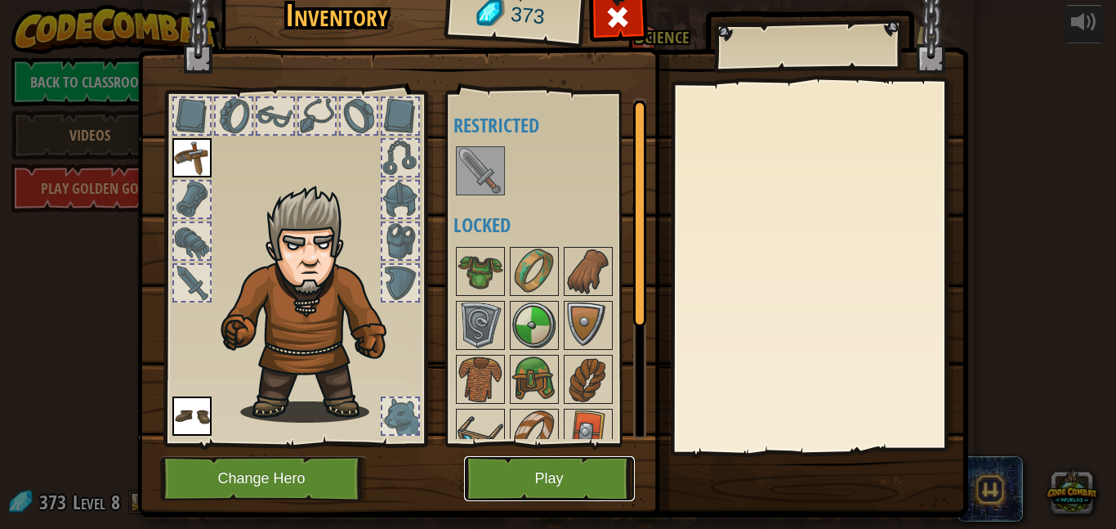
click at [499, 470] on button "Play" at bounding box center [549, 478] width 171 height 45
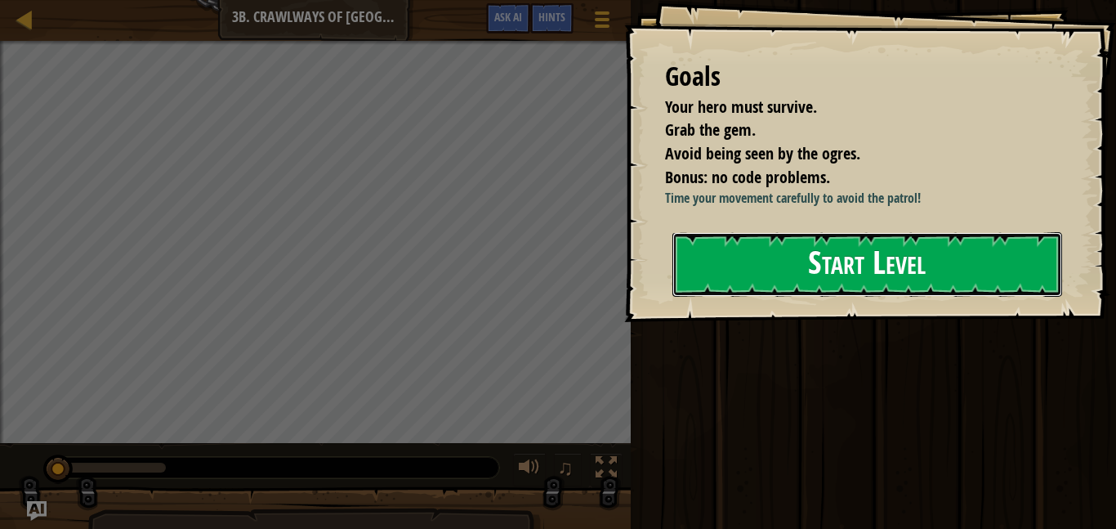
click at [754, 297] on button "Start Level" at bounding box center [867, 264] width 390 height 65
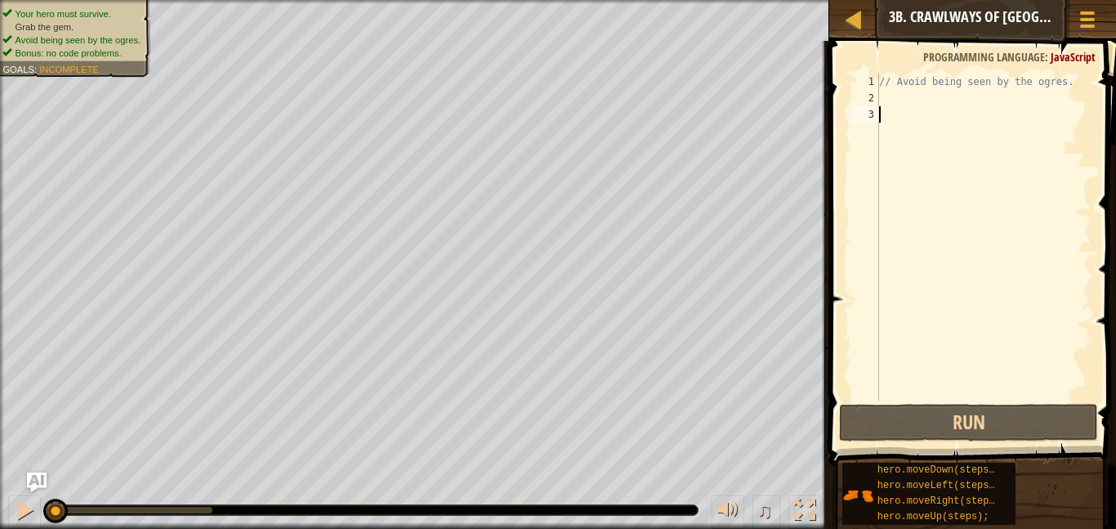
click at [913, 81] on div "// Avoid being seen by the ogres." at bounding box center [984, 253] width 216 height 359
type textarea "// Avoid being seen by the ogres."
click at [900, 92] on div "// Avoid being seen by the ogres." at bounding box center [984, 253] width 216 height 359
type textarea "h"
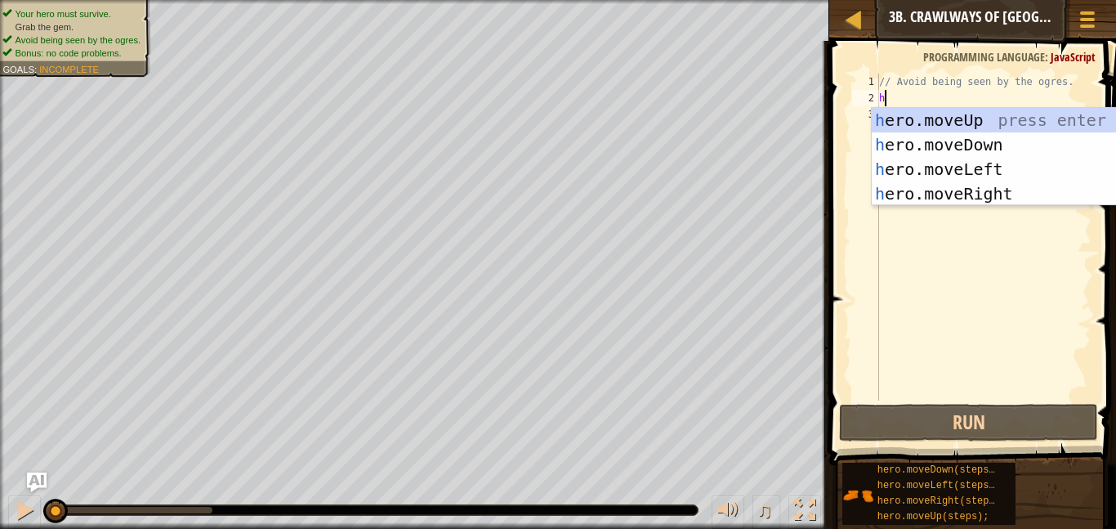
scroll to position [7, 0]
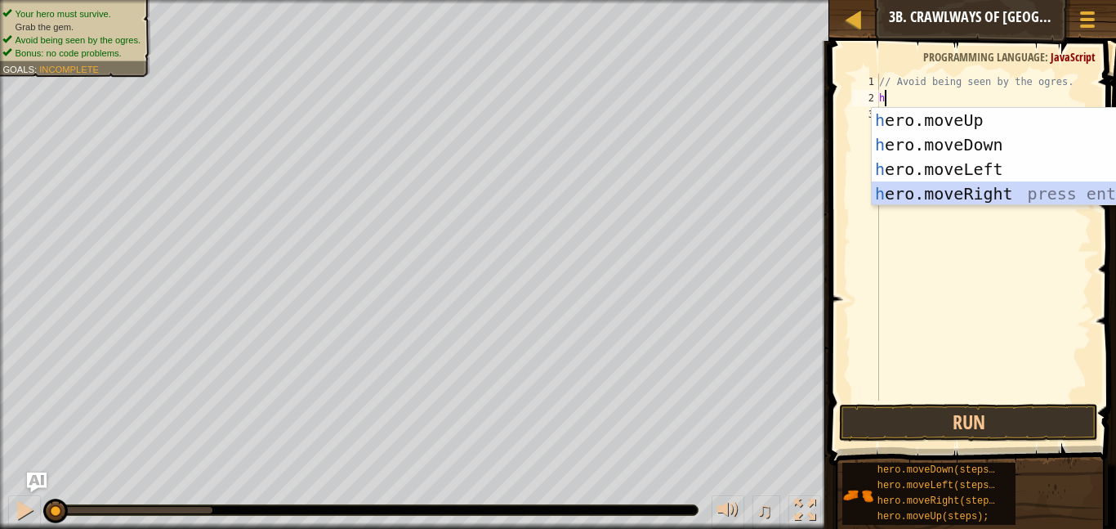
click at [945, 199] on div "h ero.moveUp press enter h ero.moveDown press enter h ero.moveLeft press enter …" at bounding box center [1026, 181] width 309 height 147
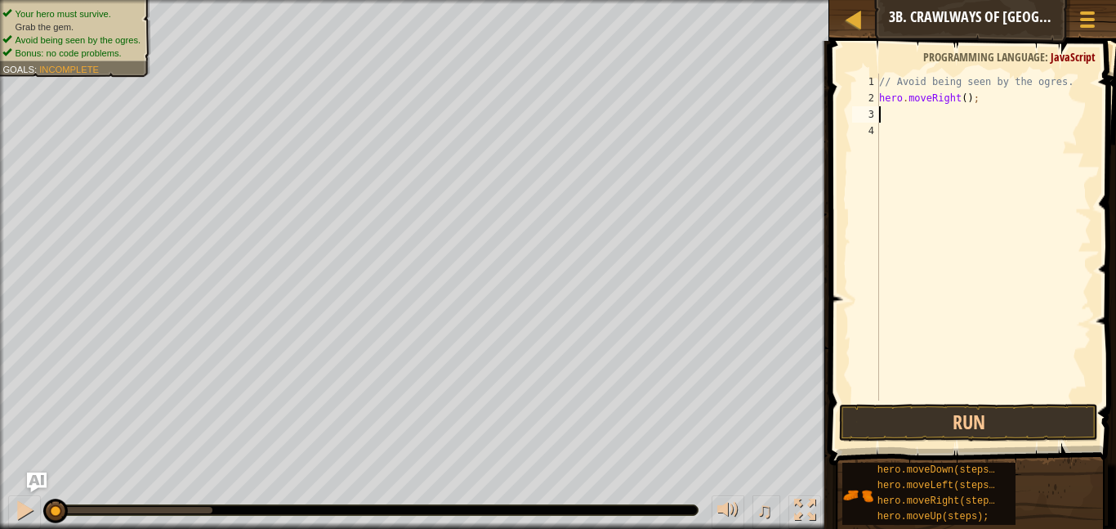
click at [945, 199] on div "// Avoid being seen by the ogres. hero . moveRight ( ) ;" at bounding box center [984, 253] width 216 height 359
type textarea "h"
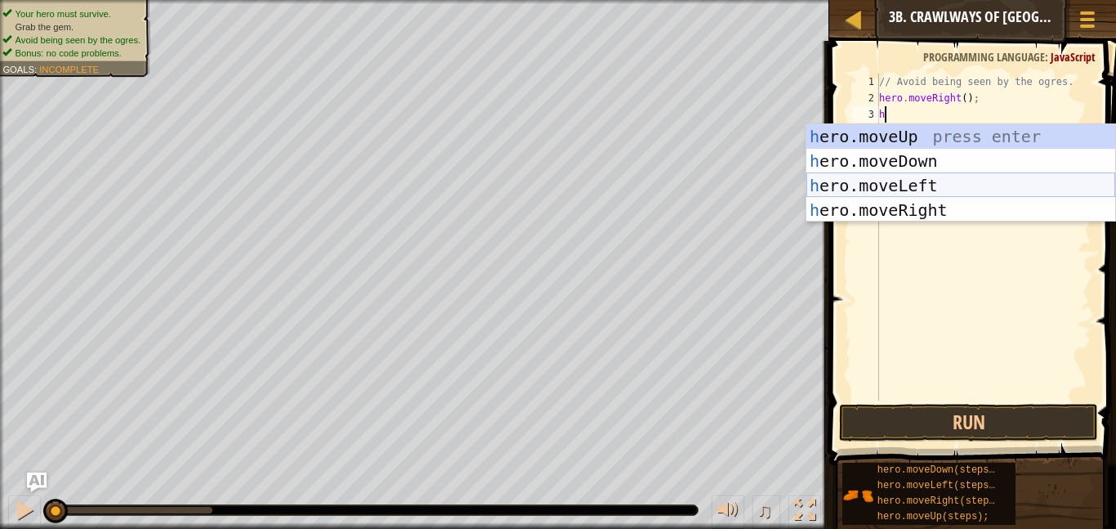
click at [943, 184] on div "h ero.moveUp press enter h ero.moveDown press enter h ero.moveLeft press enter …" at bounding box center [960, 197] width 309 height 147
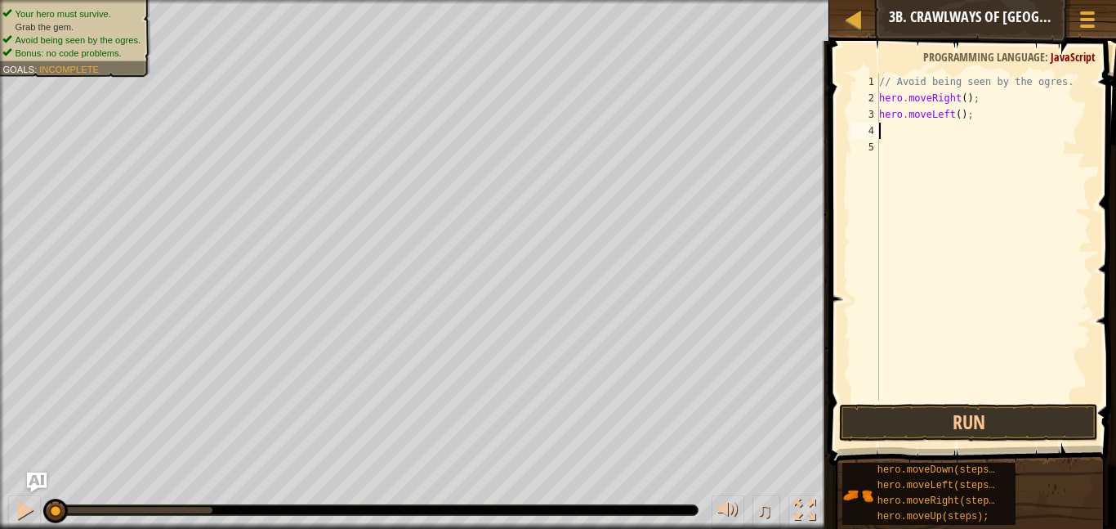
type textarea "h"
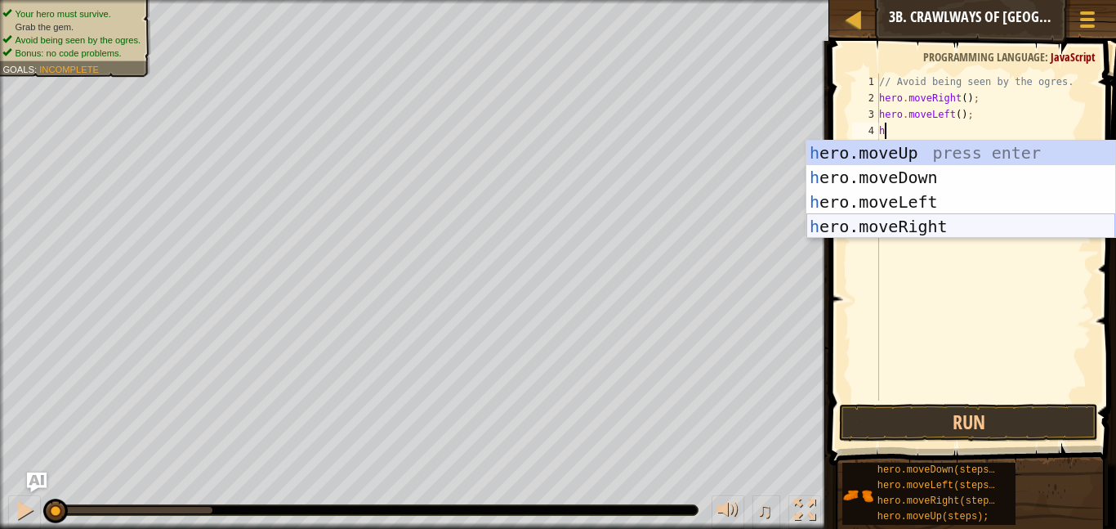
click at [950, 225] on div "h ero.moveUp press enter h ero.moveDown press enter h ero.moveLeft press enter …" at bounding box center [960, 214] width 309 height 147
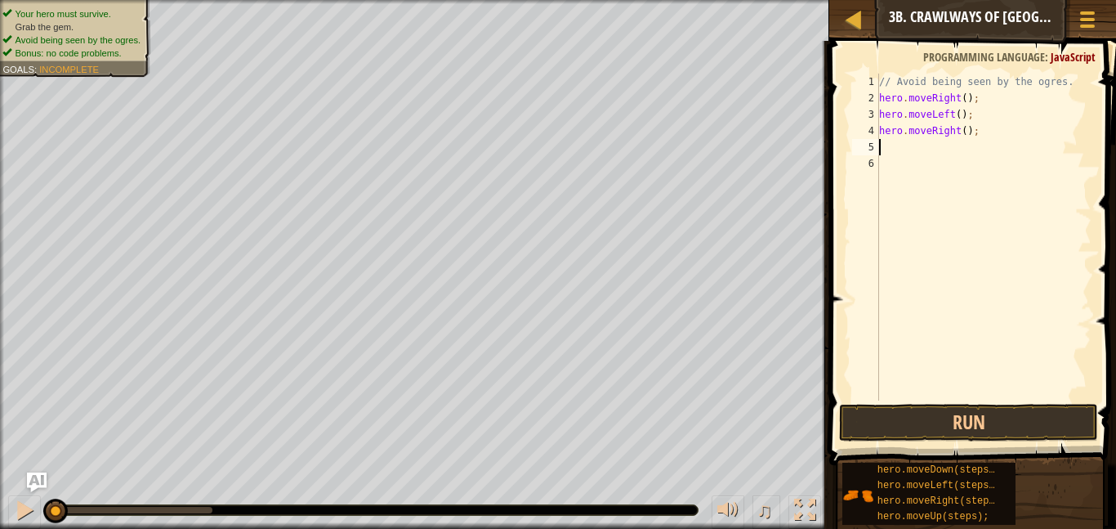
click at [970, 121] on div "// Avoid being seen by the ogres. hero . moveRight ( ) ; hero . moveLeft ( ) ; …" at bounding box center [984, 253] width 216 height 359
click at [966, 132] on div "// Avoid being seen by the ogres. hero . moveRight ( ) ; hero . moveLeft ( ) ; …" at bounding box center [984, 253] width 216 height 359
type textarea "hero.moveRight(2);"
click at [972, 420] on button "Run" at bounding box center [968, 423] width 259 height 38
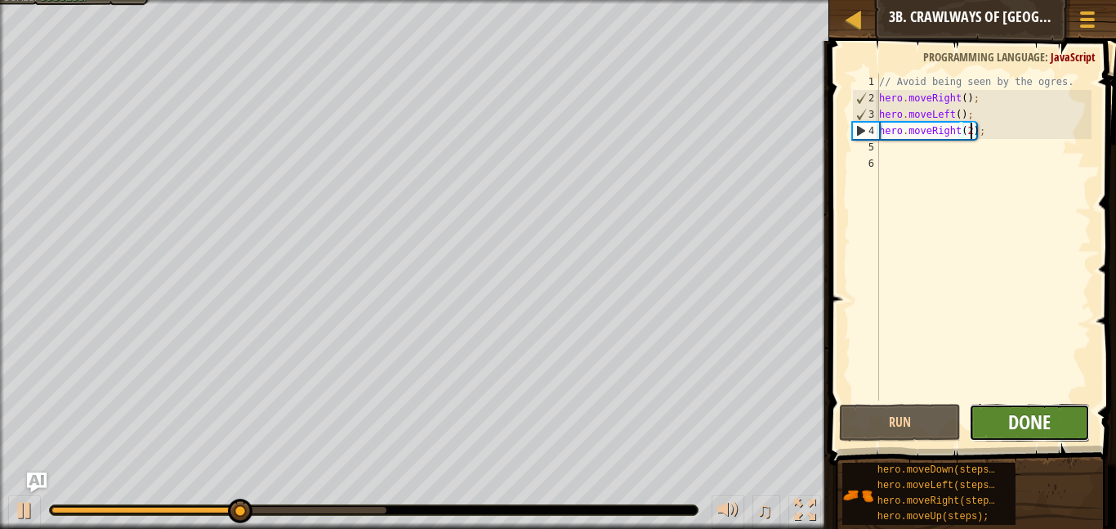
click at [1013, 422] on span "Done" at bounding box center [1029, 421] width 42 height 26
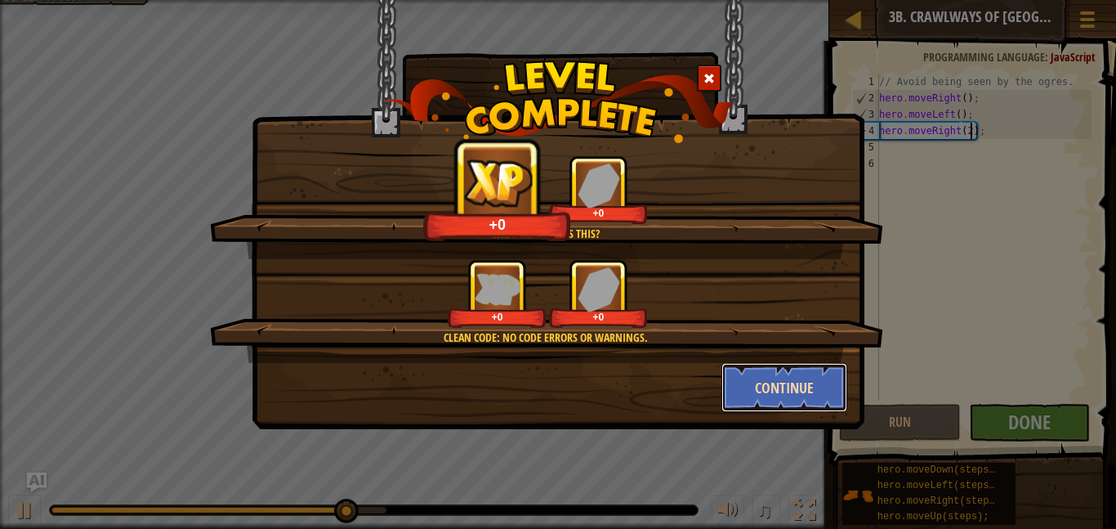
click at [760, 377] on button "Continue" at bounding box center [784, 387] width 127 height 49
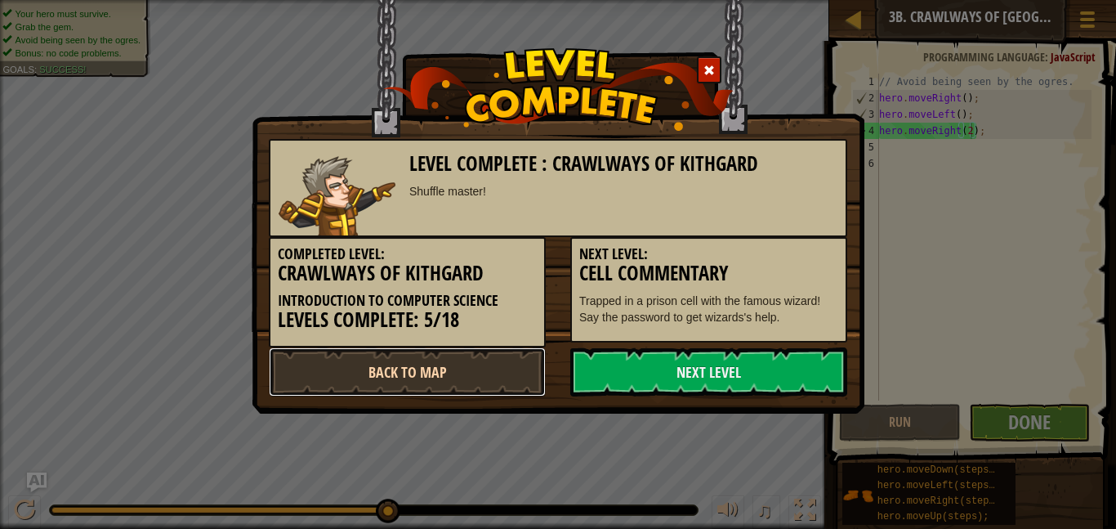
click at [475, 368] on link "Back to Map" at bounding box center [407, 371] width 277 height 49
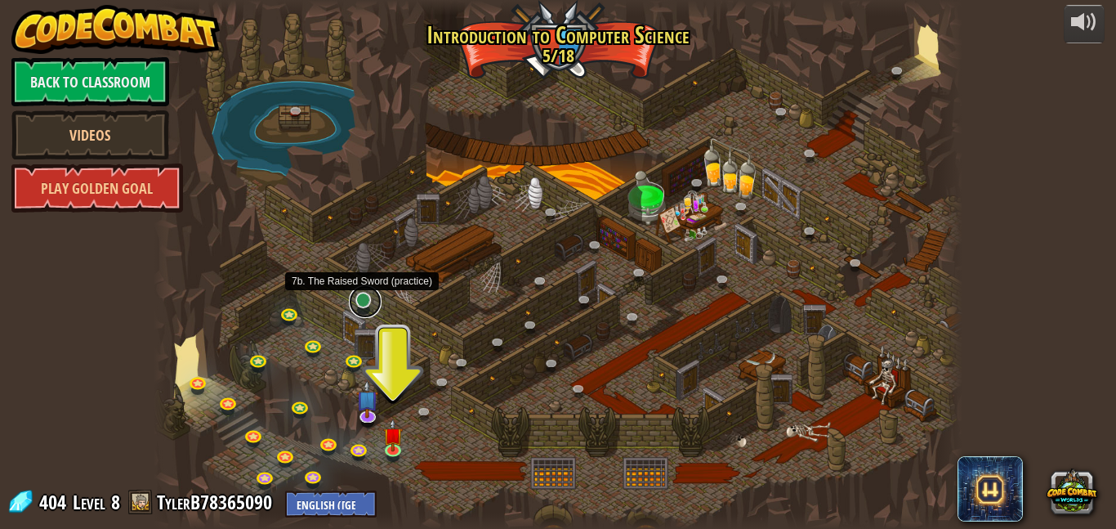
click at [361, 297] on link at bounding box center [365, 301] width 33 height 33
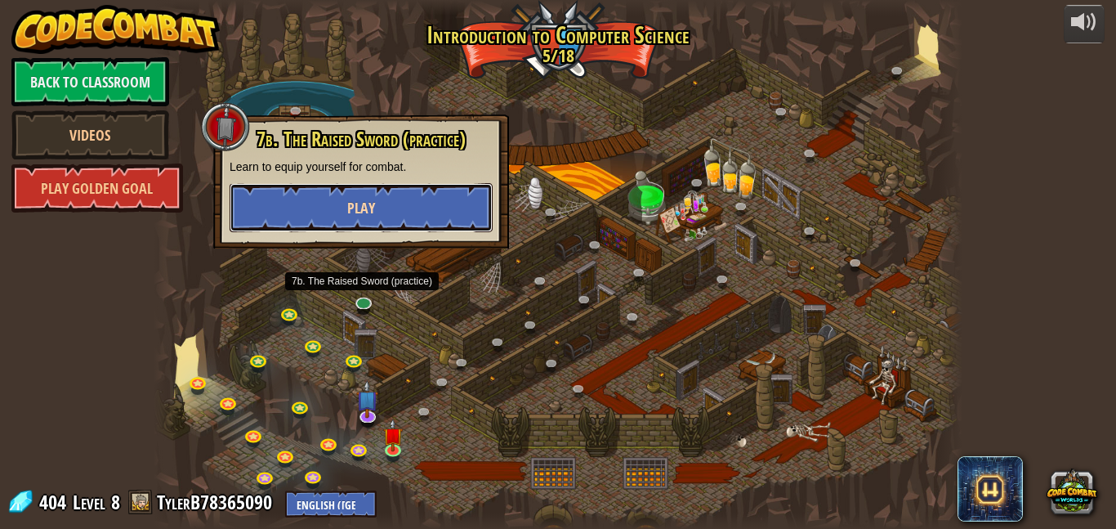
click at [338, 217] on button "Play" at bounding box center [361, 207] width 263 height 49
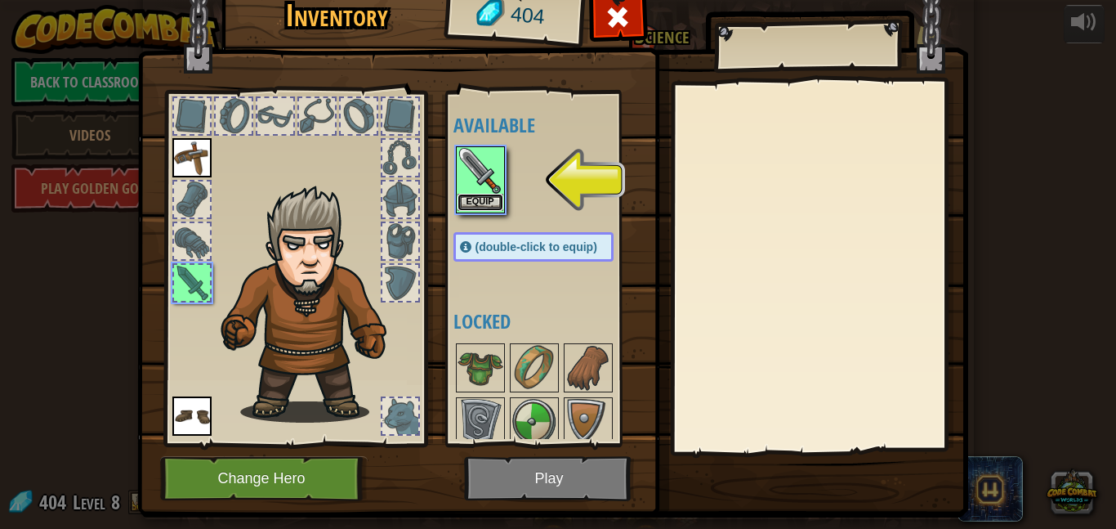
click at [491, 198] on button "Equip" at bounding box center [481, 202] width 46 height 17
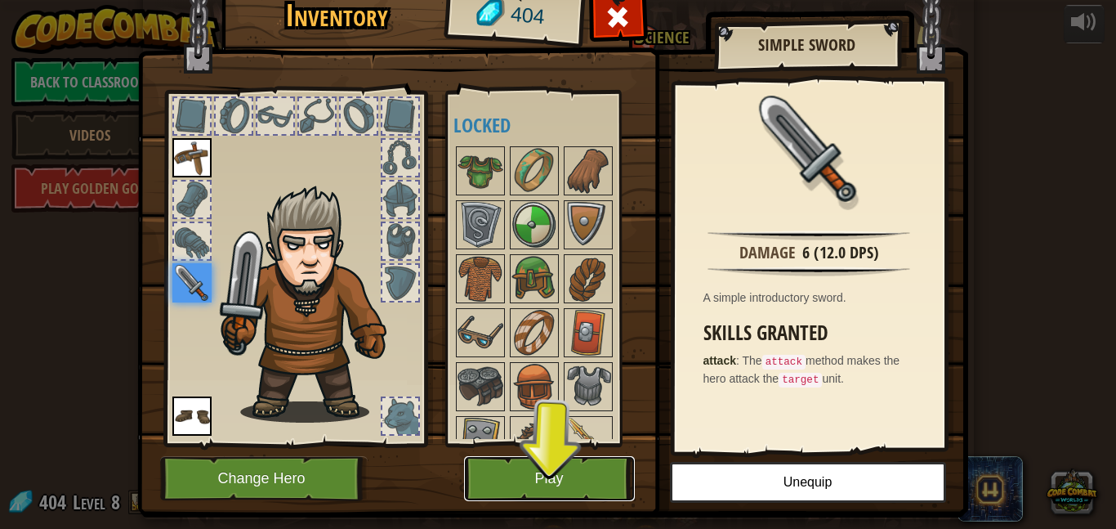
click at [541, 478] on button "Play" at bounding box center [549, 478] width 171 height 45
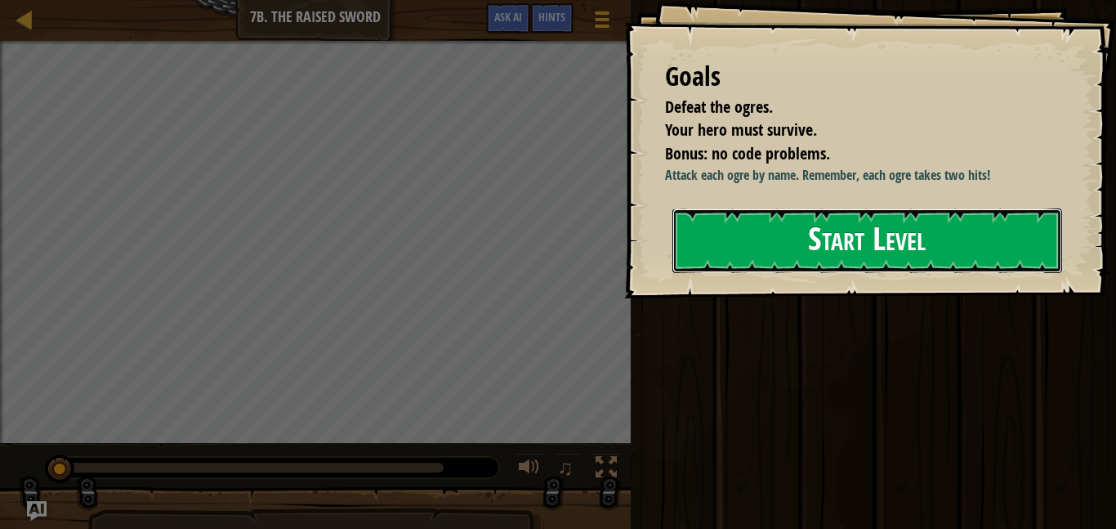
click at [757, 235] on button "Start Level" at bounding box center [867, 240] width 390 height 65
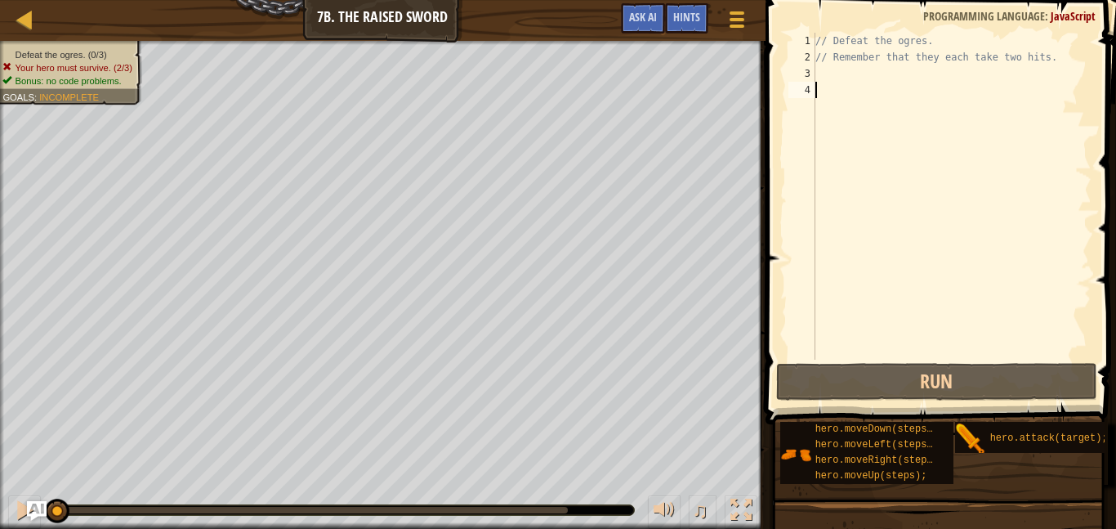
click at [824, 74] on div "// Defeat the ogres. // Remember that they each take two hits." at bounding box center [951, 212] width 279 height 359
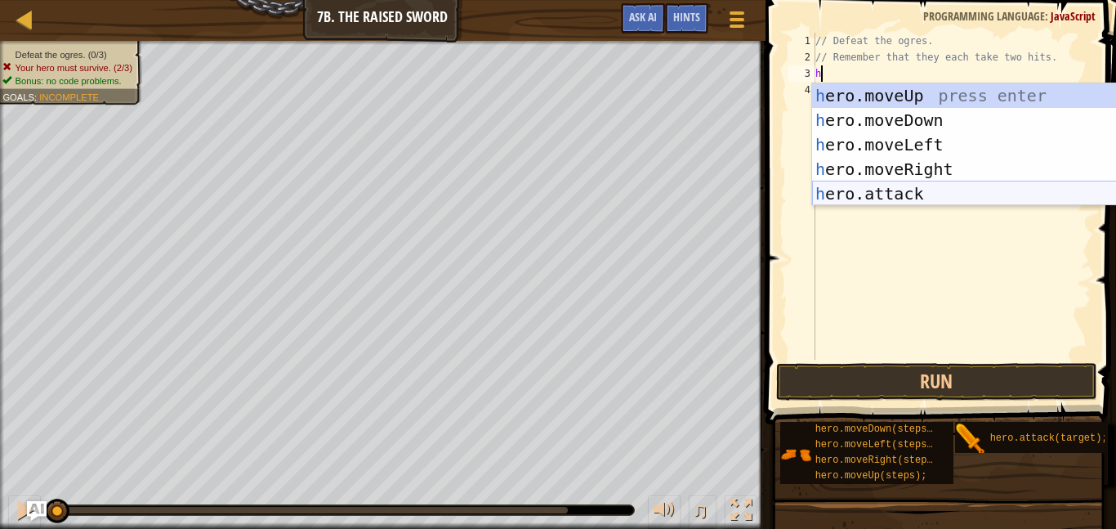
click at [878, 189] on div "h ero.moveUp press enter h ero.moveDown press enter h ero.moveLeft press enter …" at bounding box center [966, 169] width 309 height 172
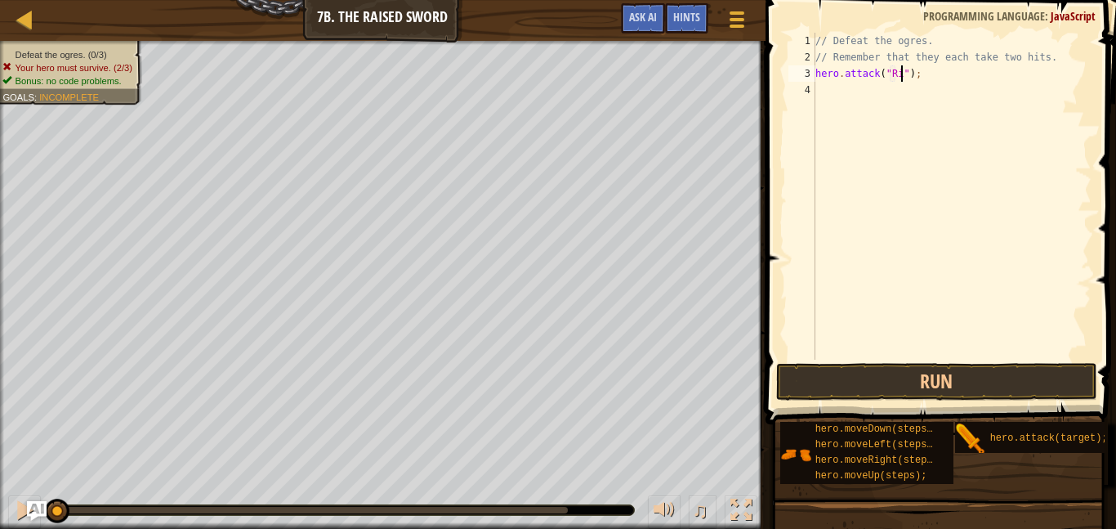
scroll to position [7, 13]
click at [931, 75] on div "// Defeat the ogres. // Remember that they each take two hits. hero . attack ( …" at bounding box center [951, 212] width 279 height 359
type textarea "hero.attack("Rig")(2);"
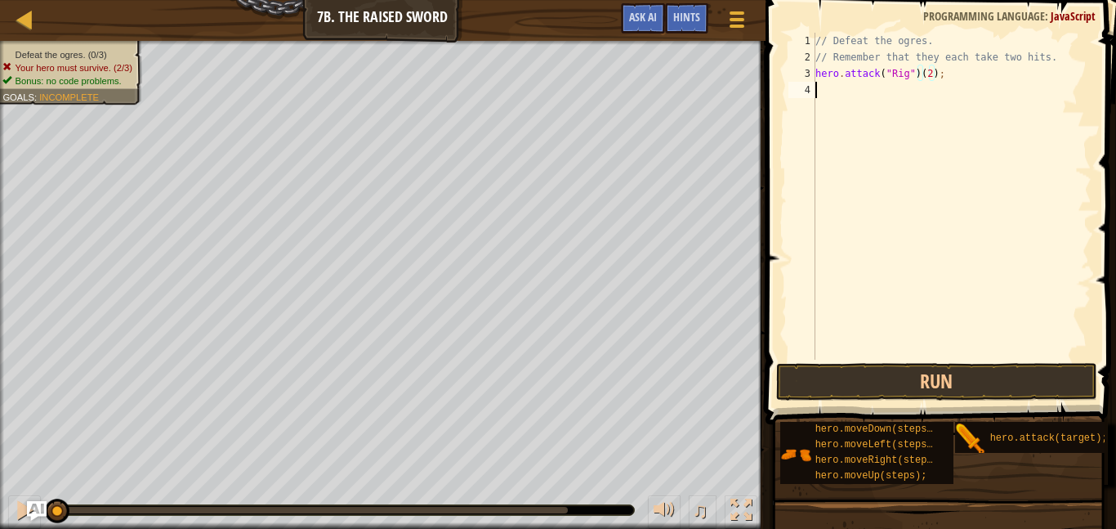
click at [905, 88] on div "// Defeat the ogres. // Remember that they each take two hits. hero . attack ( …" at bounding box center [951, 212] width 279 height 359
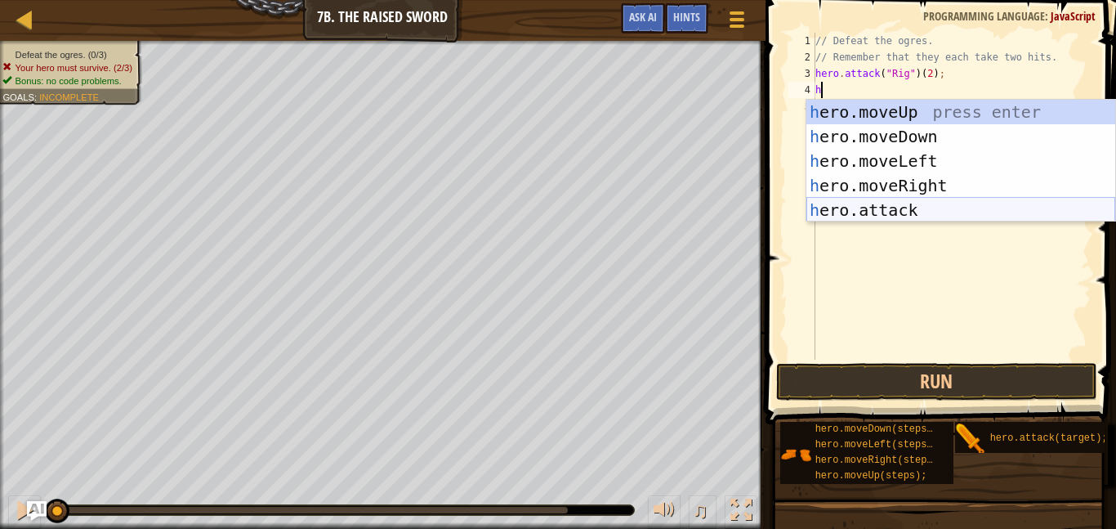
click at [900, 210] on div "h ero.moveUp press enter h ero.moveDown press enter h ero.moveLeft press enter …" at bounding box center [960, 186] width 309 height 172
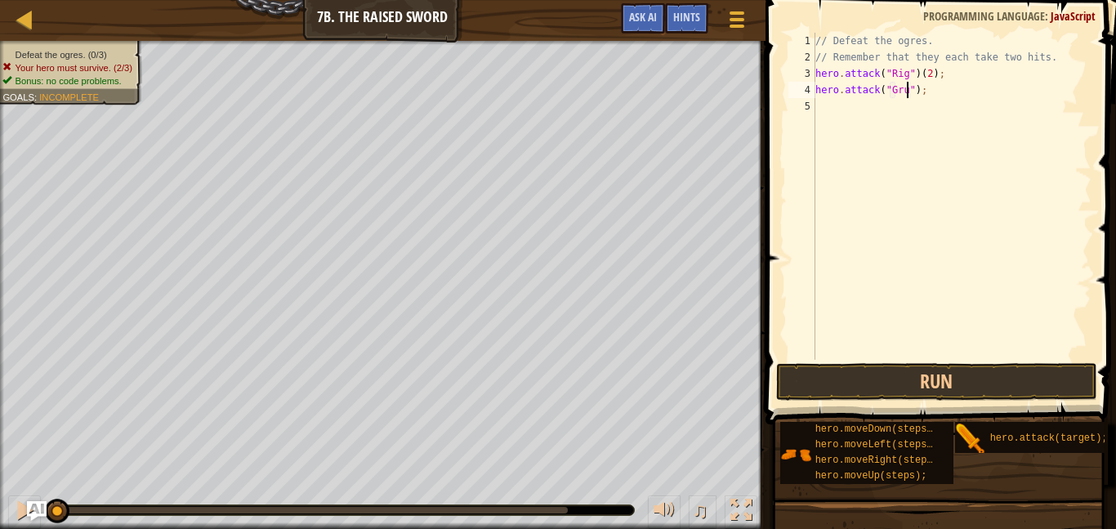
scroll to position [7, 14]
type textarea "hero.attack("Grut")(2);"
click at [877, 109] on div "// Defeat the ogres. // Remember that they each take two hits. hero . attack ( …" at bounding box center [951, 212] width 279 height 359
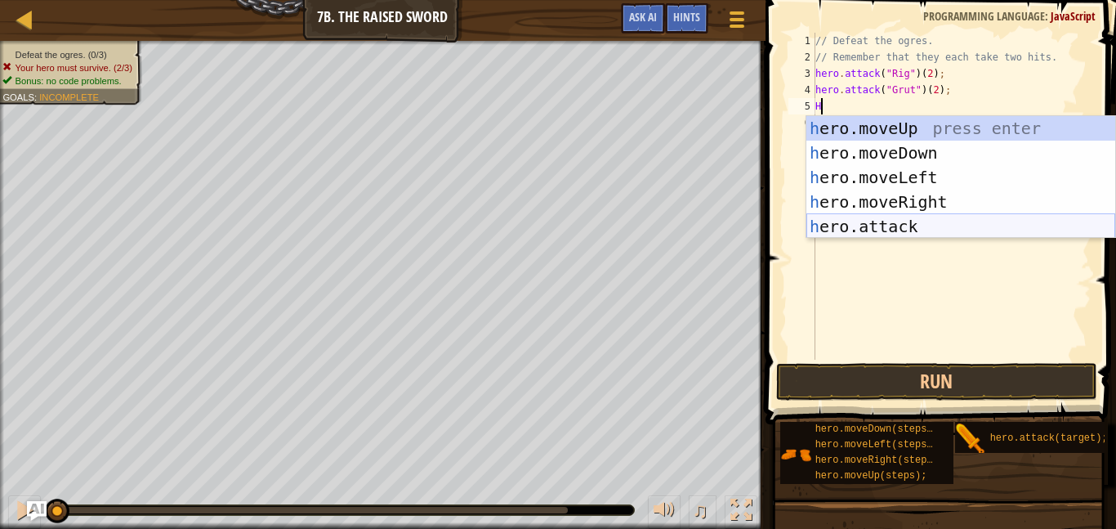
click at [891, 221] on div "h ero.moveUp press enter h ero.moveDown press enter h ero.moveLeft press enter …" at bounding box center [960, 202] width 309 height 172
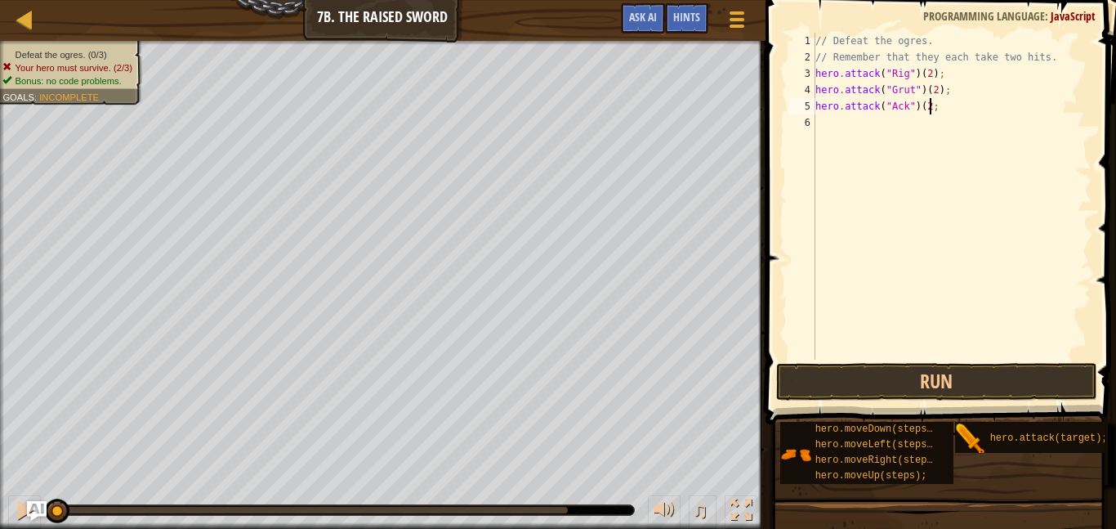
scroll to position [7, 17]
click at [955, 387] on button "Run" at bounding box center [936, 382] width 321 height 38
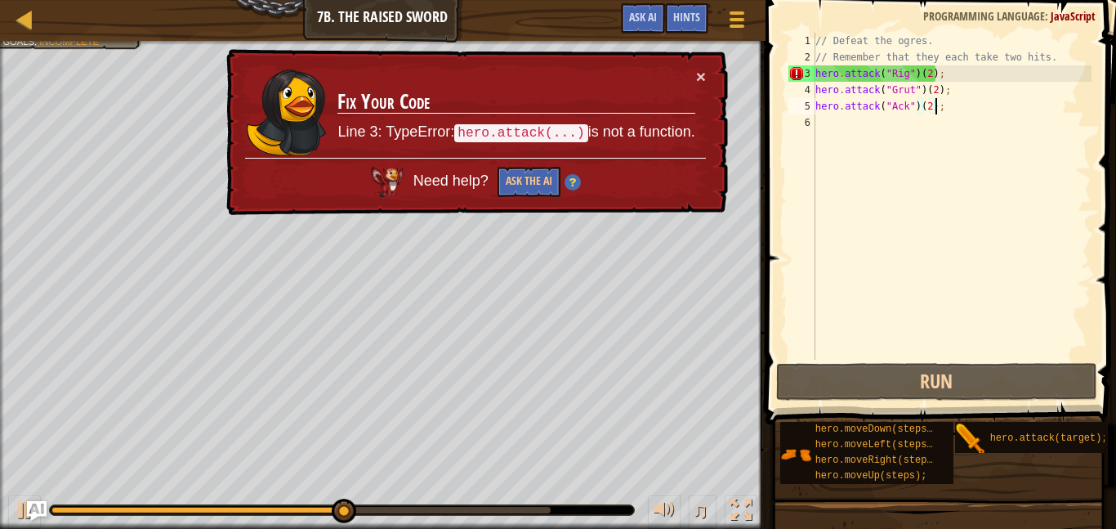
click at [936, 73] on div "// Defeat the ogres. // Remember that they each take two hits. hero . attack ( …" at bounding box center [951, 212] width 279 height 359
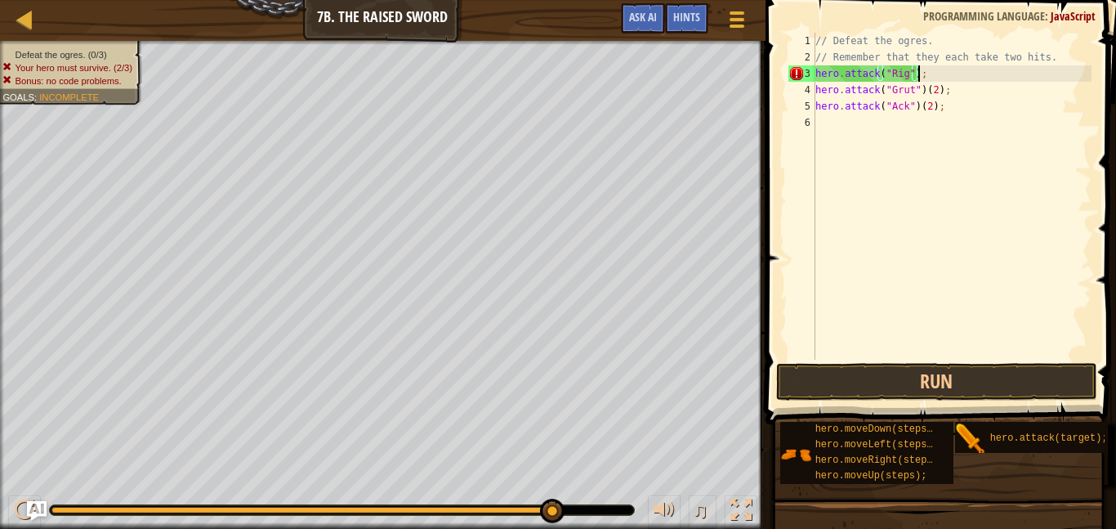
scroll to position [7, 15]
click at [926, 72] on div "// Defeat the ogres. // Remember that they each take two hits. hero . attack ( …" at bounding box center [951, 212] width 279 height 359
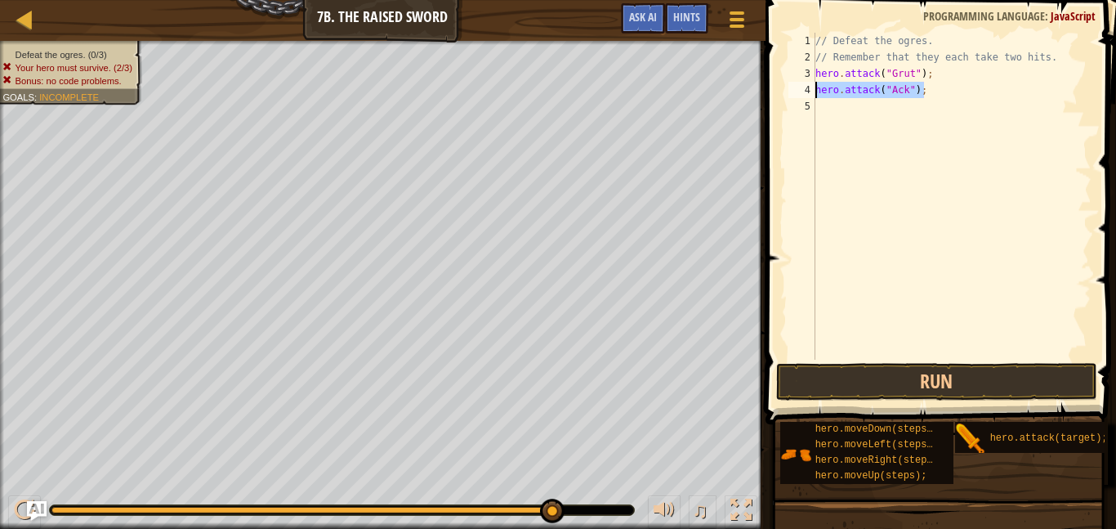
drag, startPoint x: 933, startPoint y: 90, endPoint x: 815, endPoint y: 87, distance: 118.5
click at [815, 87] on div "hero.attack("Grut"); 1 2 3 4 5 // Defeat the ogres. // Remember that they each …" at bounding box center [938, 196] width 306 height 327
type textarea "hero.attack("Ack");"
click at [876, 105] on div "// Defeat the ogres. // Remember that they each take two hits. hero . attack ( …" at bounding box center [951, 212] width 279 height 359
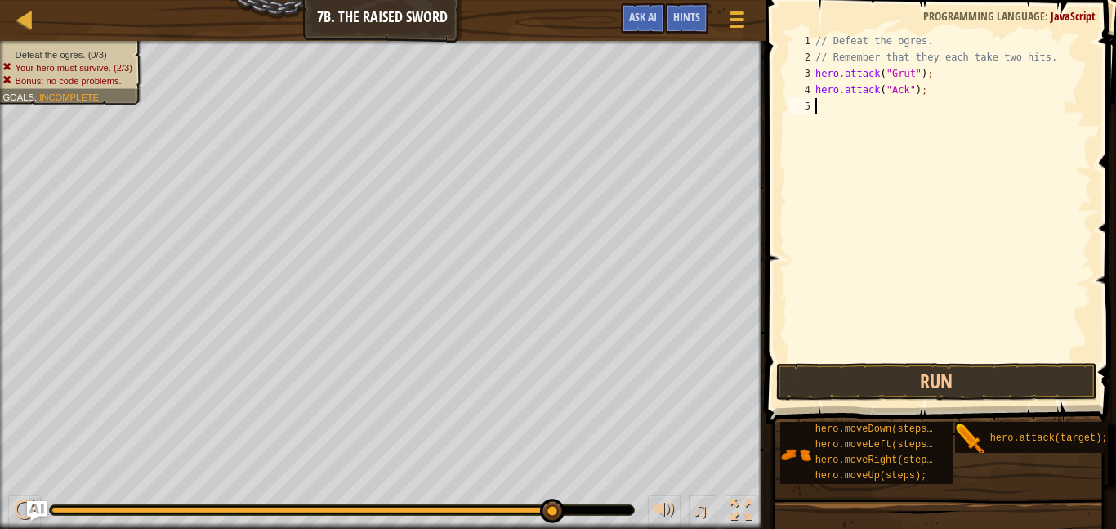
click at [815, 70] on div "3" at bounding box center [801, 73] width 27 height 16
type textarea "hero.attack("Grut");"
click at [824, 76] on div "// Defeat the ogres. // Remember that they each take two hits. hero . attack ( …" at bounding box center [951, 212] width 279 height 359
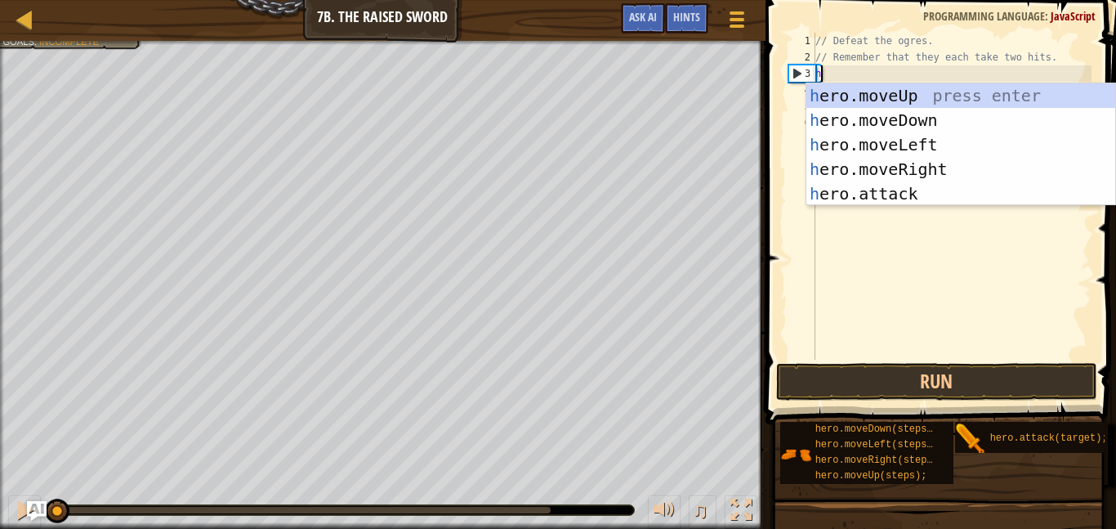
click at [42, 472] on div "Defeat the ogres. (0/3) Your hero must survive. (2/3) Bonus: no code problems. …" at bounding box center [558, 285] width 1116 height 488
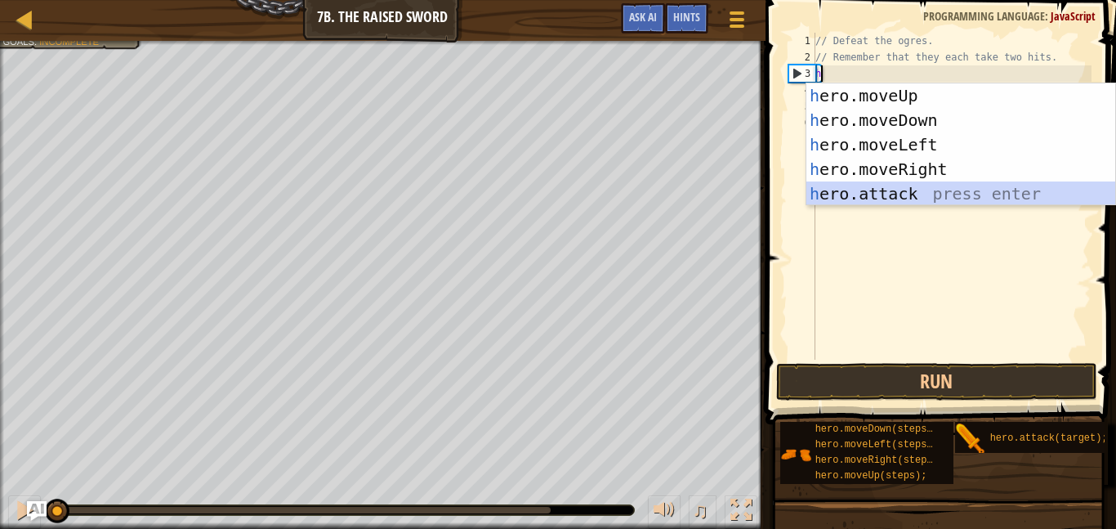
click at [922, 195] on div "h ero.moveUp press enter h ero.moveDown press enter h ero.moveLeft press enter …" at bounding box center [960, 169] width 309 height 172
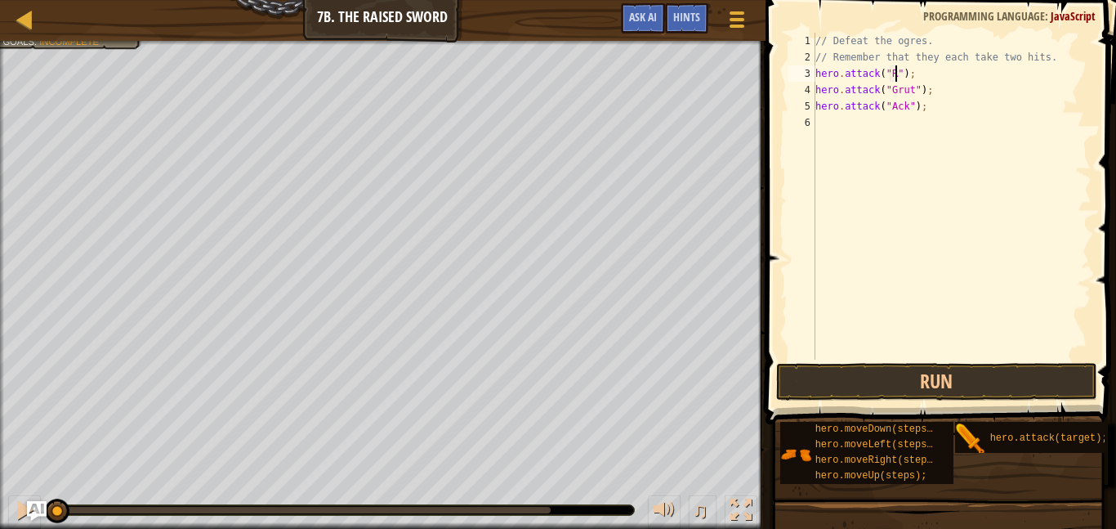
type textarea "hero.attack("Rig");"
click at [953, 74] on div "// Defeat the ogres. // Remember that they each take two hits. hero . attack ( …" at bounding box center [951, 212] width 279 height 359
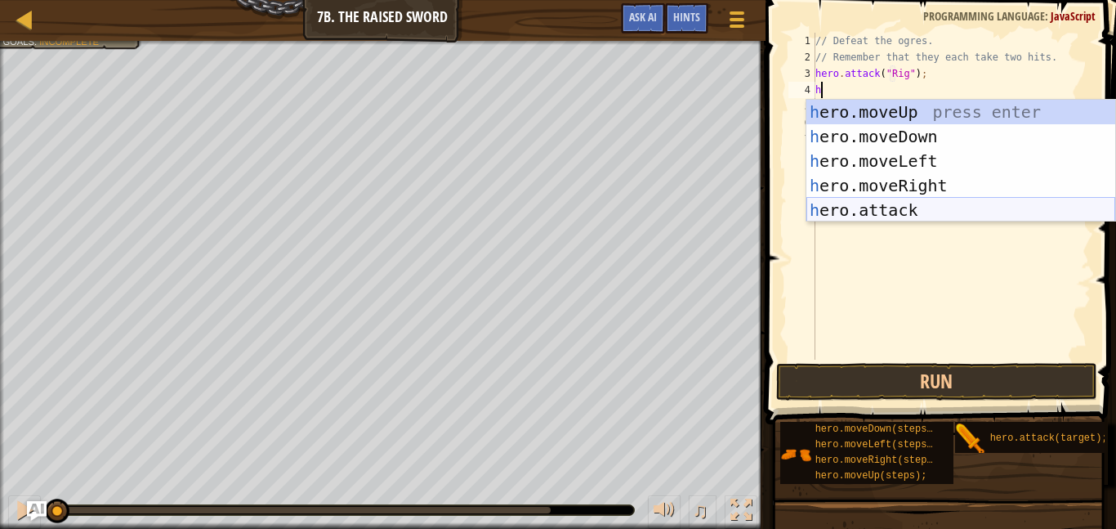
click at [953, 208] on div "h ero.moveUp press enter h ero.moveDown press enter h ero.moveLeft press enter …" at bounding box center [960, 186] width 309 height 172
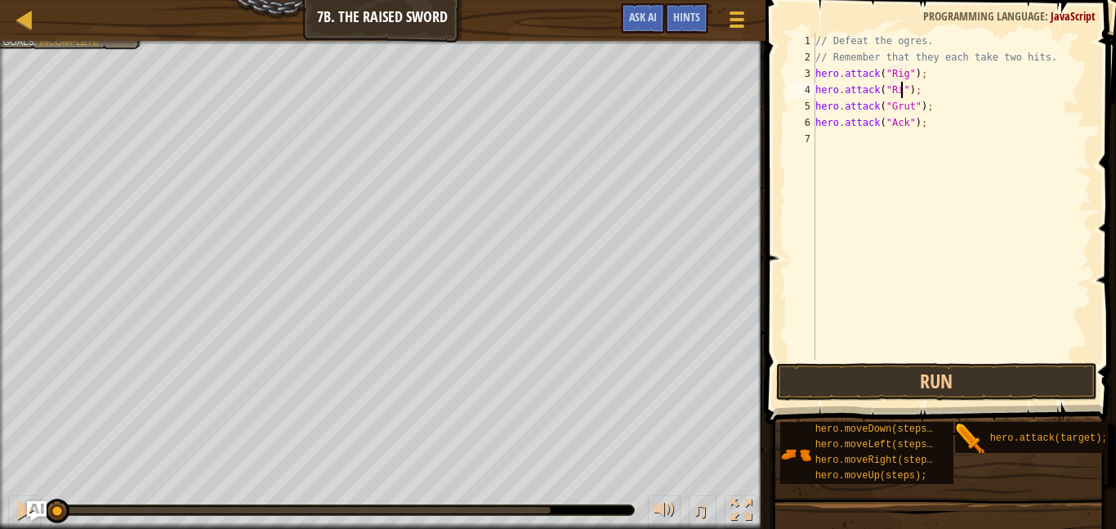
scroll to position [7, 13]
click at [933, 105] on div "// Defeat the ogres. // Remember that they each take two hits. hero . attack ( …" at bounding box center [951, 212] width 279 height 359
type textarea "hero.attack("Grut");"
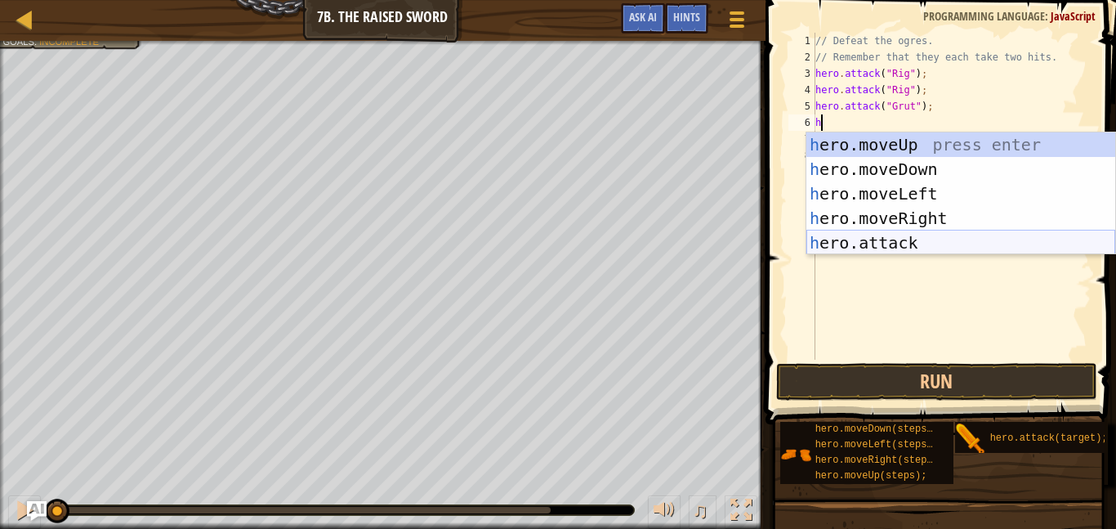
click at [972, 238] on div "h ero.moveUp press enter h ero.moveDown press enter h ero.moveLeft press enter …" at bounding box center [960, 218] width 309 height 172
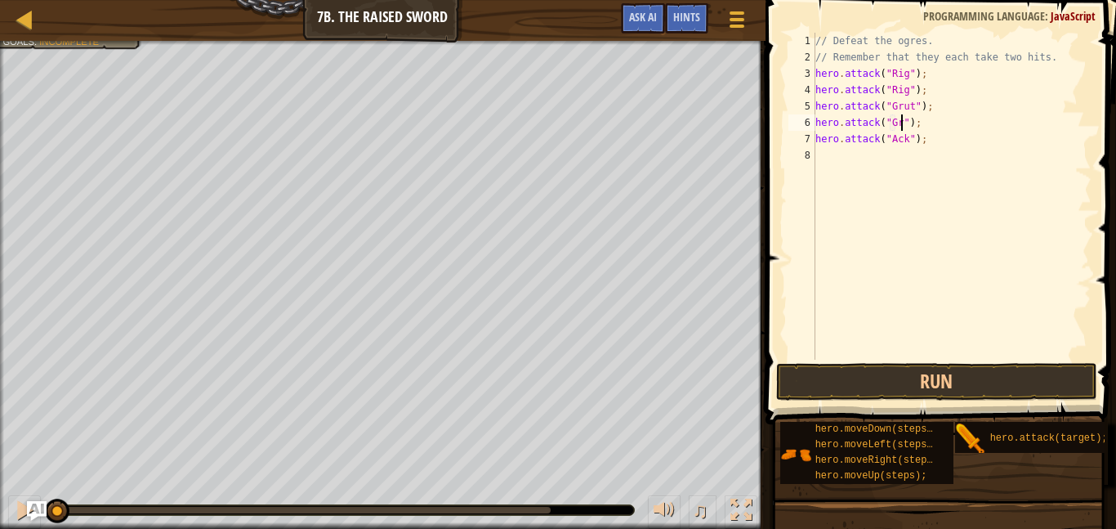
scroll to position [7, 14]
click at [943, 137] on div "// Defeat the ogres. // Remember that they each take two hits. hero . attack ( …" at bounding box center [951, 212] width 279 height 359
type textarea "hero.attack("Ack");"
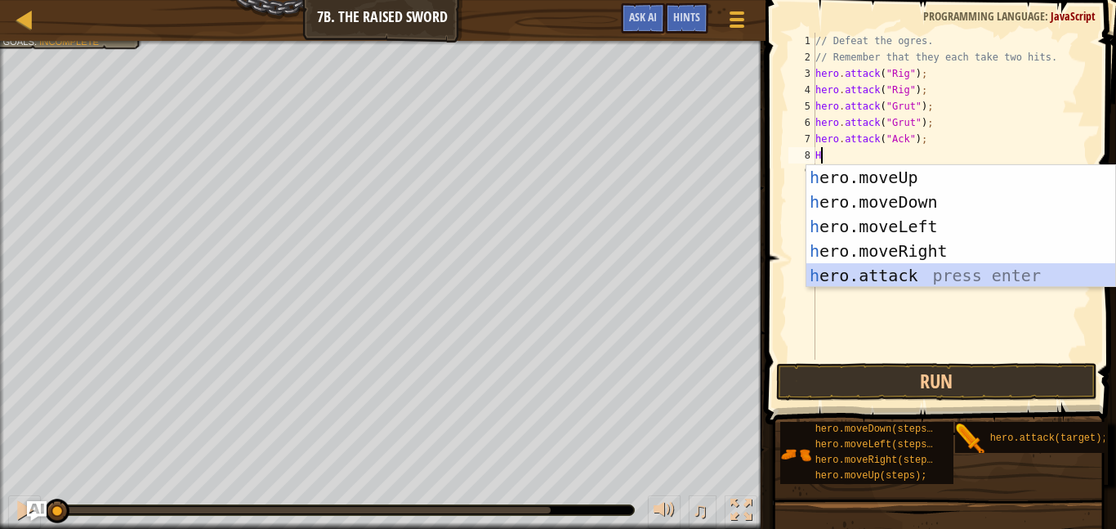
click at [884, 274] on div "h ero.moveUp press enter h ero.moveDown press enter h ero.moveLeft press enter …" at bounding box center [960, 251] width 309 height 172
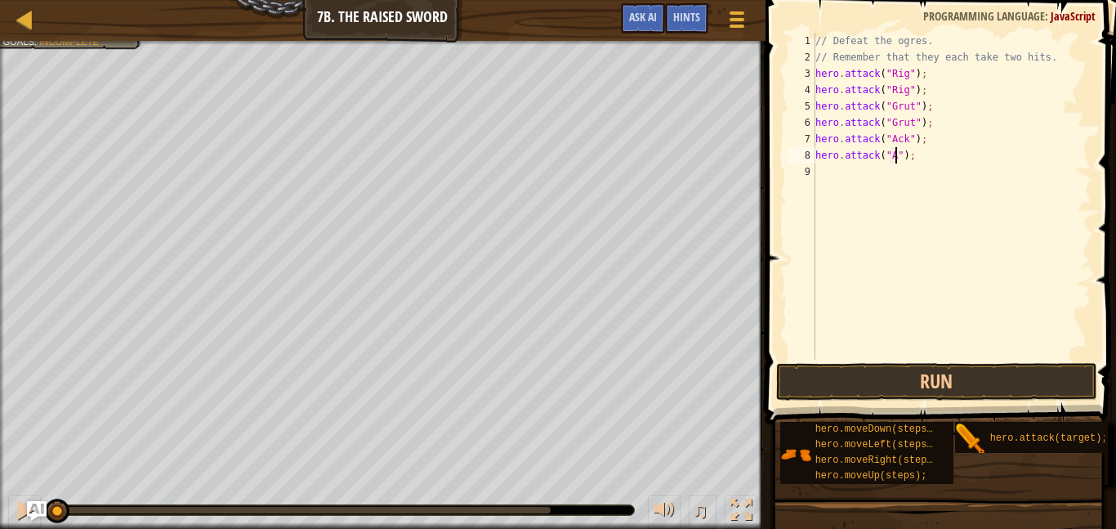
scroll to position [7, 13]
click at [903, 378] on button "Run" at bounding box center [936, 382] width 321 height 38
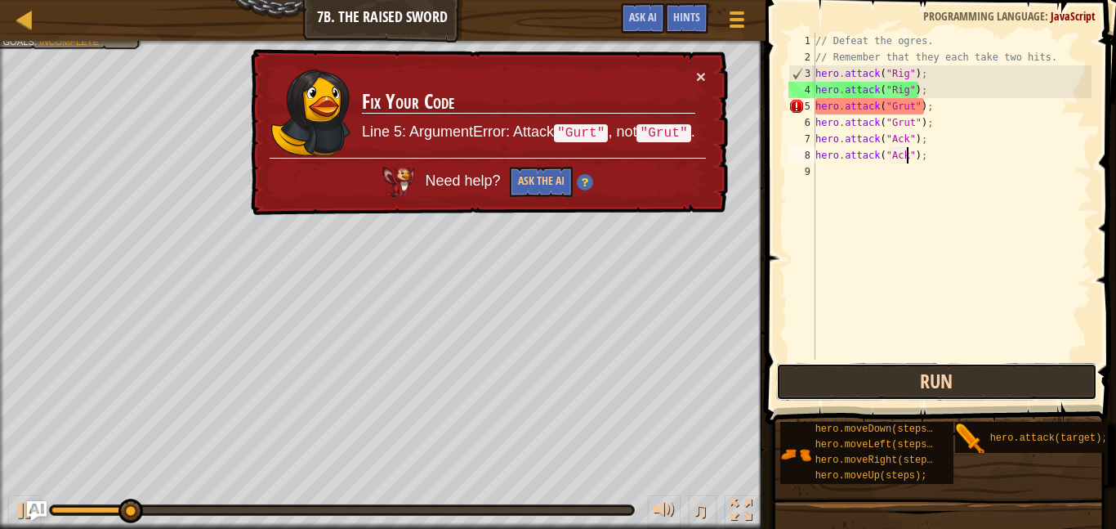
click at [903, 378] on button "Run" at bounding box center [936, 382] width 321 height 38
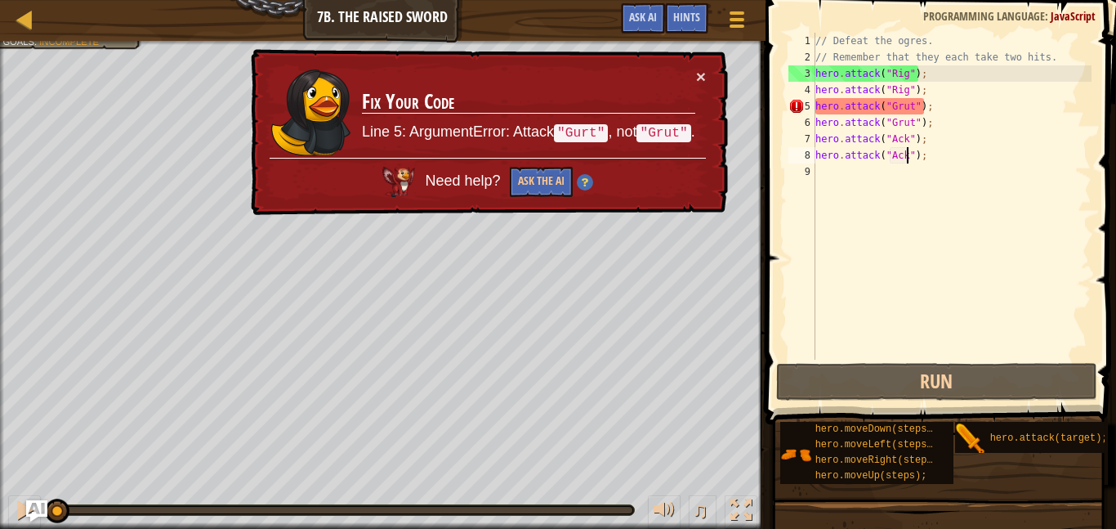
drag, startPoint x: 265, startPoint y: 515, endPoint x: 37, endPoint y: 504, distance: 228.2
click at [37, 504] on div "Map Introduction to Computer Science 7b. The Raised Sword Game Menu Done Hints …" at bounding box center [558, 264] width 1116 height 529
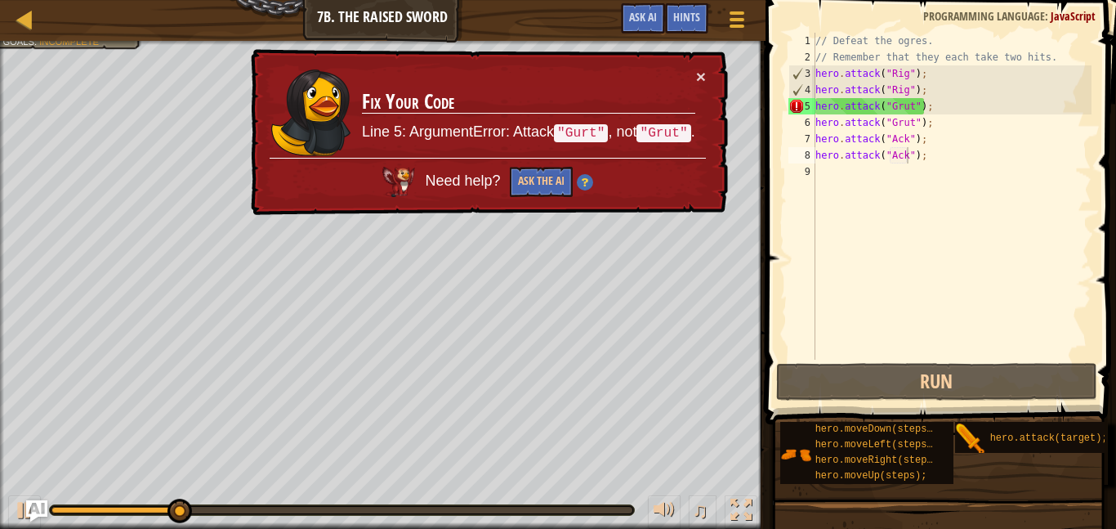
drag, startPoint x: 137, startPoint y: 513, endPoint x: 37, endPoint y: 501, distance: 101.2
click at [37, 501] on div "Map Introduction to Computer Science 7b. The Raised Sword Game Menu Done Hints …" at bounding box center [558, 264] width 1116 height 529
click at [905, 117] on div "// Defeat the ogres. // Remember that they each take two hits. hero . attack ( …" at bounding box center [951, 212] width 279 height 359
click at [905, 108] on div "// Defeat the ogres. // Remember that they each take two hits. hero . attack ( …" at bounding box center [951, 212] width 279 height 359
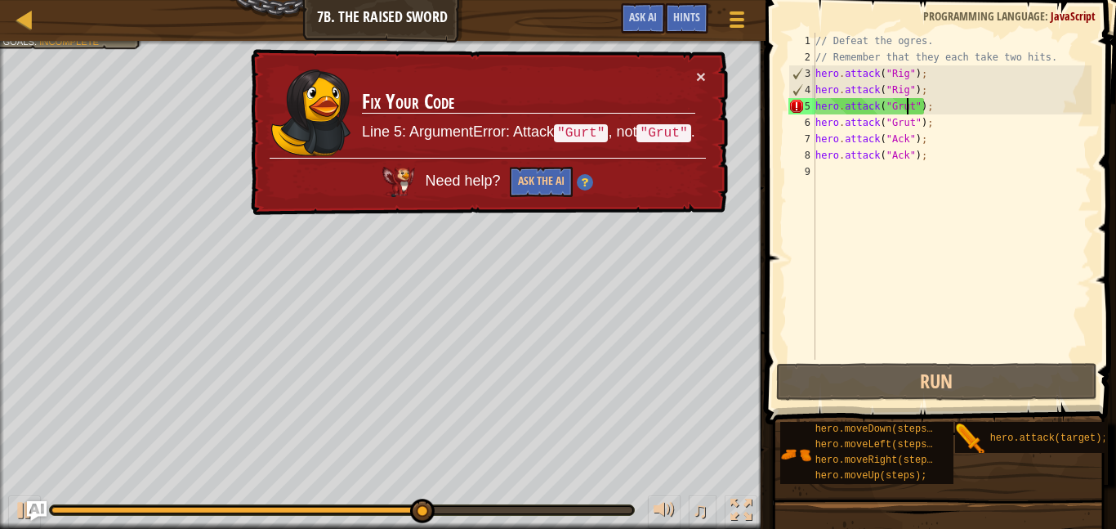
click at [903, 108] on div "// Defeat the ogres. // Remember that they each take two hits. hero . attack ( …" at bounding box center [951, 212] width 279 height 359
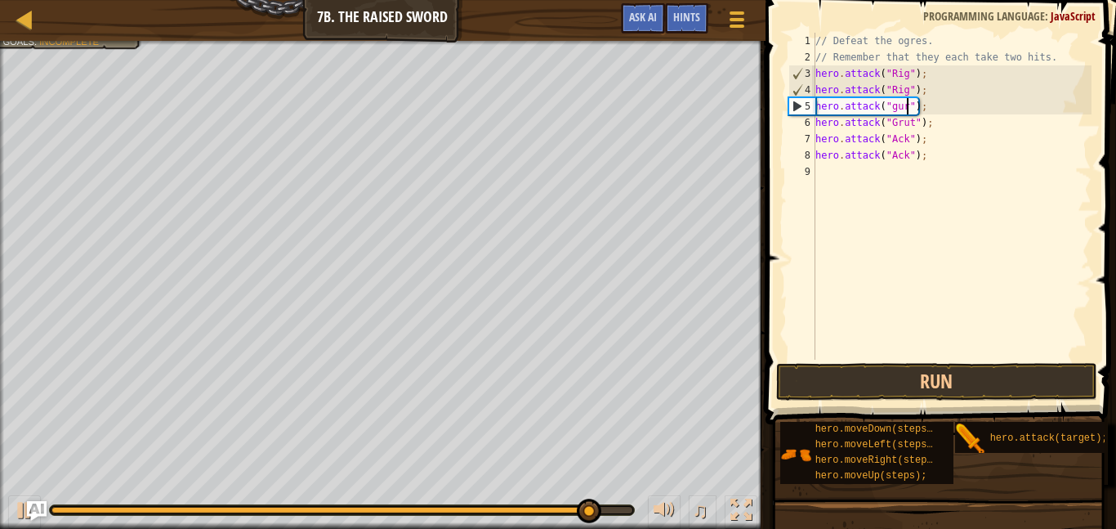
scroll to position [7, 14]
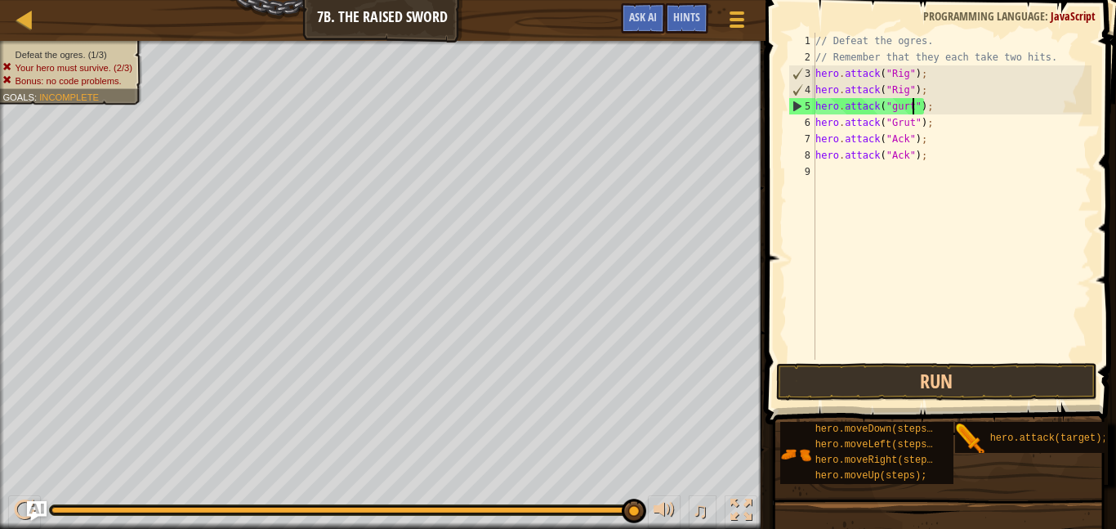
click at [895, 107] on div "// Defeat the ogres. // Remember that they each take two hits. hero . attack ( …" at bounding box center [951, 212] width 279 height 359
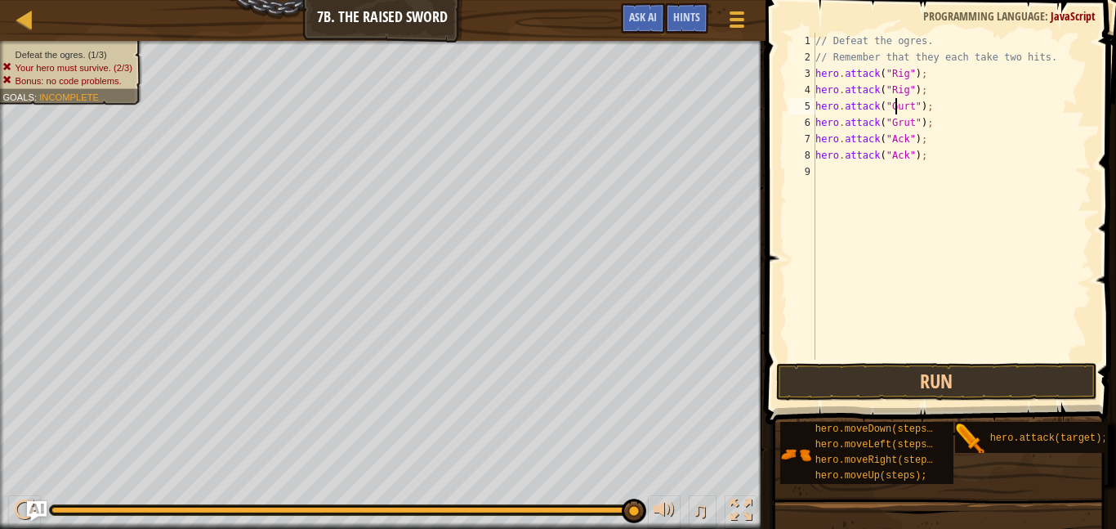
click at [899, 122] on div "// Defeat the ogres. // Remember that they each take two hits. hero . attack ( …" at bounding box center [951, 212] width 279 height 359
type textarea "hero.attack("Gurt");"
click at [983, 386] on button "Run" at bounding box center [936, 382] width 321 height 38
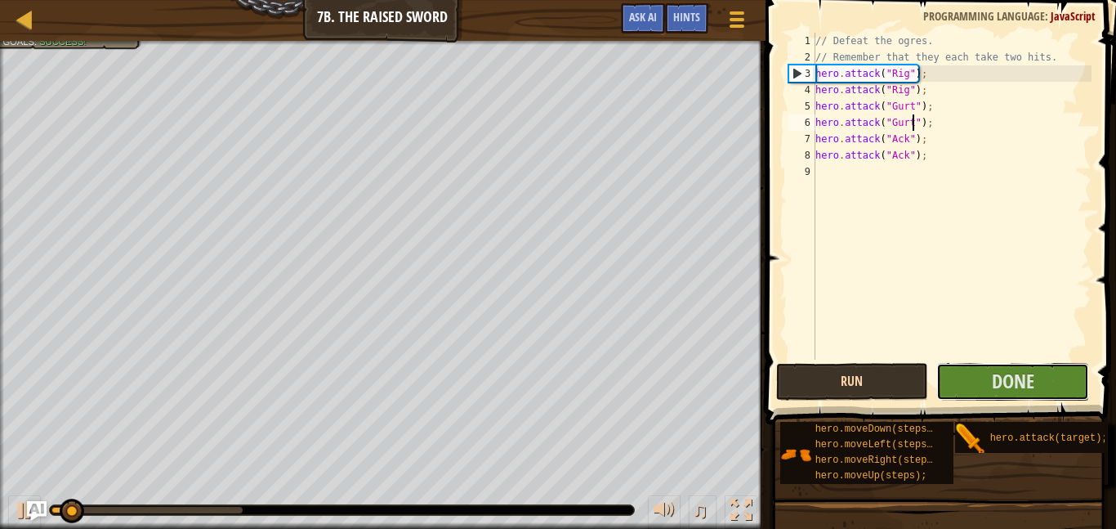
click at [983, 386] on button "Done" at bounding box center [1012, 382] width 153 height 38
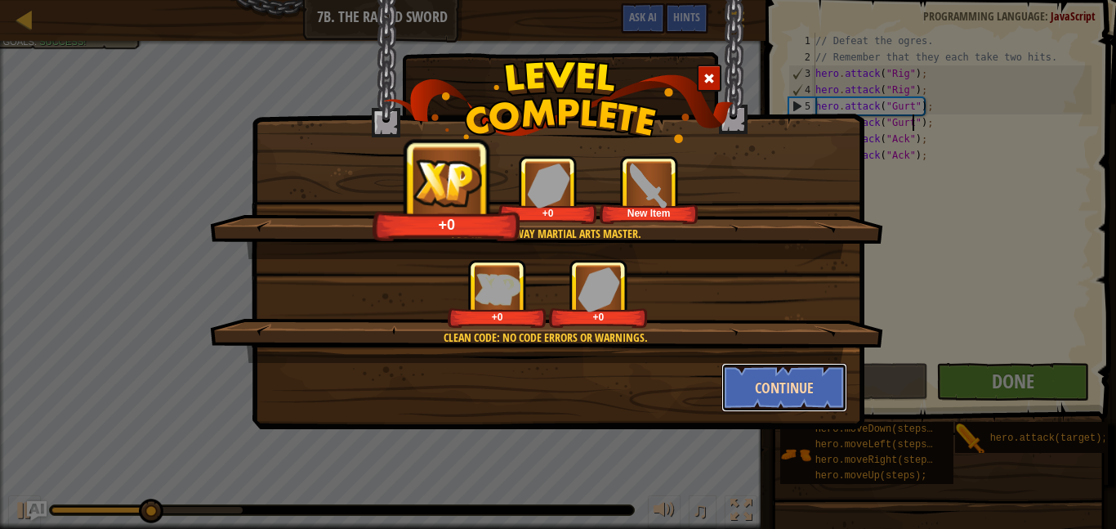
click at [751, 372] on button "Continue" at bounding box center [784, 387] width 127 height 49
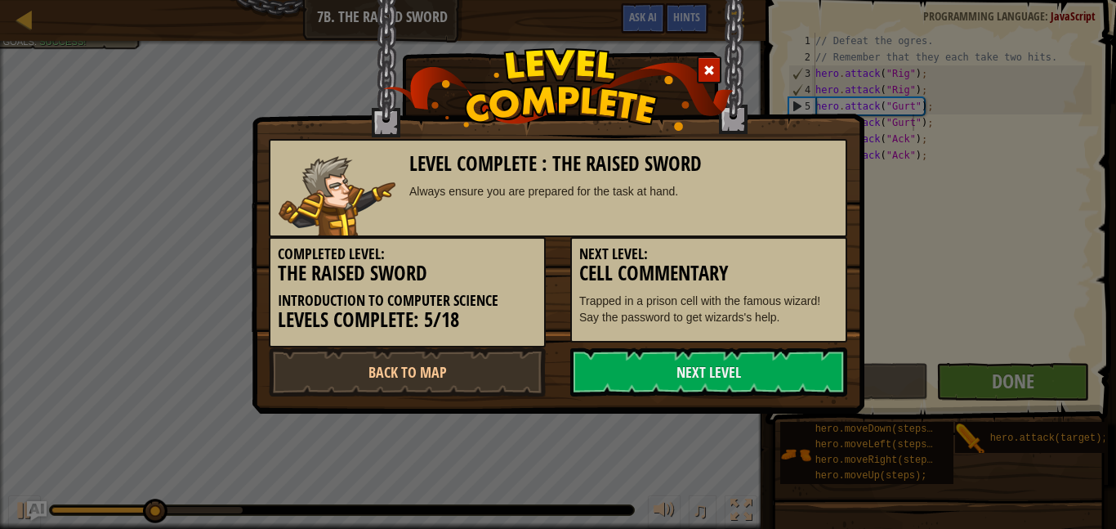
click at [785, 390] on link "Next Level" at bounding box center [708, 371] width 277 height 49
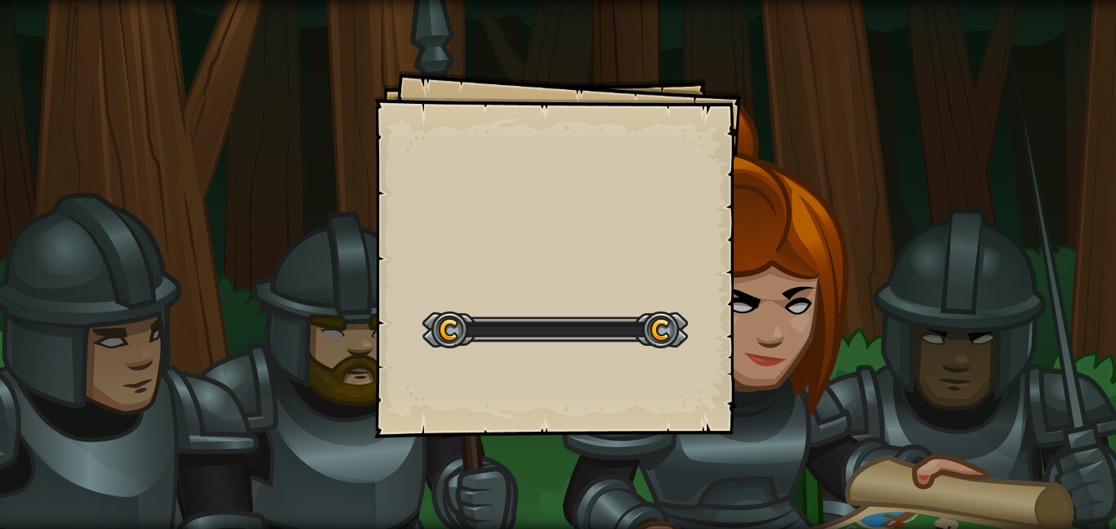
click at [491, 368] on div "Goals Start Level Error loading from server. Try refreshing the page. You'll ne…" at bounding box center [558, 254] width 368 height 368
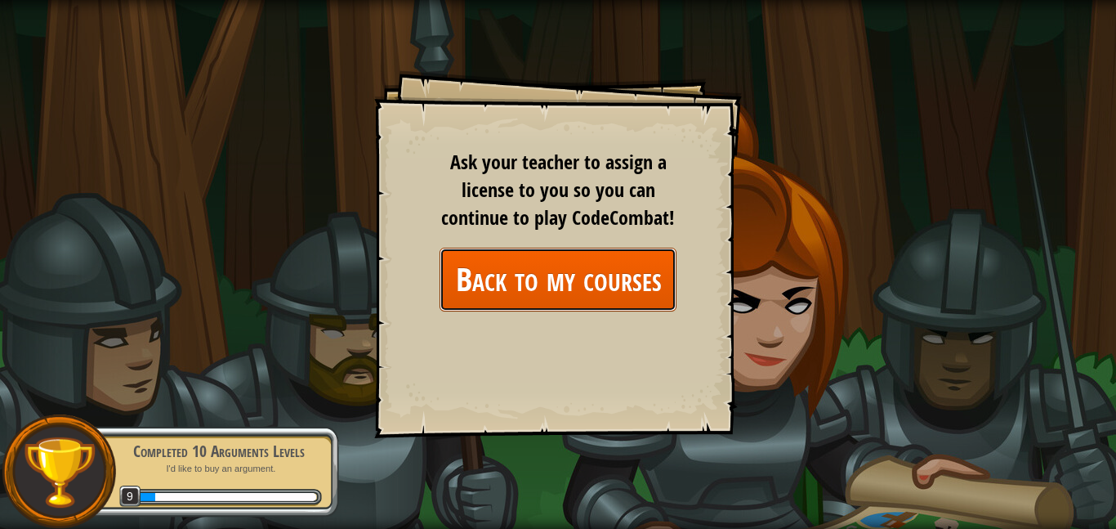
click at [530, 297] on link "Back to my courses" at bounding box center [558, 279] width 237 height 63
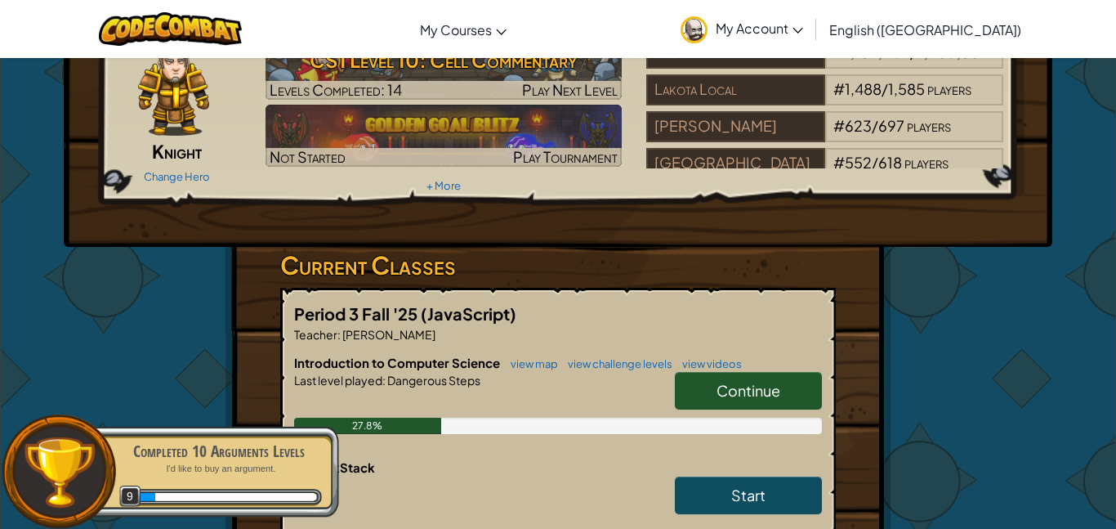
scroll to position [98, 0]
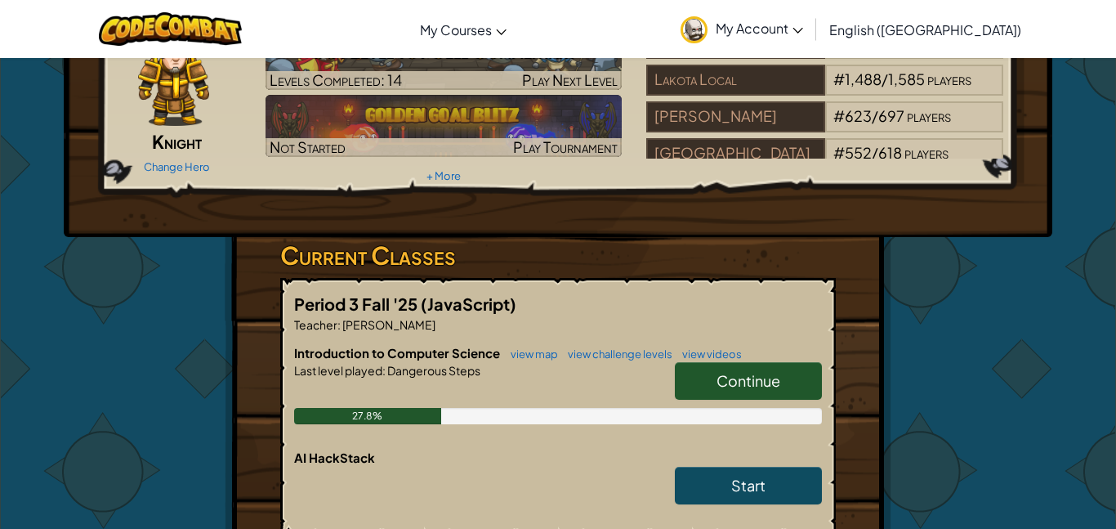
click at [707, 374] on link "Continue" at bounding box center [748, 381] width 147 height 38
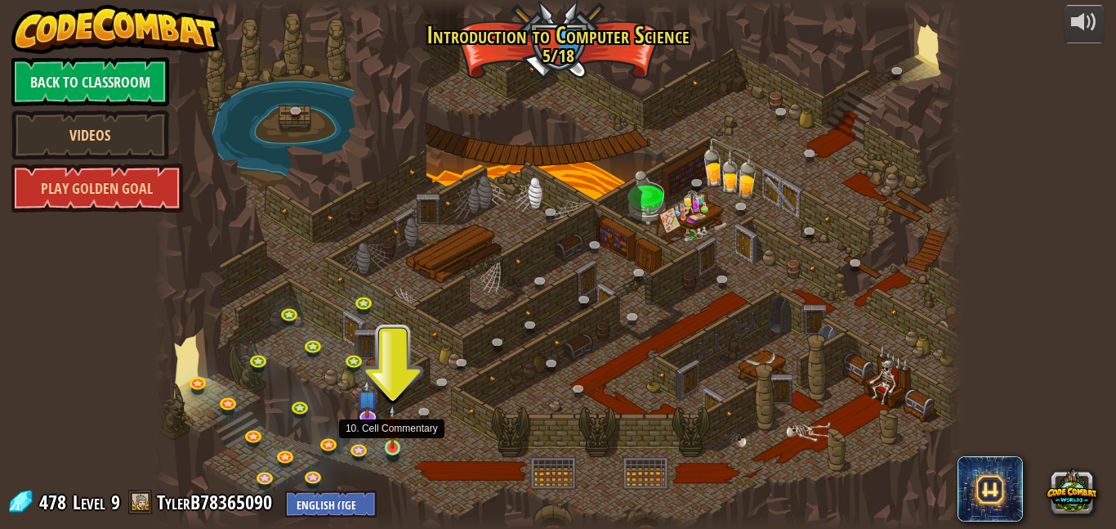
click at [395, 447] on img at bounding box center [392, 426] width 19 height 44
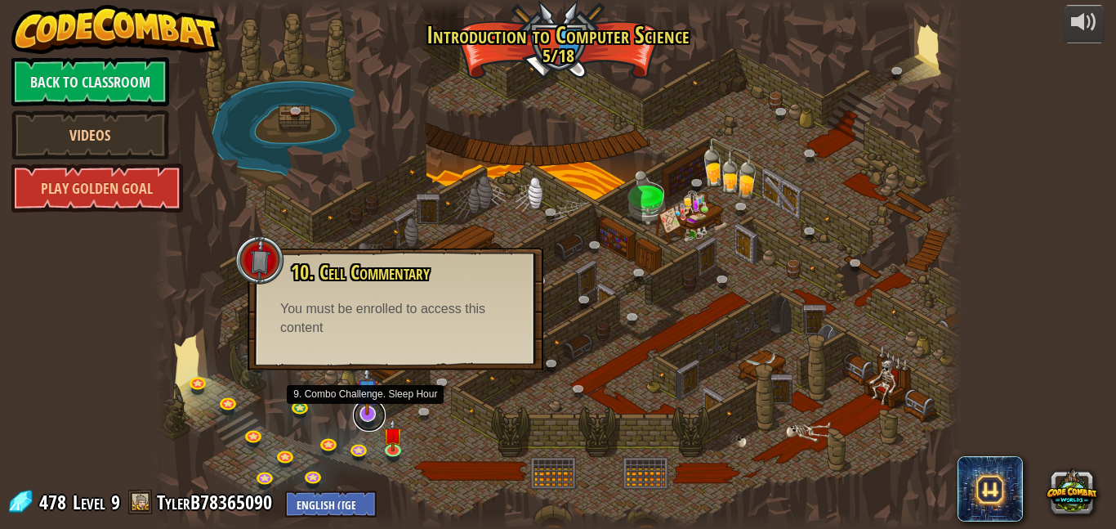
click at [368, 418] on link at bounding box center [369, 415] width 33 height 33
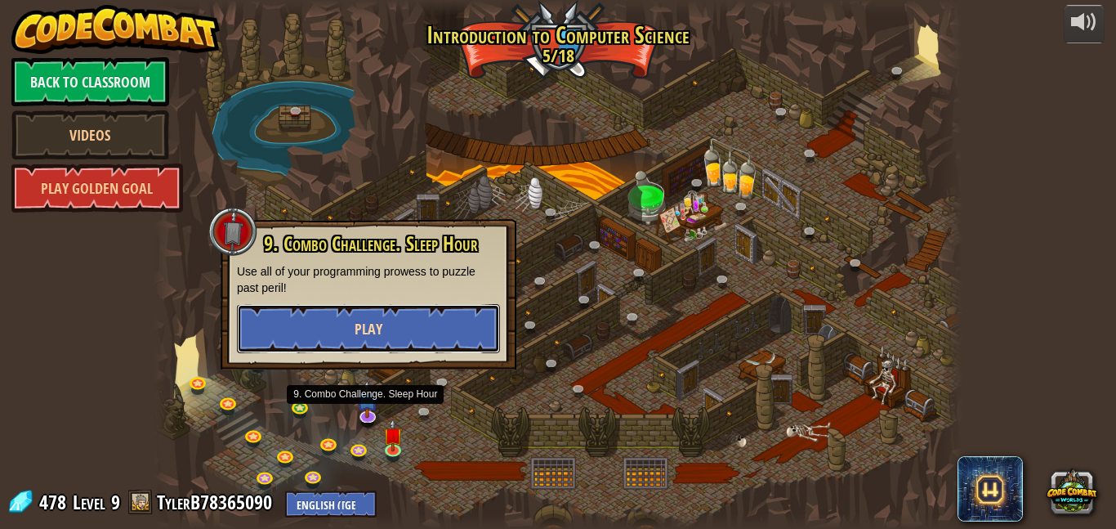
click at [369, 323] on span "Play" at bounding box center [369, 329] width 28 height 20
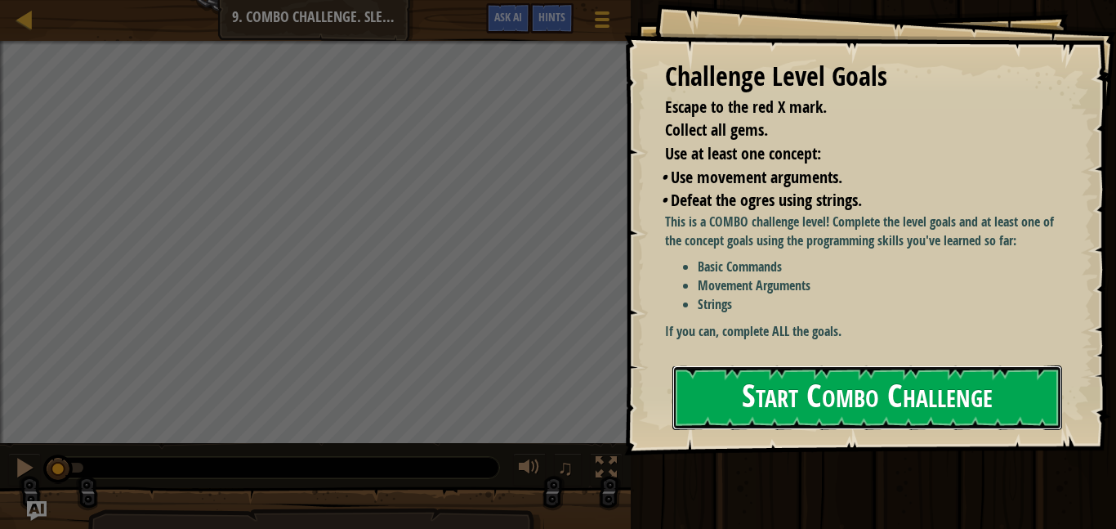
click at [815, 365] on button "Start Combo Challenge" at bounding box center [867, 397] width 390 height 65
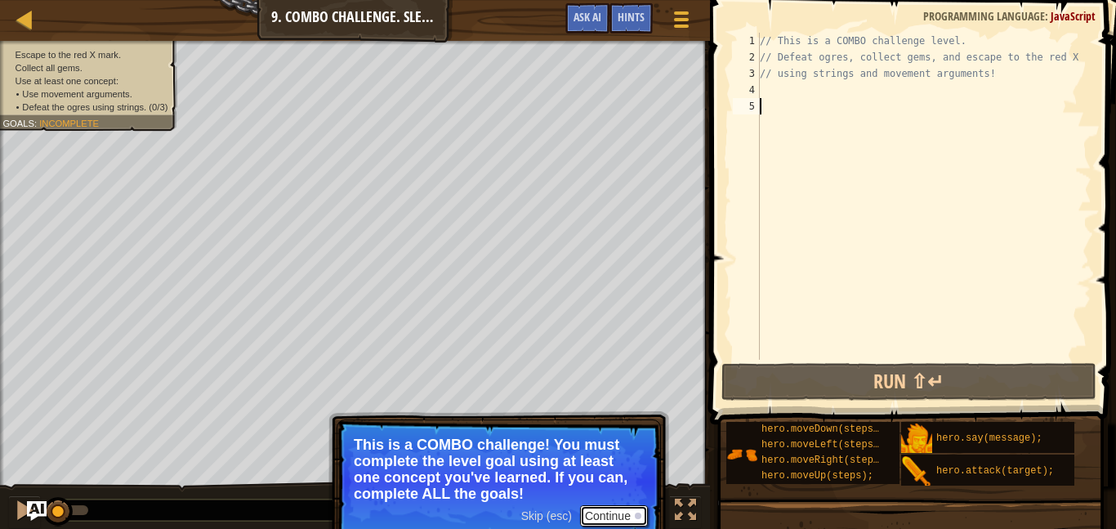
click at [614, 511] on button "Continue" at bounding box center [614, 515] width 68 height 21
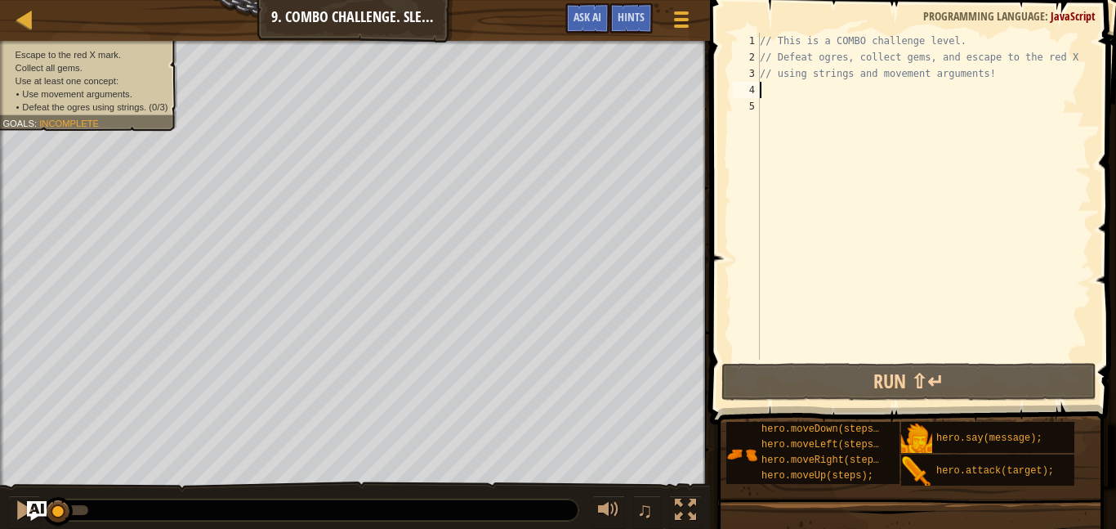
click at [837, 86] on div "// This is a COMBO challenge level. // Defeat ogres, collect gems, and escape t…" at bounding box center [924, 212] width 335 height 359
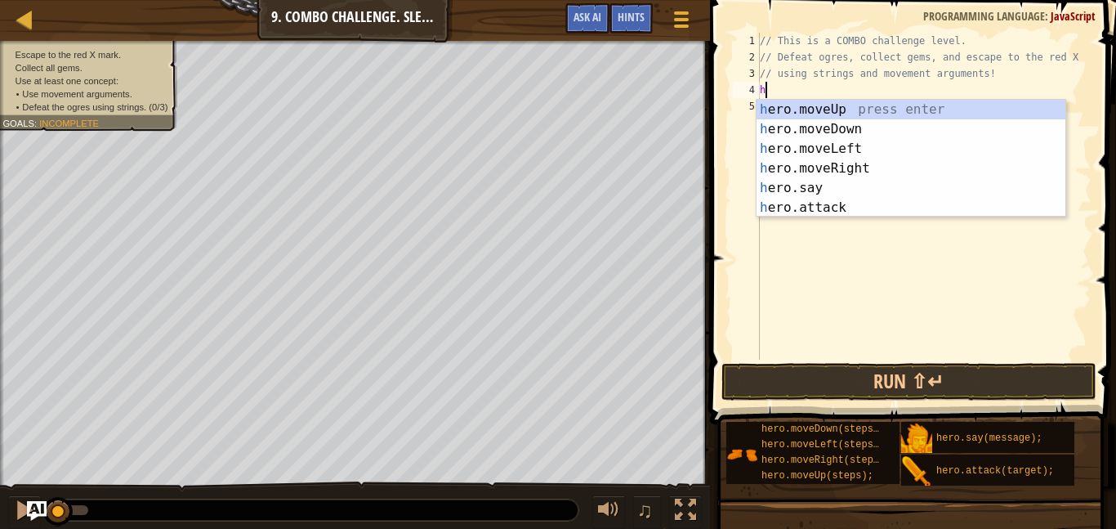
scroll to position [7, 1]
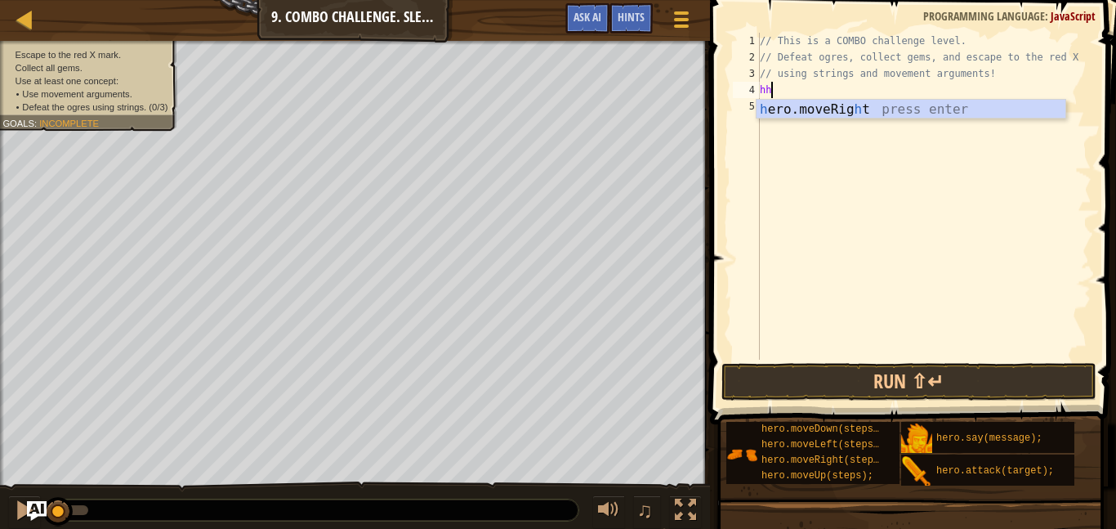
type textarea "h"
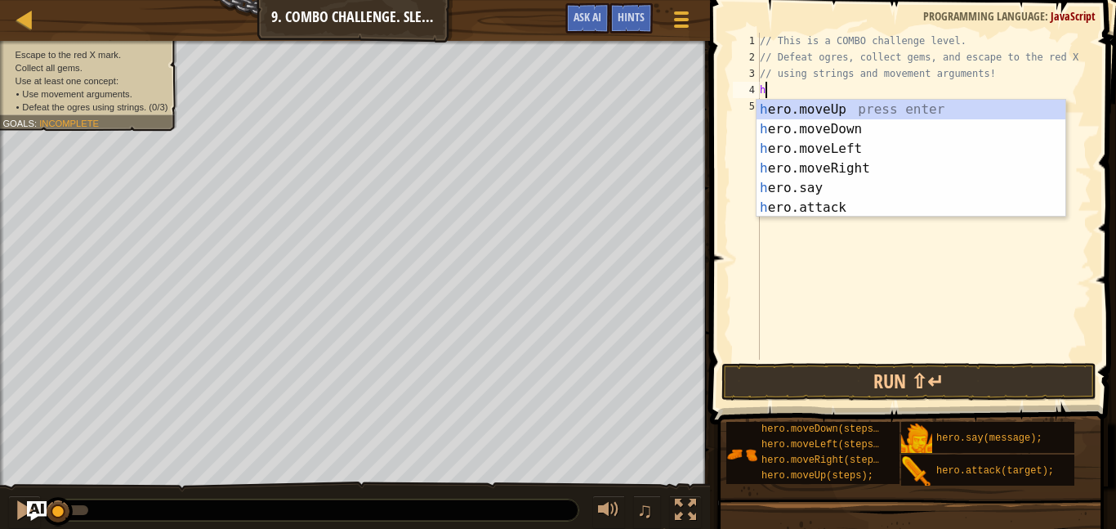
scroll to position [7, 0]
click at [871, 126] on div "h ero.moveUp press enter h ero.moveDown press enter h ero.moveLeft press enter …" at bounding box center [911, 178] width 309 height 157
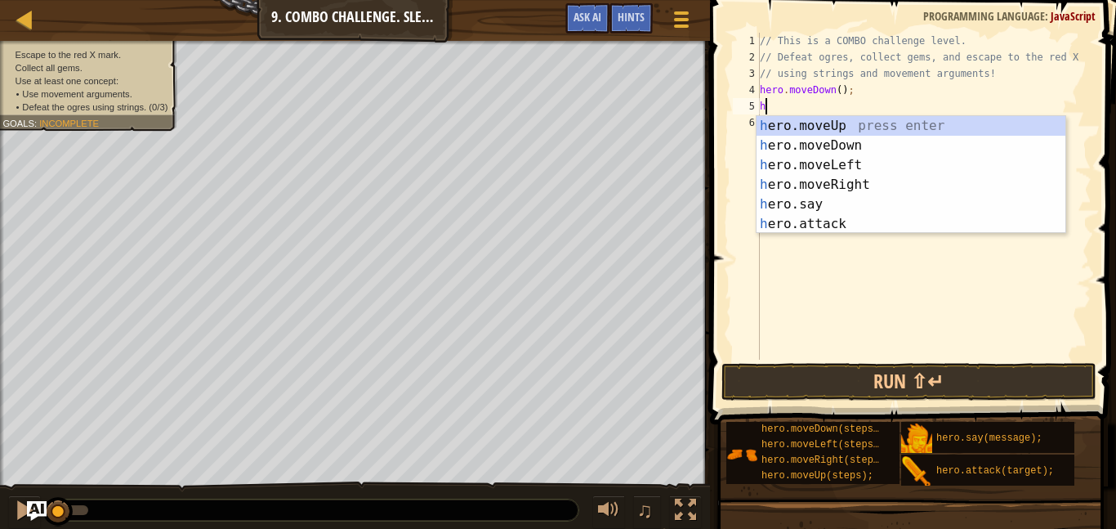
type textarea "h"
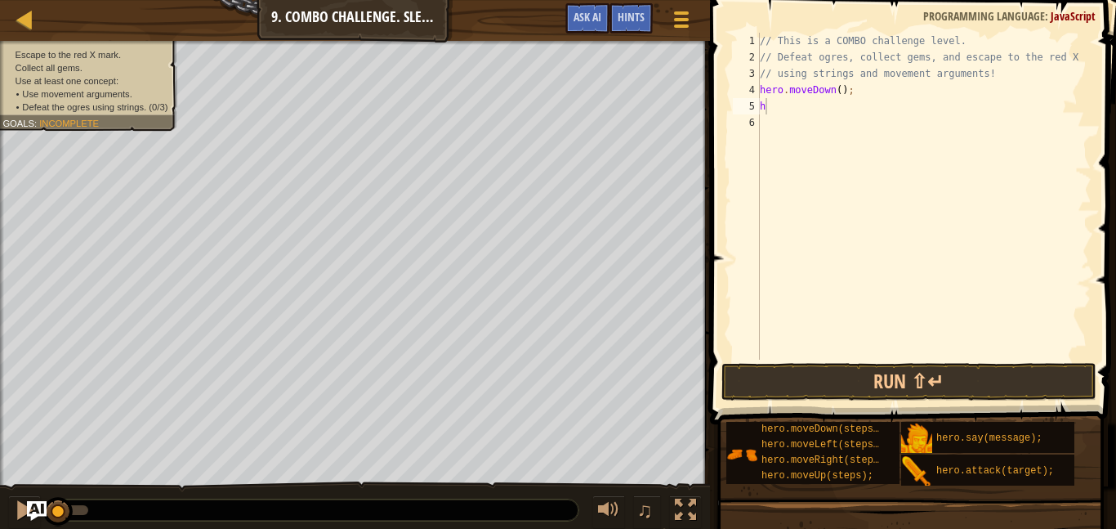
click at [770, 0] on body "Map Introduction to Computer Science 9. Combo Challenge. Sleep Hour Game Menu D…" at bounding box center [558, 0] width 1116 height 0
click at [806, 104] on div "// This is a COMBO challenge level. // Defeat ogres, collect gems, and escape t…" at bounding box center [924, 212] width 335 height 359
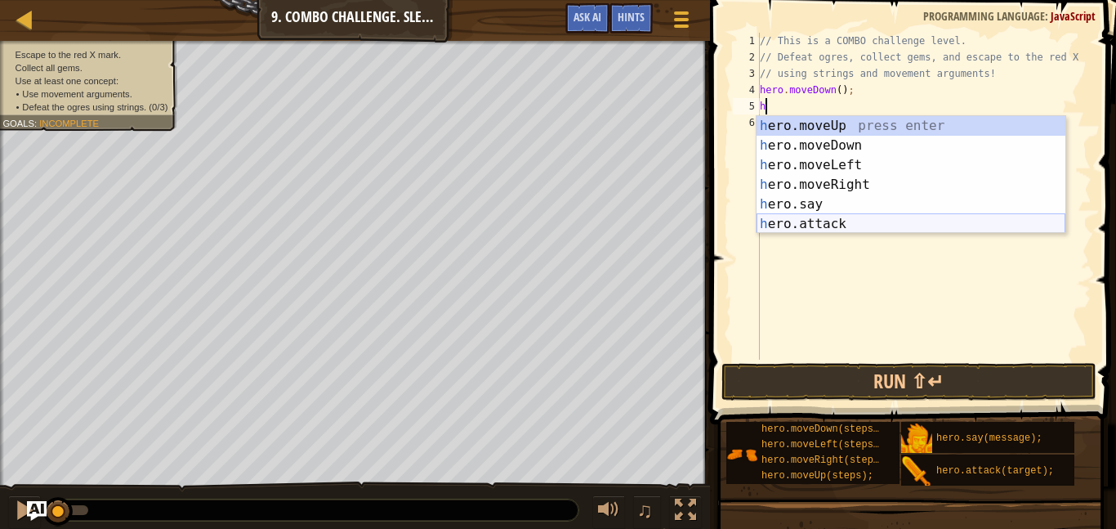
click at [843, 221] on div "h ero.moveUp press enter h ero.moveDown press enter h ero.moveLeft press enter …" at bounding box center [911, 194] width 309 height 157
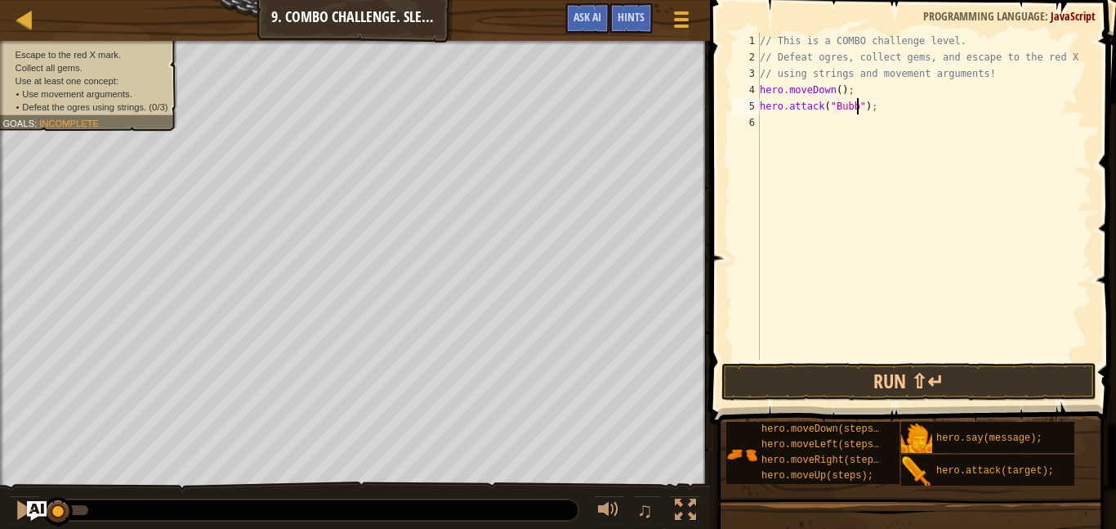
type textarea "hero.attack("Bubble");"
click at [899, 114] on div "// This is a COMBO challenge level. // Defeat ogres, collect gems, and escape t…" at bounding box center [924, 212] width 335 height 359
type textarea "h"
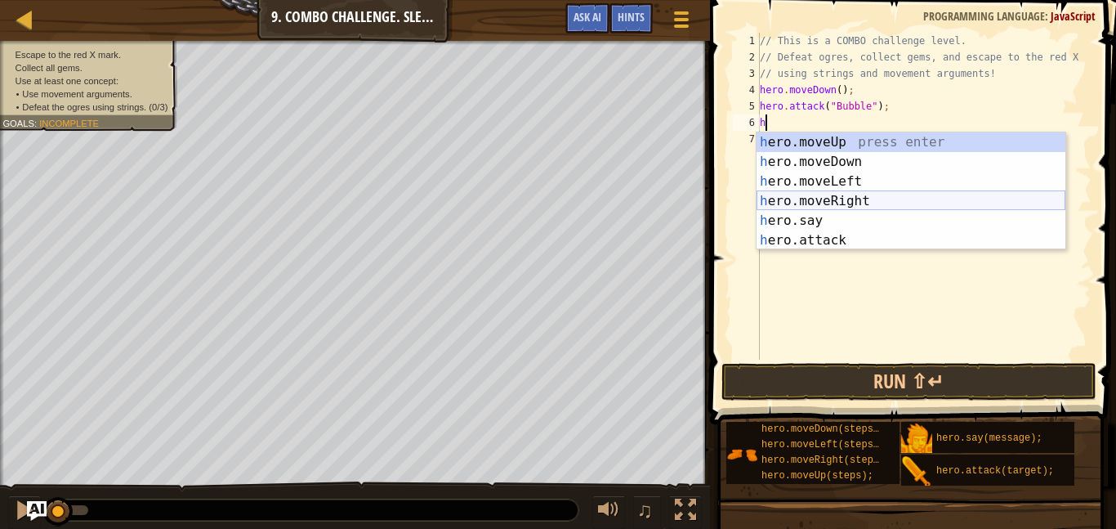
click at [881, 203] on div "h ero.moveUp press enter h ero.moveDown press enter h ero.moveLeft press enter …" at bounding box center [911, 210] width 309 height 157
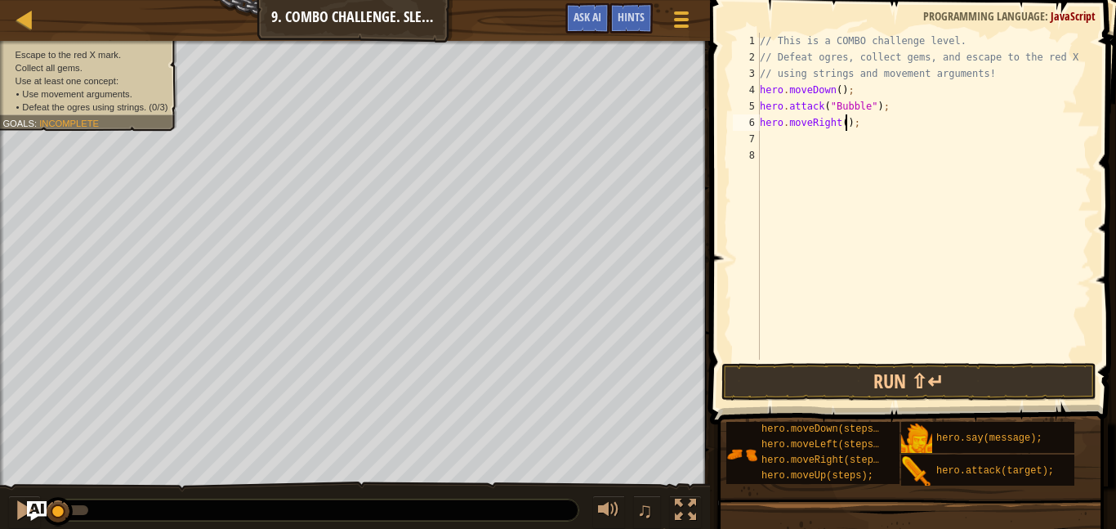
click at [845, 121] on div "// This is a COMBO challenge level. // Defeat ogres, collect gems, and escape t…" at bounding box center [924, 212] width 335 height 359
type textarea "hero.moveRight(2);"
click at [841, 133] on div "// This is a COMBO challenge level. // Defeat ogres, collect gems, and escape t…" at bounding box center [924, 212] width 335 height 359
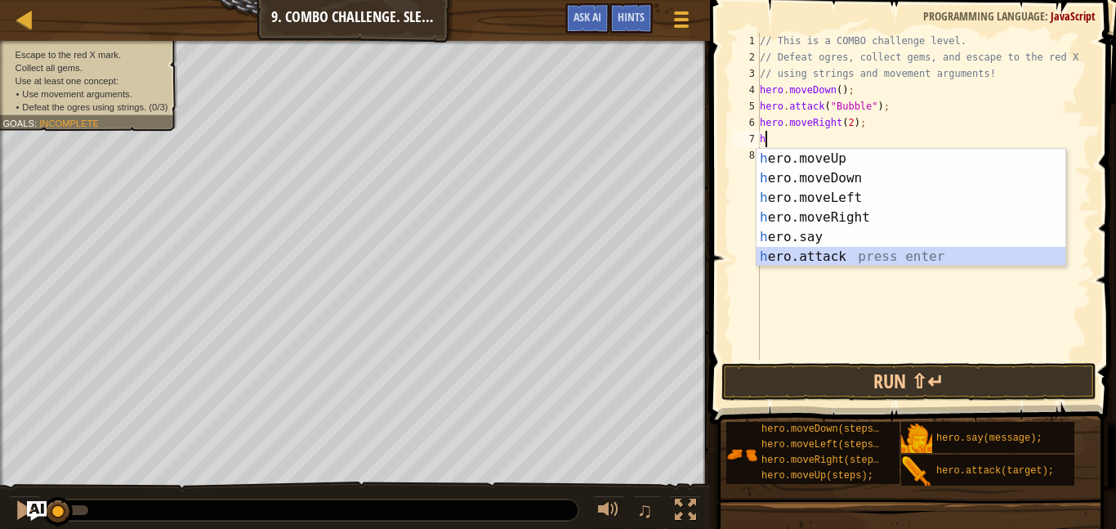
click at [845, 250] on div "h ero.moveUp press enter h ero.moveDown press enter h ero.moveLeft press enter …" at bounding box center [911, 227] width 309 height 157
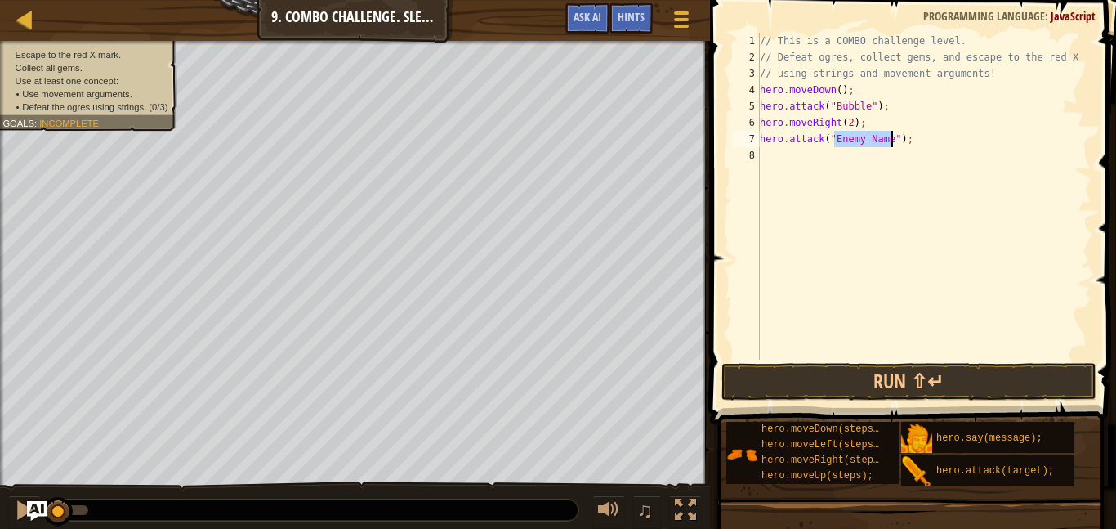
scroll to position [7, 11]
type textarea "hero.attack("Dudle");"
click at [859, 167] on div "// This is a COMBO challenge level. // Defeat ogres, collect gems, and escape t…" at bounding box center [924, 212] width 335 height 359
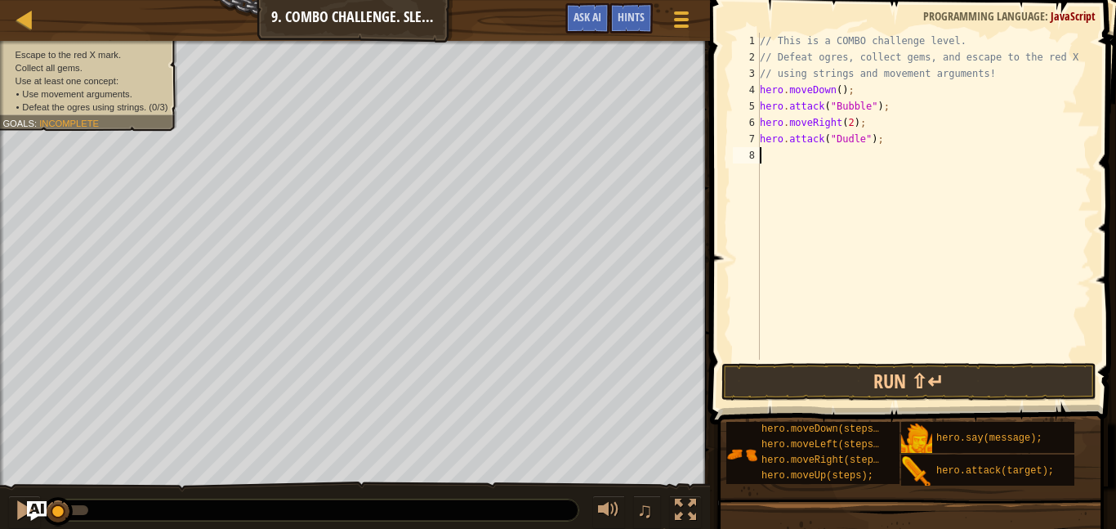
click at [859, 167] on div "// This is a COMBO challenge level. // Defeat ogres, collect gems, and escape t…" at bounding box center [924, 212] width 335 height 359
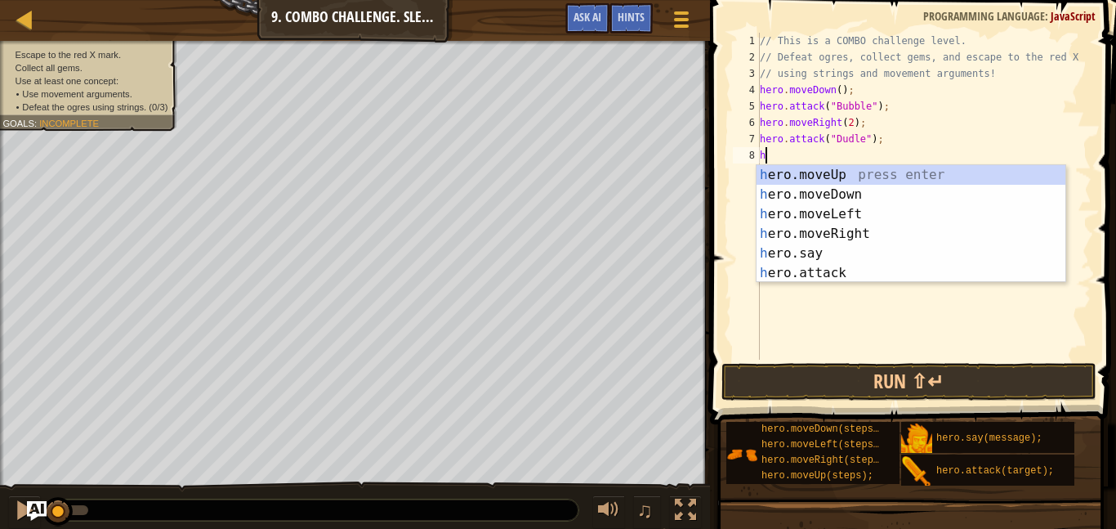
type textarea "h"
click at [862, 176] on div "h ero.moveUp press enter h ero.moveDown press enter h ero.moveLeft press enter …" at bounding box center [911, 243] width 309 height 157
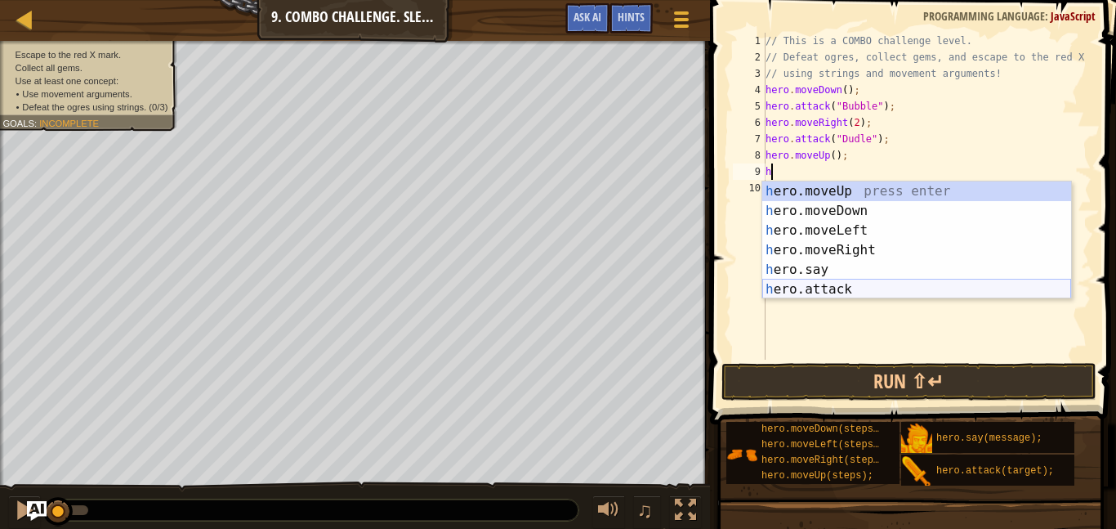
click at [853, 290] on div "h ero.moveUp press enter h ero.moveDown press enter h ero.moveLeft press enter …" at bounding box center [916, 259] width 309 height 157
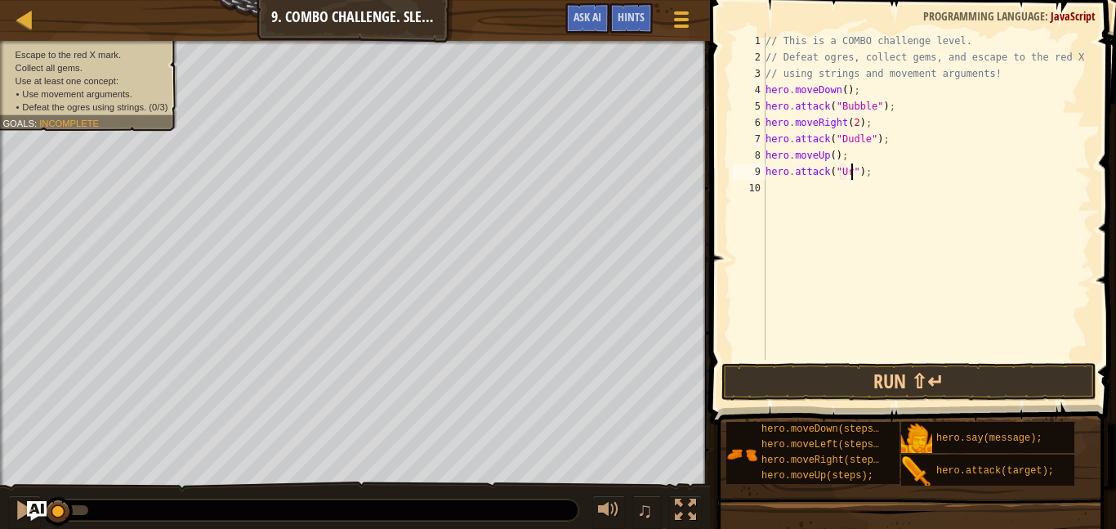
type textarea "hero.attack("Ursa");"
click at [807, 186] on div "// This is a COMBO challenge level. // Defeat ogres, collect gems, and escape t…" at bounding box center [926, 212] width 329 height 359
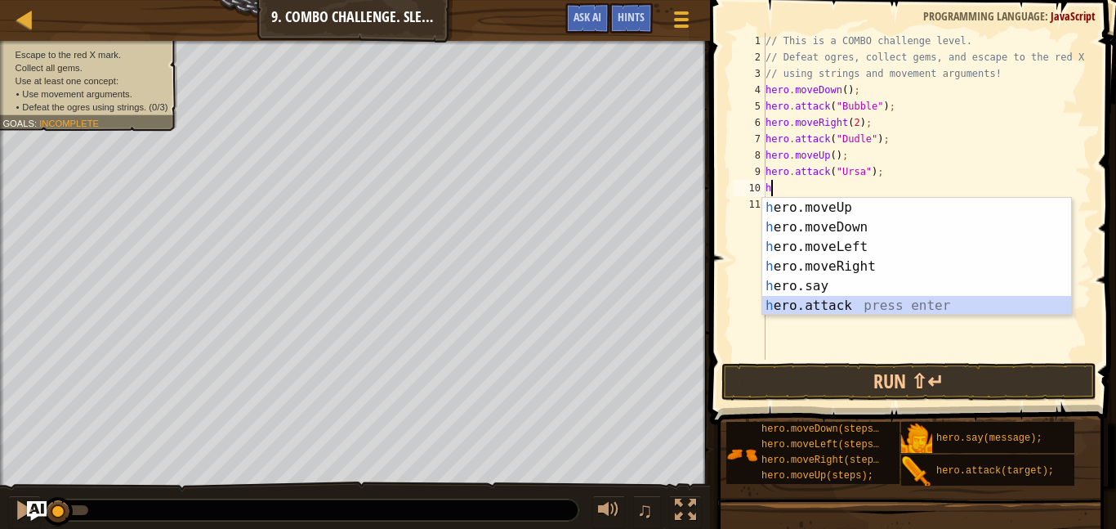
click at [848, 303] on div "h ero.moveUp press enter h ero.moveDown press enter h ero.moveLeft press enter …" at bounding box center [916, 276] width 309 height 157
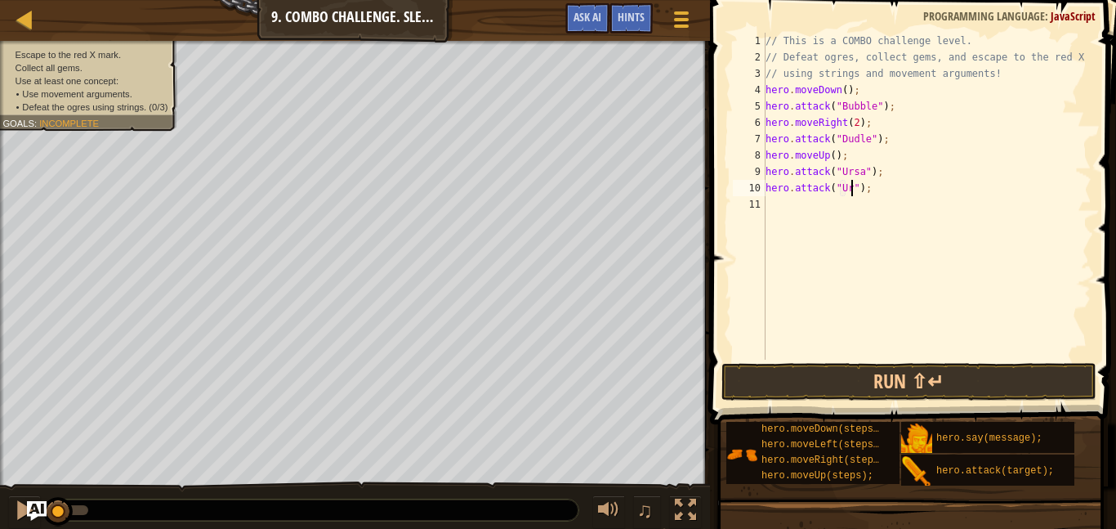
type textarea "hero.attack("Ursa");"
click at [775, 201] on div "// This is a COMBO challenge level. // Defeat ogres, collect gems, and escape t…" at bounding box center [926, 212] width 329 height 359
click at [833, 154] on div "// This is a COMBO challenge level. // Defeat ogres, collect gems, and escape t…" at bounding box center [926, 212] width 329 height 359
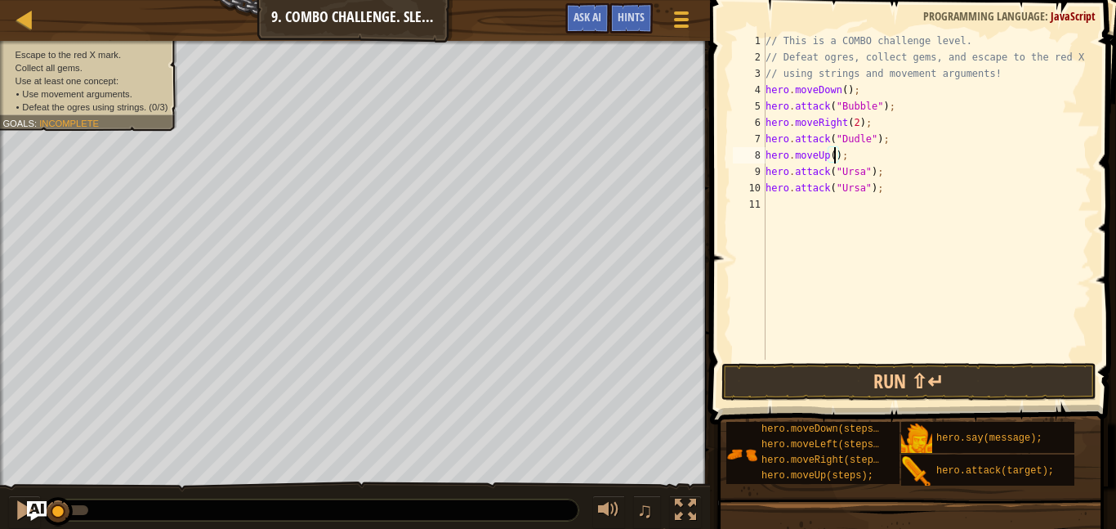
type textarea "hero.moveUp(2);"
click at [868, 208] on div "// This is a COMBO challenge level. // Defeat ogres, collect gems, and escape t…" at bounding box center [926, 212] width 329 height 359
type textarea "h"
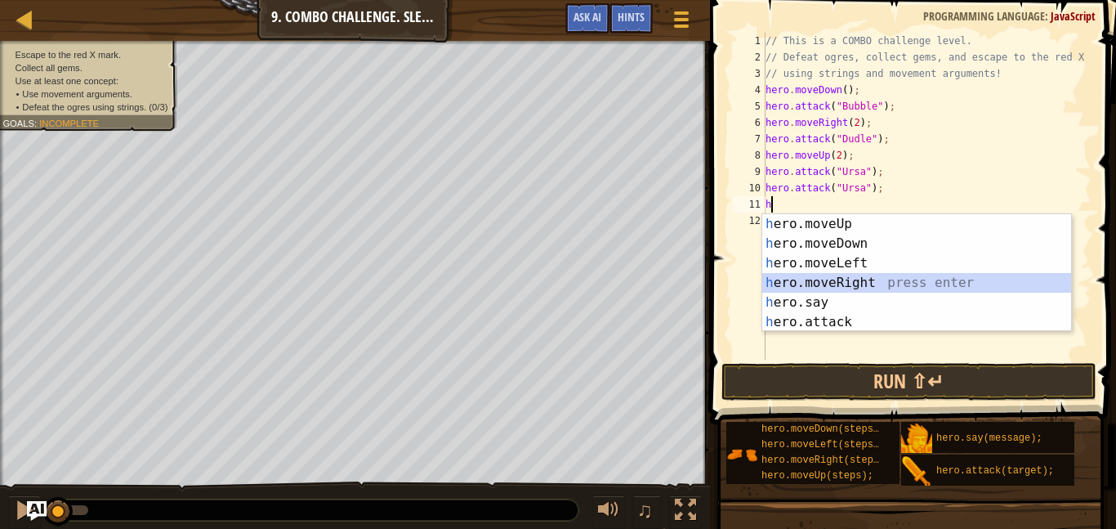
click at [868, 280] on div "h ero.moveUp press enter h ero.moveDown press enter h ero.moveLeft press enter …" at bounding box center [916, 292] width 309 height 157
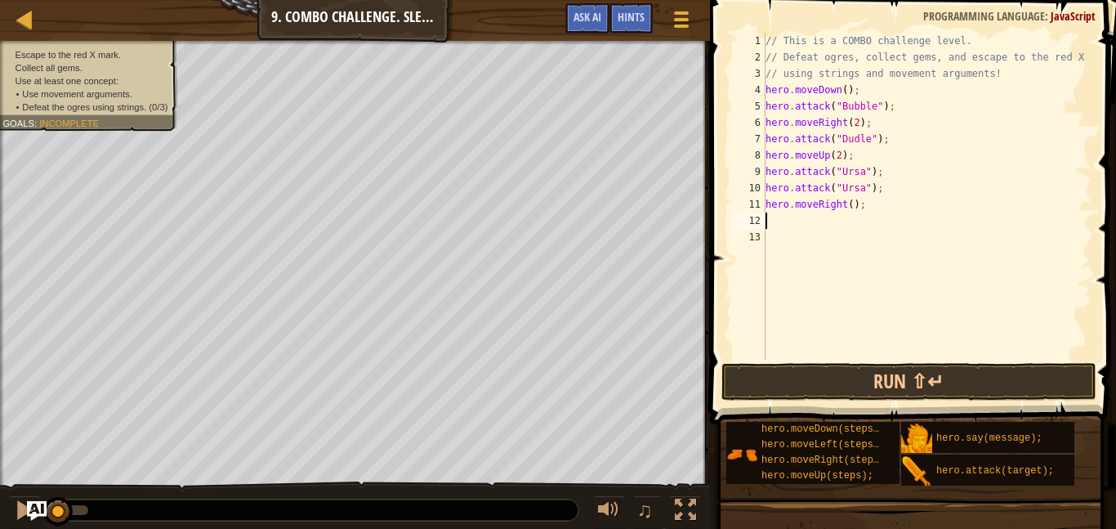
click at [834, 203] on div "// This is a COMBO challenge level. // Defeat ogres, collect gems, and escape t…" at bounding box center [926, 212] width 329 height 359
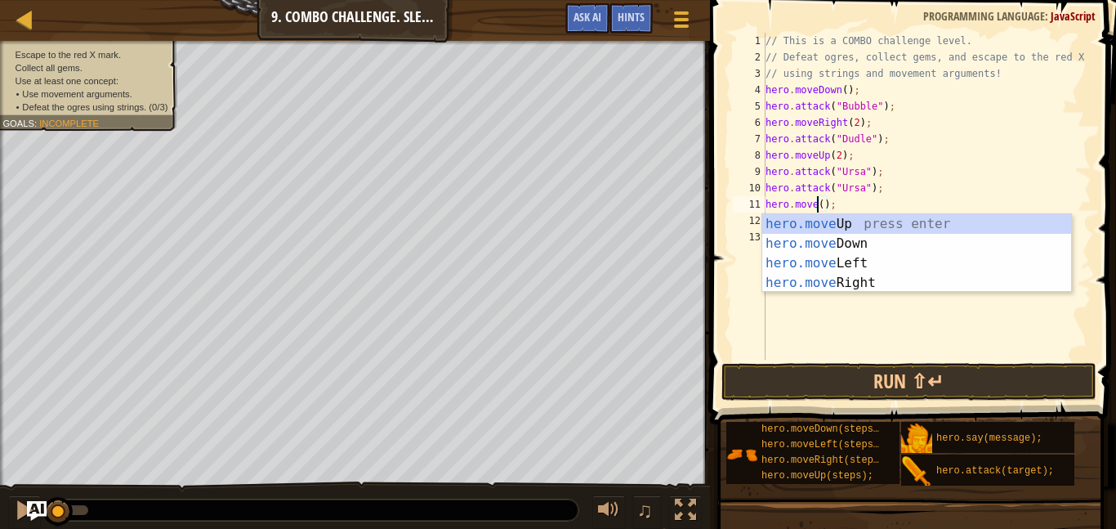
scroll to position [7, 8]
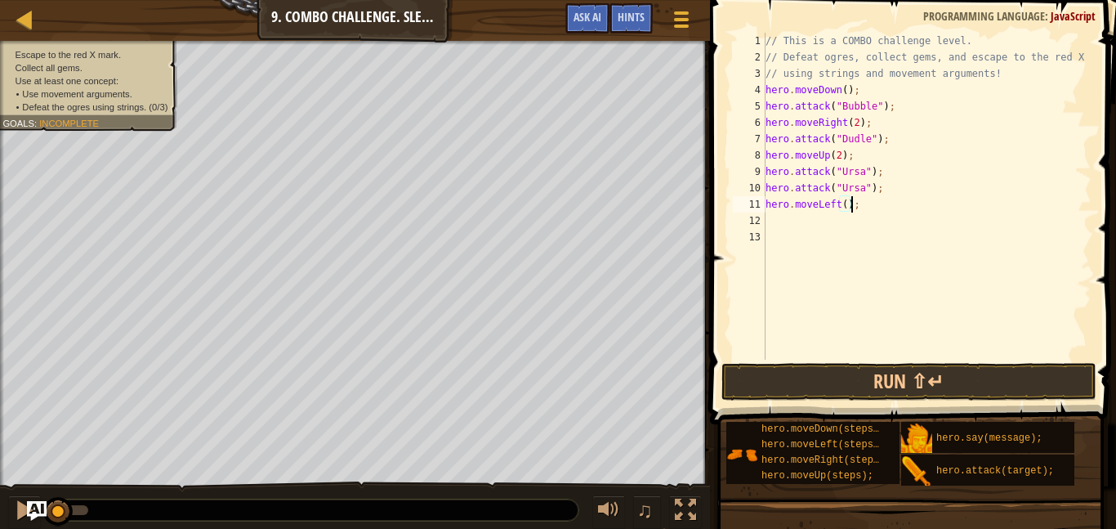
click at [846, 203] on div "// This is a COMBO challenge level. // Defeat ogres, collect gems, and escape t…" at bounding box center [926, 212] width 329 height 359
type textarea "hero.moveLeft(2);"
click at [833, 213] on div "// This is a COMBO challenge level. // Defeat ogres, collect gems, and escape t…" at bounding box center [926, 212] width 329 height 359
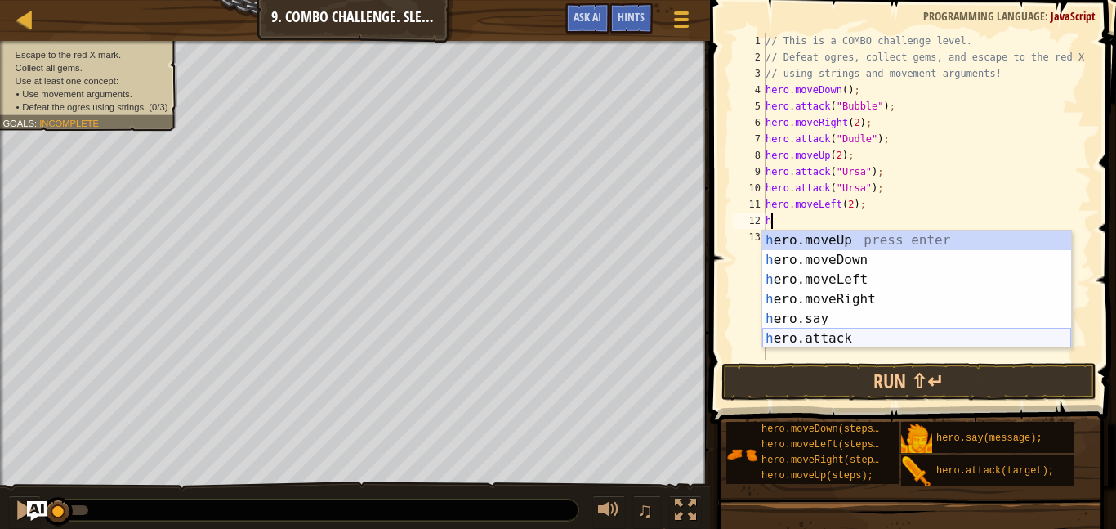
click at [830, 337] on div "h ero.moveUp press enter h ero.moveDown press enter h ero.moveLeft press enter …" at bounding box center [916, 308] width 309 height 157
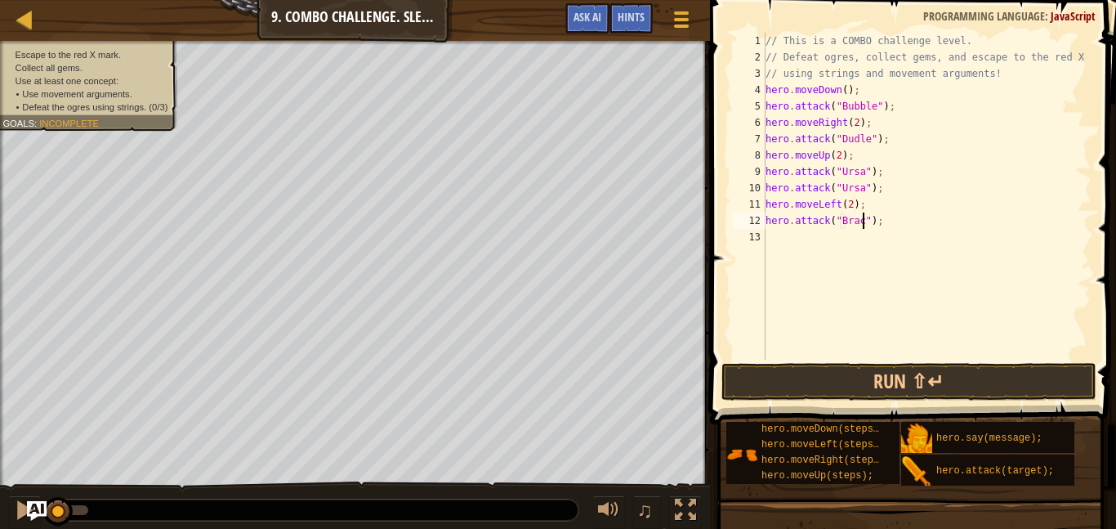
scroll to position [7, 15]
type textarea "hero.attack("[PERSON_NAME]");"
click at [801, 238] on div "// This is a COMBO challenge level. // Defeat ogres, collect gems, and escape t…" at bounding box center [926, 212] width 329 height 359
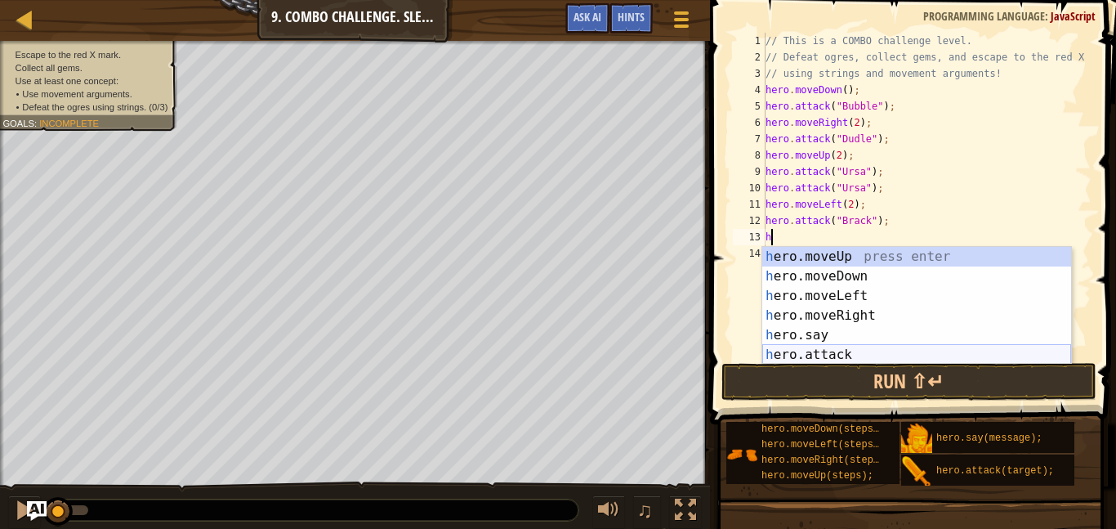
click at [806, 356] on div "h ero.moveUp press enter h ero.moveDown press enter h ero.moveLeft press enter …" at bounding box center [916, 325] width 309 height 157
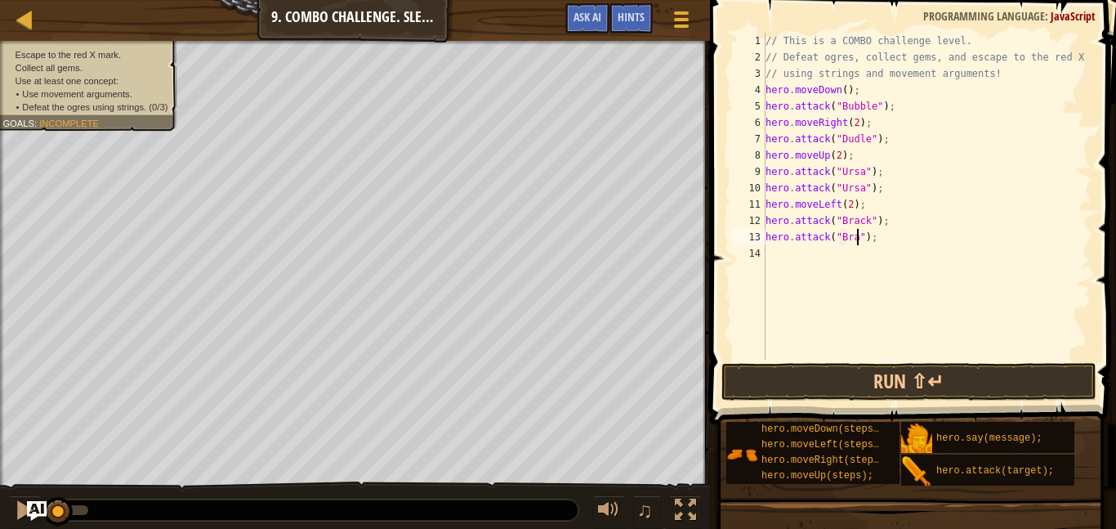
type textarea "hero.attack("[PERSON_NAME]");"
click at [784, 253] on div "// This is a COMBO challenge level. // Defeat ogres, collect gems, and escape t…" at bounding box center [926, 212] width 329 height 359
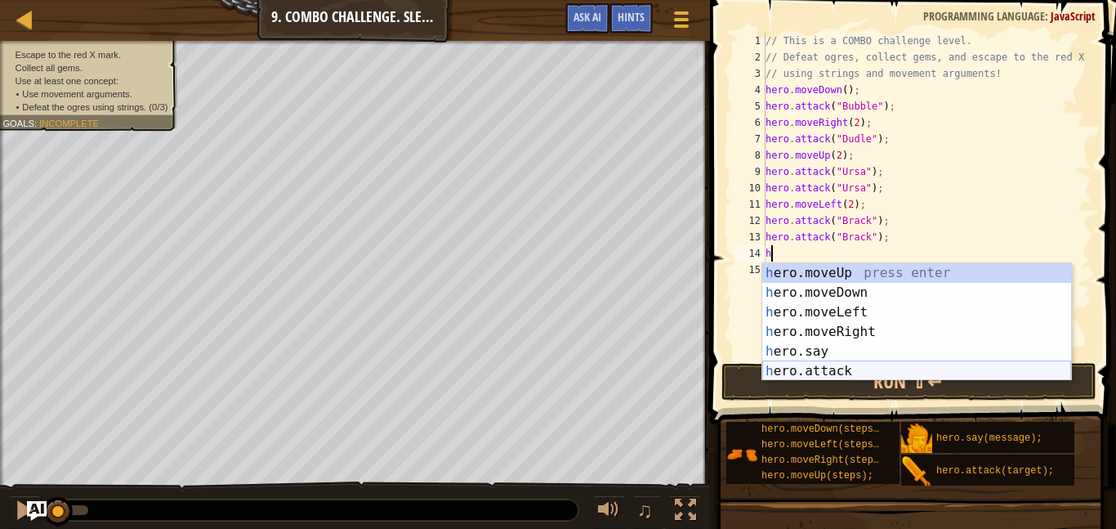
click at [822, 367] on div "h ero.moveUp press enter h ero.moveDown press enter h ero.moveLeft press enter …" at bounding box center [916, 341] width 309 height 157
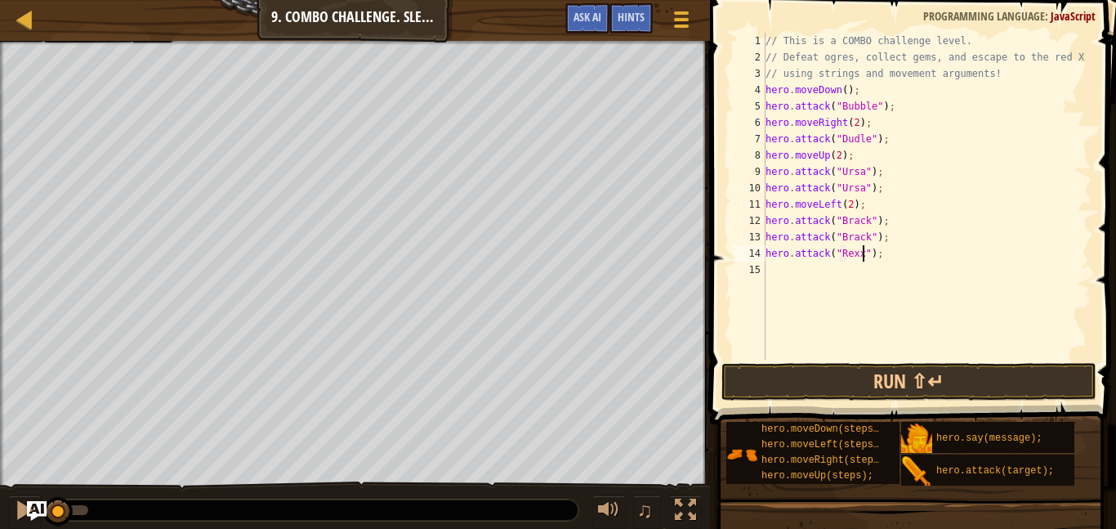
type textarea "hero.attack("Rexxar");"
click at [850, 274] on div "// This is a COMBO challenge level. // Defeat ogres, collect gems, and escape t…" at bounding box center [926, 212] width 329 height 359
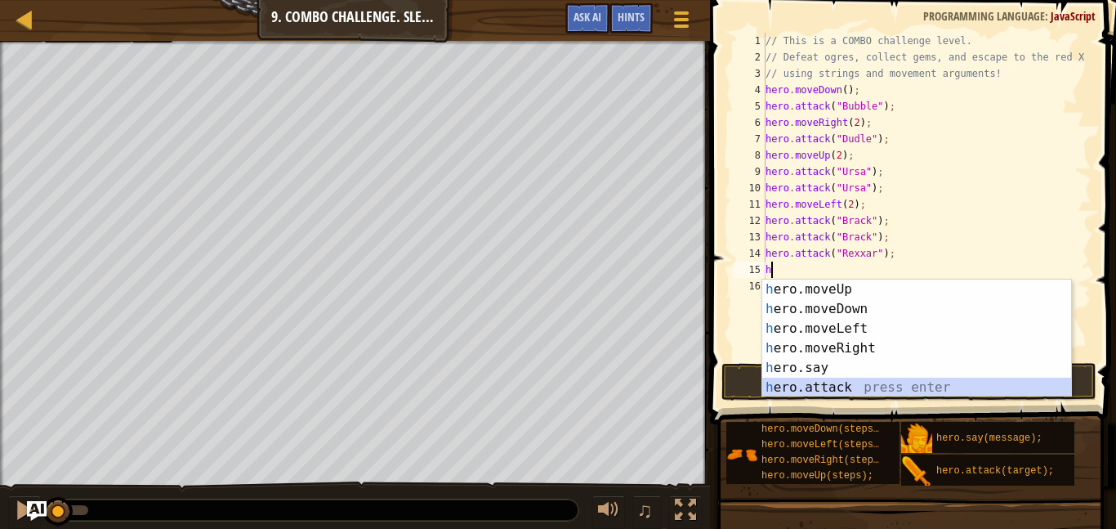
click at [855, 385] on div "h ero.moveUp press enter h ero.moveDown press enter h ero.moveLeft press enter …" at bounding box center [916, 357] width 309 height 157
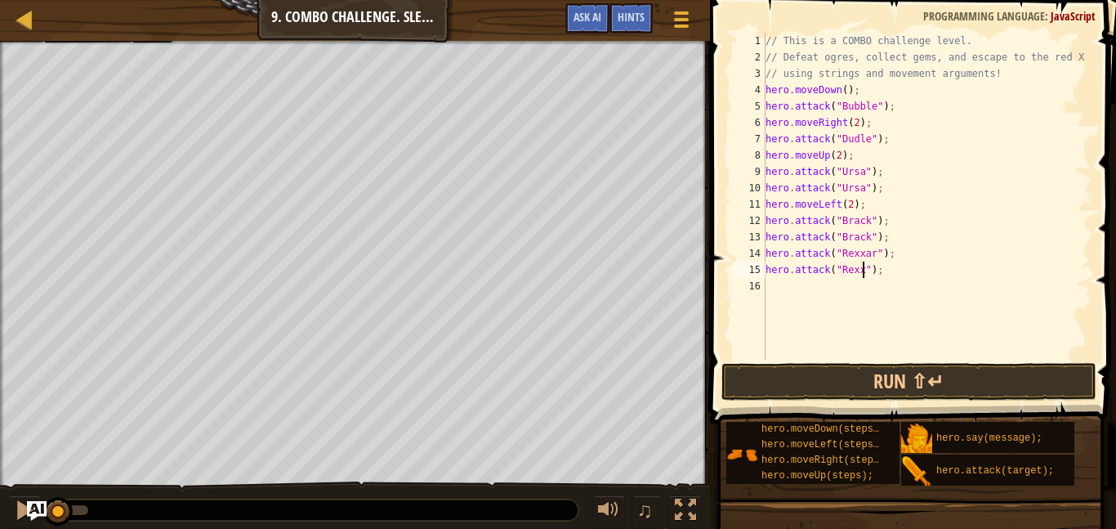
type textarea "hero.attack("Rexxar");"
click at [829, 290] on div "// This is a COMBO challenge level. // Defeat ogres, collect gems, and escape t…" at bounding box center [926, 212] width 329 height 359
type textarea "h"
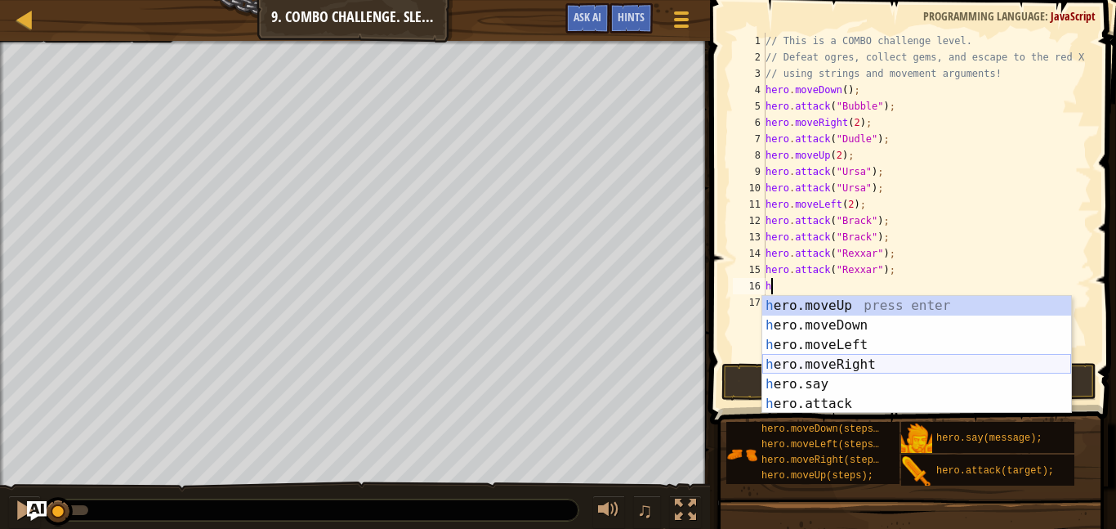
click at [868, 362] on div "h ero.moveUp press enter h ero.moveDown press enter h ero.moveLeft press enter …" at bounding box center [916, 374] width 309 height 157
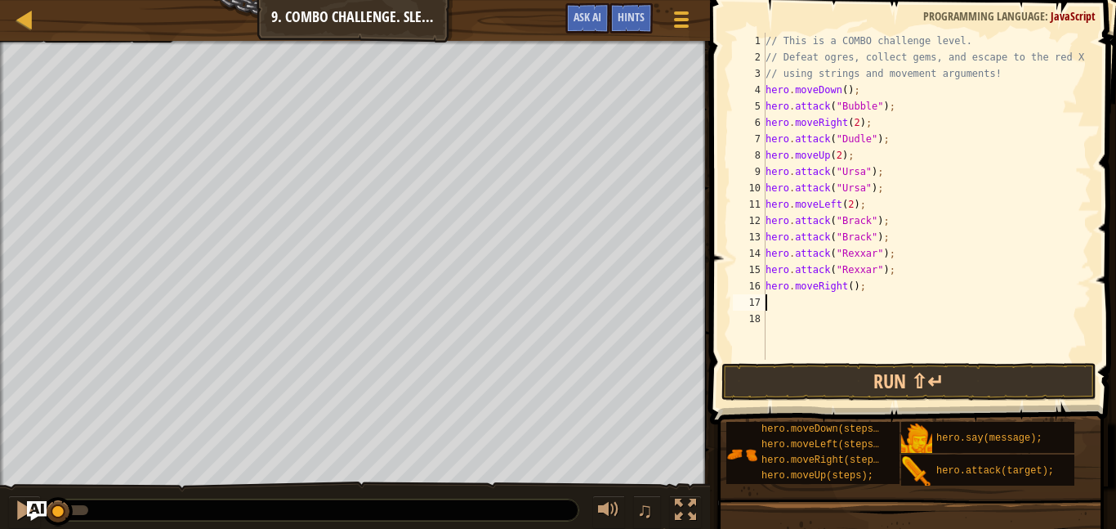
click at [851, 288] on div "// This is a COMBO challenge level. // Defeat ogres, collect gems, and escape t…" at bounding box center [926, 212] width 329 height 359
type textarea "hero.moveRight(3);"
click at [885, 380] on button "Run ⇧↵" at bounding box center [908, 382] width 375 height 38
